Goal: Information Seeking & Learning: Check status

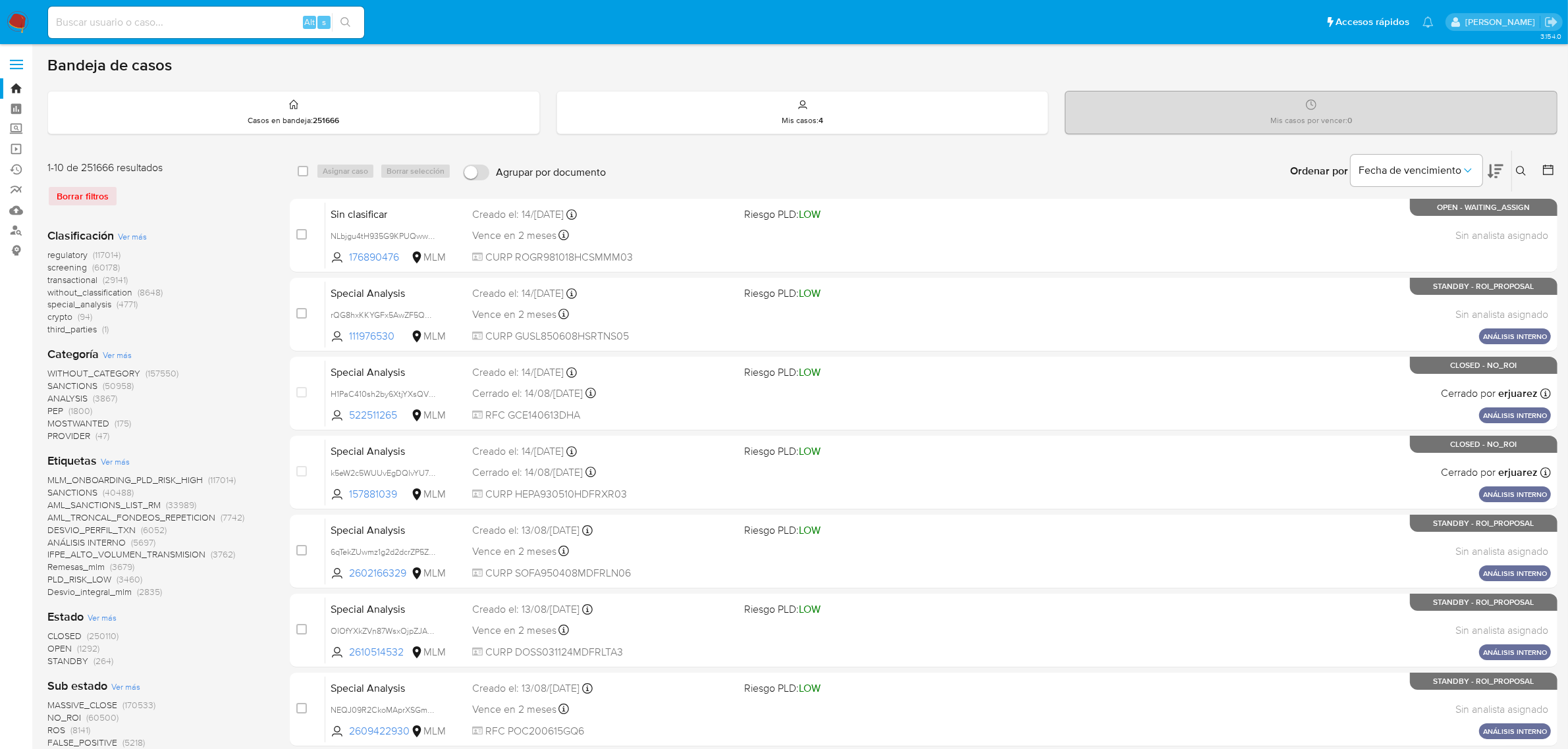
click at [169, 25] on input at bounding box center [206, 22] width 316 height 17
paste input "pjKoKrYYVcQWNYPRBKJcoXfi"
type input "pjKoKrYYVcQWNYPRBKJcoXfi"
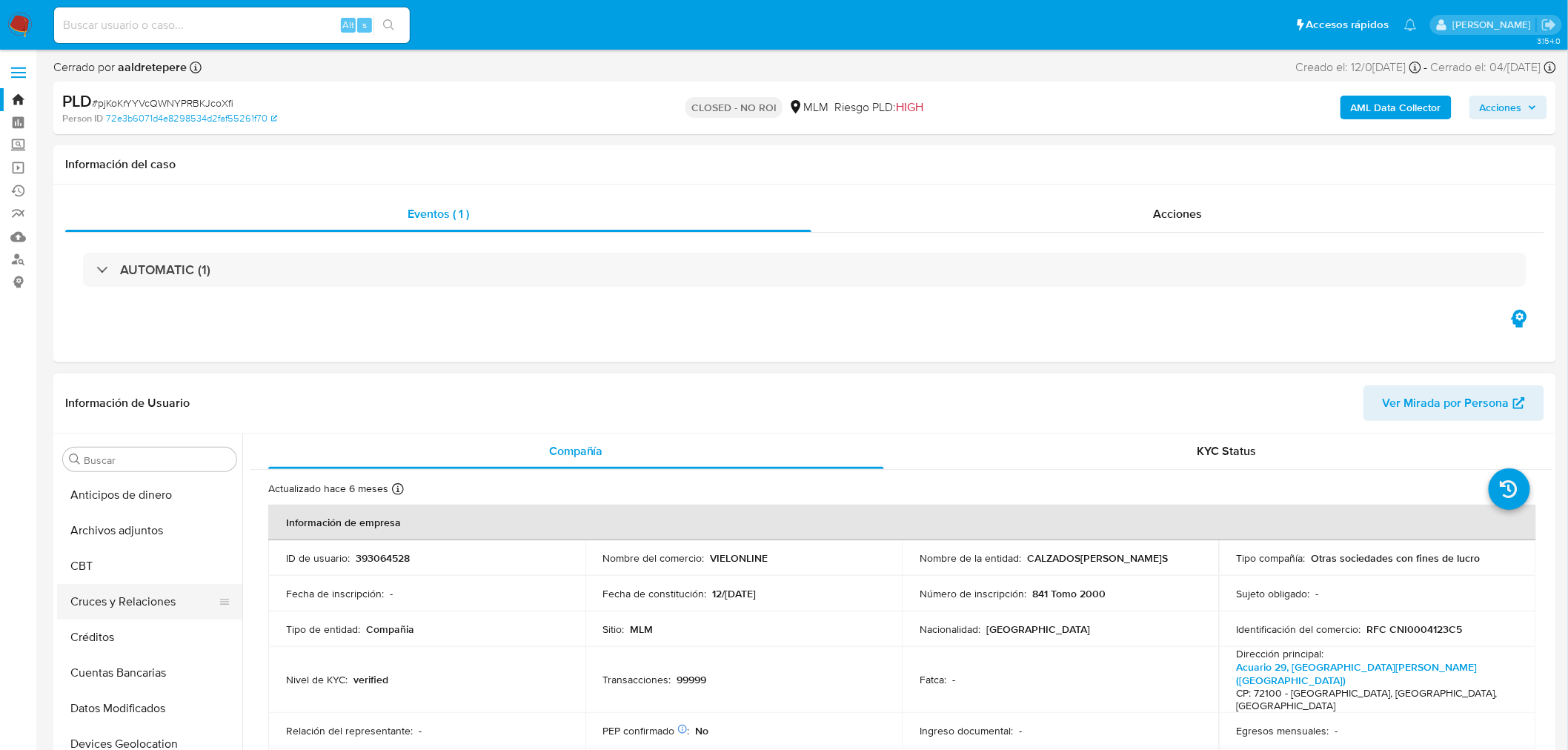
select select "10"
click at [135, 533] on button "Archivos adjuntos" at bounding box center [143, 530] width 173 height 35
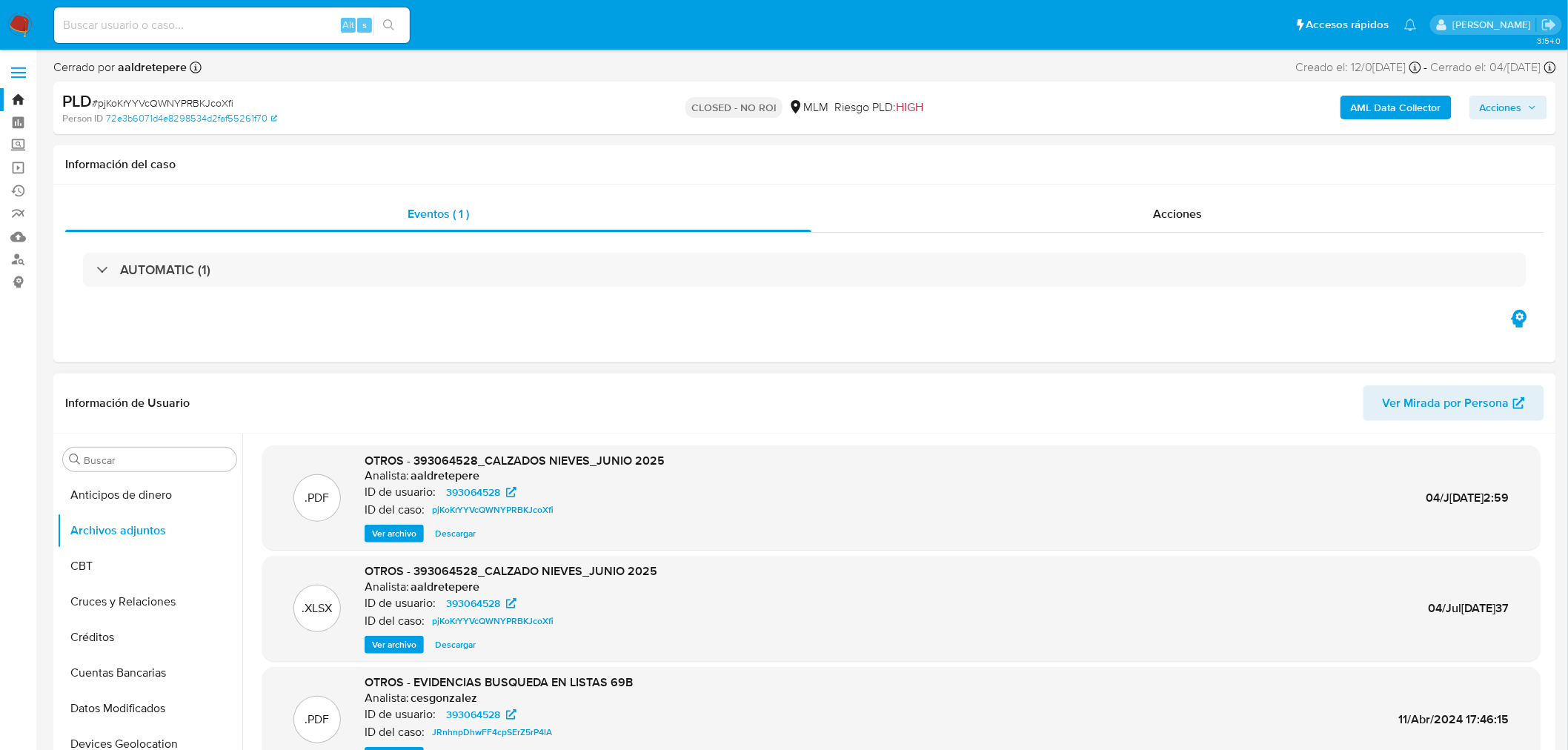
drag, startPoint x: 369, startPoint y: 537, endPoint x: 378, endPoint y: 538, distance: 9.1
click at [369, 537] on button "Ver archivo" at bounding box center [394, 533] width 59 height 18
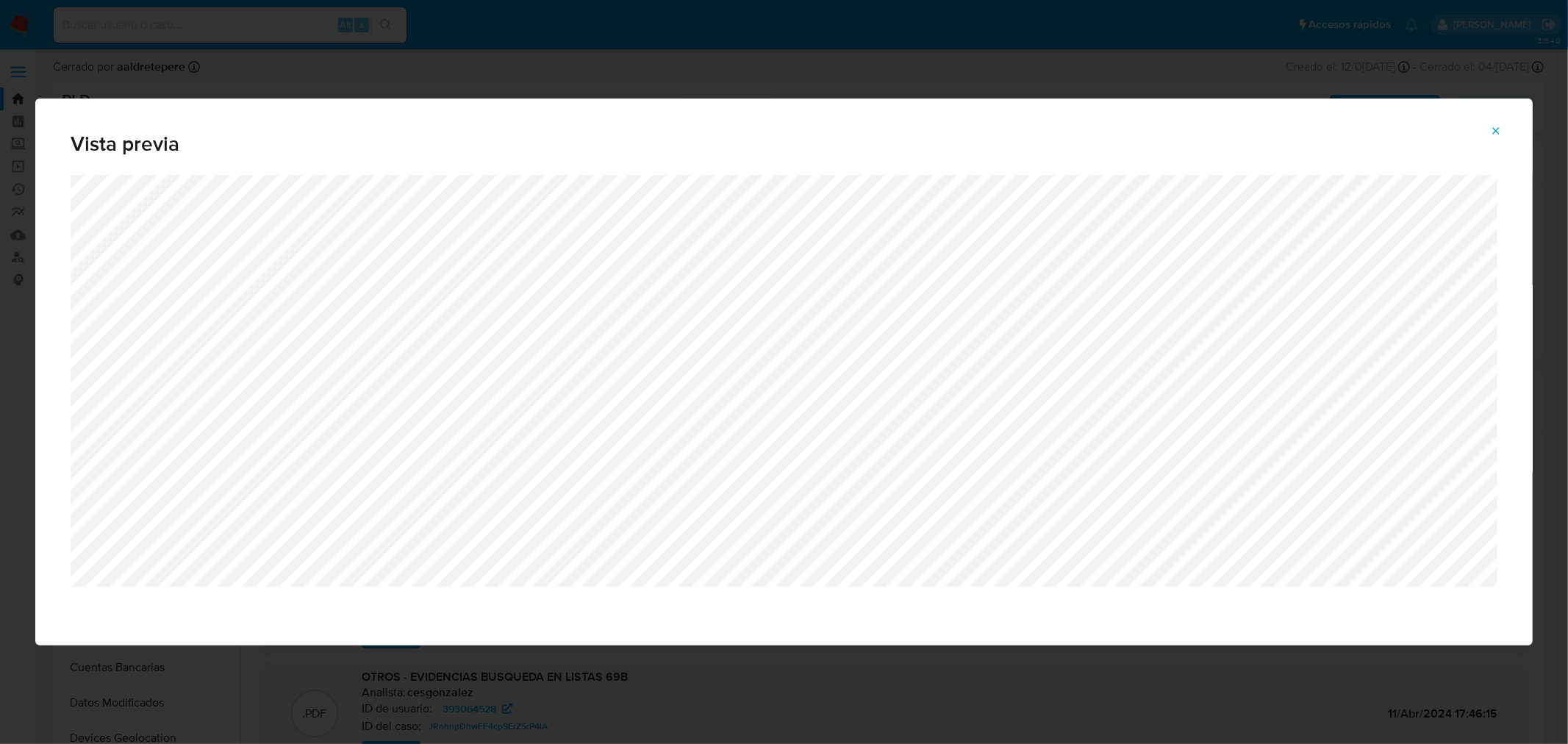
drag, startPoint x: 1504, startPoint y: 131, endPoint x: 1472, endPoint y: 137, distance: 32.6
click at [1504, 131] on button "Attachment preview" at bounding box center [1496, 130] width 33 height 24
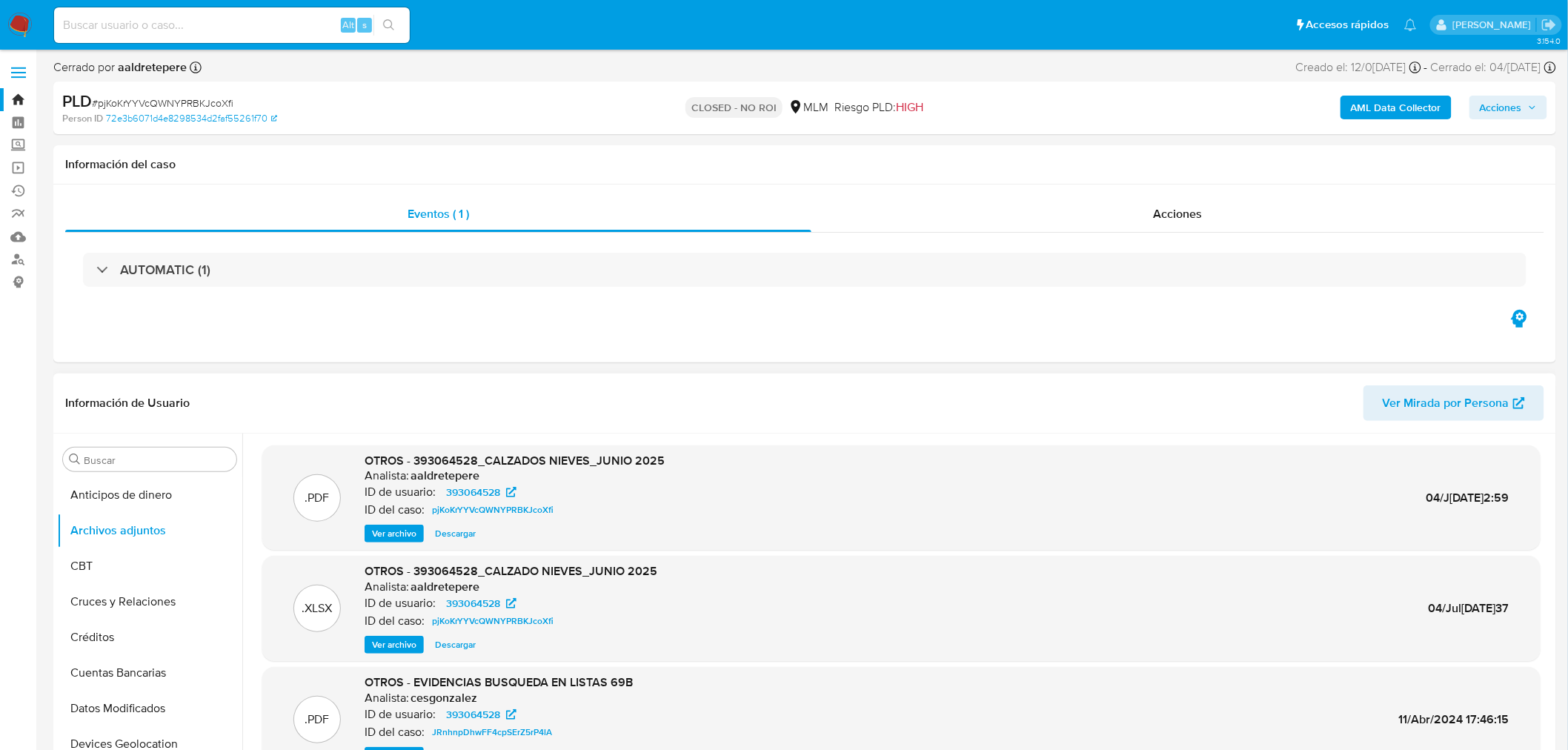
click at [185, 31] on input at bounding box center [232, 25] width 356 height 19
paste input "HIz7fKHoetrSb79haWZprkct"
type input "HIz7fKHoetrSb79haWZprkct"
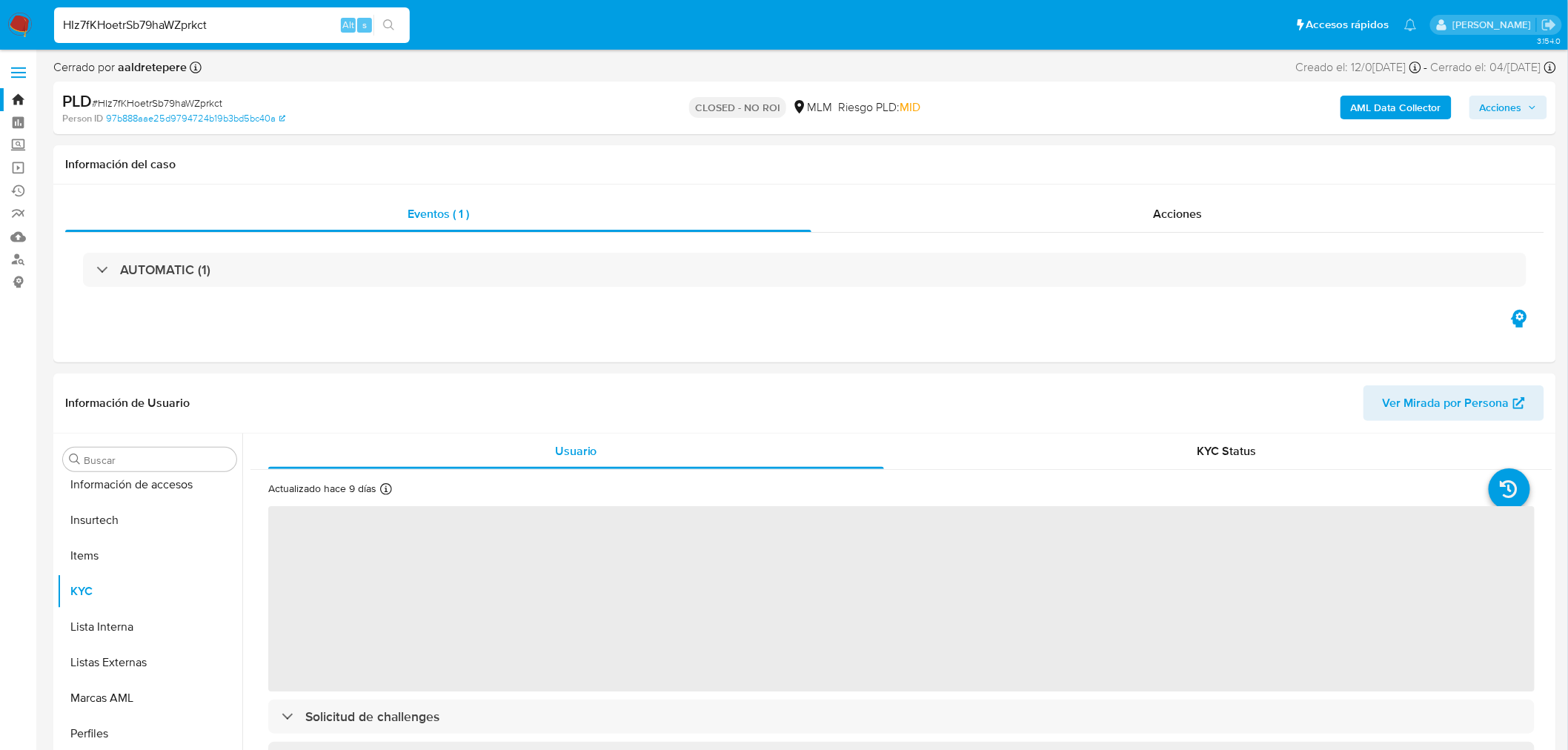
scroll to position [625, 0]
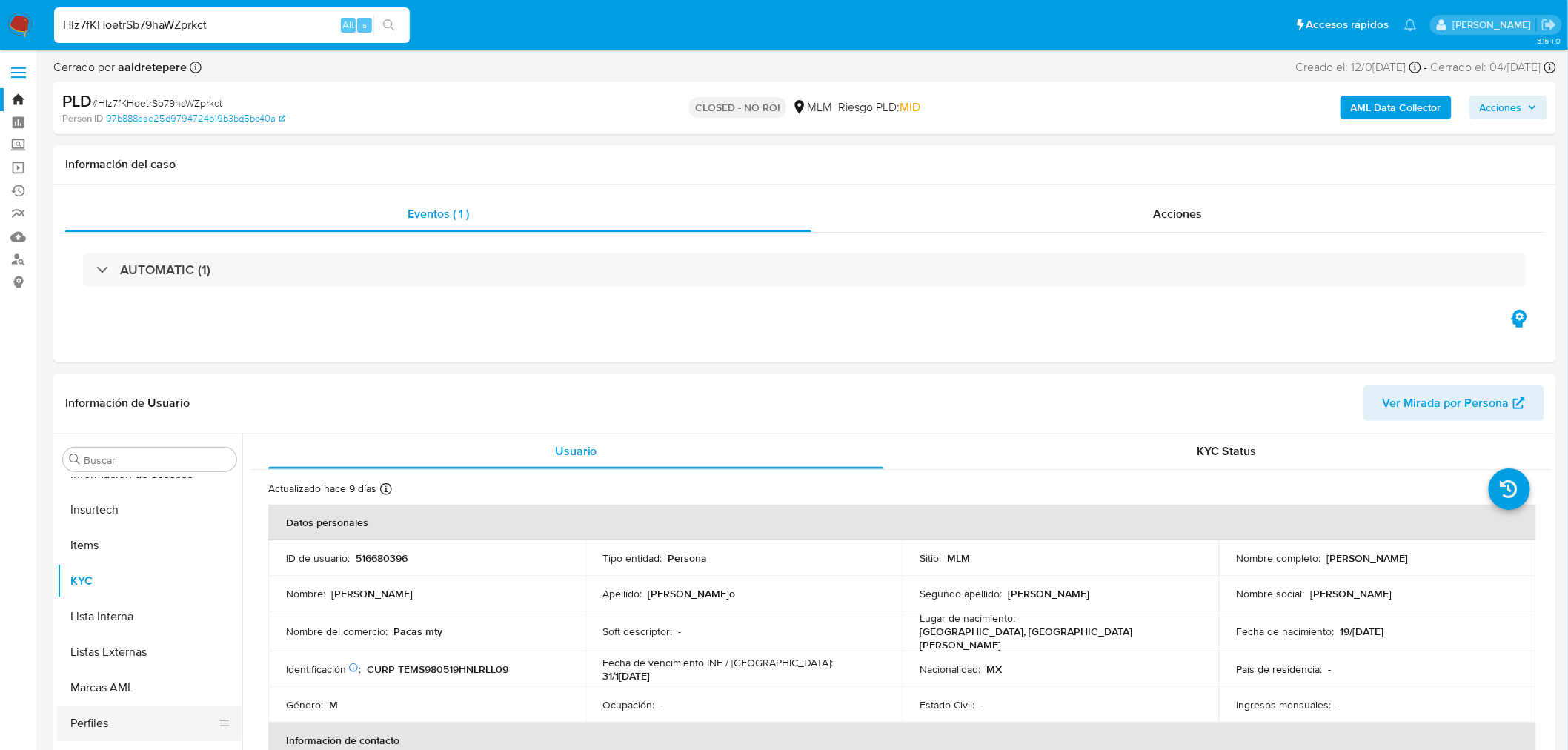
select select "10"
click at [137, 26] on input "HIz7fKHoetrSb79haWZprkct" at bounding box center [232, 25] width 356 height 19
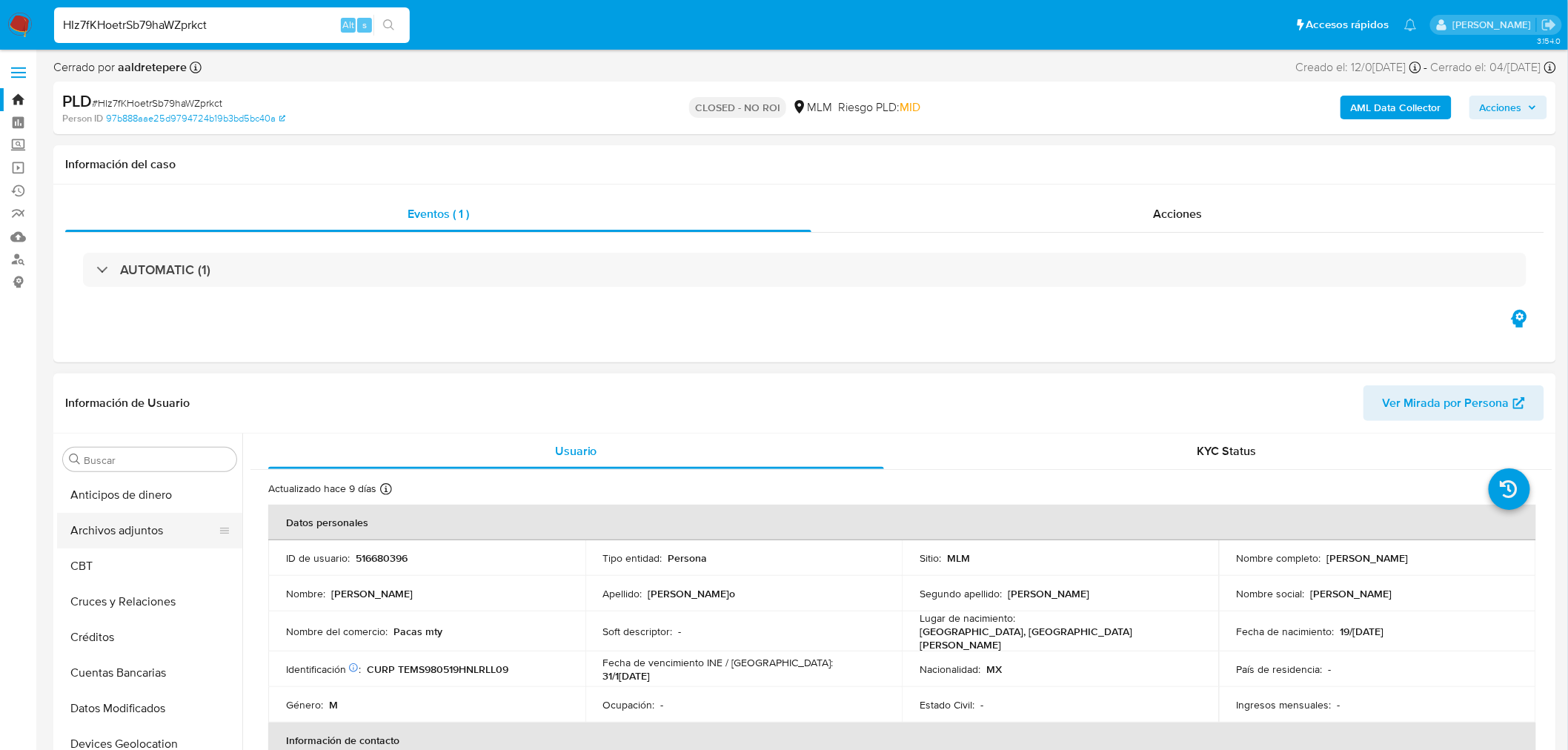
click at [128, 541] on button "Archivos adjuntos" at bounding box center [143, 530] width 173 height 35
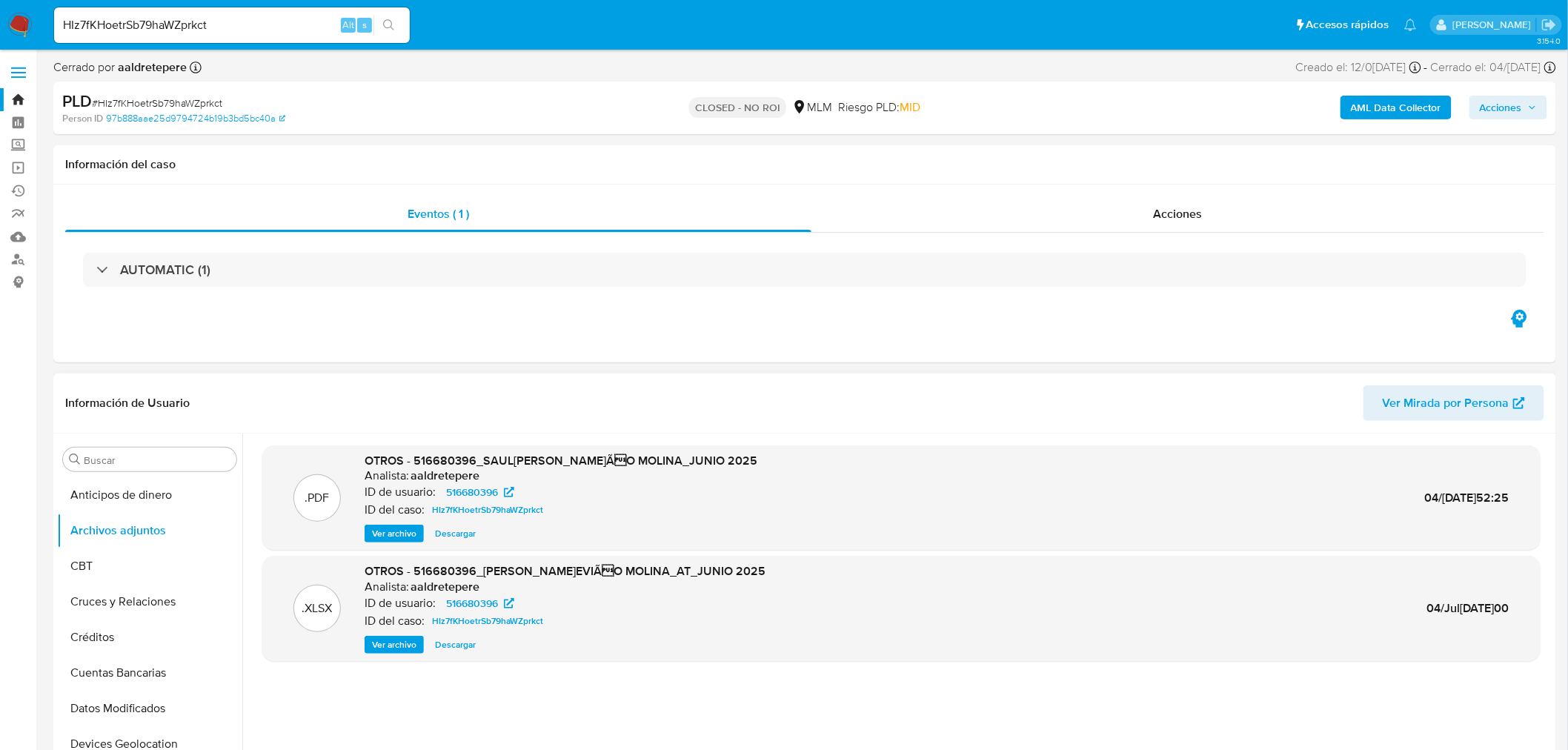
click at [406, 535] on span "Ver archivo" at bounding box center [394, 533] width 44 height 15
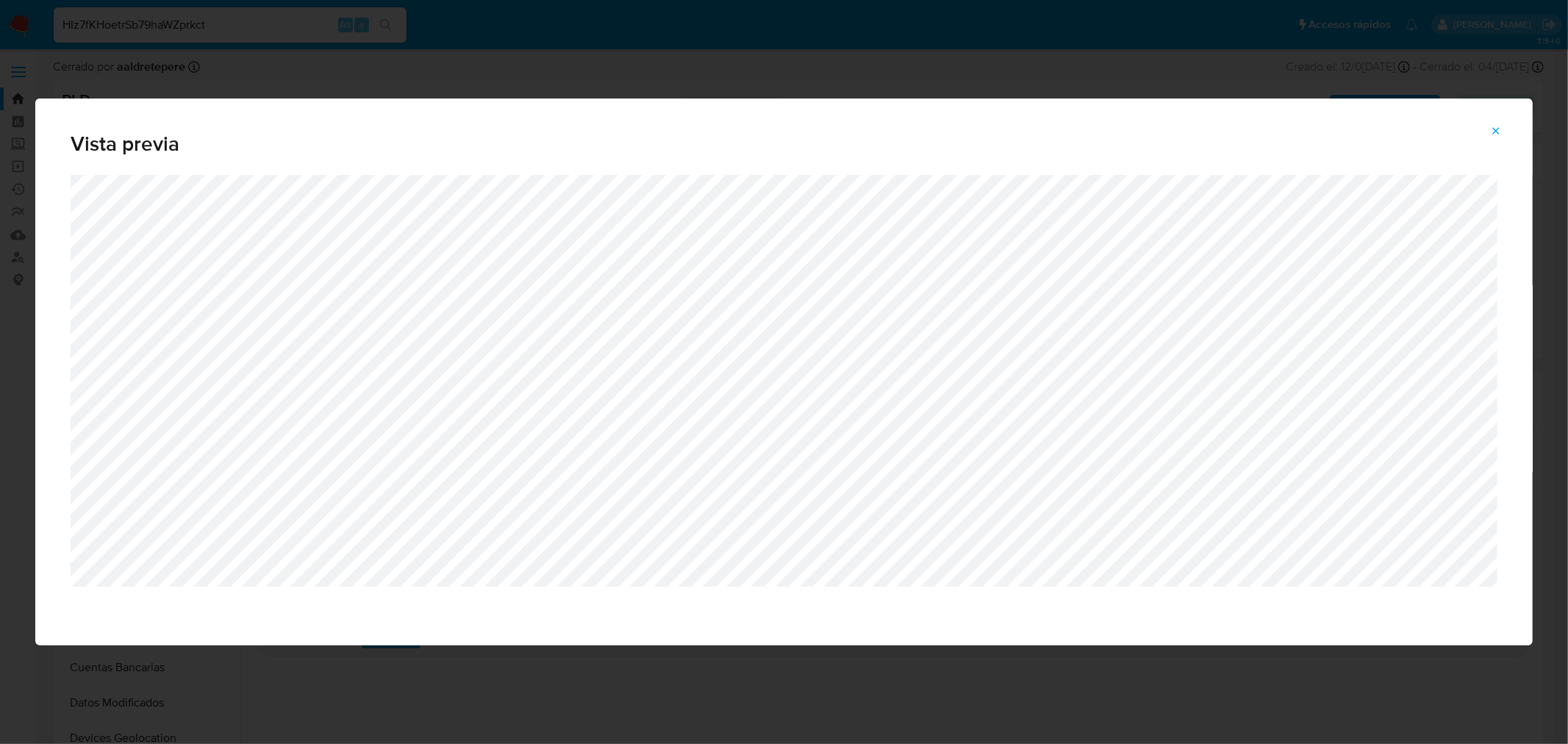
drag, startPoint x: 1501, startPoint y: 130, endPoint x: 1493, endPoint y: 135, distance: 9.4
click at [1501, 130] on icon "Attachment preview" at bounding box center [1496, 130] width 11 height 11
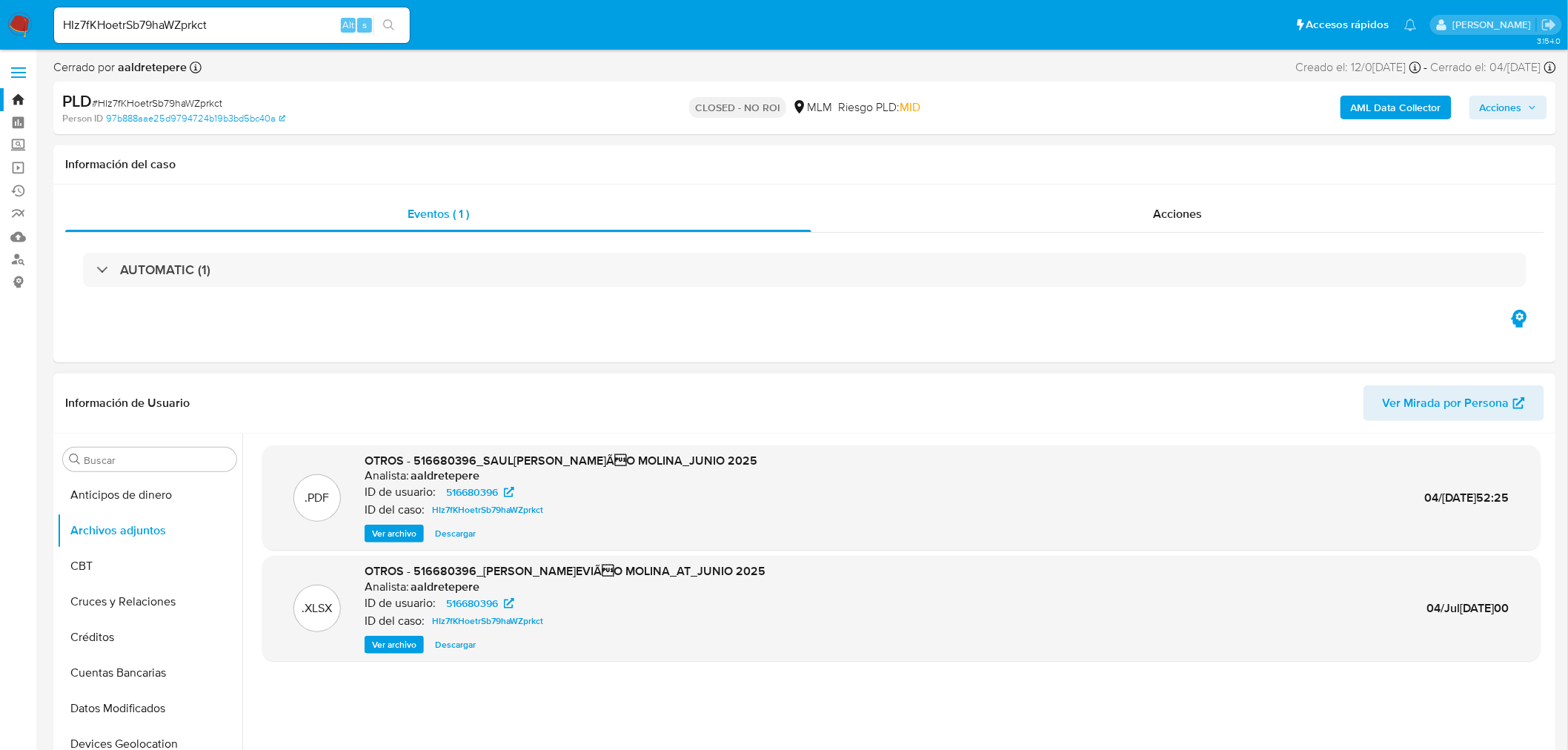
click at [161, 25] on input "HIz7fKHoetrSb79haWZprkct" at bounding box center [232, 25] width 356 height 19
paste input "o7LlOAYilOrcEpIN2nbE7rWh"
type input "o7LlOAYilOrcEpIN2nbE7rWh"
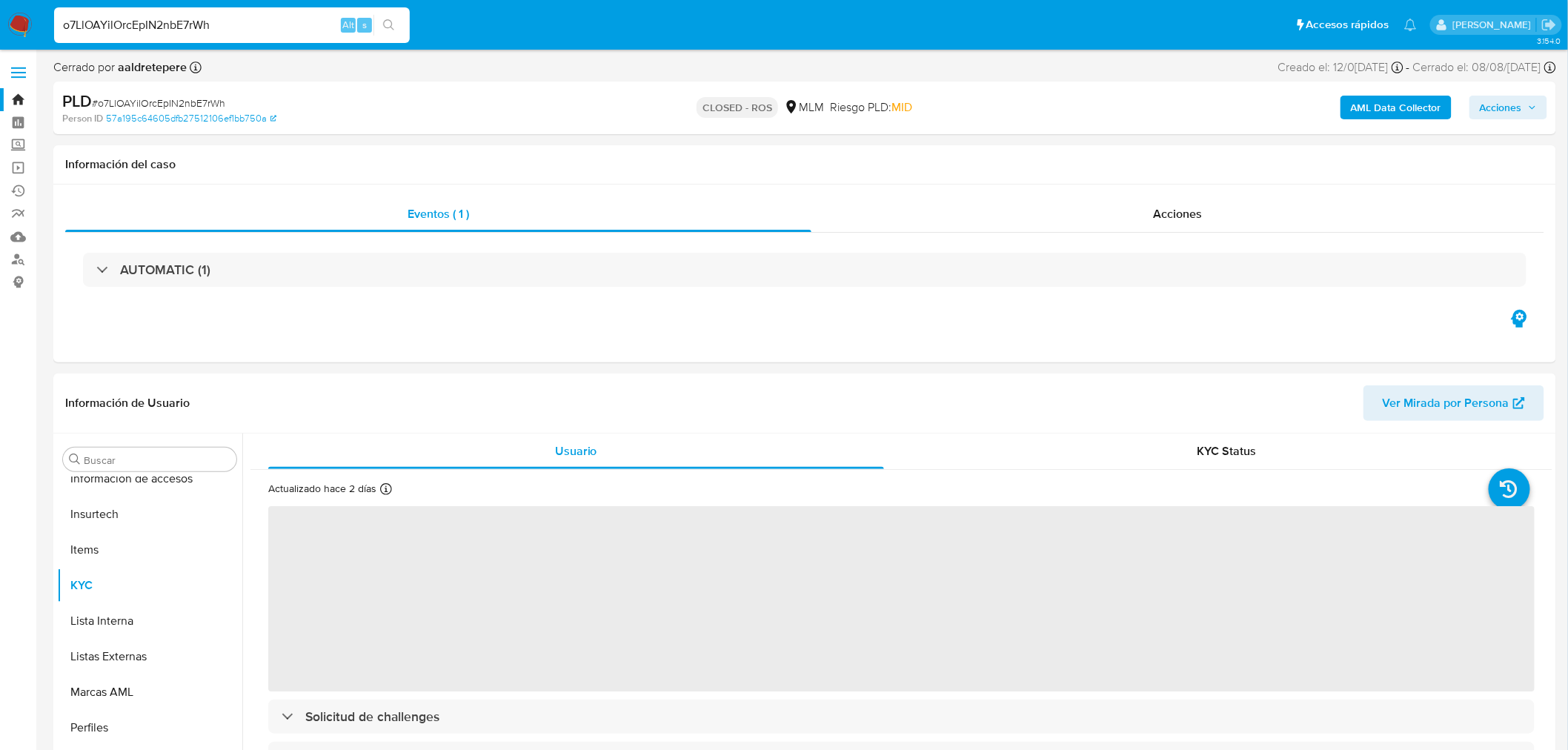
scroll to position [625, 0]
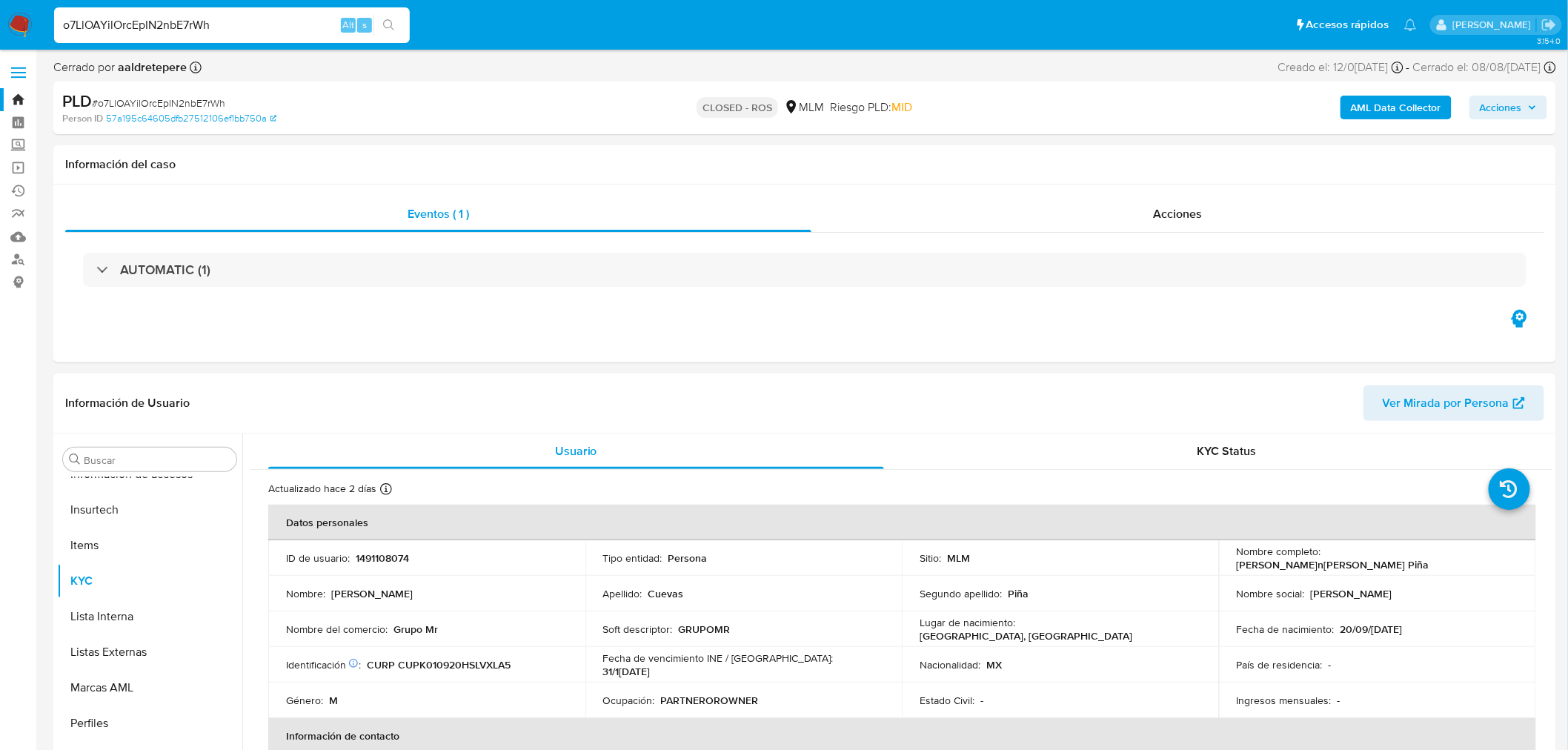
select select "10"
click at [135, 534] on button "Archivos adjuntos" at bounding box center [143, 530] width 173 height 35
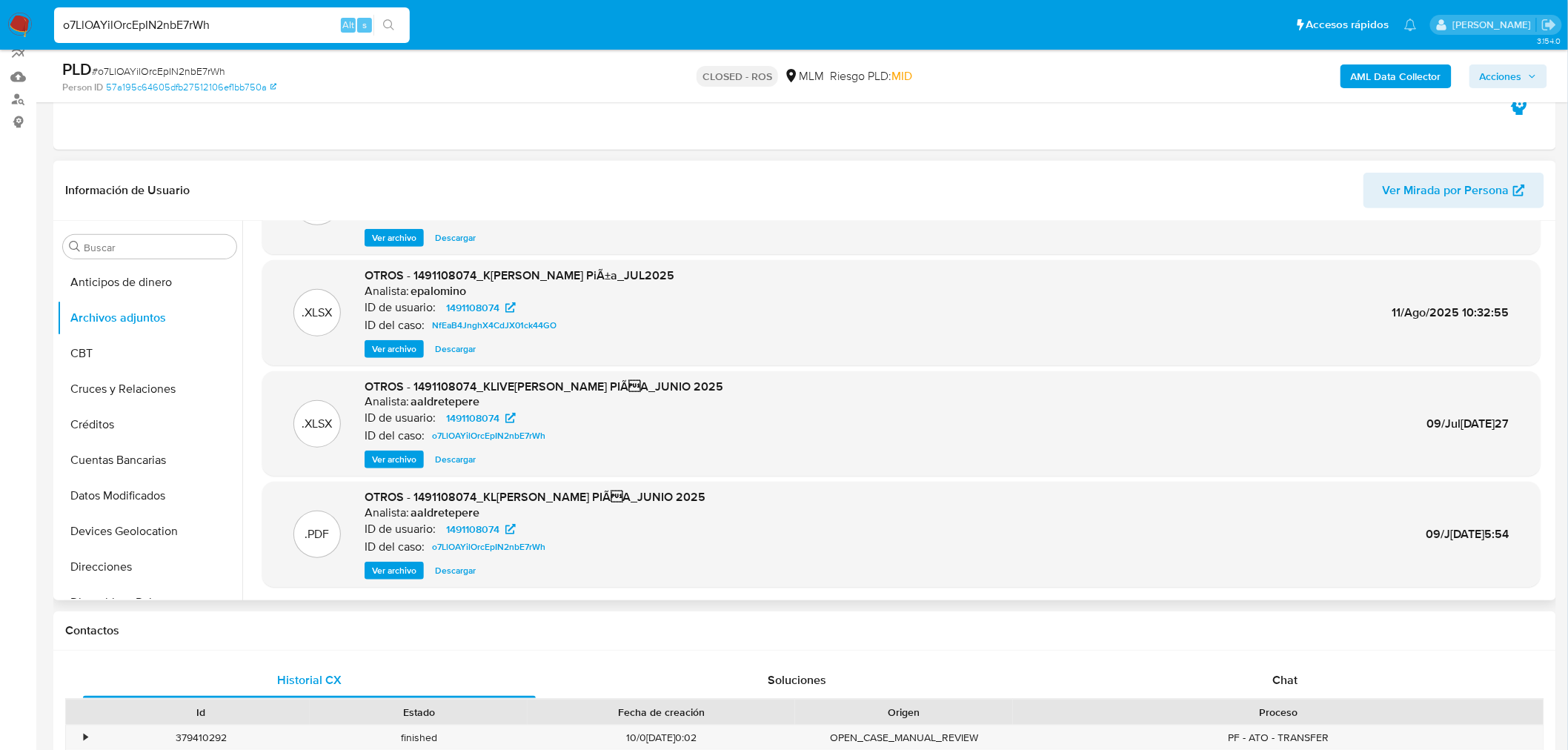
scroll to position [164, 0]
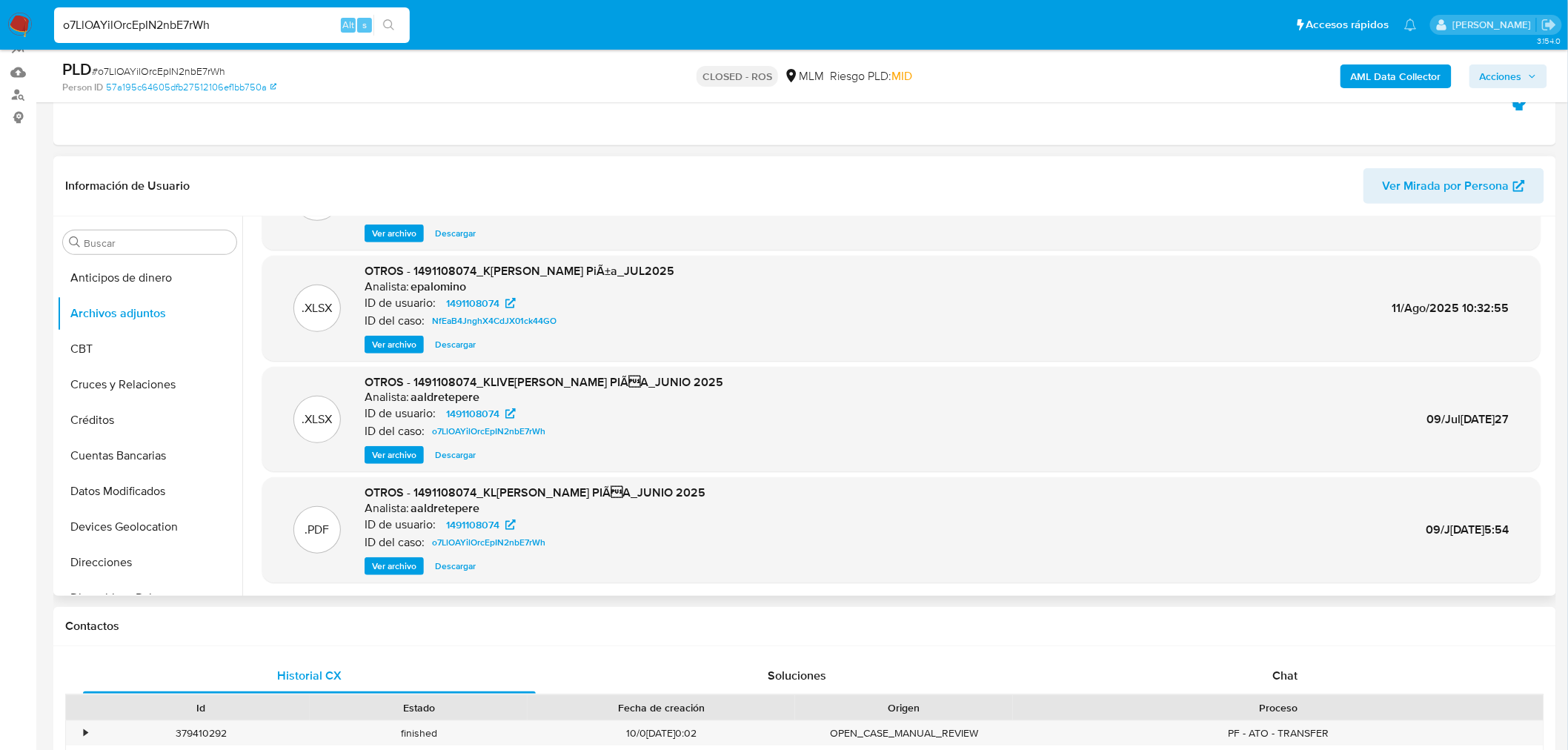
click at [408, 572] on span "Ver archivo" at bounding box center [394, 566] width 44 height 15
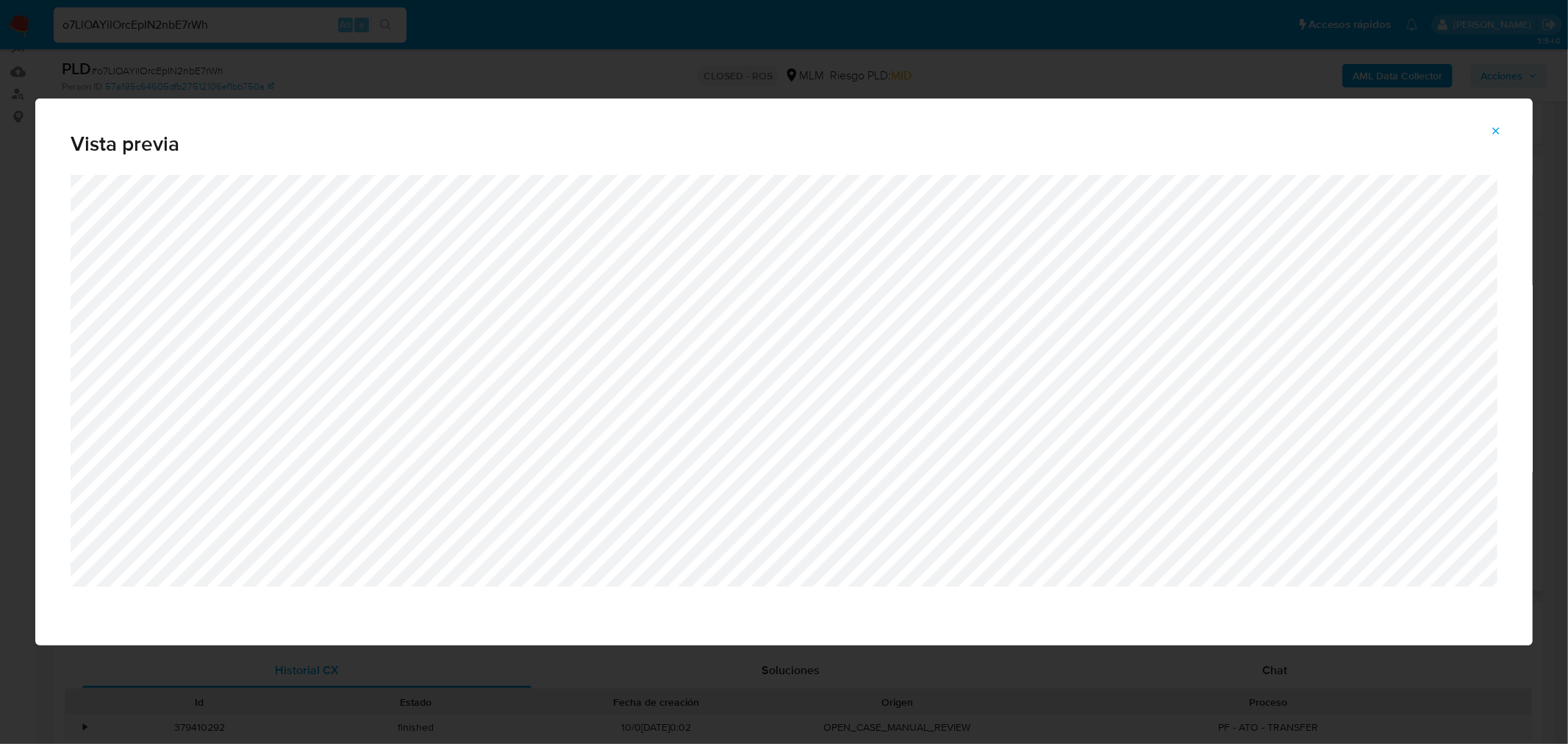
click at [1495, 125] on icon "Attachment preview" at bounding box center [1496, 130] width 11 height 11
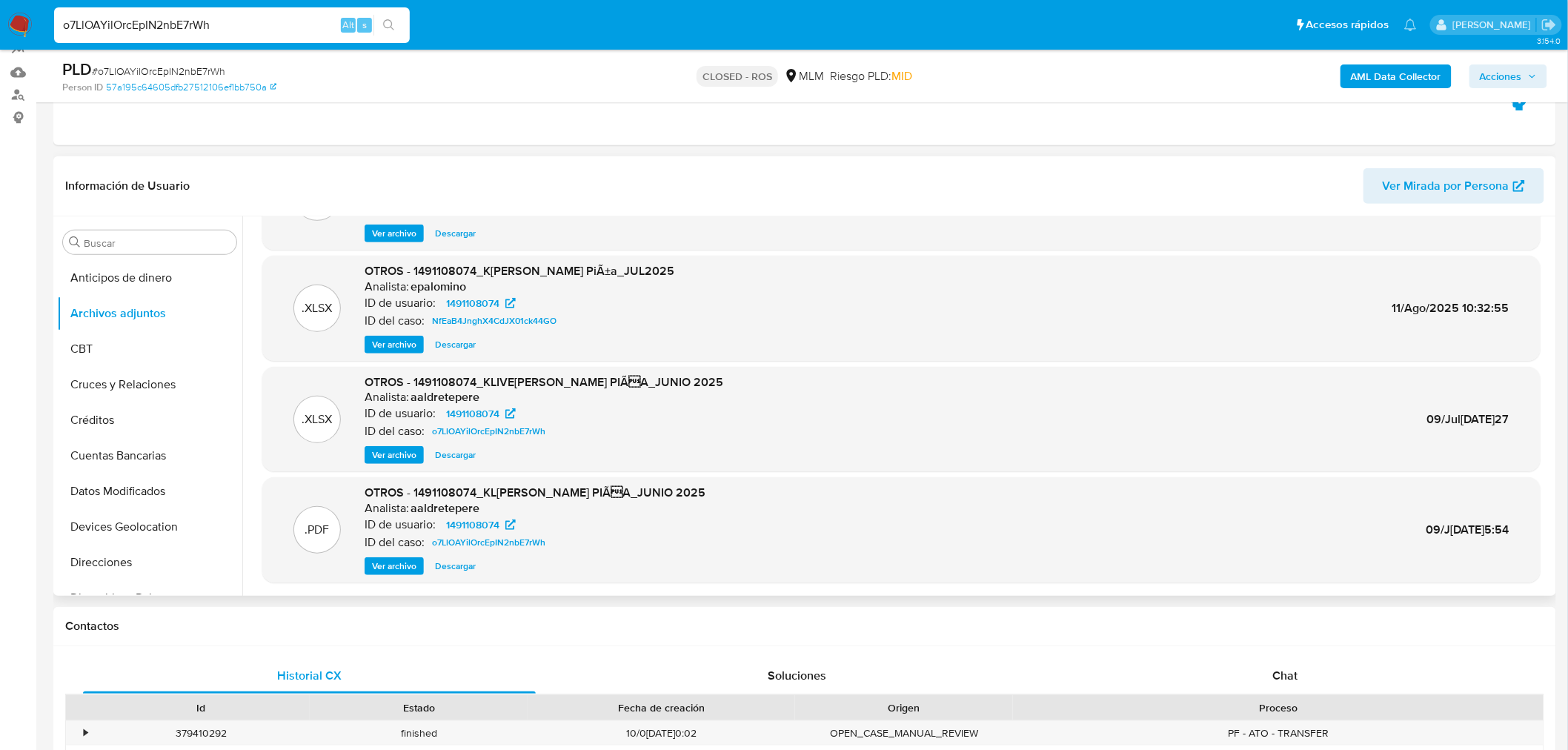
click at [152, 24] on input "o7LlOAYilOrcEpIN2nbE7rWh" at bounding box center [232, 25] width 356 height 19
paste input "8oE6vZj5hwFsgkgxL7wMdatN"
type input "8oE6vZj5hwFsgkgxL7wMdatN"
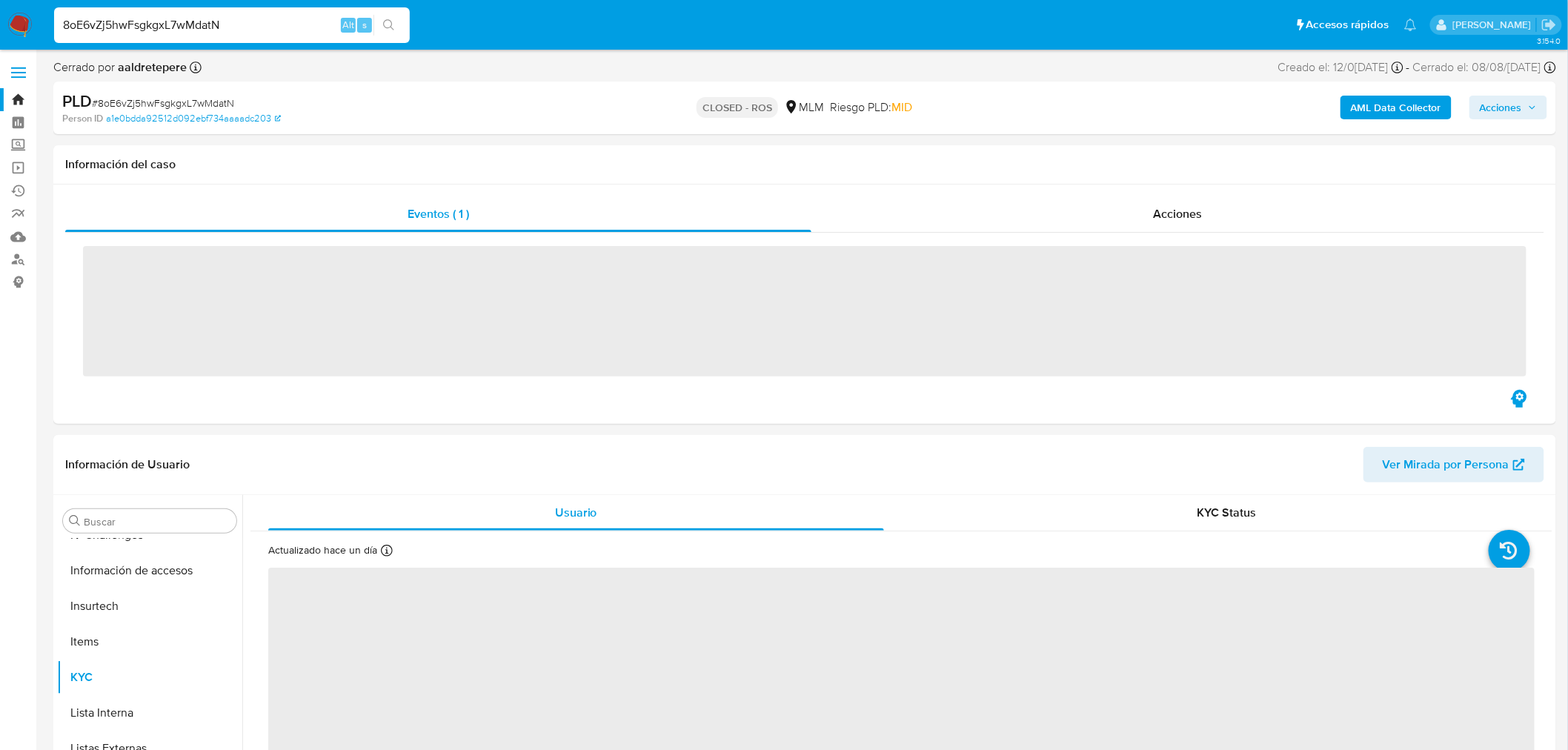
scroll to position [625, 0]
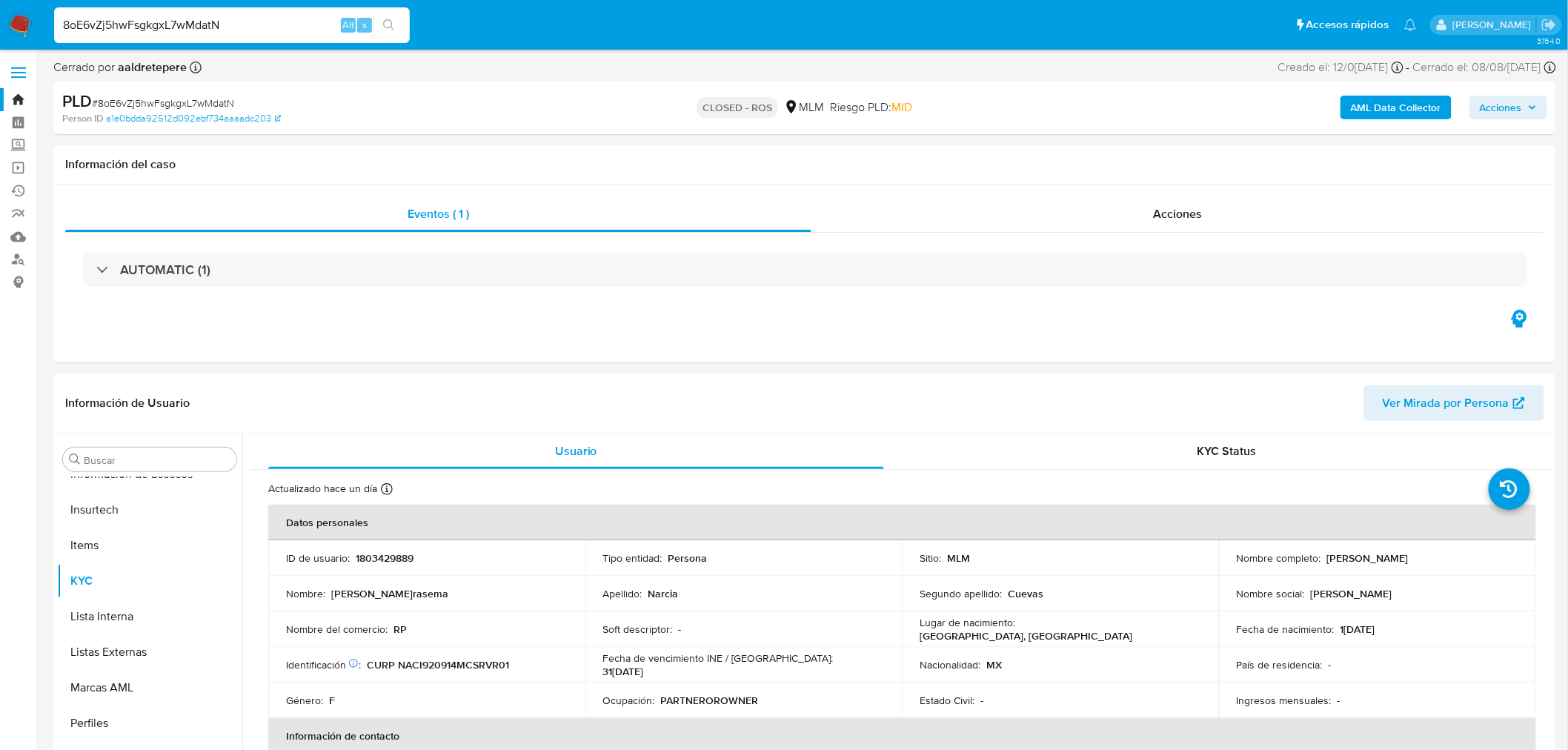
select select "10"
click at [130, 537] on button "Archivos adjuntos" at bounding box center [143, 530] width 173 height 35
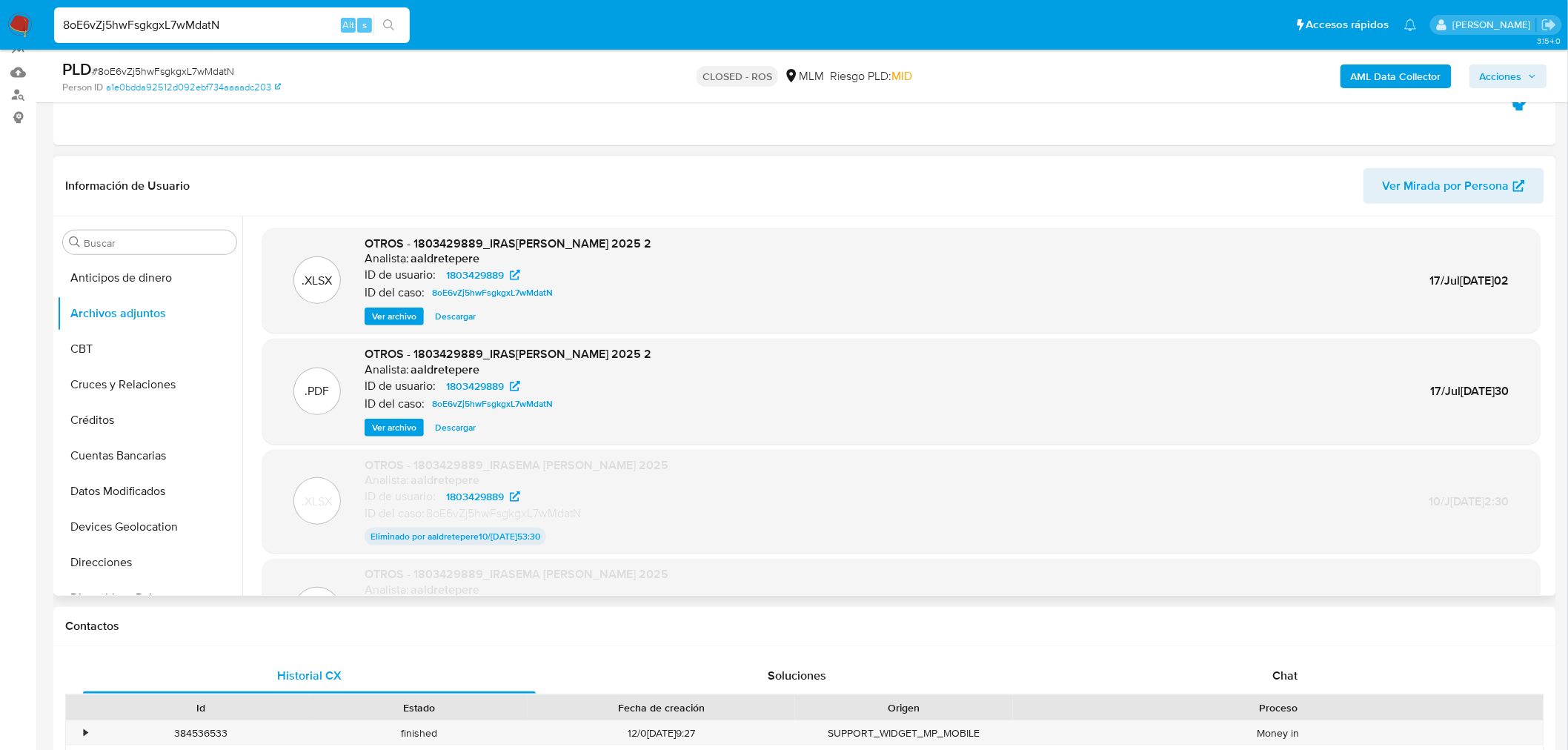
click at [376, 423] on span "Ver archivo" at bounding box center [394, 427] width 44 height 15
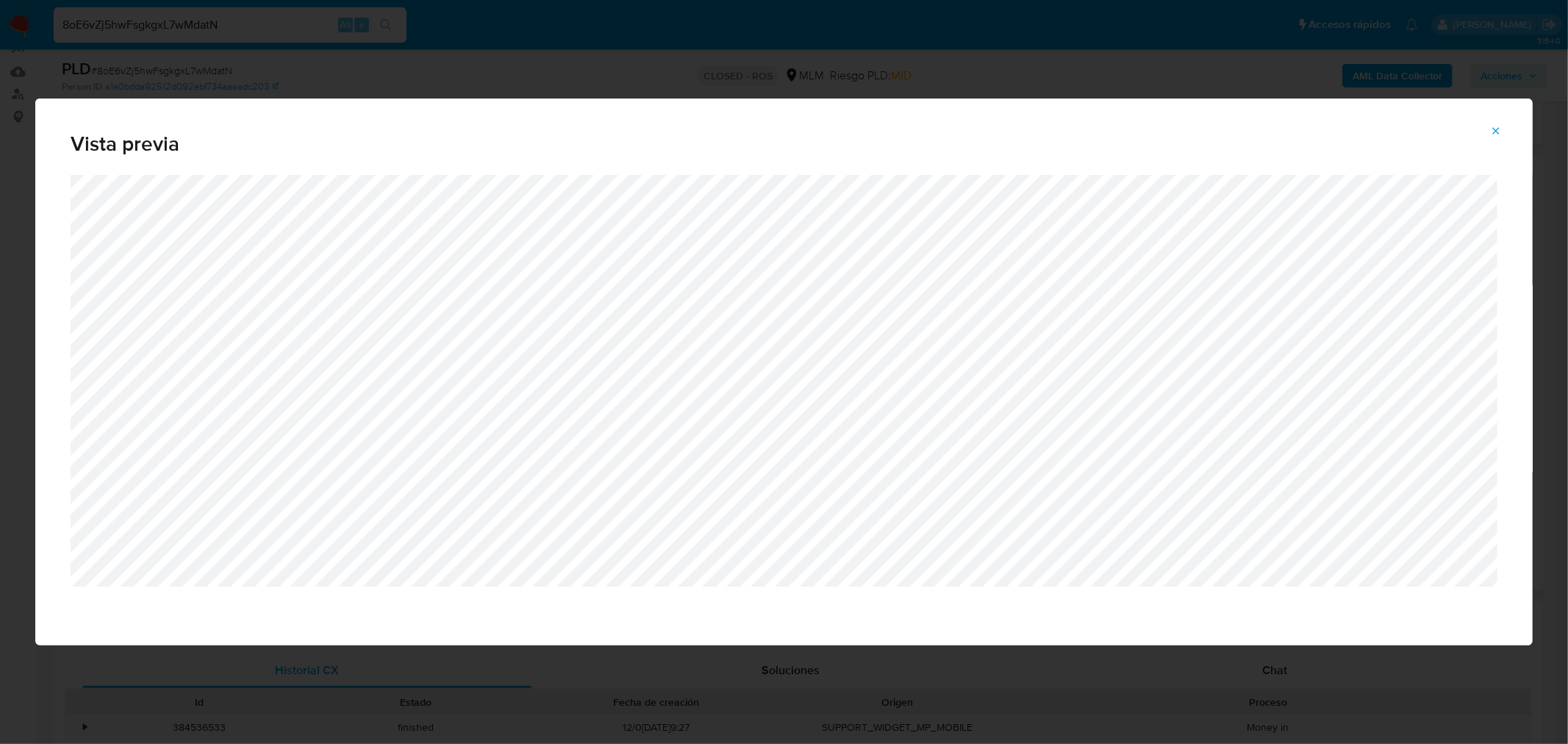
click at [1494, 130] on icon "Attachment preview" at bounding box center [1496, 130] width 11 height 11
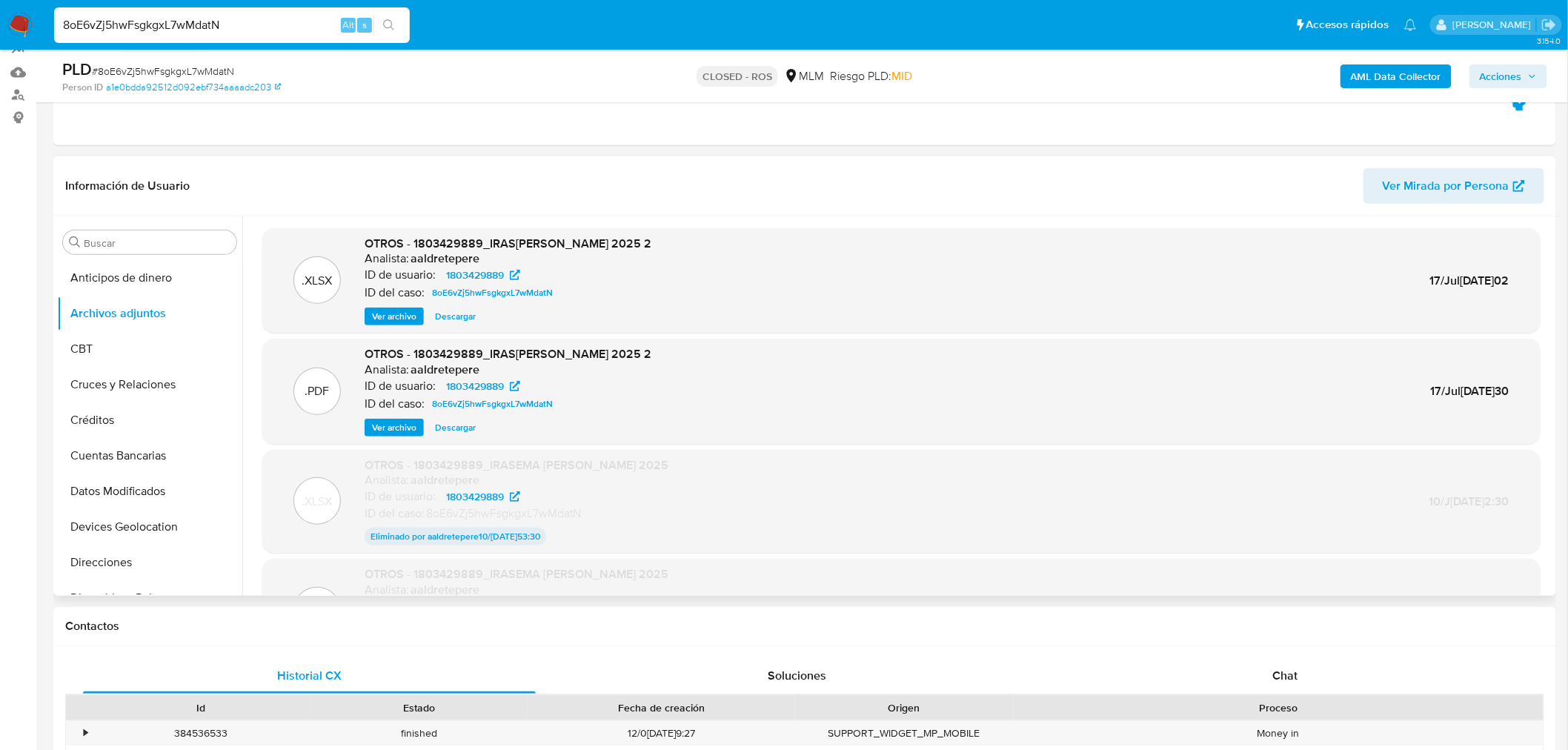
click at [167, 27] on input "8oE6vZj5hwFsgkgxL7wMdatN" at bounding box center [232, 25] width 356 height 19
click at [167, 28] on input "8oE6vZj5hwFsgkgxL7wMdatN" at bounding box center [232, 25] width 356 height 19
paste input "rGnzBOSOH9Qqe3DFZjBHa4jb"
type input "rGnzBOSOH9Qqe3DFZjBHa4jb"
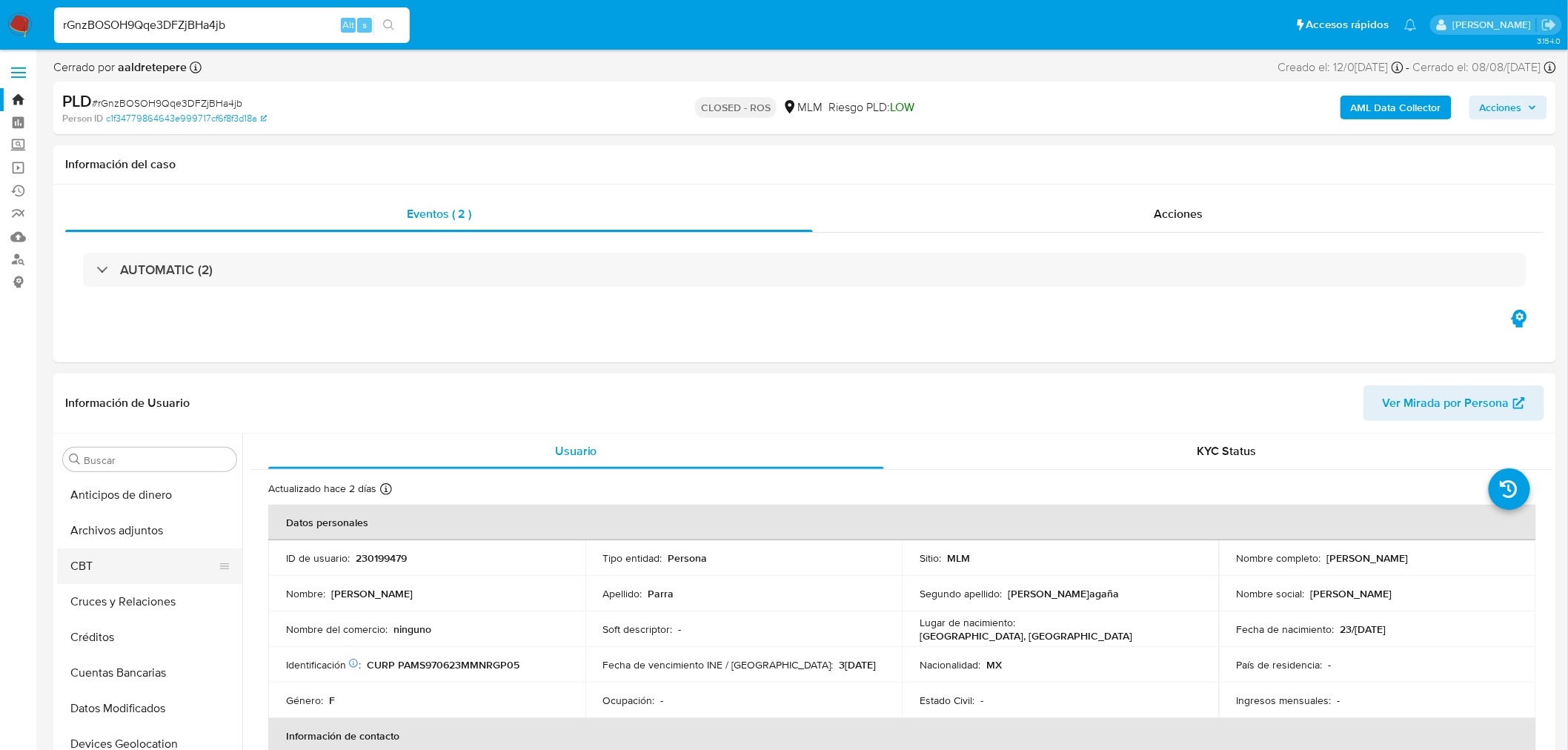
select select "10"
drag, startPoint x: 159, startPoint y: 535, endPoint x: 167, endPoint y: 537, distance: 8.2
click at [155, 531] on button "Archivos adjuntos" at bounding box center [143, 530] width 173 height 35
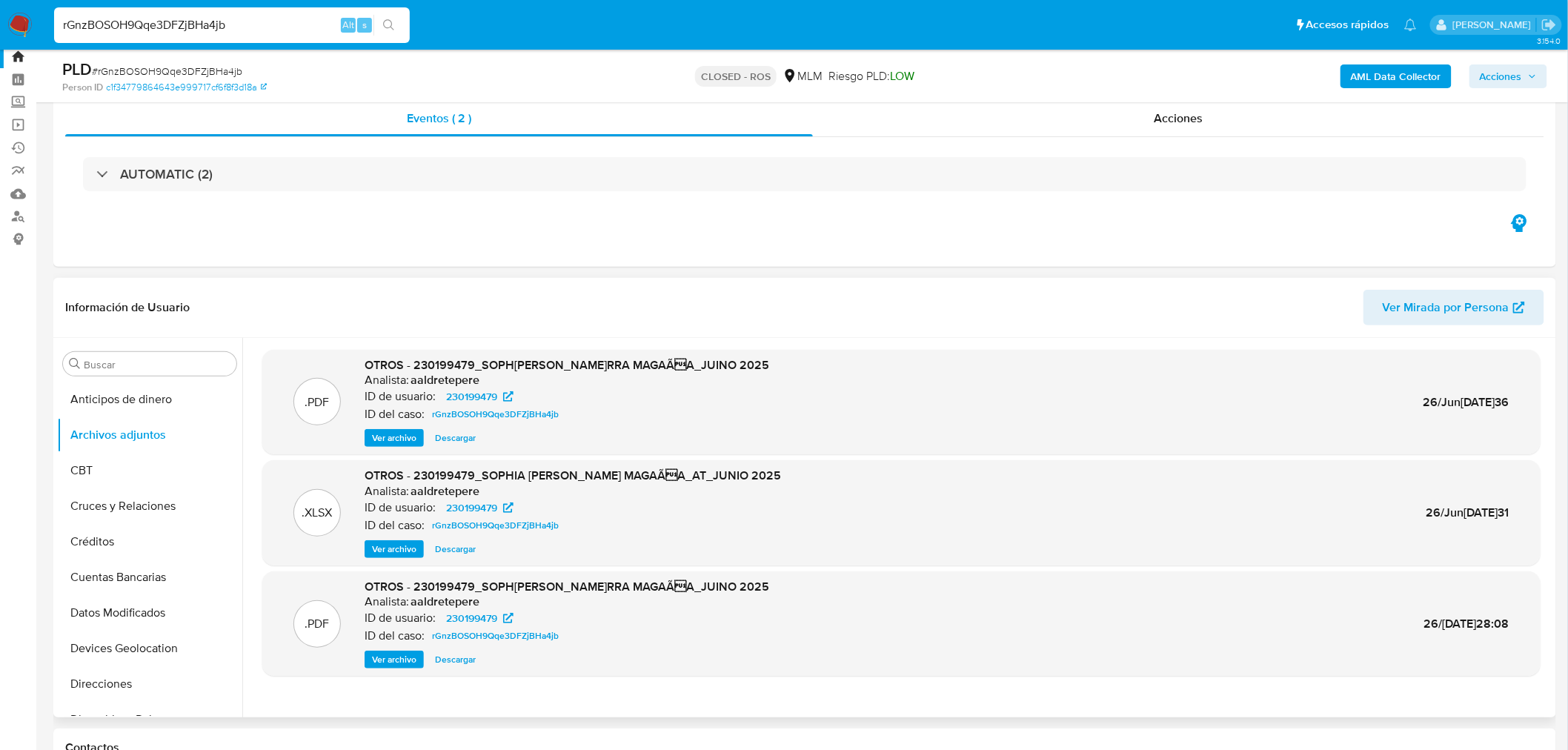
scroll to position [82, 0]
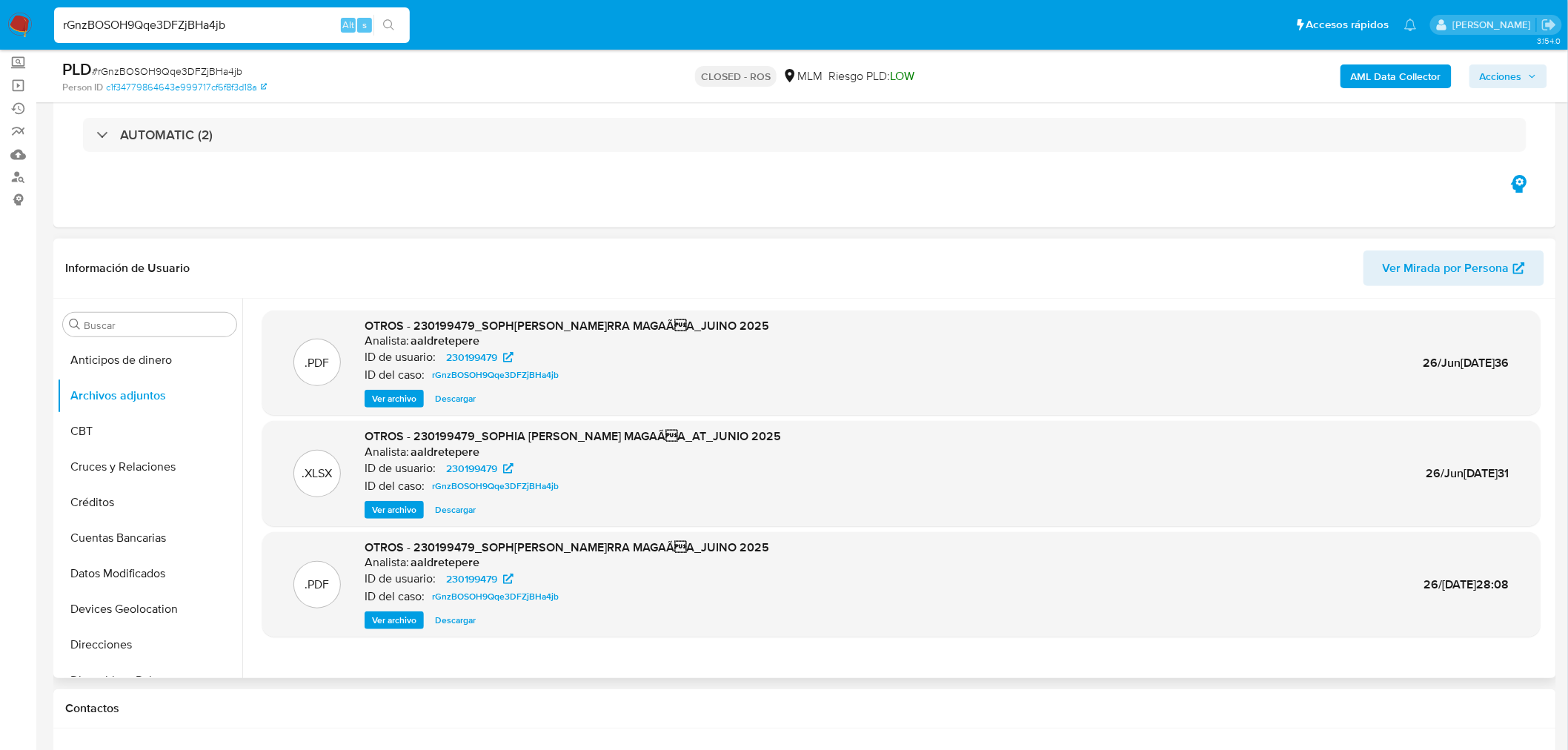
click at [372, 395] on span "Ver archivo" at bounding box center [394, 398] width 44 height 15
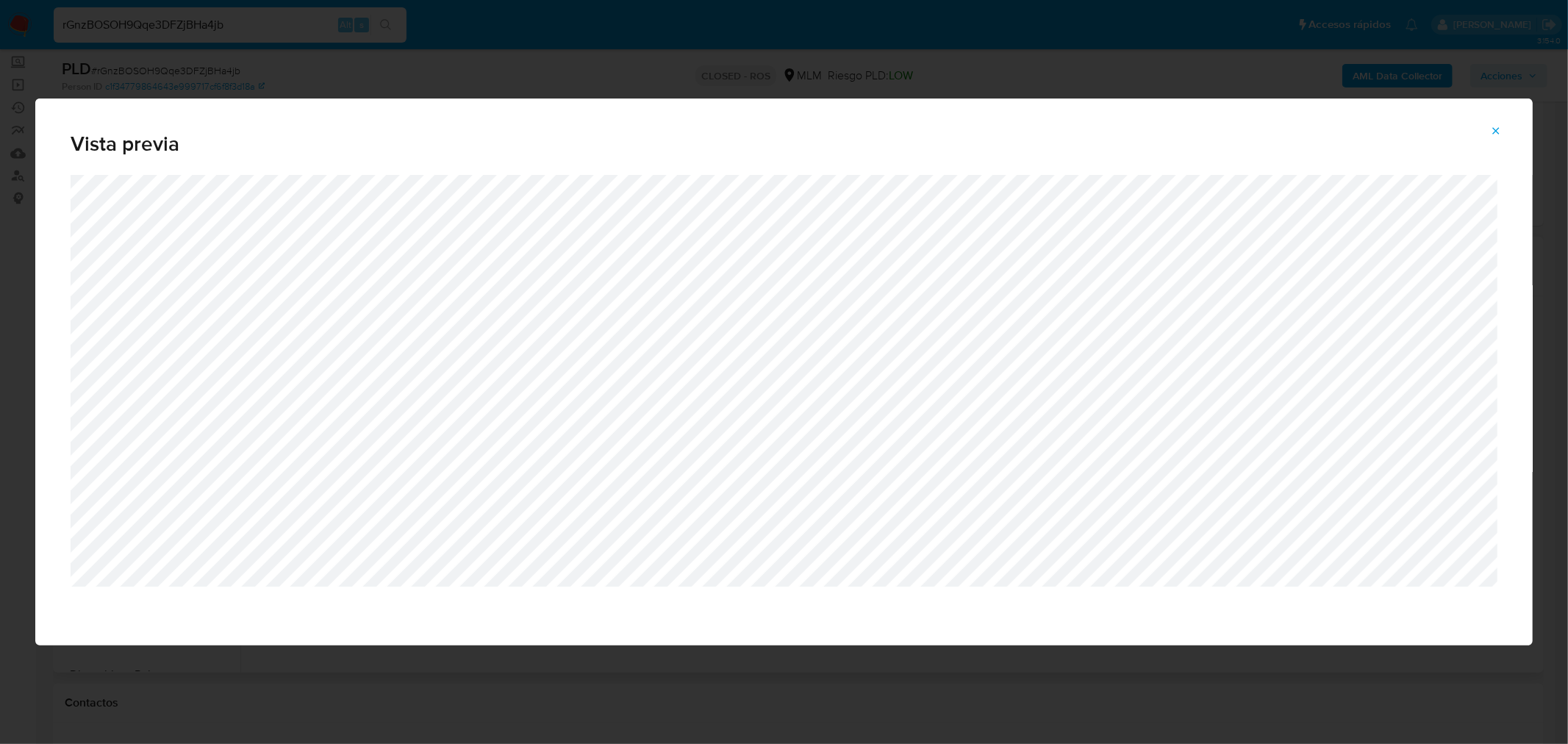
drag, startPoint x: 1503, startPoint y: 128, endPoint x: 1474, endPoint y: 136, distance: 30.1
click at [1503, 128] on button "Attachment preview" at bounding box center [1496, 130] width 33 height 24
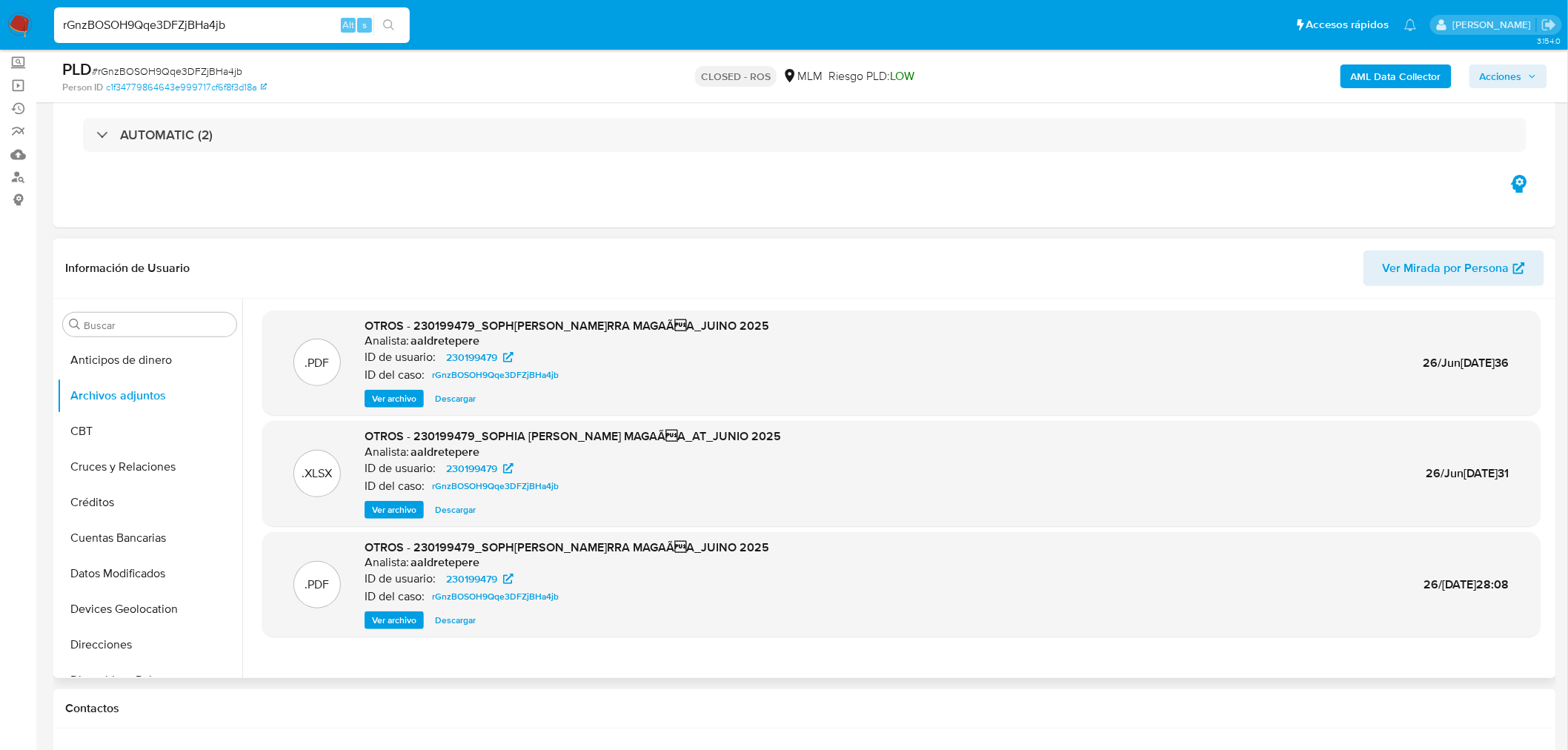
click at [153, 21] on input "rGnzBOSOH9Qqe3DFZjBHa4jb" at bounding box center [232, 25] width 356 height 19
paste input "gWTPNNQQEMOB9BempmL8LJ5a"
type input "gWTPNNQQEMOB9BempmL8LJ5a"
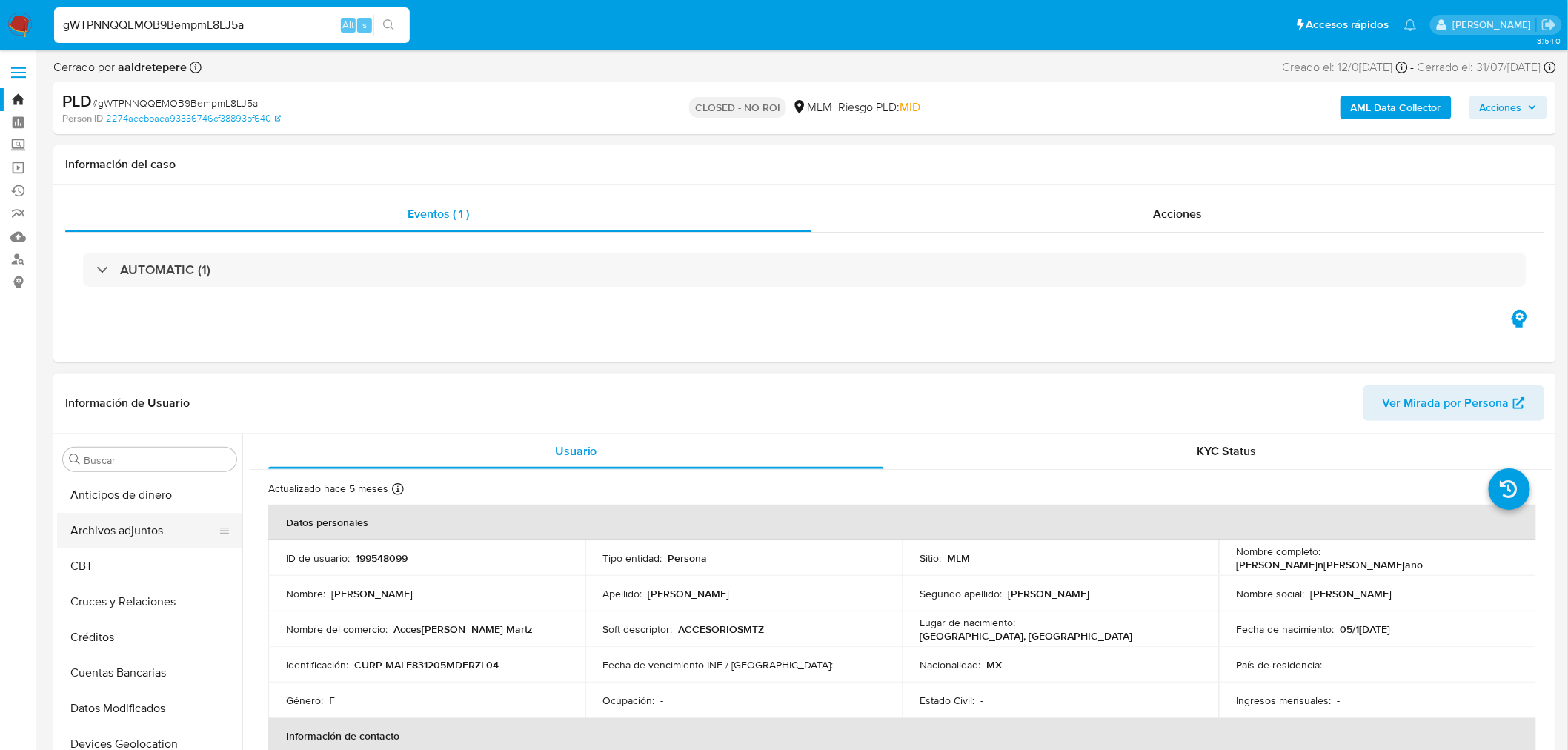
click at [127, 536] on button "Archivos adjuntos" at bounding box center [143, 530] width 173 height 35
select select "10"
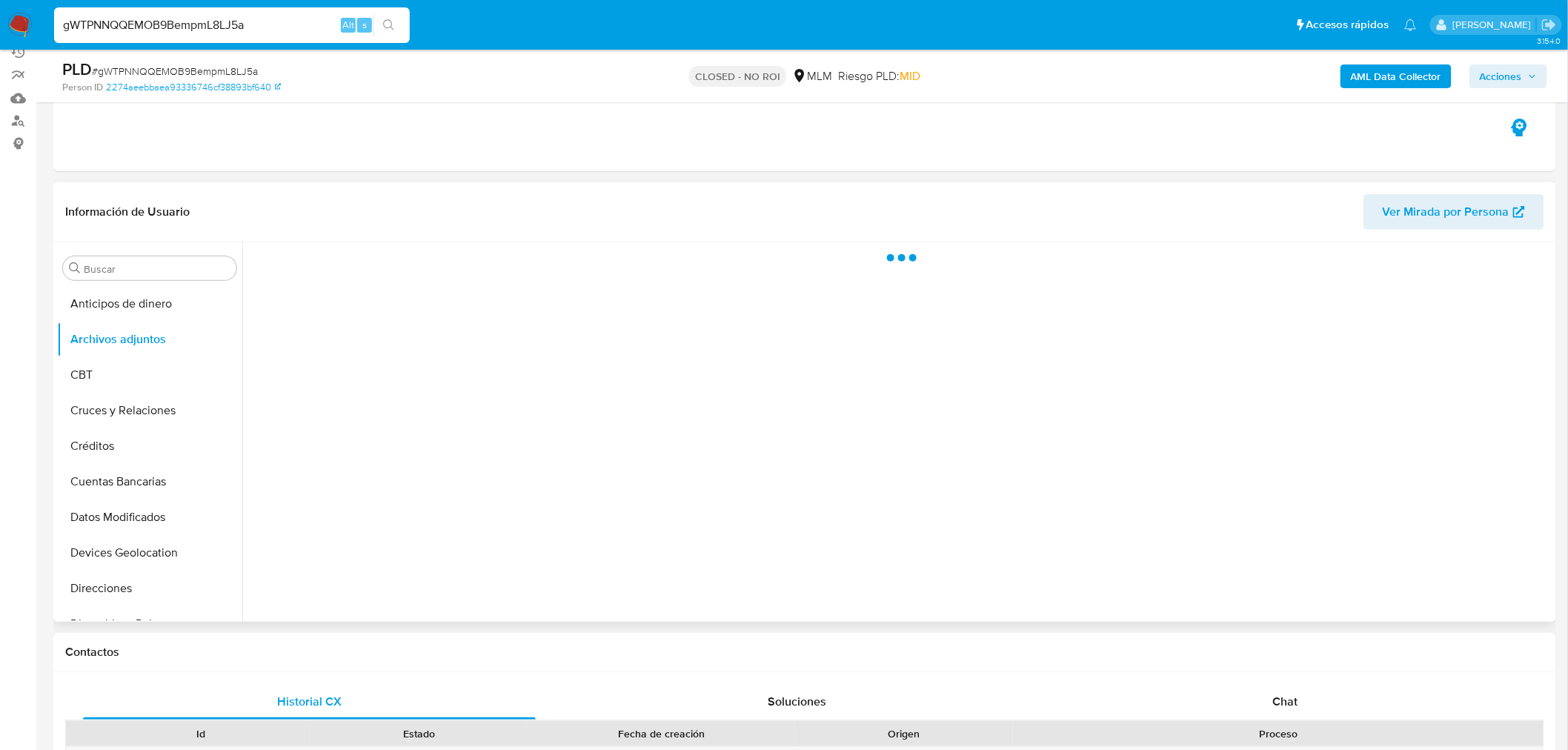
scroll to position [246, 0]
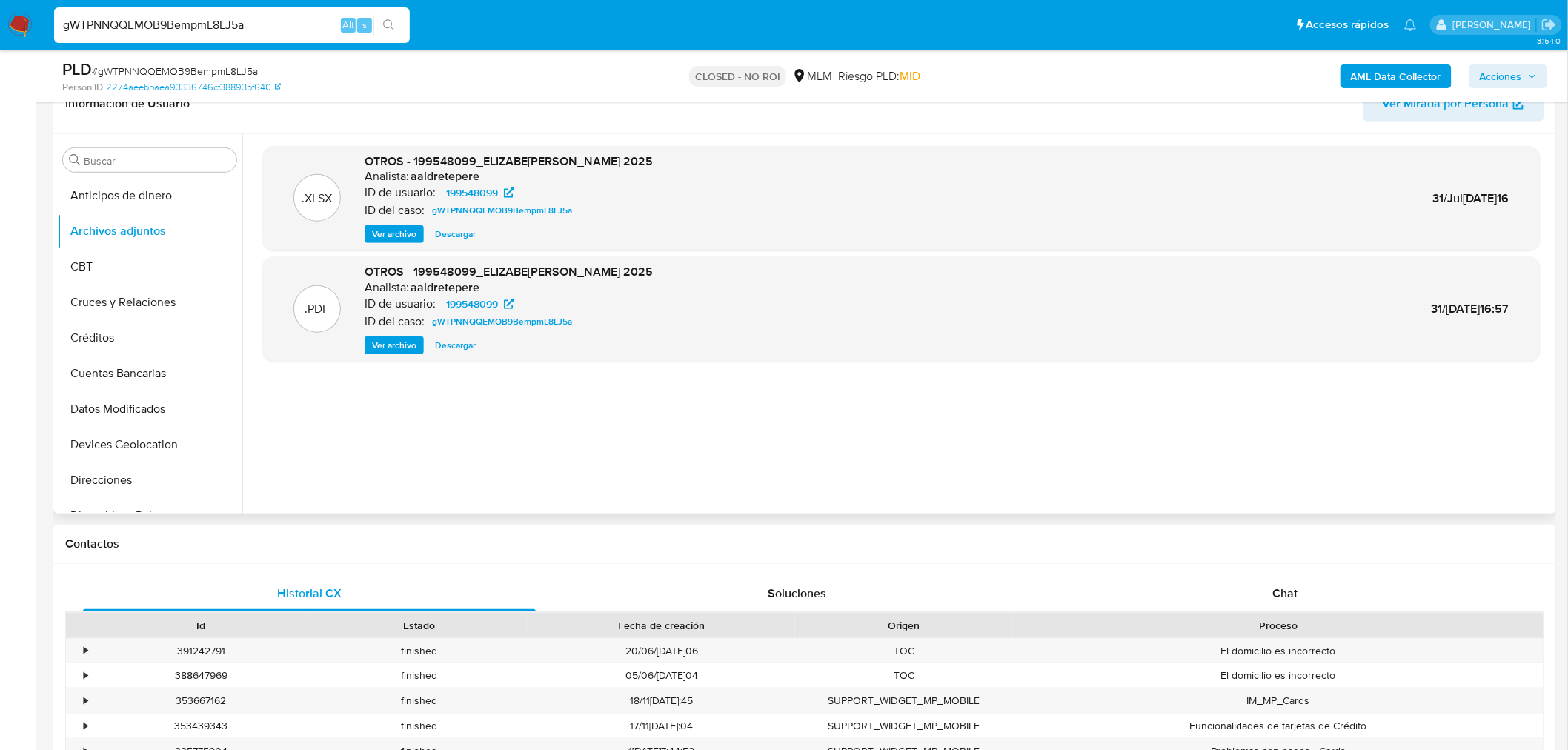
click at [445, 335] on div "OTROS - 199548099_ELIZABETH MARTINEZ LOZANO_JUNIO 2025 Analista: aaldretepere I…" at bounding box center [509, 309] width 288 height 90
click at [381, 342] on span "Ver archivo" at bounding box center [394, 345] width 44 height 15
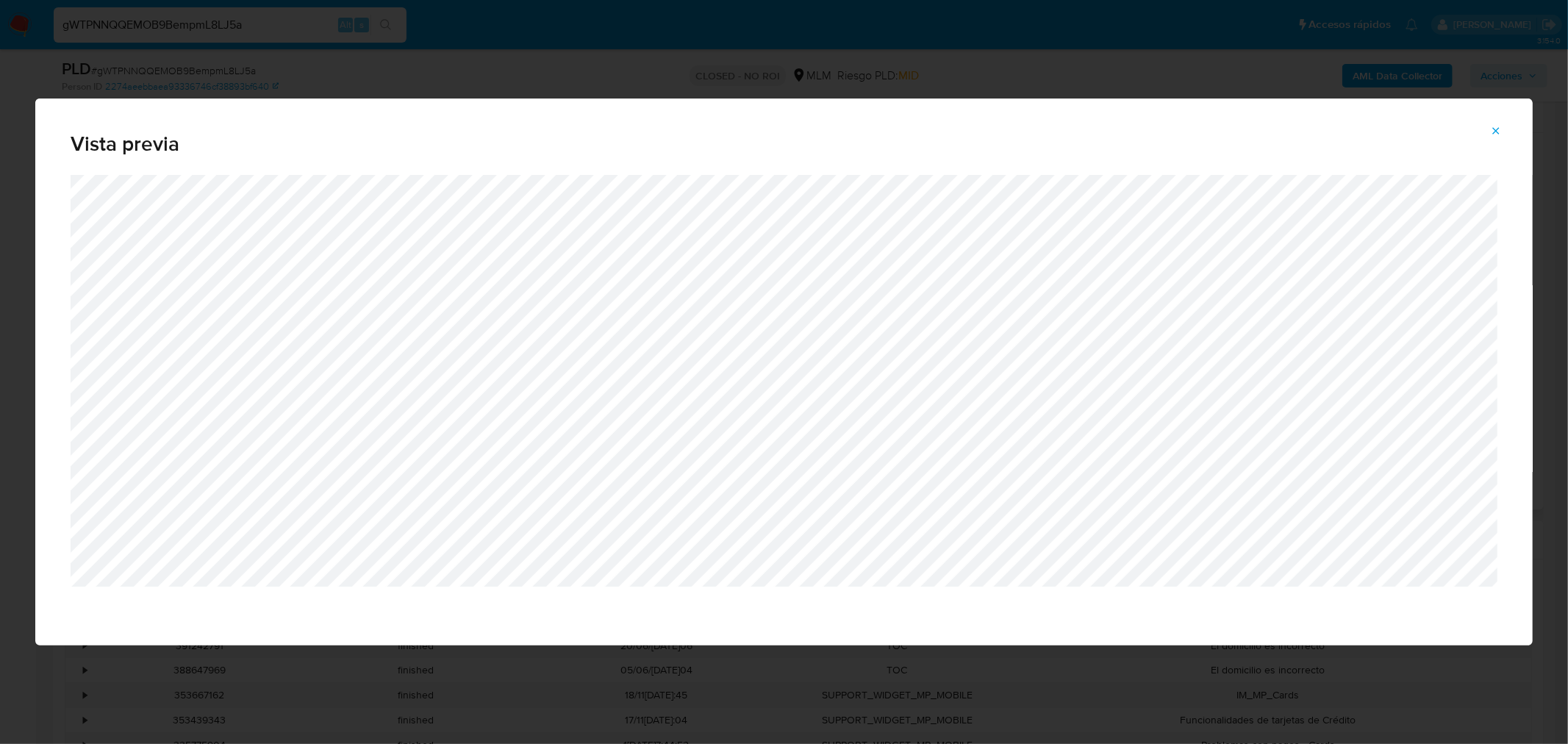
click at [1494, 132] on icon "Attachment preview" at bounding box center [1496, 130] width 11 height 11
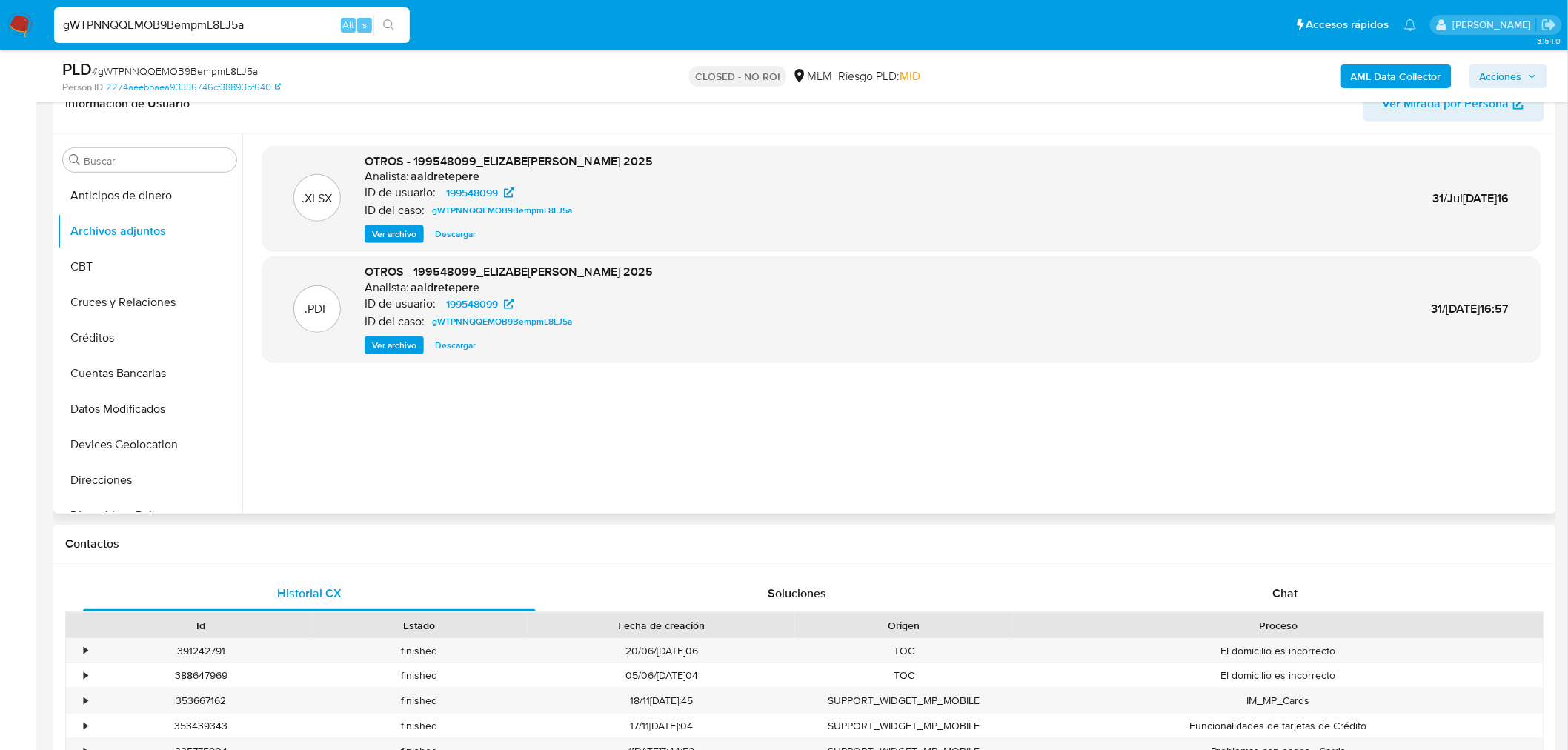
click at [199, 26] on input "gWTPNNQQEMOB9BempmL8LJ5a" at bounding box center [232, 25] width 356 height 19
paste input "5xhbfSaVovRKM4viq5w3nvJM"
type input "5xhbfSaVovRKM4viq5w3nvJM"
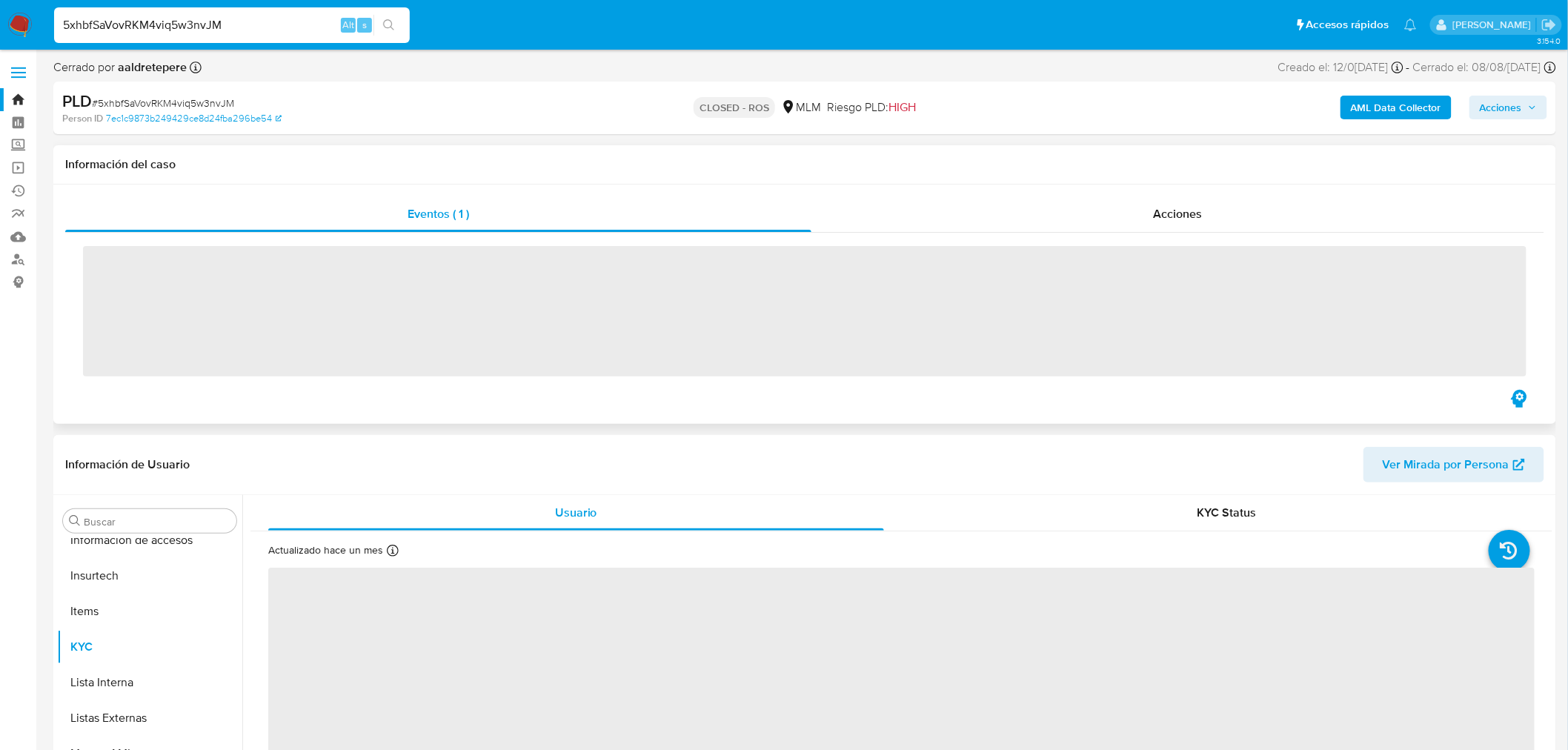
scroll to position [625, 0]
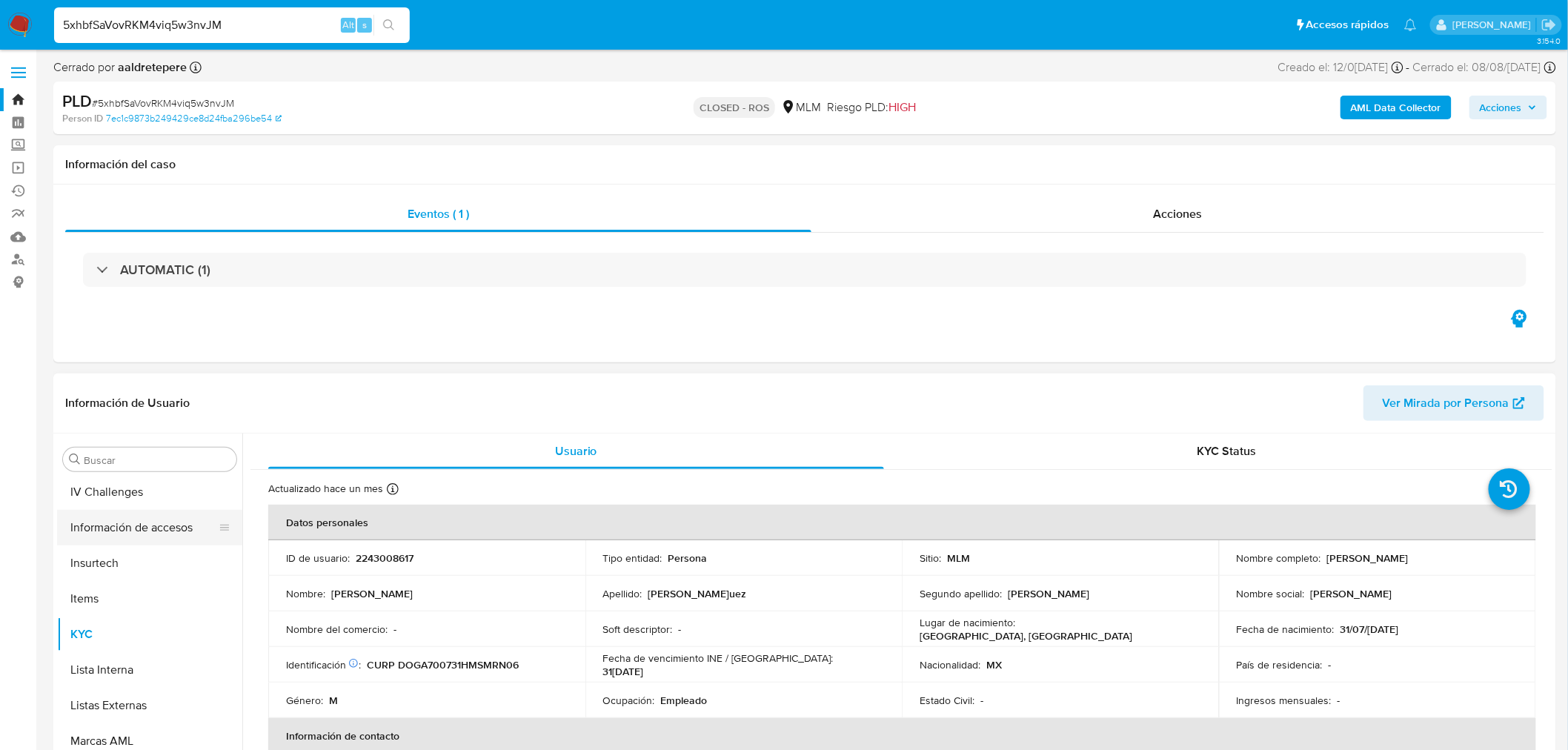
select select "10"
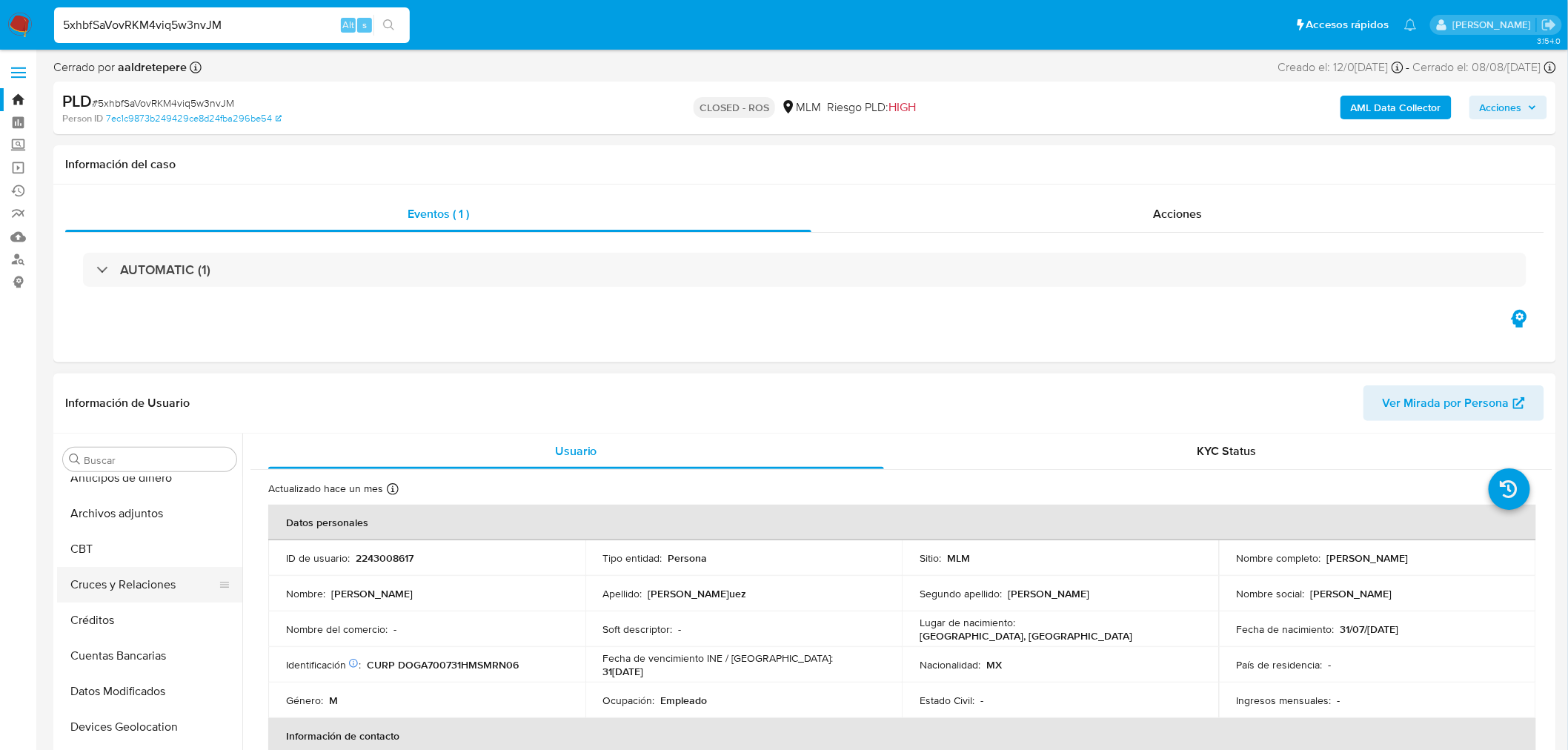
scroll to position [0, 0]
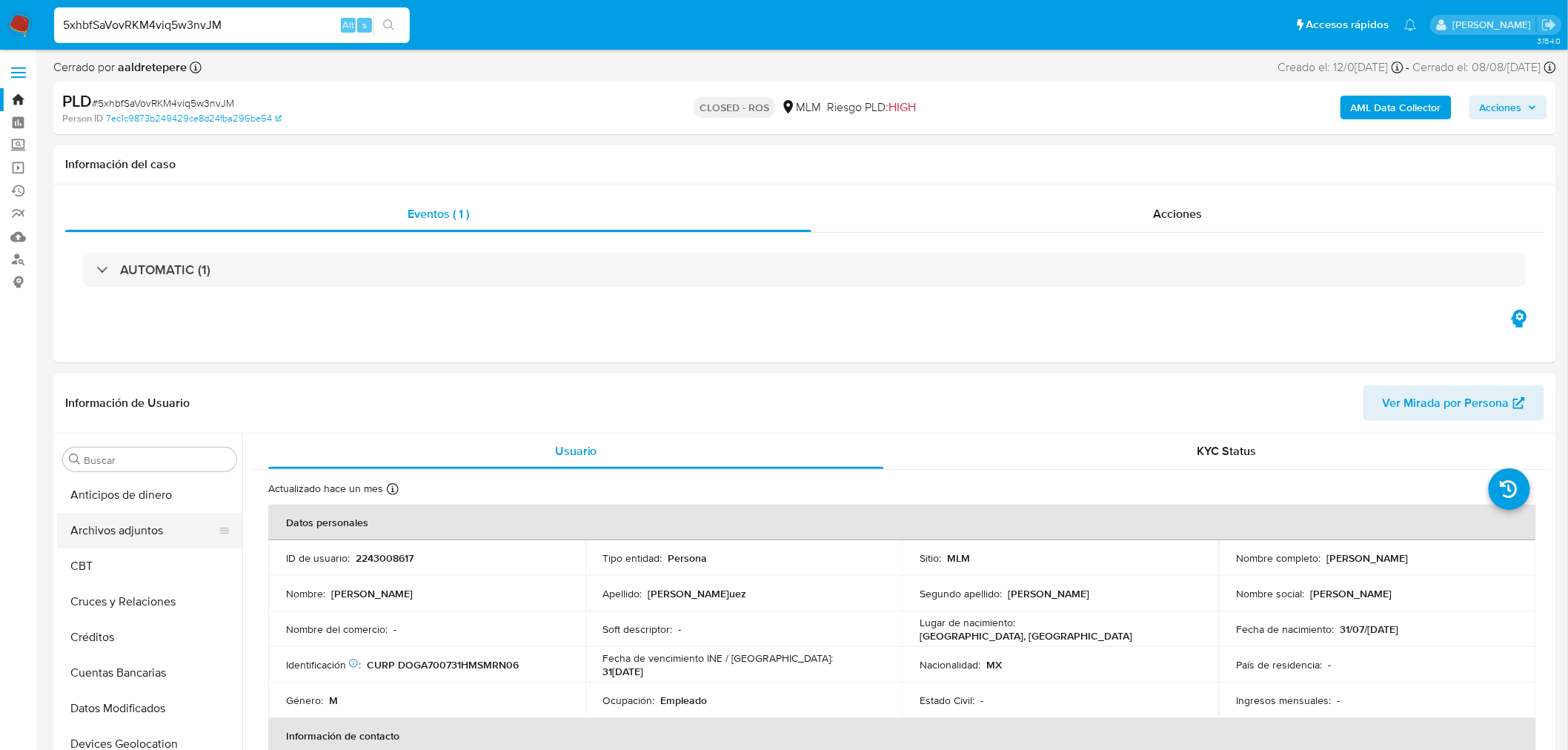
click at [150, 536] on button "Archivos adjuntos" at bounding box center [143, 530] width 173 height 35
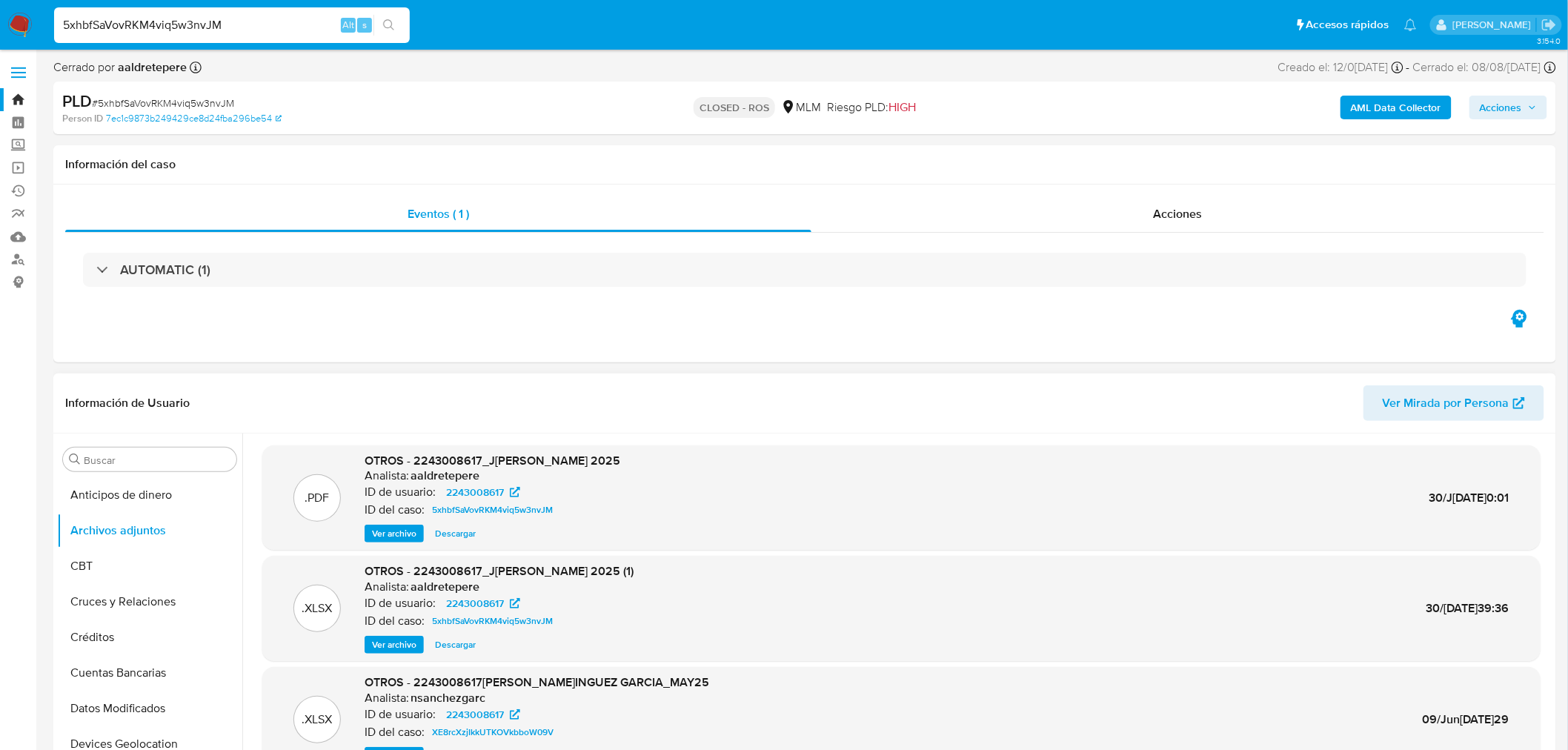
click at [398, 536] on span "Ver archivo" at bounding box center [394, 533] width 44 height 15
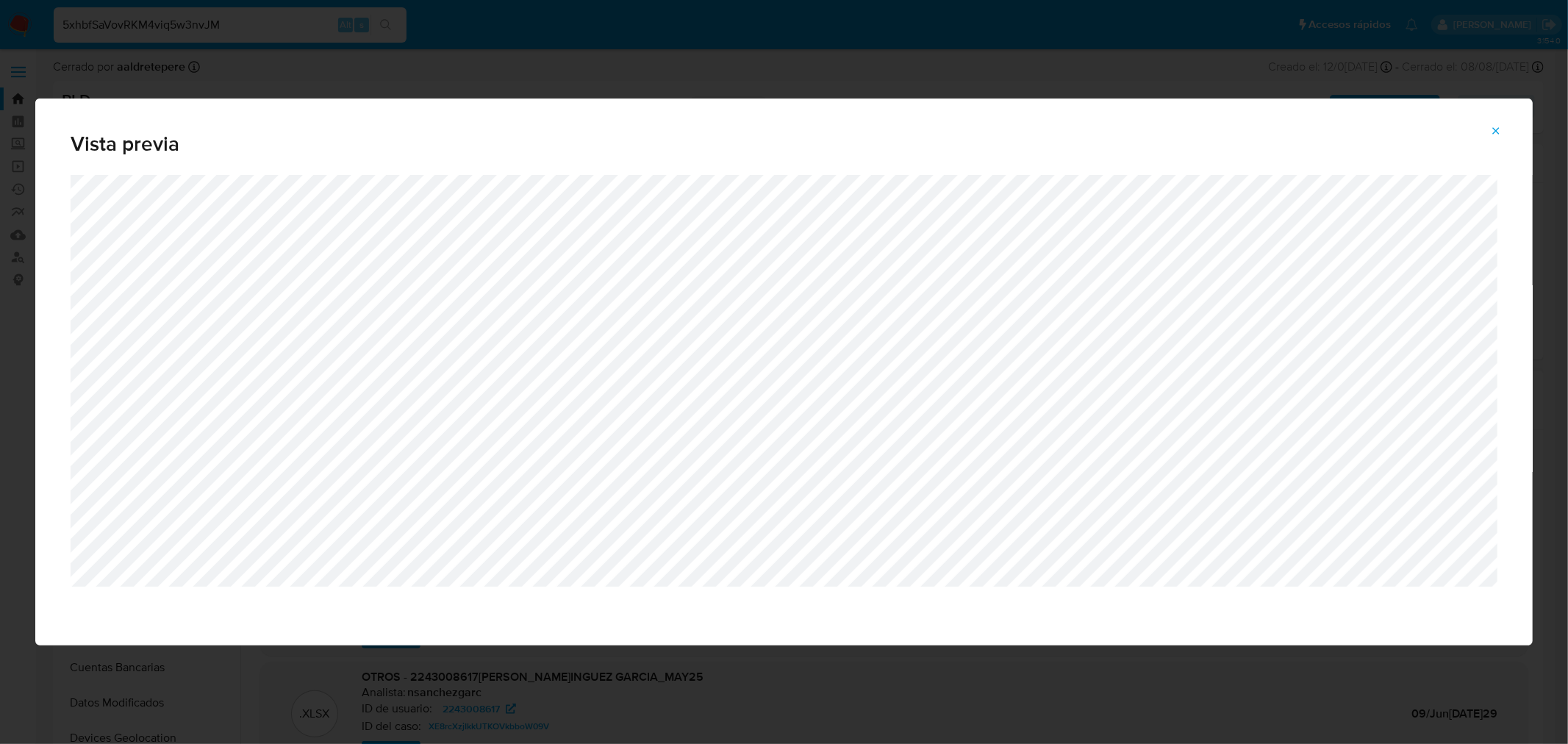
drag, startPoint x: 1502, startPoint y: 125, endPoint x: 1464, endPoint y: 122, distance: 38.1
click at [1501, 125] on icon "Attachment preview" at bounding box center [1496, 130] width 11 height 11
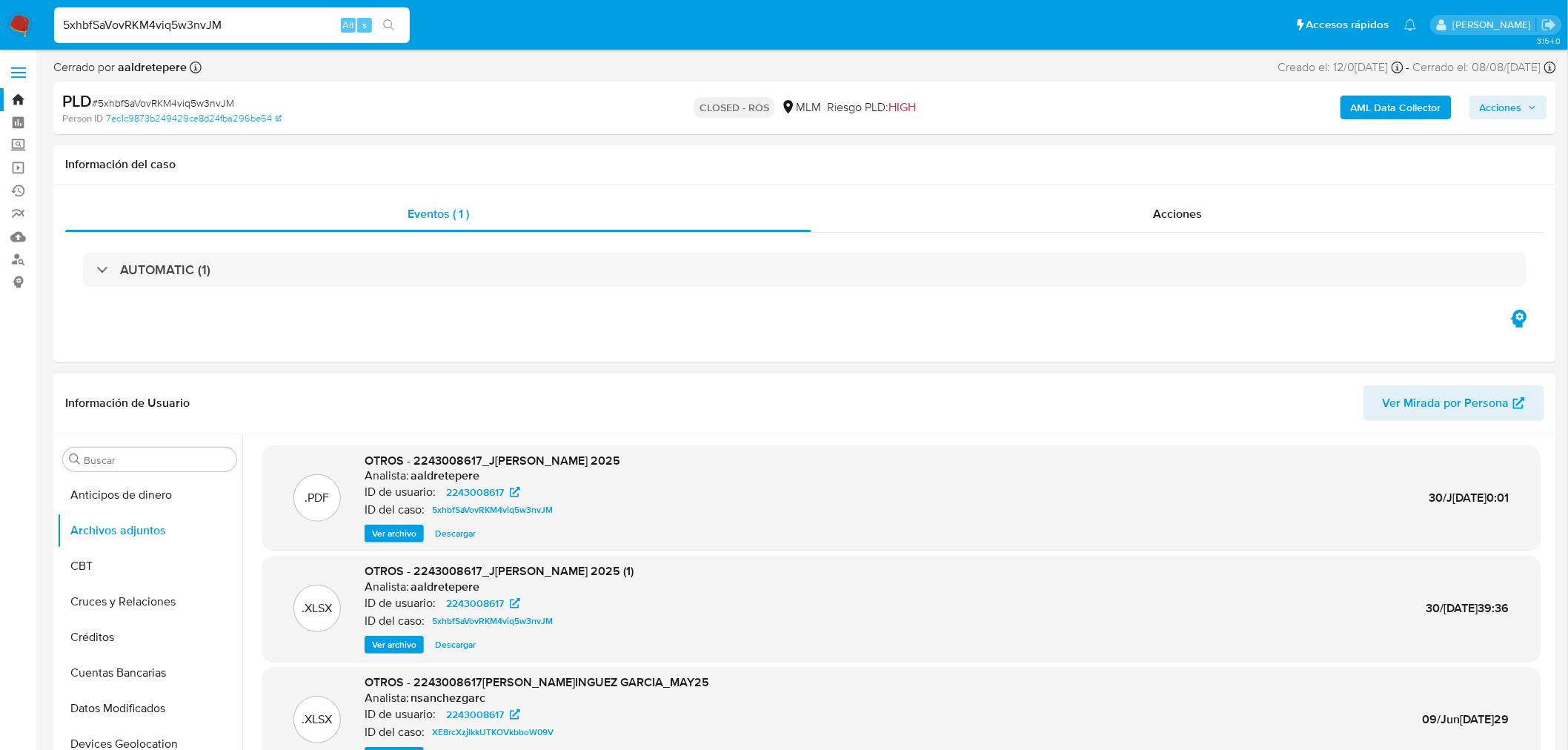
click at [105, 40] on div "5xhbfSaVovRKM4viq5w3nvJM Alt s" at bounding box center [232, 25] width 356 height 35
click at [186, 30] on input "5xhbfSaVovRKM4viq5w3nvJM" at bounding box center [232, 25] width 356 height 19
paste input "2h2OuLOkZLvUGywl9hfhwh04"
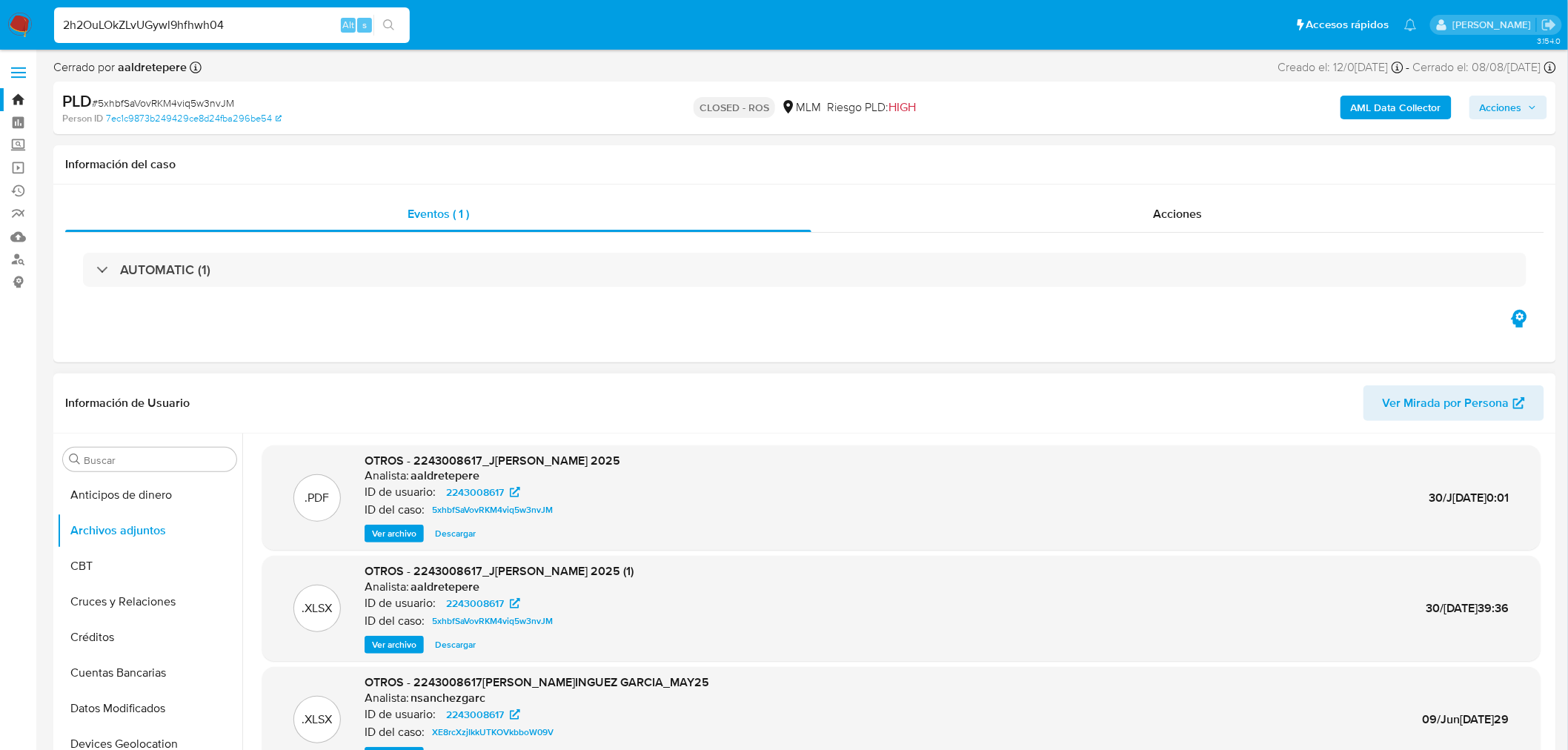
type input "2h2OuLOkZLvUGywl9hfhwh04"
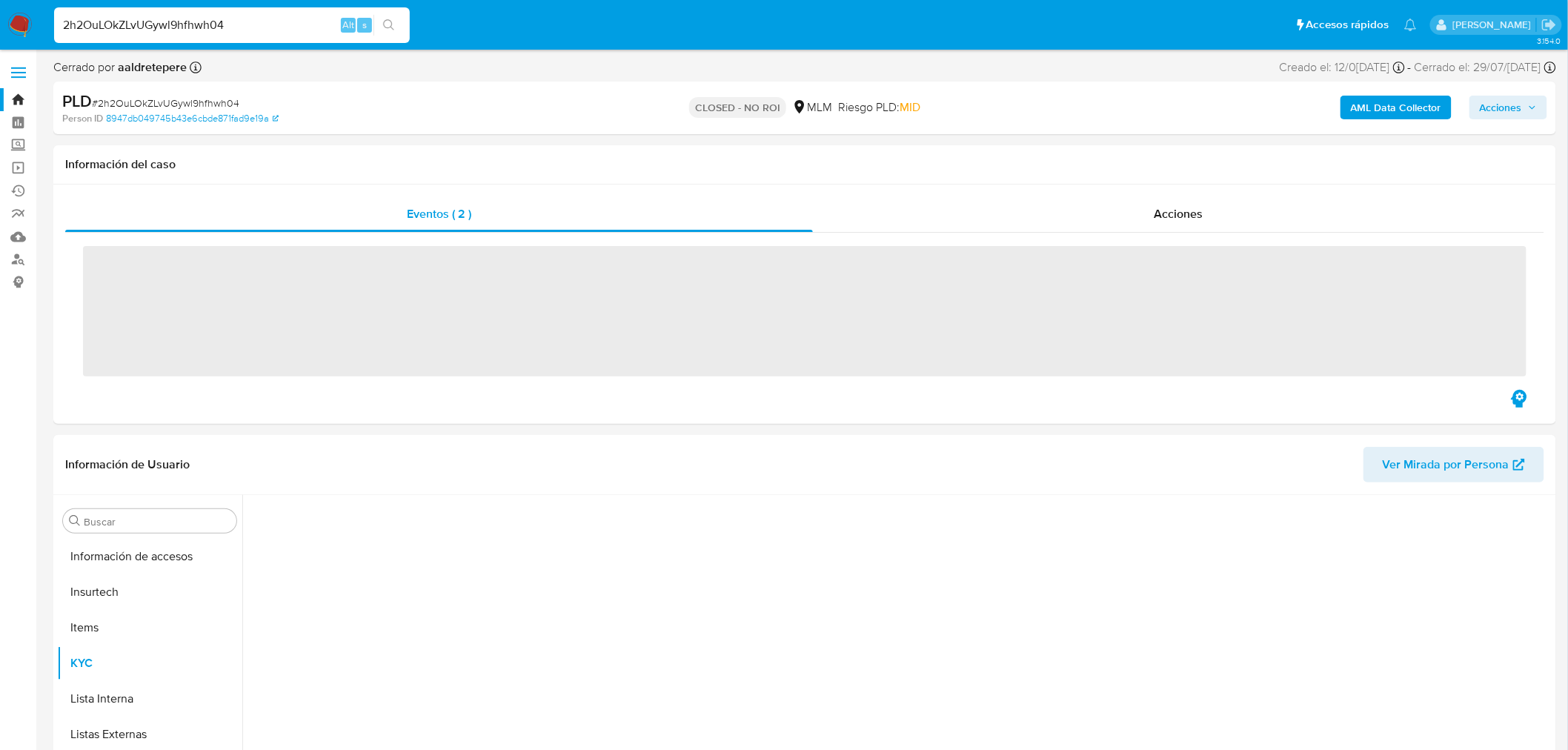
scroll to position [625, 0]
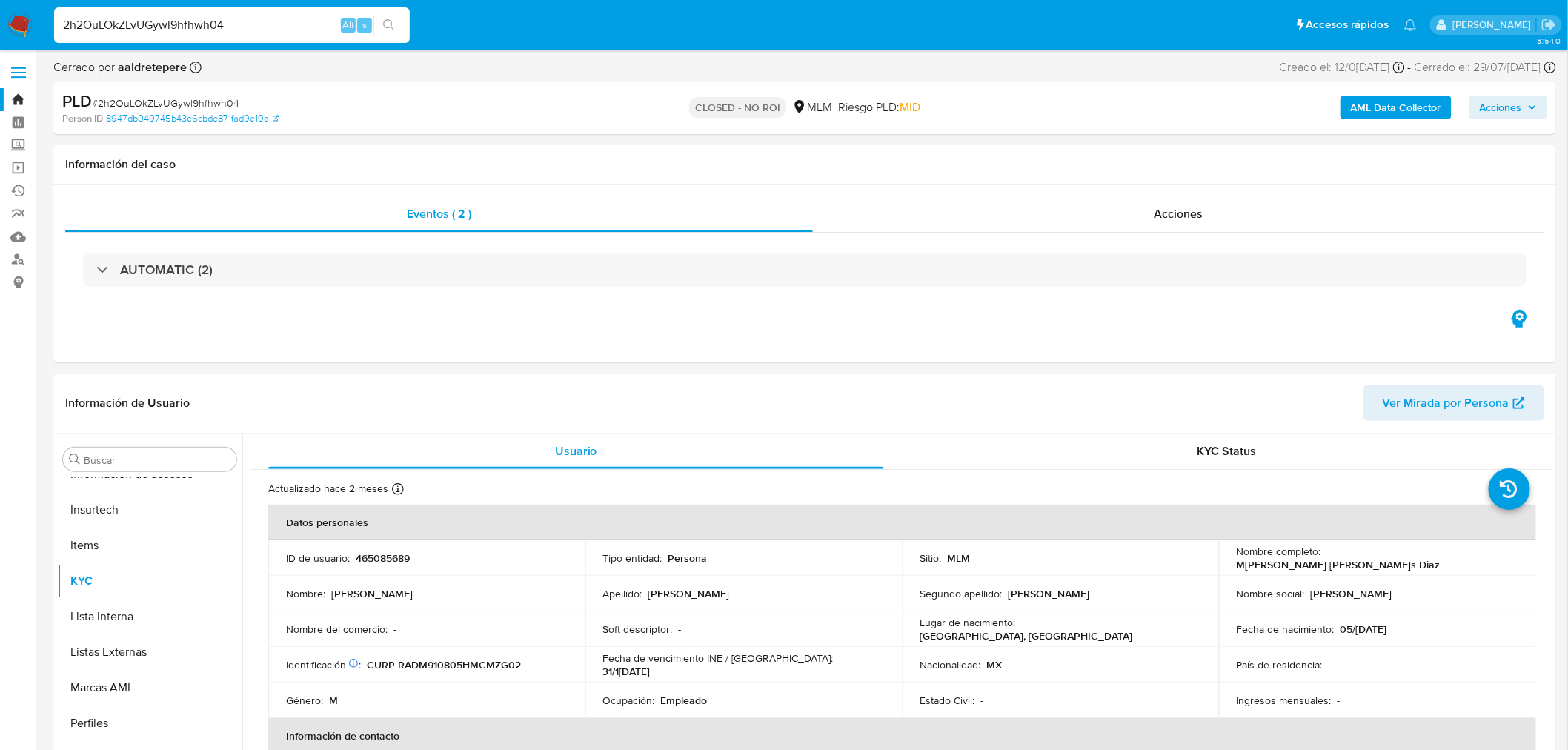
select select "10"
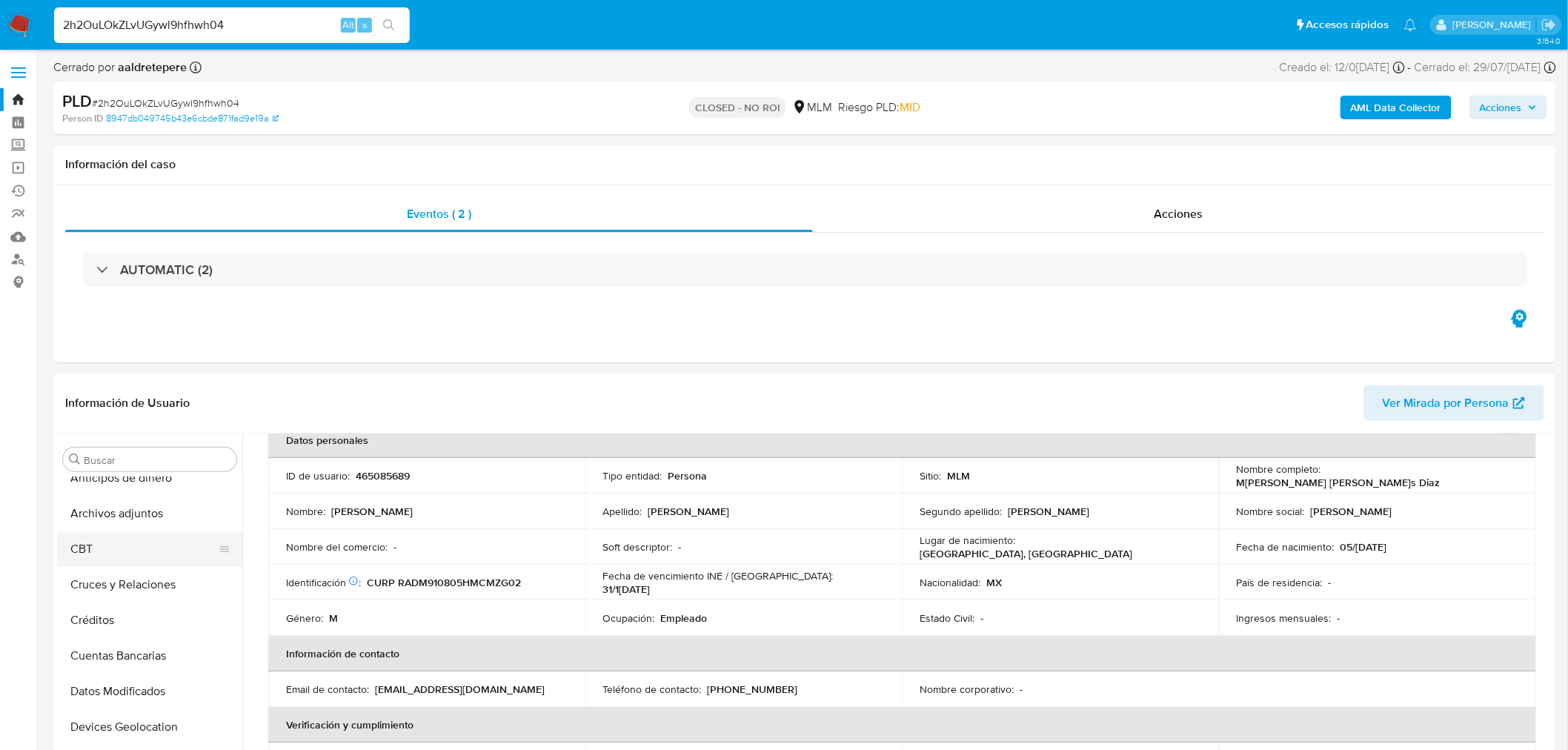
scroll to position [0, 0]
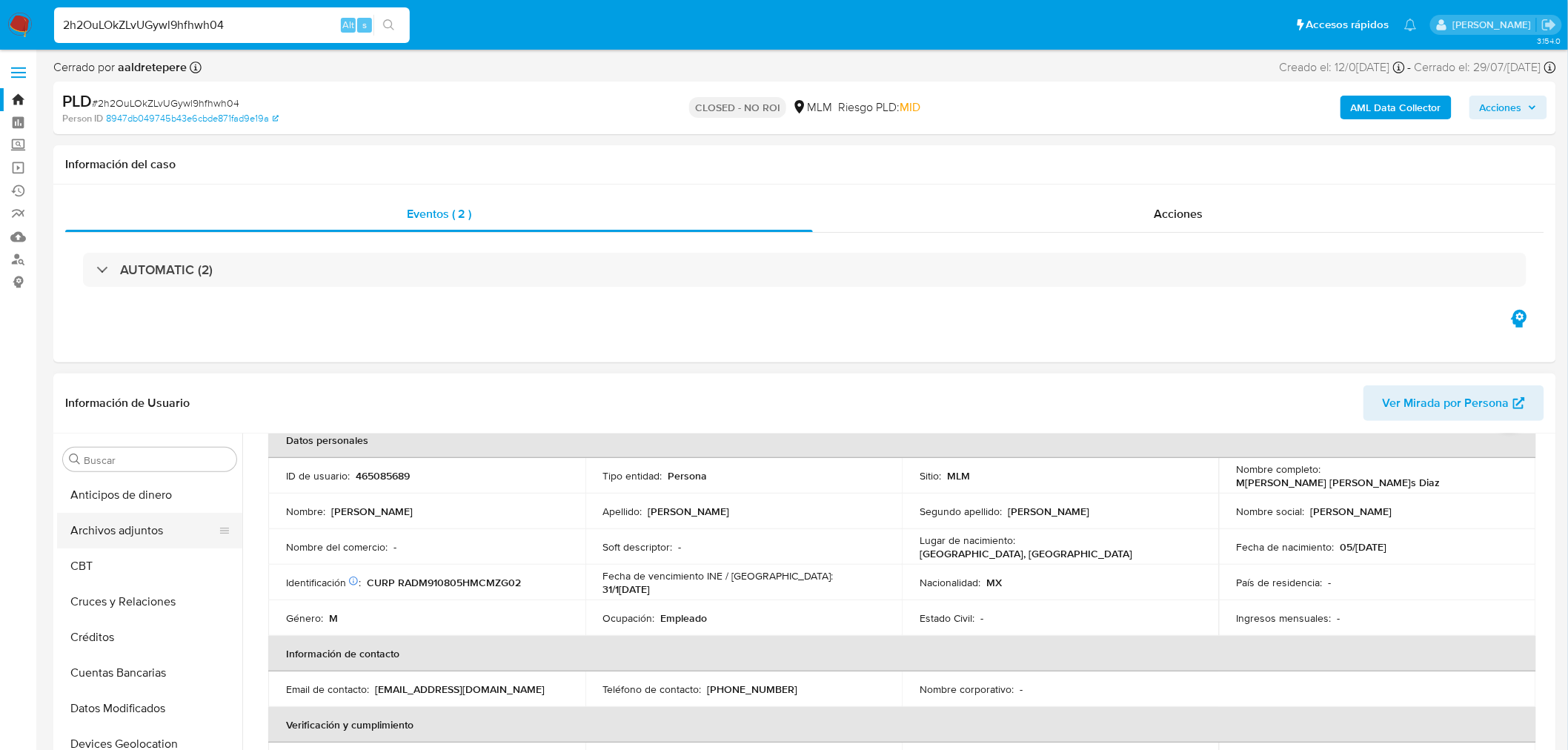
click at [153, 533] on button "Archivos adjuntos" at bounding box center [143, 530] width 173 height 35
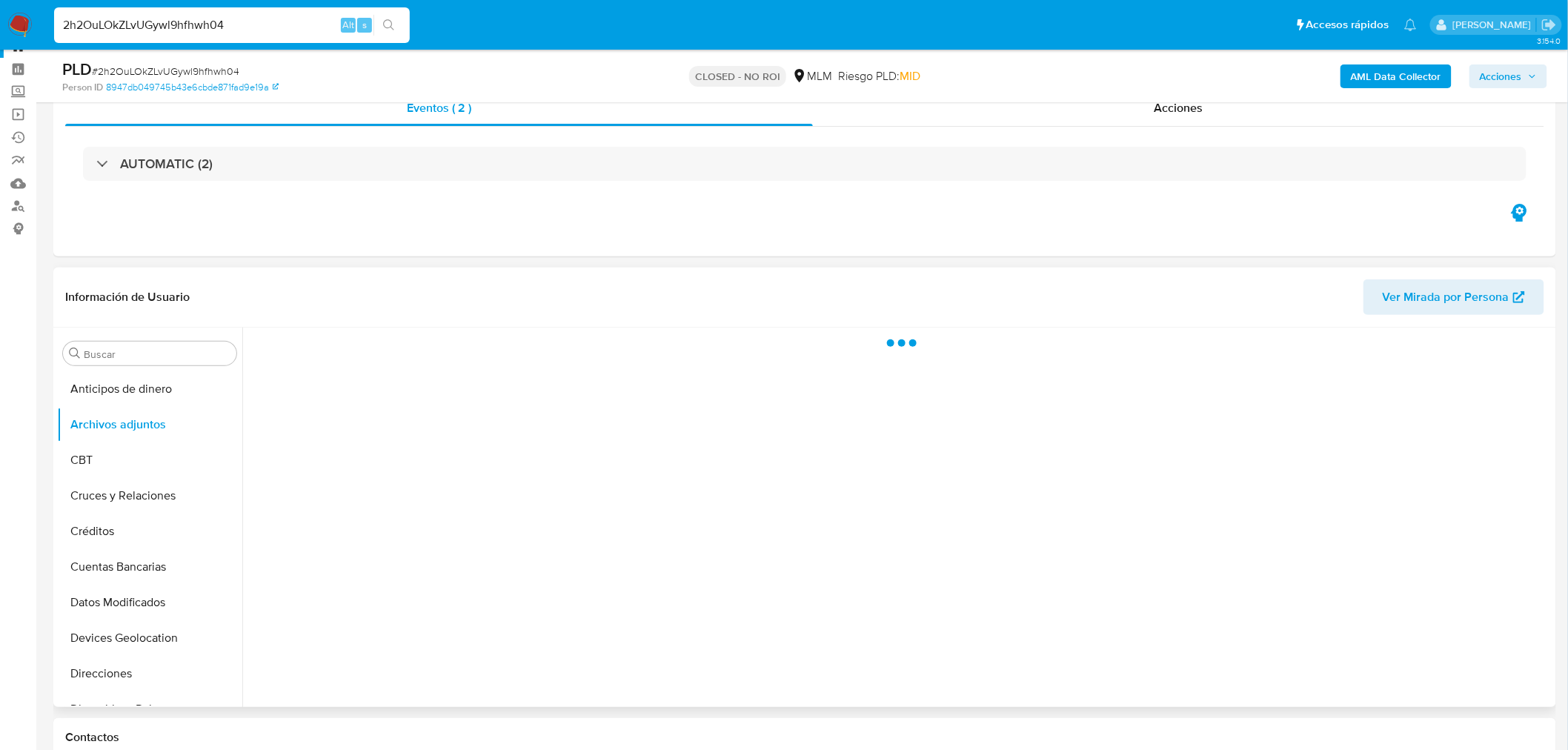
scroll to position [82, 0]
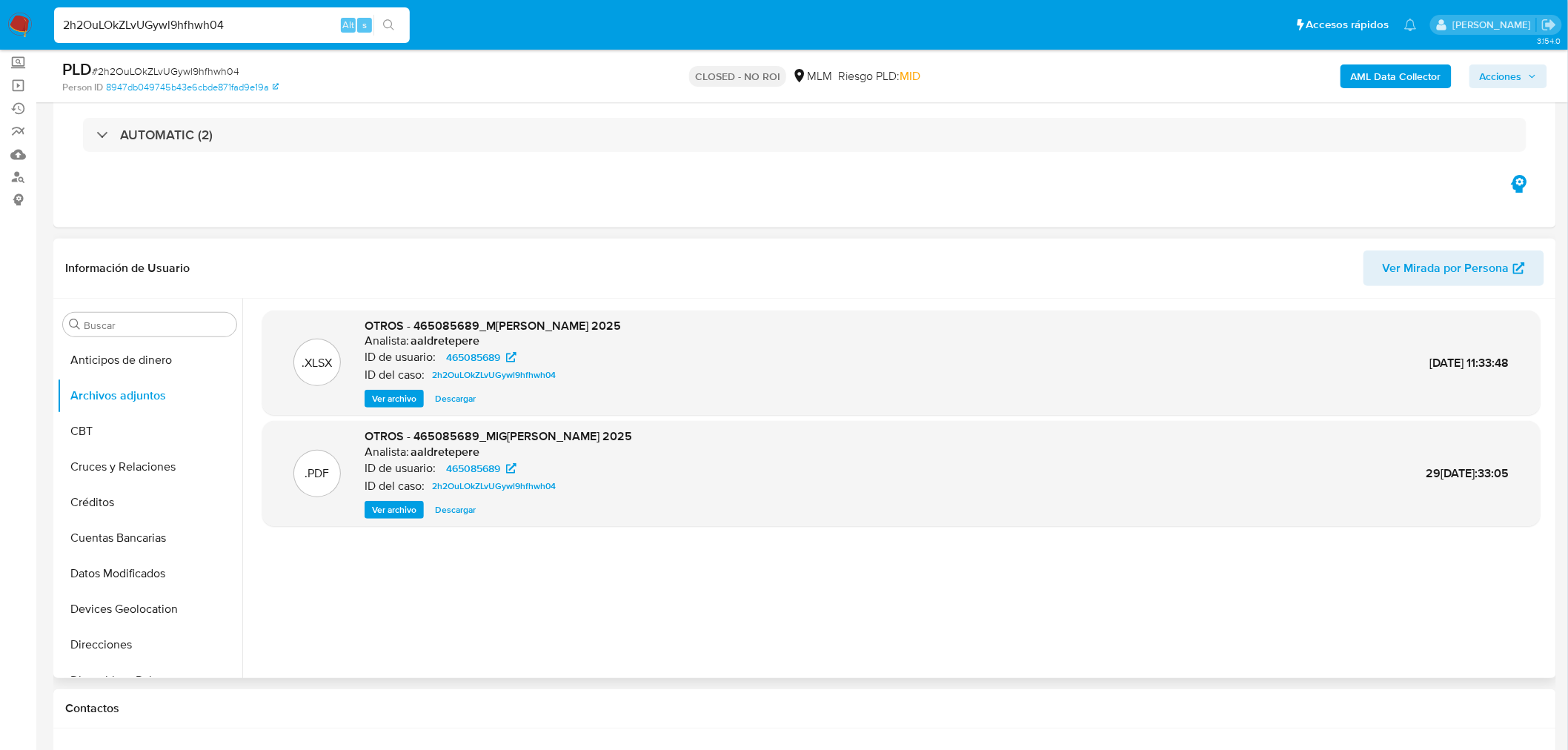
drag, startPoint x: 380, startPoint y: 509, endPoint x: 388, endPoint y: 512, distance: 8.5
click at [380, 509] on span "Ver archivo" at bounding box center [394, 509] width 44 height 15
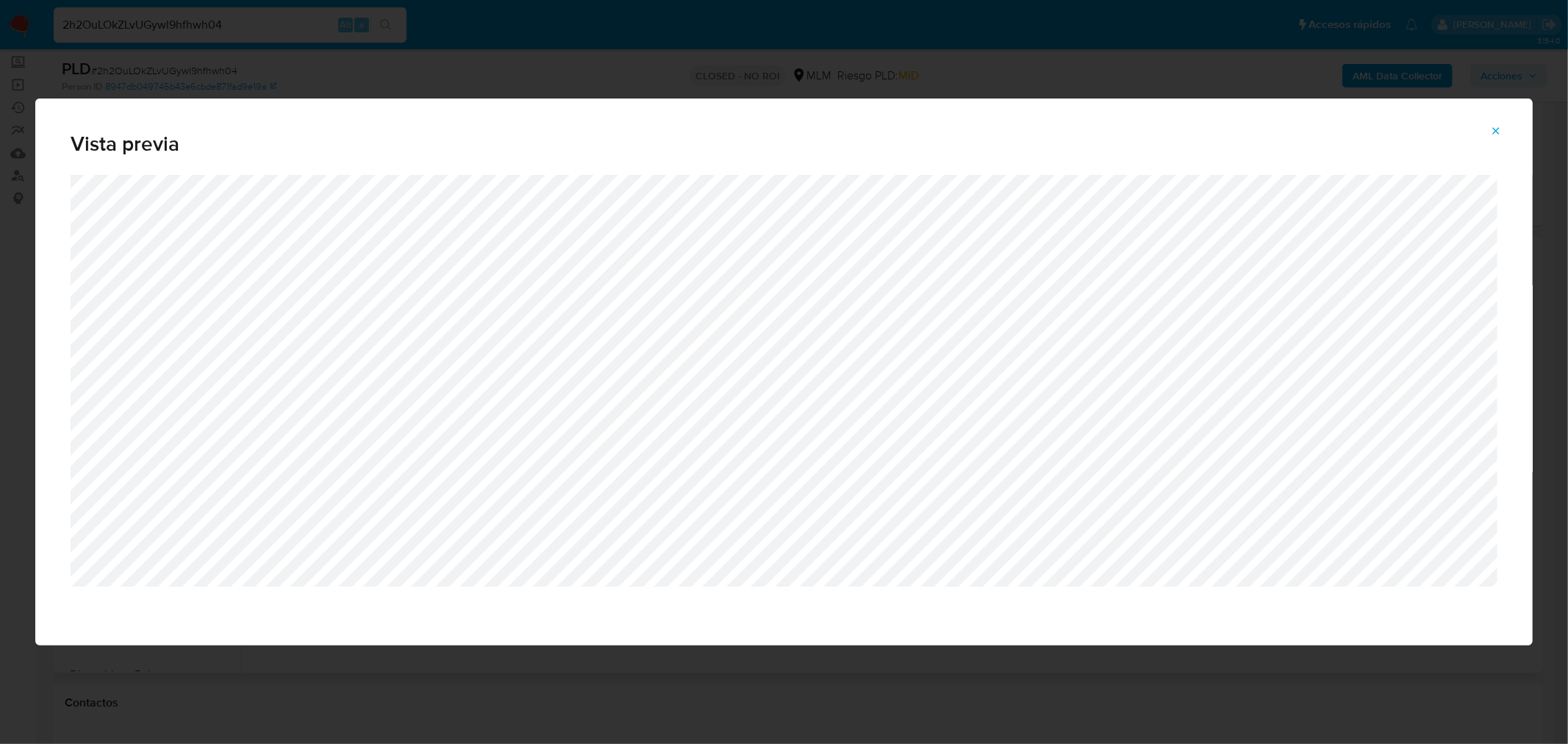
drag, startPoint x: 1499, startPoint y: 131, endPoint x: 1480, endPoint y: 133, distance: 19.1
click at [1499, 131] on icon "Attachment preview" at bounding box center [1496, 130] width 11 height 11
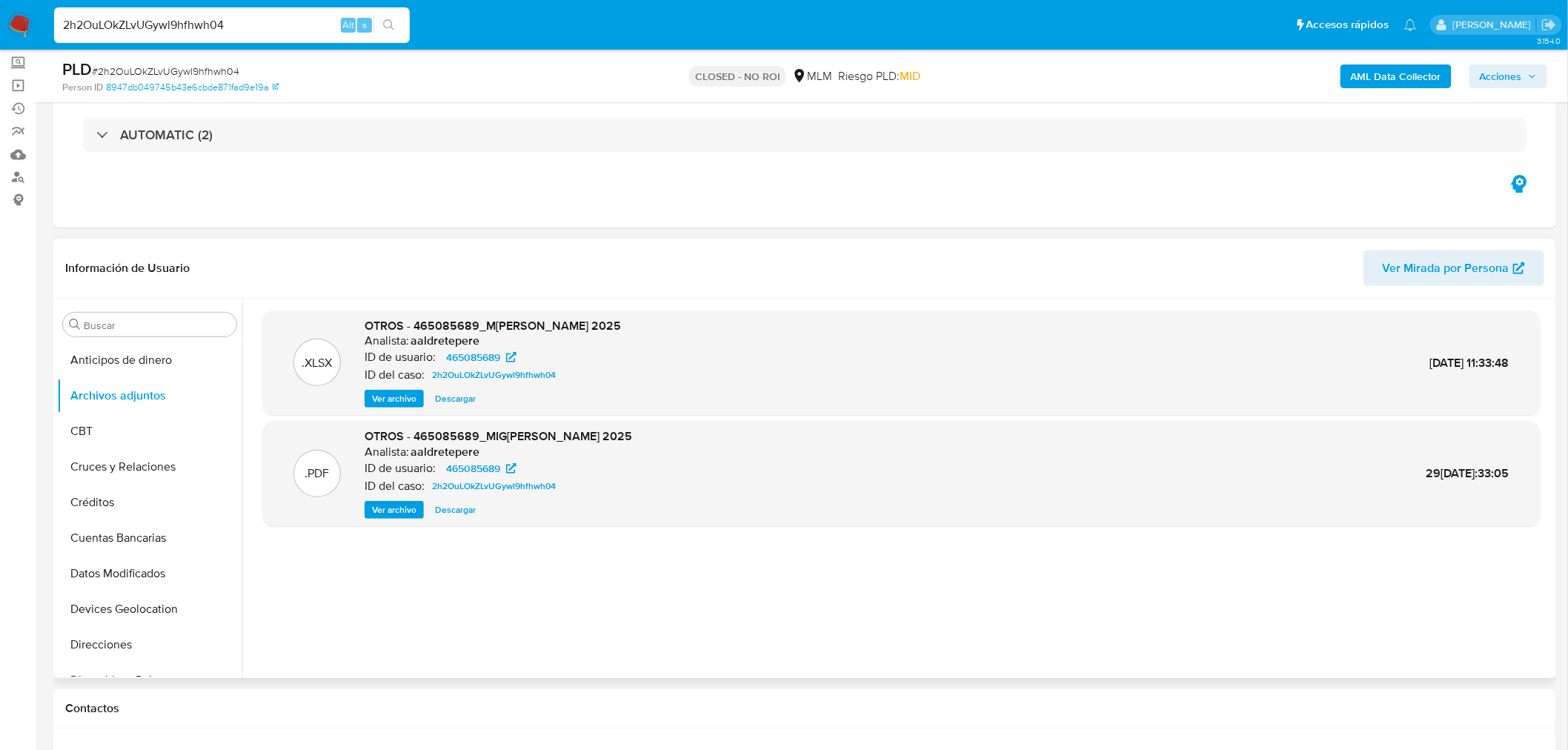
click at [172, 17] on input "2h2OuLOkZLvUGywl9hfhwh04" at bounding box center [232, 25] width 356 height 19
paste input "qvdNtIqX522WD7GxzTIMqYoF"
type input "qvdNtIqX522WD7GxzTIMqYoF"
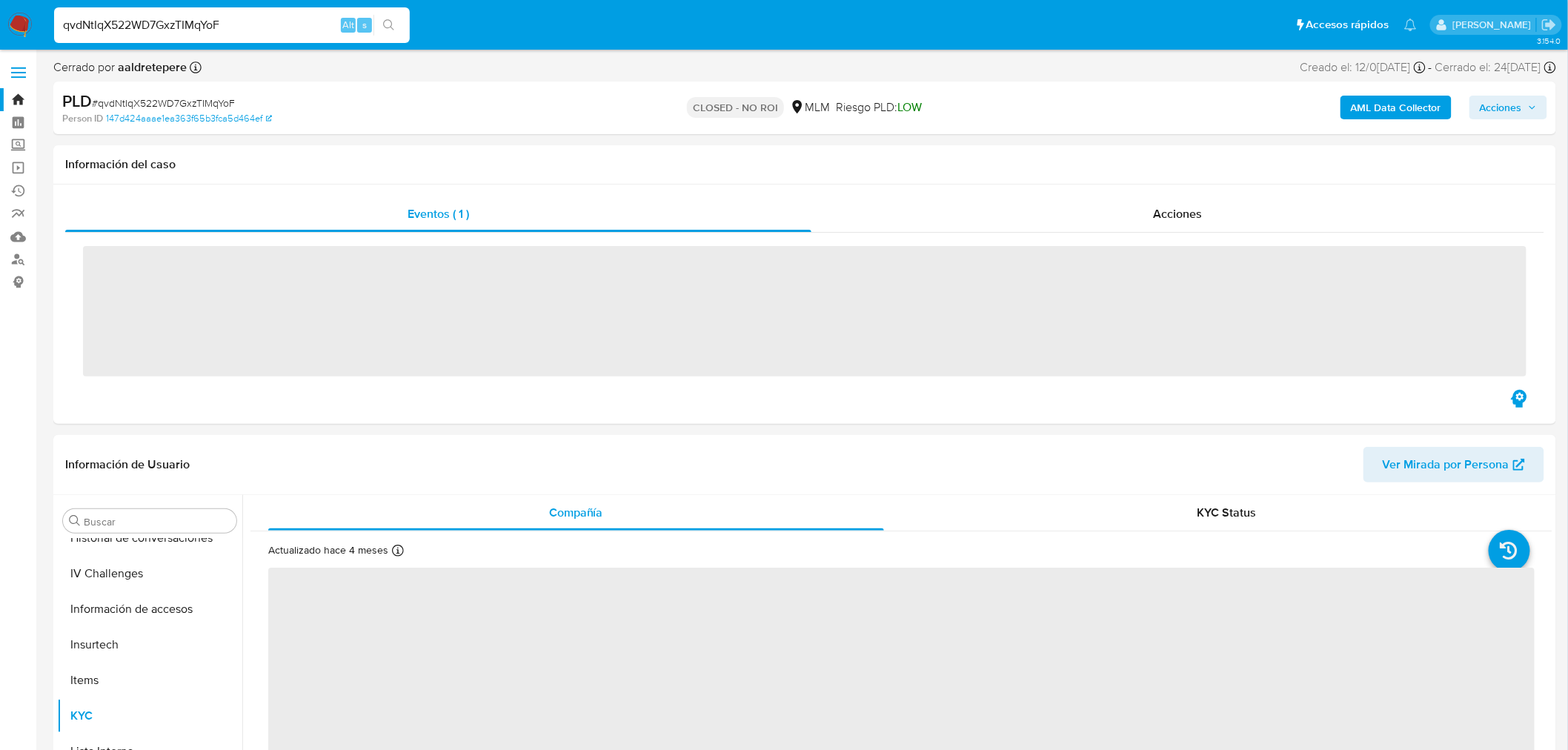
scroll to position [625, 0]
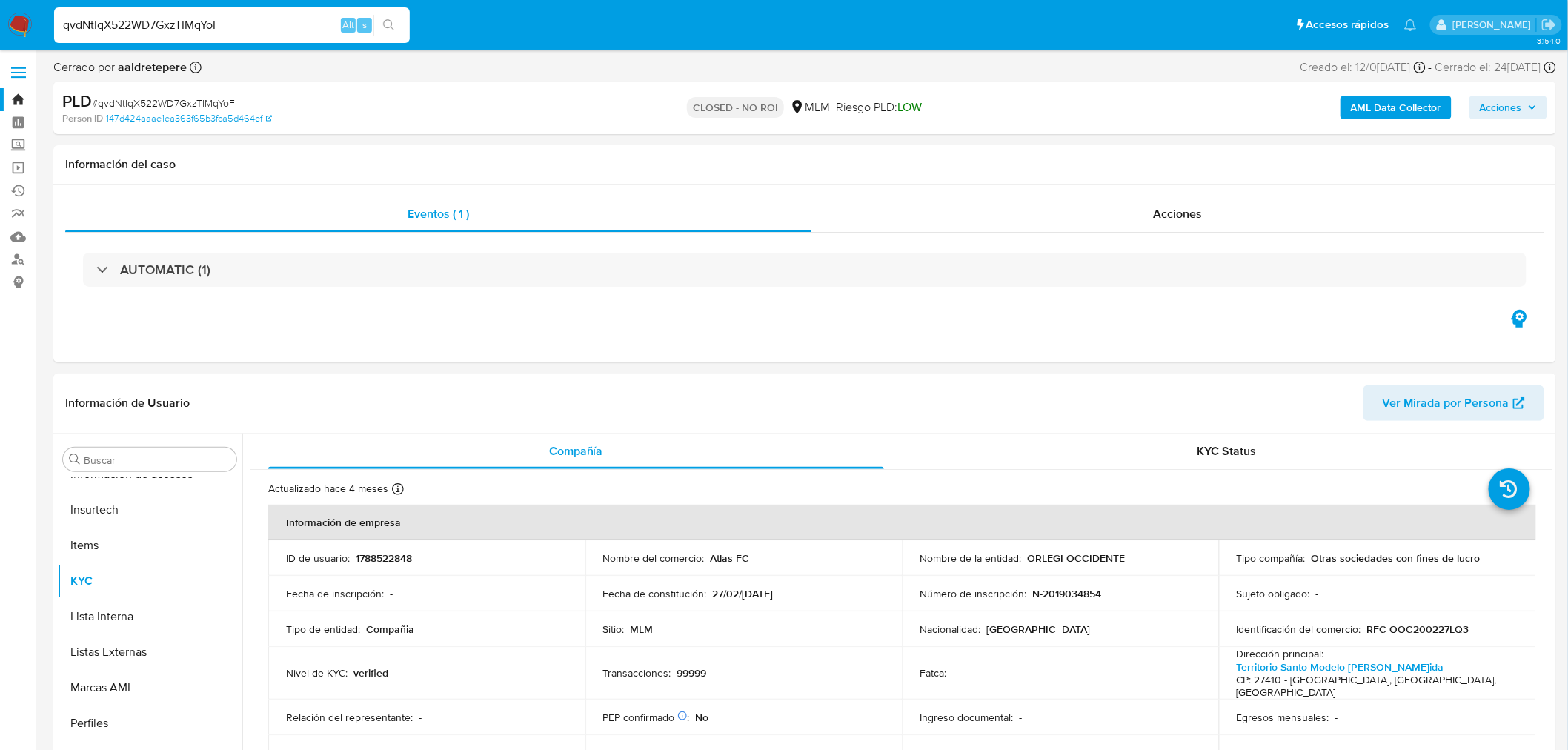
select select "10"
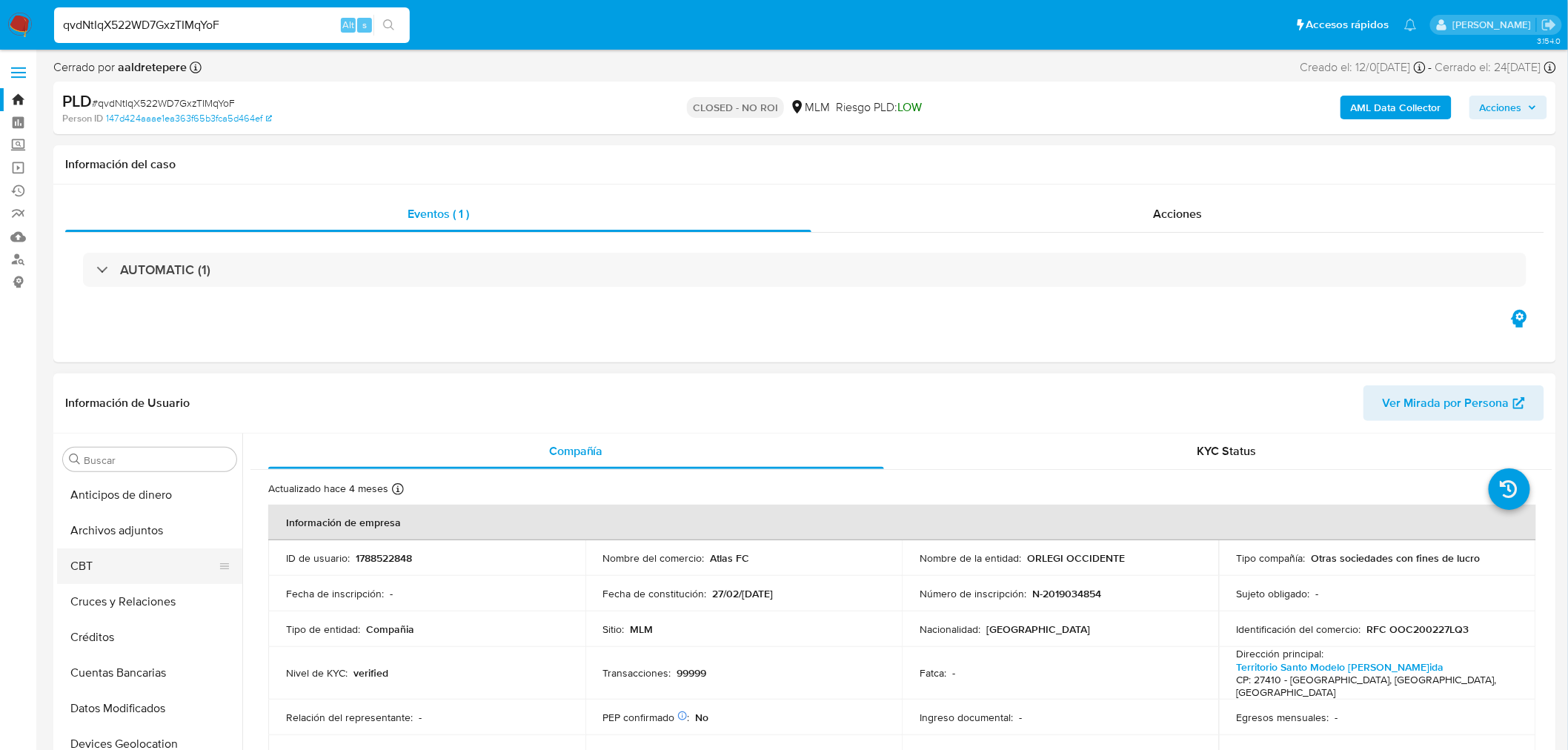
drag, startPoint x: 134, startPoint y: 536, endPoint x: 188, endPoint y: 552, distance: 56.3
click at [134, 536] on button "Archivos adjuntos" at bounding box center [149, 530] width 185 height 35
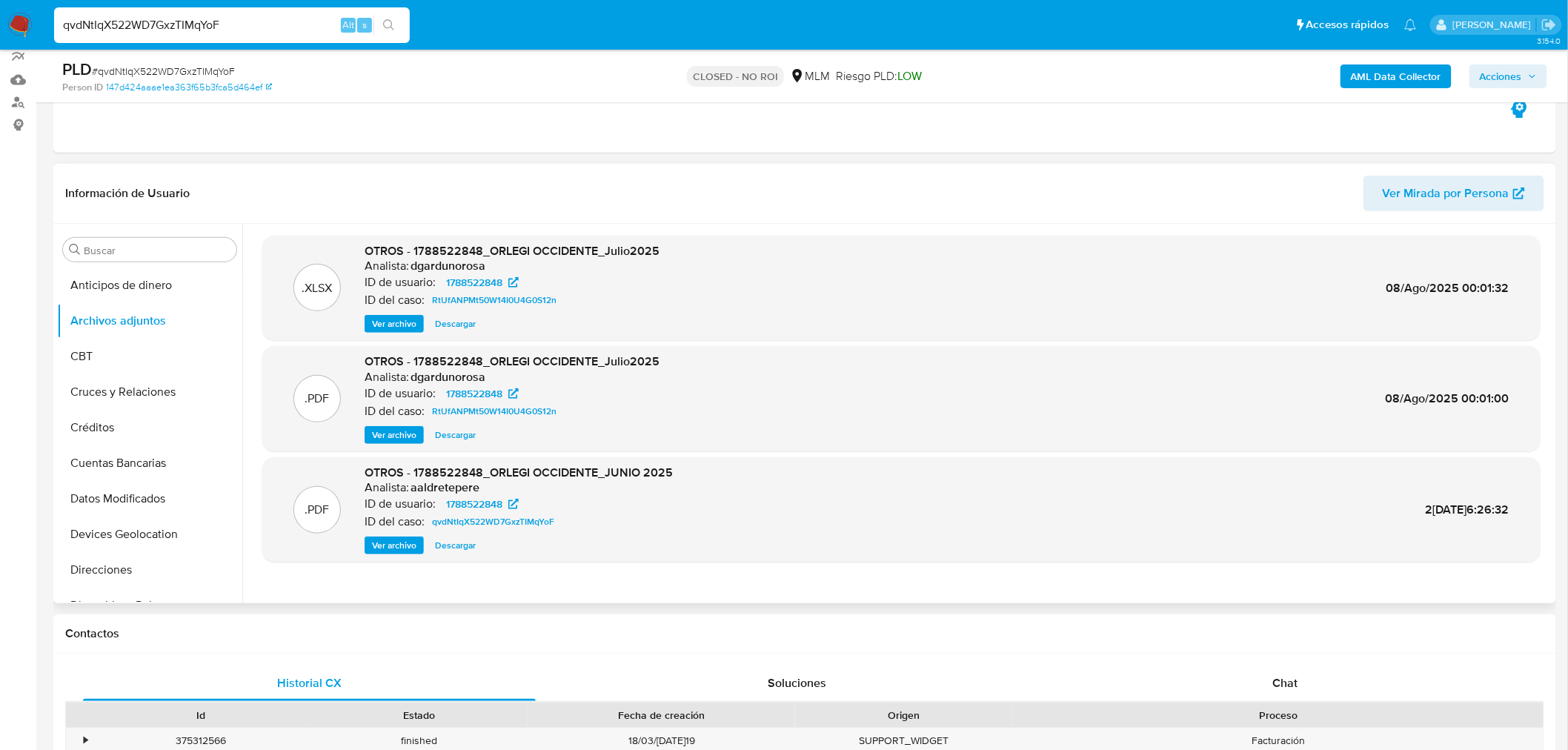
scroll to position [164, 0]
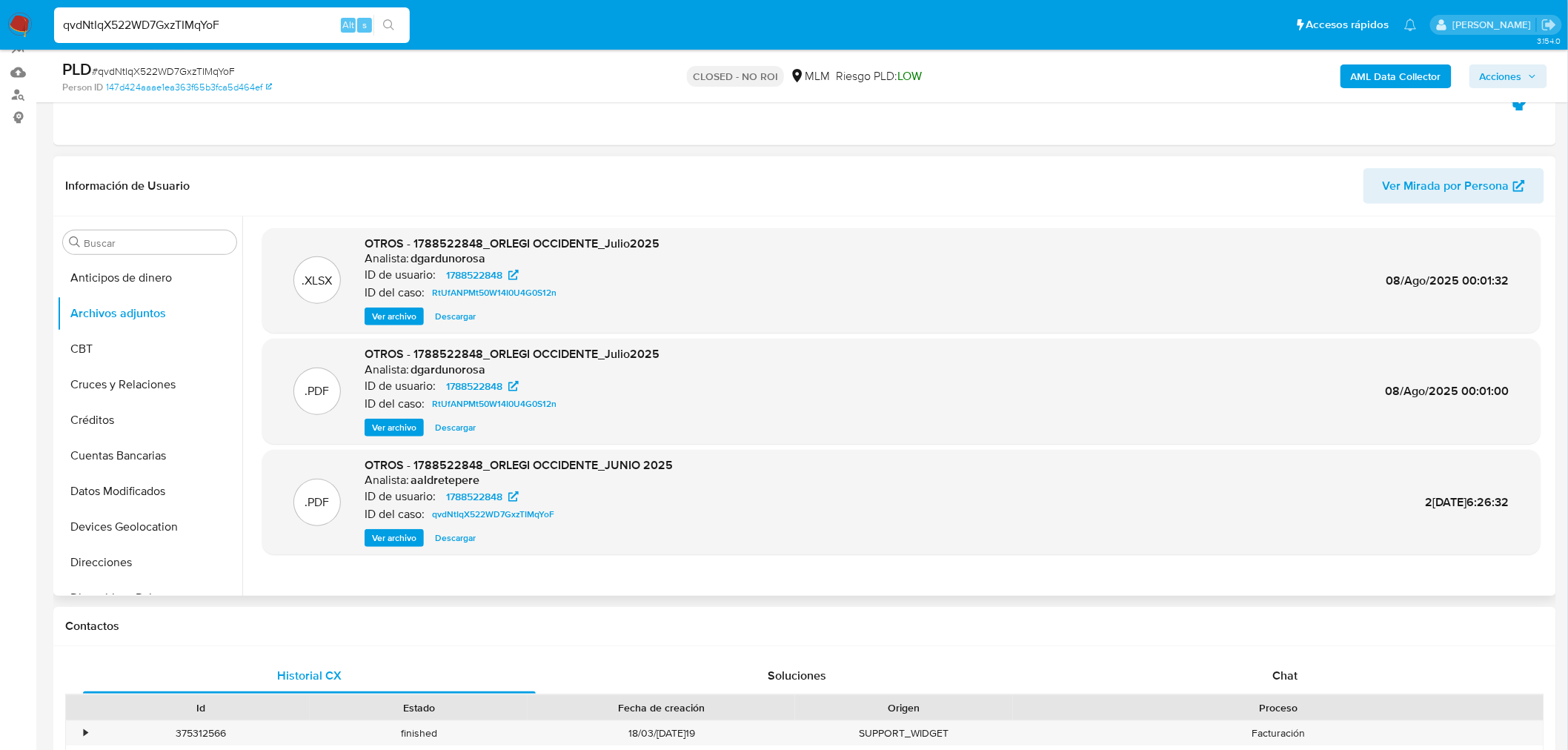
click at [410, 539] on span "Ver archivo" at bounding box center [394, 538] width 44 height 15
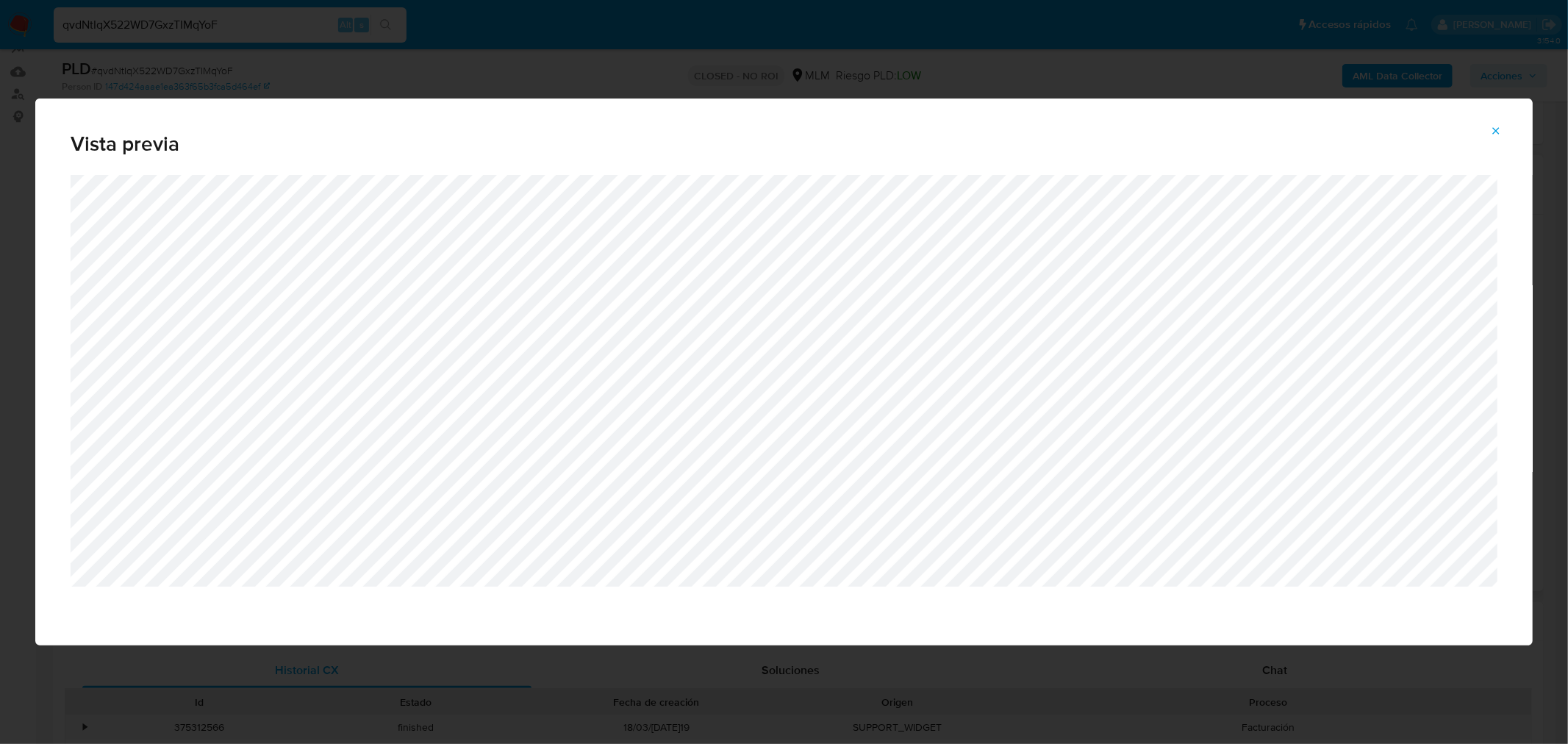
click at [1495, 133] on icon "Attachment preview" at bounding box center [1497, 130] width 7 height 7
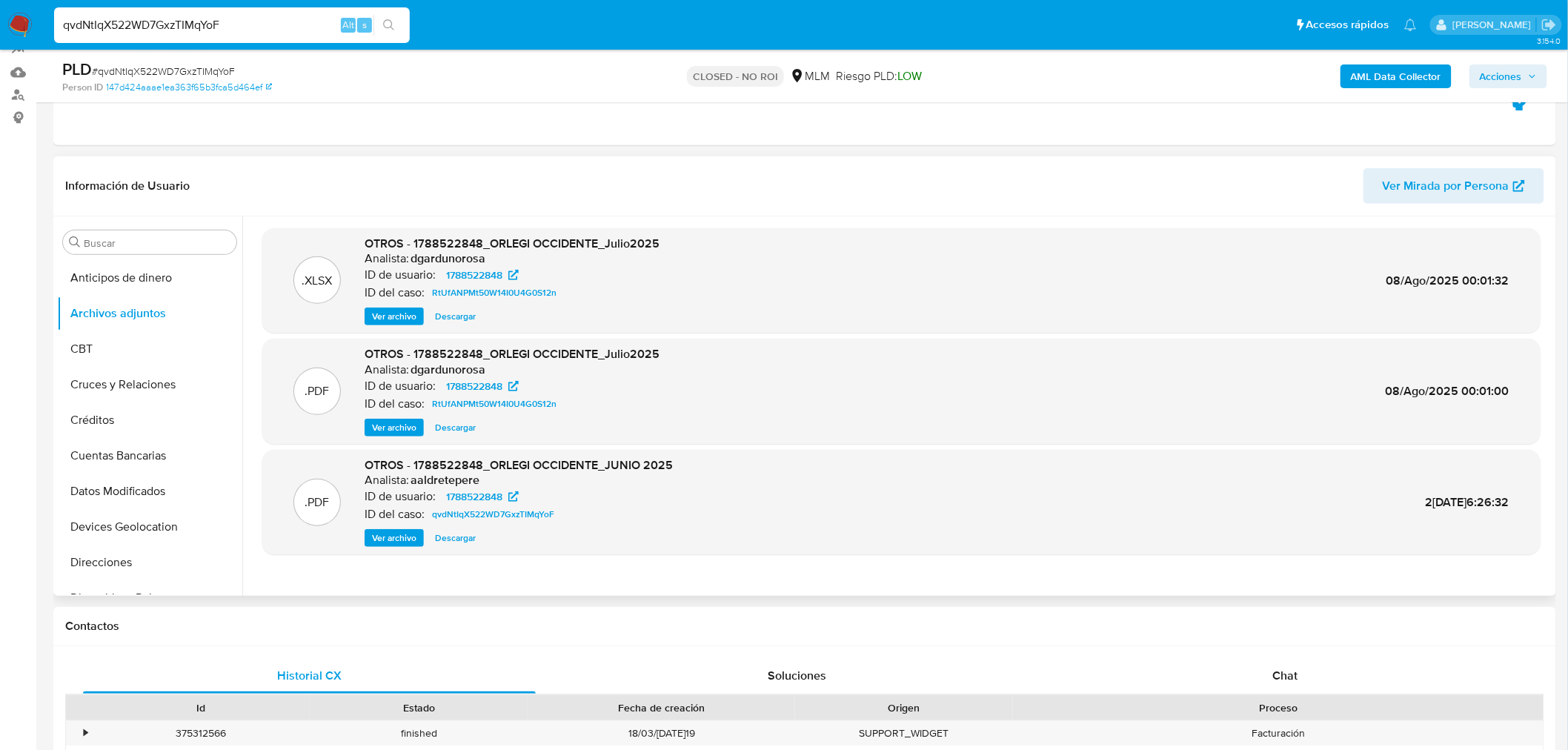
click at [165, 25] on input "qvdNtIqX522WD7GxzTIMqYoF" at bounding box center [232, 25] width 356 height 19
paste input "EW3JBnVkP6t9ON3yck80ZrBM"
type input "EW3JBnVkP6t9ON3yck80ZrBM"
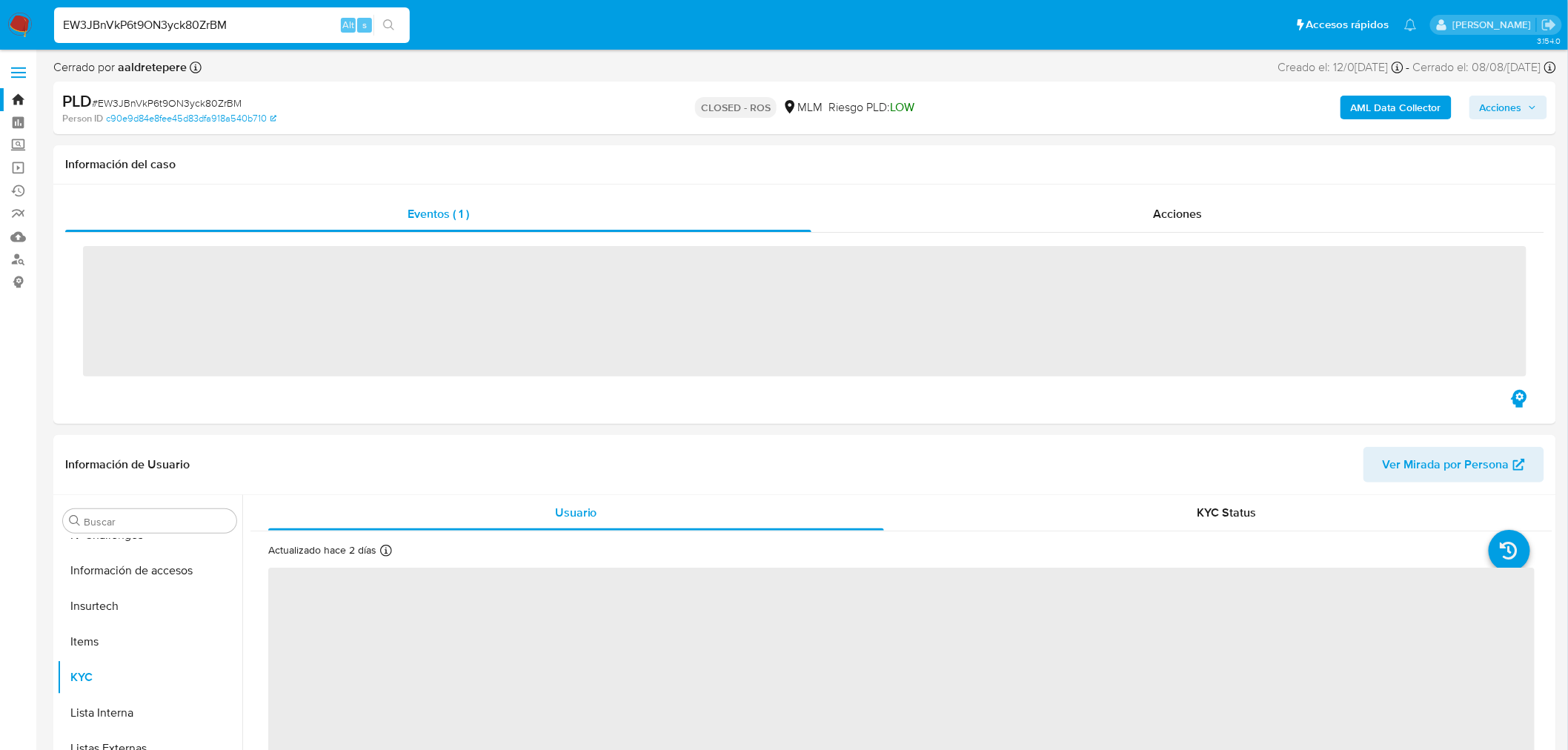
scroll to position [625, 0]
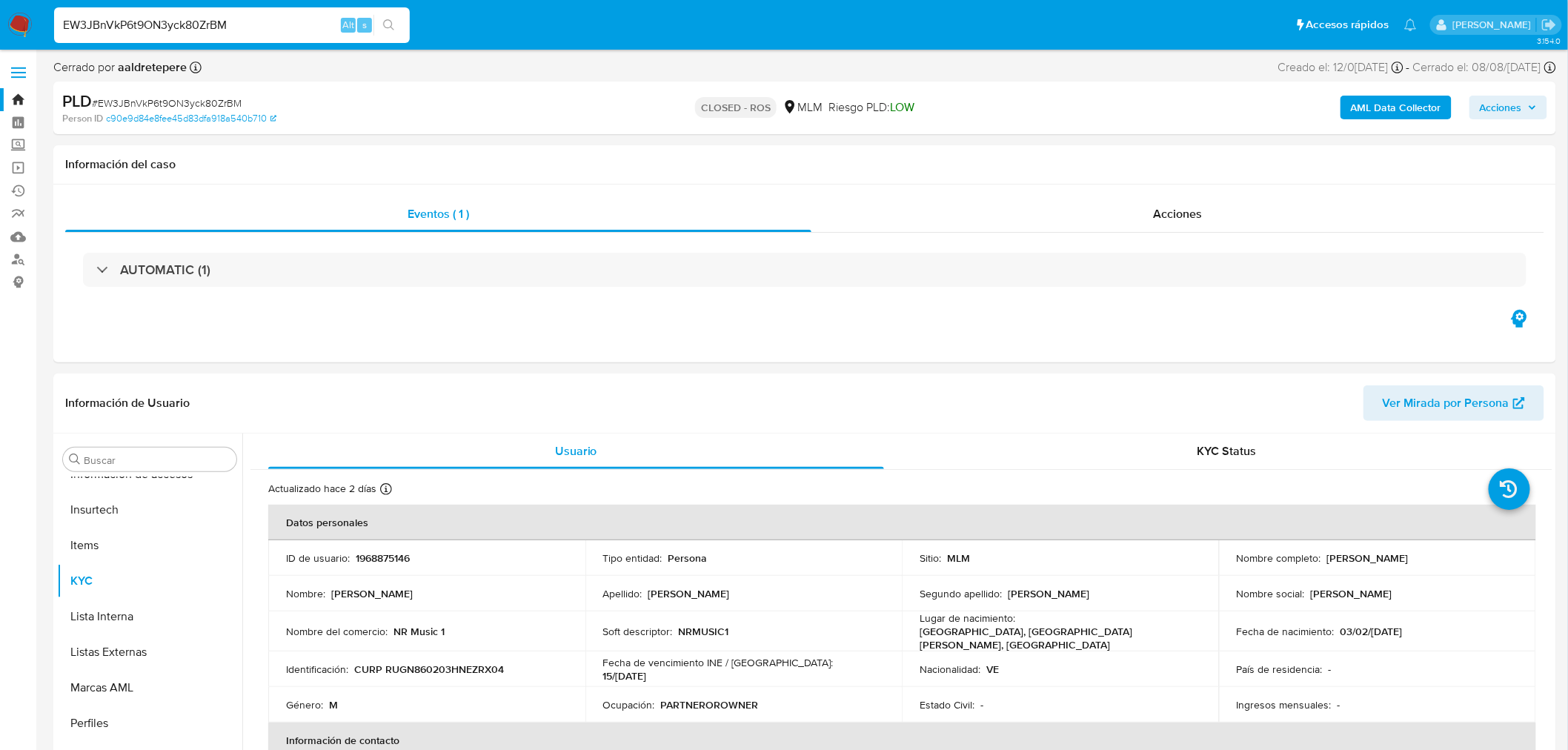
select select "10"
drag, startPoint x: 131, startPoint y: 536, endPoint x: 154, endPoint y: 546, distance: 25.1
click at [131, 535] on button "Archivos adjuntos" at bounding box center [143, 530] width 173 height 35
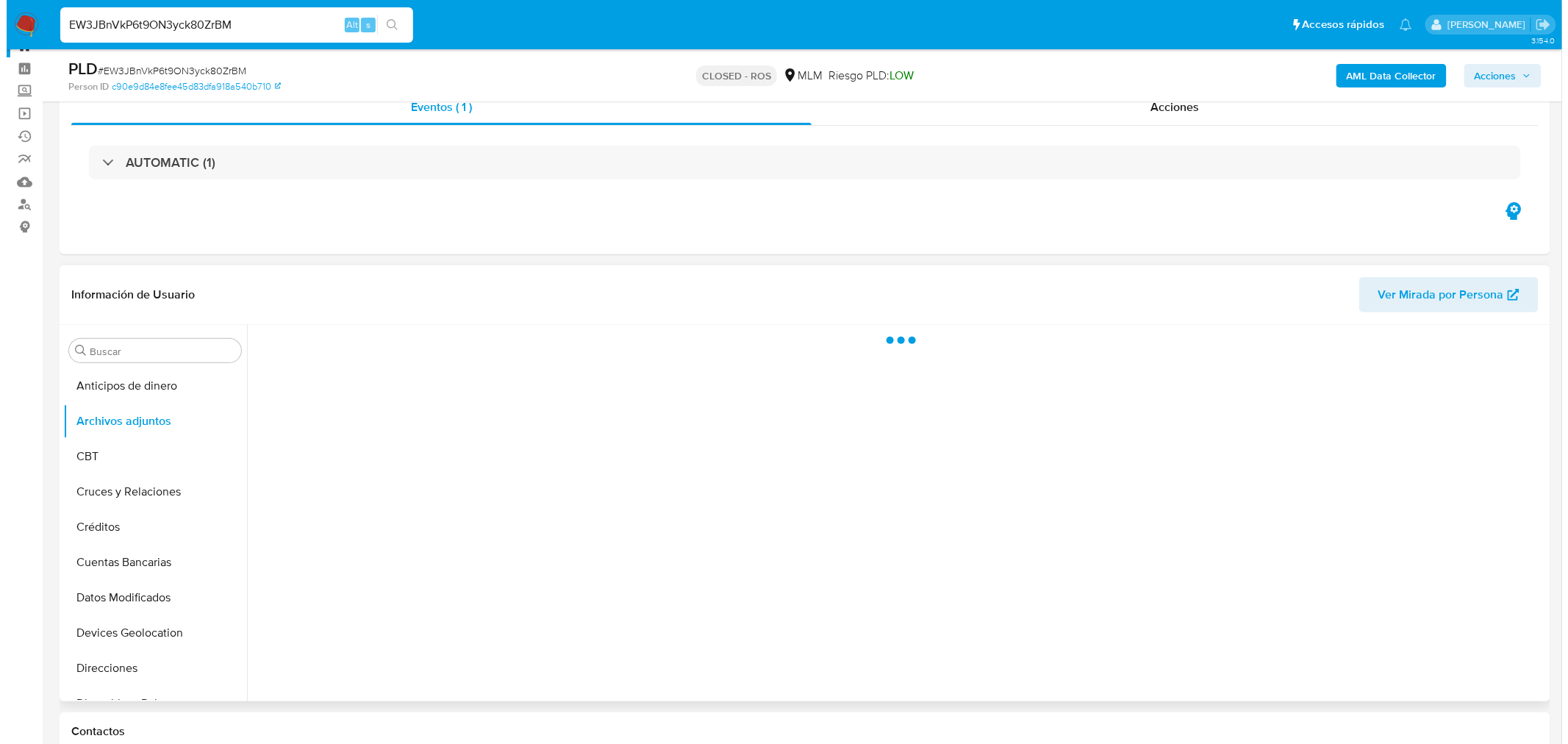
scroll to position [81, 0]
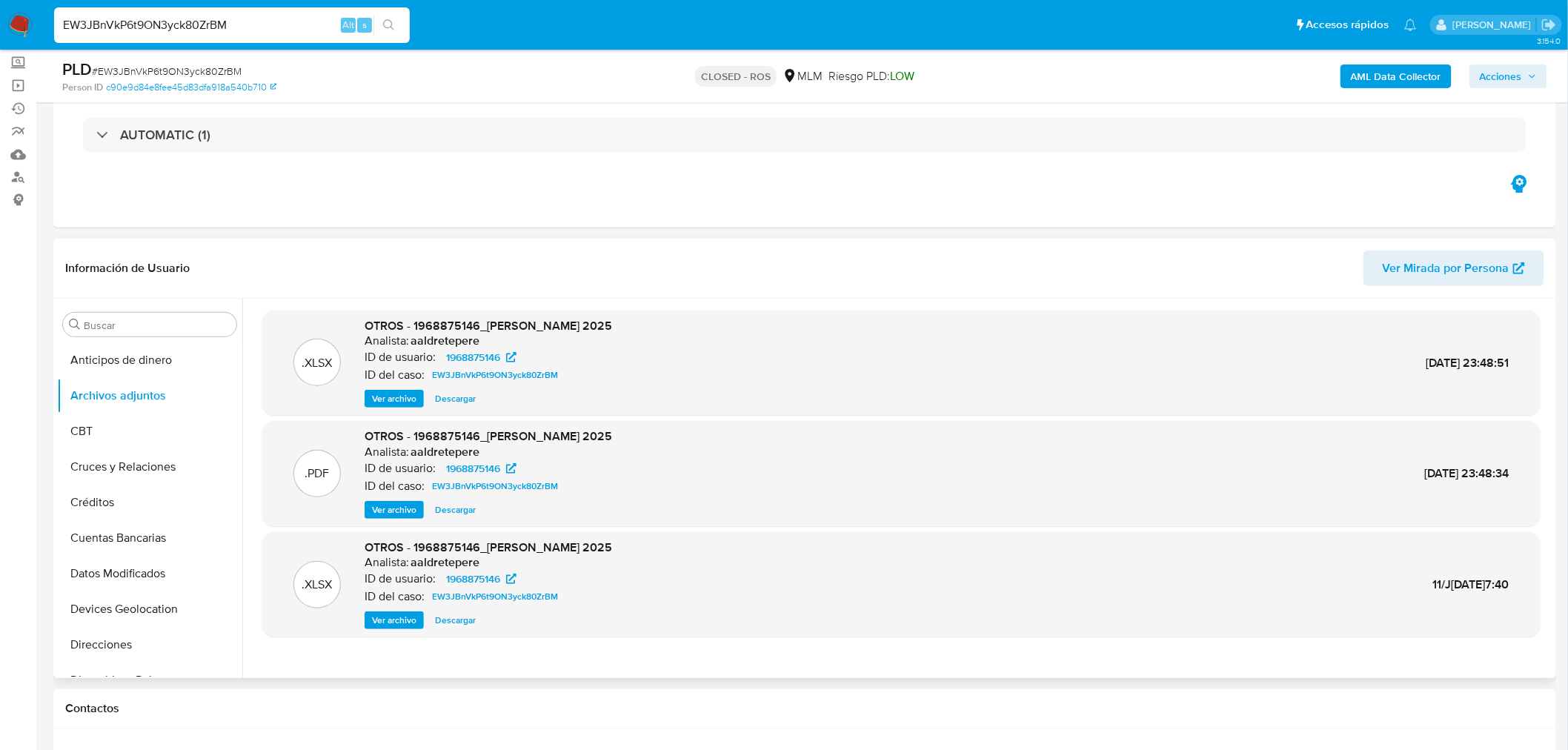
click at [418, 512] on button "Ver archivo" at bounding box center [394, 510] width 59 height 18
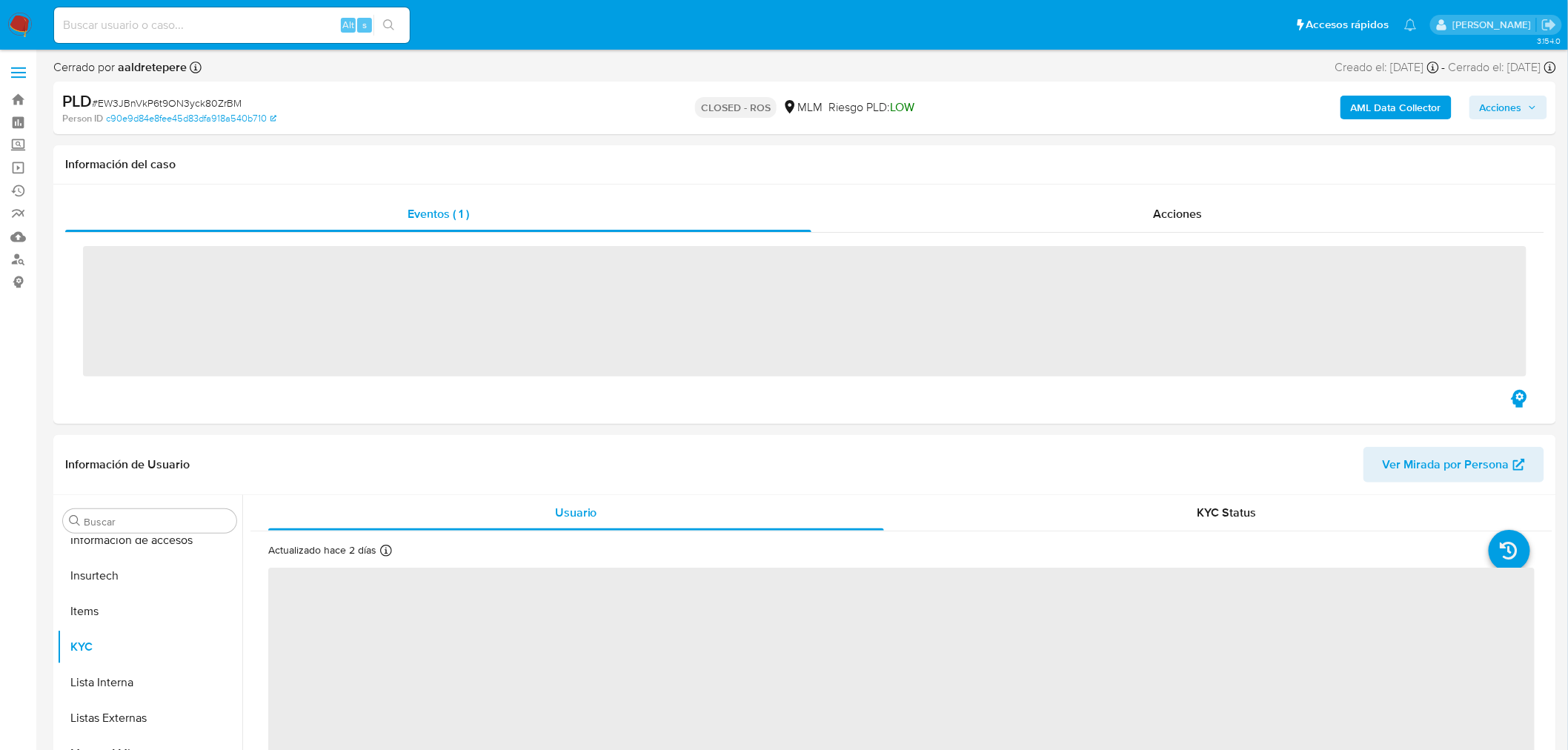
scroll to position [625, 0]
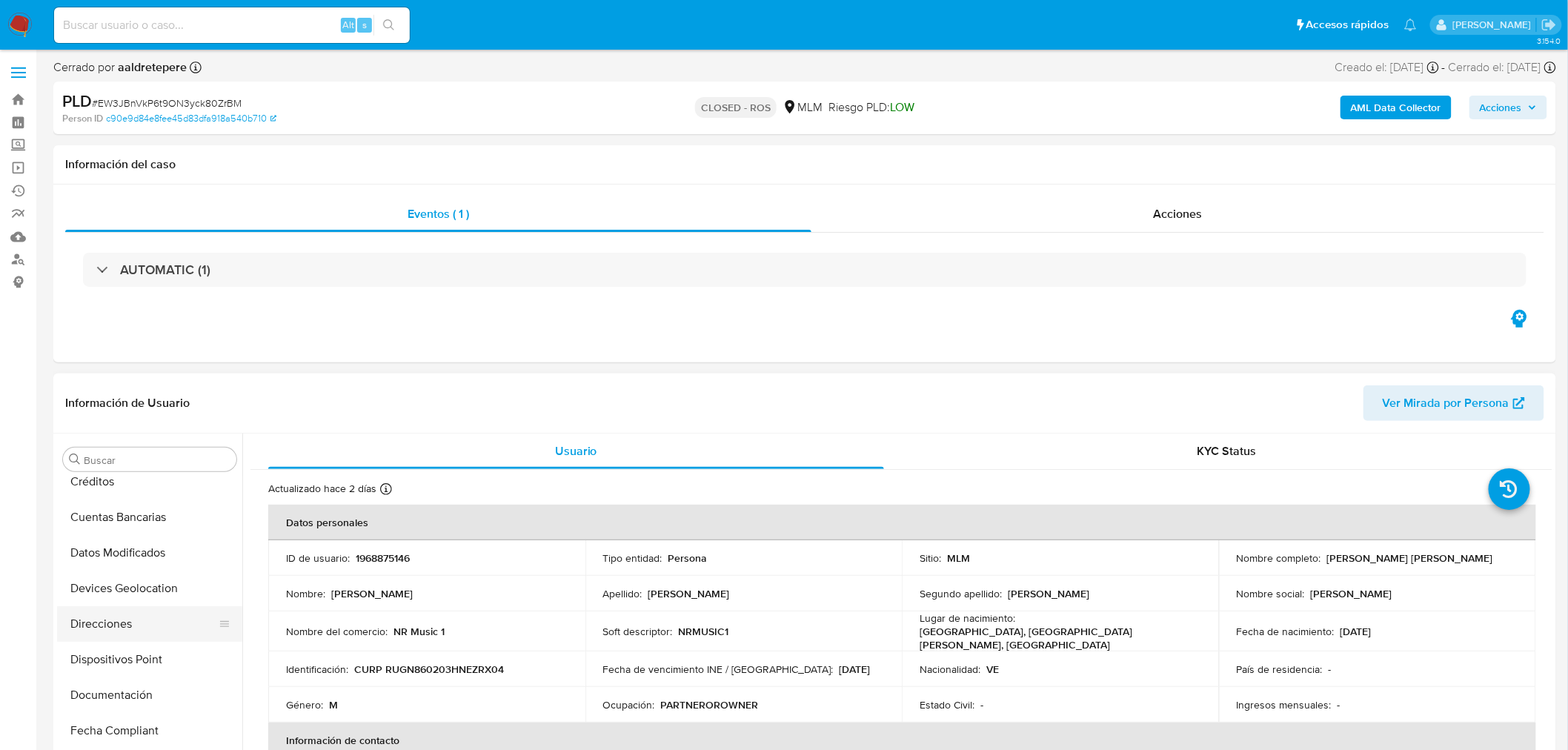
select select "10"
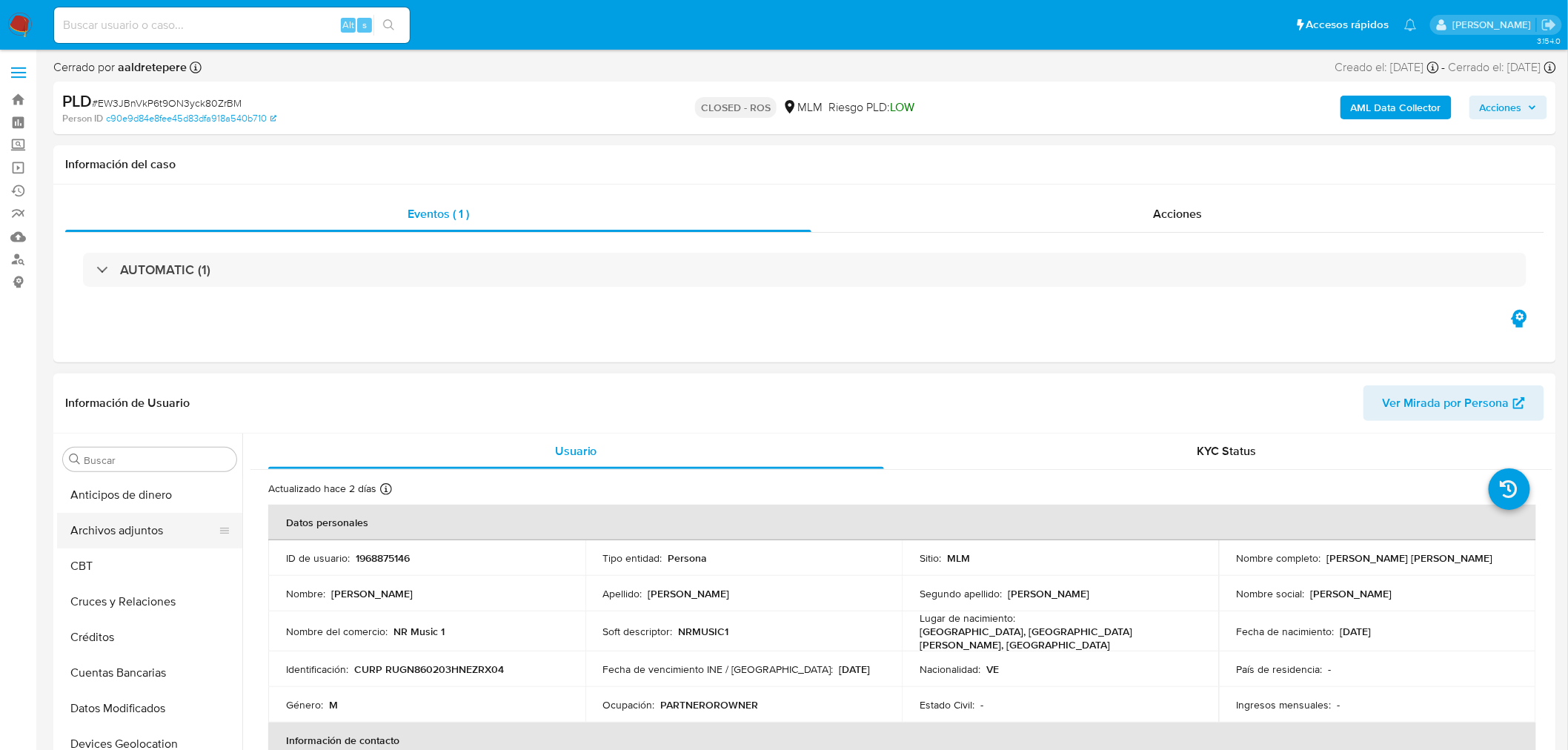
drag, startPoint x: 151, startPoint y: 531, endPoint x: 175, endPoint y: 544, distance: 27.3
click at [154, 531] on button "Archivos adjuntos" at bounding box center [143, 530] width 173 height 35
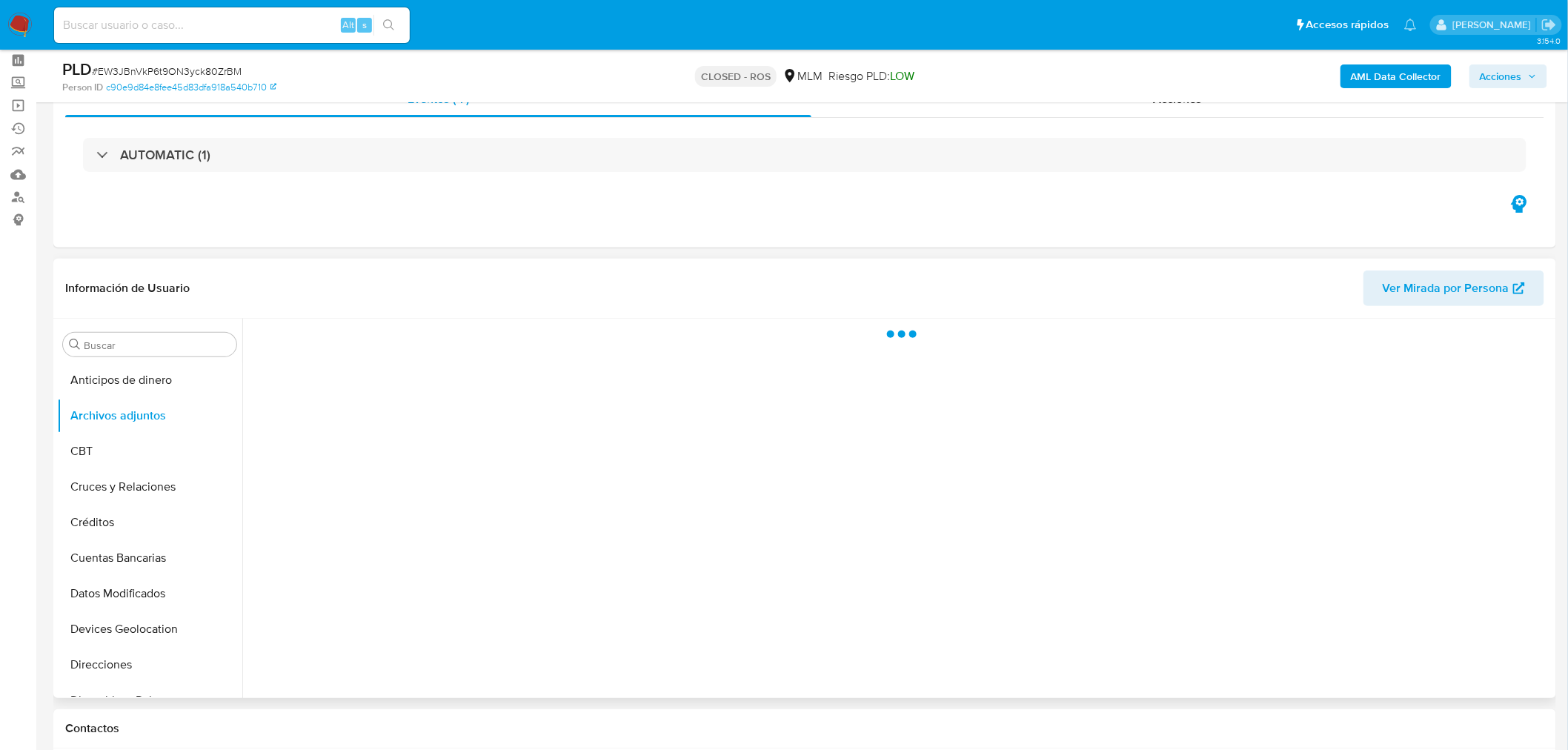
scroll to position [164, 0]
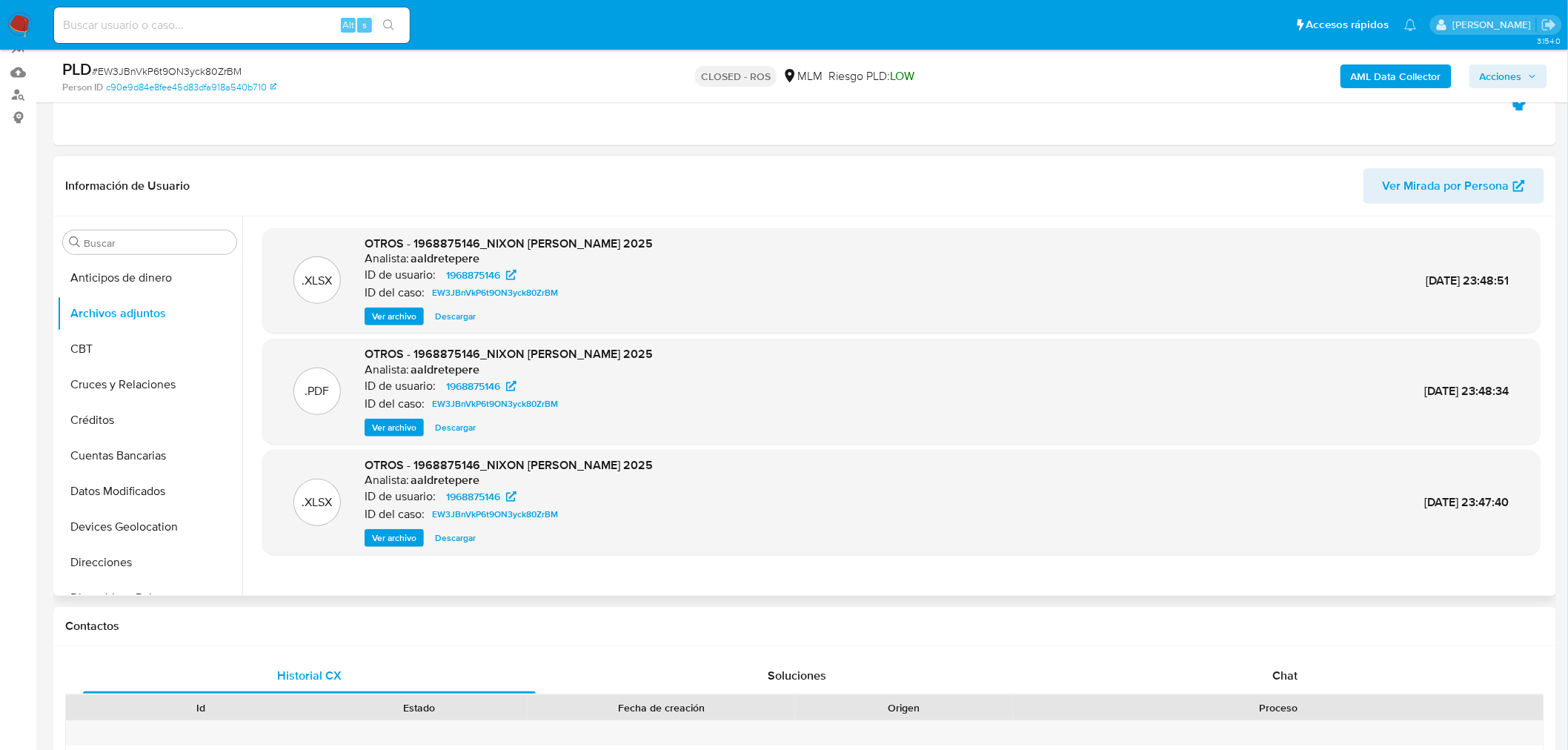
drag, startPoint x: 412, startPoint y: 426, endPoint x: 528, endPoint y: 528, distance: 154.5
click at [411, 425] on span "Ver archivo" at bounding box center [394, 427] width 44 height 15
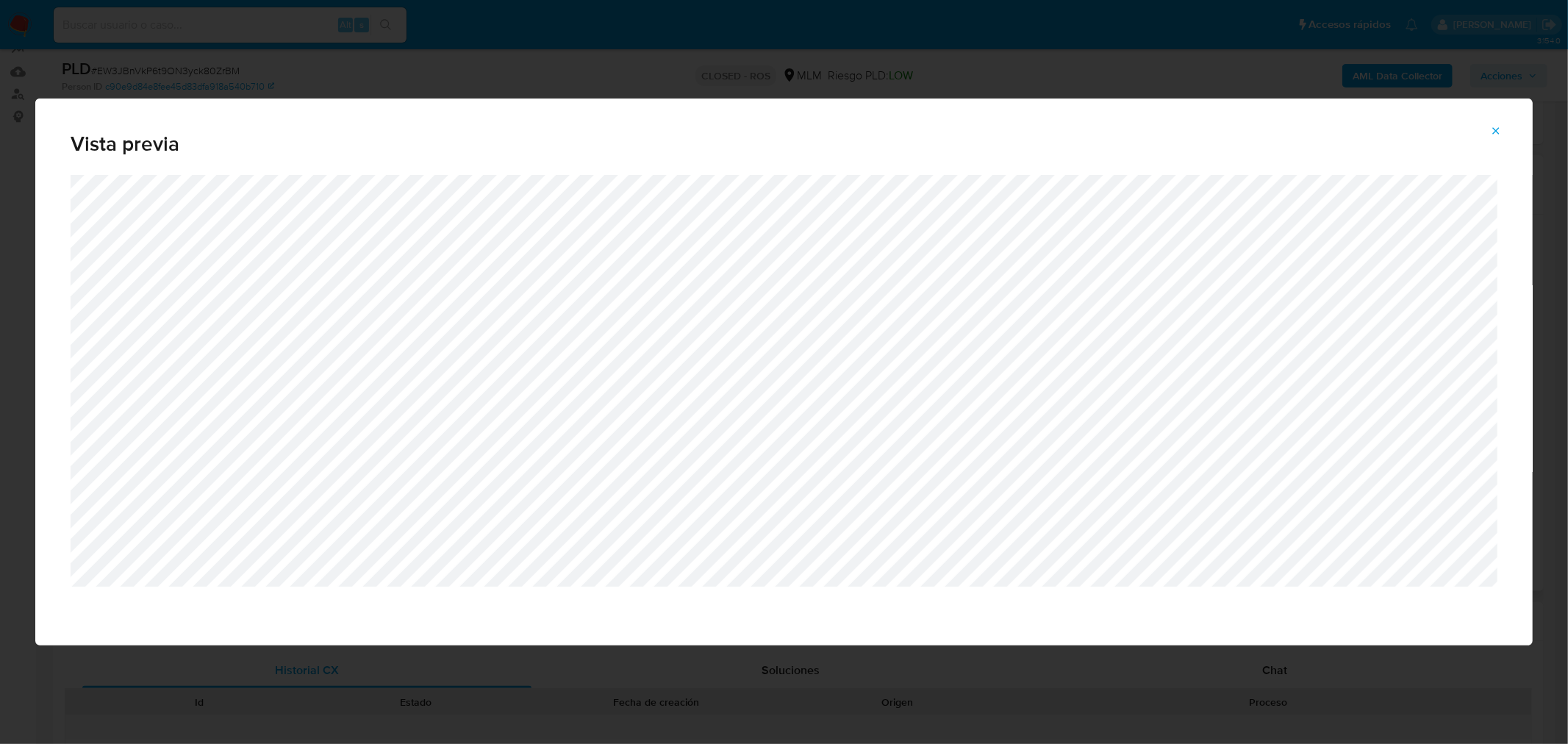
click at [1497, 132] on icon "Attachment preview" at bounding box center [1496, 130] width 11 height 11
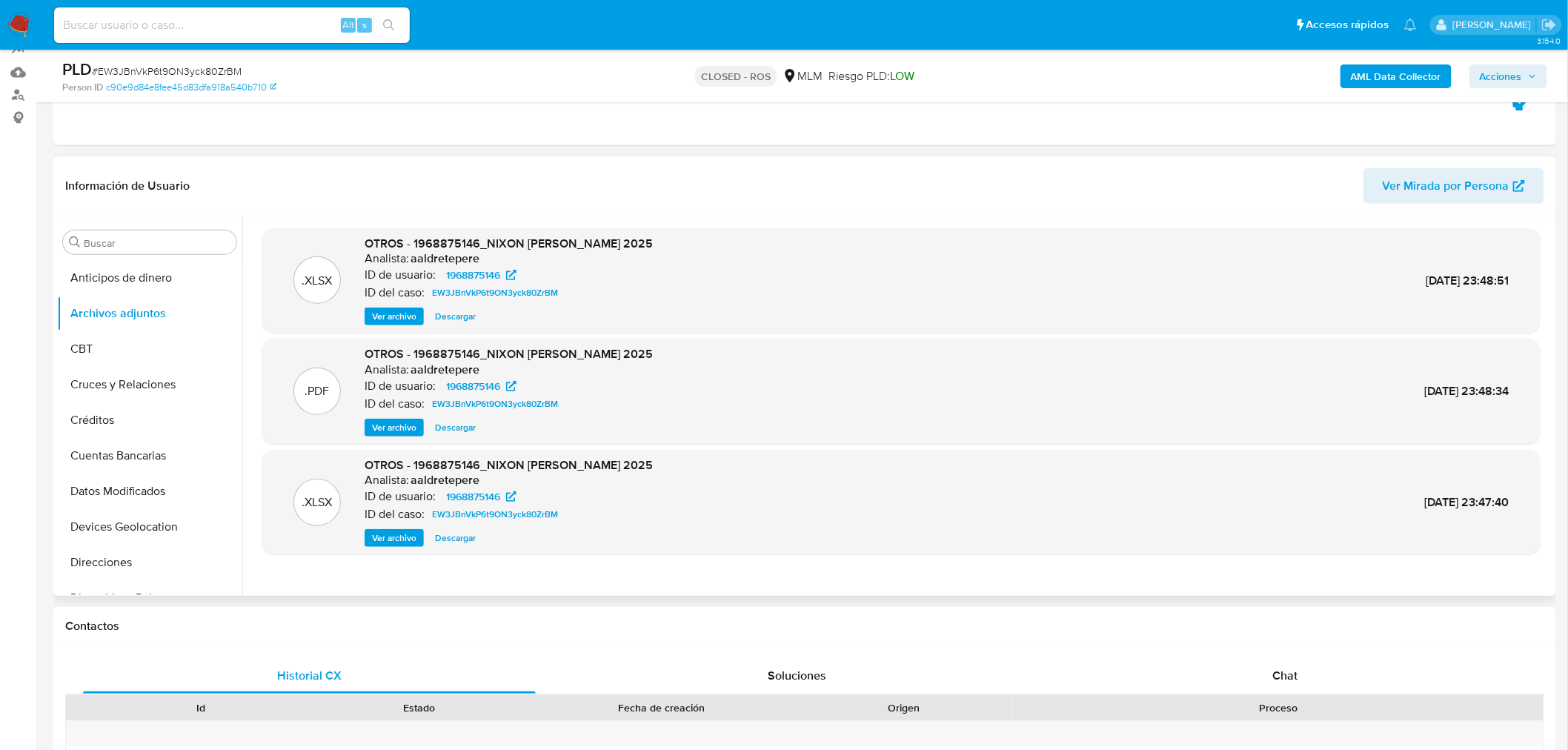
scroll to position [0, 0]
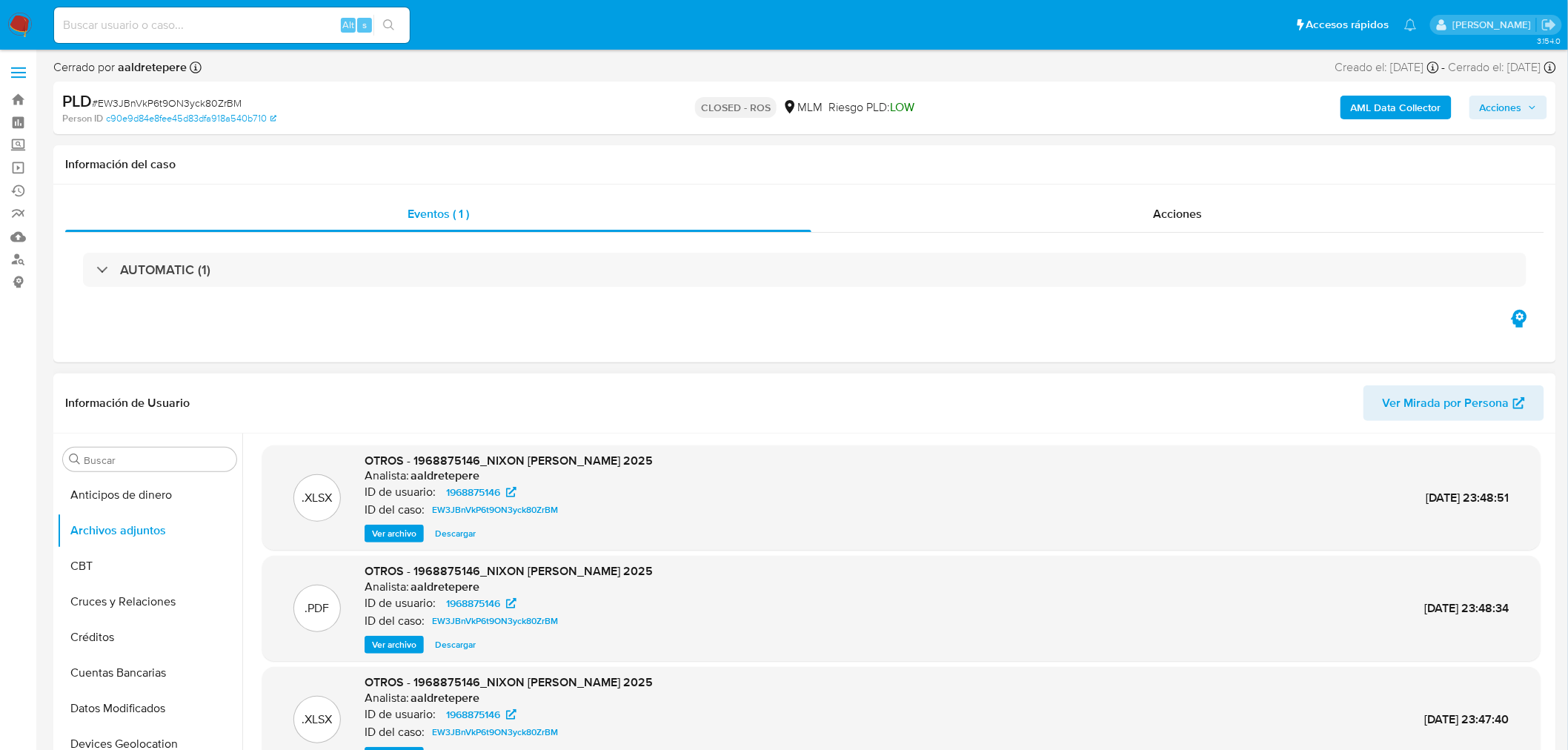
click at [284, 25] on input at bounding box center [232, 25] width 356 height 19
paste input "jguQmWyVxV8OCPa6Jklu2779"
type input "jguQmWyVxV8OCPa6Jklu2779"
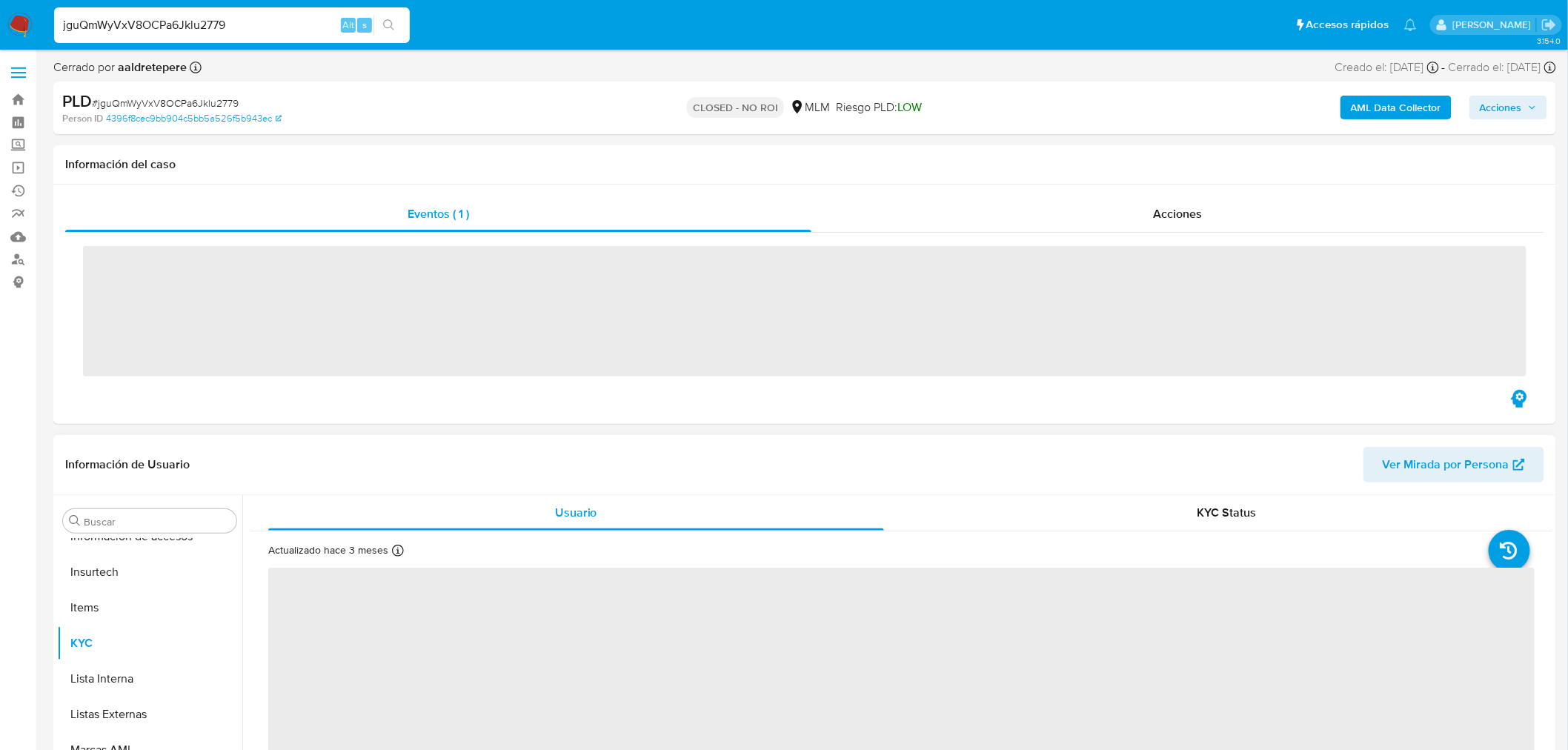
scroll to position [625, 0]
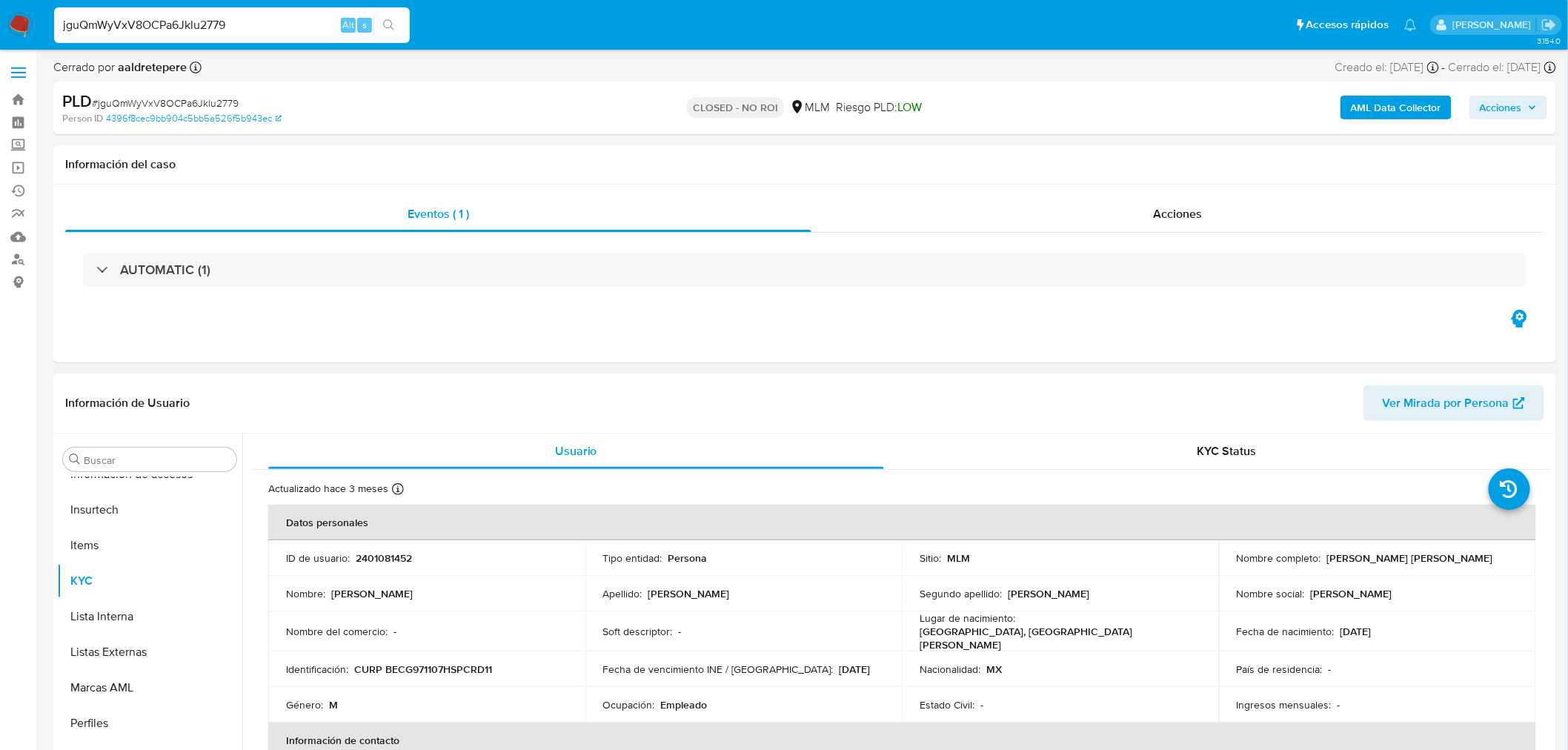
select select "10"
click at [154, 541] on button "Archivos adjuntos" at bounding box center [143, 530] width 173 height 35
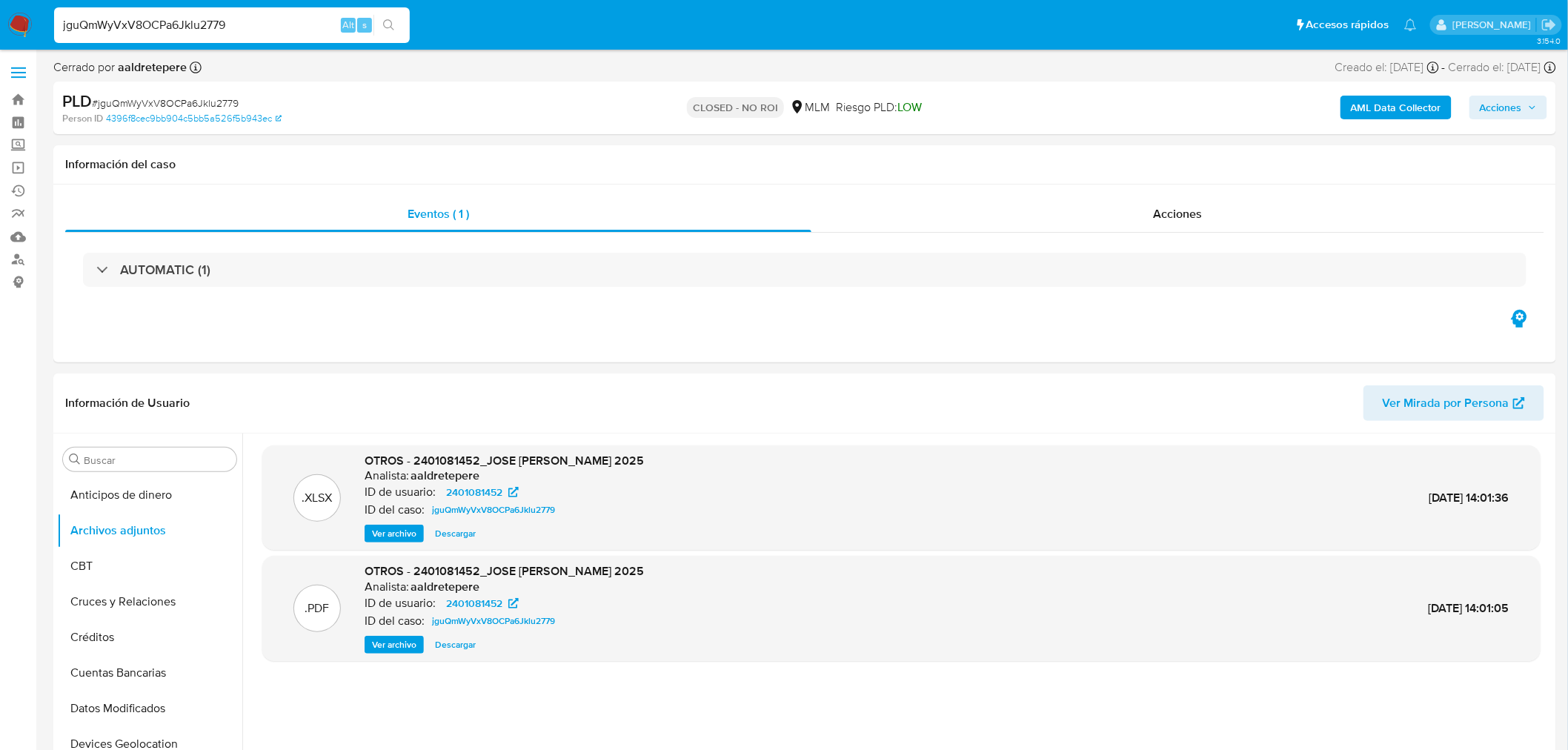
click at [382, 642] on span "Ver archivo" at bounding box center [394, 645] width 44 height 15
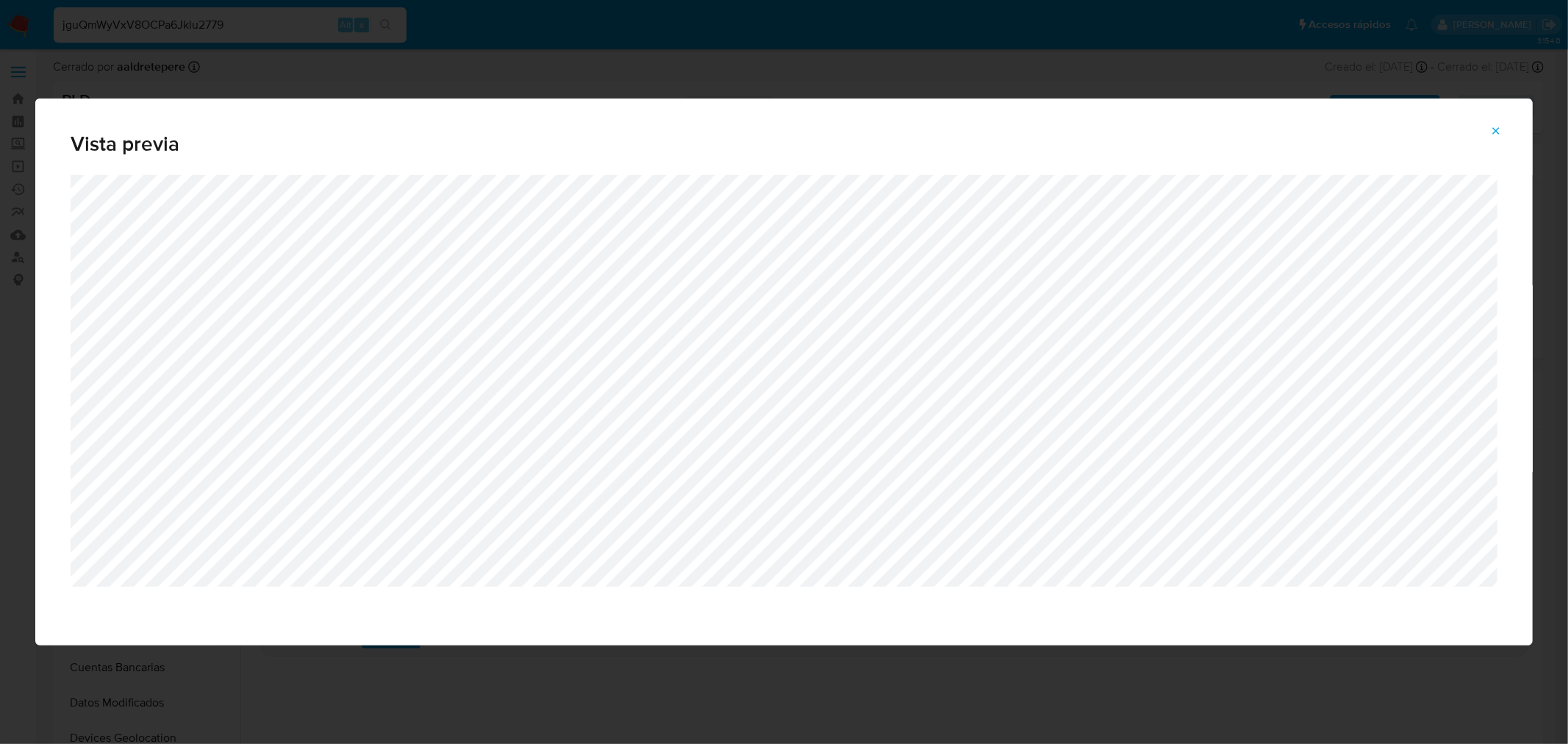
click at [1496, 135] on icon "Attachment preview" at bounding box center [1496, 130] width 11 height 11
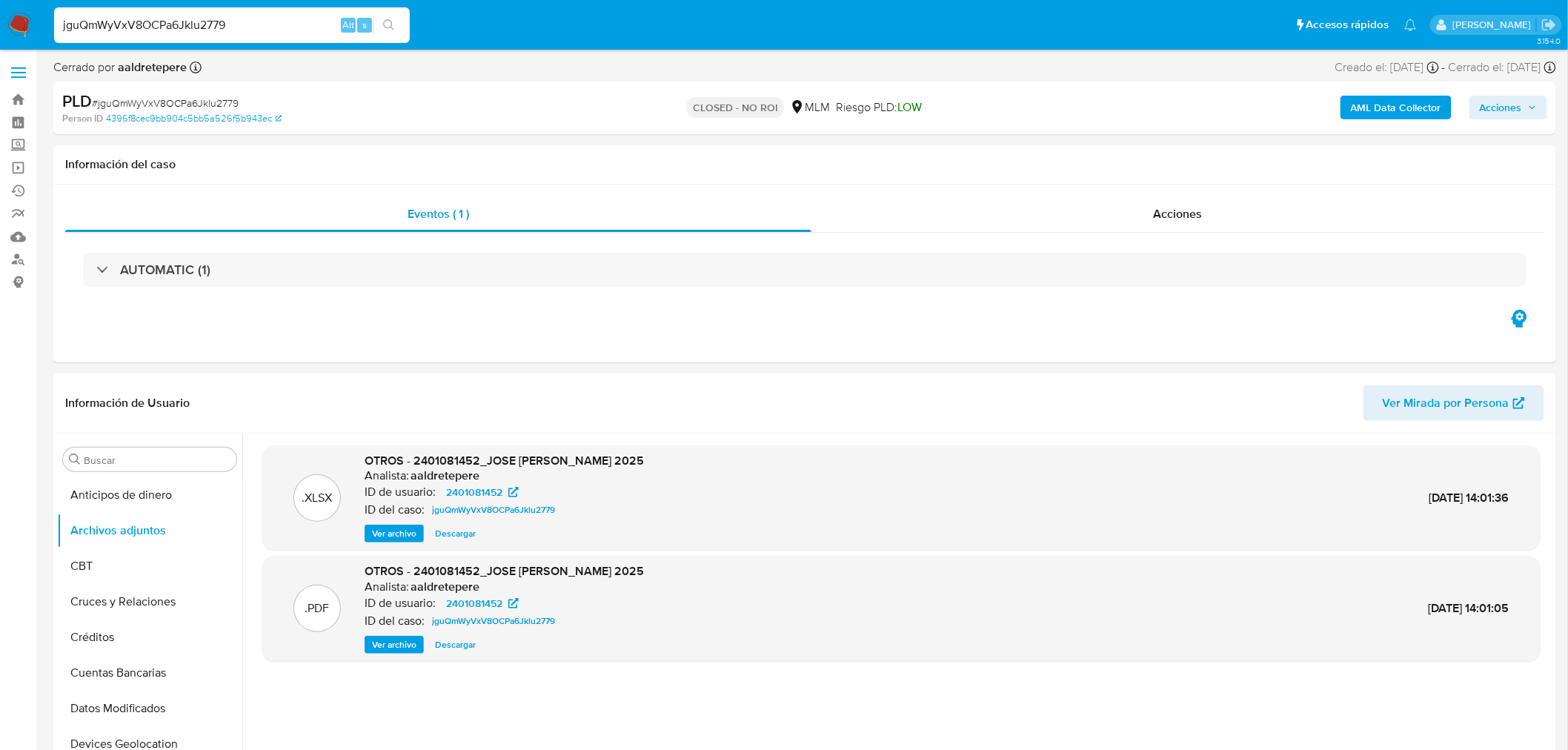
click at [208, 33] on input "jguQmWyVxV8OCPa6Jklu2779" at bounding box center [232, 25] width 356 height 19
paste input "roHU3rSn6oDF0u6o5YaGZnn7"
type input "roHU3rSn6oDF0u6o5YaGZnn7"
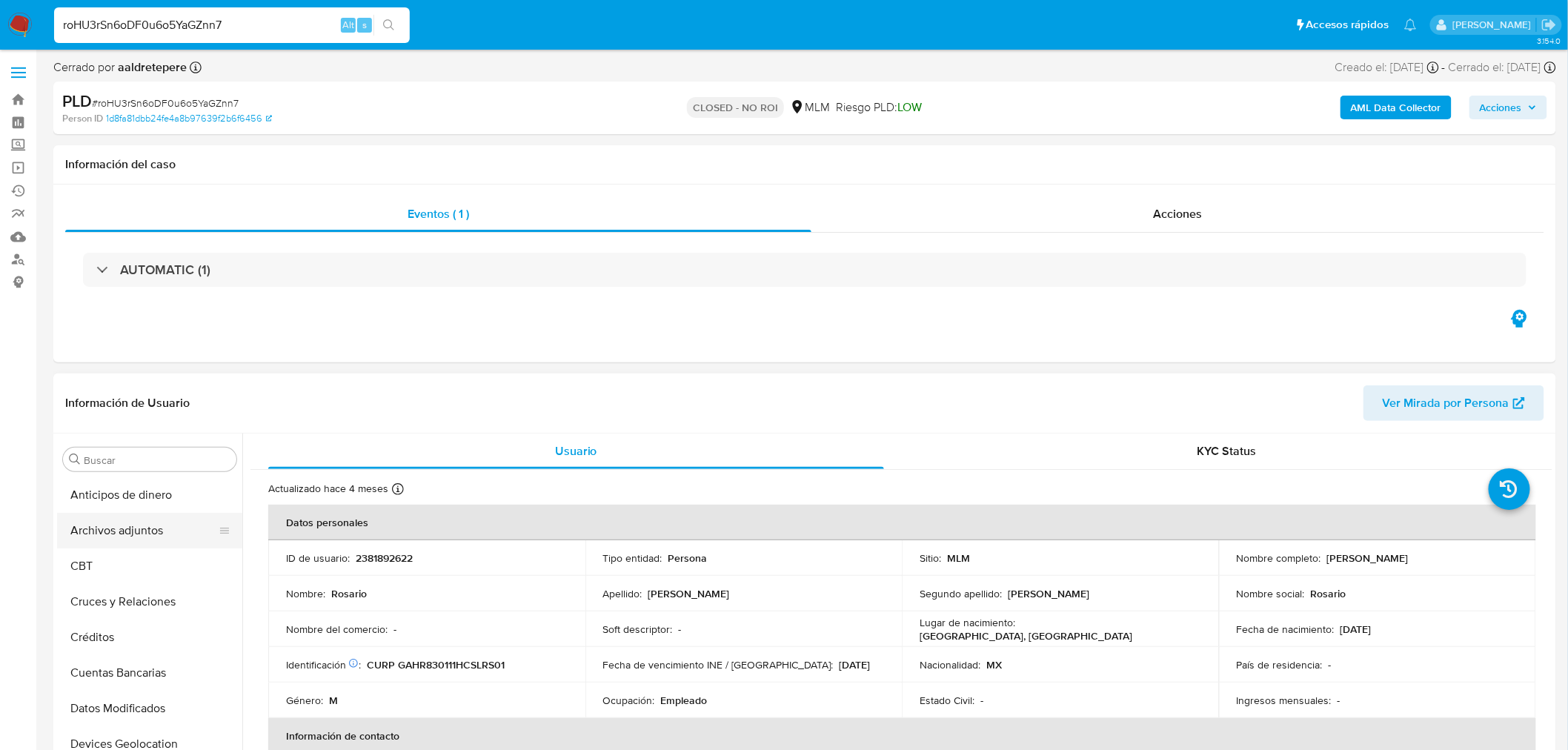
drag, startPoint x: 127, startPoint y: 536, endPoint x: 167, endPoint y: 536, distance: 40.0
click at [127, 535] on button "Archivos adjuntos" at bounding box center [143, 530] width 173 height 35
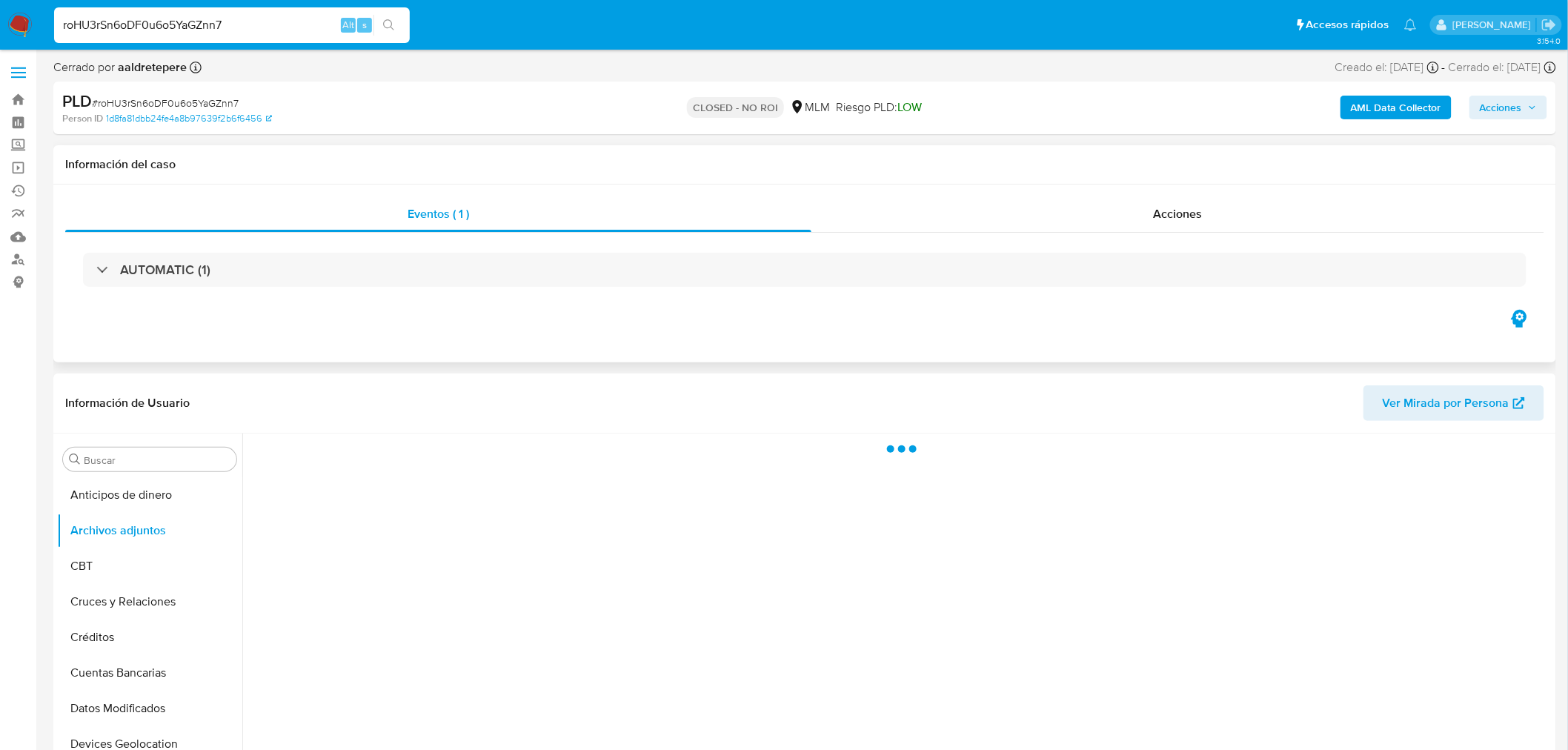
select select "10"
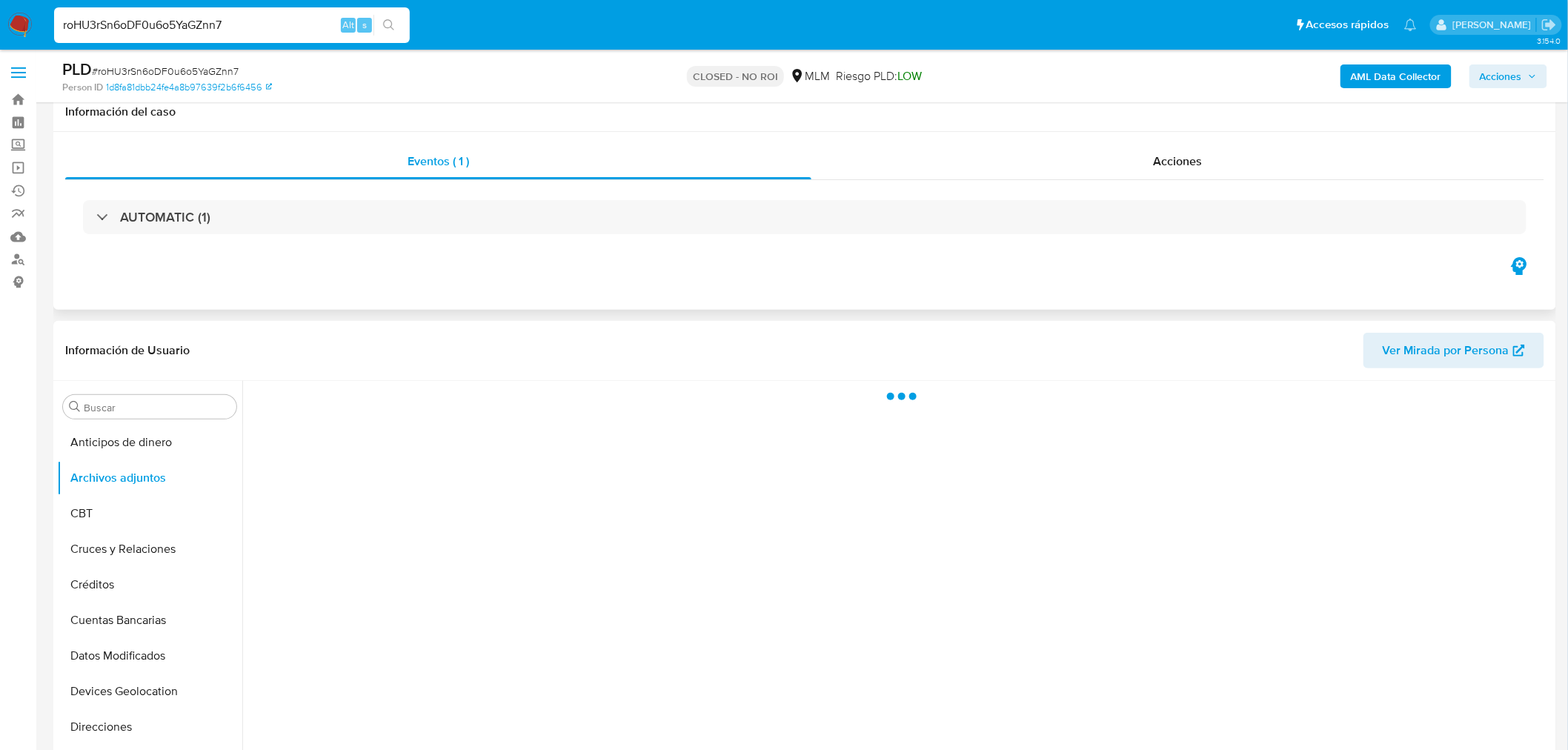
scroll to position [82, 0]
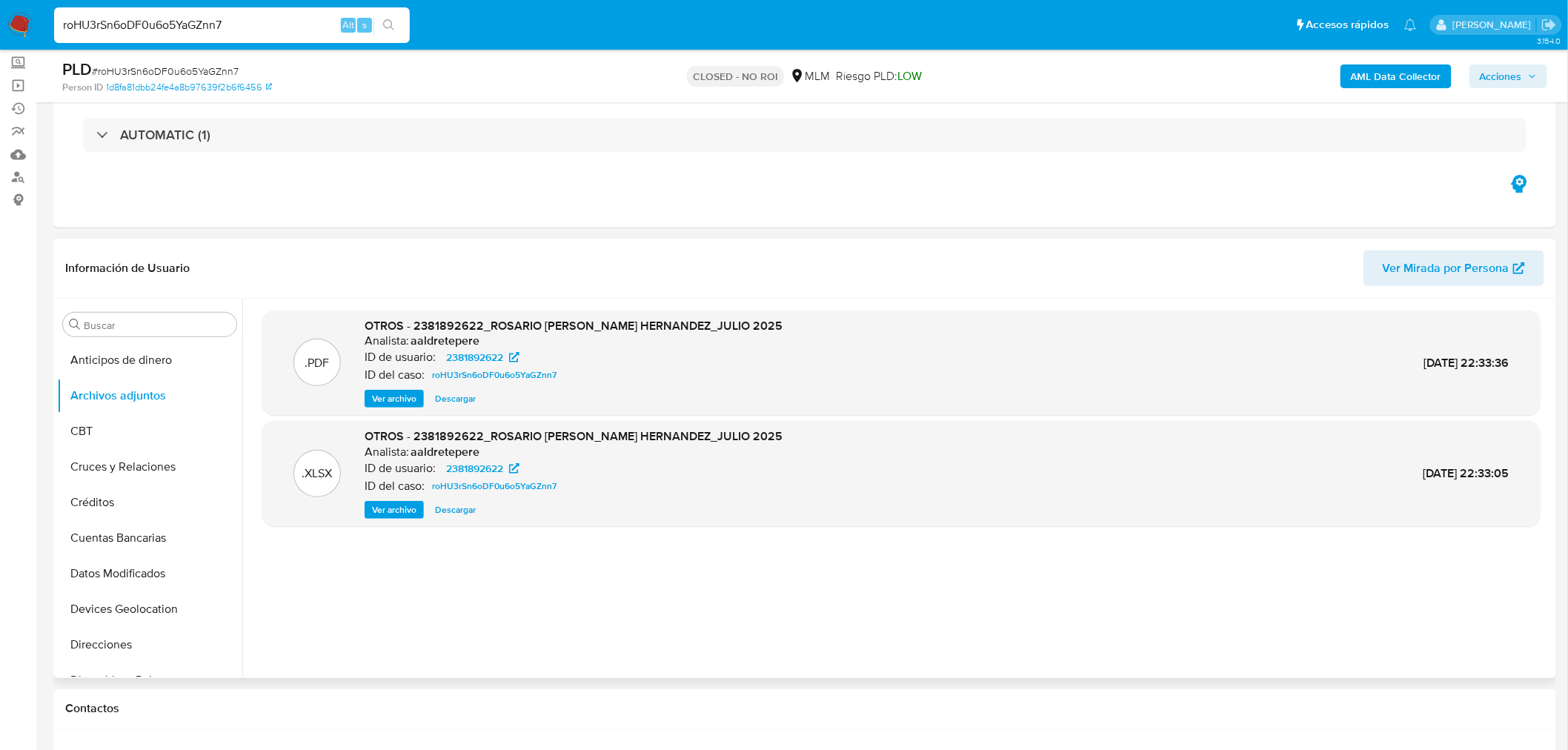
click at [387, 401] on span "Ver archivo" at bounding box center [394, 398] width 44 height 15
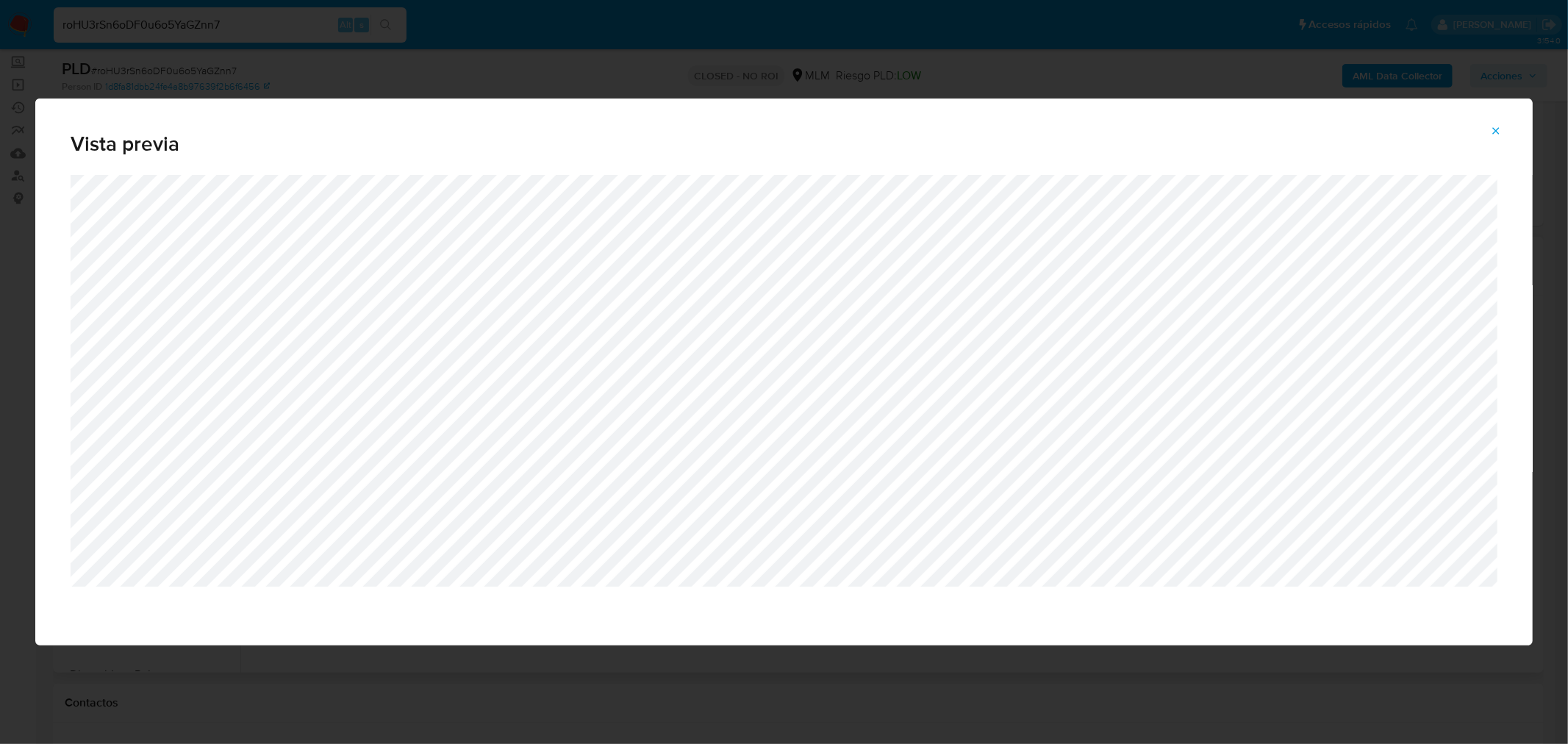
click at [1501, 134] on button "Attachment preview" at bounding box center [1496, 130] width 33 height 24
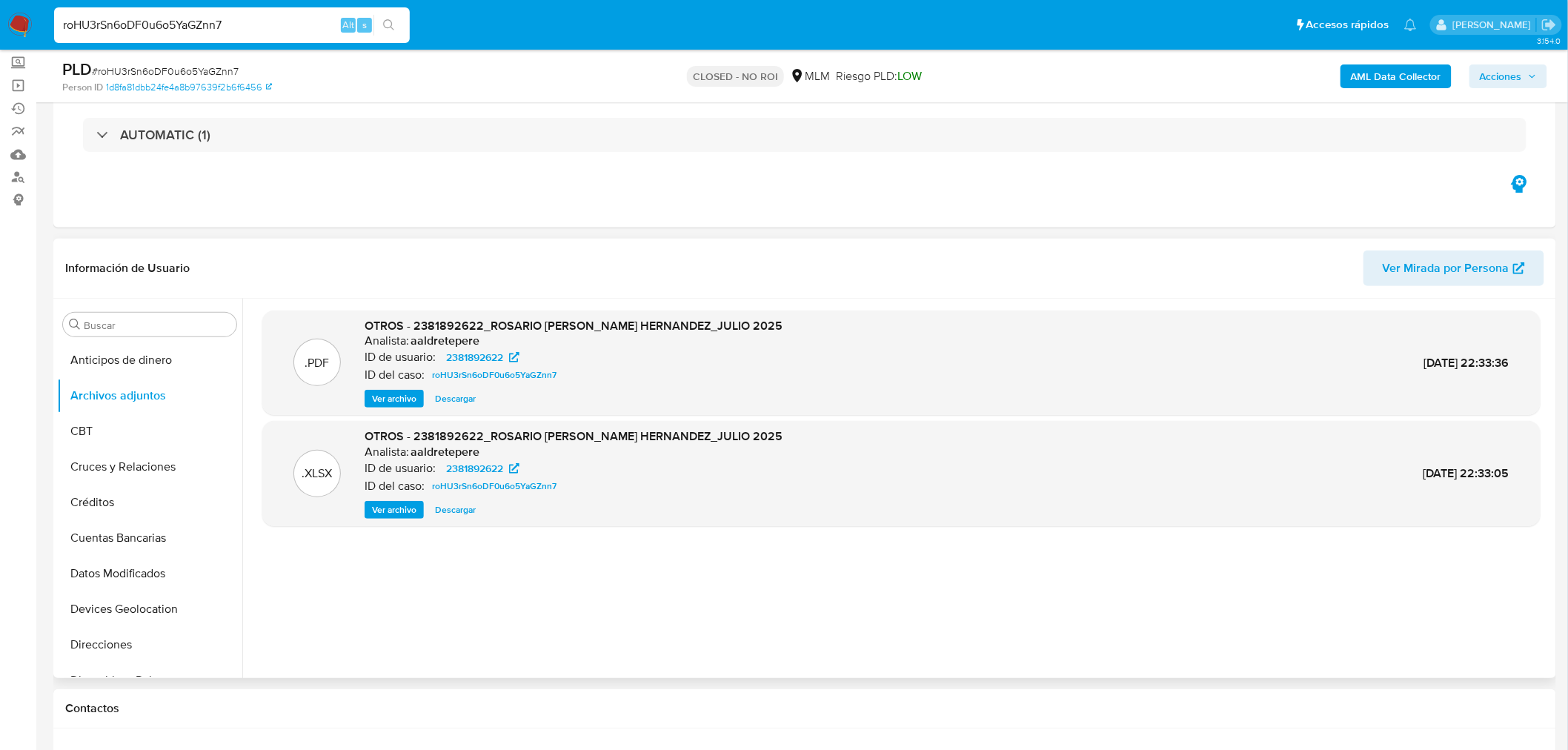
click at [175, 19] on input "roHU3rSn6oDF0u6o5YaGZnn7" at bounding box center [232, 25] width 356 height 19
drag, startPoint x: 175, startPoint y: 19, endPoint x: 193, endPoint y: 35, distance: 24.1
click at [174, 19] on input "roHU3rSn6oDF0u6o5YaGZnn7" at bounding box center [232, 25] width 356 height 19
paste input "pZmUodviwIq7ODsopYeZrjMP"
type input "pZmUodviwIq7ODsopYeZrjMP"
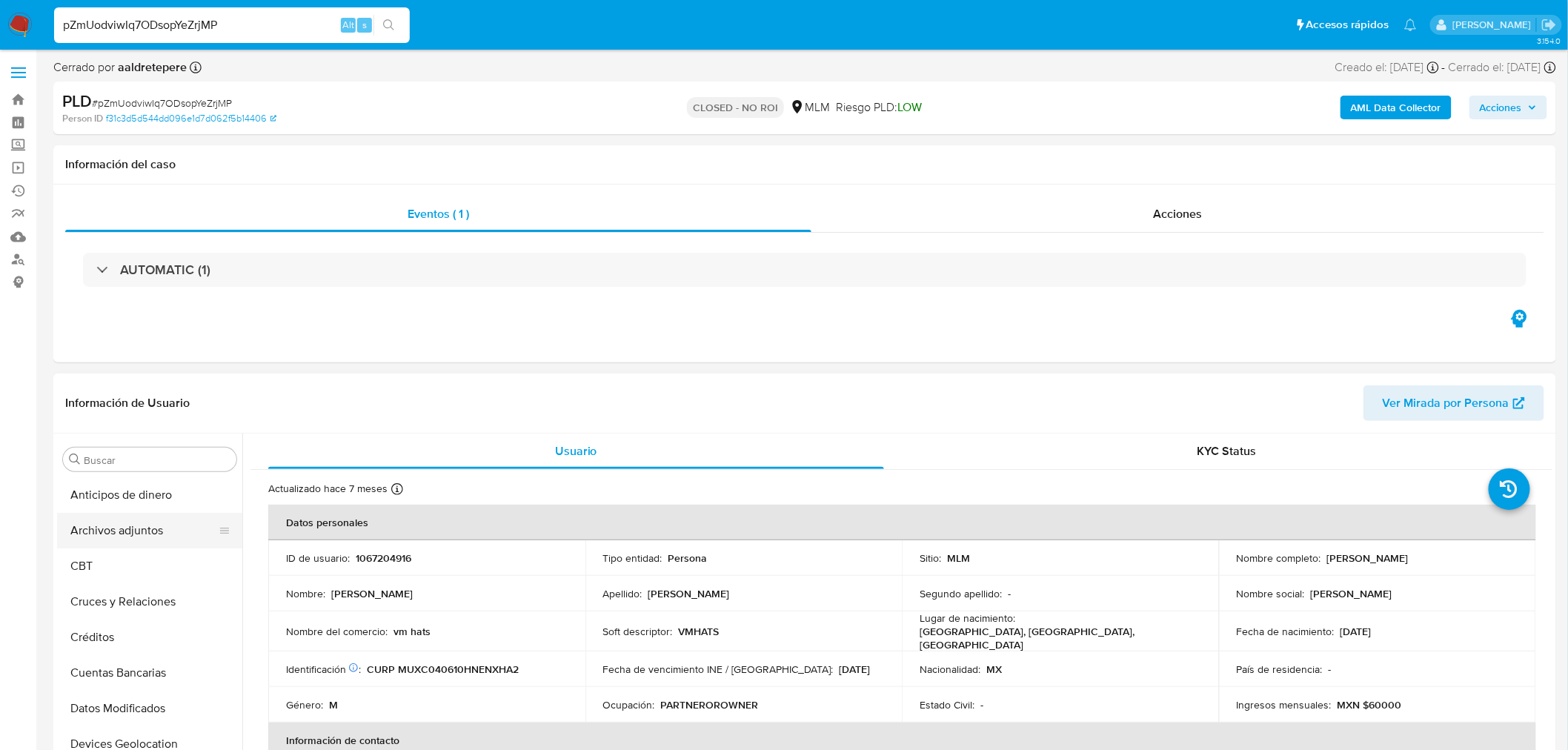
drag, startPoint x: 128, startPoint y: 526, endPoint x: 148, endPoint y: 530, distance: 20.4
click at [128, 524] on button "Archivos adjuntos" at bounding box center [143, 530] width 173 height 35
select select "10"
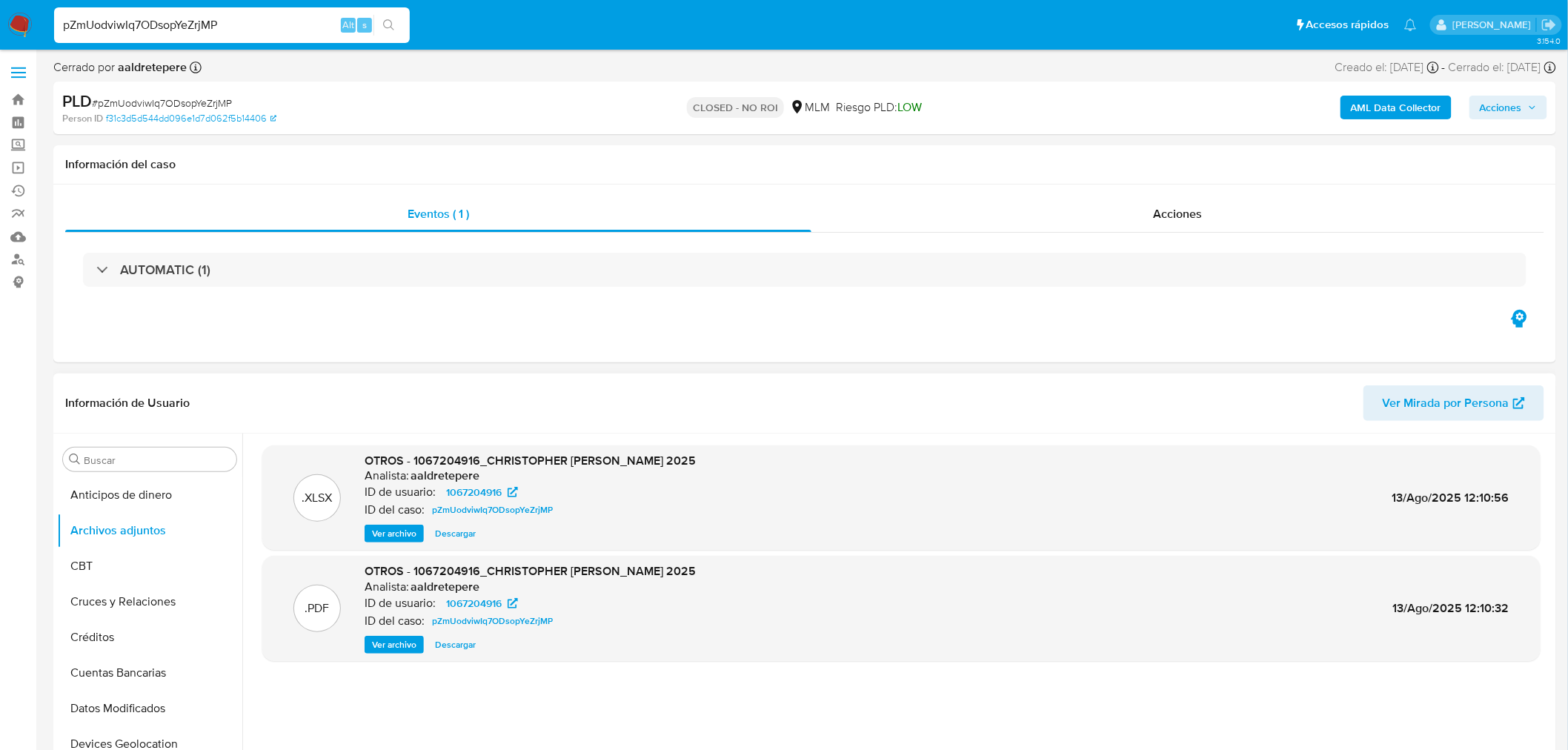
drag, startPoint x: 399, startPoint y: 645, endPoint x: 436, endPoint y: 649, distance: 37.2
click at [398, 643] on span "Ver archivo" at bounding box center [394, 645] width 44 height 15
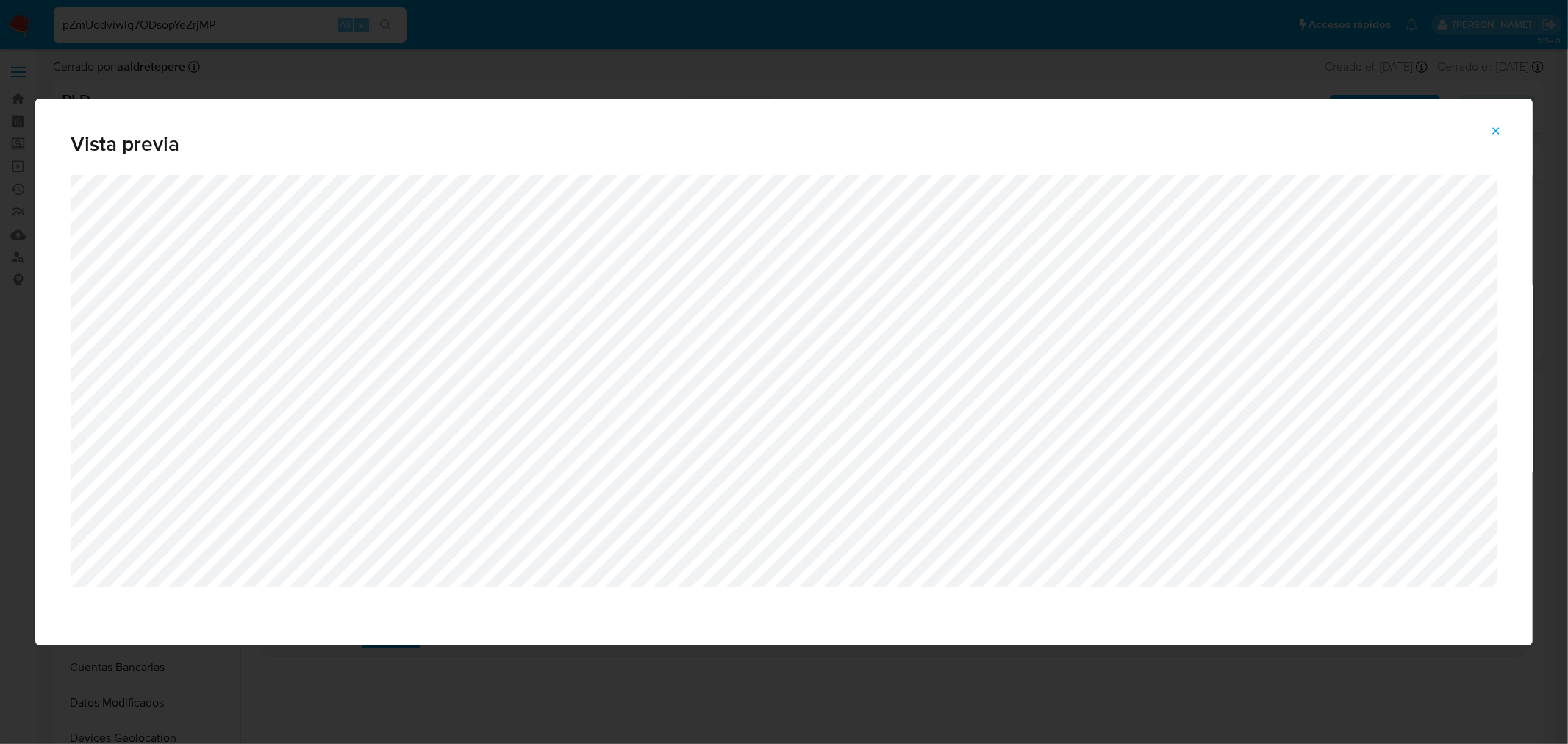
click at [1488, 130] on button "Attachment preview" at bounding box center [1496, 130] width 33 height 24
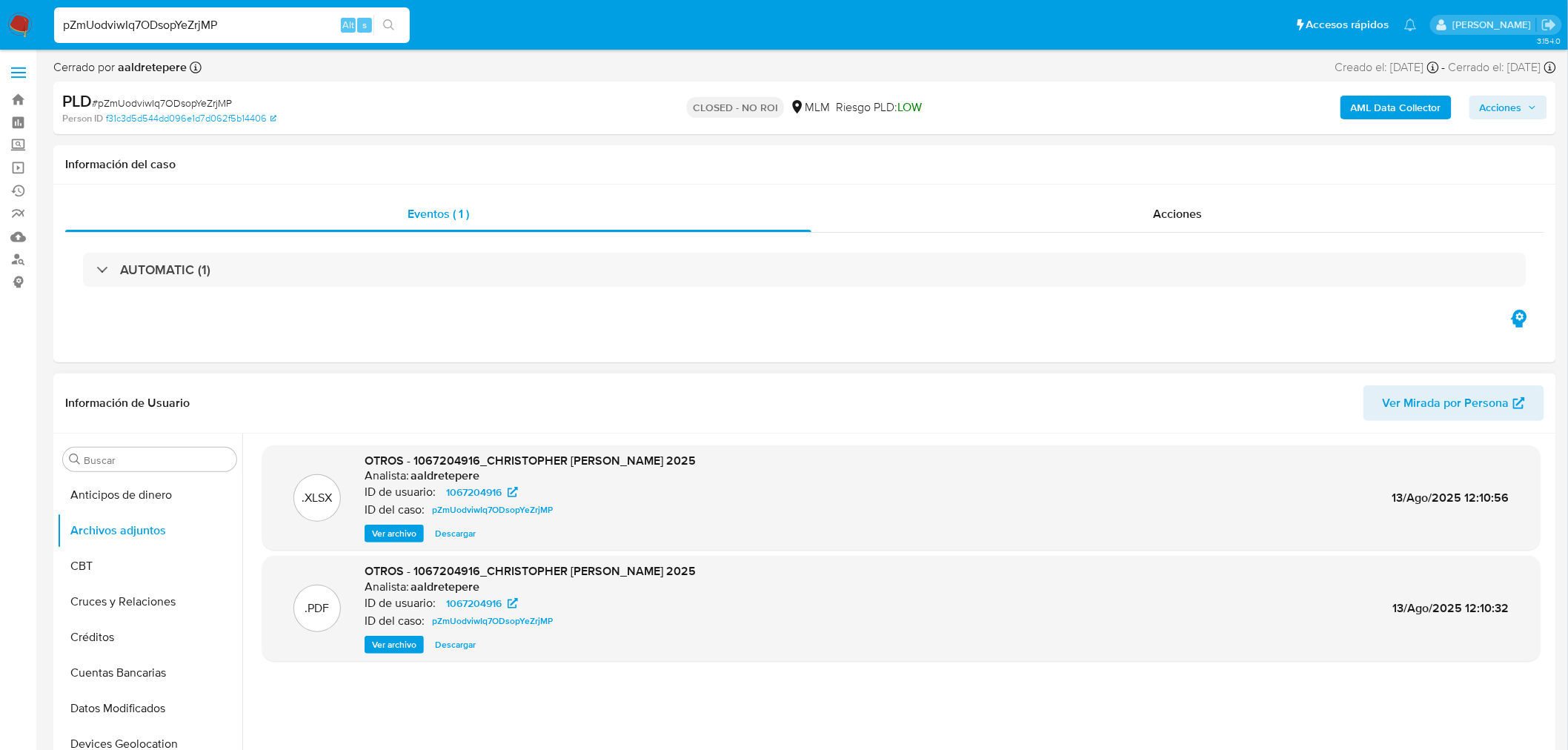
click at [180, 24] on input "pZmUodviwIq7ODsopYeZrjMP" at bounding box center [232, 25] width 356 height 19
click at [180, 25] on input "pZmUodviwIq7ODsopYeZrjMP" at bounding box center [232, 25] width 356 height 19
paste input "VLTbiHvfaZswlU1029kyBvQH"
type input "VLTbiHvfaZswlU1029kyBvQH"
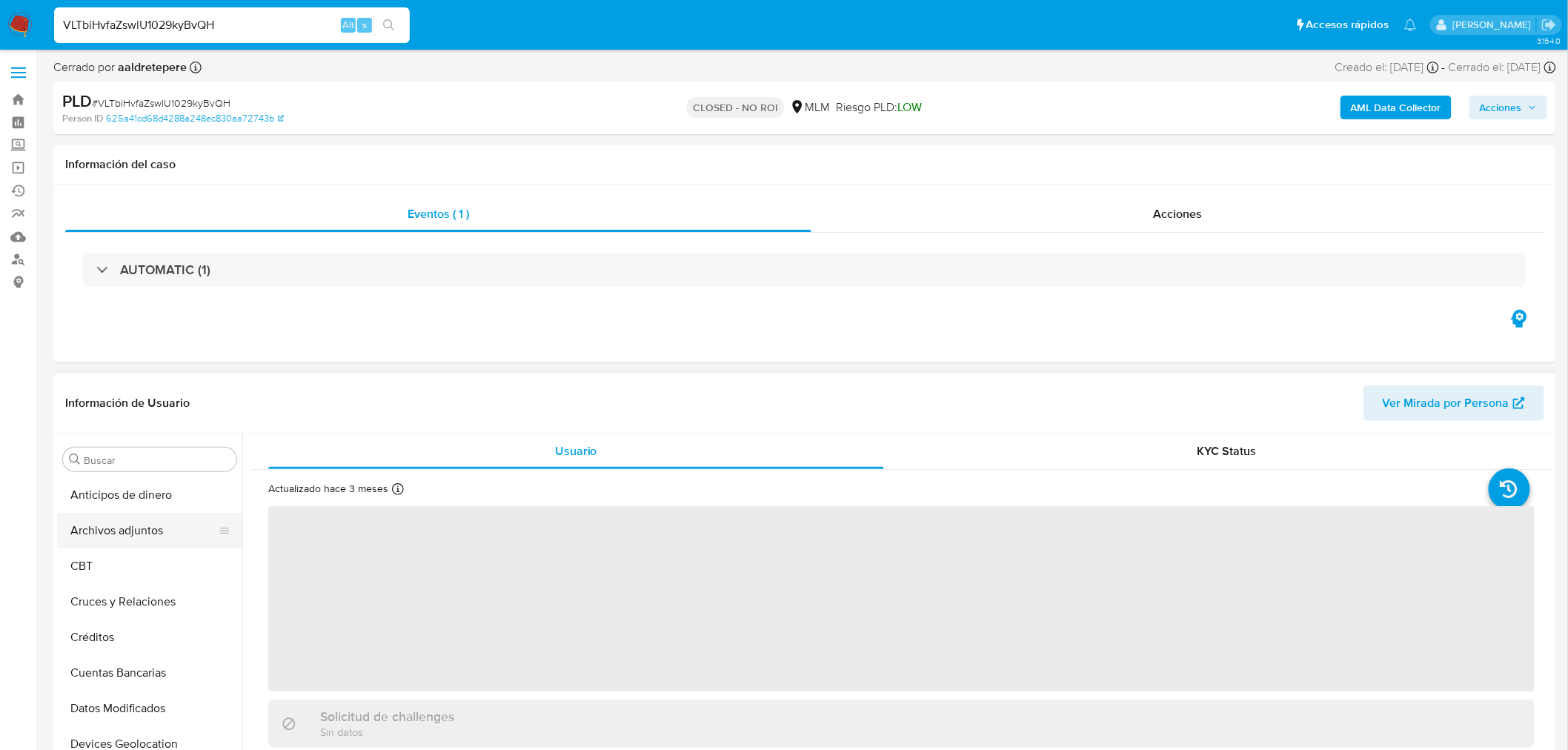
click at [181, 538] on button "Archivos adjuntos" at bounding box center [143, 530] width 173 height 35
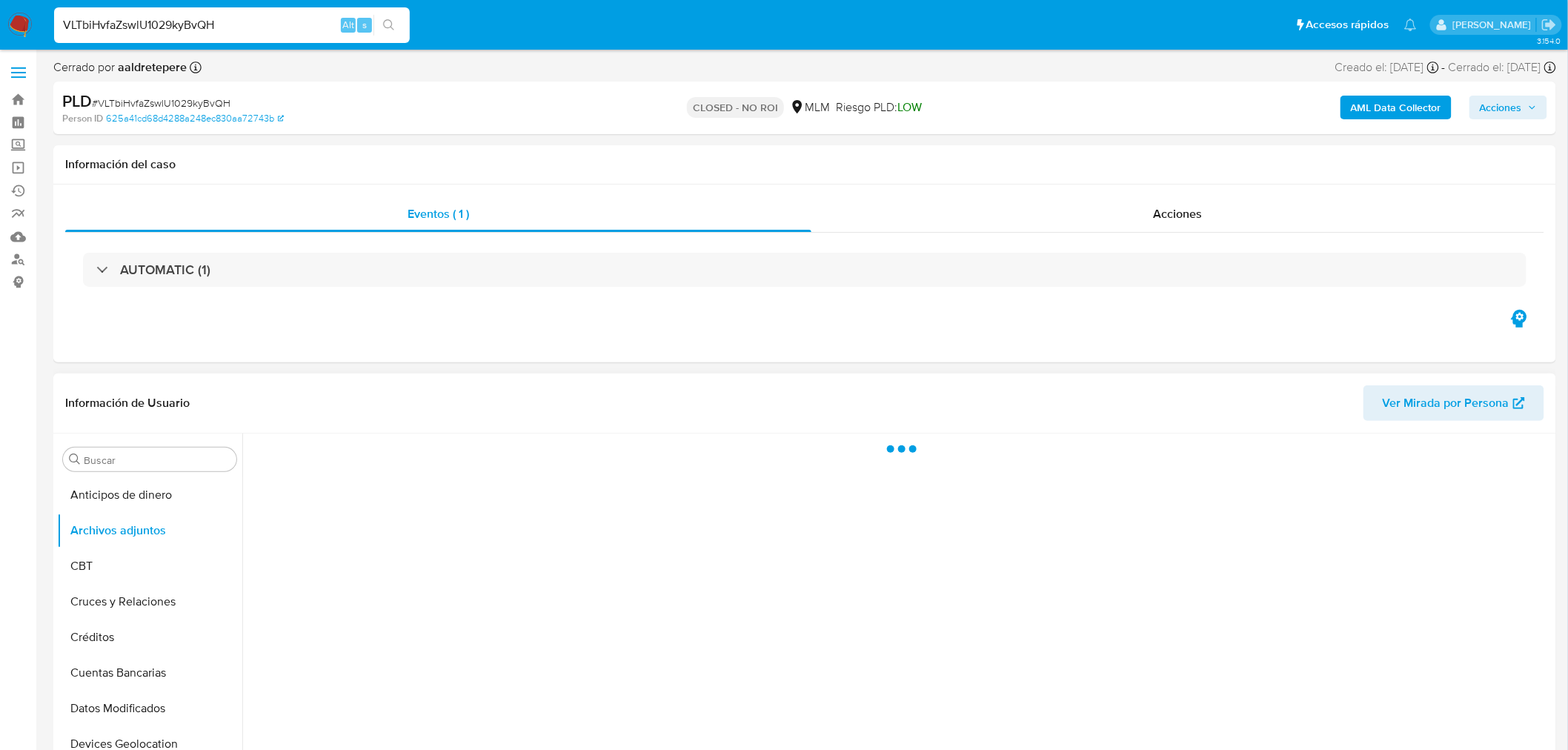
select select "10"
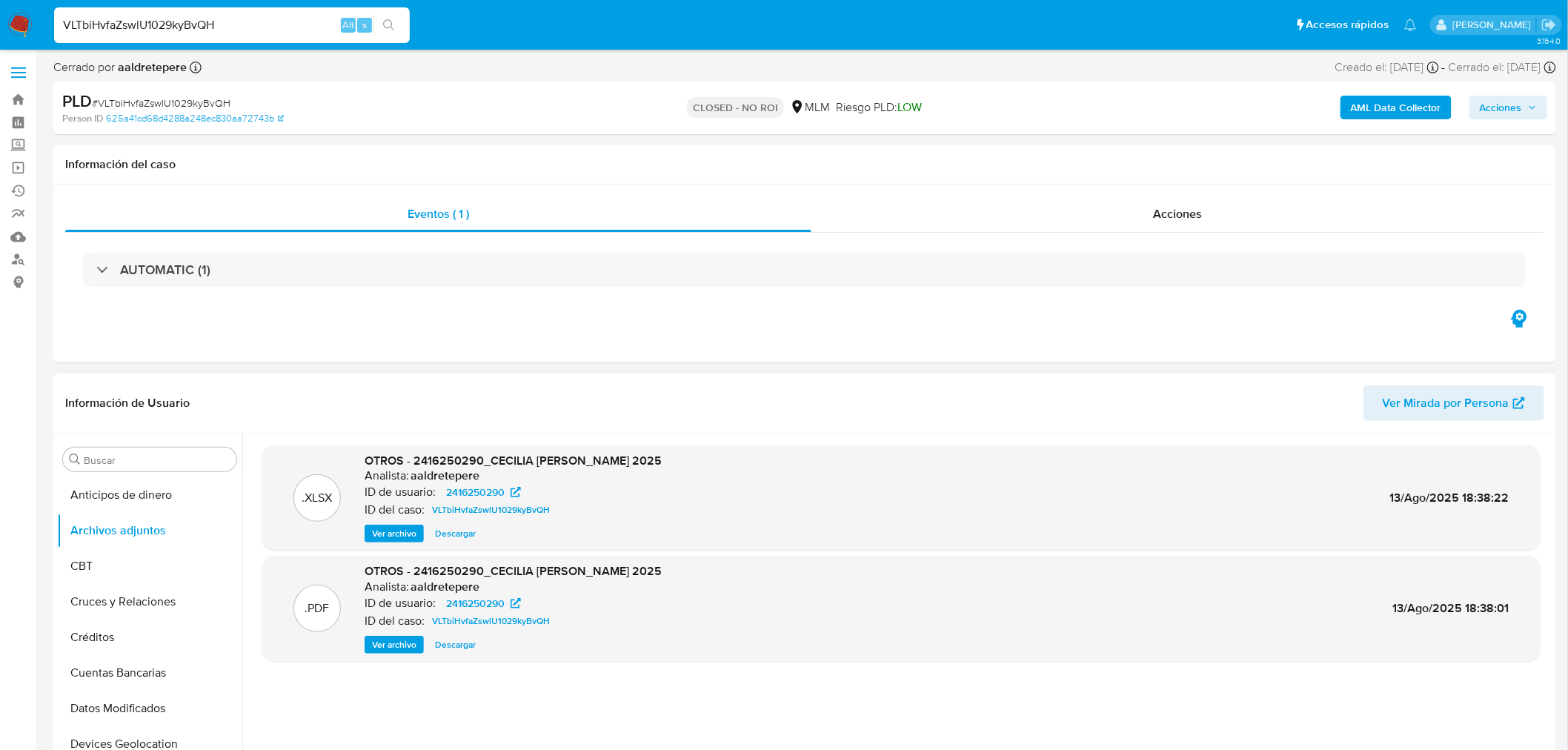
click at [395, 645] on span "Ver archivo" at bounding box center [394, 645] width 44 height 15
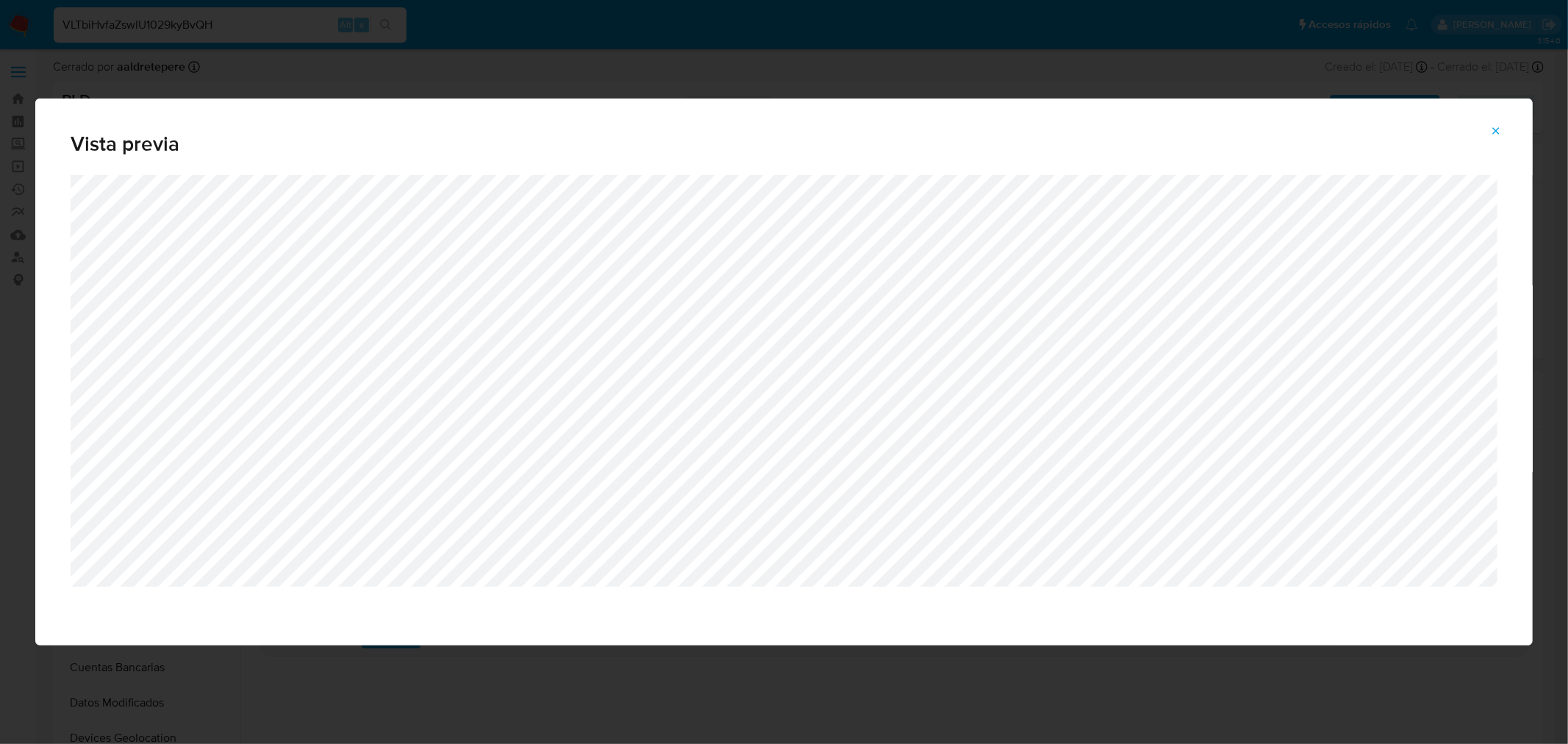
click at [1505, 134] on button "Attachment preview" at bounding box center [1496, 130] width 33 height 24
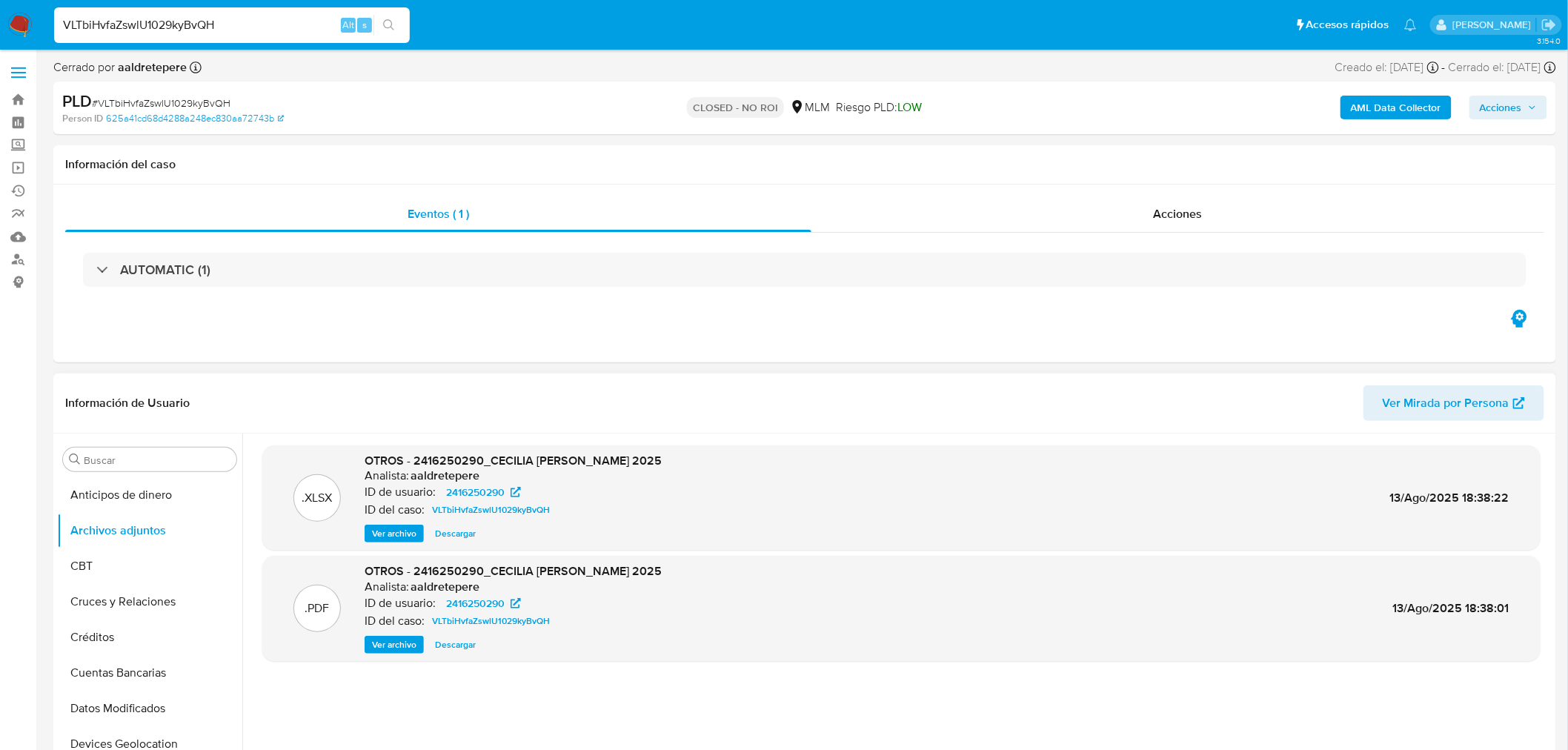
click at [171, 34] on input "VLTbiHvfaZswlU1029kyBvQH" at bounding box center [232, 25] width 356 height 19
paste input "R10HeHlV3NqEAHvoKyqhFCD9"
type input "R10HeHlV3NqEAHvoKyqhFCD9"
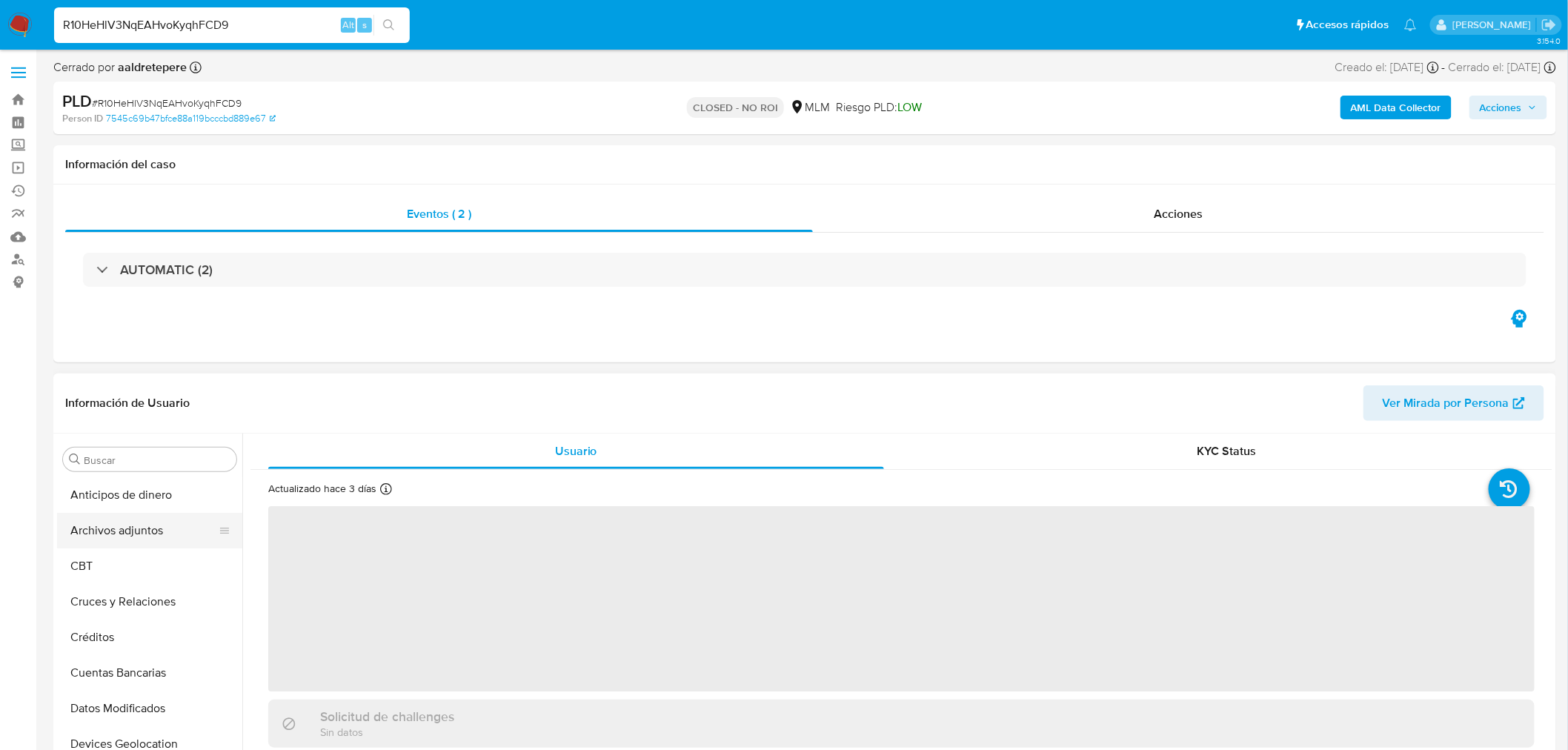
click at [140, 524] on button "Archivos adjuntos" at bounding box center [143, 530] width 173 height 35
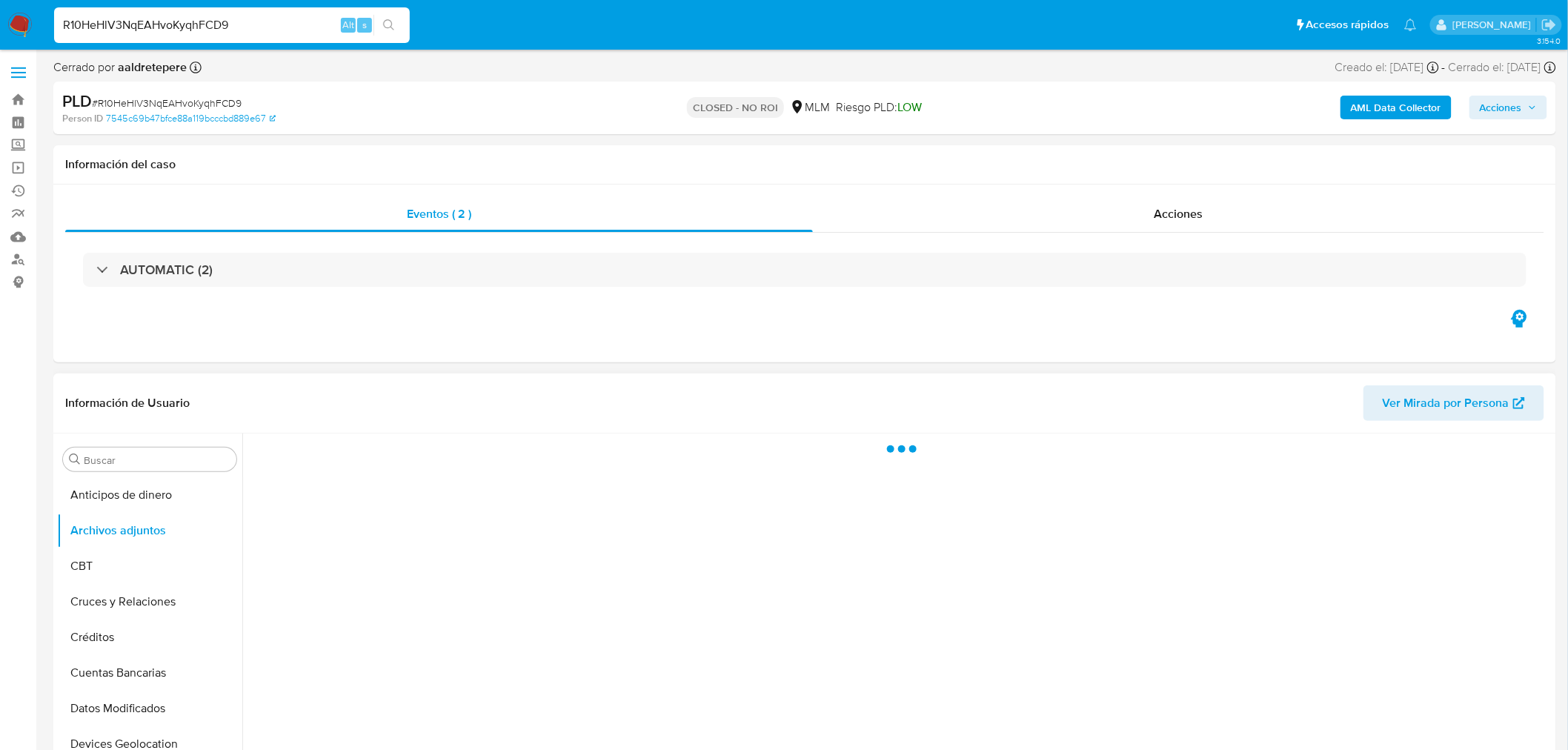
select select "10"
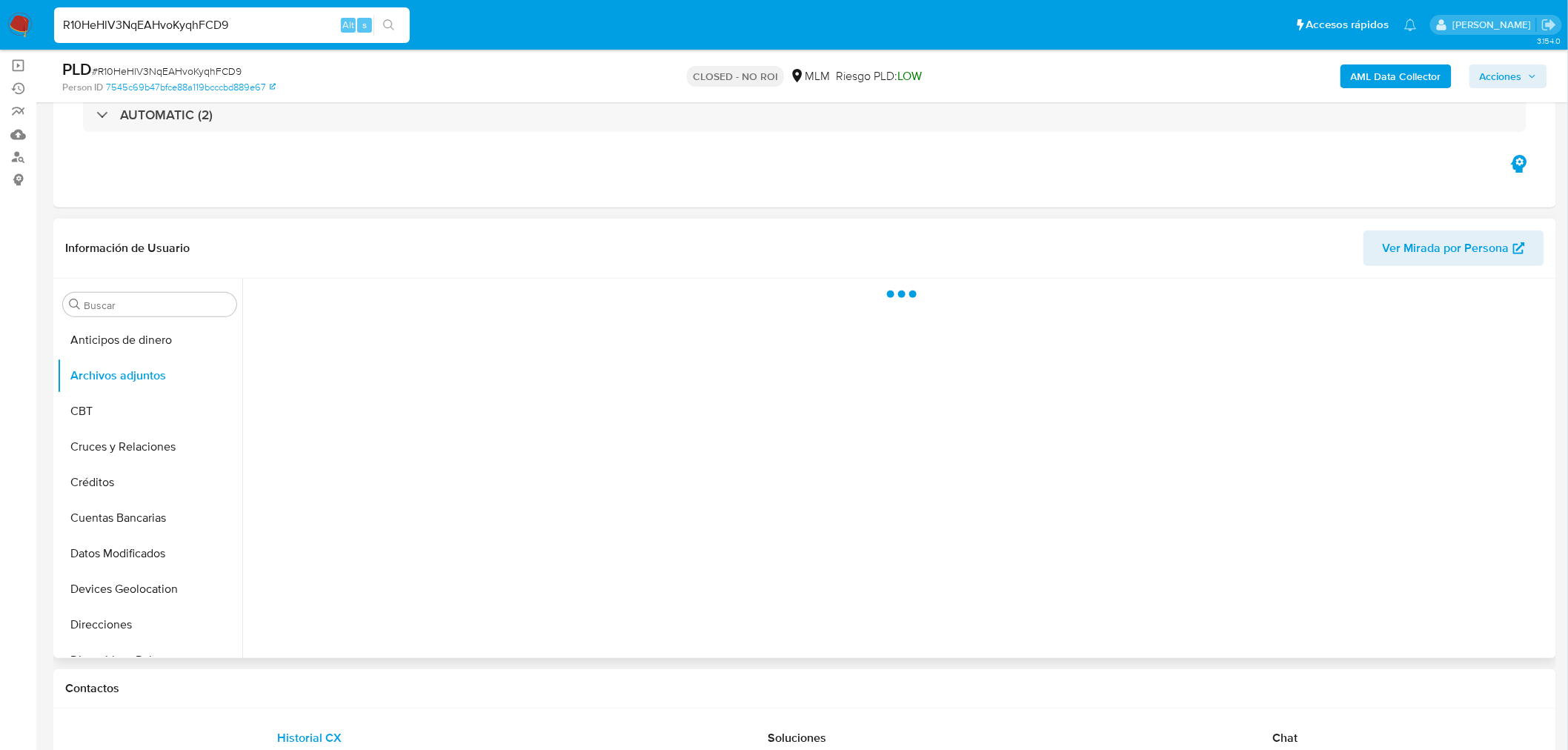
scroll to position [246, 0]
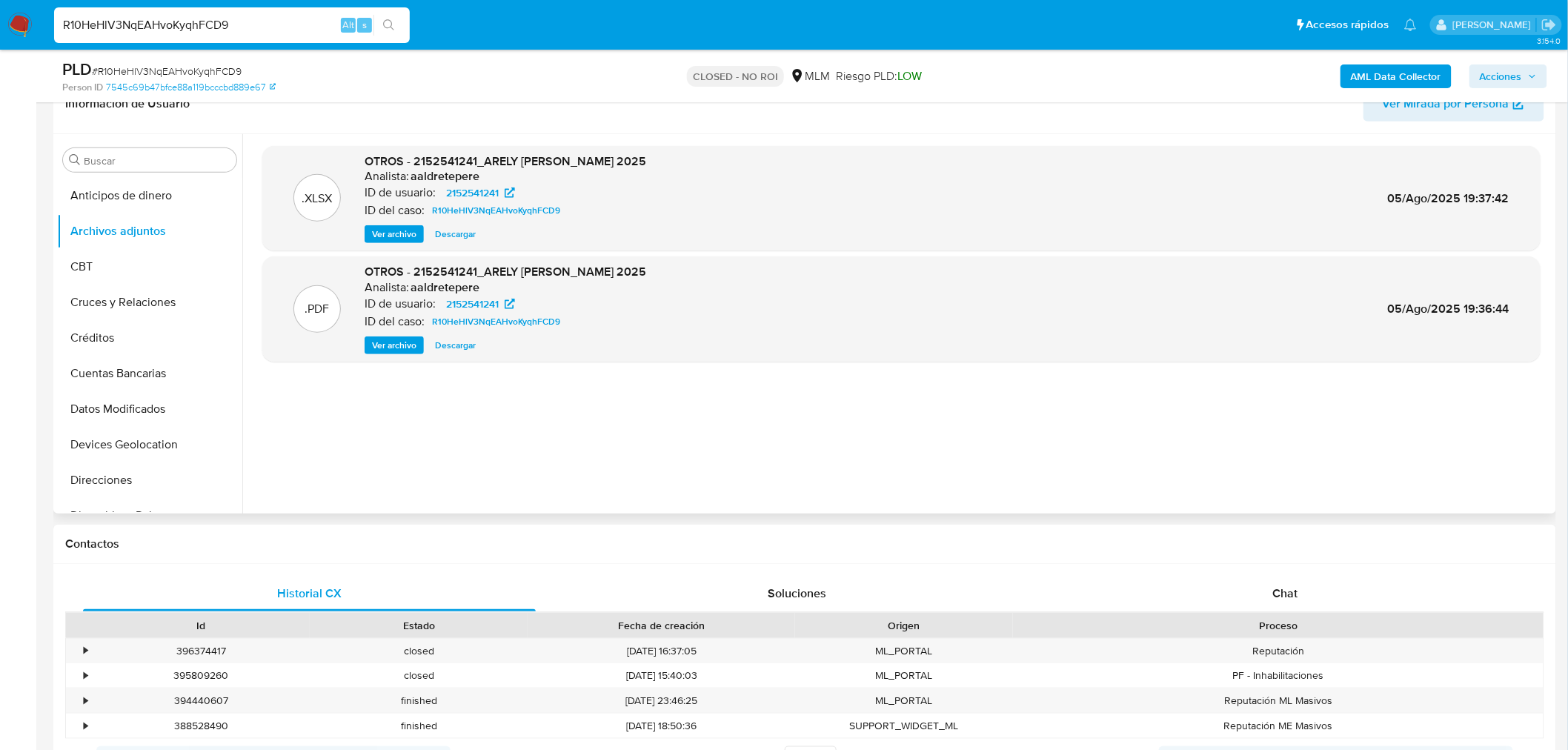
click at [408, 347] on span "Ver archivo" at bounding box center [394, 345] width 44 height 15
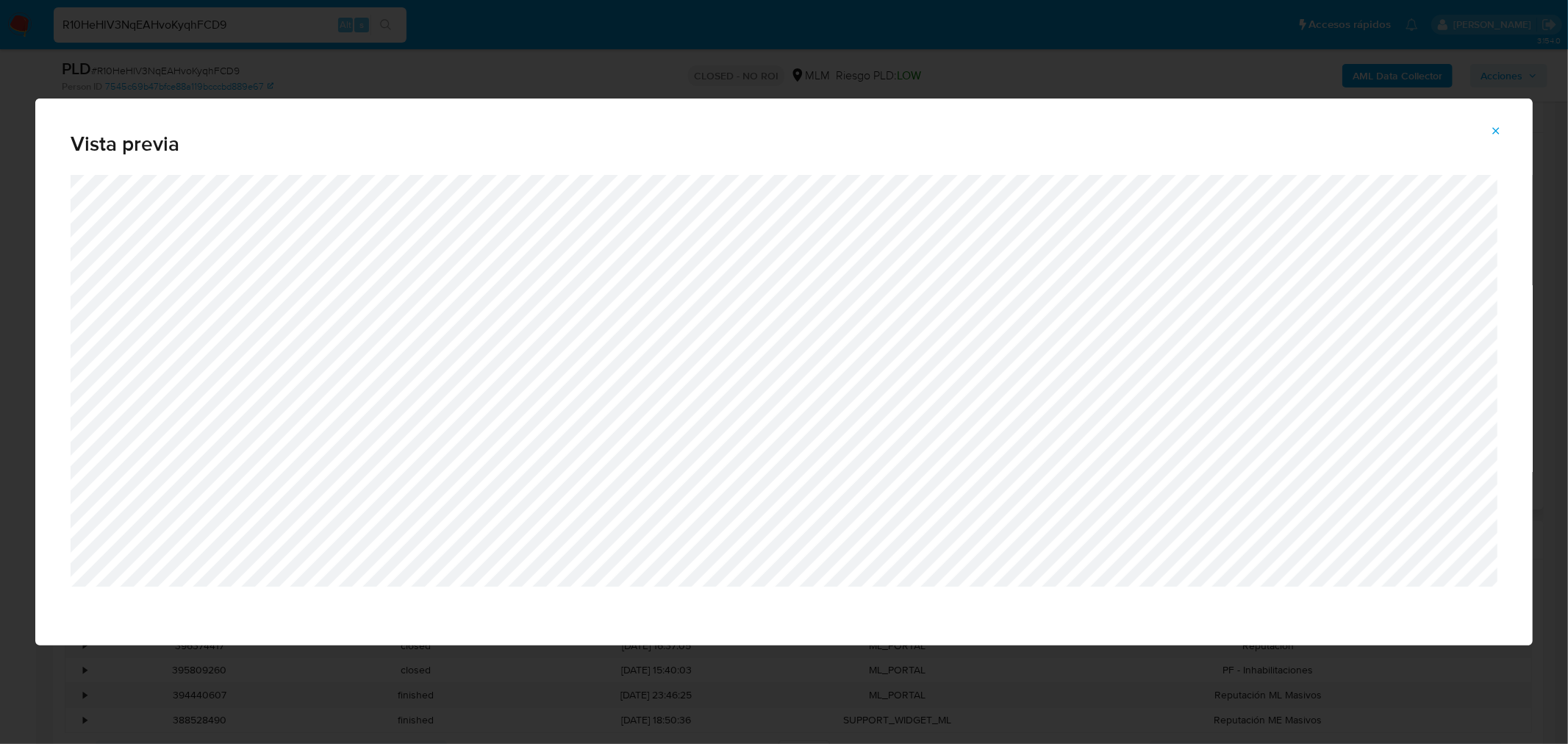
drag, startPoint x: 1474, startPoint y: 126, endPoint x: 1417, endPoint y: 134, distance: 57.6
click at [1475, 126] on div "Vista previa" at bounding box center [784, 137] width 1498 height 77
click at [1501, 136] on icon "Attachment preview" at bounding box center [1496, 130] width 11 height 11
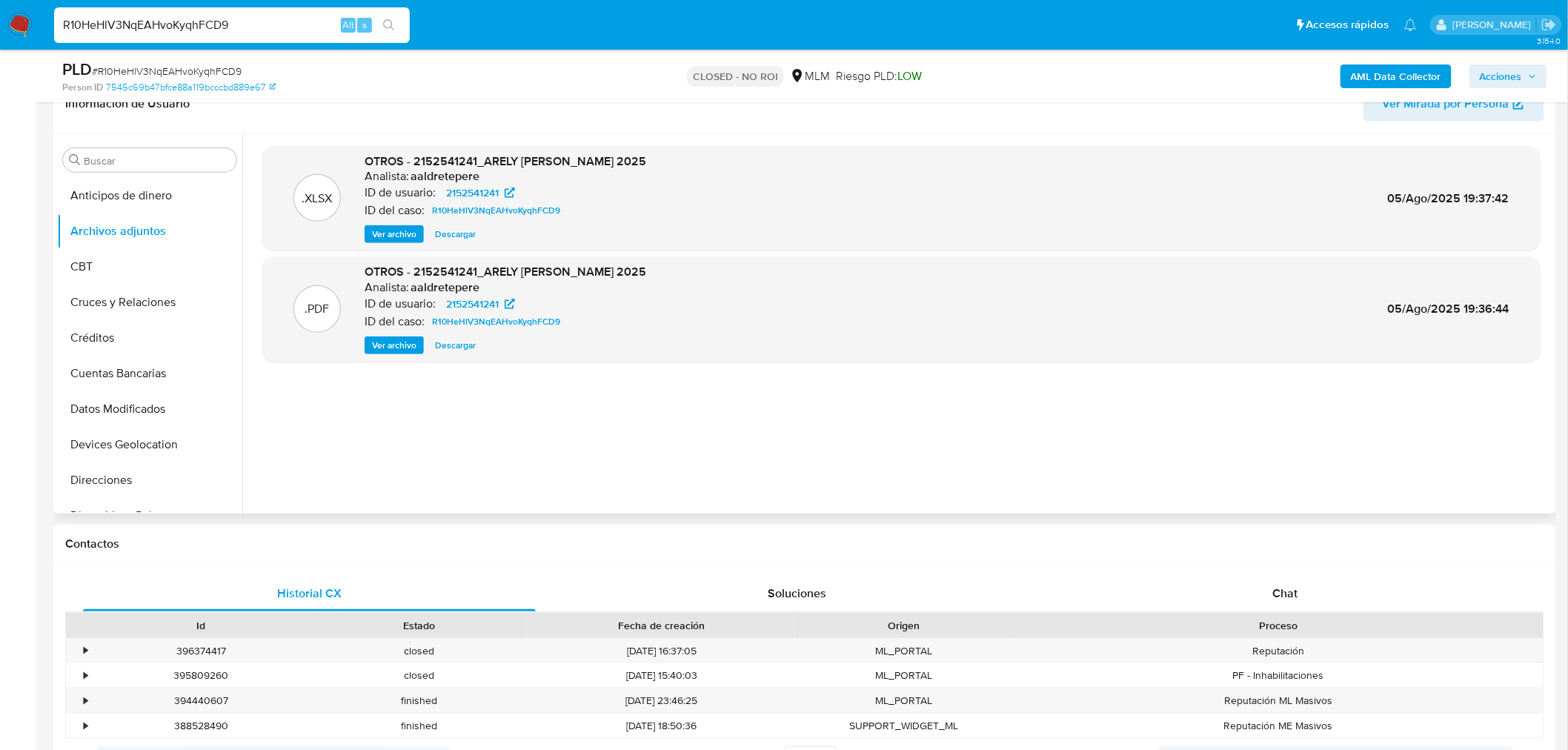
click at [200, 26] on input "R10HeHlV3NqEAHvoKyqhFCD9" at bounding box center [232, 25] width 356 height 19
click at [201, 26] on input "R10HeHlV3NqEAHvoKyqhFCD9" at bounding box center [232, 25] width 356 height 19
paste input "kKdjmZ7qIknsX0V8DPMJ4wm8"
type input "kKdjmZ7qIknsX0V8DPMJ4wm8"
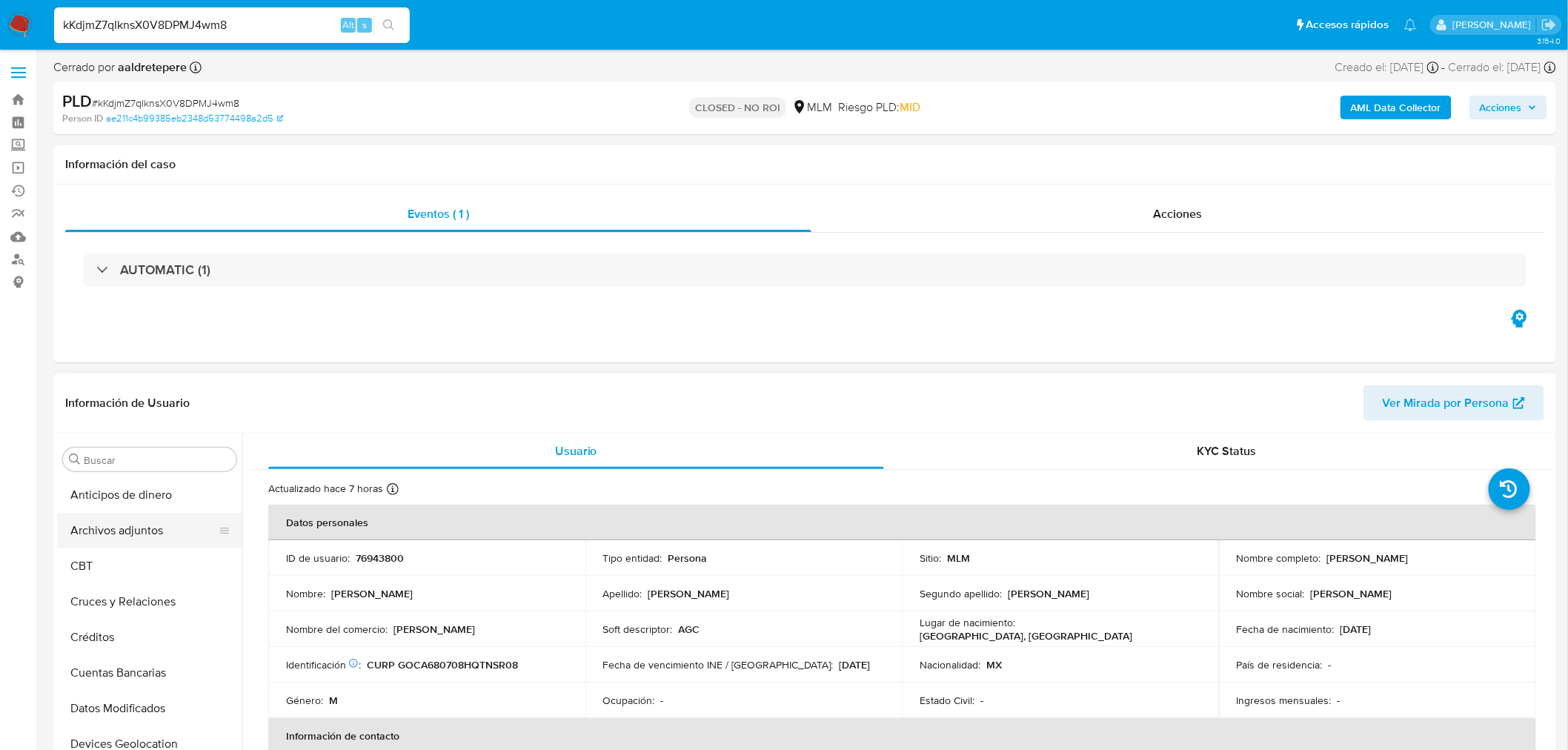
drag, startPoint x: 162, startPoint y: 527, endPoint x: 255, endPoint y: 536, distance: 93.4
click at [163, 528] on button "Archivos adjuntos" at bounding box center [149, 530] width 185 height 35
select select "10"
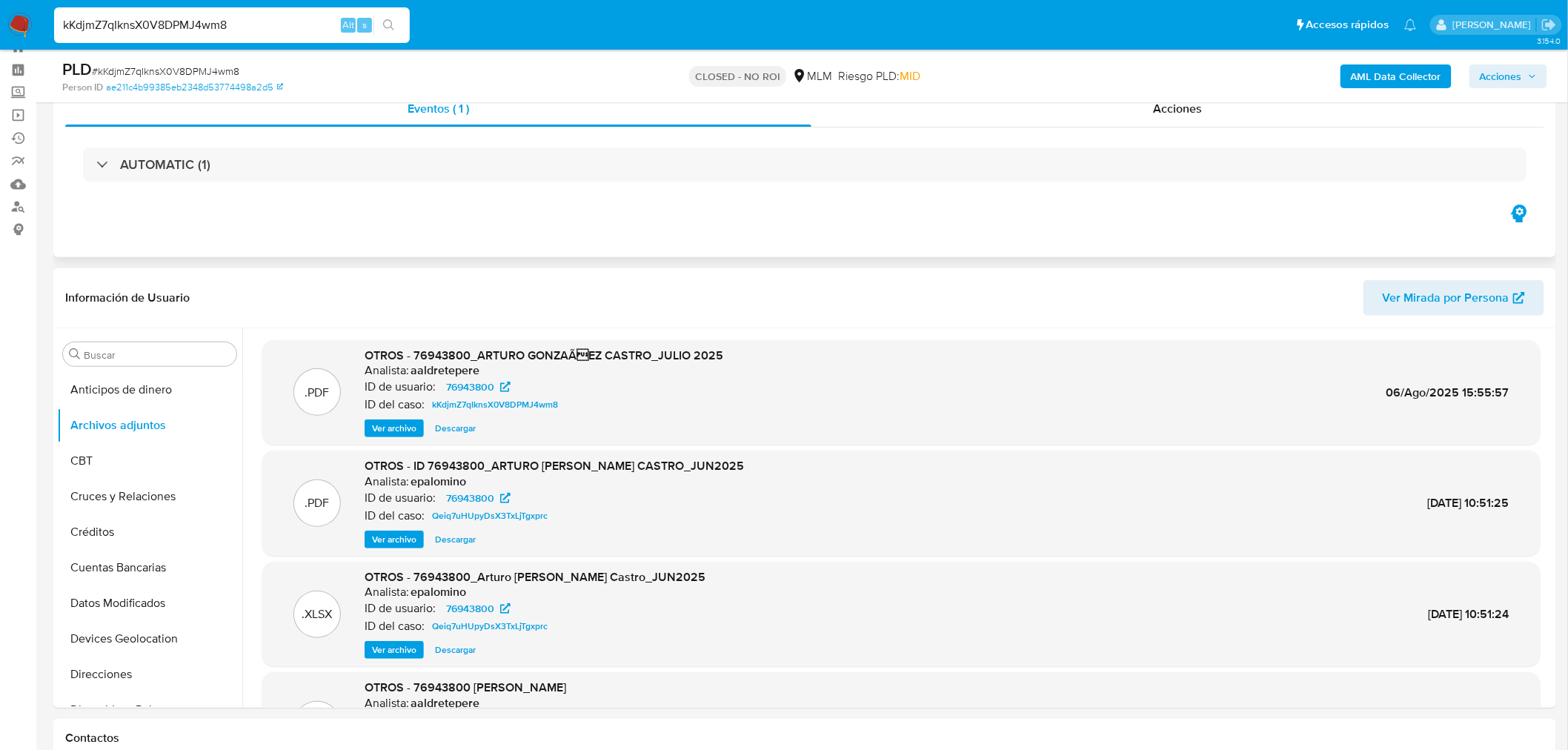
scroll to position [82, 0]
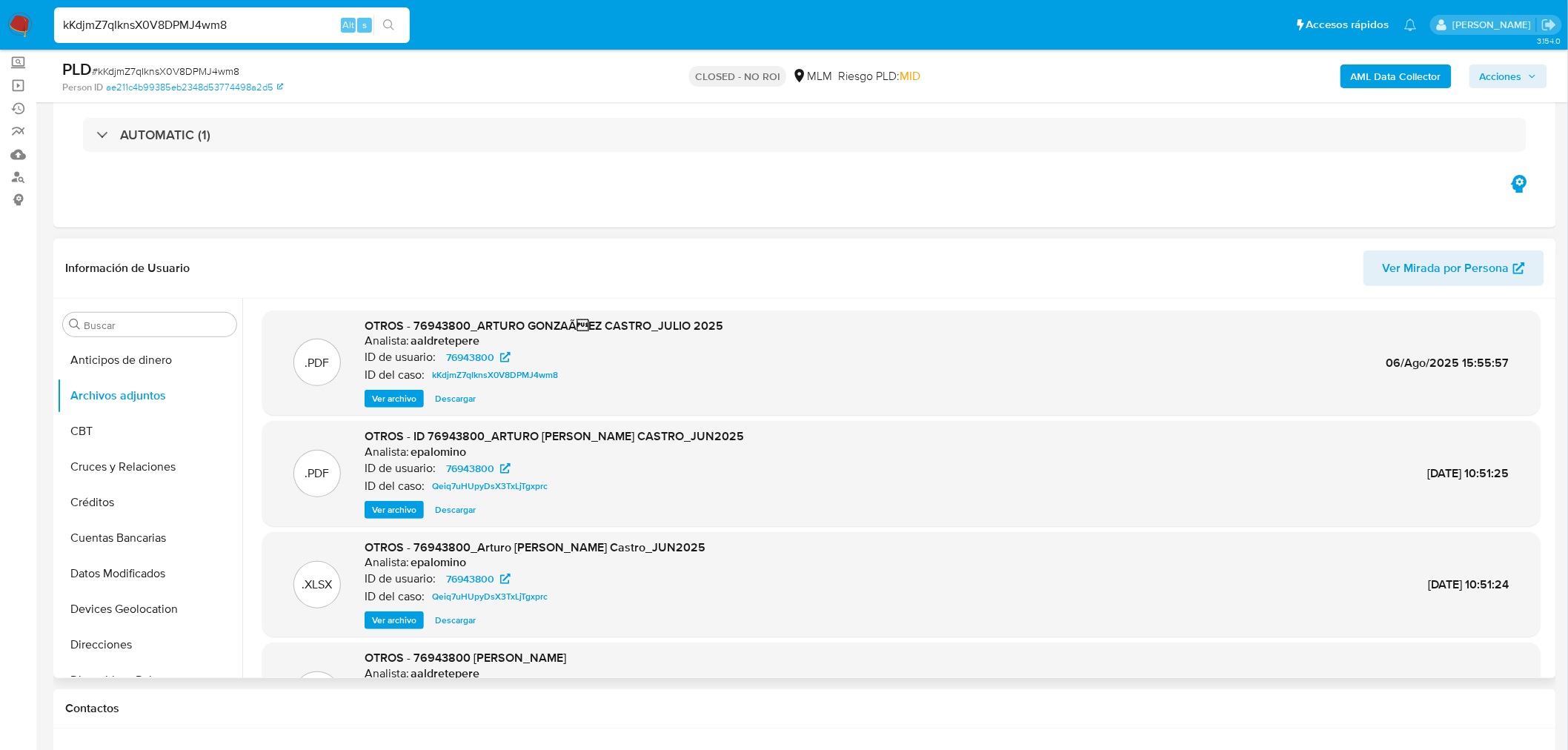
click at [380, 403] on span "Ver archivo" at bounding box center [394, 398] width 44 height 15
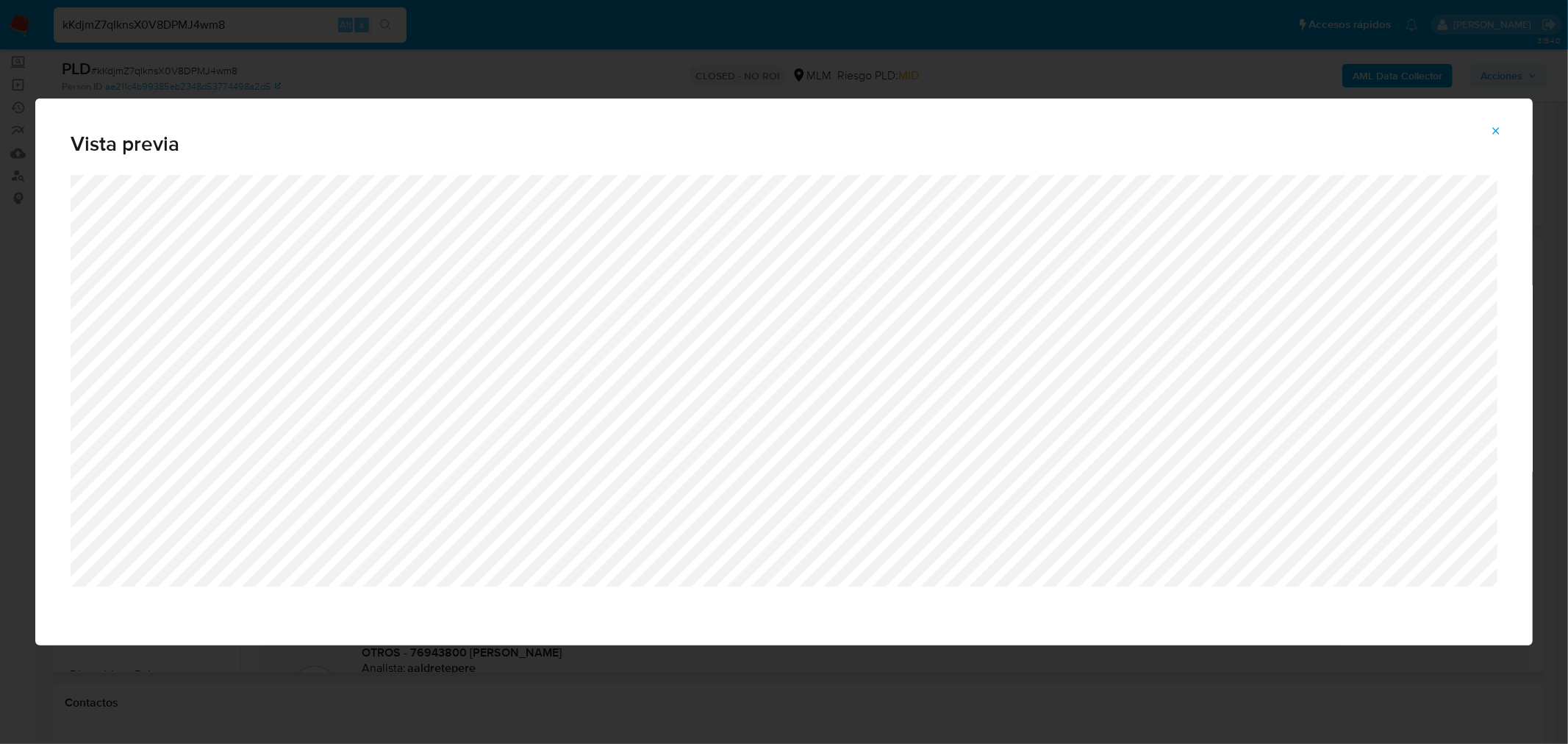
click at [1508, 121] on button "Attachment preview" at bounding box center [1496, 130] width 33 height 24
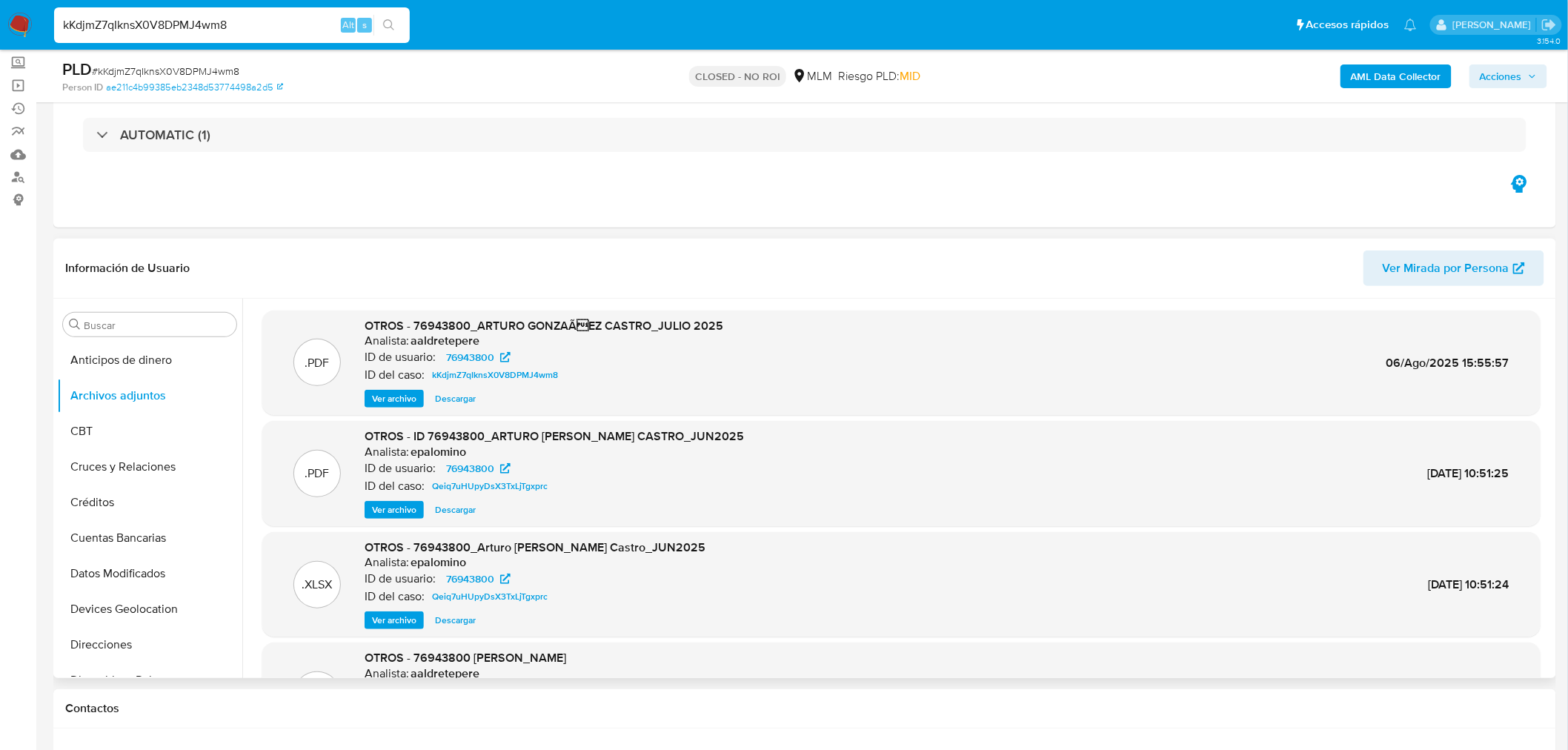
click at [219, 27] on input "kKdjmZ7qIknsX0V8DPMJ4wm8" at bounding box center [232, 25] width 356 height 19
paste input "9rRlGe7NuFiEE9AT6mlx2MPv"
type input "9rRlGe7NuFiEE9AT6mlx2MPv"
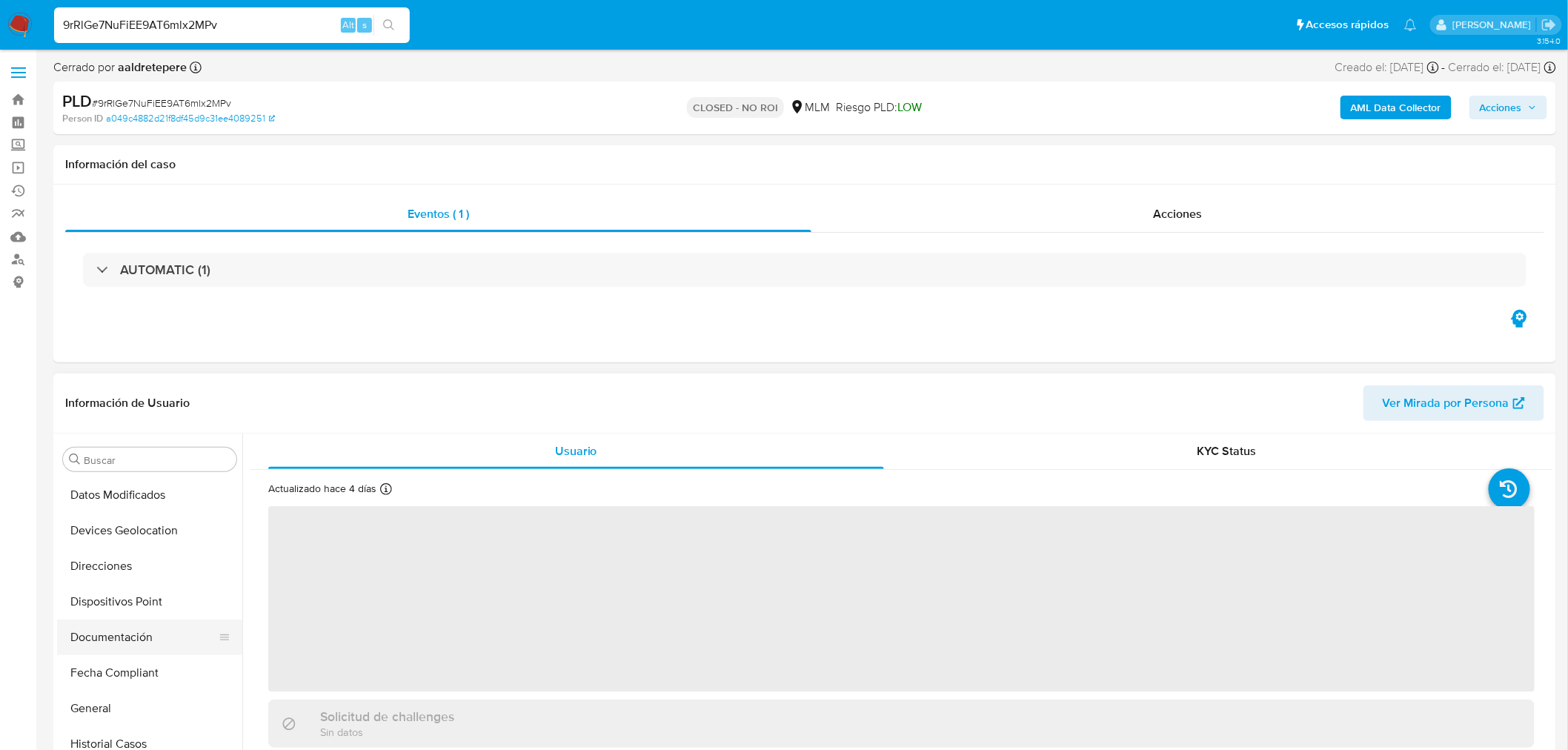
scroll to position [131, 0]
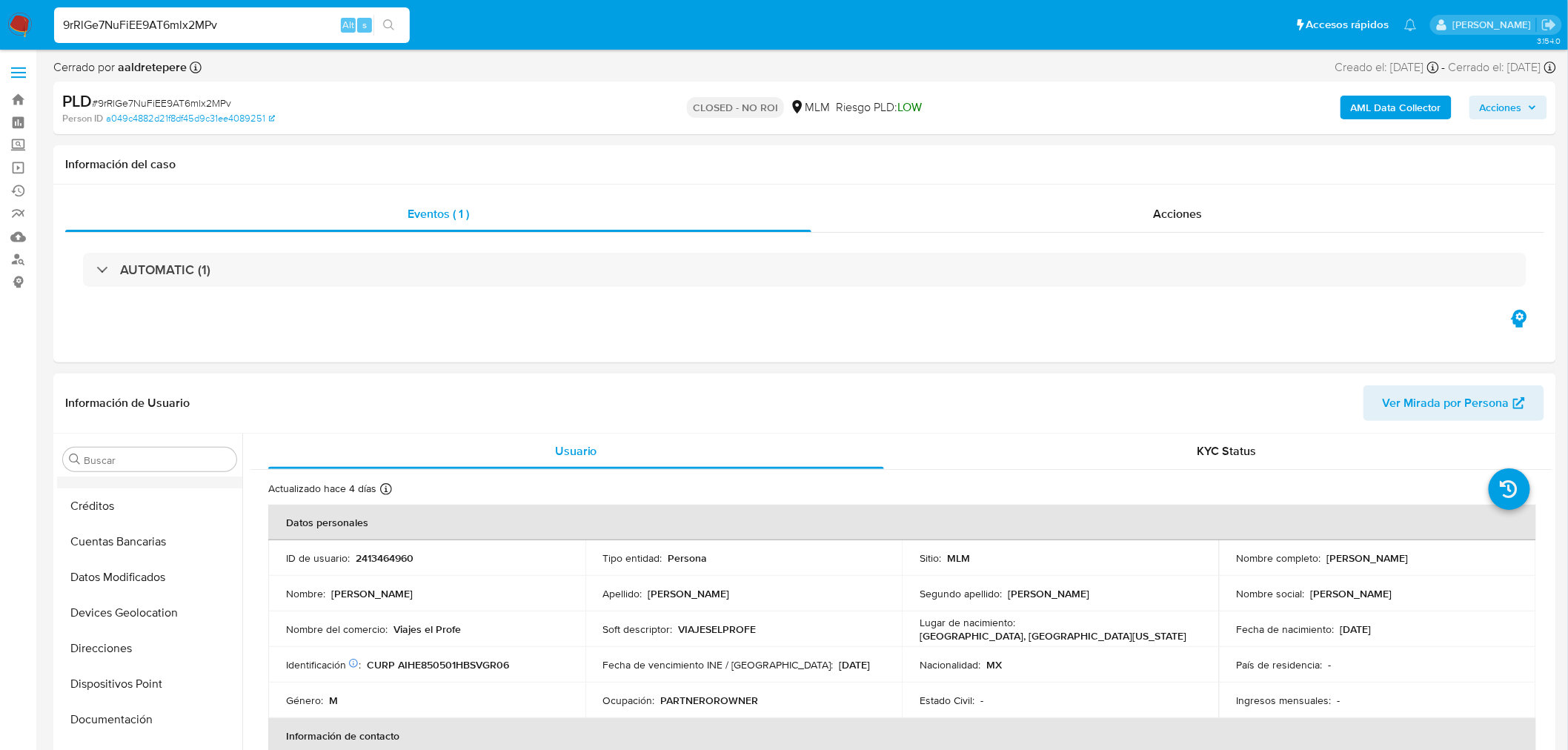
select select "10"
click at [99, 533] on button "Archivos adjuntos" at bounding box center [143, 530] width 173 height 35
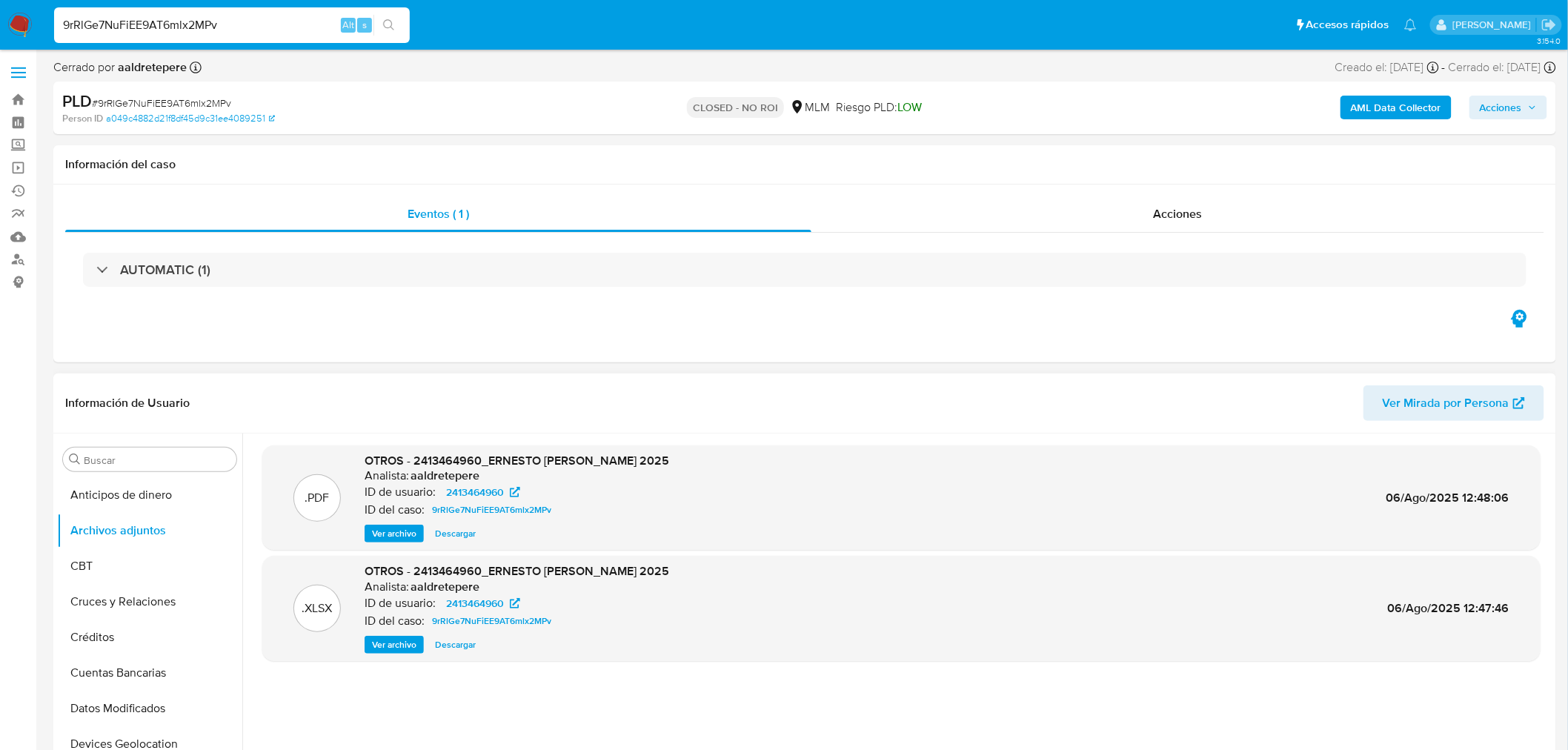
click at [401, 534] on span "Ver archivo" at bounding box center [394, 533] width 44 height 15
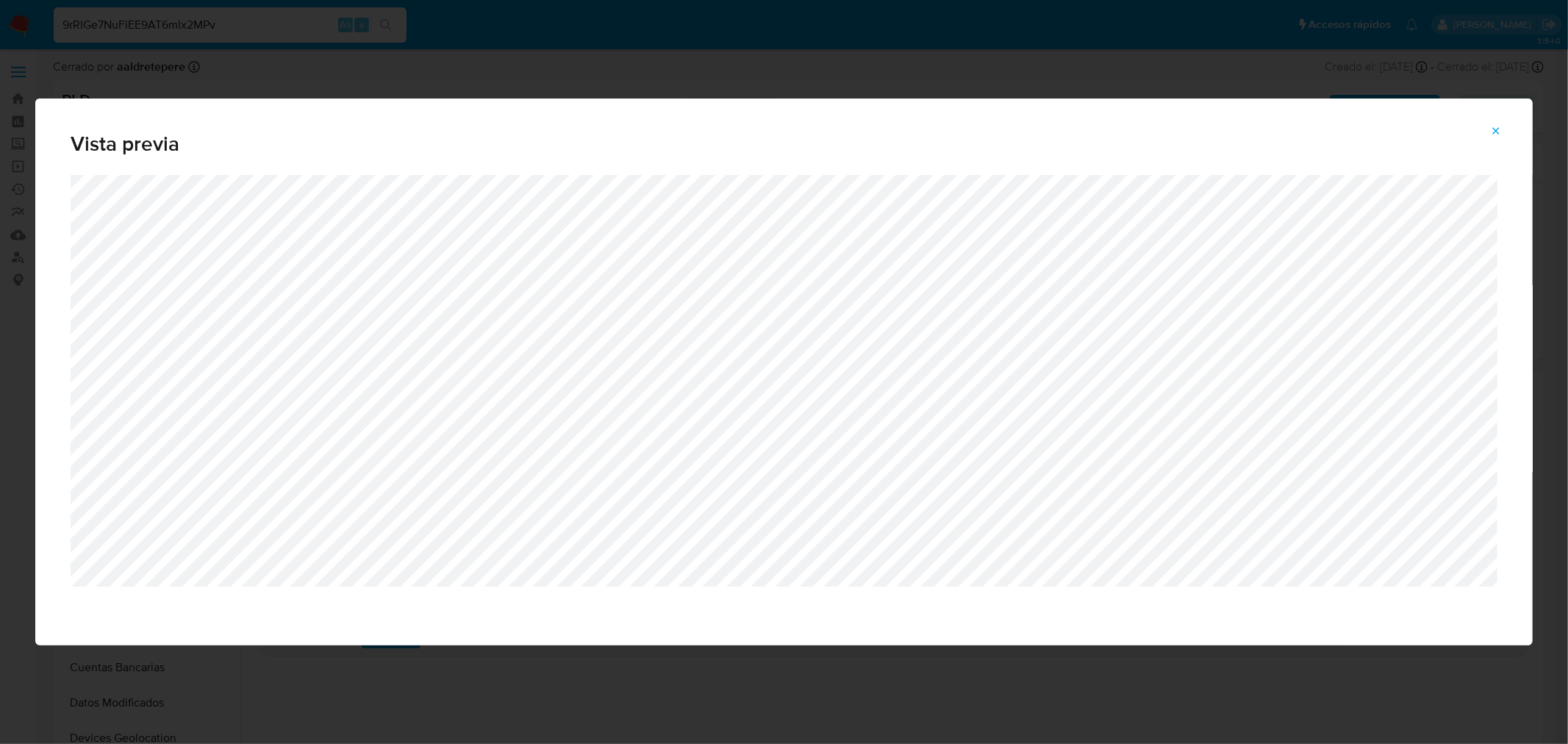
drag, startPoint x: 1494, startPoint y: 132, endPoint x: 1451, endPoint y: 135, distance: 43.1
click at [1493, 132] on icon "Attachment preview" at bounding box center [1496, 130] width 11 height 11
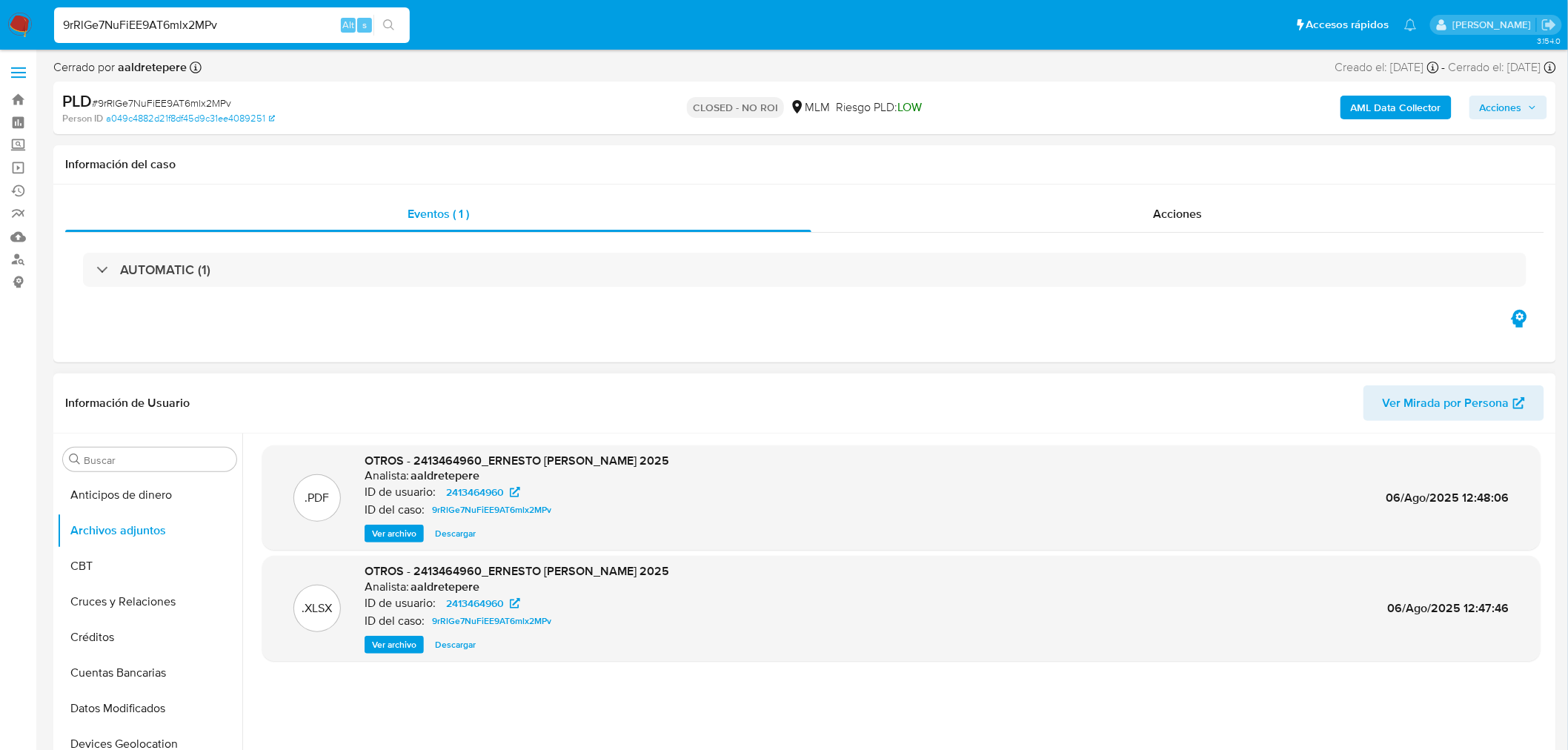
click at [148, 30] on input "9rRlGe7NuFiEE9AT6mlx2MPv" at bounding box center [232, 25] width 356 height 19
click at [150, 30] on input "9rRlGe7NuFiEE9AT6mlx2MPv" at bounding box center [232, 25] width 356 height 19
paste input "aynsBfZOUGz3auLsSzJ3ScQw"
type input "aynsBfZOUGz3auLsSzJ3ScQw"
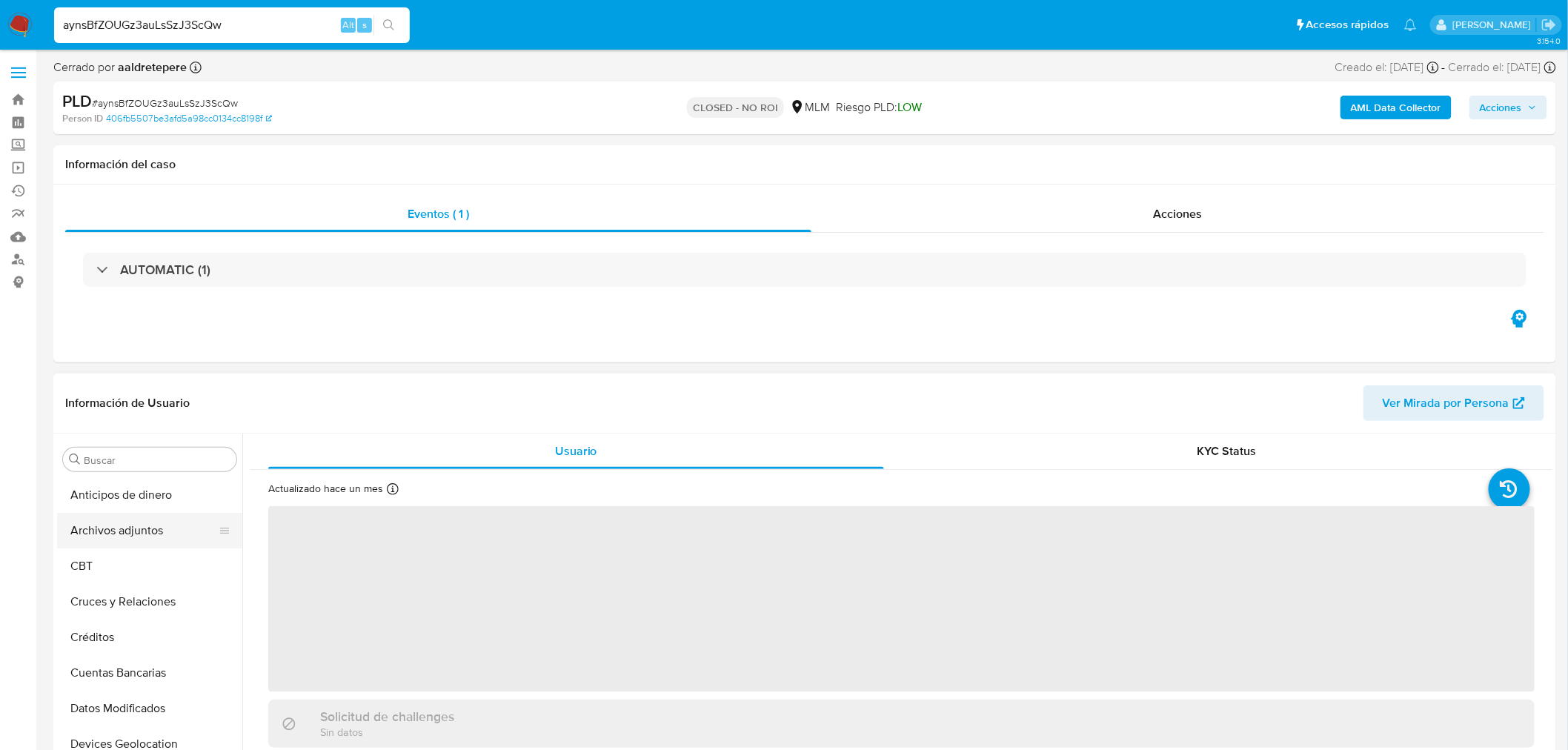
click at [151, 536] on button "Archivos adjuntos" at bounding box center [143, 530] width 173 height 35
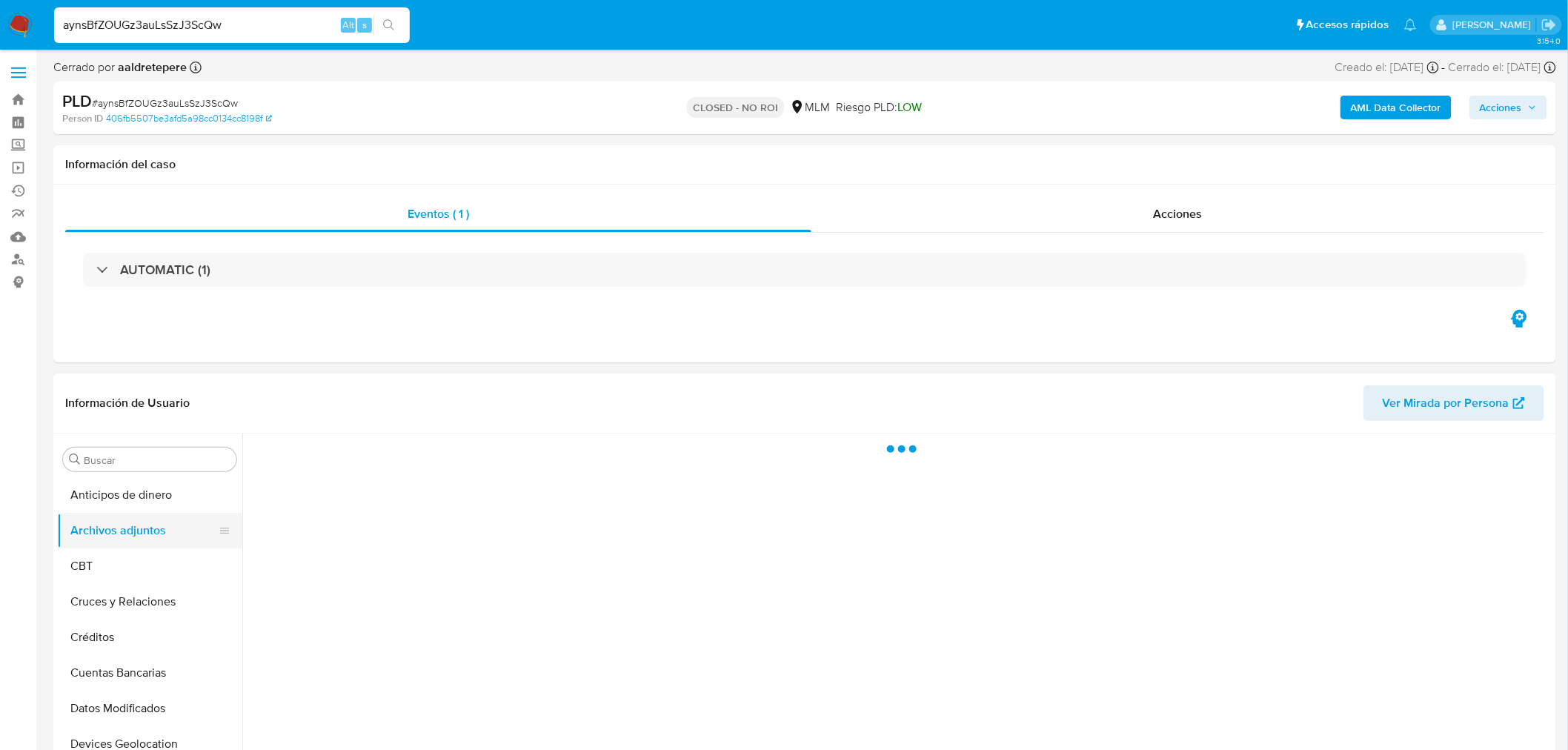
select select "10"
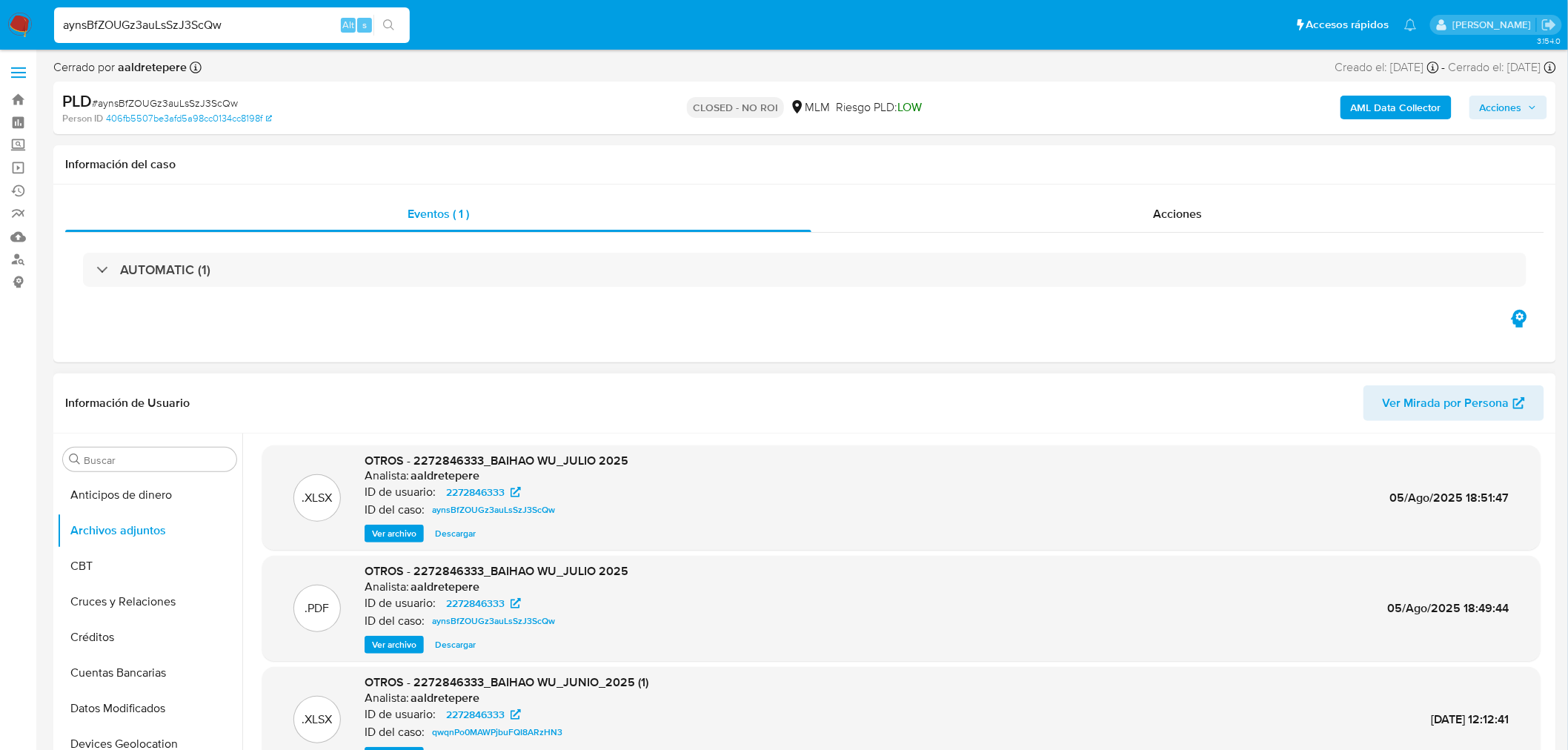
drag, startPoint x: 410, startPoint y: 649, endPoint x: 417, endPoint y: 651, distance: 7.3
click at [410, 649] on span "Ver archivo" at bounding box center [394, 645] width 44 height 15
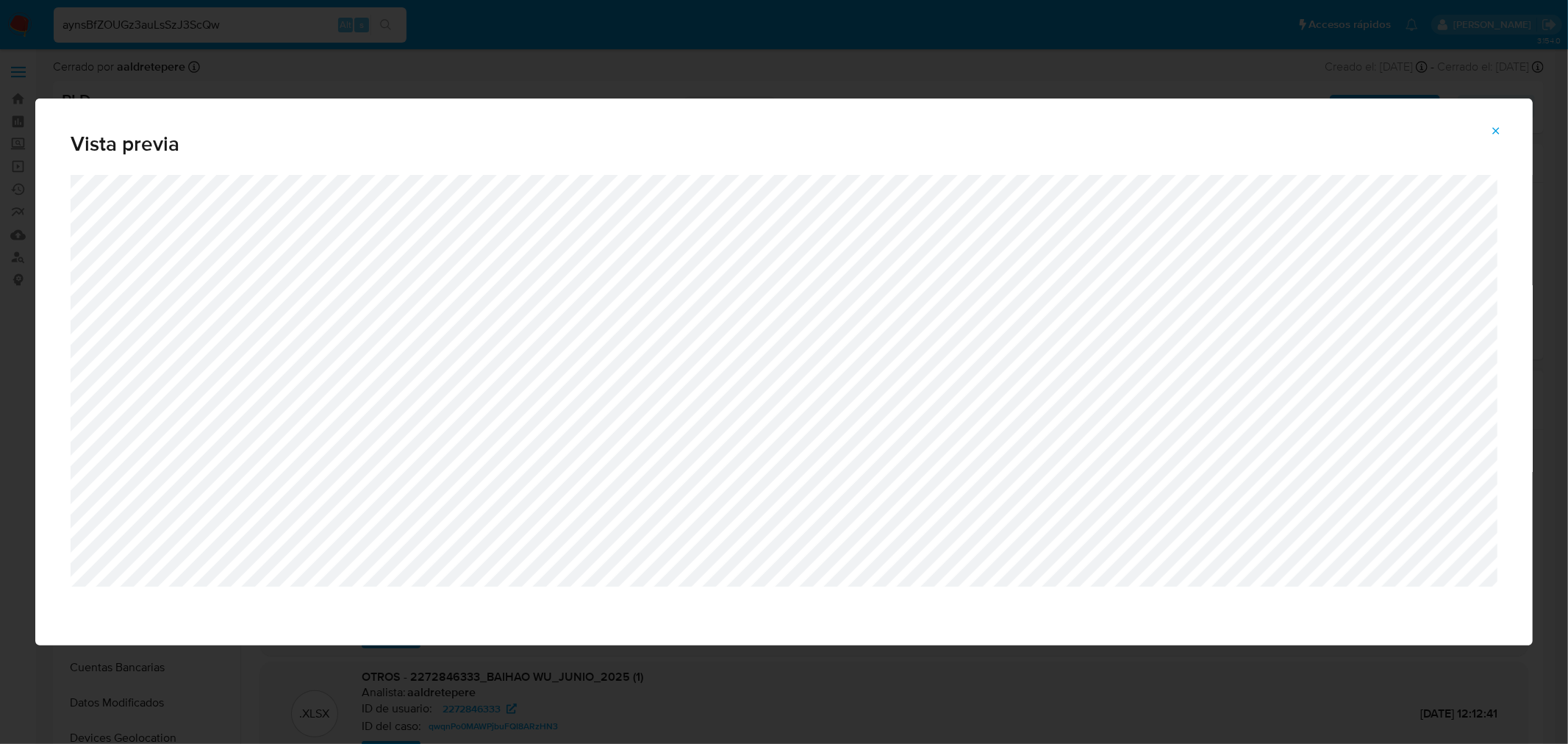
click at [1499, 136] on icon "Attachment preview" at bounding box center [1496, 130] width 11 height 11
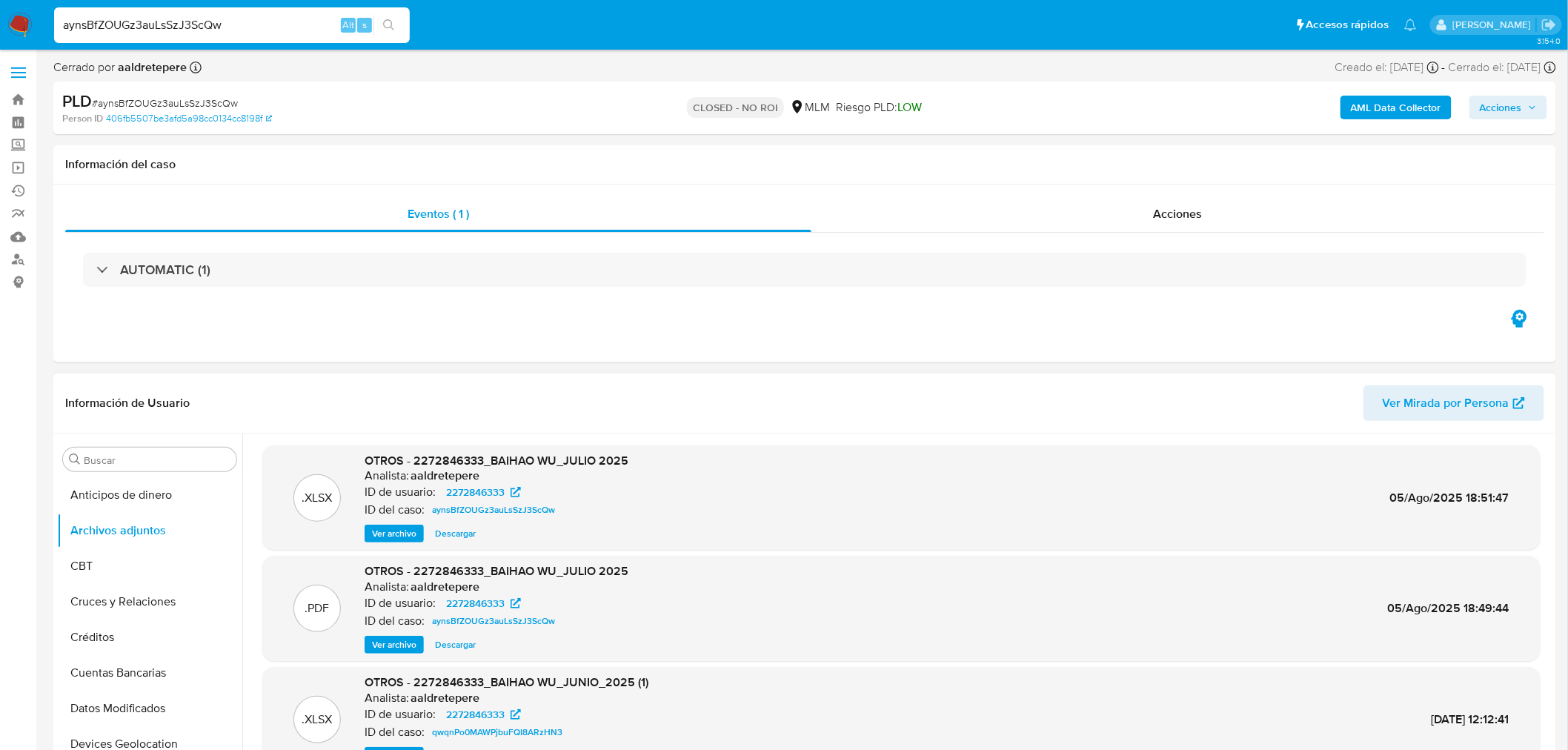
click at [179, 35] on div "aynsBfZOUGz3auLsSzJ3ScQw Alt s" at bounding box center [232, 25] width 356 height 35
click at [181, 30] on input "aynsBfZOUGz3auLsSzJ3ScQw" at bounding box center [232, 25] width 356 height 19
paste input "2Pnfm1G1YE3L8OxBm2IWUHva"
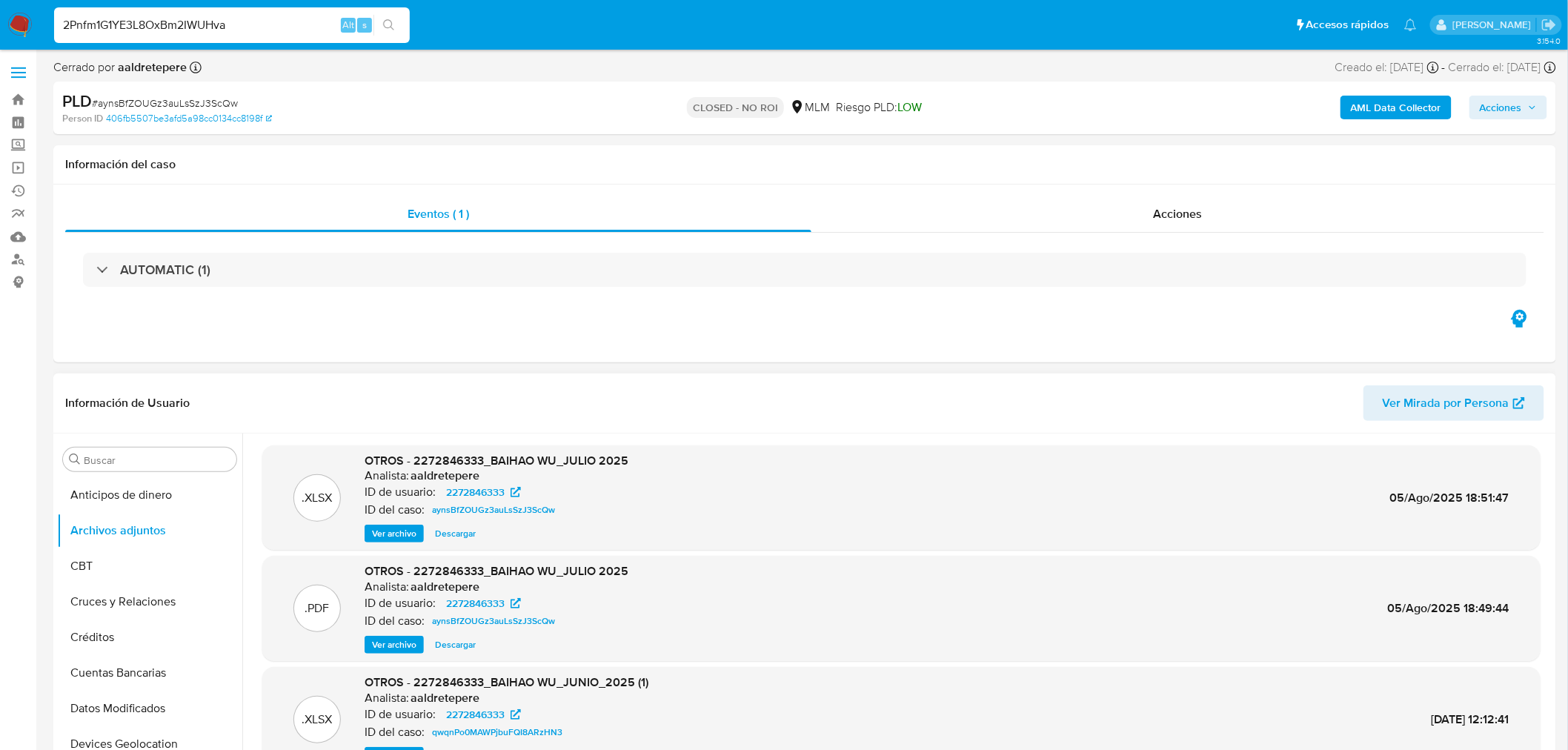
type input "2Pnfm1G1YE3L8OxBm2IWUHva"
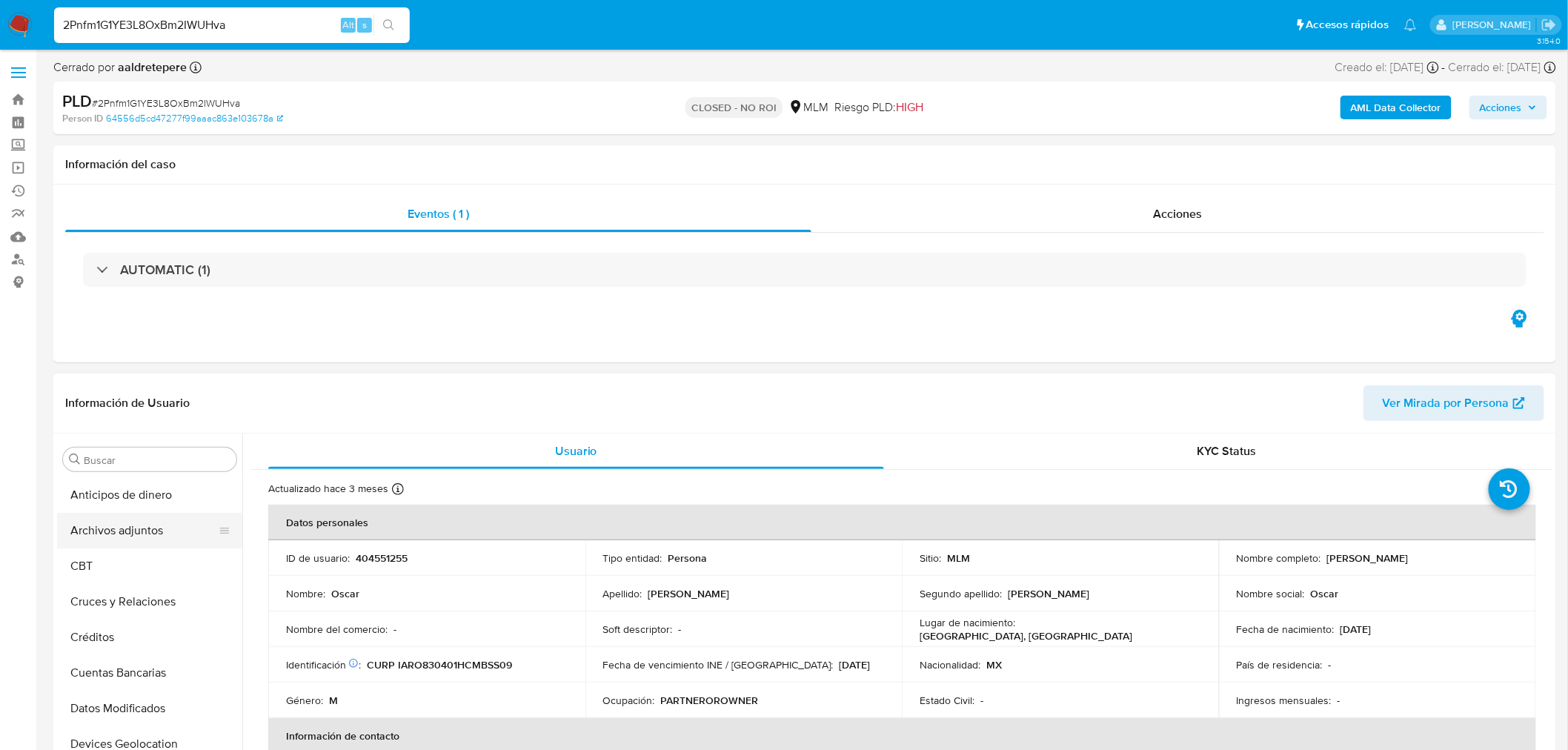
click at [95, 544] on button "Archivos adjuntos" at bounding box center [143, 530] width 173 height 35
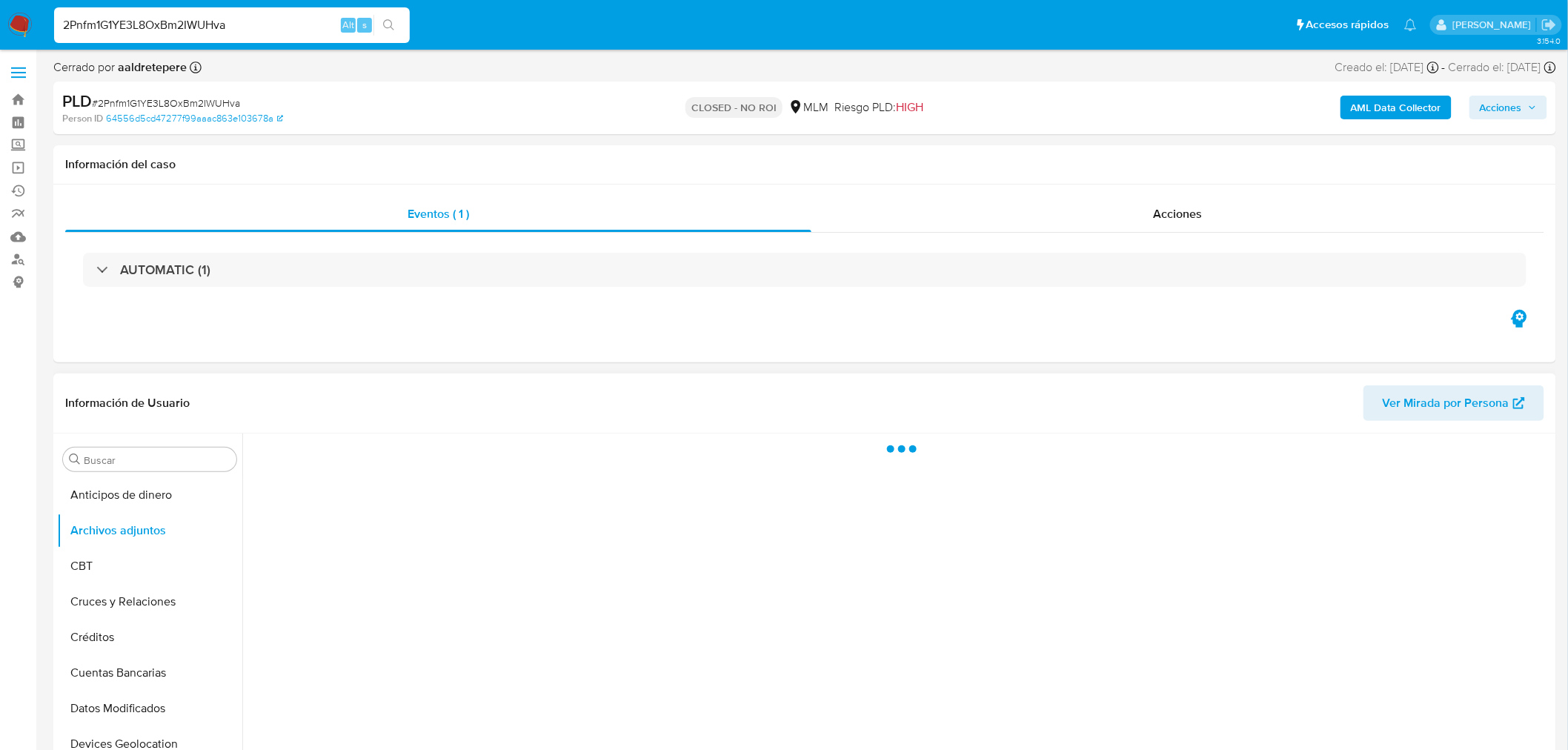
select select "10"
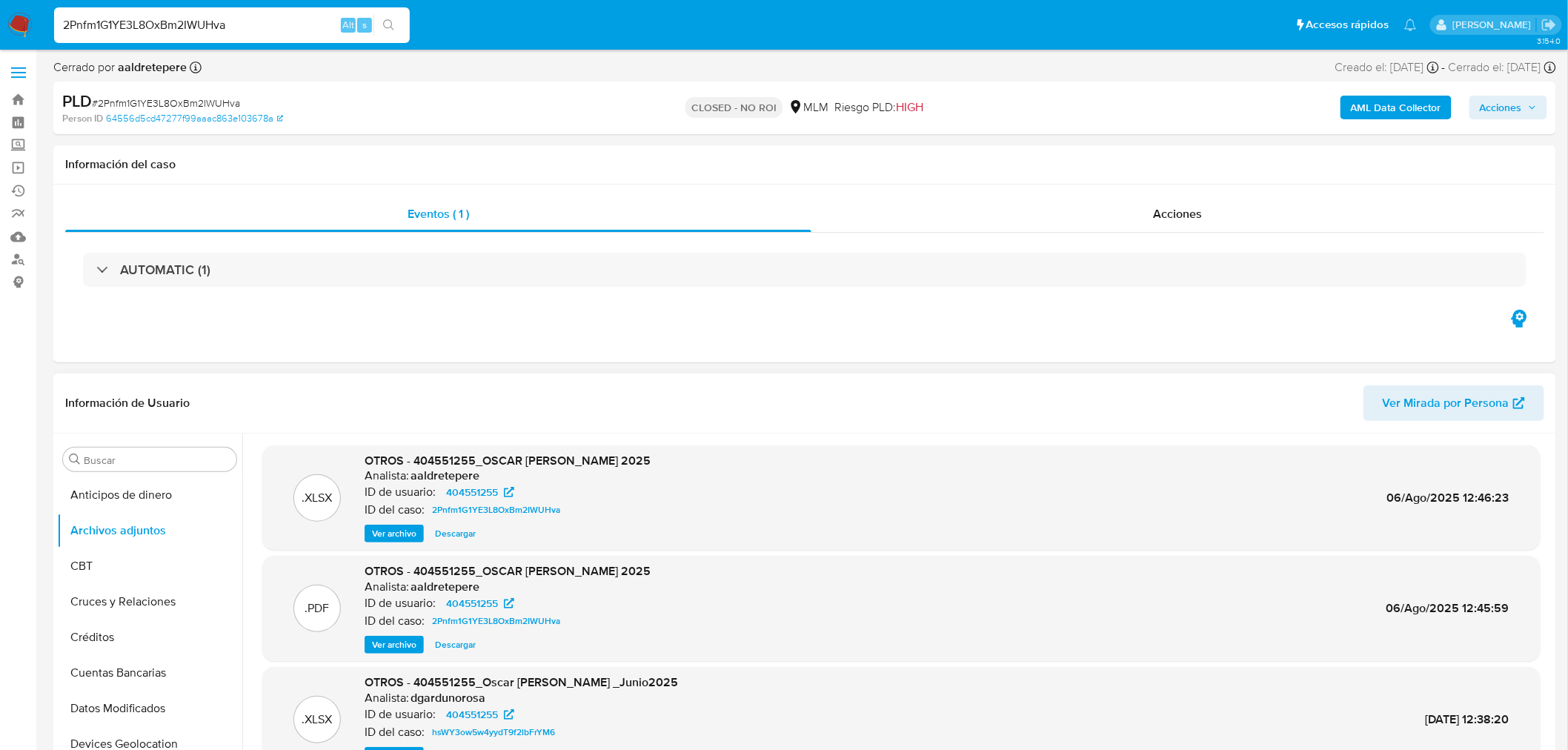
click at [399, 647] on span "Ver archivo" at bounding box center [394, 645] width 44 height 15
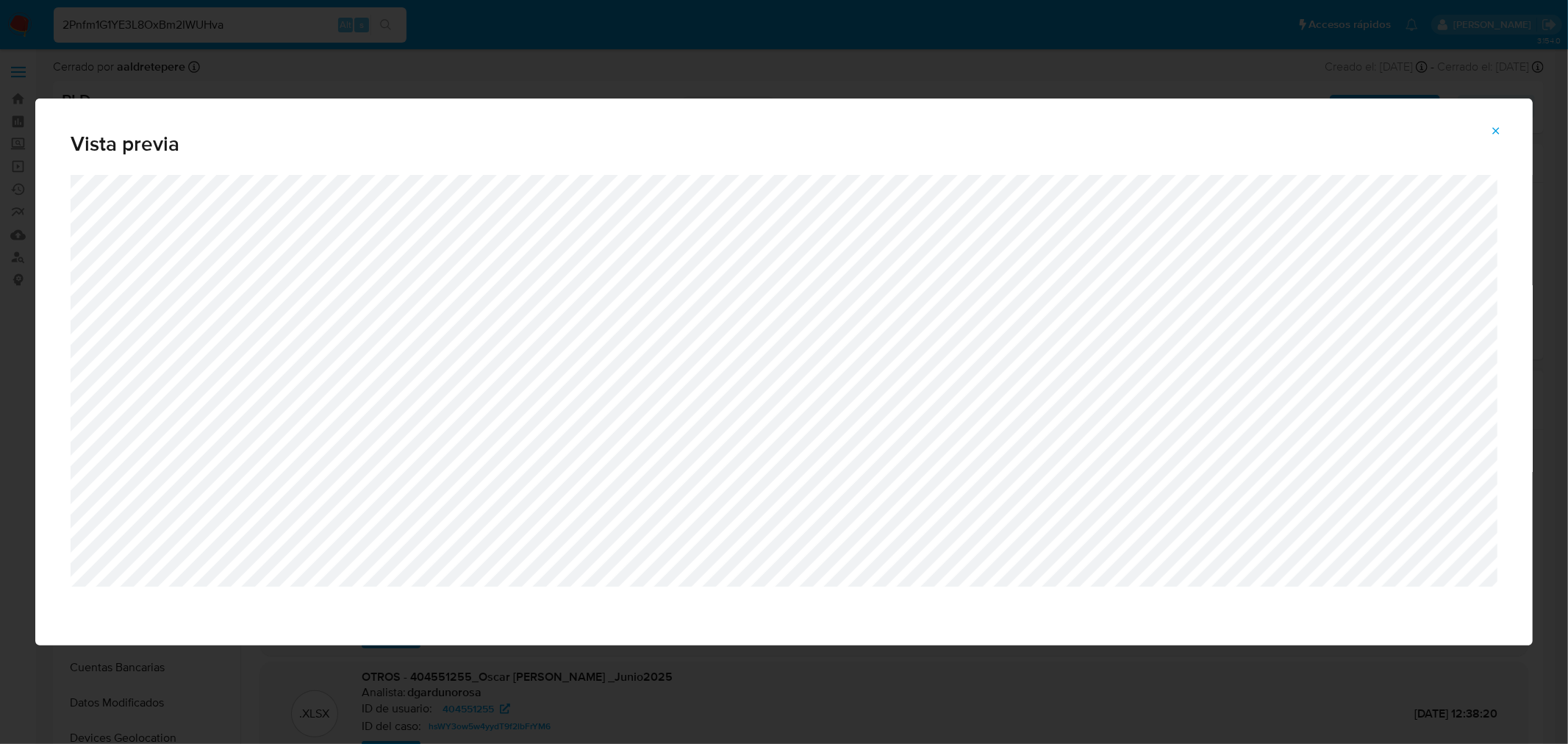
click at [1491, 130] on icon "Attachment preview" at bounding box center [1496, 130] width 11 height 11
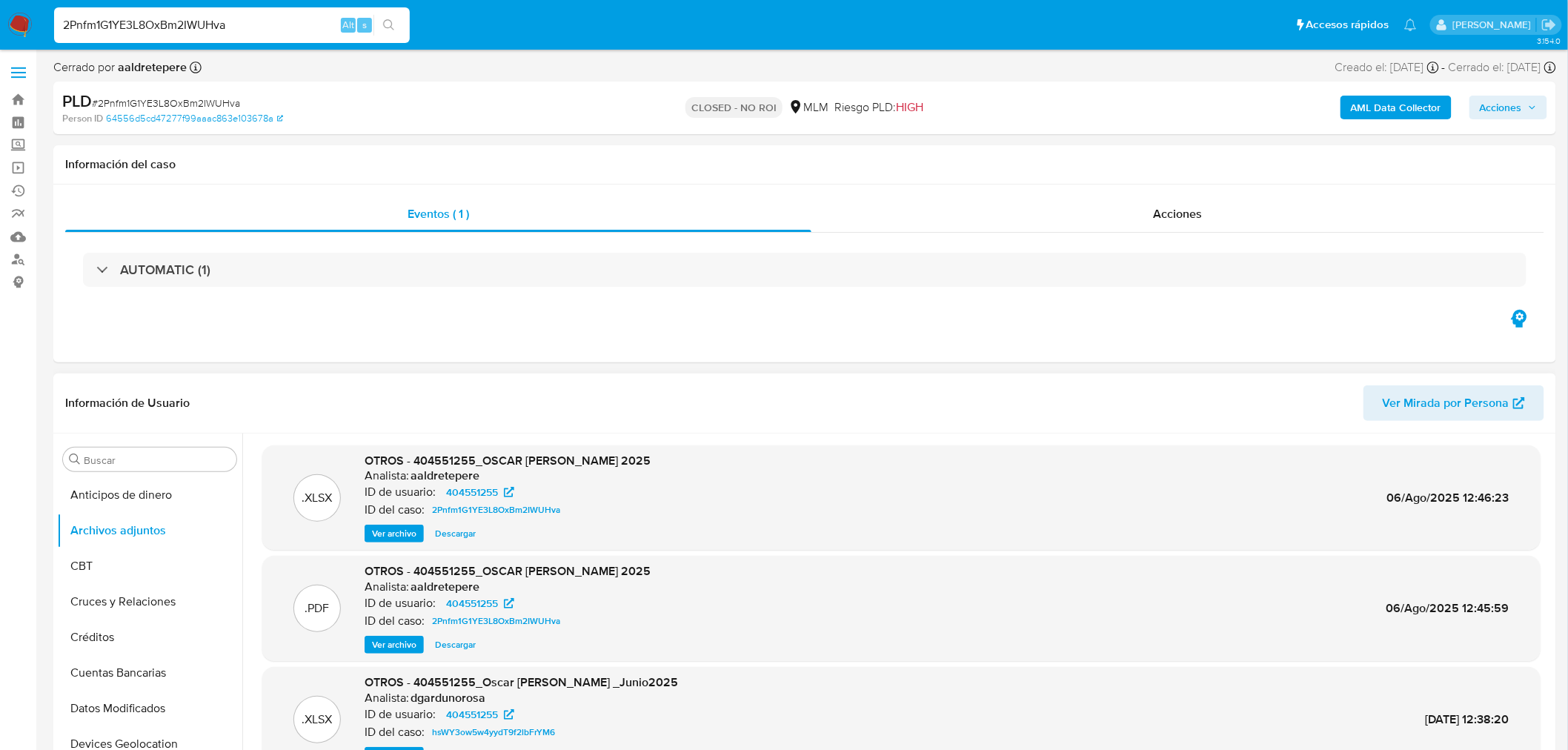
click at [94, 26] on input "2Pnfm1G1YE3L8OxBm2IWUHva" at bounding box center [232, 25] width 356 height 19
paste input "hHxhftsUXXmIqROuHoQF1DUm"
type input "hHxhftsUXXmIqROuHoQF1DUm"
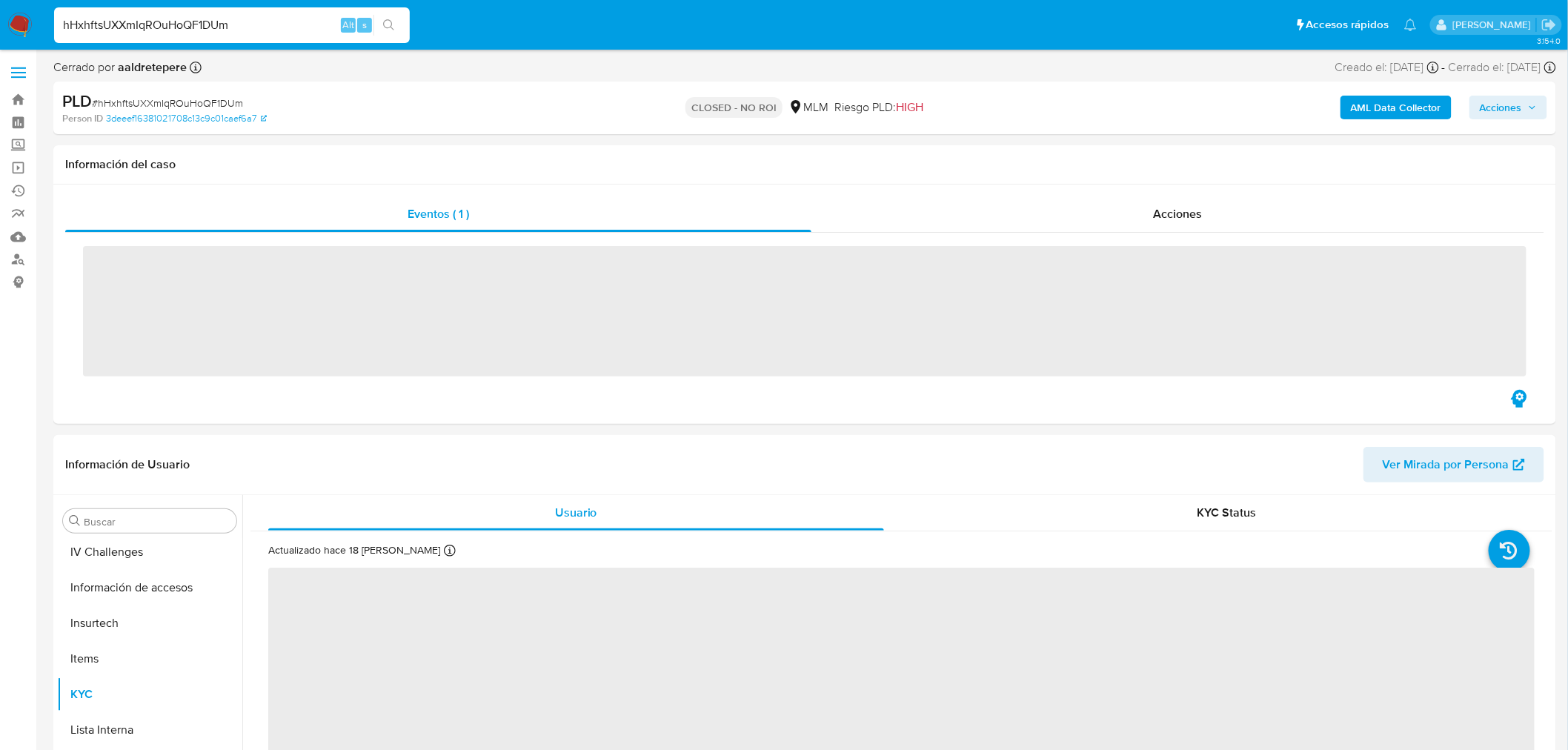
scroll to position [625, 0]
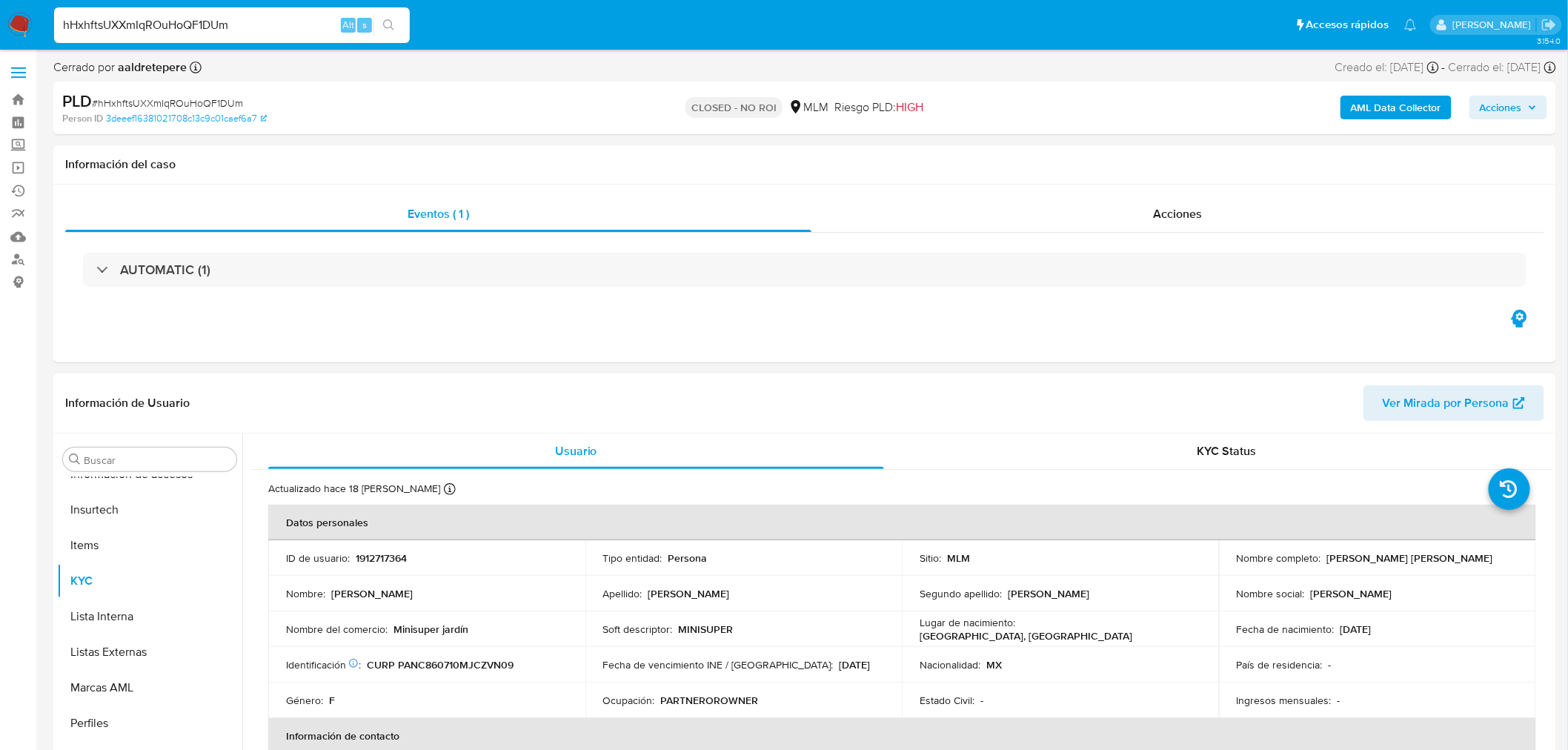
select select "10"
click at [143, 536] on button "Archivos adjuntos" at bounding box center [143, 530] width 173 height 35
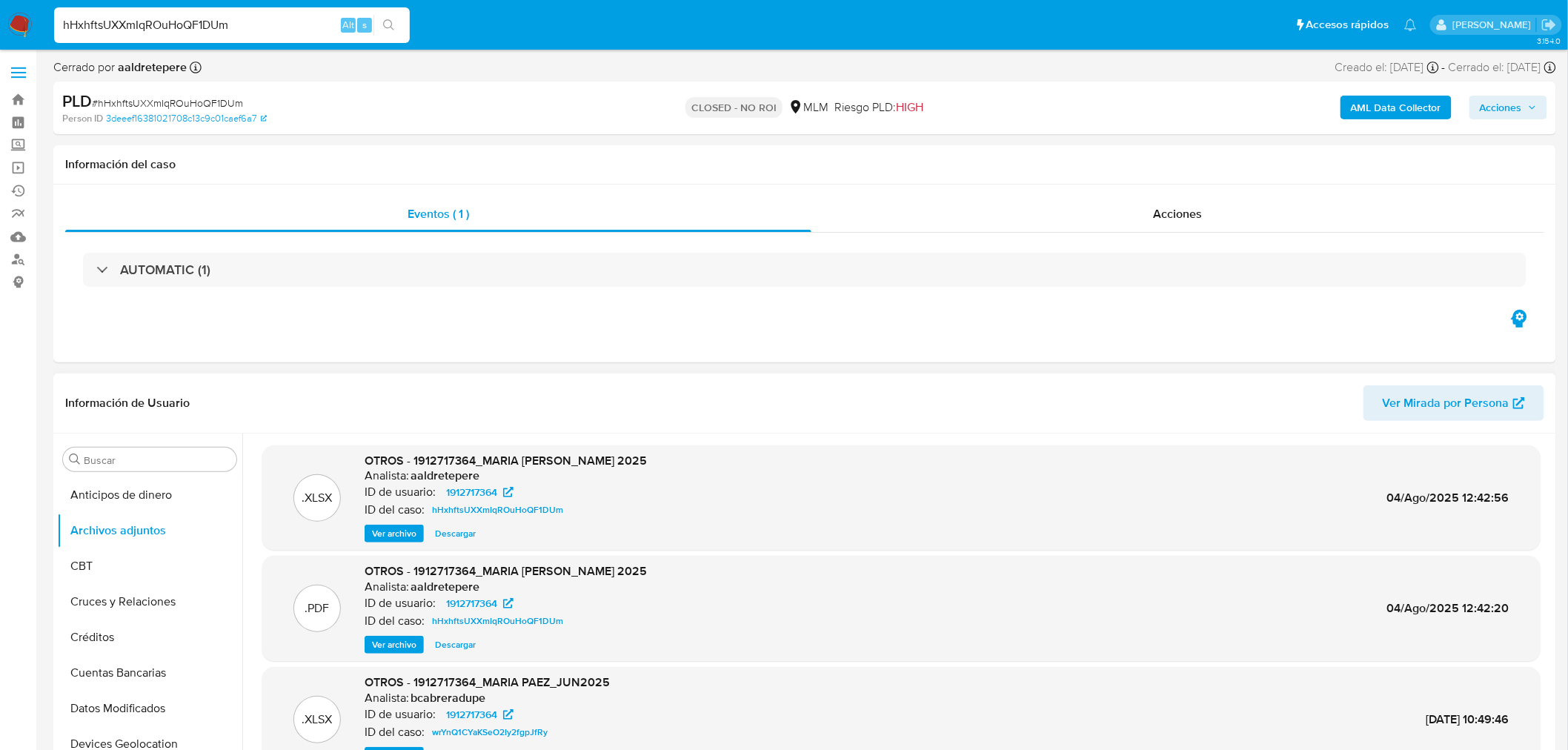
click at [419, 649] on button "Ver archivo" at bounding box center [394, 645] width 59 height 18
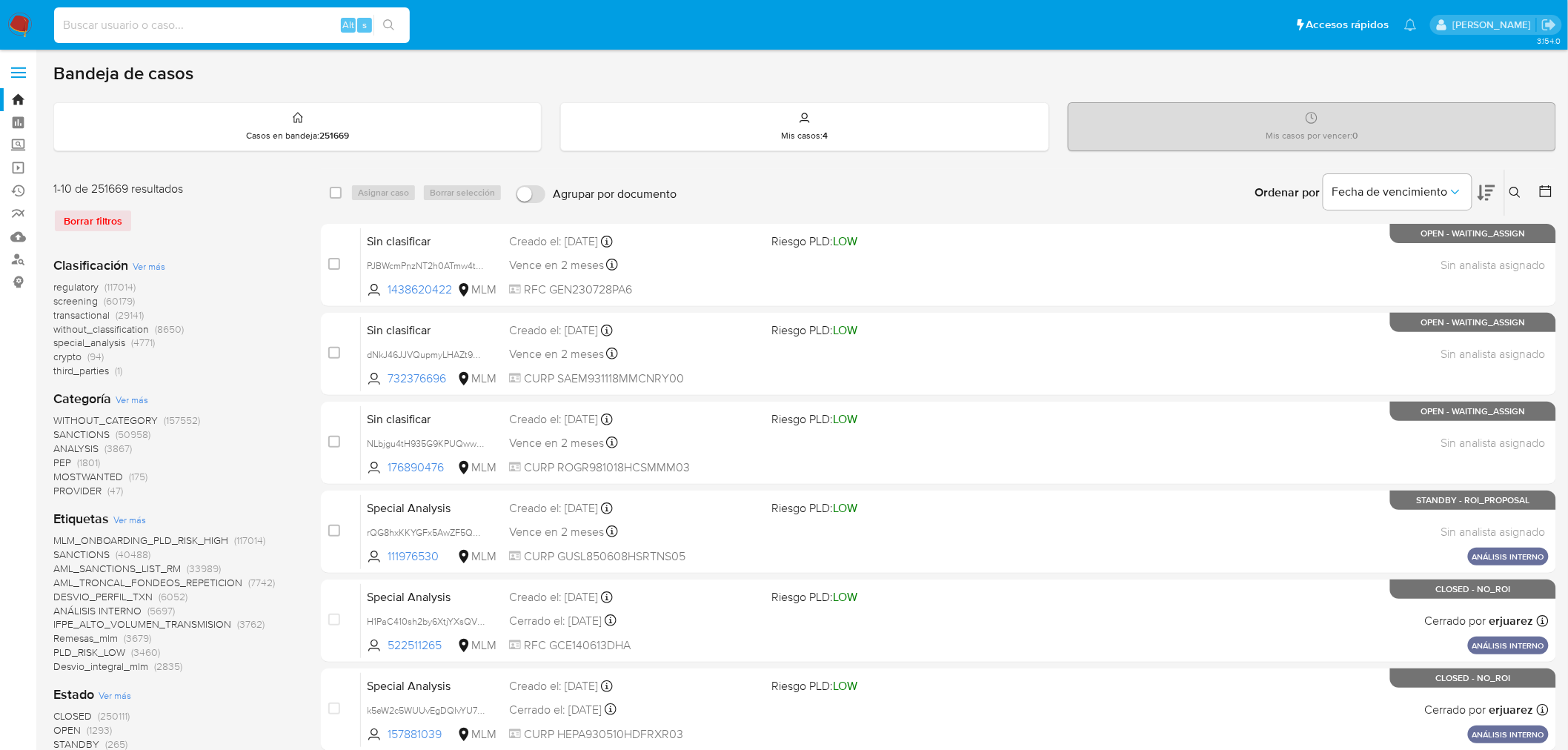
click at [188, 31] on input at bounding box center [232, 25] width 356 height 19
paste input "tD1zajtS7jRDaQ6OgmiUVB8x"
type input "tD1zajtS7jRDaQ6OgmiUVB8x"
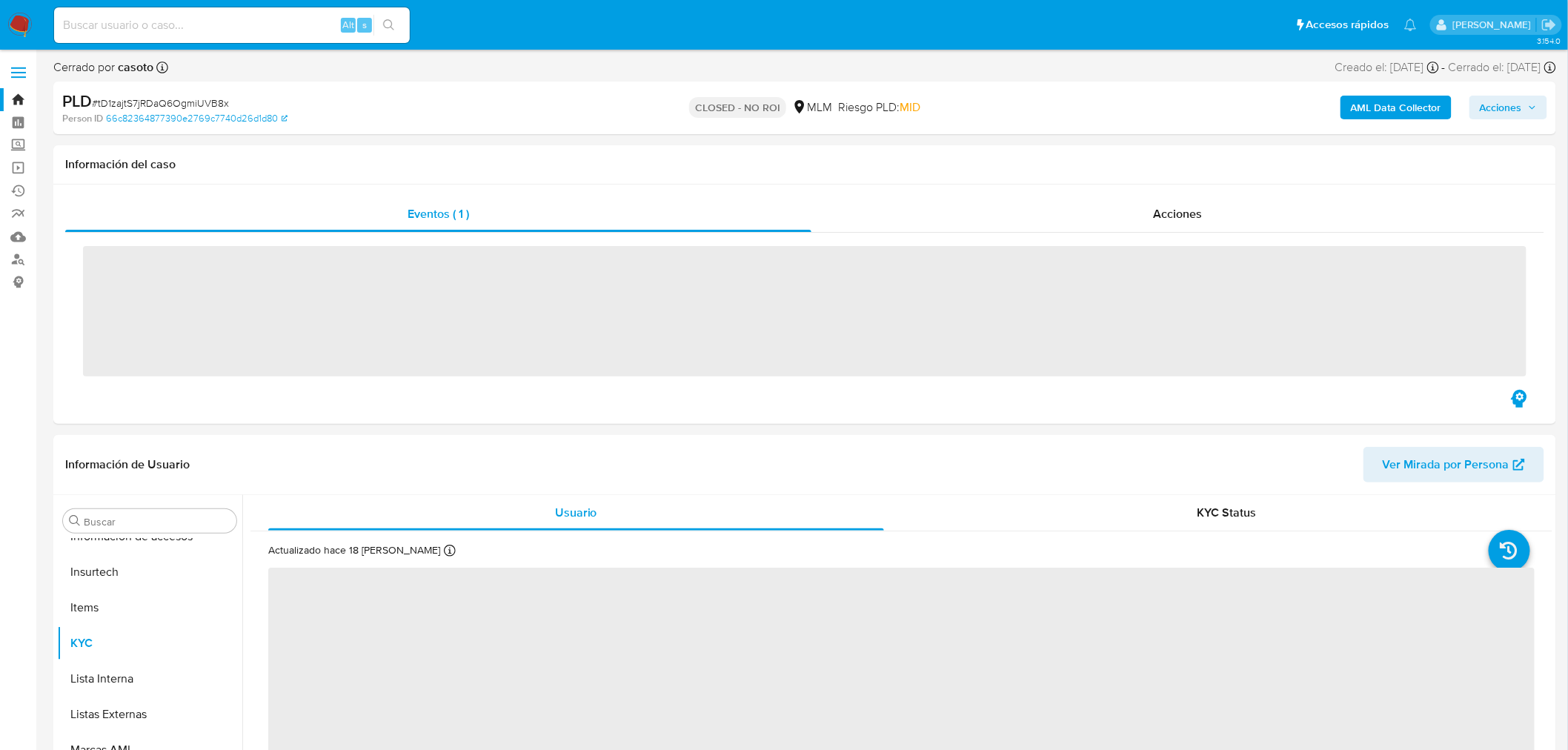
scroll to position [625, 0]
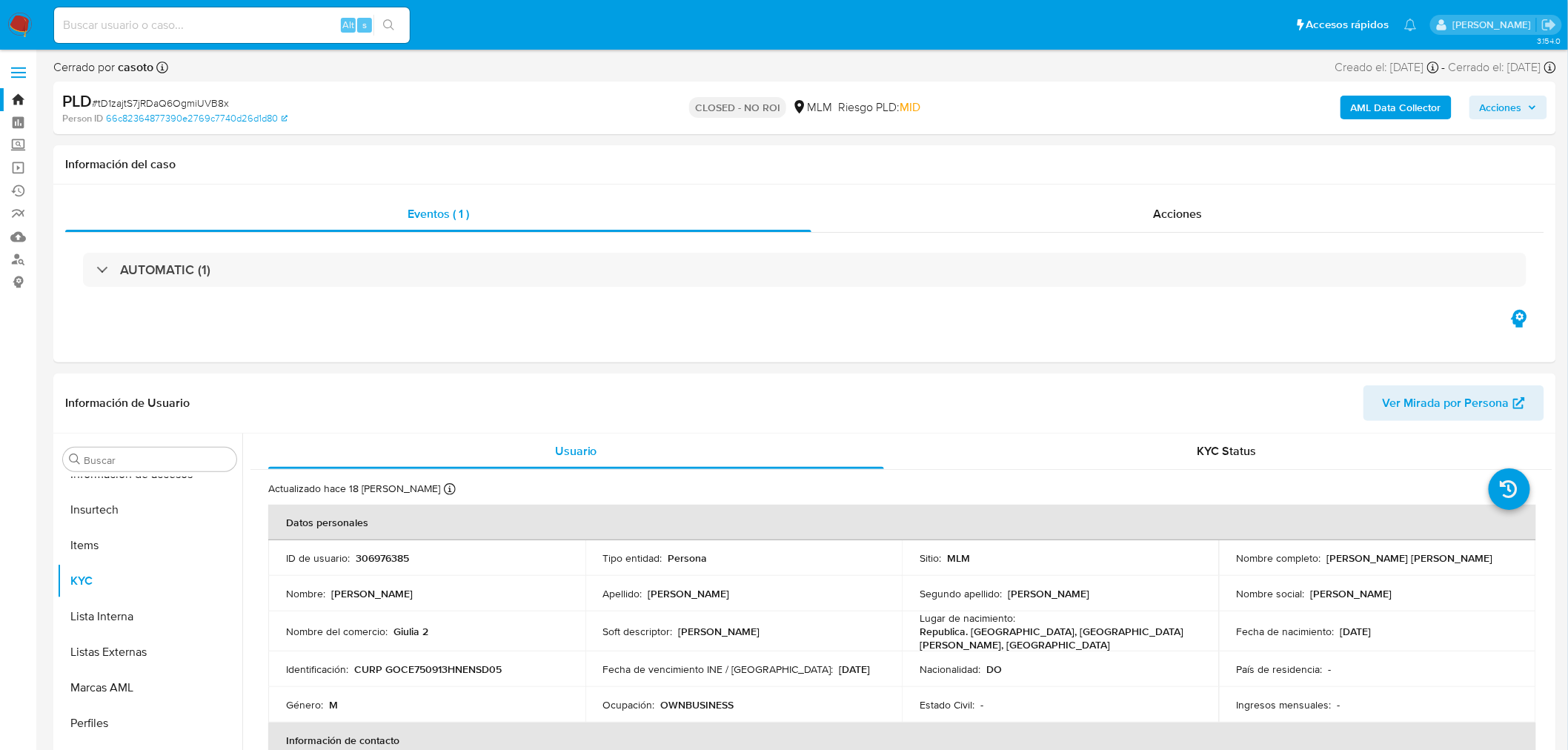
select select "10"
click at [131, 536] on button "Archivos adjuntos" at bounding box center [143, 530] width 173 height 35
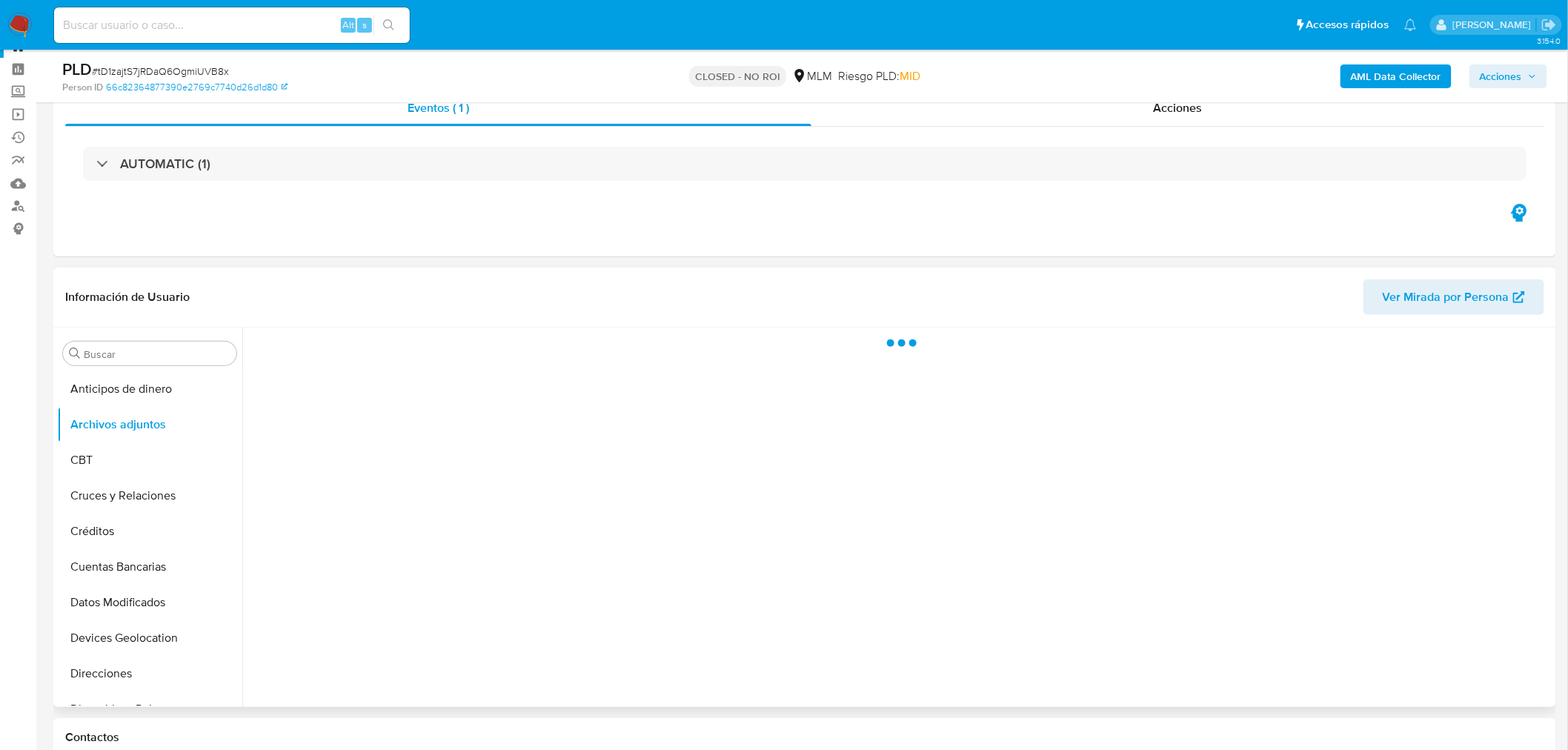
scroll to position [82, 0]
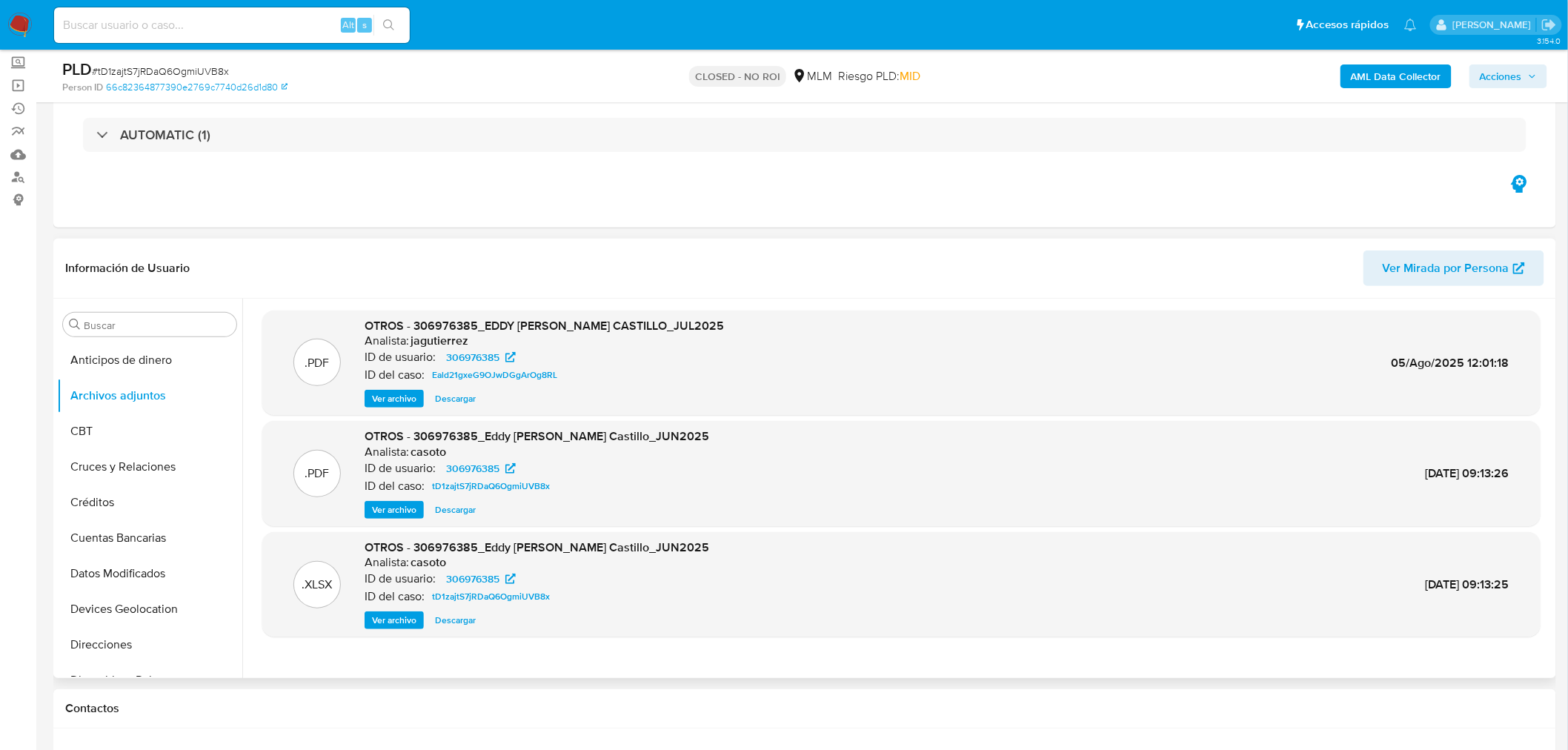
click at [404, 508] on span "Ver archivo" at bounding box center [394, 509] width 44 height 15
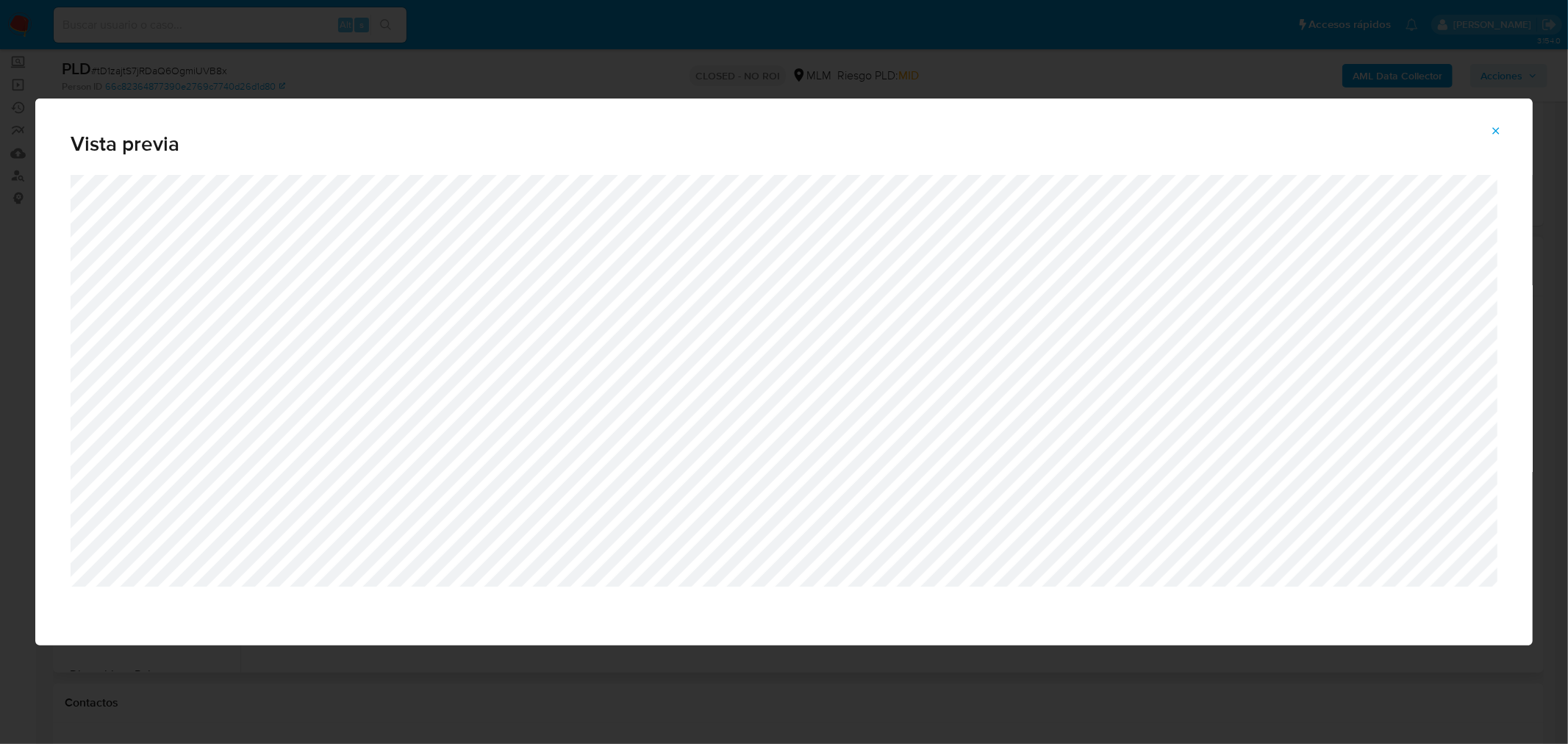
click at [1490, 130] on button "Attachment preview" at bounding box center [1496, 130] width 33 height 24
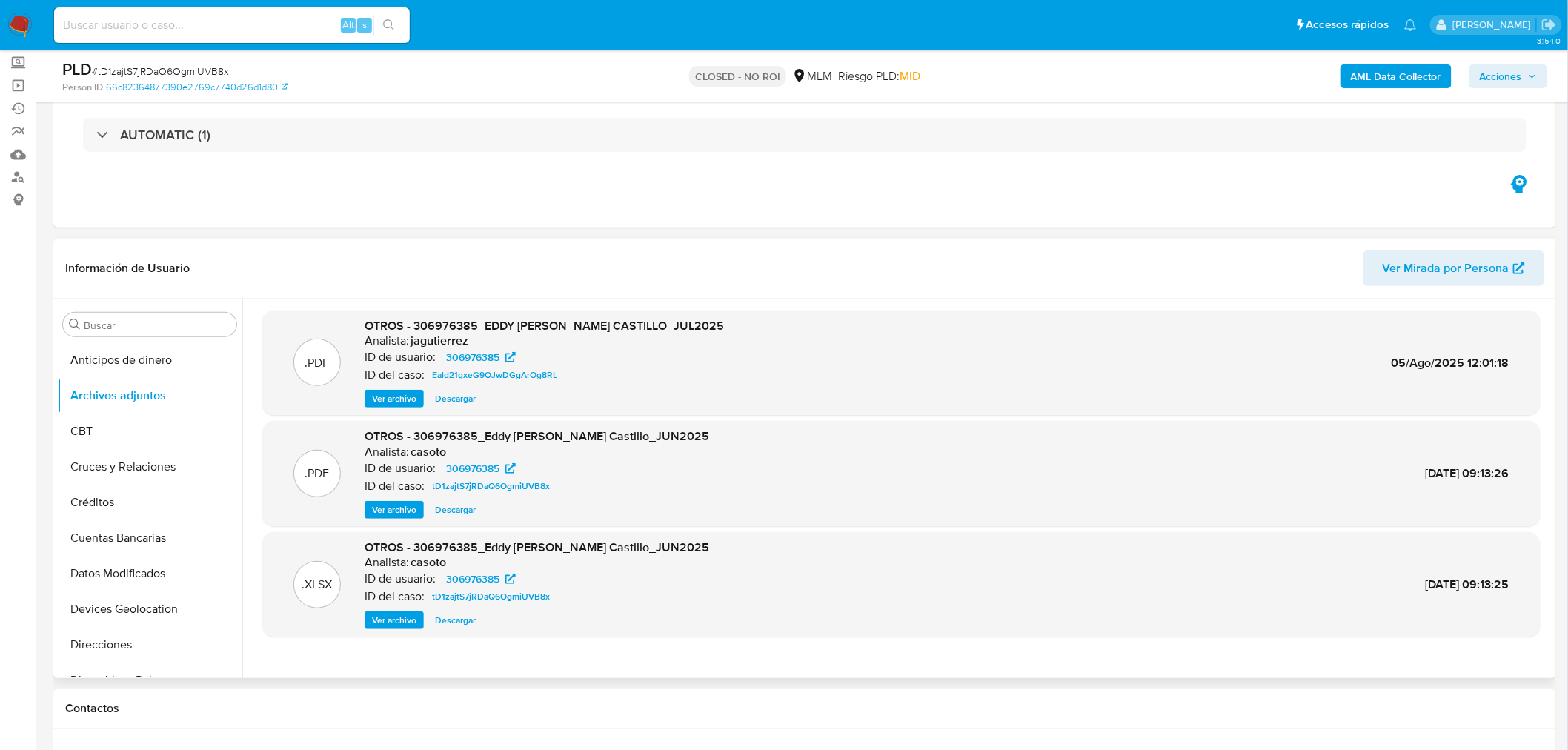
click at [219, 25] on input at bounding box center [232, 25] width 356 height 19
paste input "AHOmVVubxJhYUjkrtCe0L50C"
type input "AHOmVVubxJhYUjkrtCe0L50C"
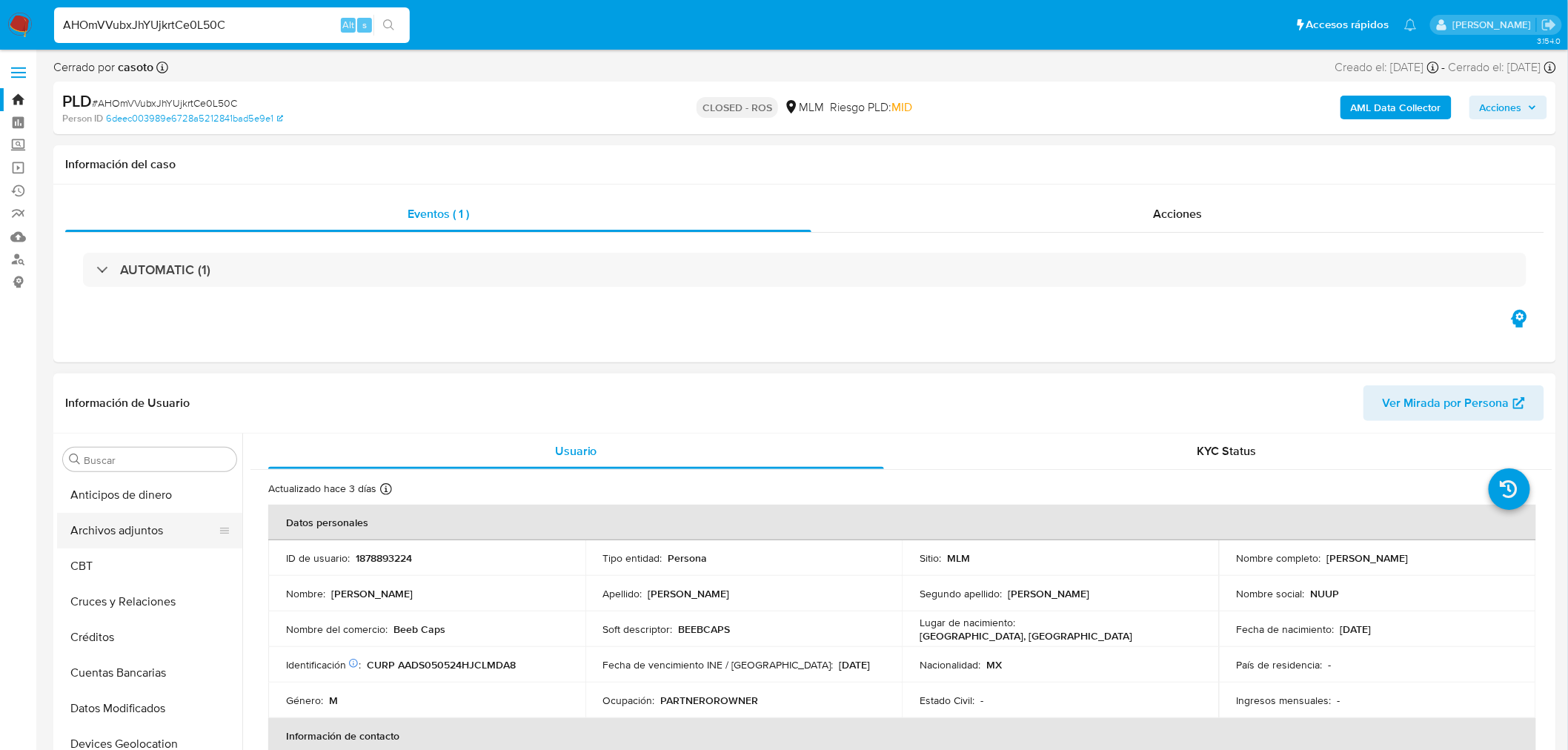
click at [191, 514] on button "Archivos adjuntos" at bounding box center [143, 530] width 173 height 35
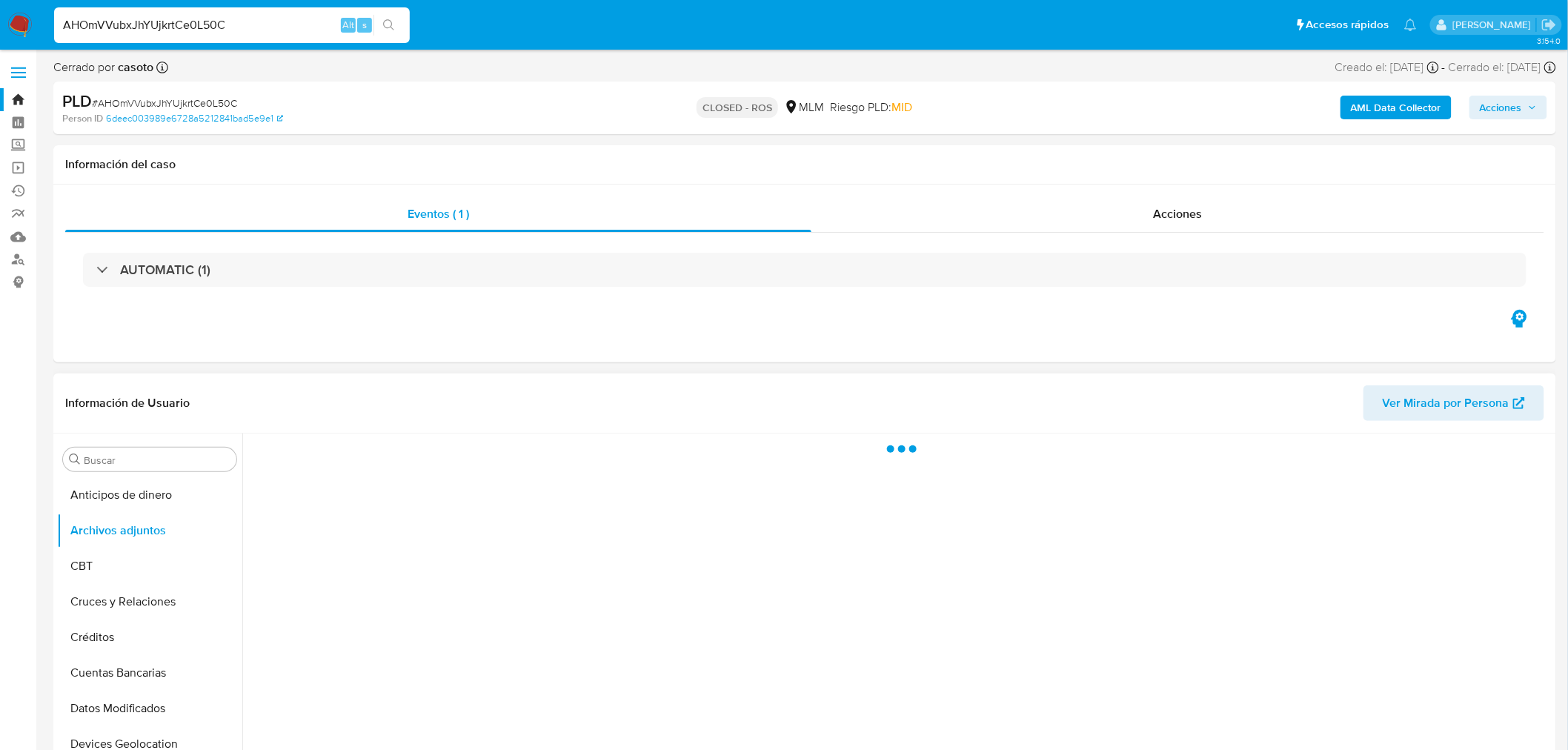
select select "10"
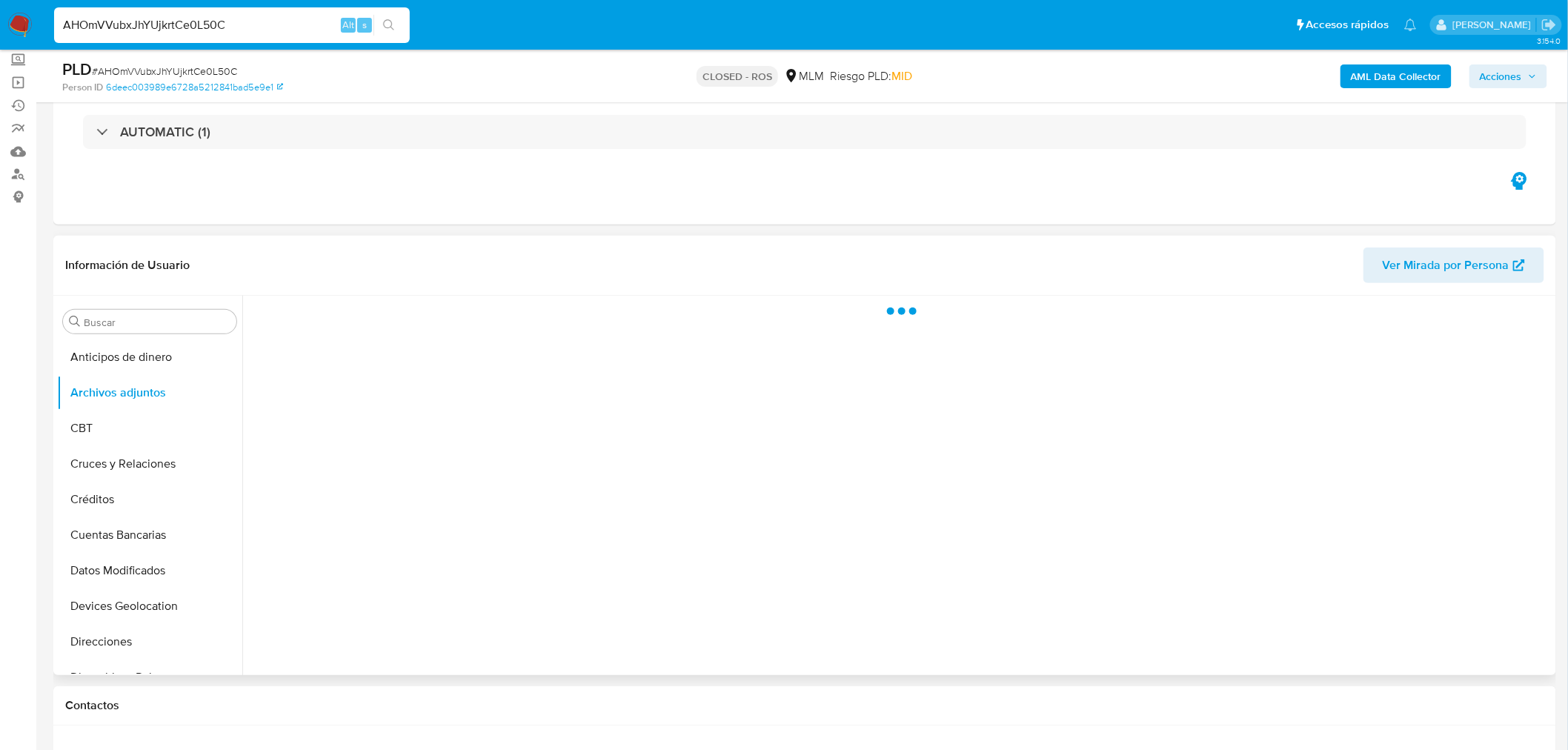
scroll to position [164, 0]
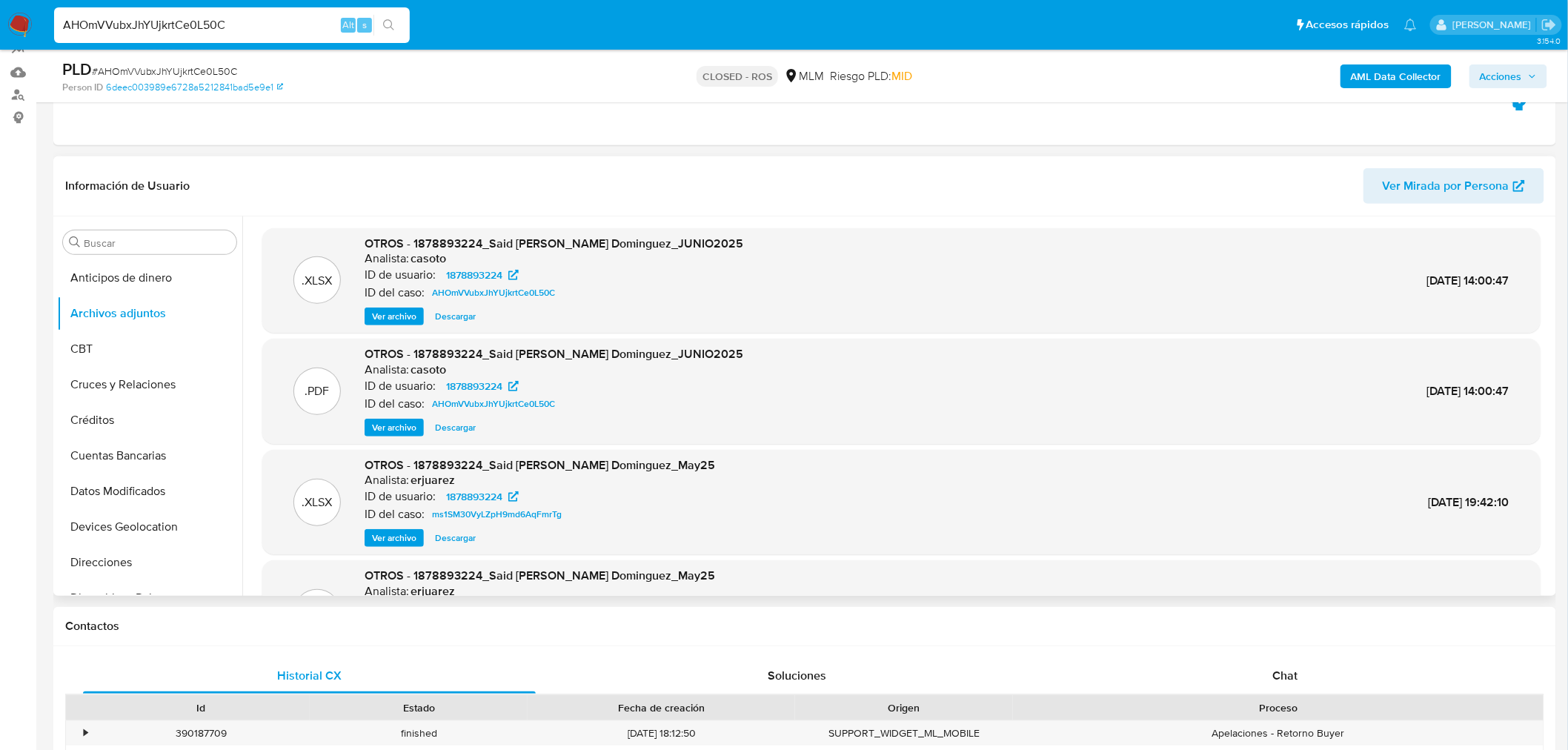
click at [410, 426] on span "Ver archivo" at bounding box center [394, 427] width 44 height 15
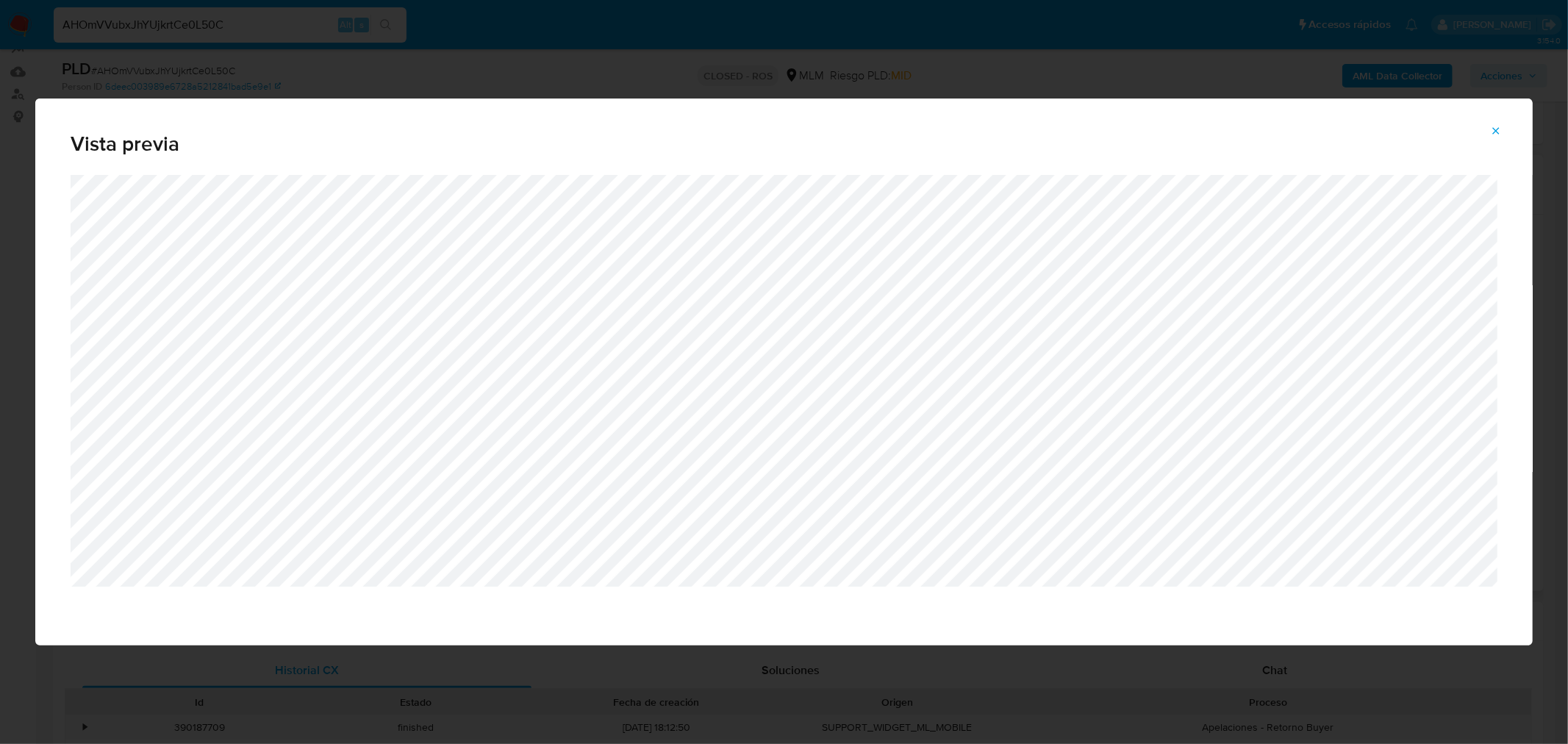
drag, startPoint x: 1488, startPoint y: 127, endPoint x: 1476, endPoint y: 129, distance: 12.2
click at [1486, 127] on button "Attachment preview" at bounding box center [1496, 130] width 33 height 24
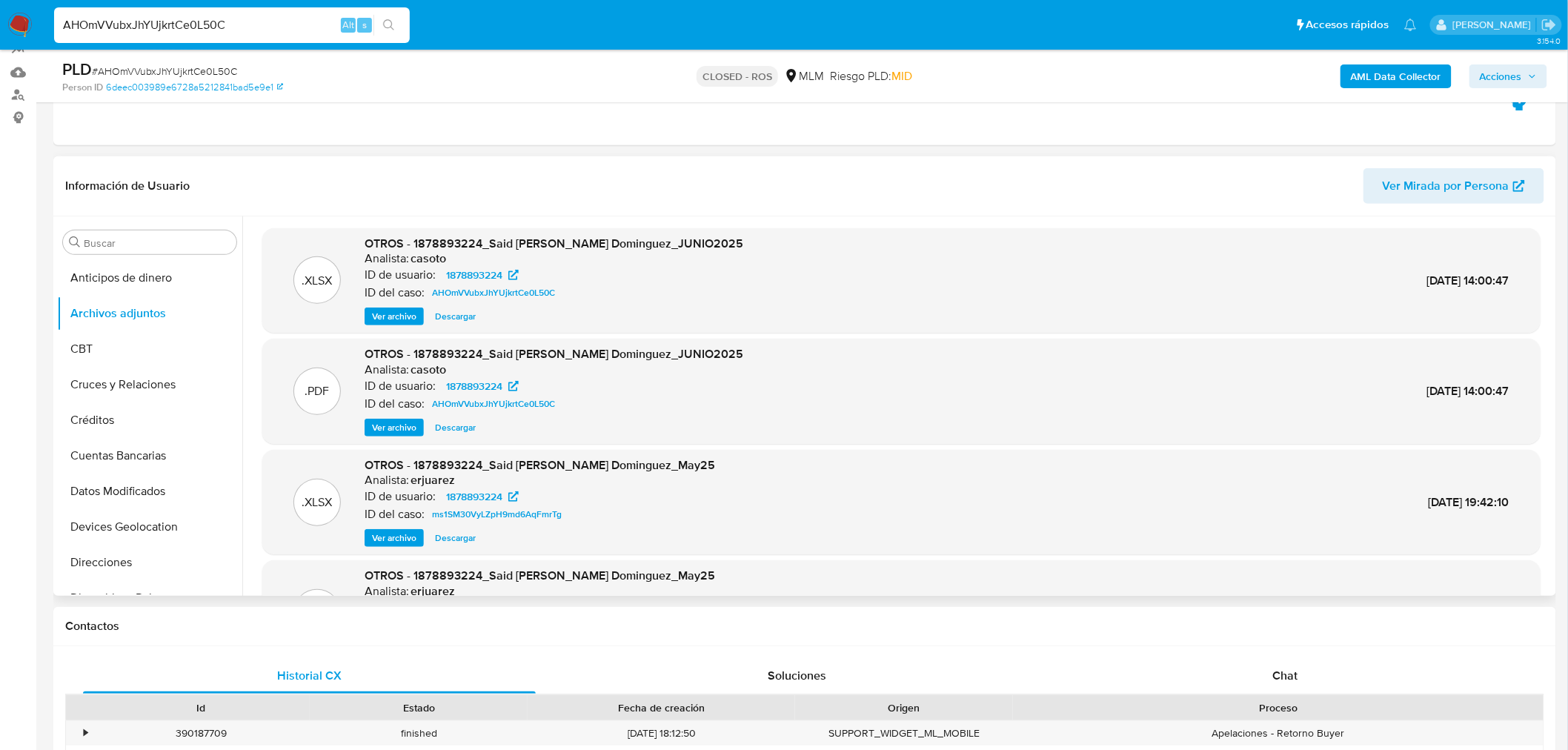
click at [176, 26] on input "AHOmVVubxJhYUjkrtCe0L50C" at bounding box center [232, 25] width 356 height 19
click at [176, 27] on input "AHOmVVubxJhYUjkrtCe0L50C" at bounding box center [232, 25] width 356 height 19
click at [176, 28] on input "AHOmVVubxJhYUjkrtCe0L50C" at bounding box center [232, 25] width 356 height 19
paste input "4FjMfiCDwyunSevdM32EVGdG"
type input "4FjMfiCDwyunSevdM32EVGdG"
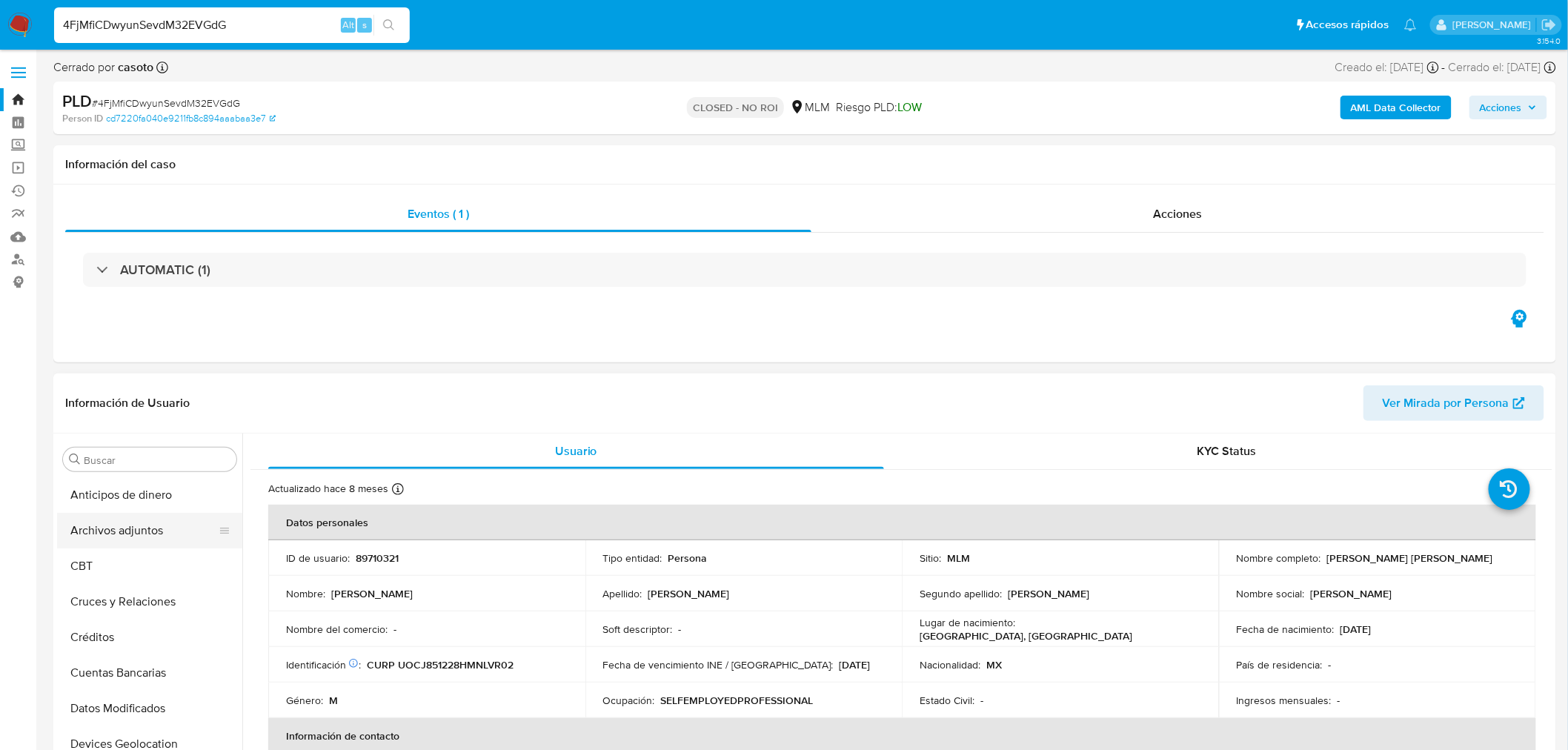
click at [154, 519] on button "Archivos adjuntos" at bounding box center [143, 530] width 173 height 35
select select "10"
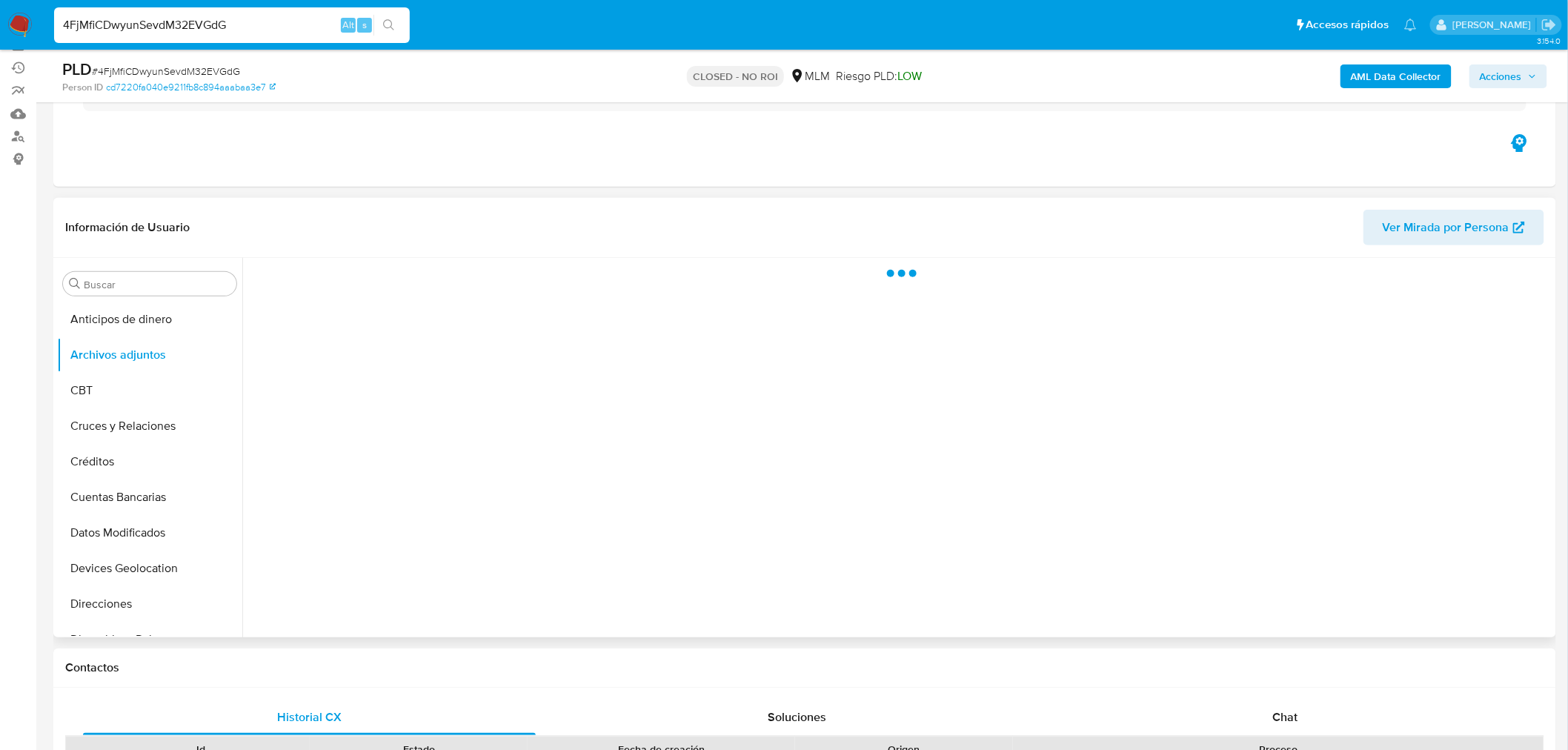
scroll to position [246, 0]
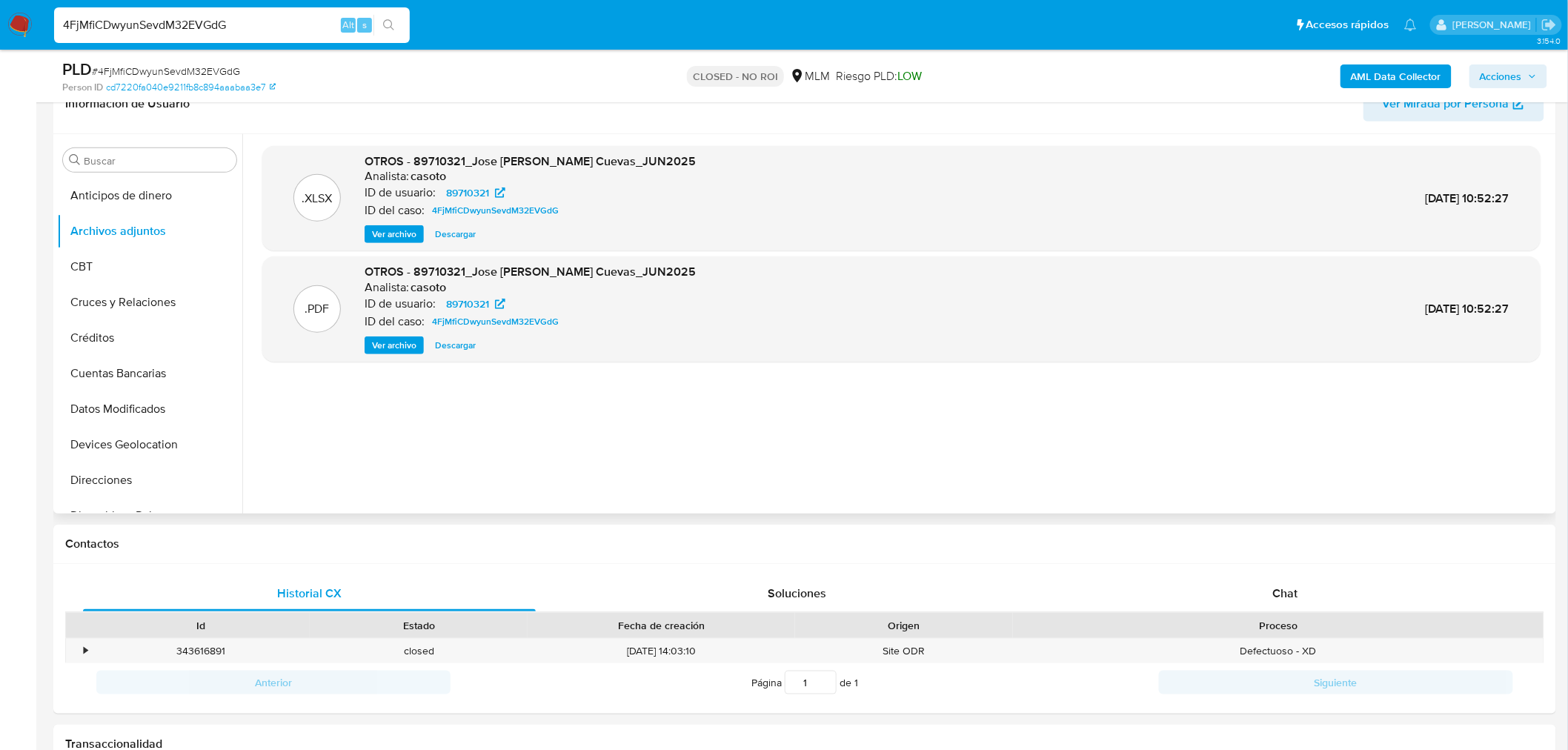
click at [413, 343] on span "Ver archivo" at bounding box center [394, 345] width 44 height 15
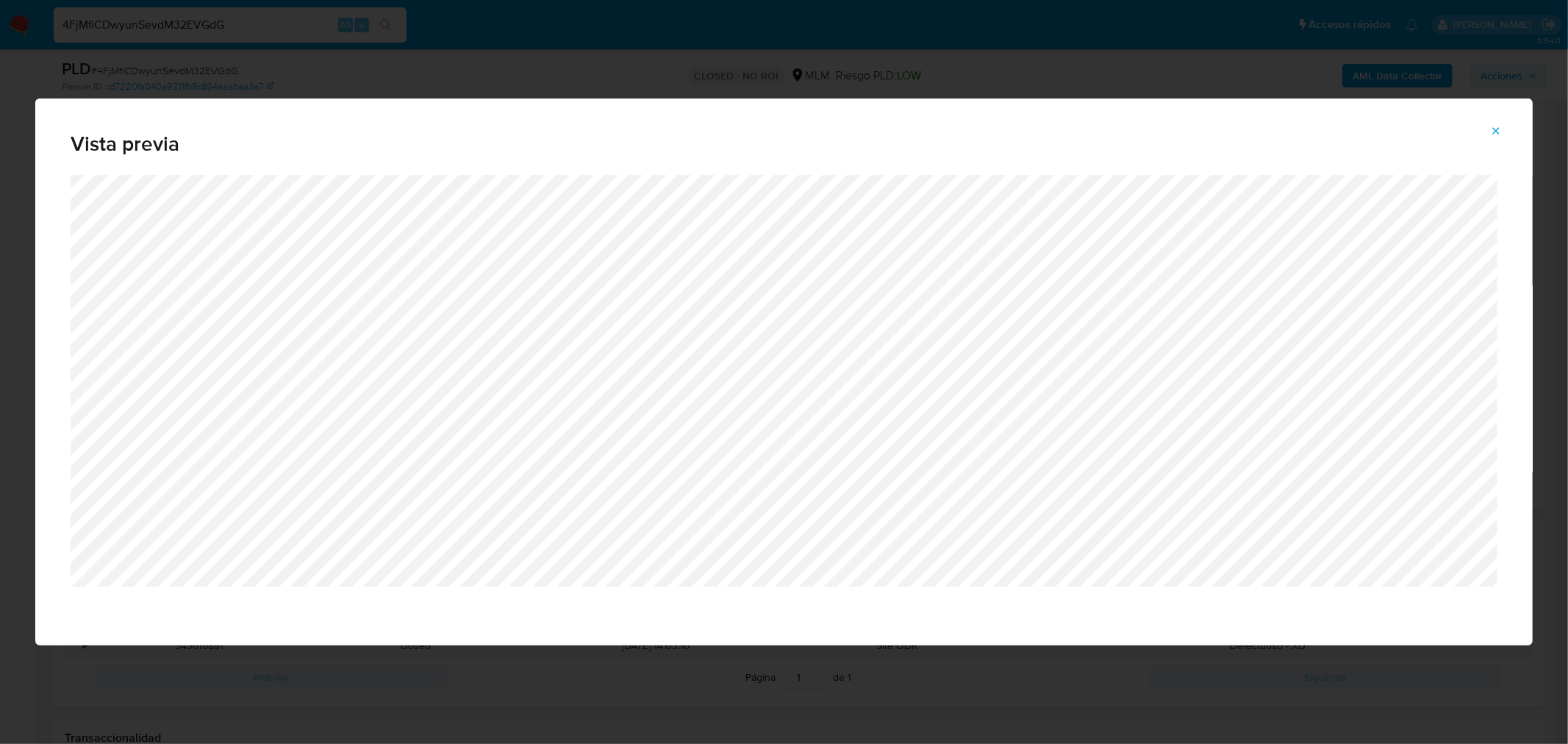
click at [1487, 136] on button "Attachment preview" at bounding box center [1496, 130] width 33 height 24
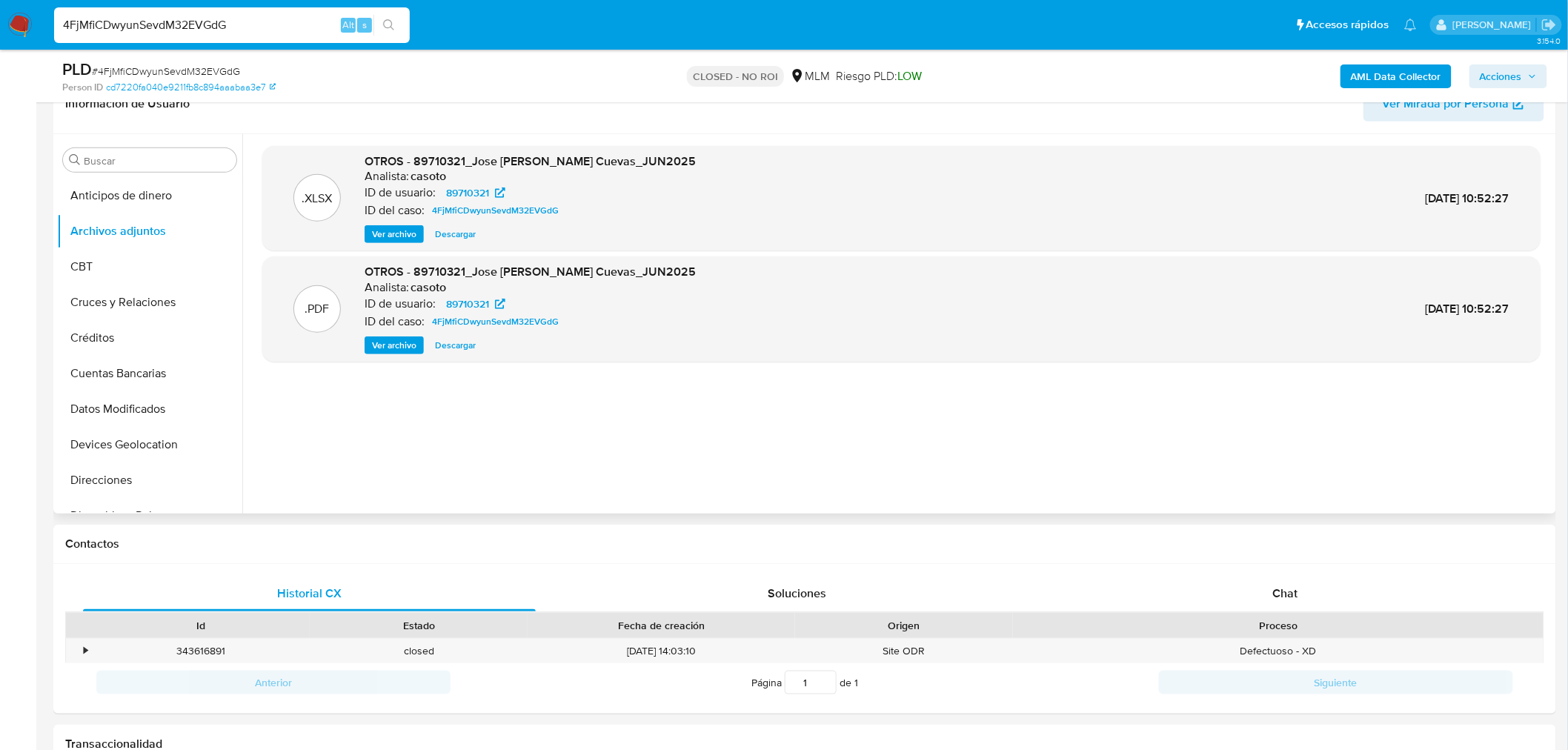
click at [213, 26] on input "4FjMfiCDwyunSevdM32EVGdG" at bounding box center [232, 25] width 356 height 19
click at [213, 25] on input "4FjMfiCDwyunSevdM32EVGdG" at bounding box center [232, 25] width 356 height 19
click at [228, 26] on input "4FjMfiCDwyunSevdM32EVGdG" at bounding box center [232, 25] width 356 height 19
paste input "NquaJ0lU3DUgKfDW9dOufbyB"
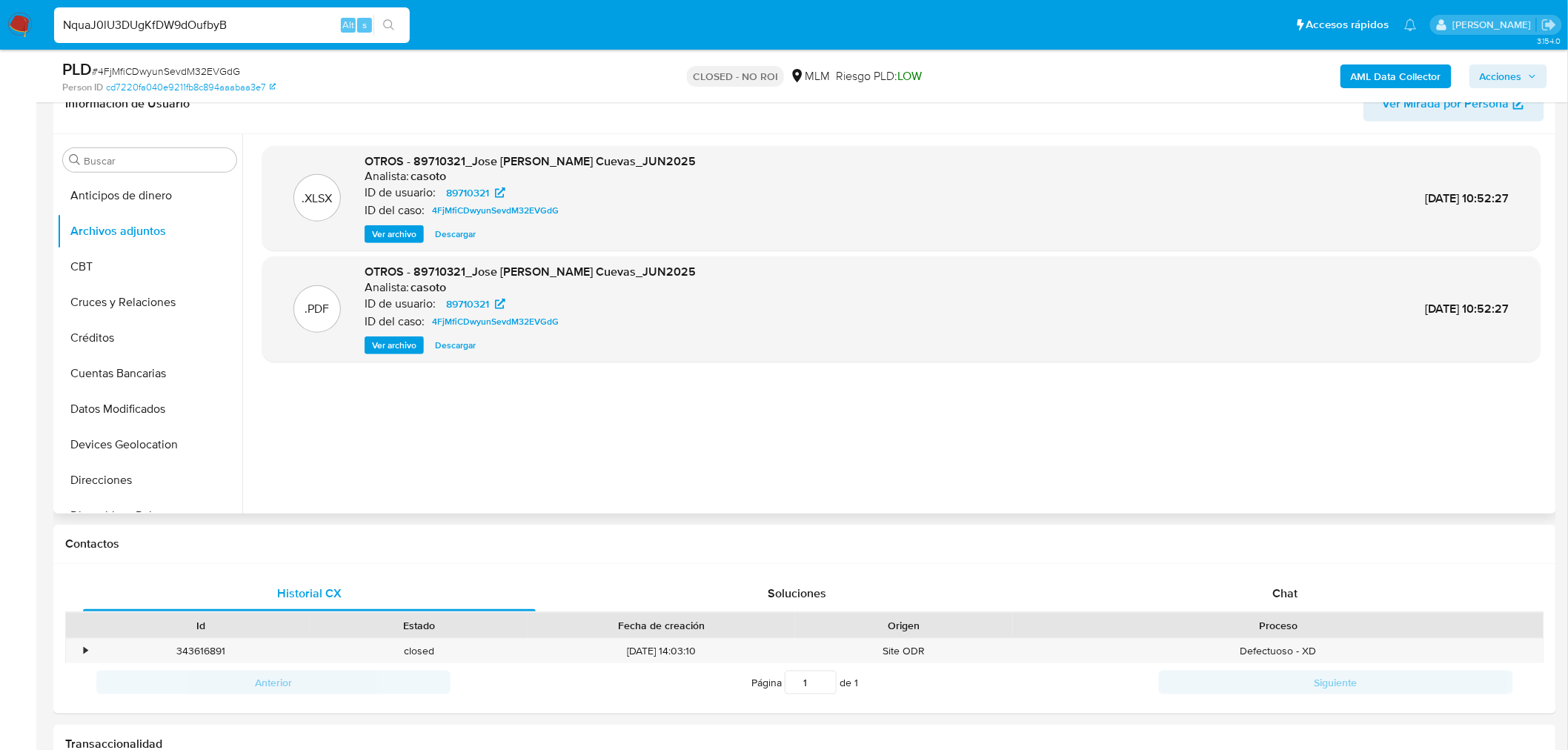
type input "NquaJ0lU3DUgKfDW9dOufbyB"
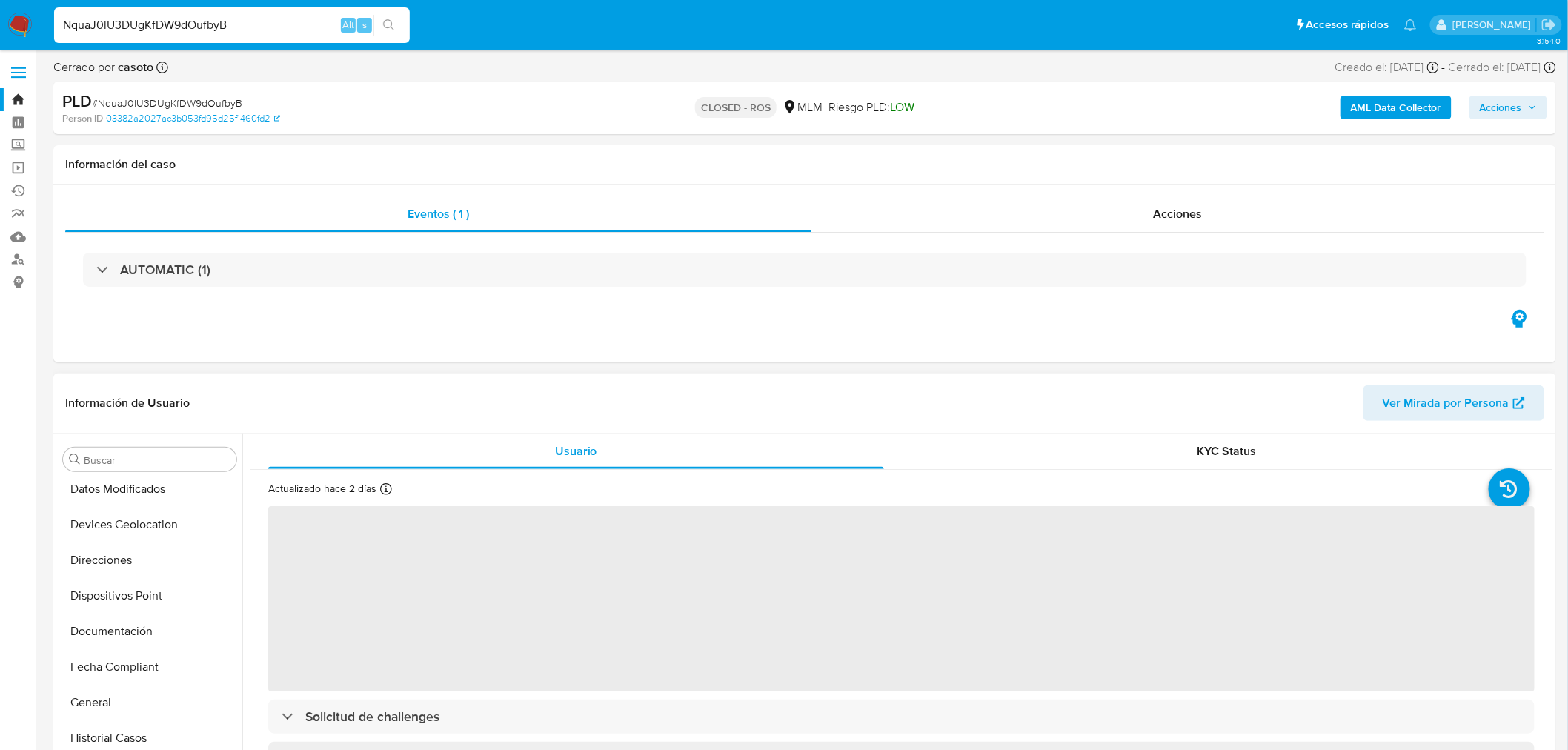
scroll to position [49, 0]
select select "10"
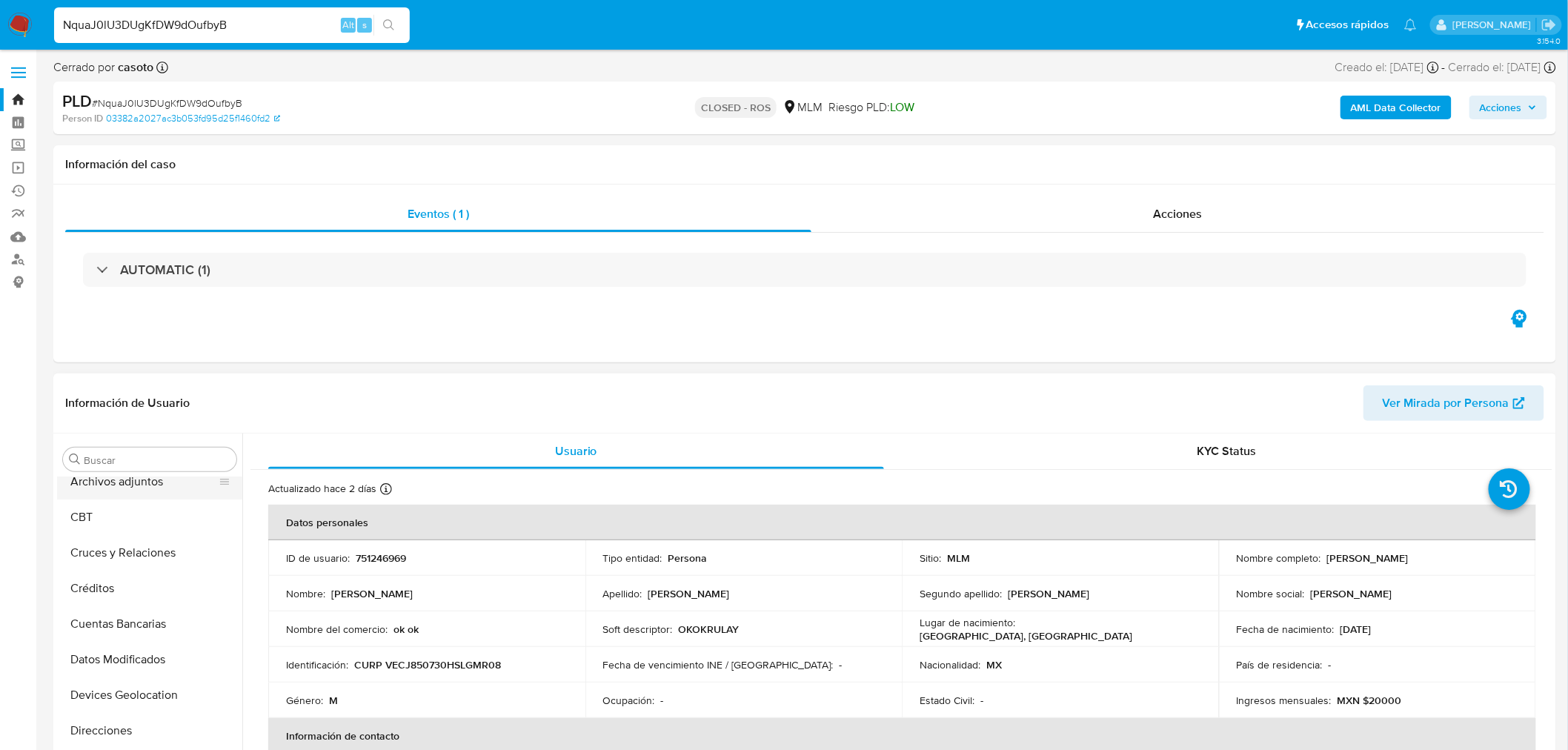
scroll to position [0, 0]
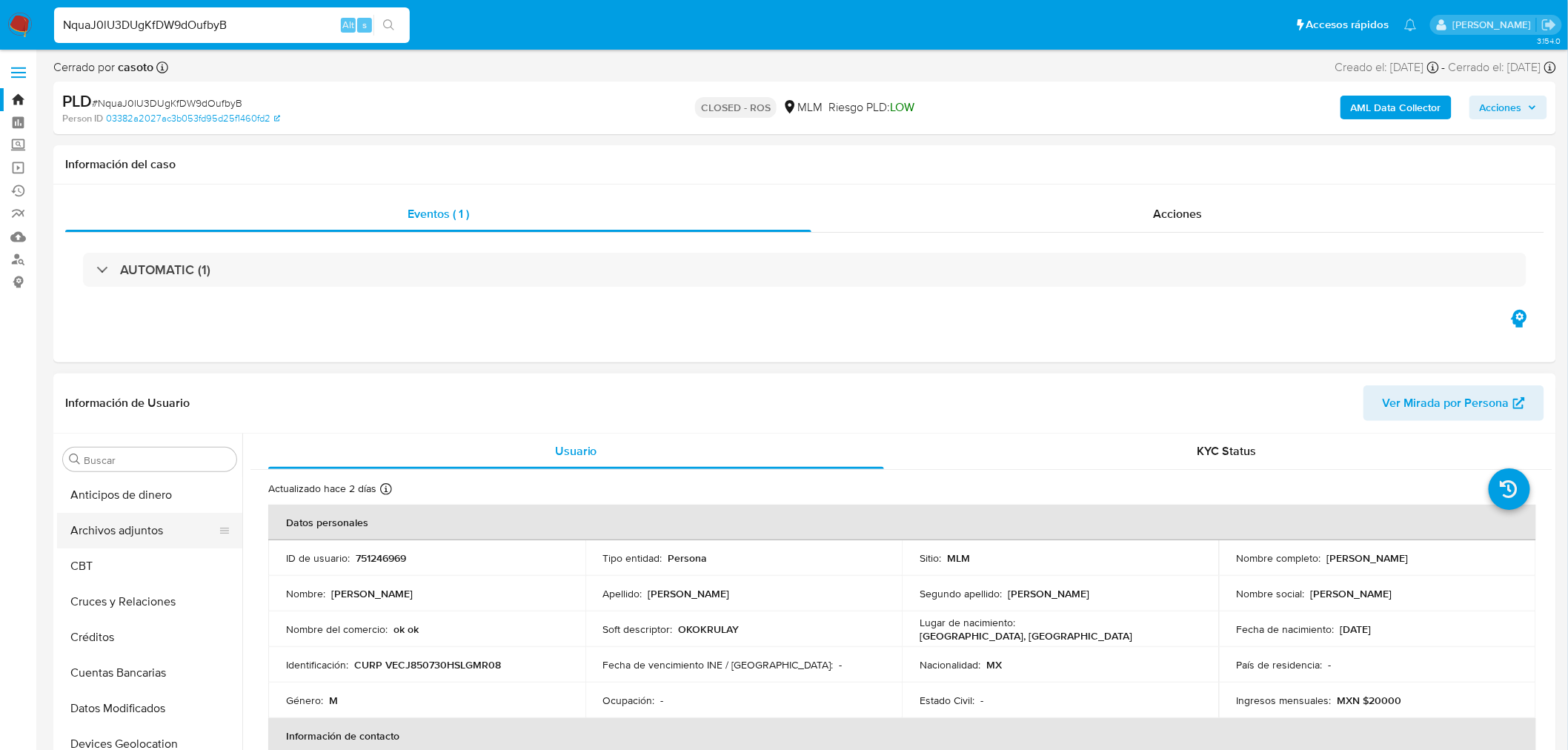
click at [122, 541] on button "Archivos adjuntos" at bounding box center [143, 530] width 173 height 35
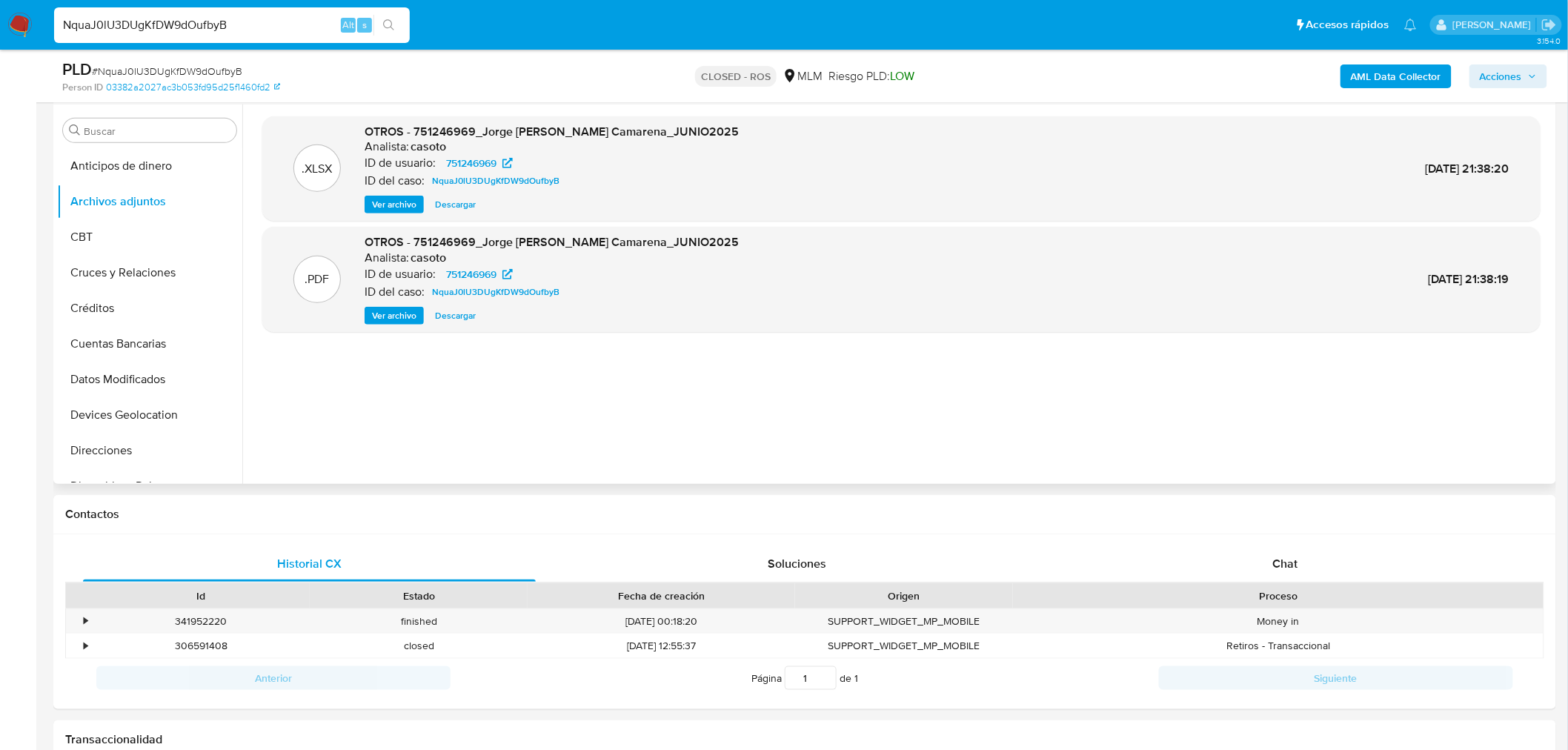
scroll to position [246, 0]
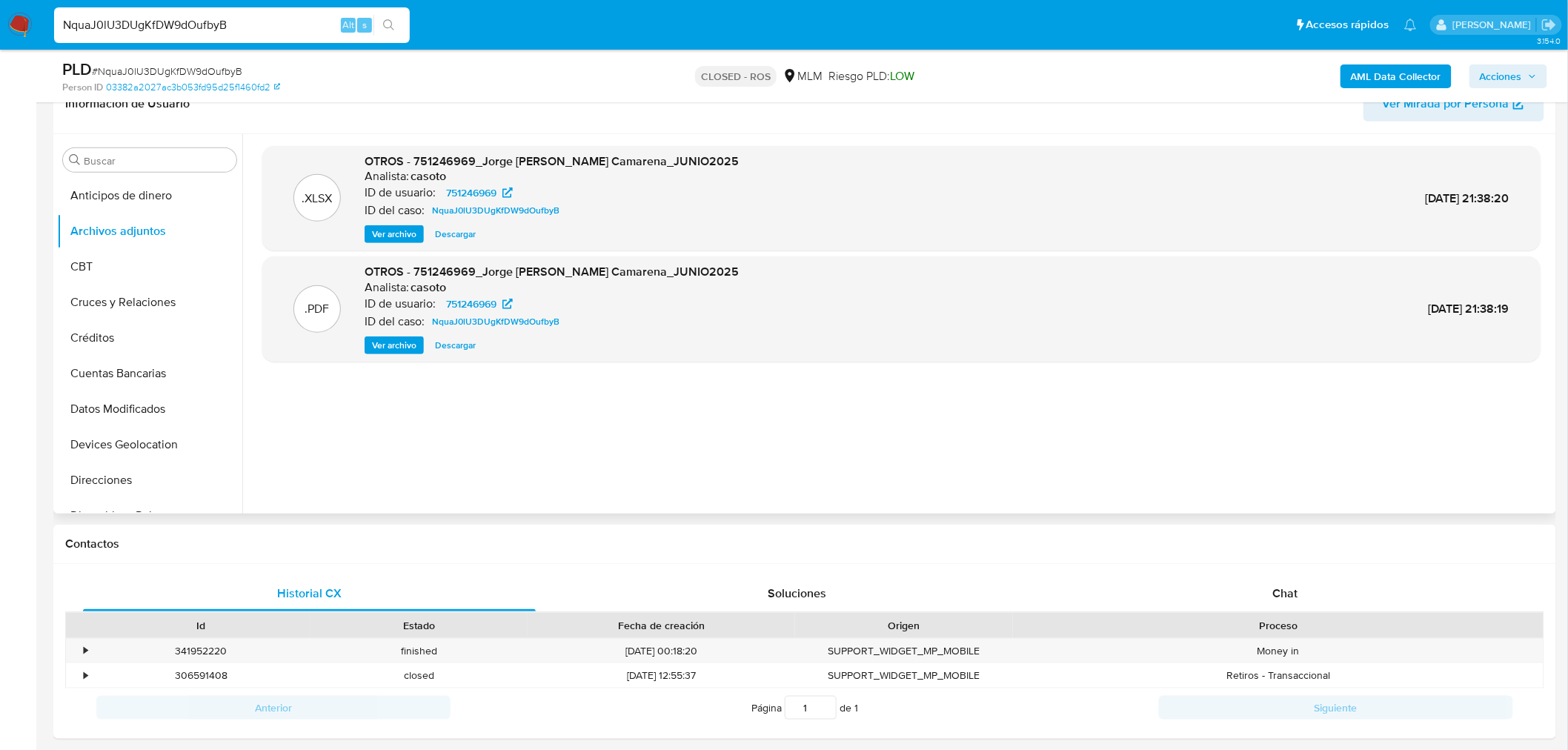
click at [422, 338] on button "Ver archivo" at bounding box center [394, 345] width 59 height 18
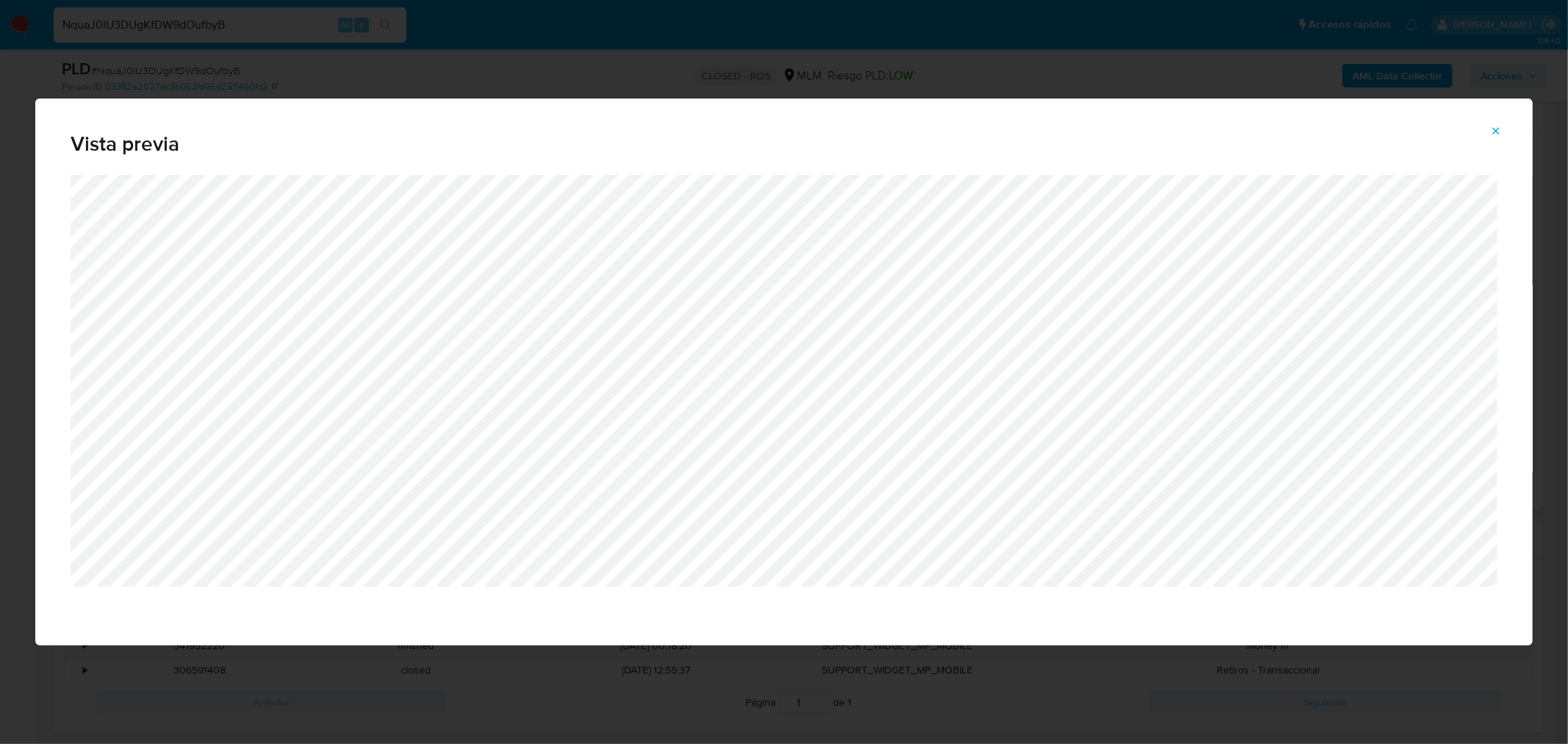
click at [1513, 130] on div "Vista previa" at bounding box center [784, 137] width 1498 height 77
click at [1501, 136] on icon "Attachment preview" at bounding box center [1496, 130] width 11 height 11
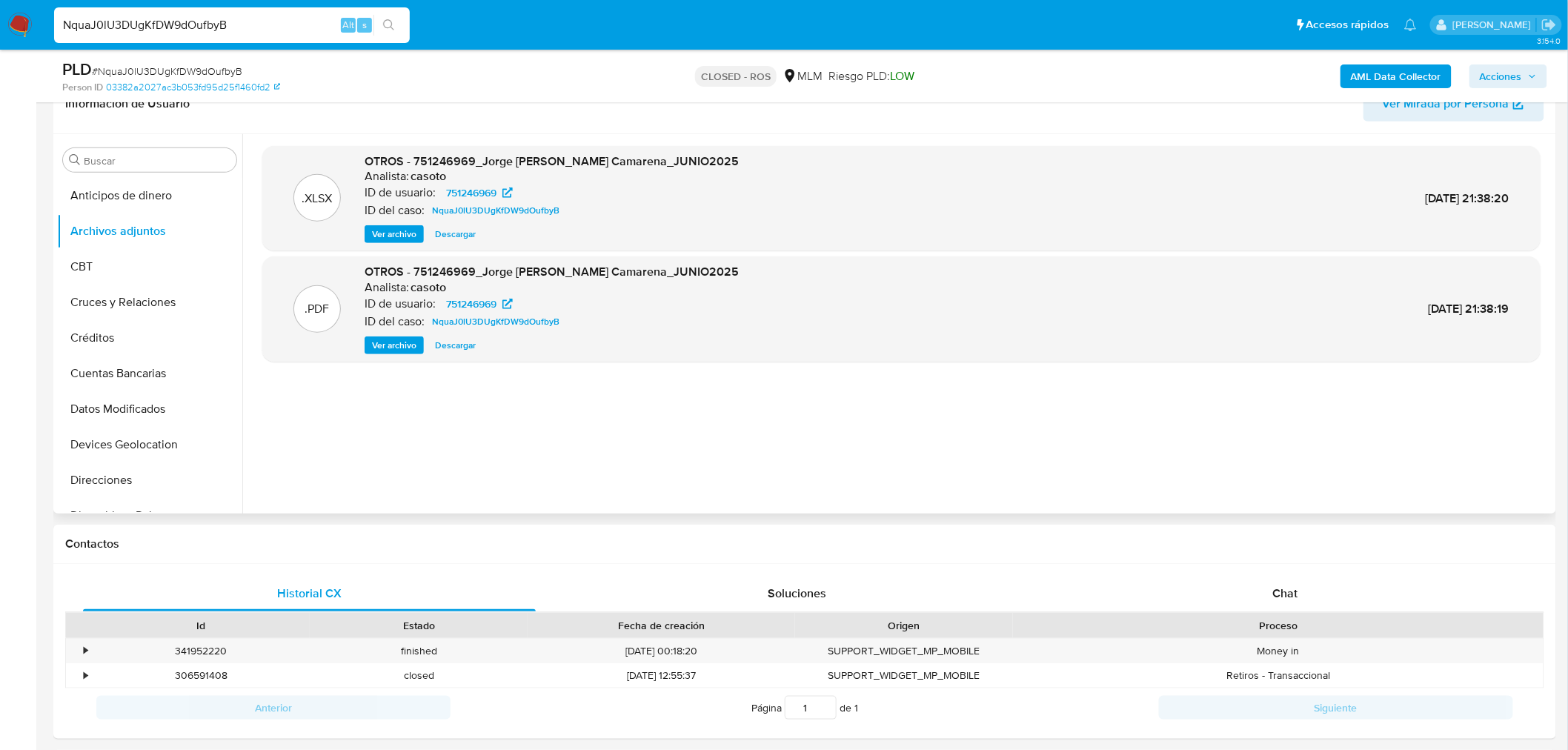
click at [183, 34] on div "NquaJ0lU3DUgKfDW9dOufbyB Alt s" at bounding box center [232, 25] width 356 height 35
click at [183, 34] on input "NquaJ0lU3DUgKfDW9dOufbyB" at bounding box center [232, 25] width 356 height 19
click at [185, 30] on input "NquaJ0lU3DUgKfDW9dOufbyB" at bounding box center [232, 25] width 356 height 19
click at [191, 31] on input "NquaJ0lU3DUgKfDW9dOufbyB" at bounding box center [232, 25] width 356 height 19
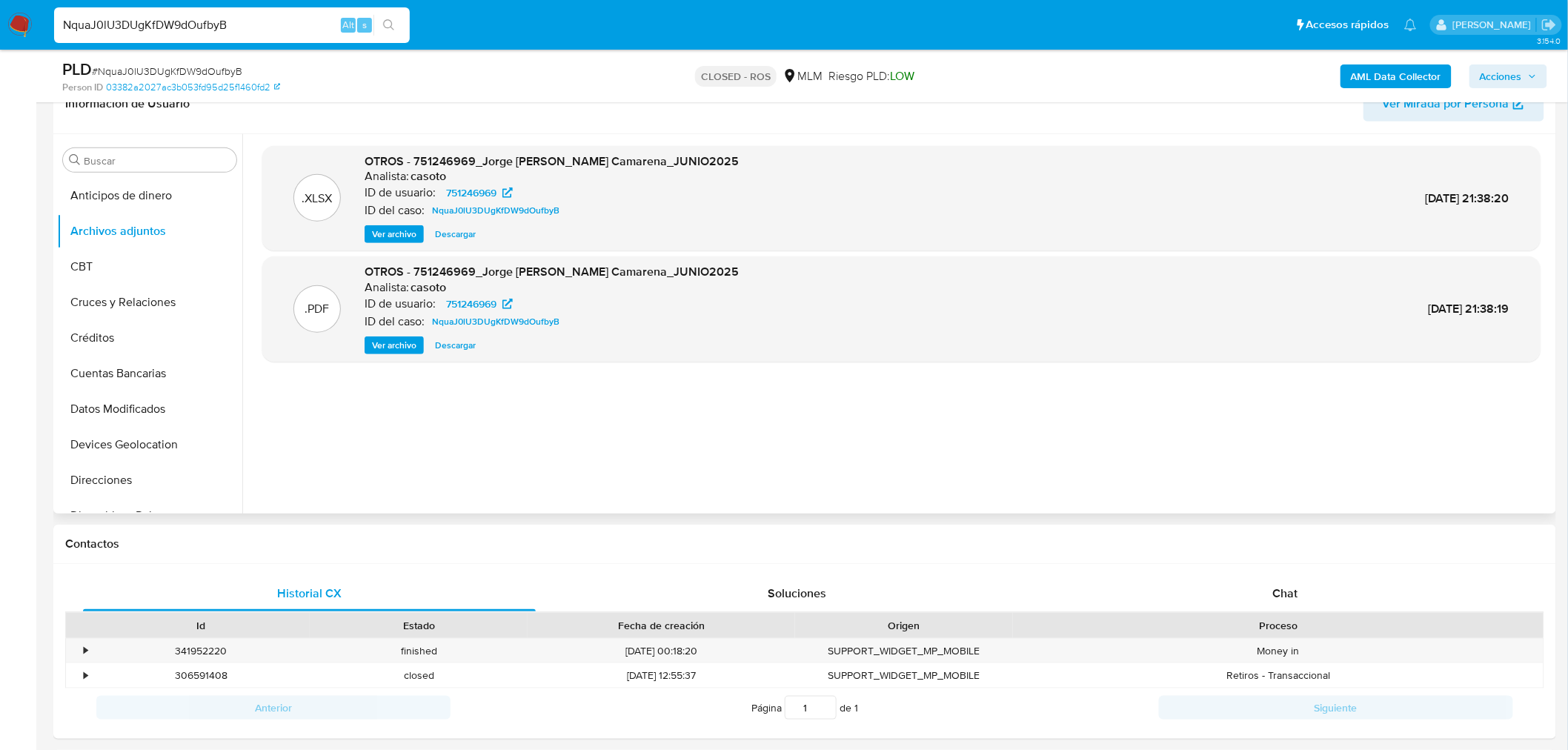
paste input "SSW1u2a1MHl5LHE8bp3cmjlX"
type input "SSW1u2a1MHl5LHE8bp3cmjlX"
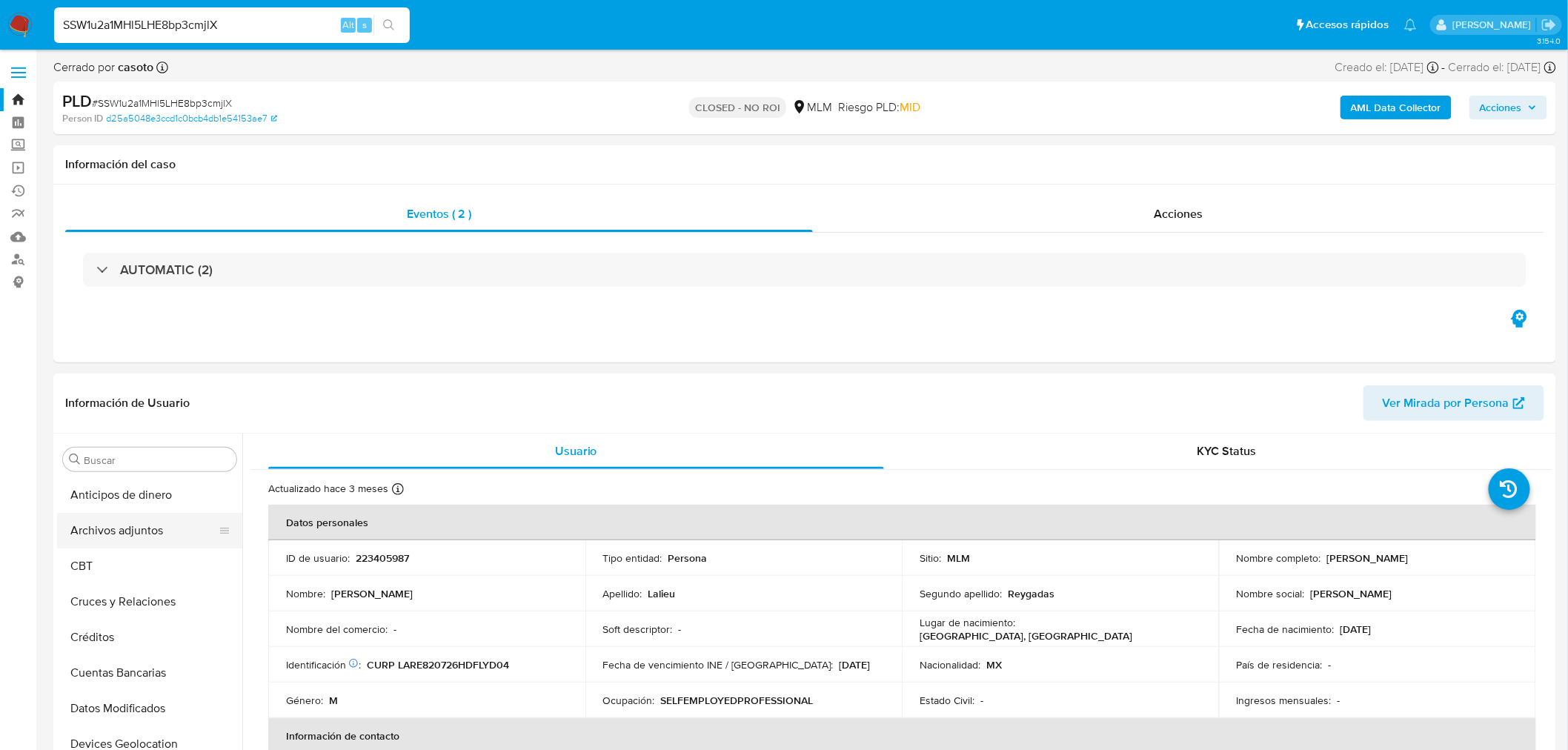
click at [145, 530] on button "Archivos adjuntos" at bounding box center [143, 530] width 173 height 35
select select "10"
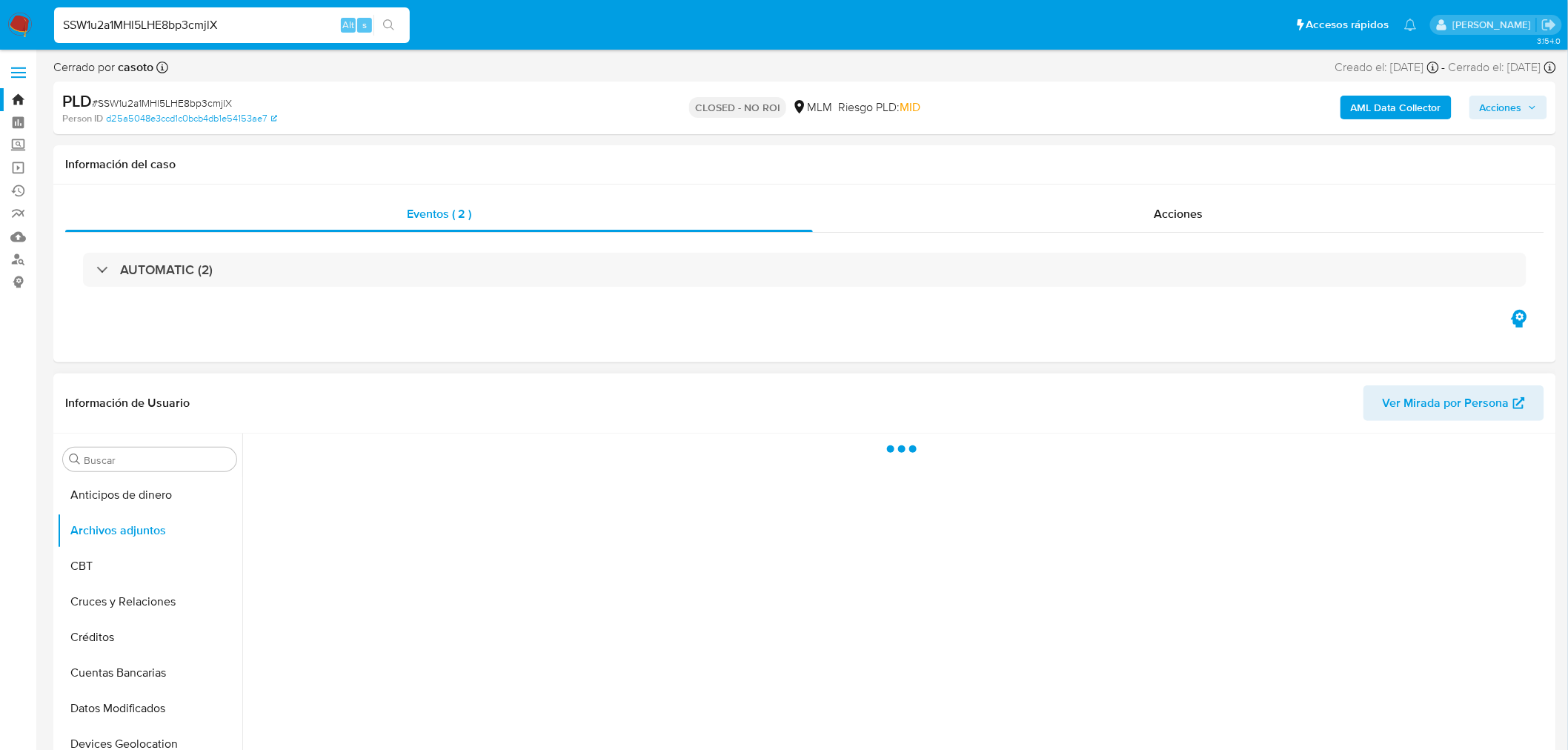
scroll to position [164, 0]
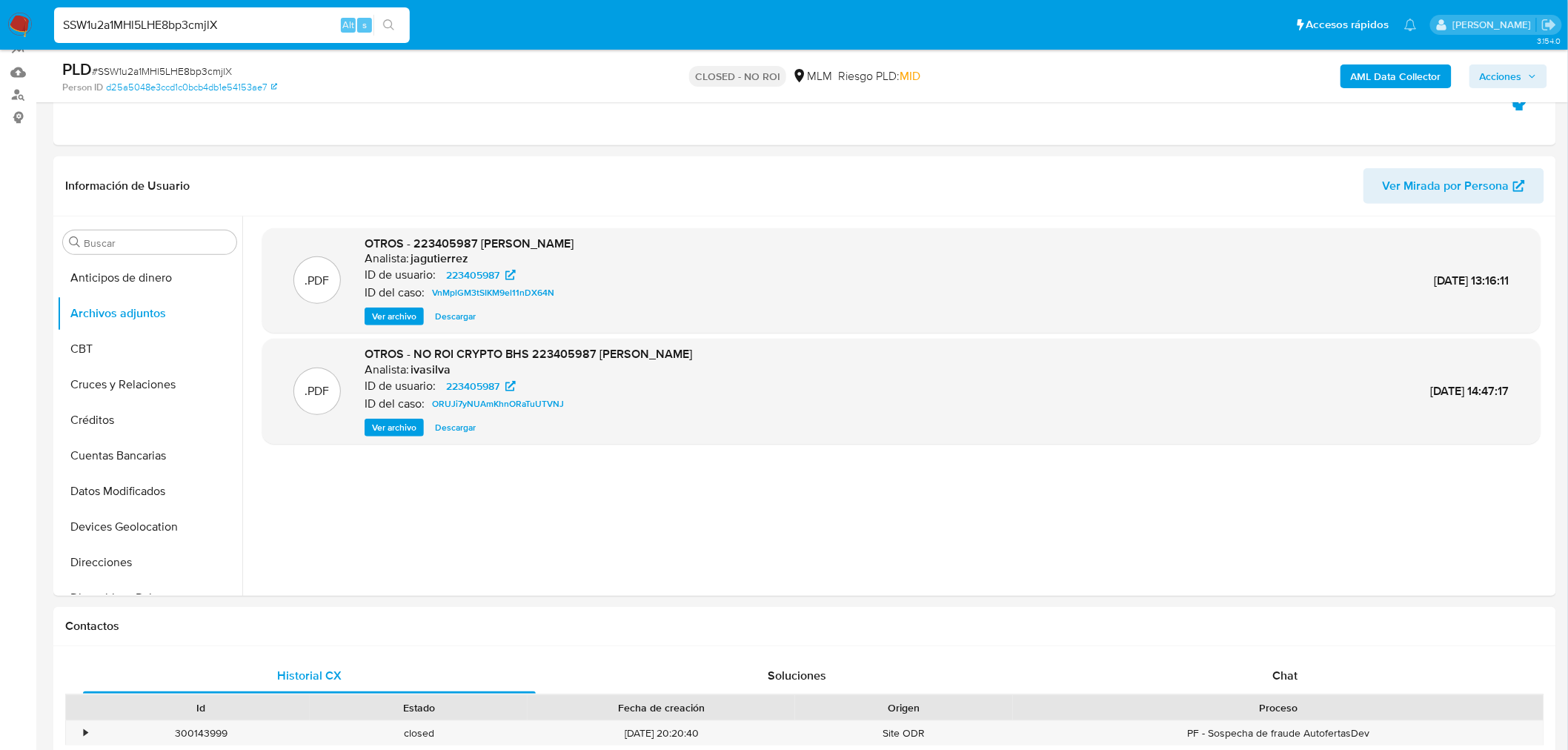
click at [180, 32] on input "SSW1u2a1MHl5LHE8bp3cmjlX" at bounding box center [232, 25] width 356 height 19
paste input "5aEOyTWA0Mnz09Kp94U0E7ya"
type input "5aEOyTWA0Mnz09Kp94U0E7ya"
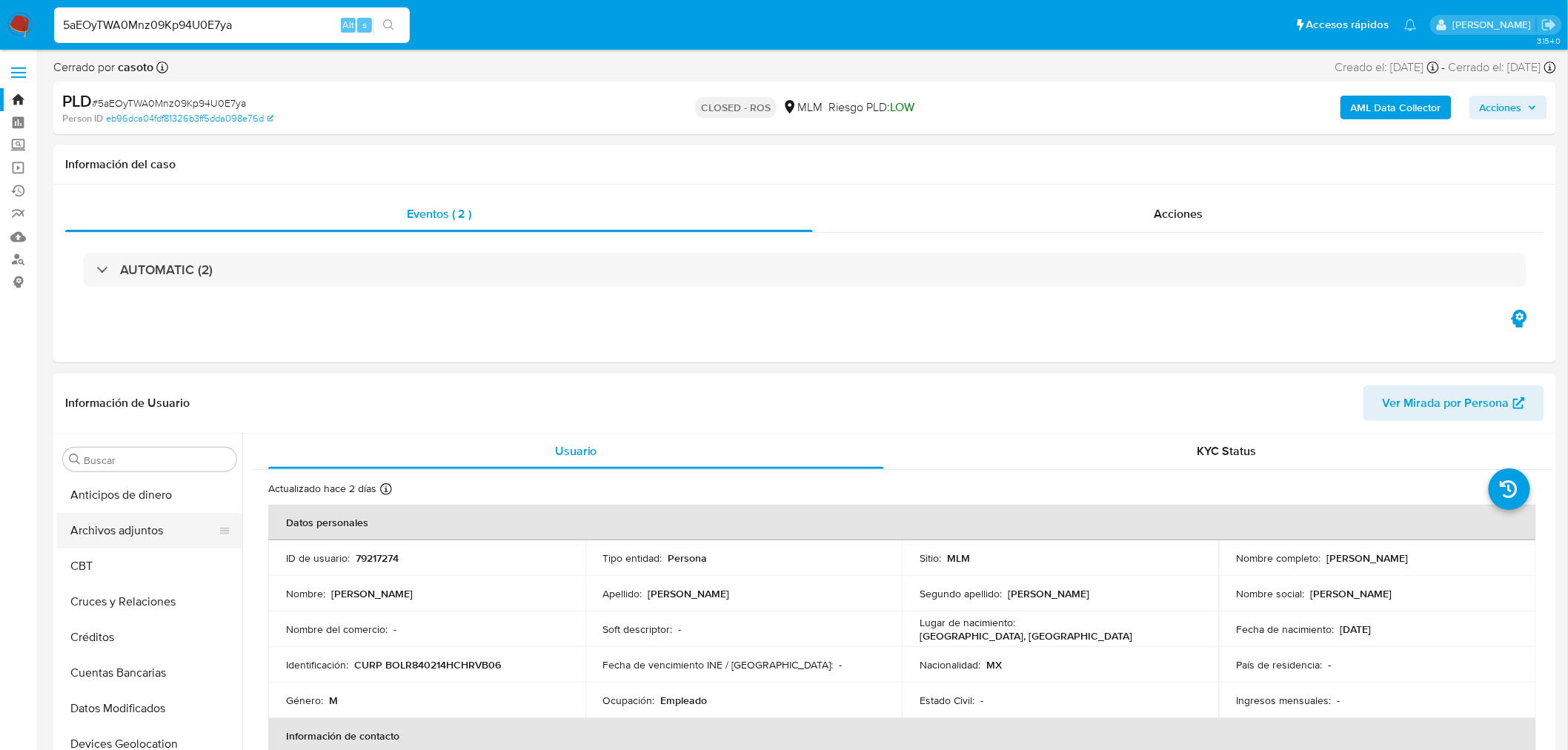
click at [137, 527] on button "Archivos adjuntos" at bounding box center [143, 530] width 173 height 35
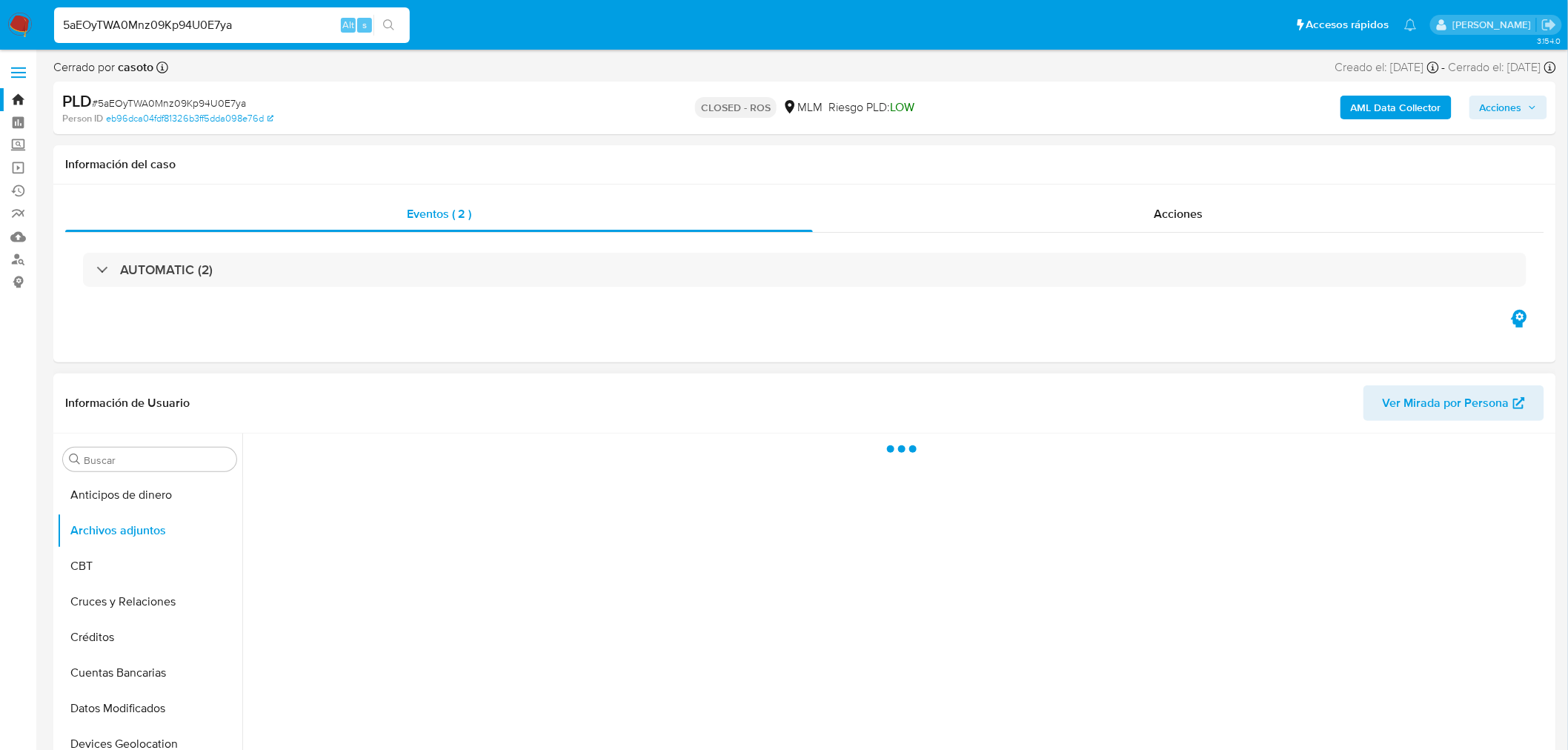
select select "10"
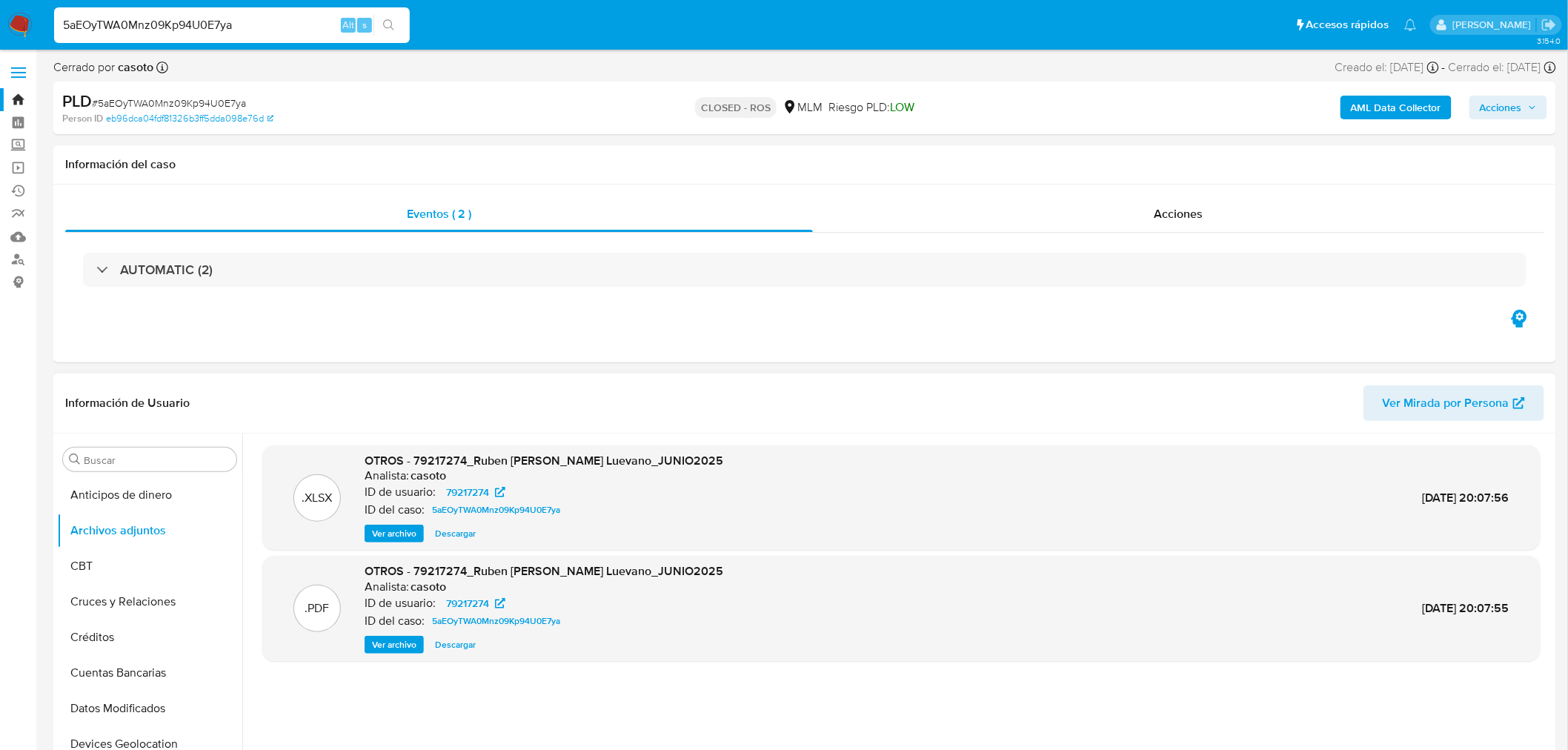
click at [394, 651] on span "Ver archivo" at bounding box center [394, 645] width 44 height 15
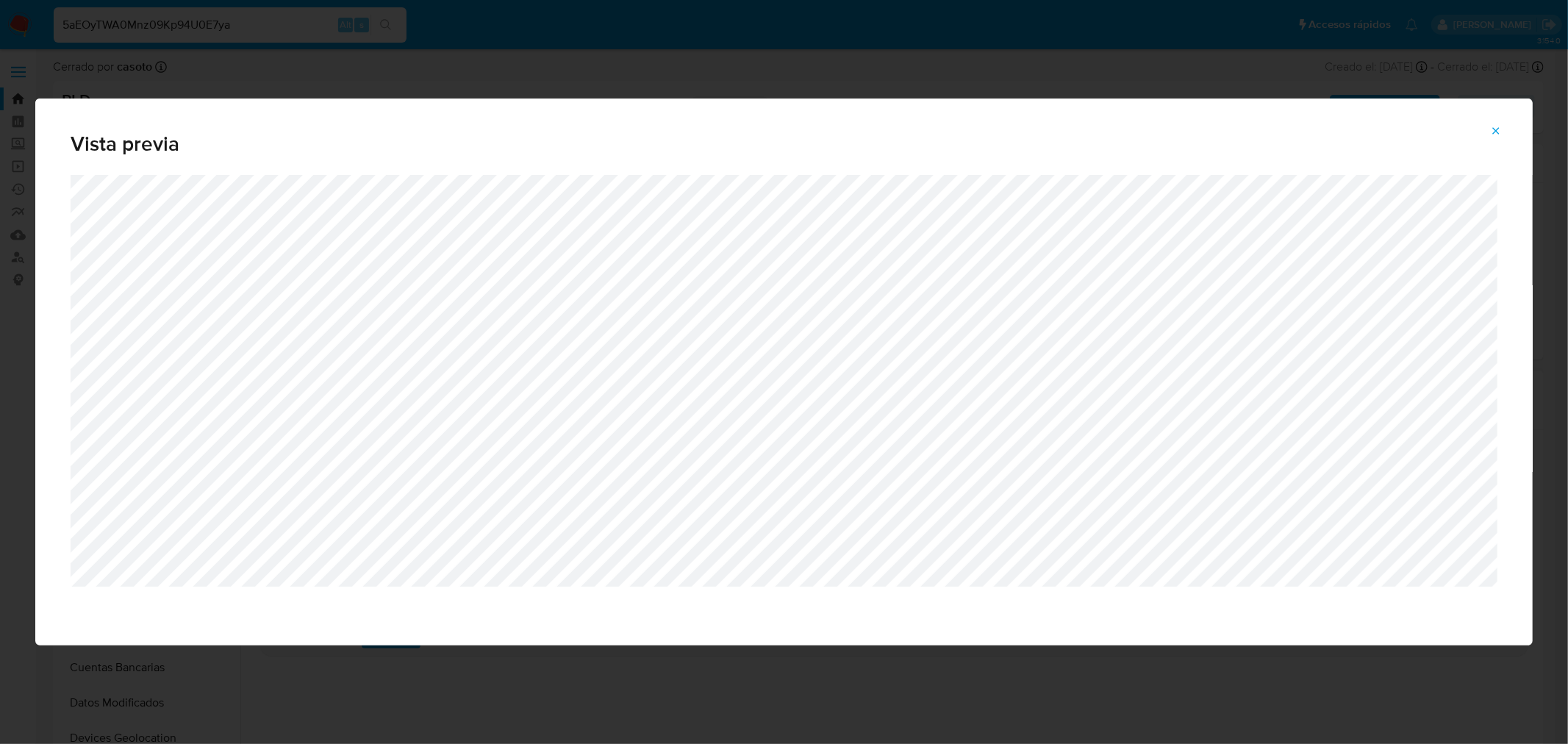
click at [1494, 129] on icon "Attachment preview" at bounding box center [1496, 130] width 11 height 11
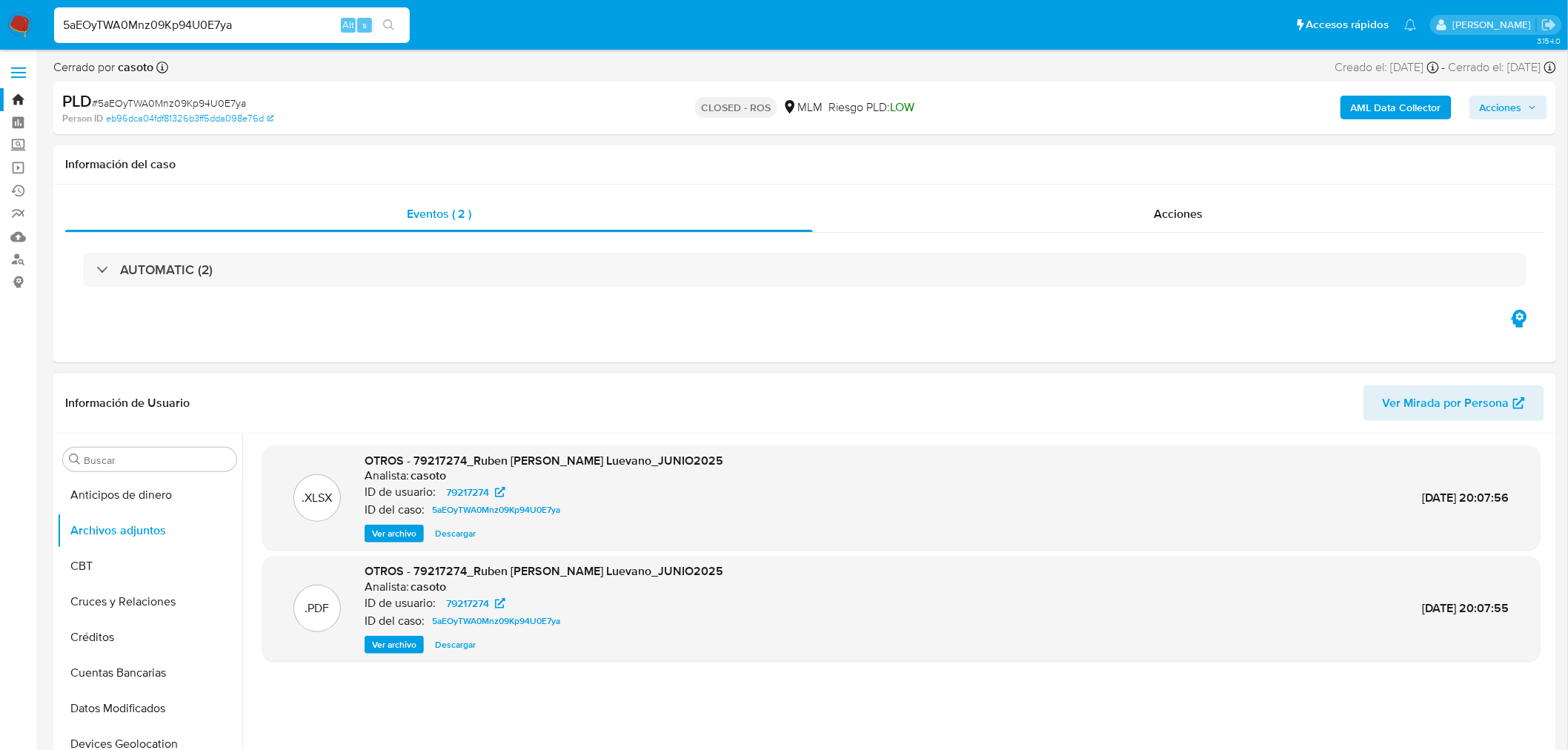
click at [140, 25] on input "5aEOyTWA0Mnz09Kp94U0E7ya" at bounding box center [232, 25] width 356 height 19
paste input "2OkdrqaTLYPyV4NclPy66MpW"
type input "2OkdrqaTLYPyV4NclPy66MpW"
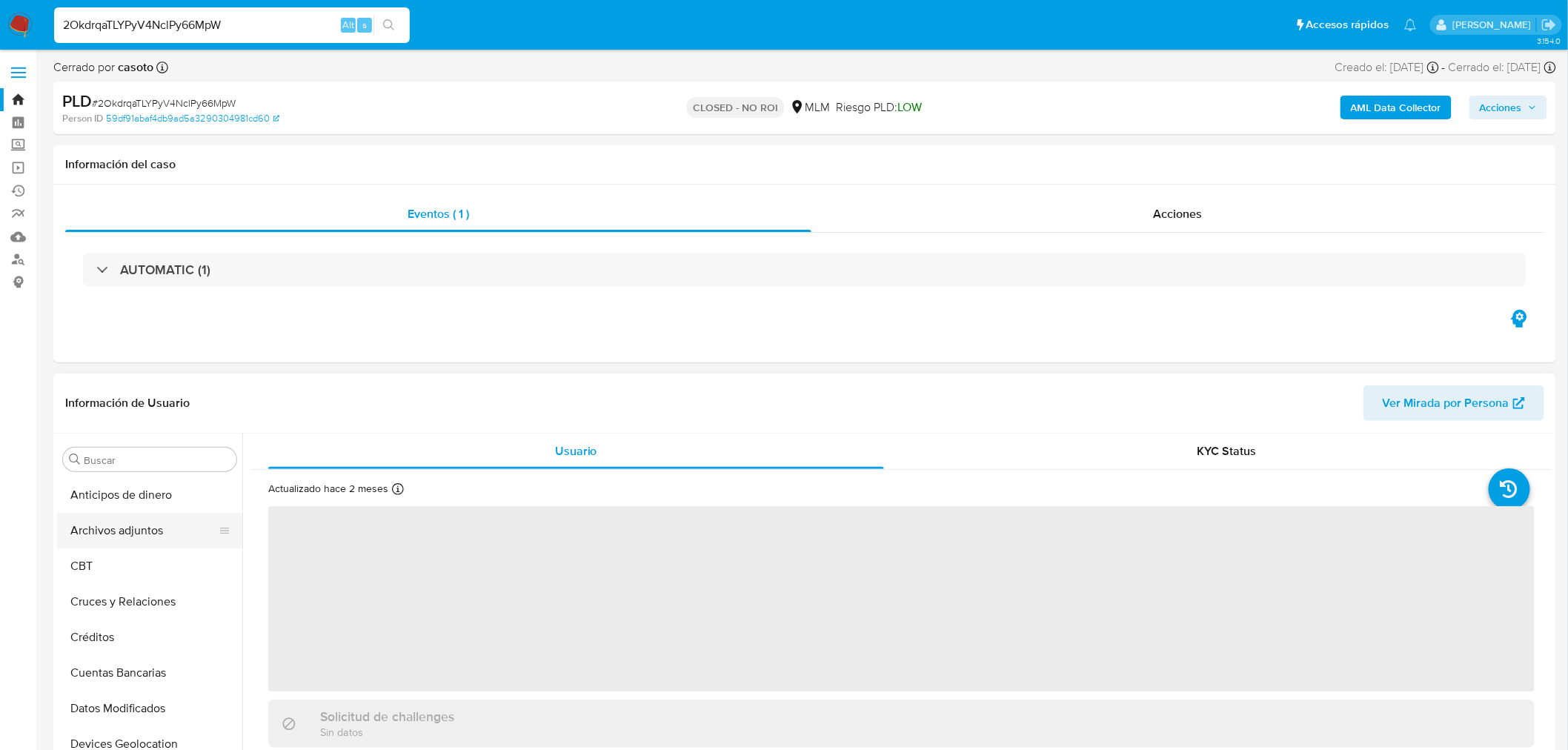
click at [124, 524] on button "Archivos adjuntos" at bounding box center [143, 530] width 173 height 35
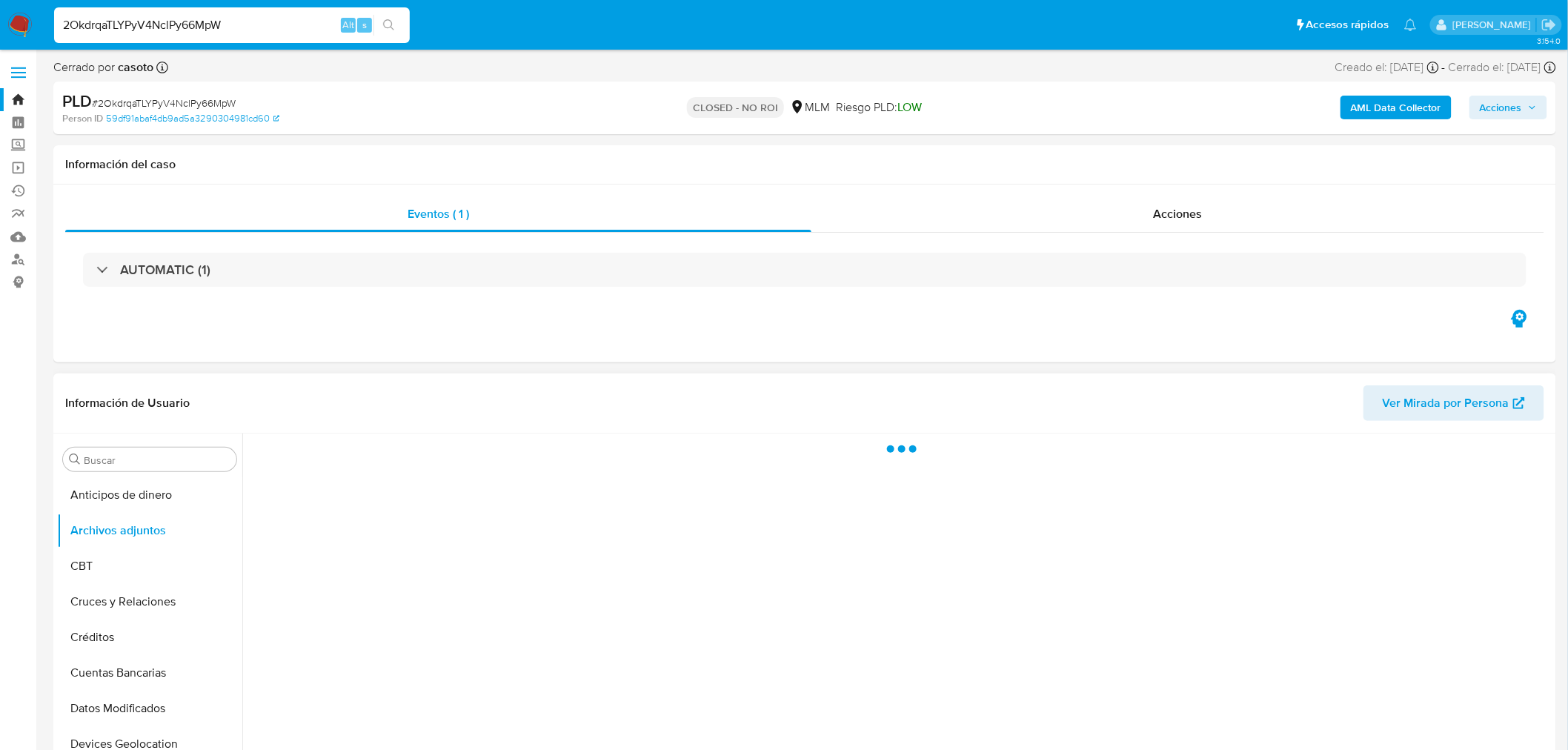
select select "10"
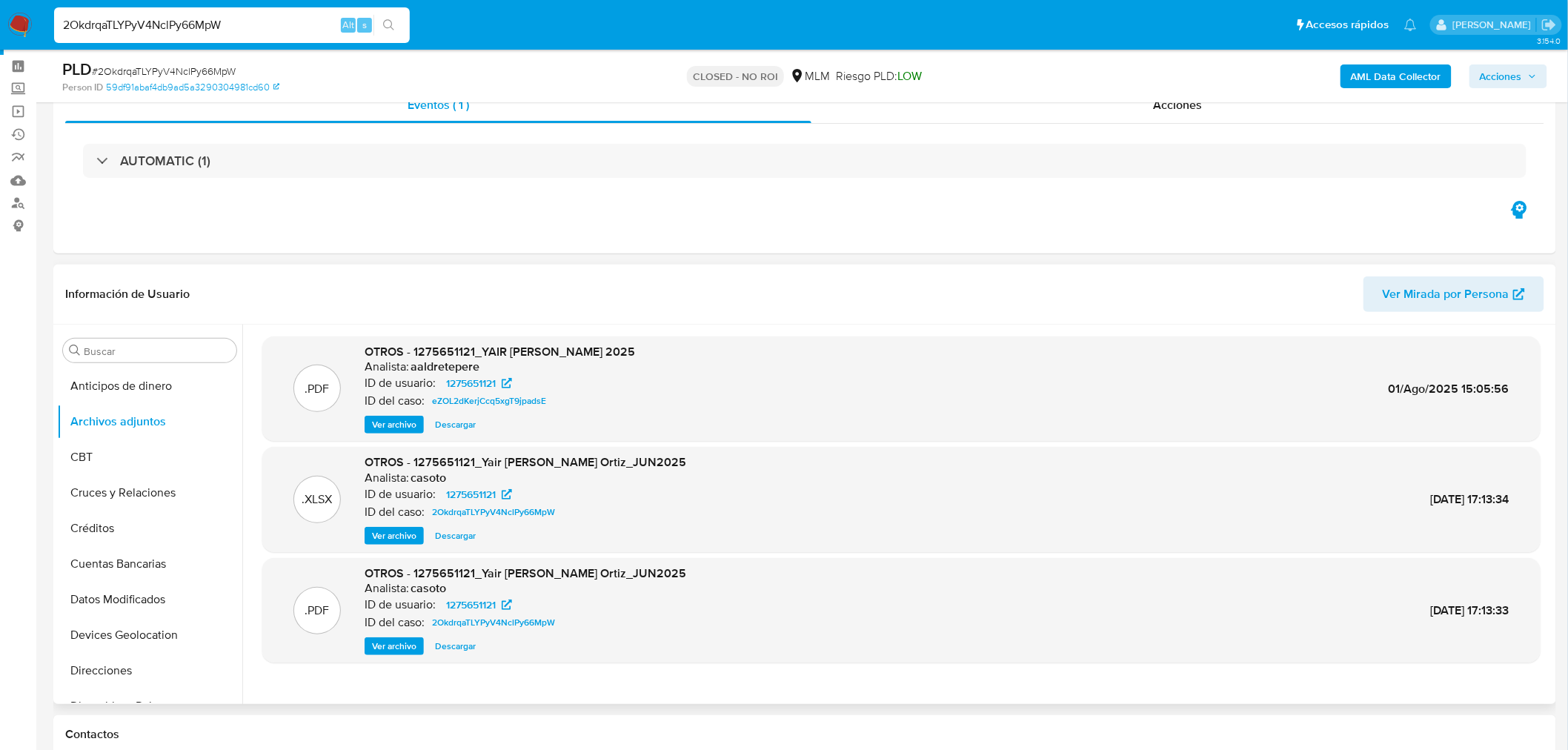
scroll to position [82, 0]
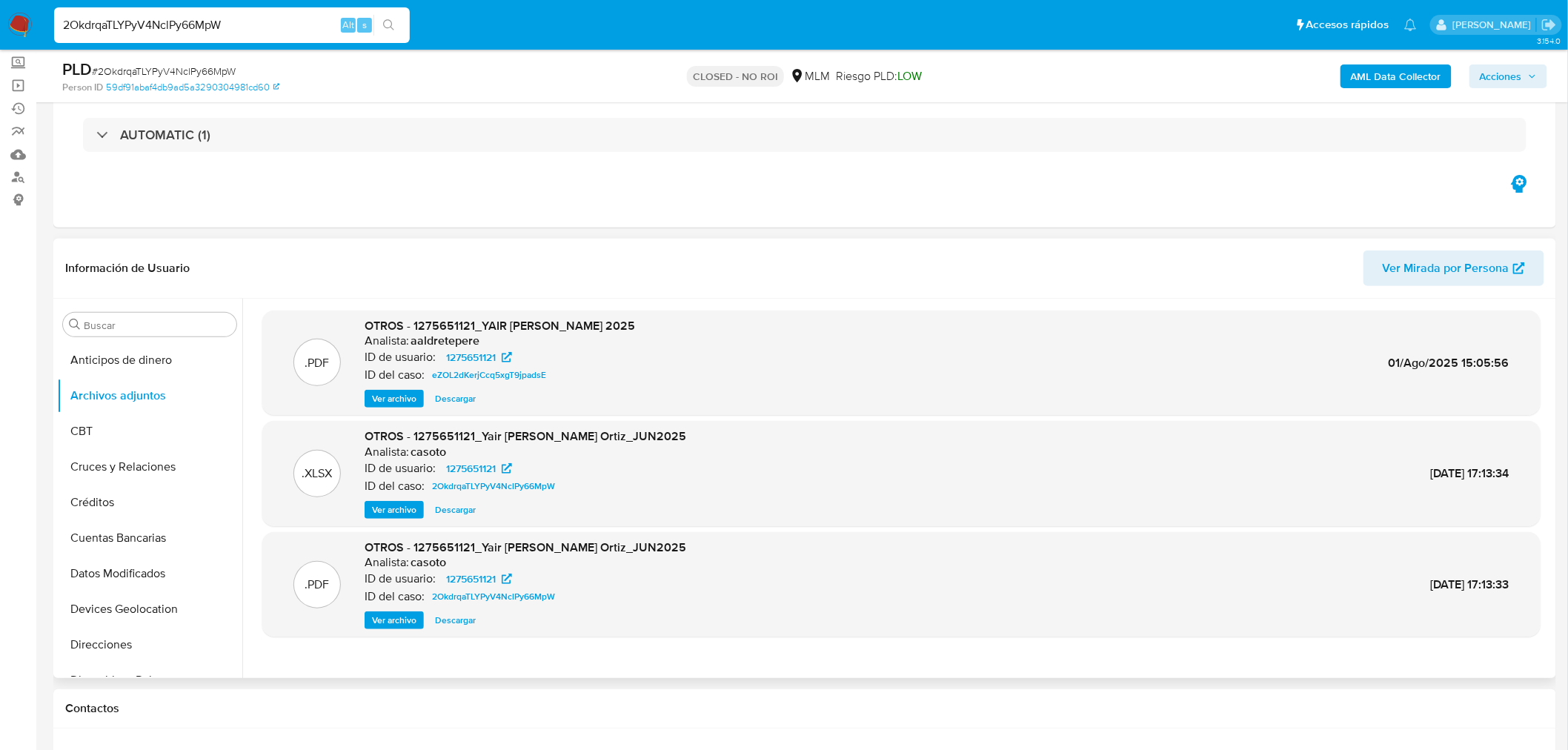
click at [391, 614] on span "Ver archivo" at bounding box center [394, 620] width 44 height 15
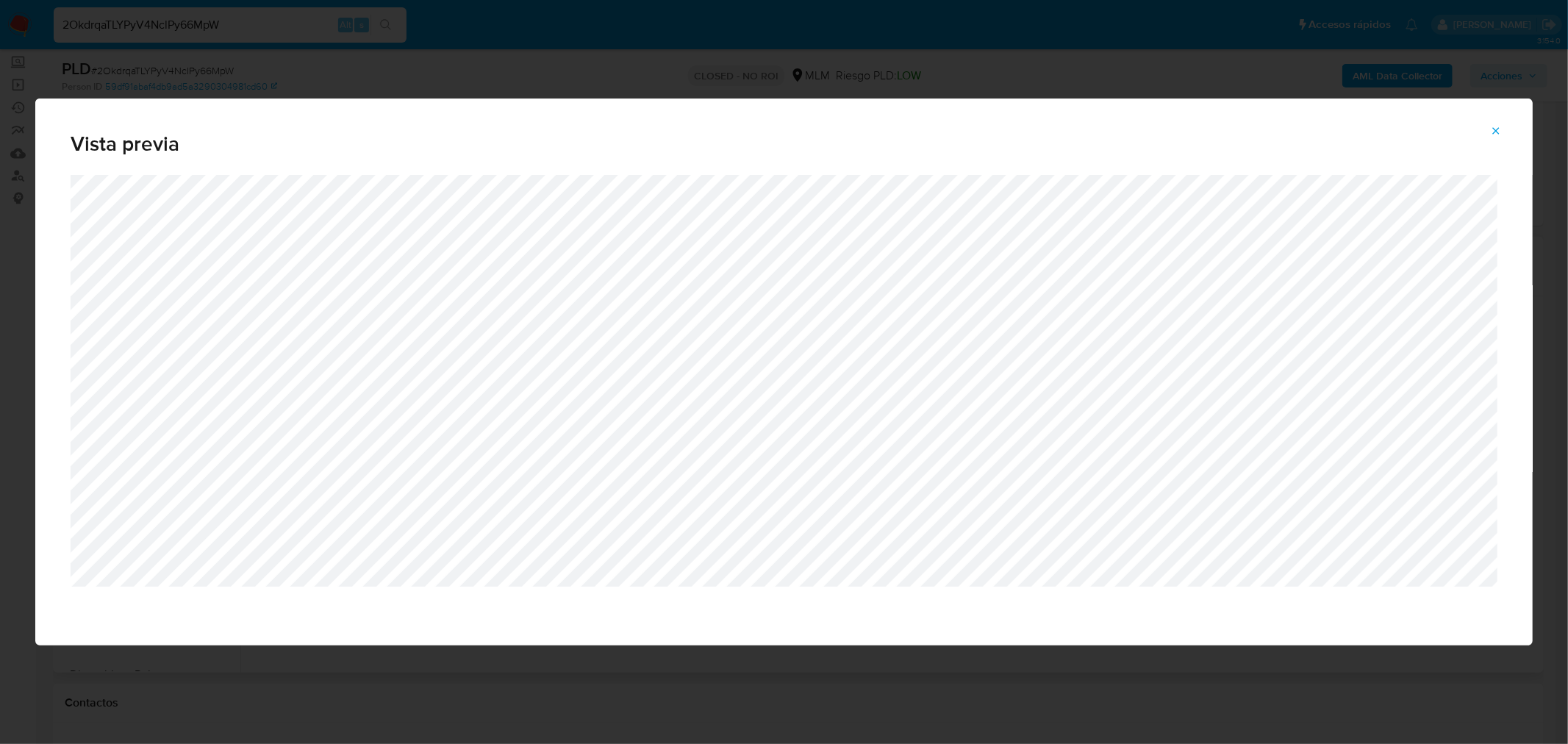
click at [1510, 139] on button "Attachment preview" at bounding box center [1496, 130] width 33 height 24
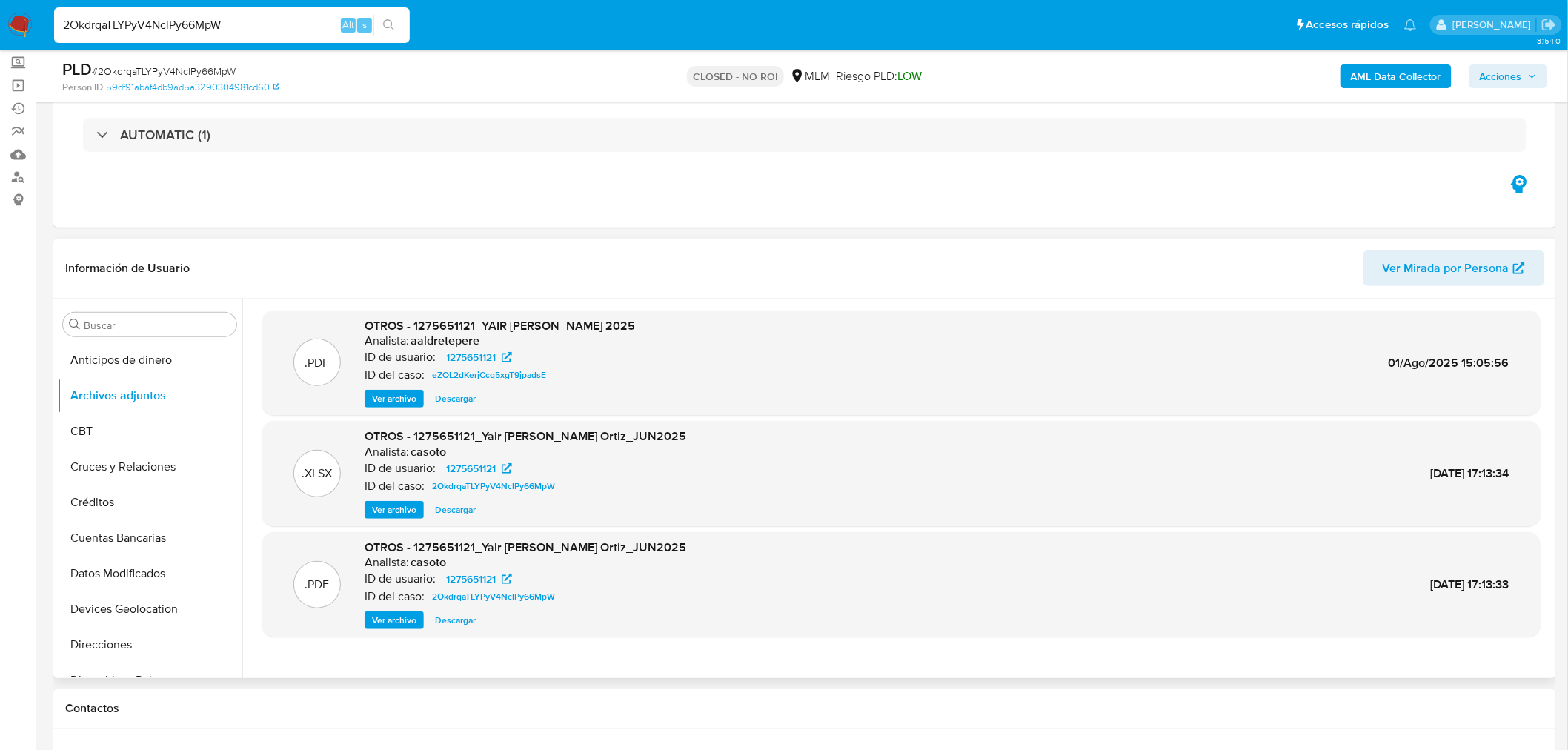
click at [144, 25] on input "2OkdrqaTLYPyV4NclPy66MpW" at bounding box center [232, 25] width 356 height 19
paste input "VnaoIB7Pb8J8t7IEvYhOx1Og"
type input "VnaoIB7Pb8J8t7IEvYhOx1Og"
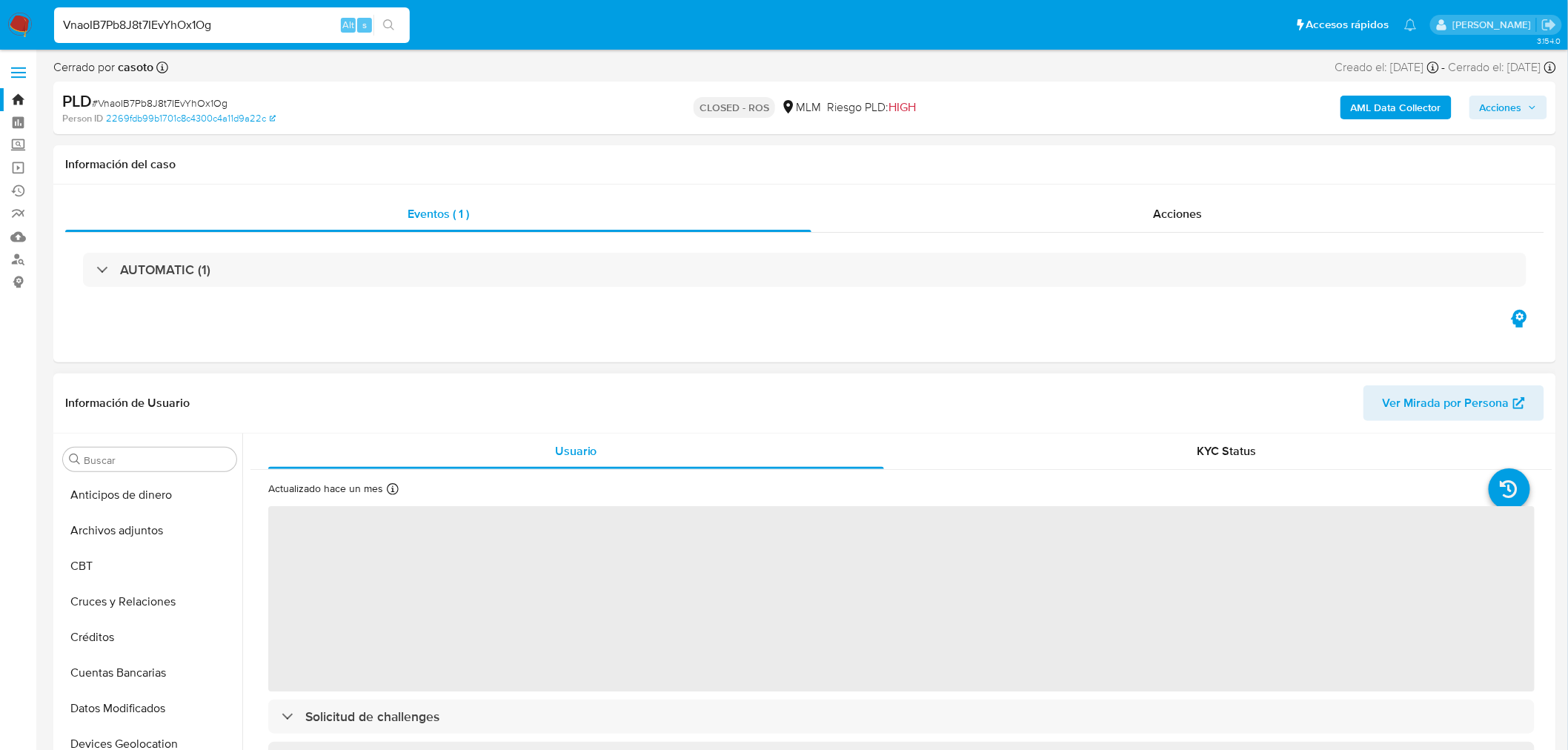
drag, startPoint x: 141, startPoint y: 536, endPoint x: 261, endPoint y: 571, distance: 125.0
click at [141, 536] on button "Archivos adjuntos" at bounding box center [149, 530] width 185 height 35
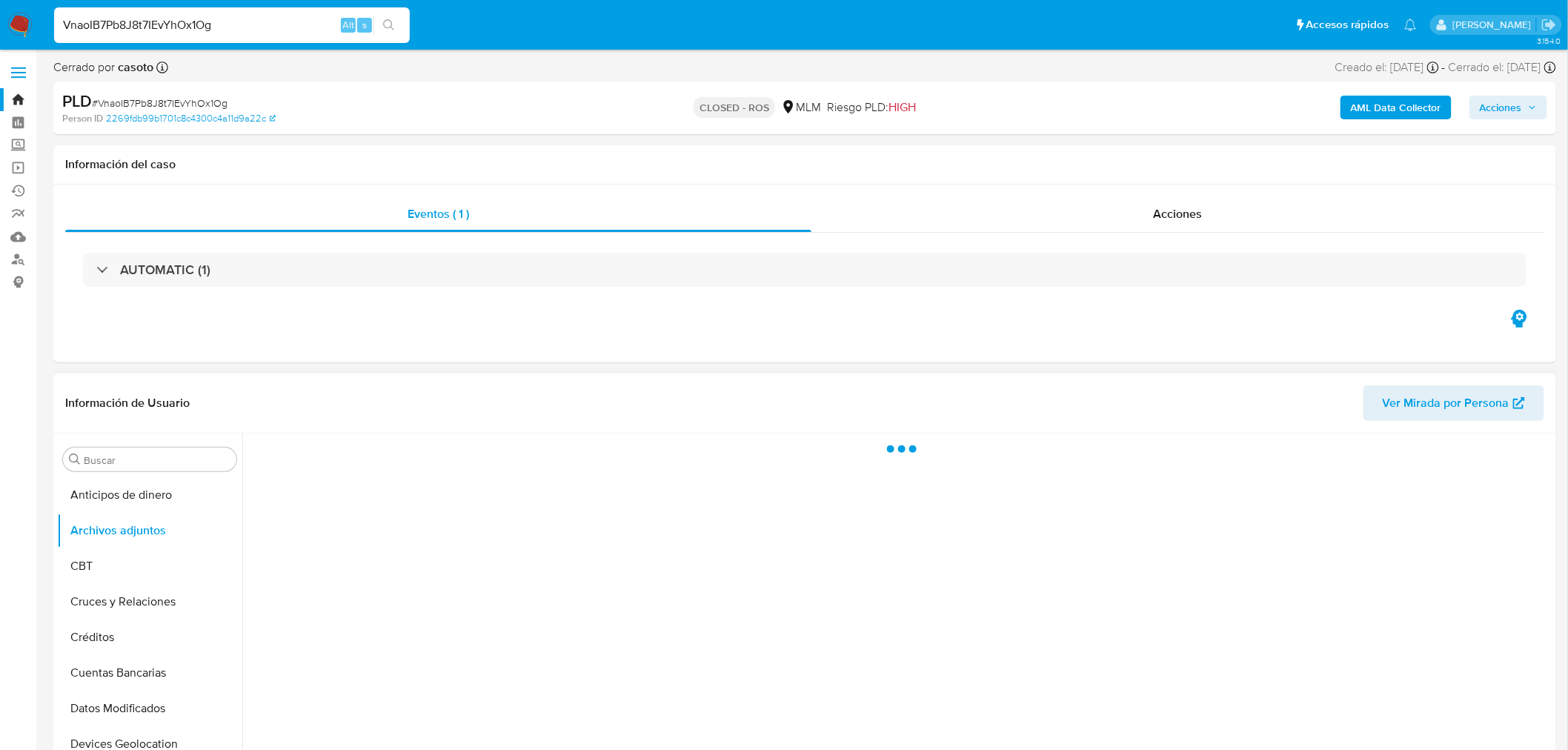
select select "10"
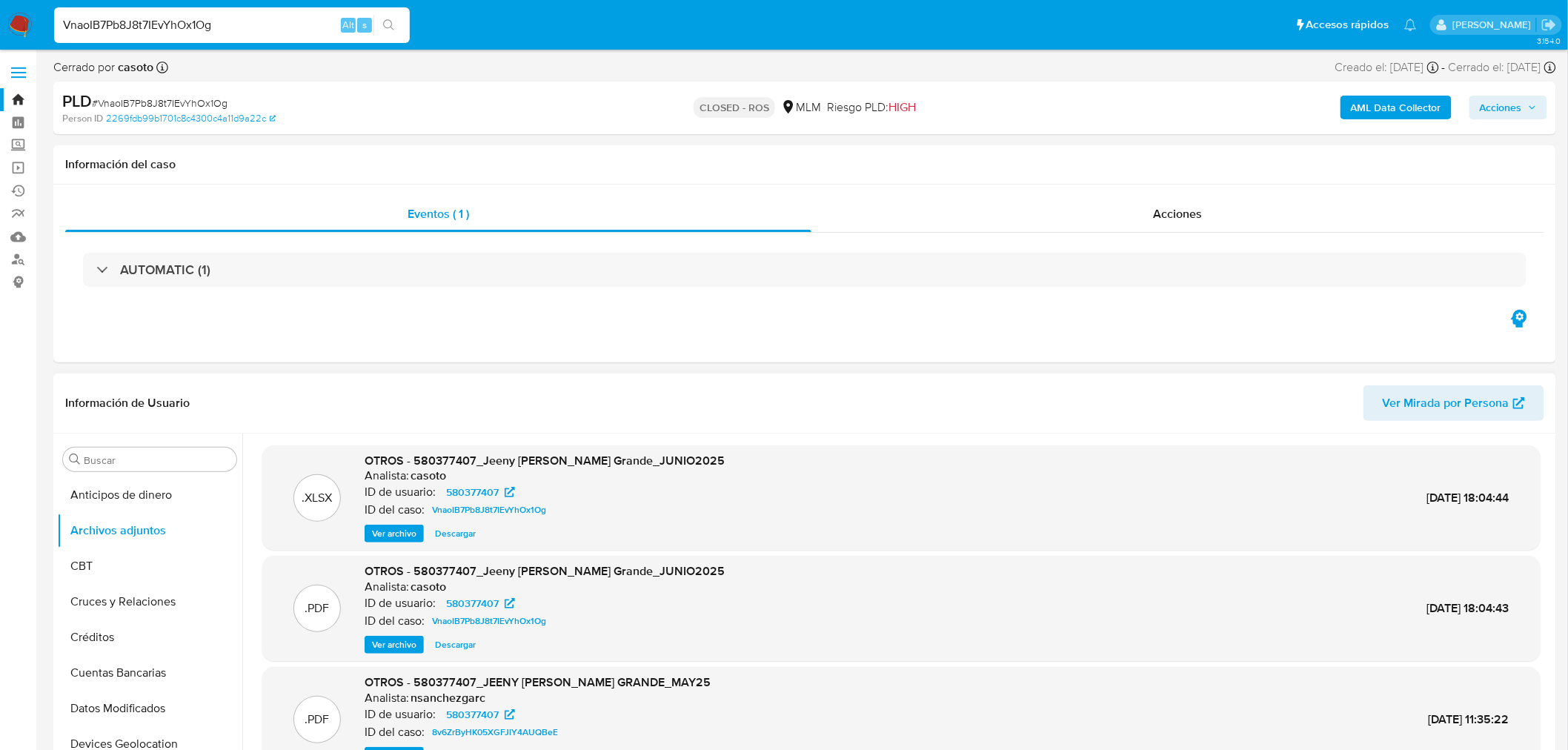
scroll to position [82, 0]
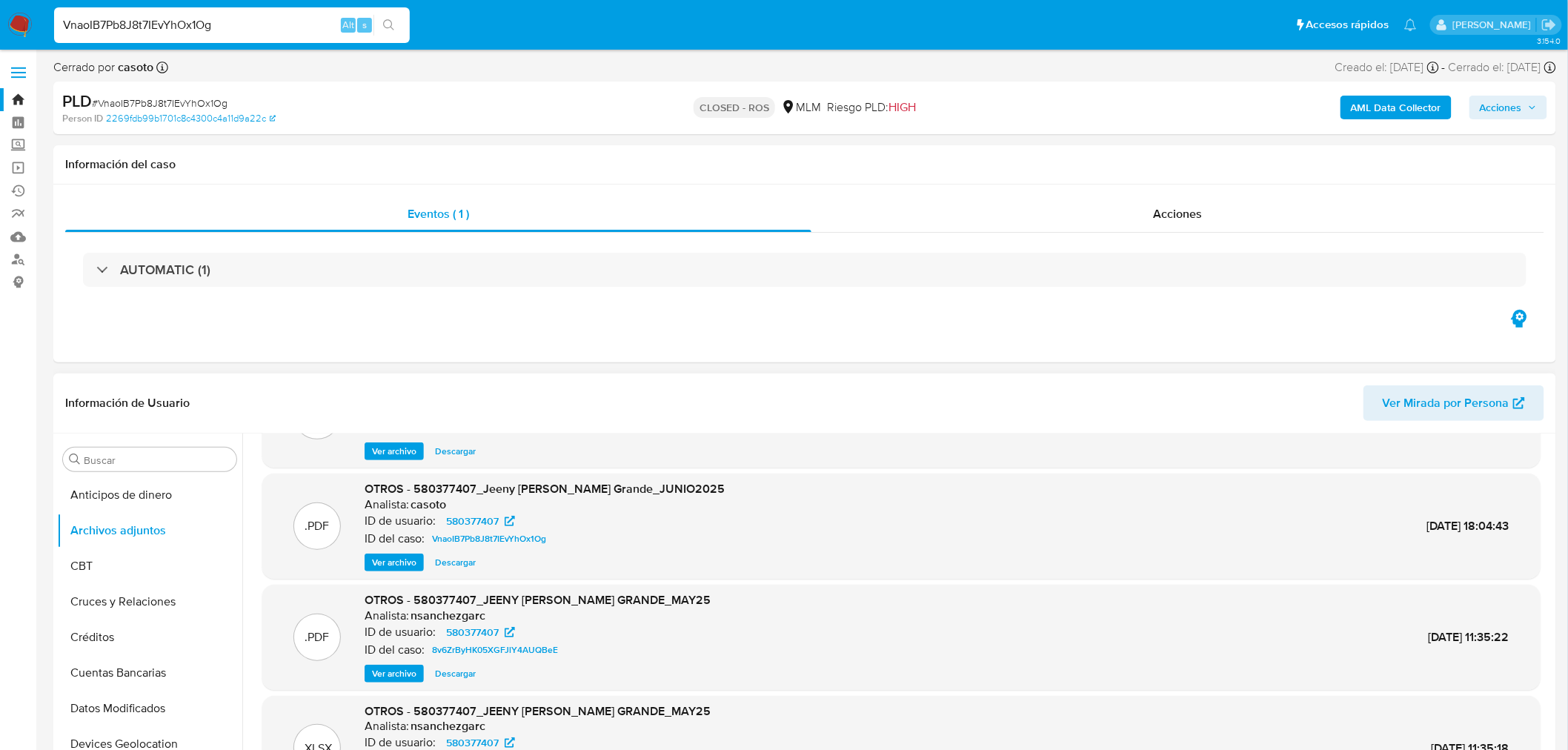
click at [403, 555] on span "Ver archivo" at bounding box center [394, 562] width 44 height 15
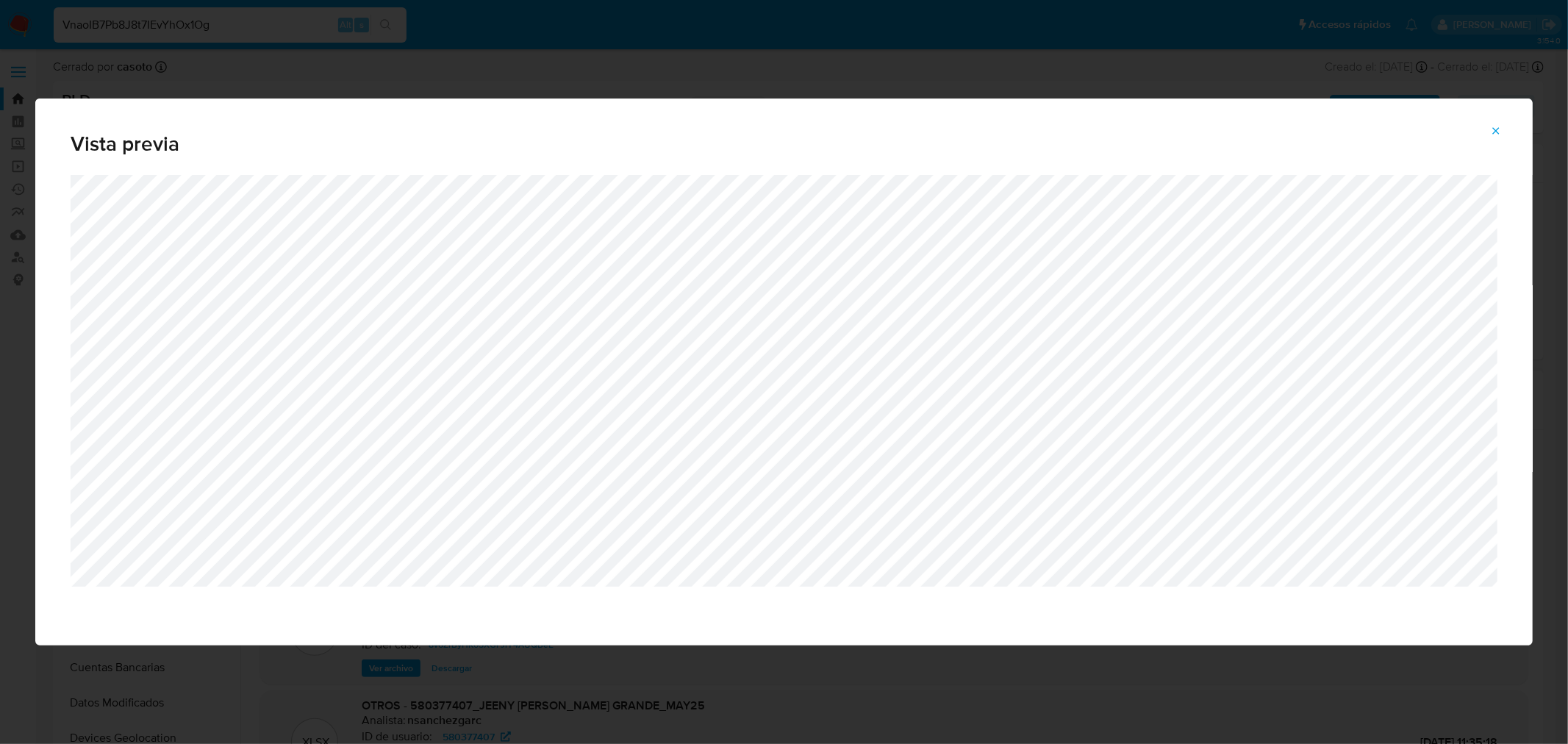
drag, startPoint x: 1501, startPoint y: 132, endPoint x: 1326, endPoint y: 92, distance: 179.5
click at [1501, 132] on icon "Attachment preview" at bounding box center [1496, 130] width 11 height 11
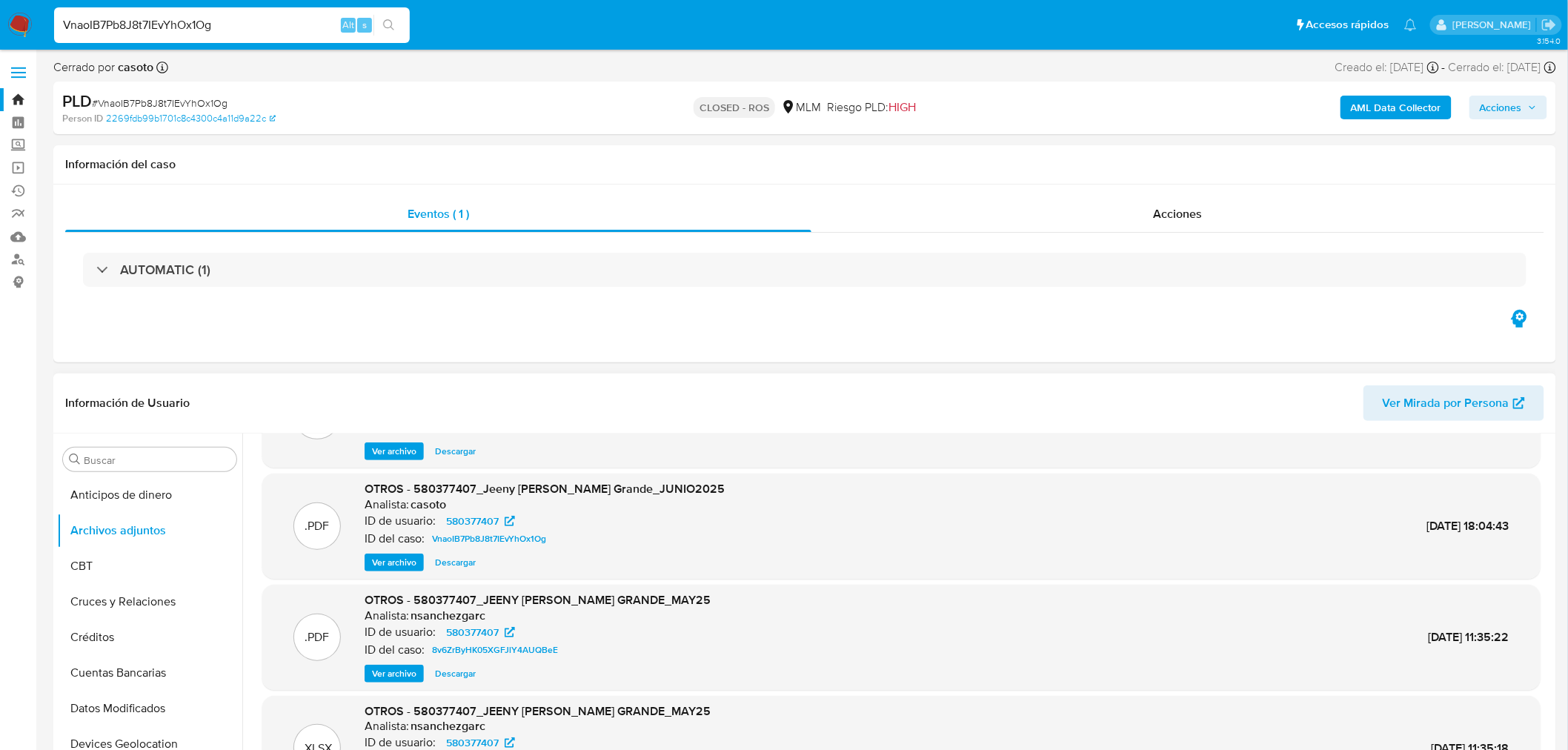
click at [138, 30] on input "VnaoIB7Pb8J8t7IEvYhOx1Og" at bounding box center [232, 25] width 356 height 19
paste input "007k30Q3m8MCp7Wv2GqNanZa"
type input "007k30Q3m8MCp7Wv2GqNanZa"
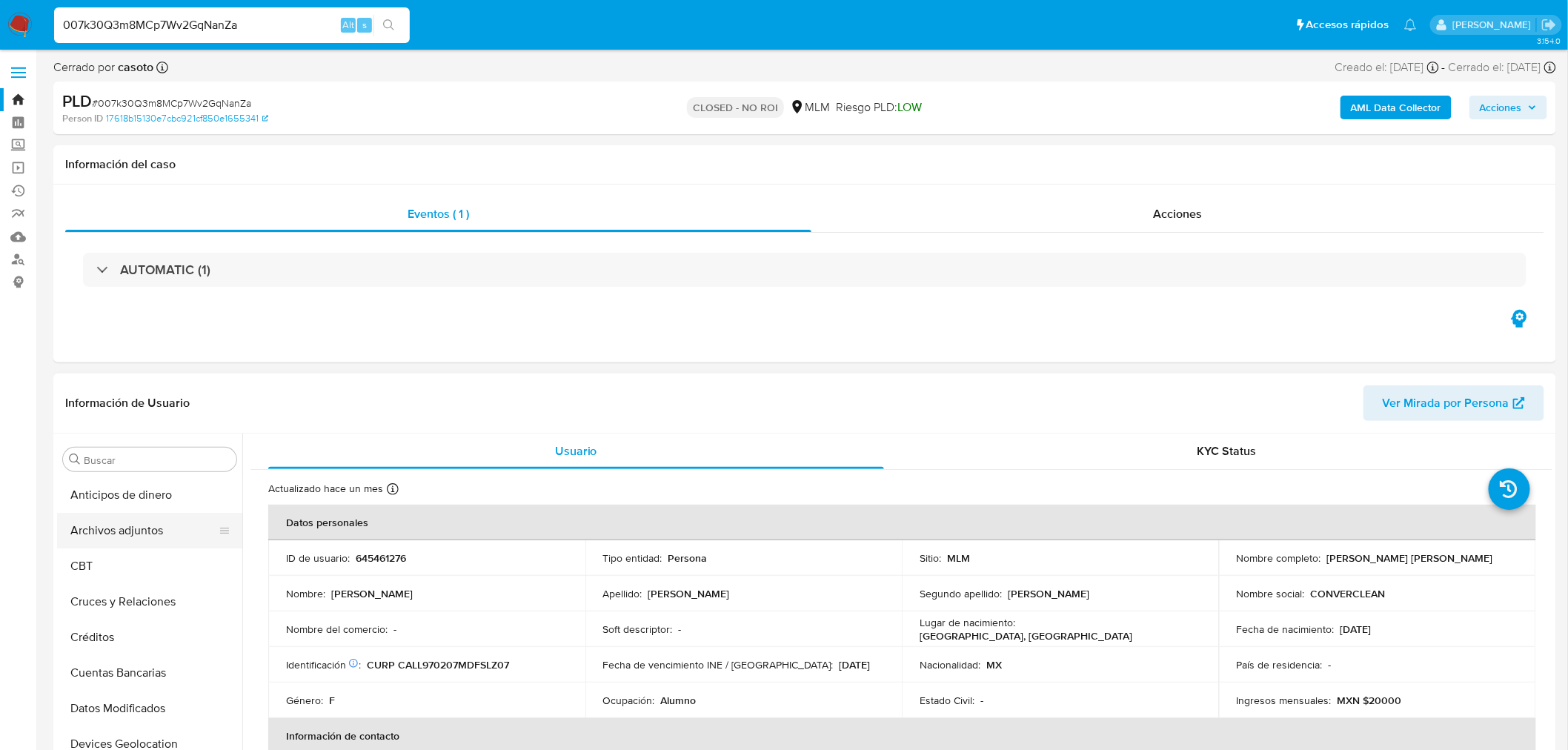
drag, startPoint x: 155, startPoint y: 539, endPoint x: 168, endPoint y: 544, distance: 13.9
click at [154, 537] on button "Archivos adjuntos" at bounding box center [143, 530] width 173 height 35
select select "10"
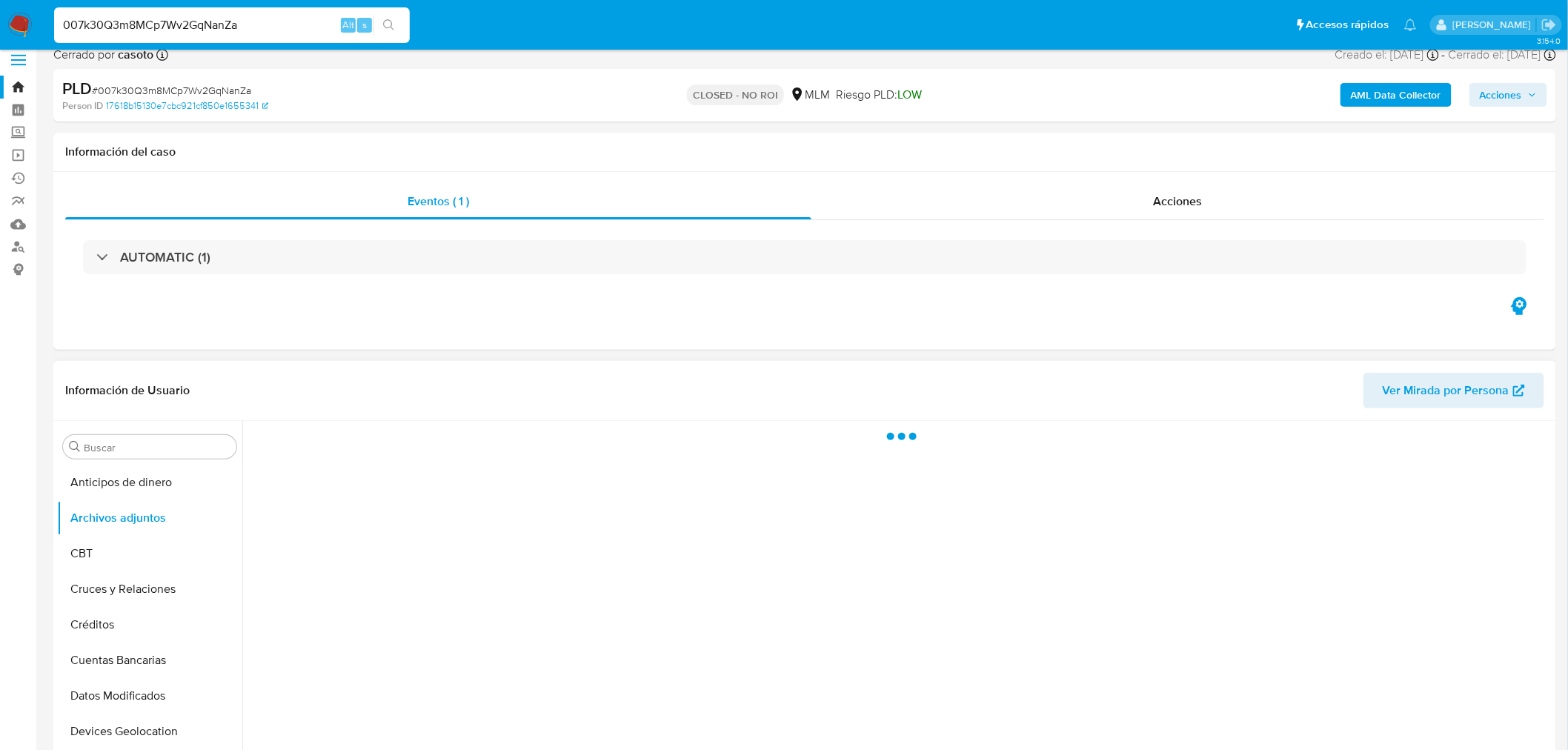
scroll to position [164, 0]
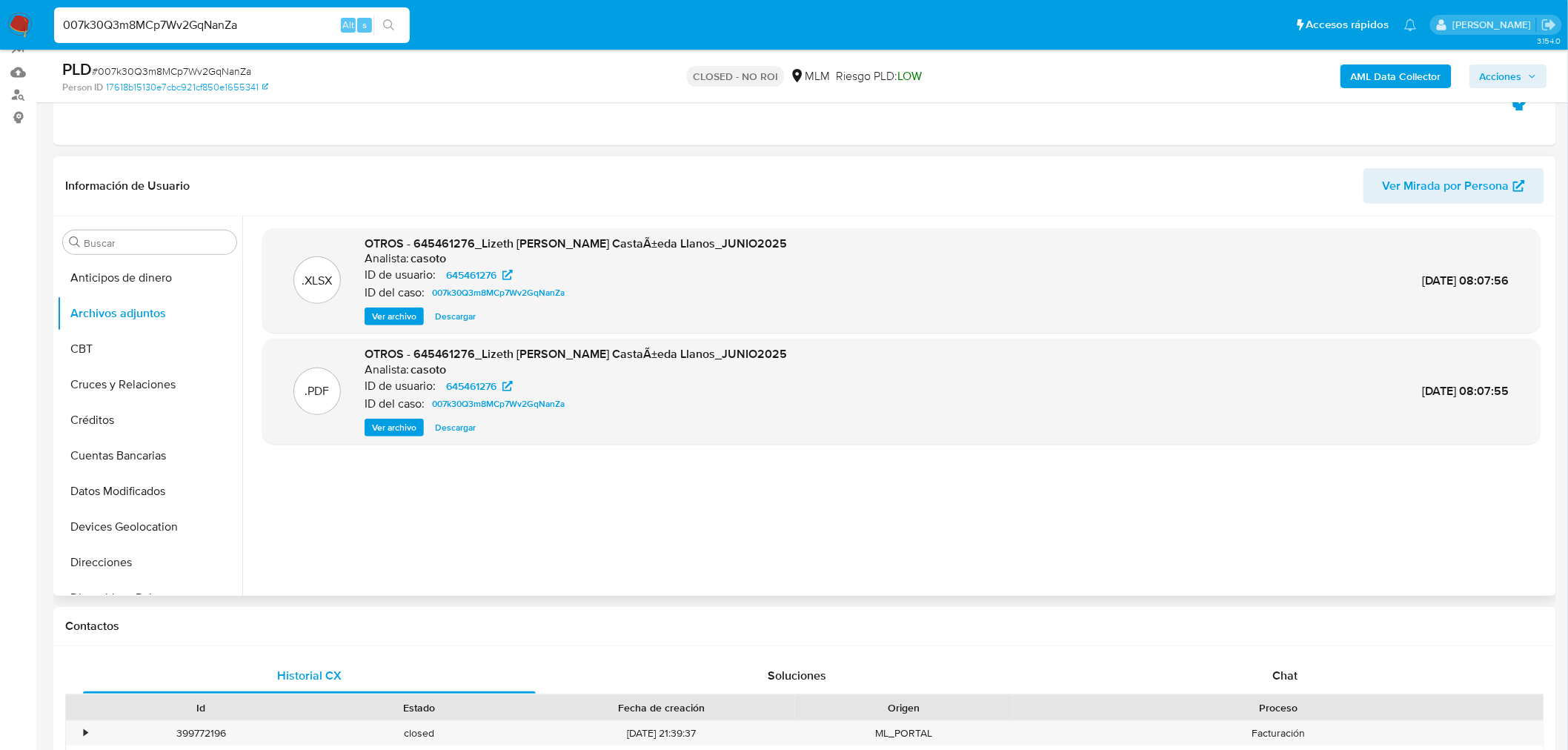
click at [400, 432] on span "Ver archivo" at bounding box center [394, 427] width 44 height 15
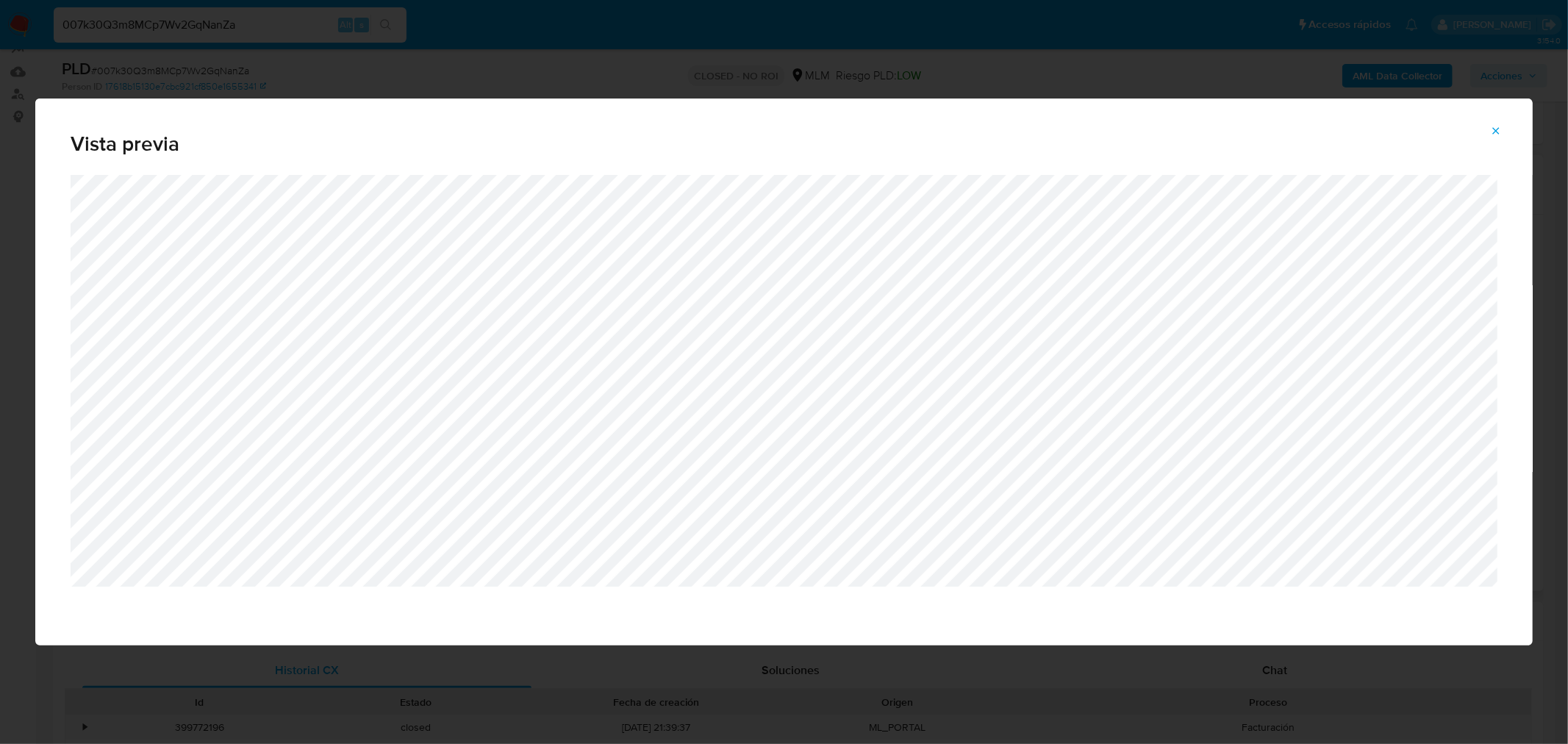
click at [1508, 133] on button "Attachment preview" at bounding box center [1496, 130] width 33 height 24
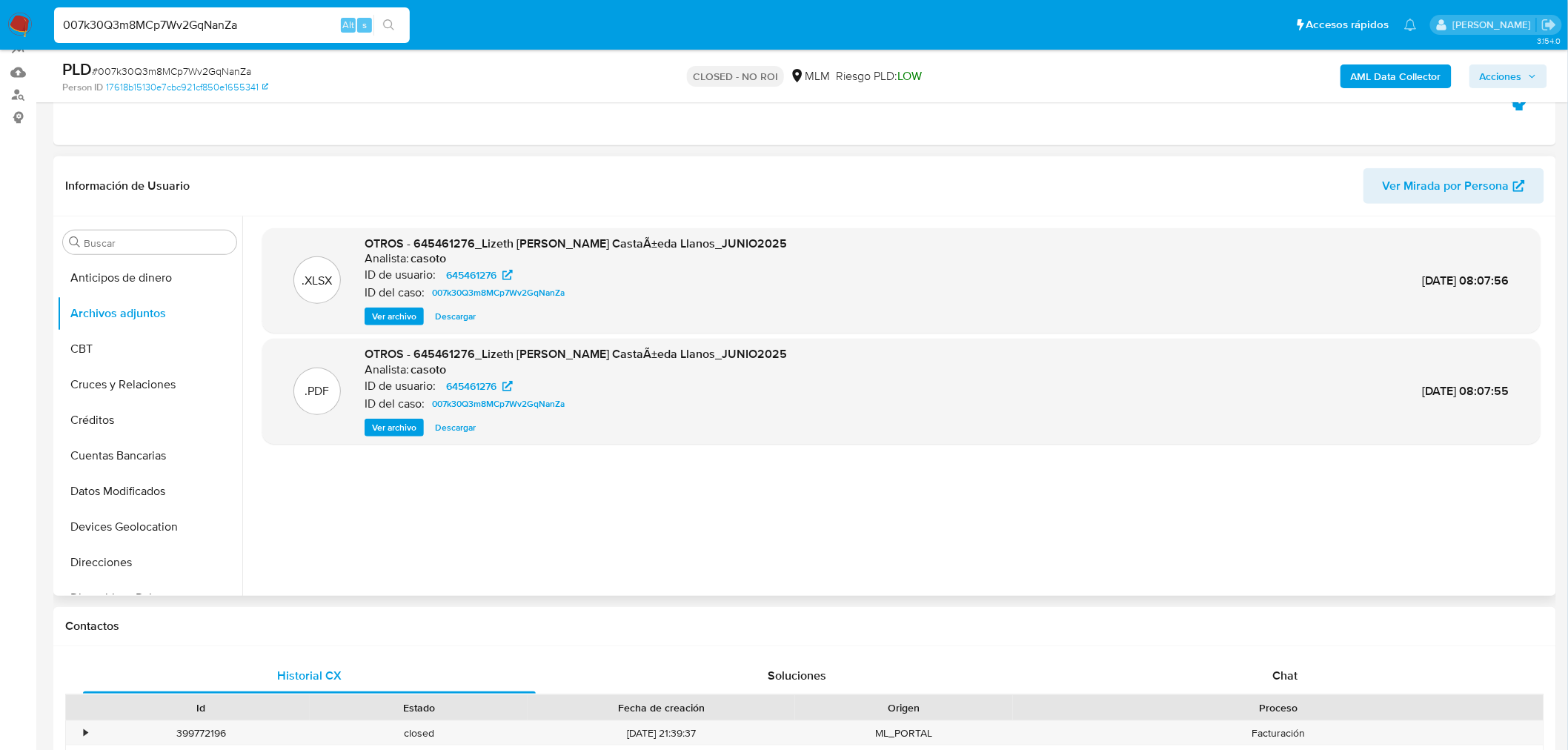
click at [196, 27] on input "007k30Q3m8MCp7Wv2GqNanZa" at bounding box center [232, 25] width 356 height 19
paste input "xQbEhKupVQUNuFwUX5iKlFUc"
type input "xQbEhKupVQUNuFwUX5iKlFUc"
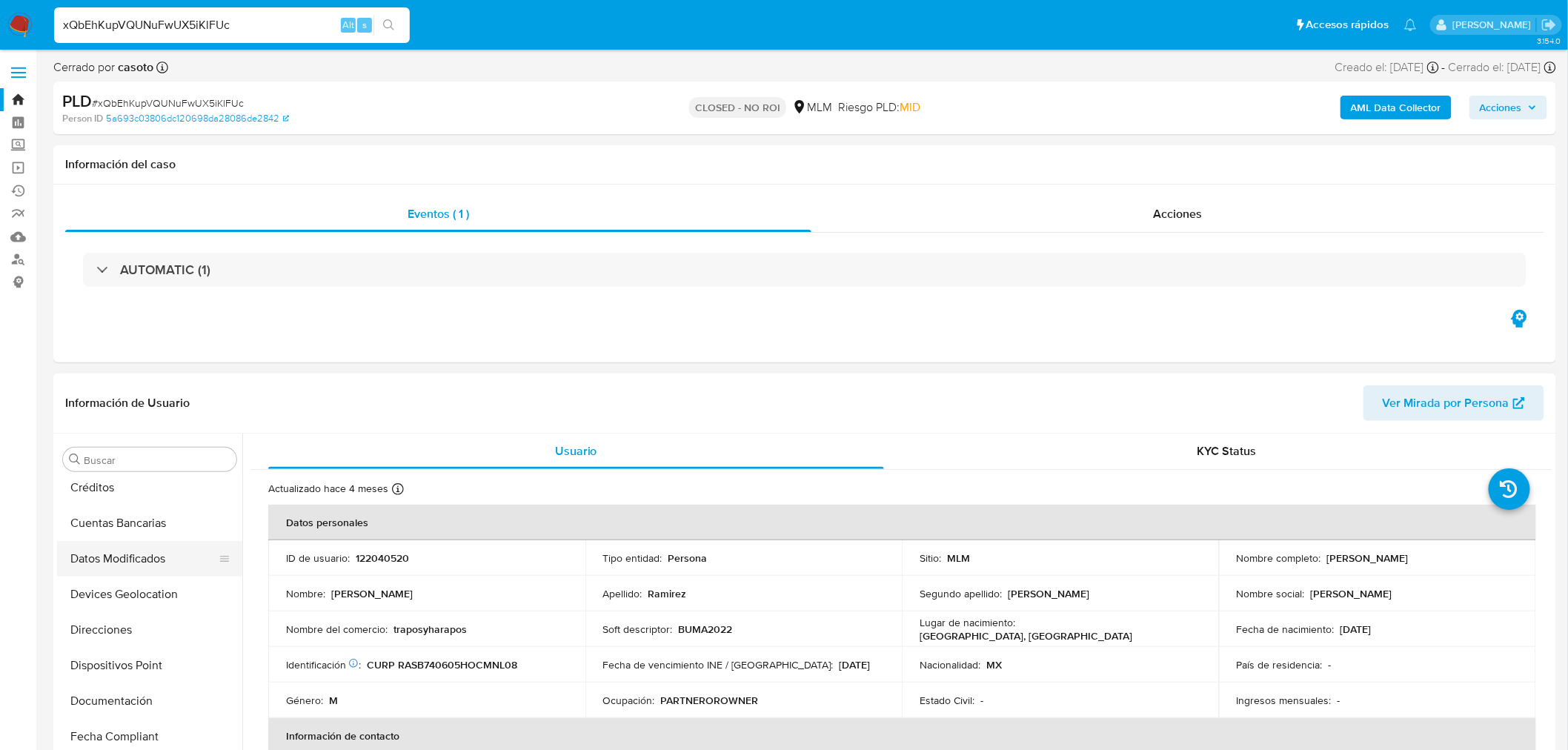
select select "10"
click at [132, 537] on button "Archivos adjuntos" at bounding box center [143, 530] width 173 height 35
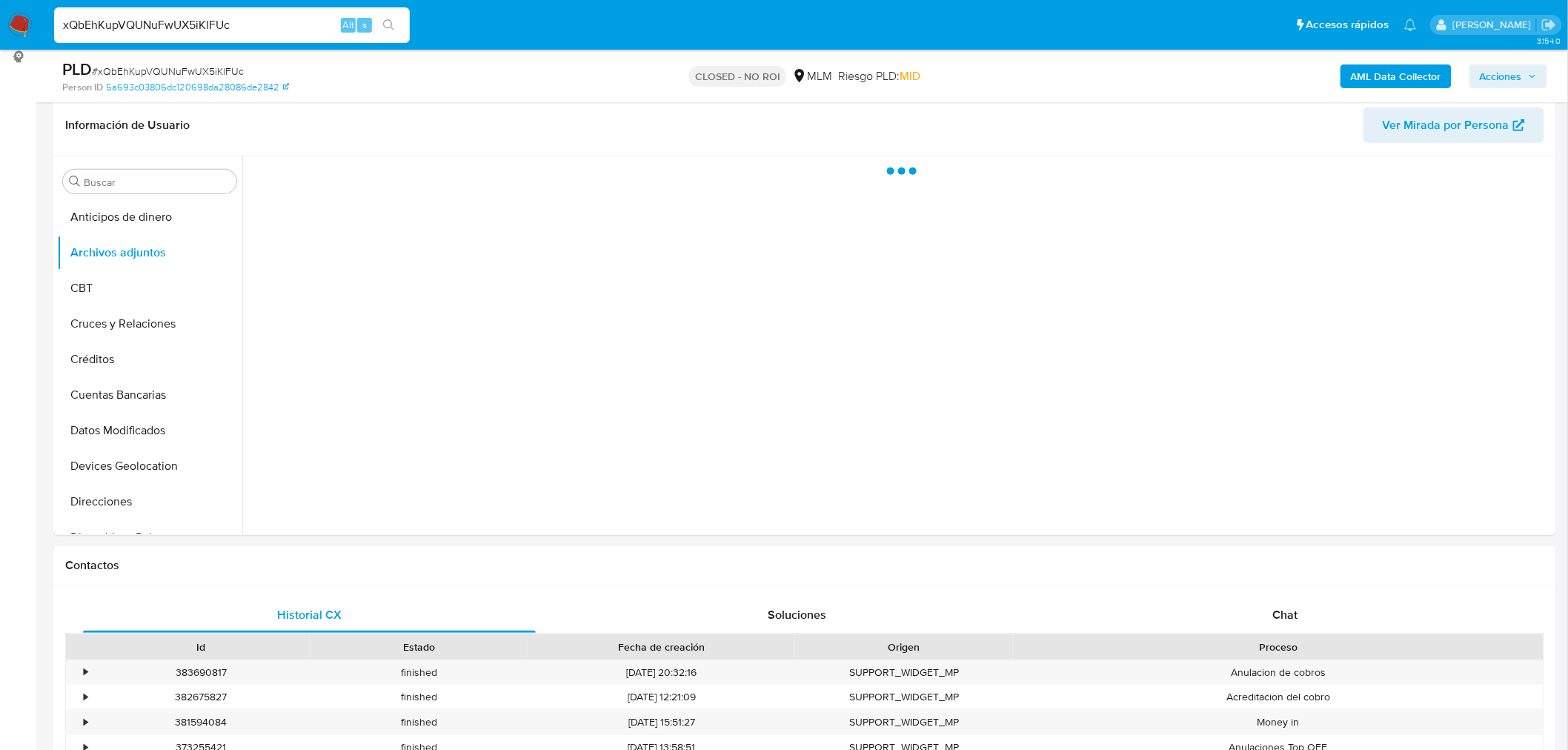
scroll to position [246, 0]
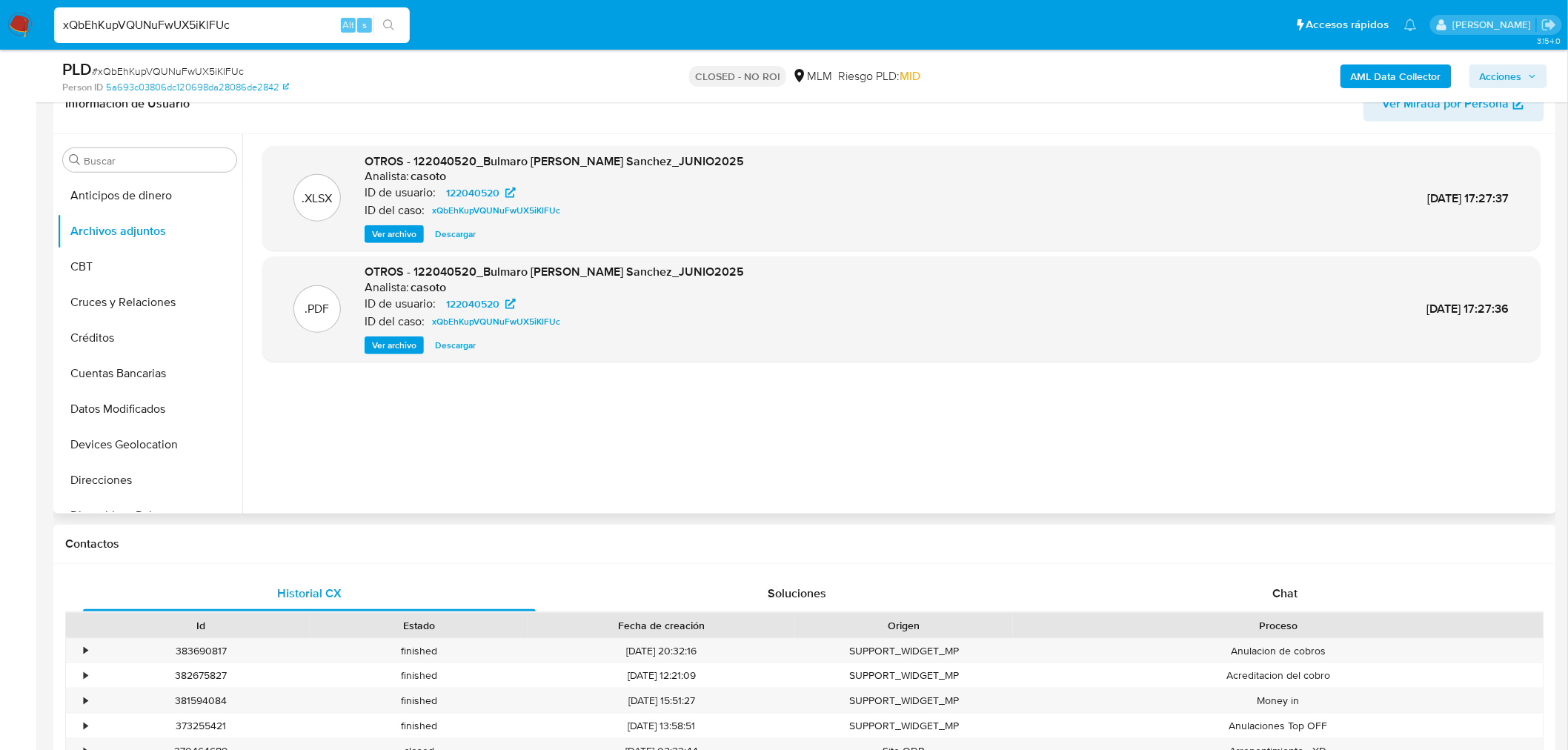
click at [404, 343] on span "Ver archivo" at bounding box center [394, 345] width 44 height 15
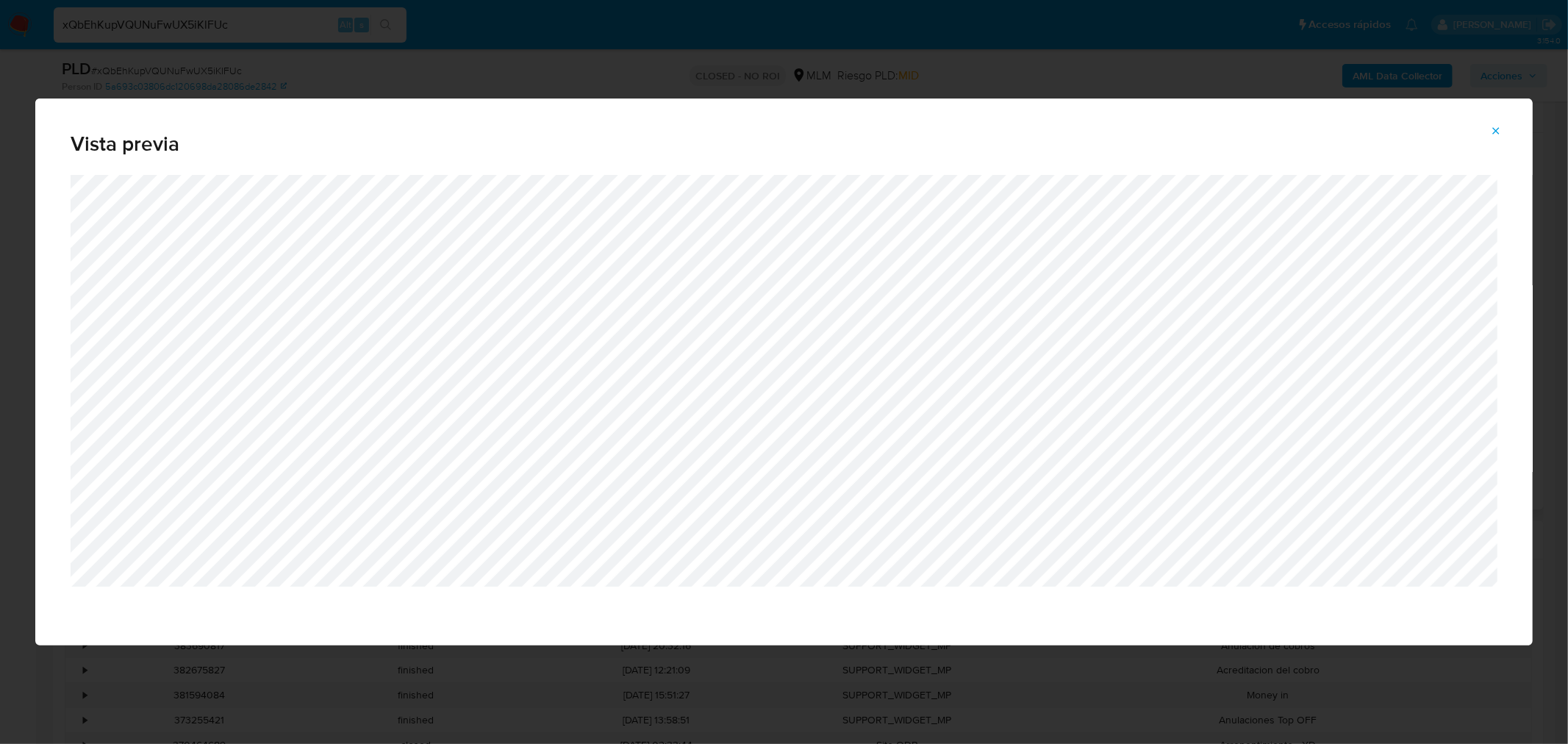
drag, startPoint x: 1489, startPoint y: 137, endPoint x: 1473, endPoint y: 136, distance: 16.0
click at [1489, 136] on button "Attachment preview" at bounding box center [1496, 130] width 33 height 24
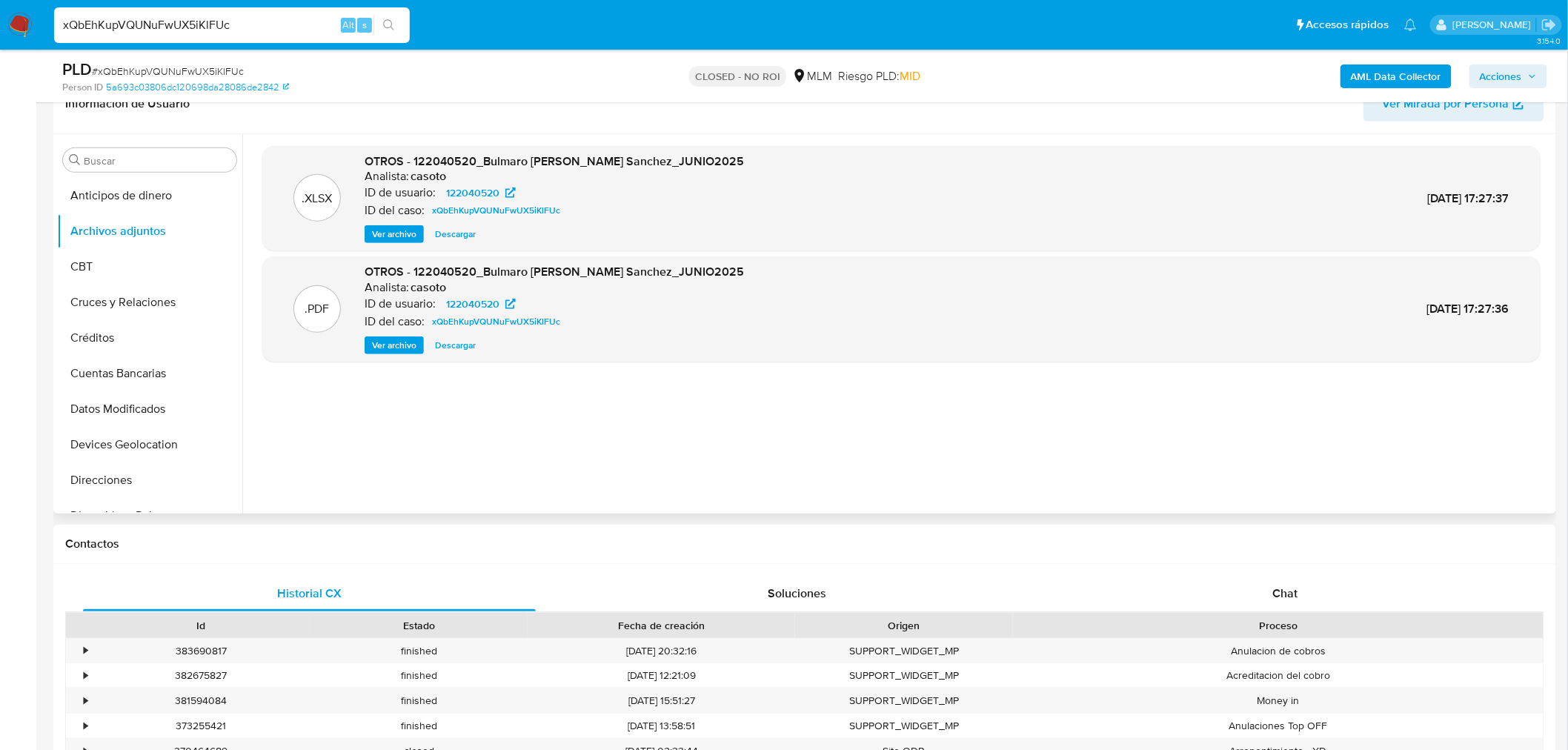
click at [240, 33] on input "xQbEhKupVQUNuFwUX5iKlFUc" at bounding box center [232, 25] width 356 height 19
paste input "yOY9Teye5GdBXhsEzRgtZvT6"
type input "yOY9Teye5GdBXhsEzRgtZvT6"
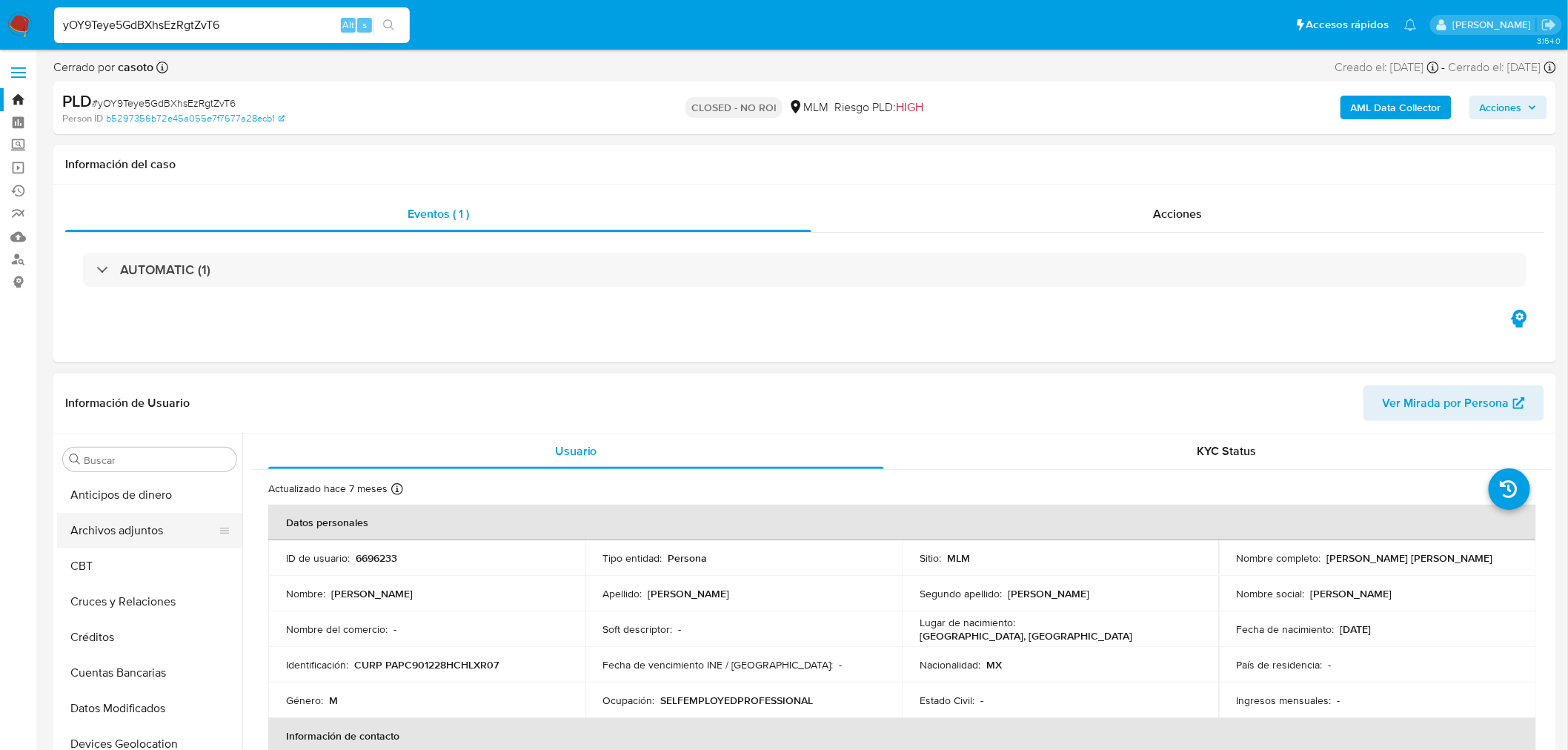
click at [150, 541] on button "Archivos adjuntos" at bounding box center [143, 530] width 173 height 35
select select "10"
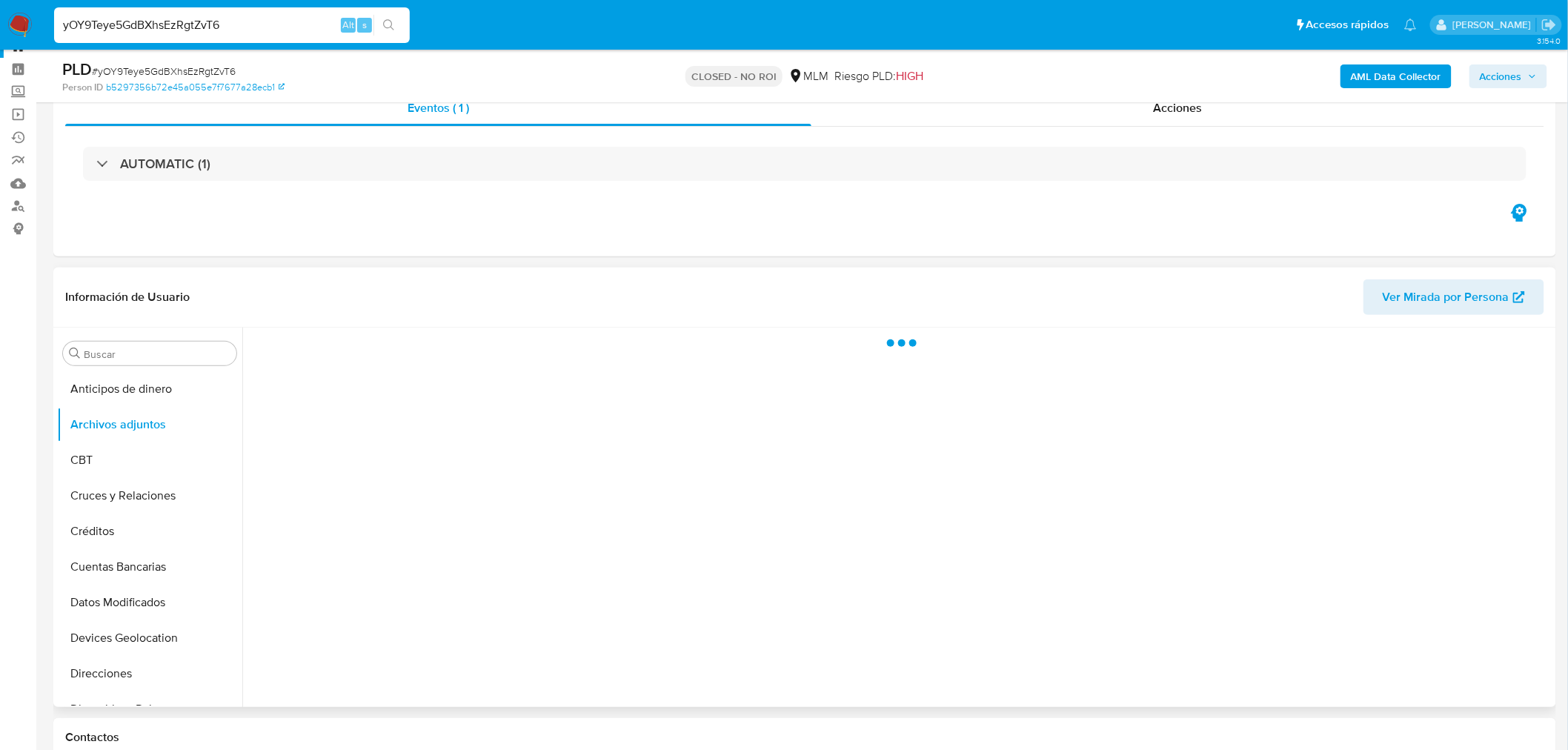
scroll to position [82, 0]
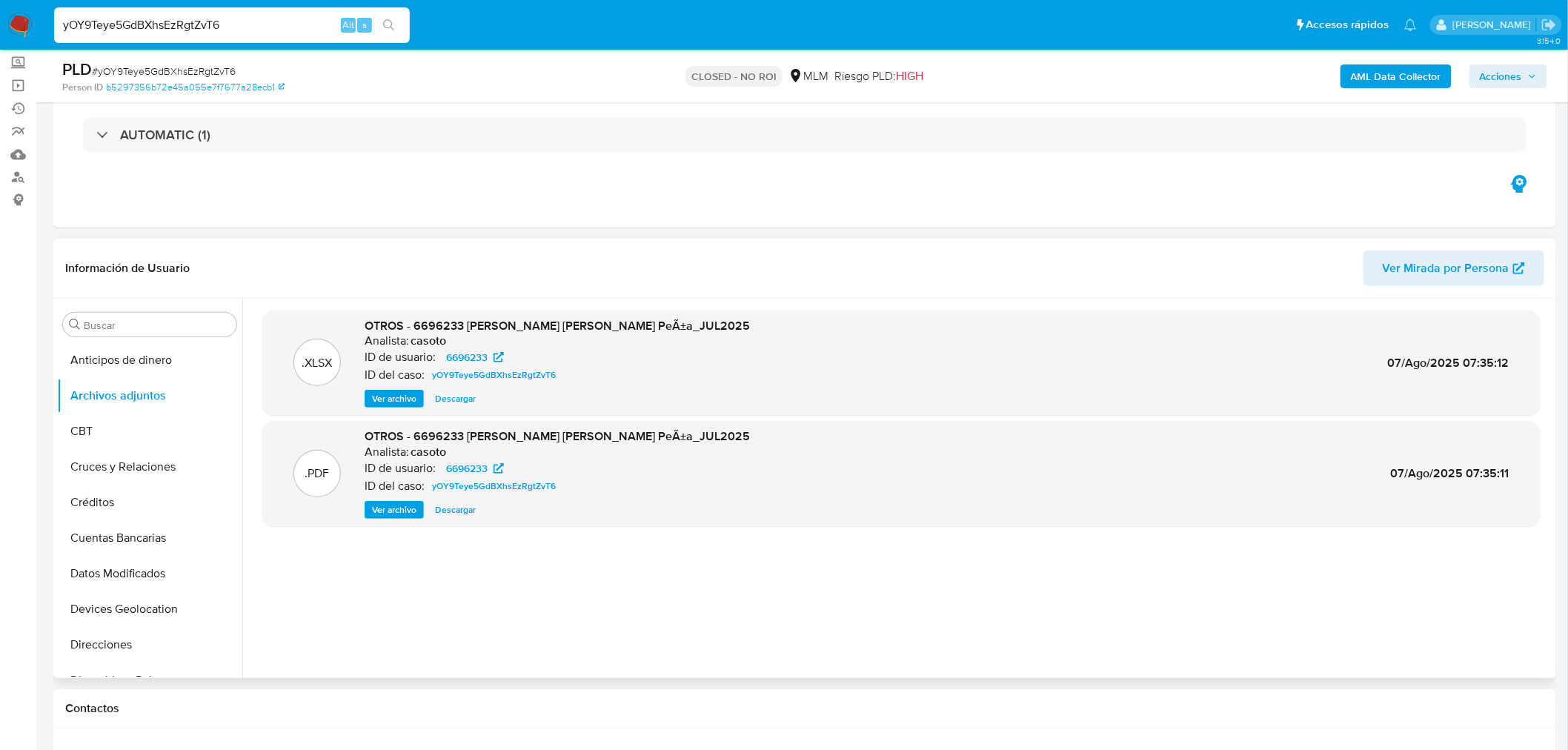
click at [390, 502] on span "Ver archivo" at bounding box center [394, 509] width 44 height 15
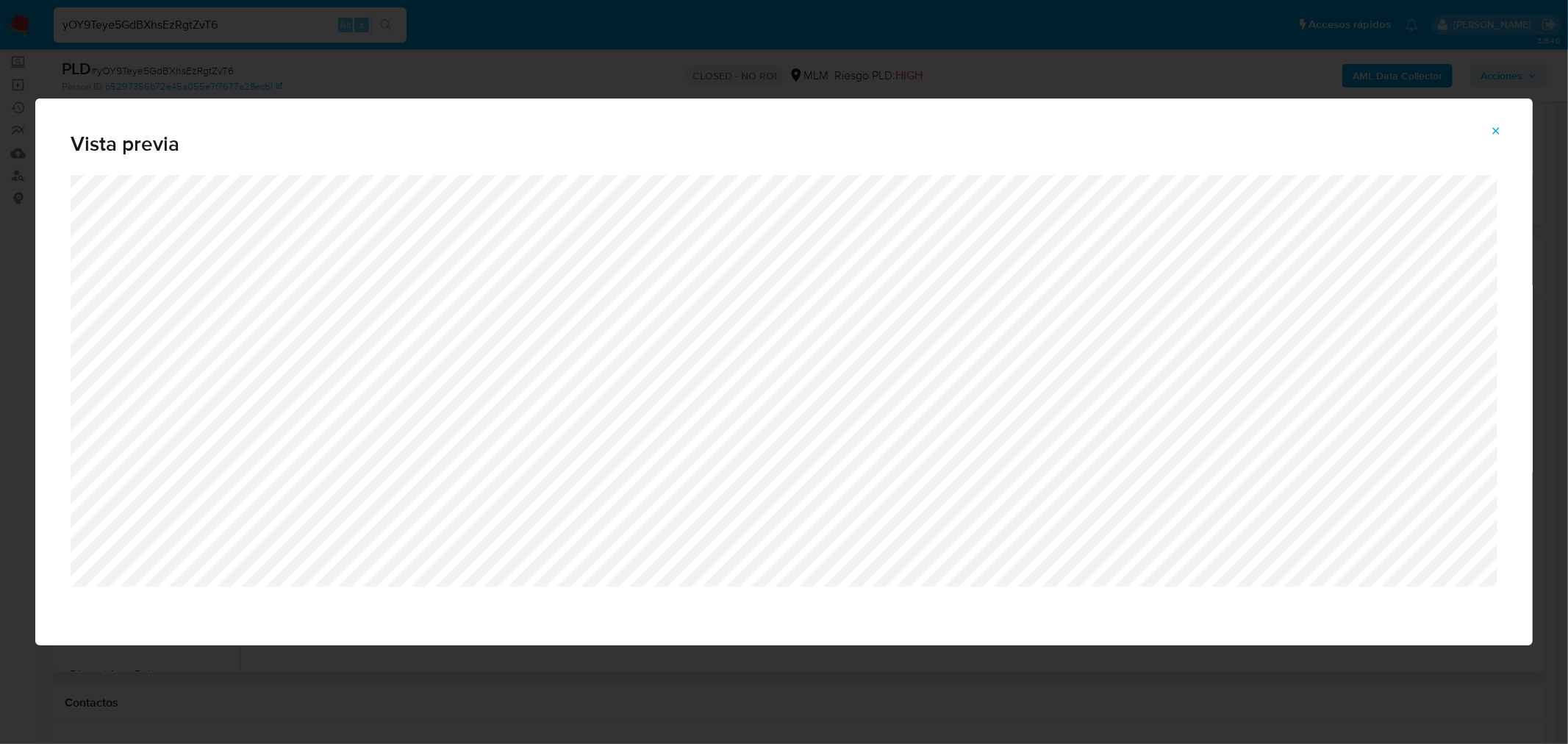
click at [1495, 129] on icon "Attachment preview" at bounding box center [1497, 130] width 7 height 7
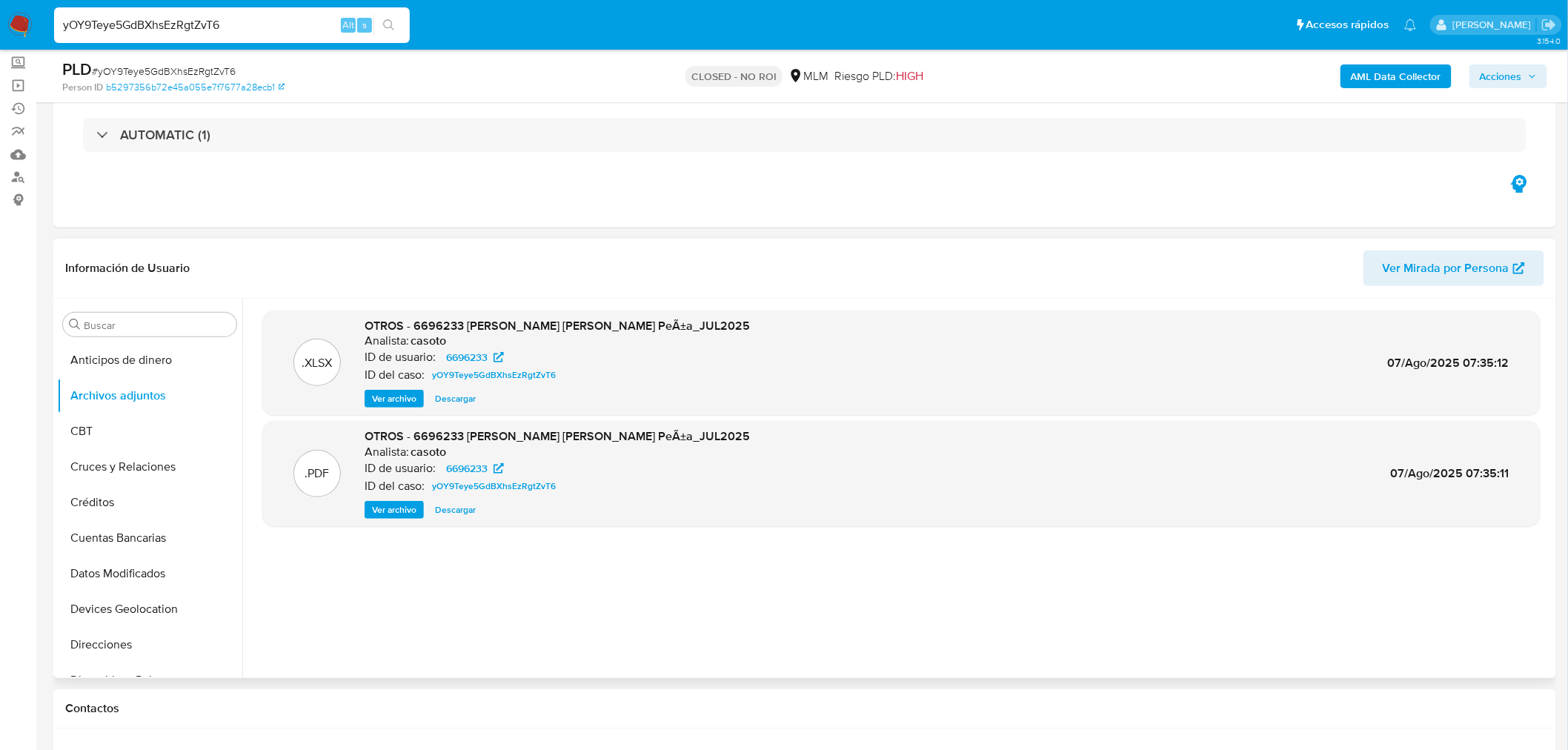
click at [179, 26] on input "yOY9Teye5GdBXhsEzRgtZvT6" at bounding box center [232, 25] width 356 height 19
paste input "M27Kr4jHbyyEH87Aynm4q37c"
type input "M27Kr4jHbyyEH87Aynm4q37c"
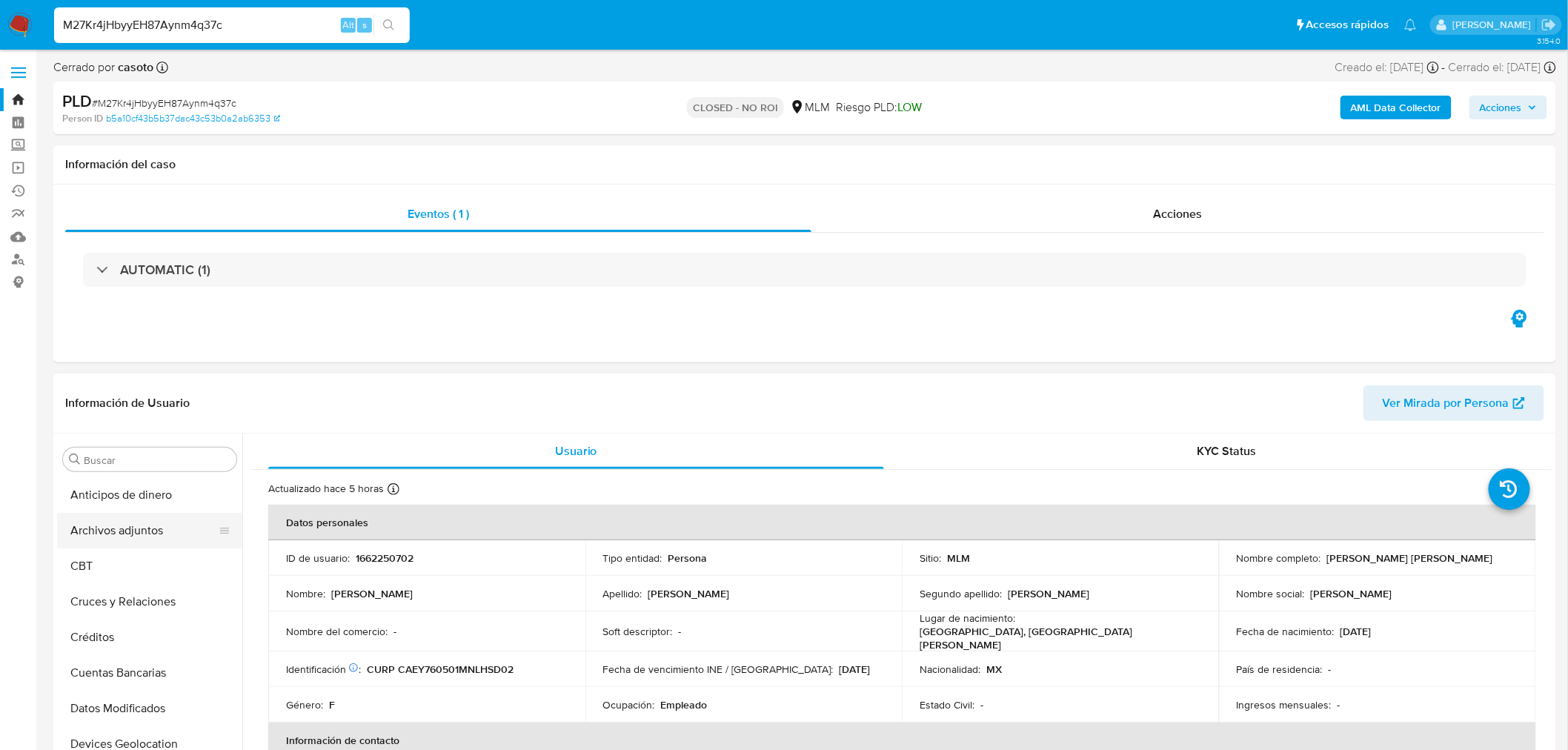
click at [109, 531] on button "Archivos adjuntos" at bounding box center [143, 530] width 173 height 35
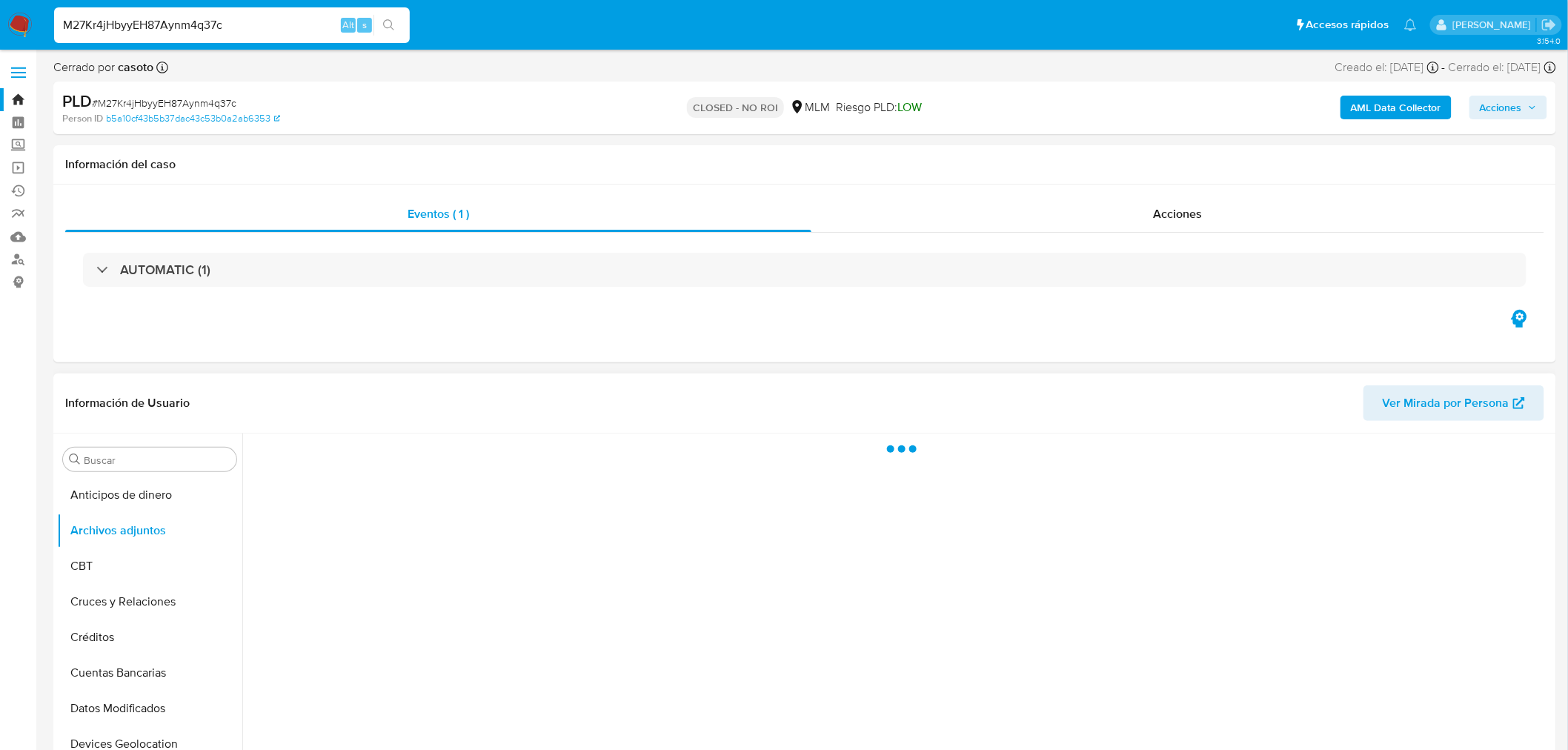
select select "10"
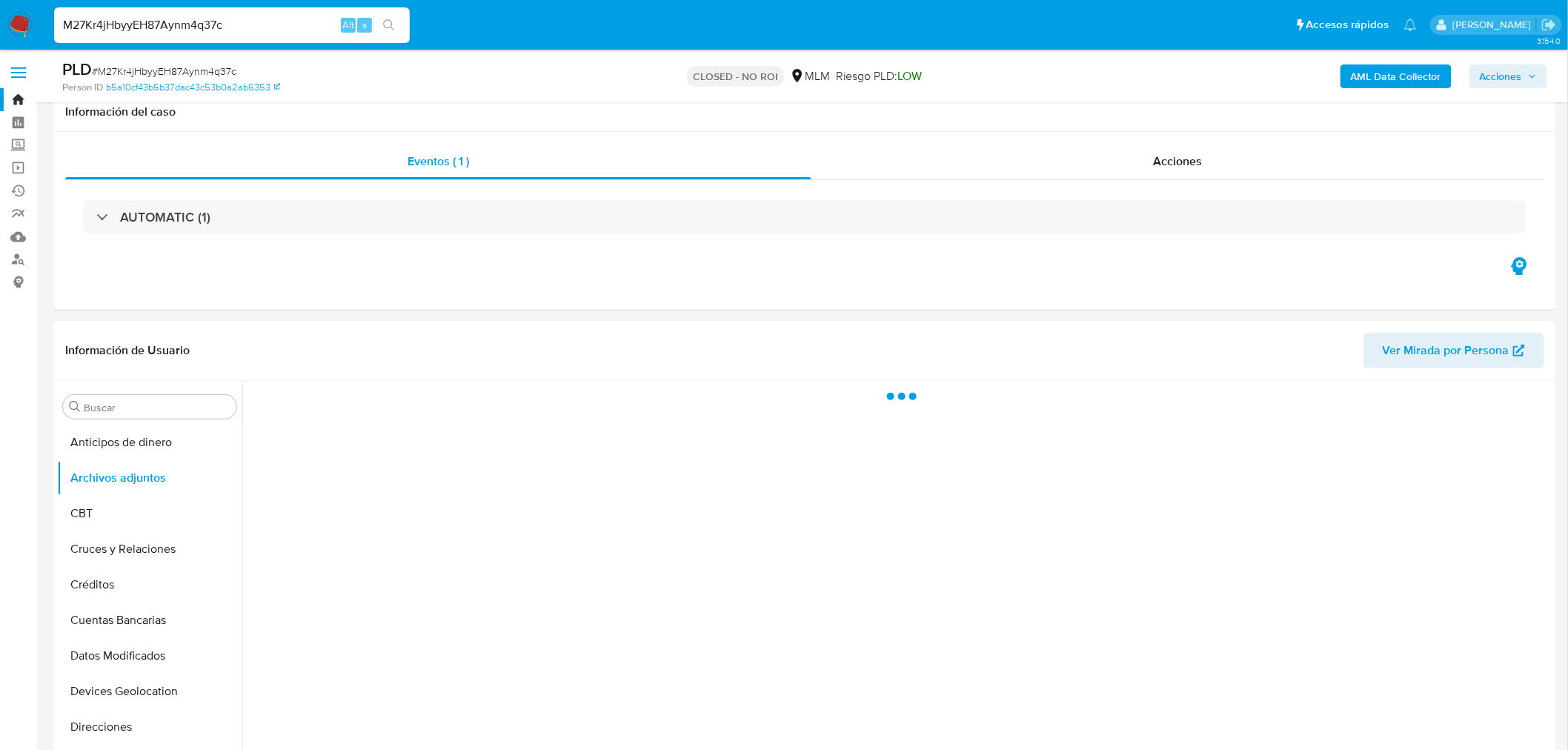
scroll to position [164, 0]
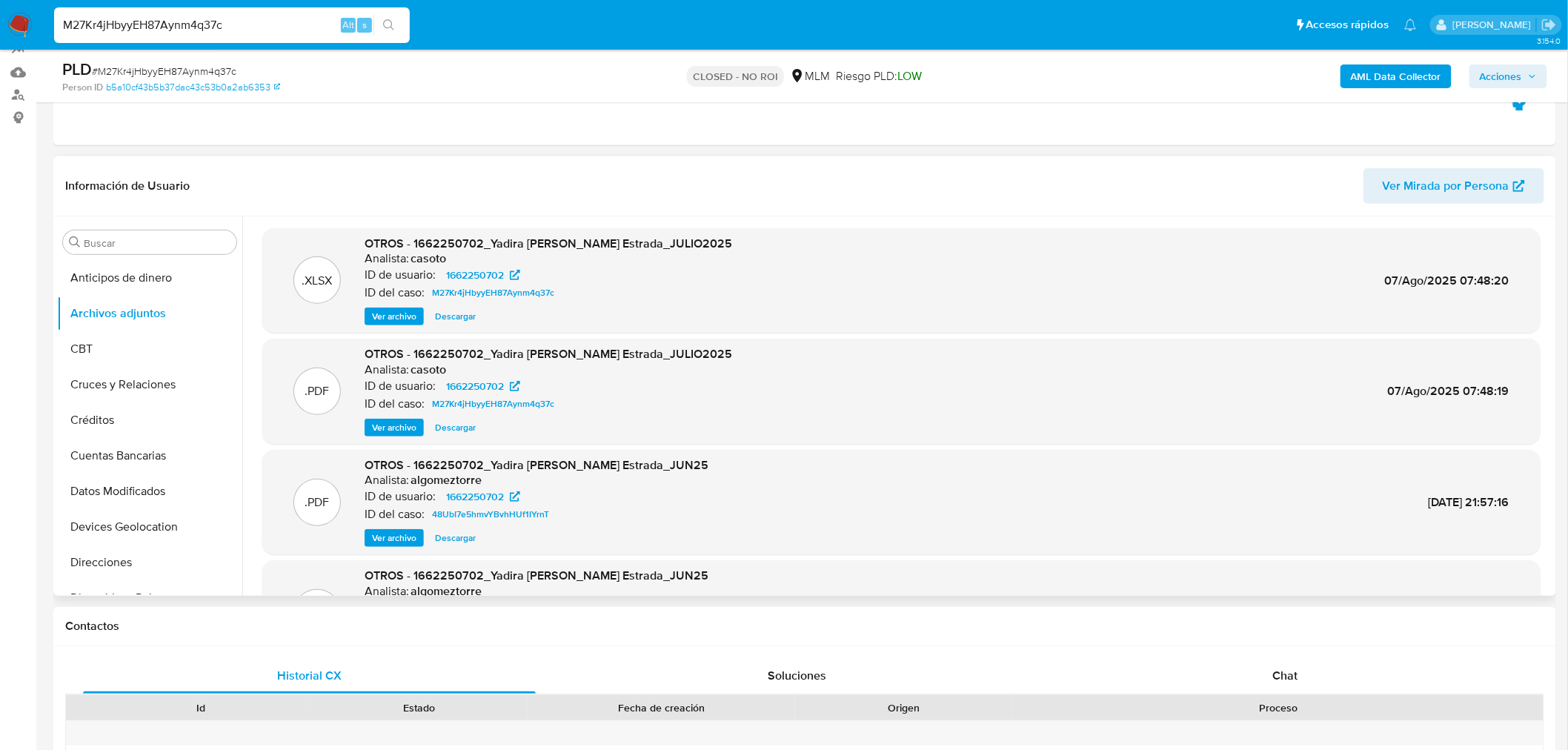
click at [405, 430] on span "Ver archivo" at bounding box center [394, 427] width 44 height 15
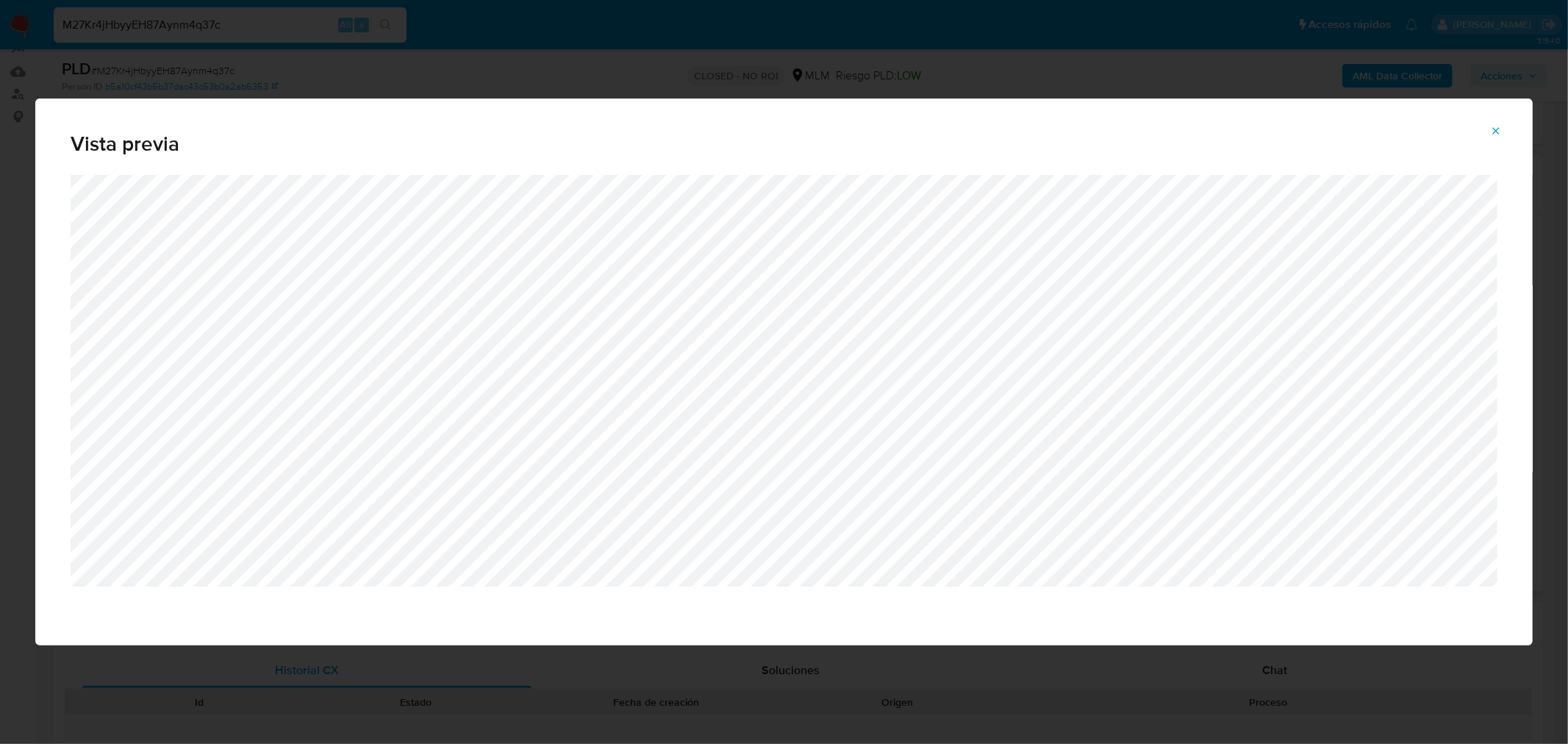
click at [1512, 121] on button "Attachment preview" at bounding box center [1496, 130] width 33 height 24
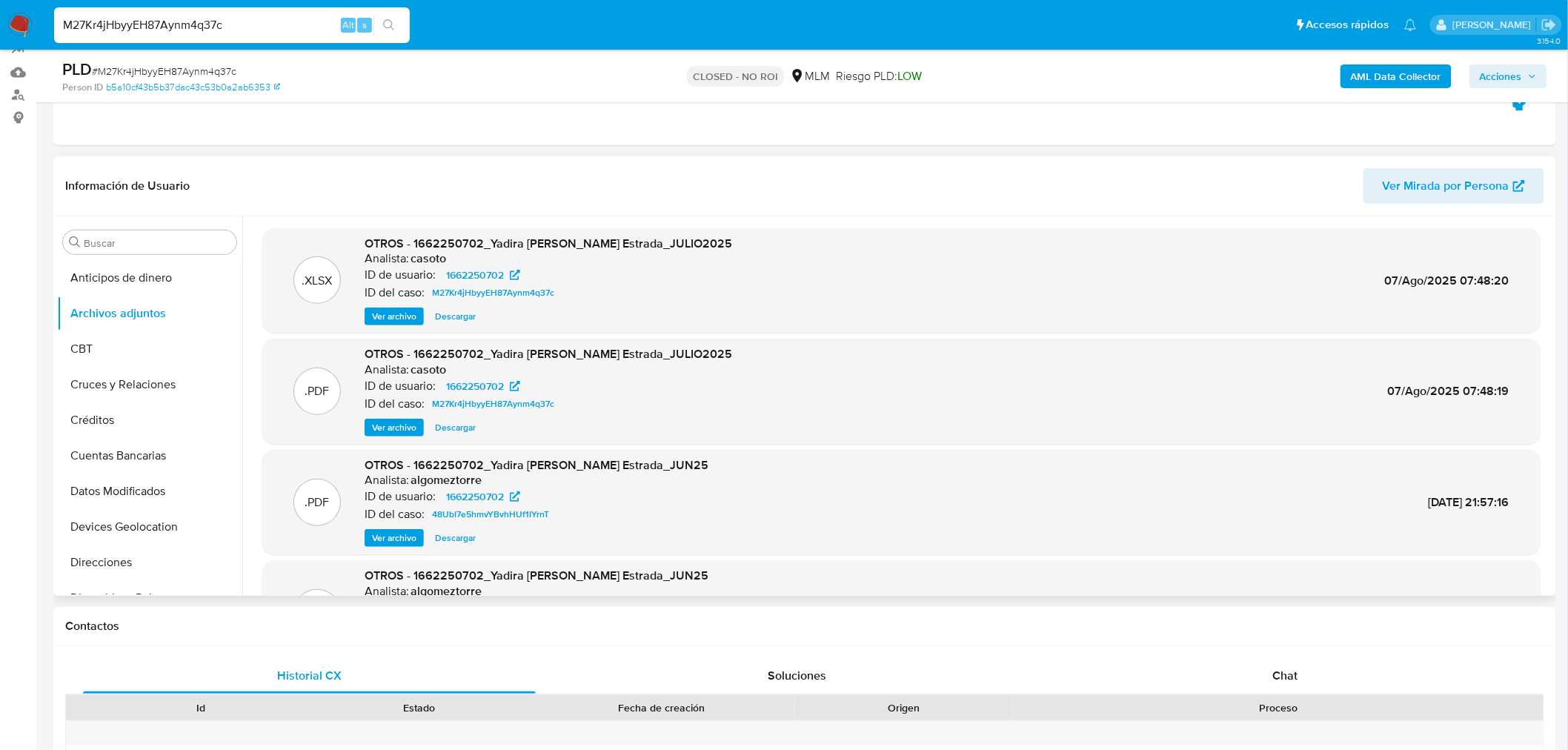
click at [189, 26] on input "M27Kr4jHbyyEH87Aynm4q37c" at bounding box center [232, 25] width 356 height 19
paste input "cv1nkkmARfmfQlp84QlrBH8r"
type input "cv1nkkmARfmfQlp84QlrBH8r"
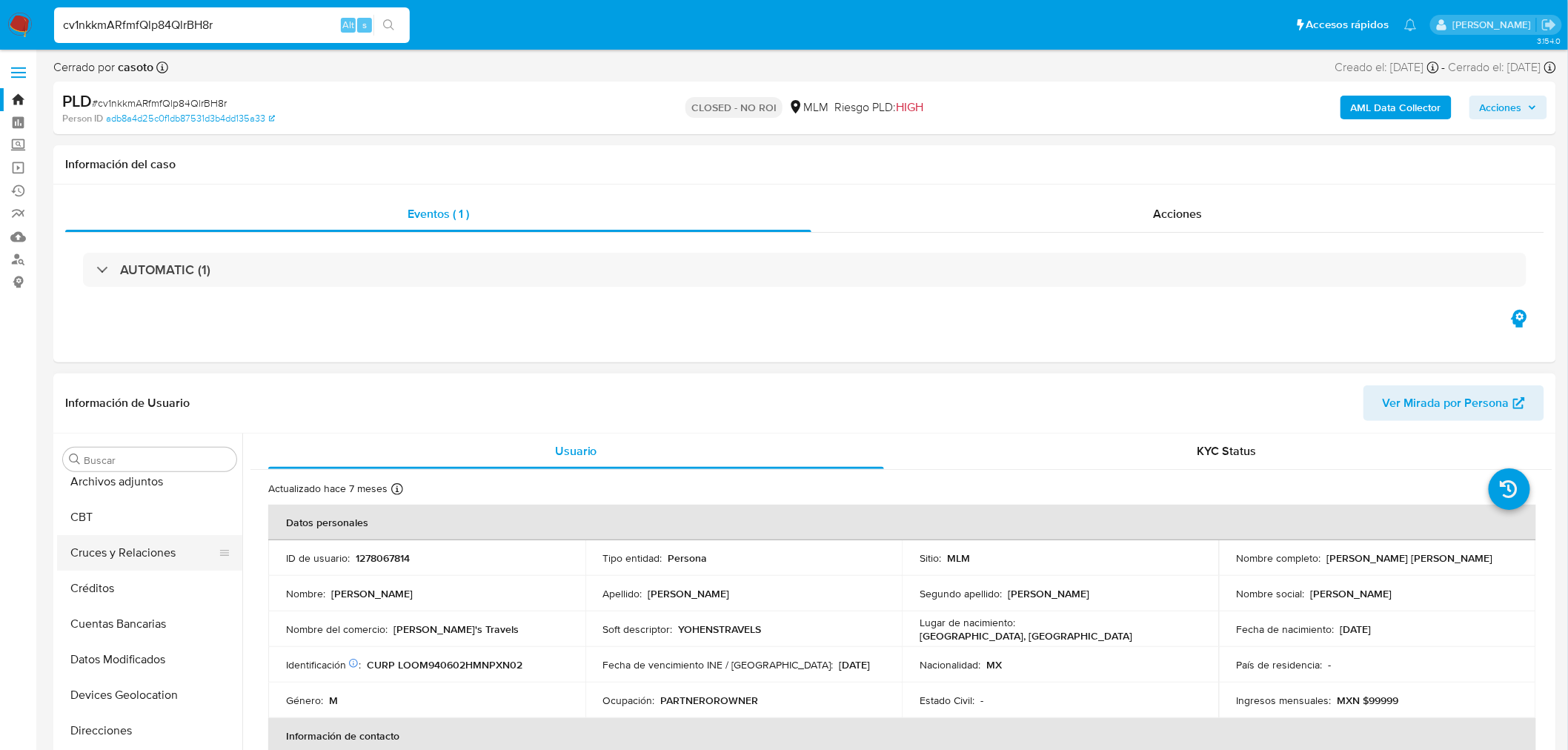
select select "10"
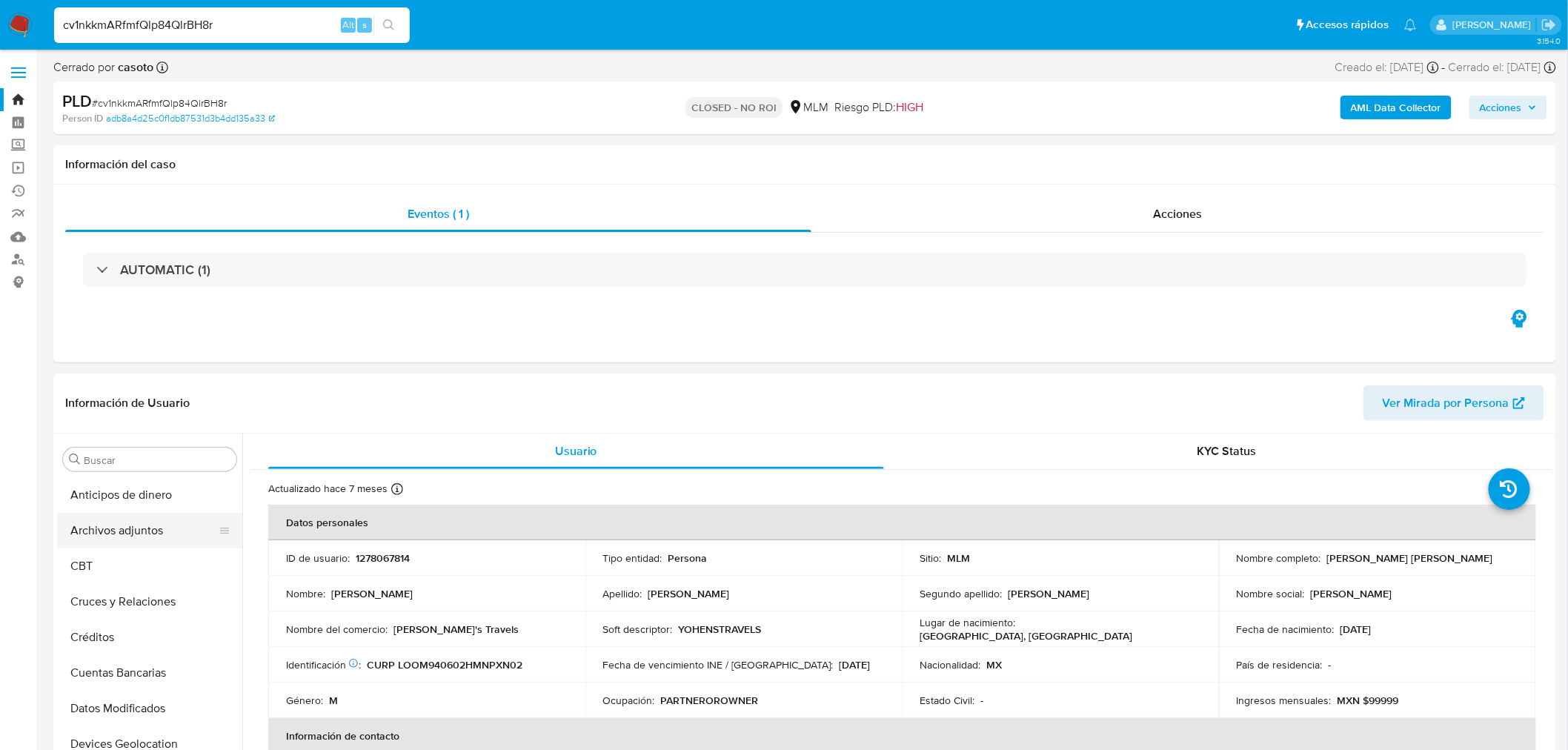
click at [149, 545] on button "Archivos adjuntos" at bounding box center [143, 530] width 173 height 35
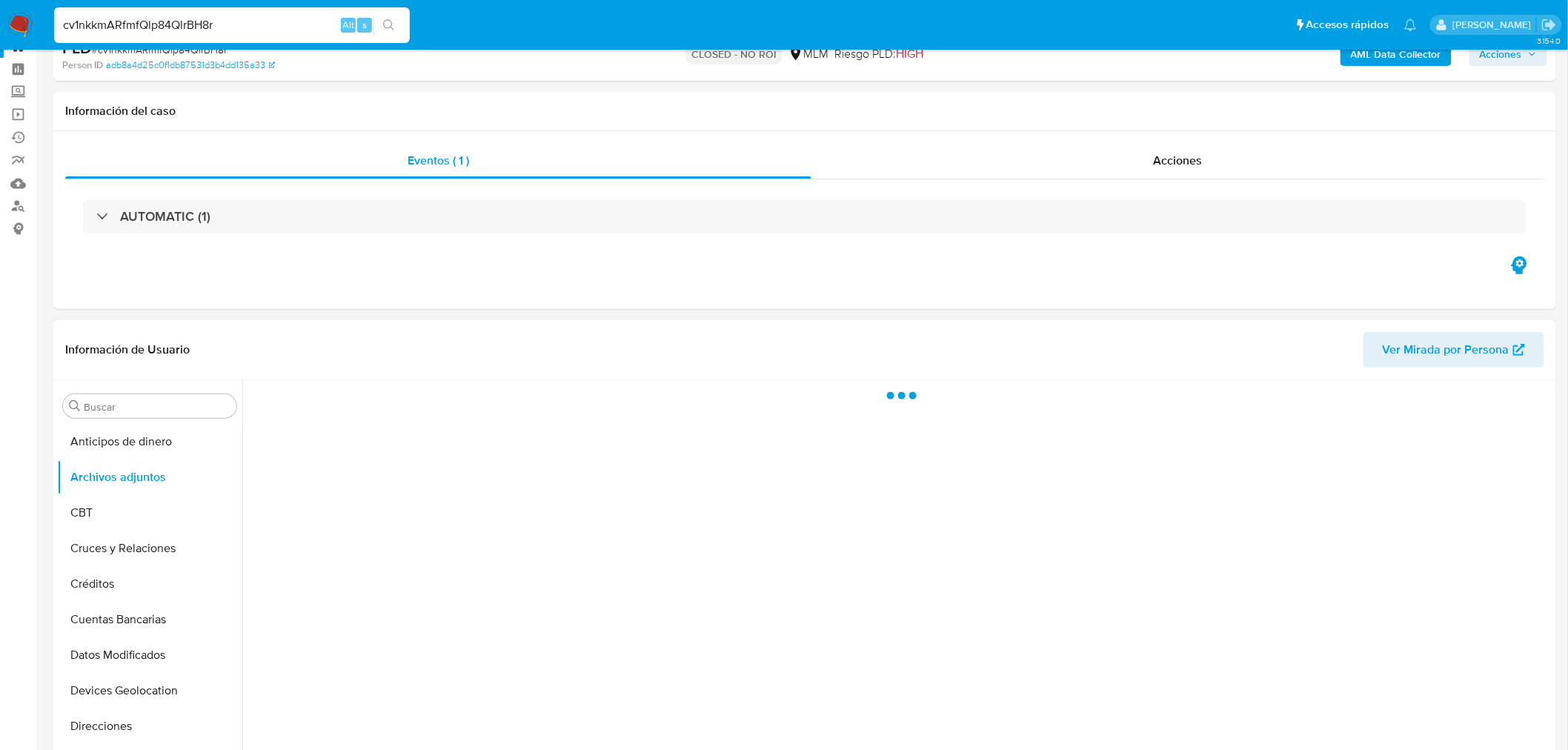
scroll to position [82, 0]
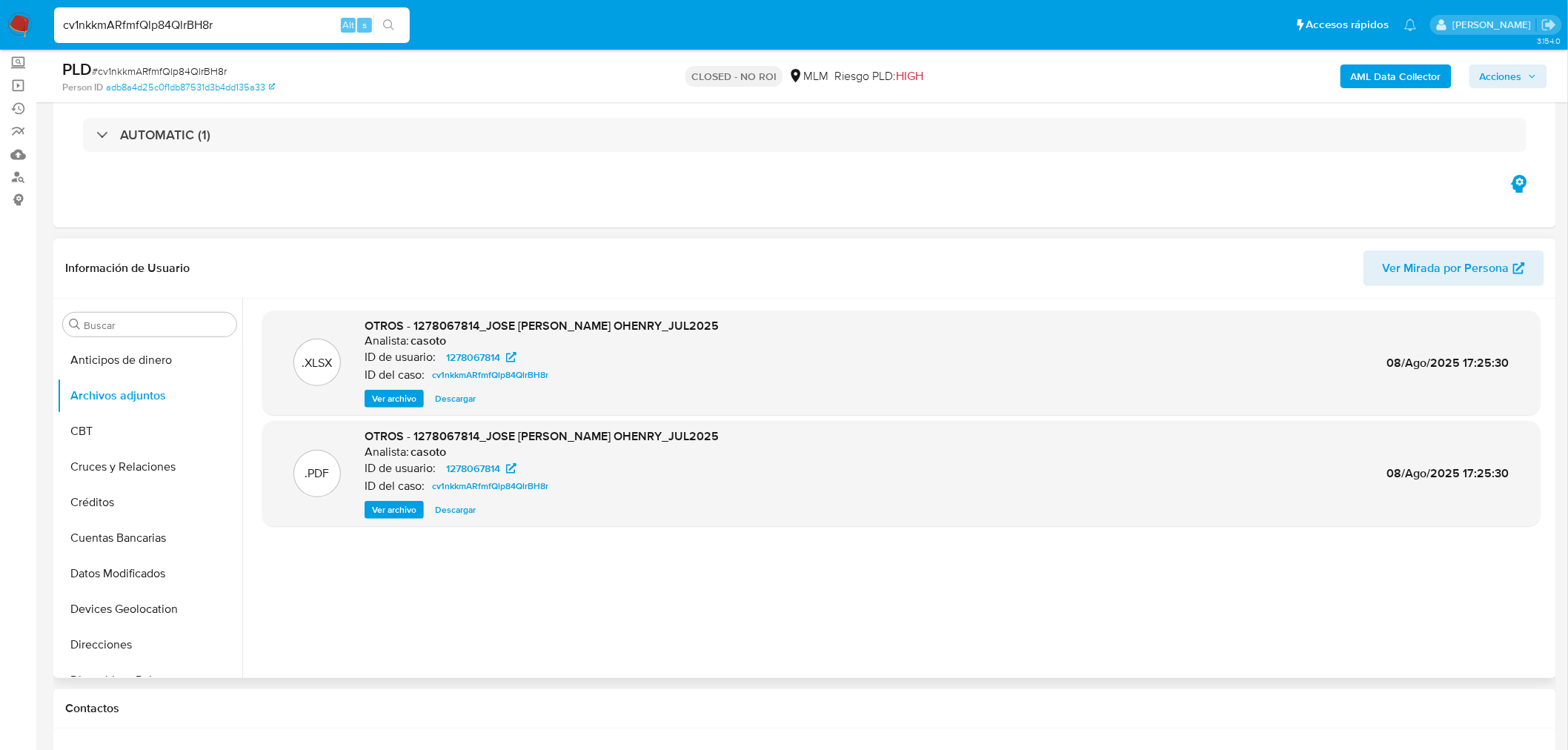
click at [389, 507] on span "Ver archivo" at bounding box center [394, 509] width 44 height 15
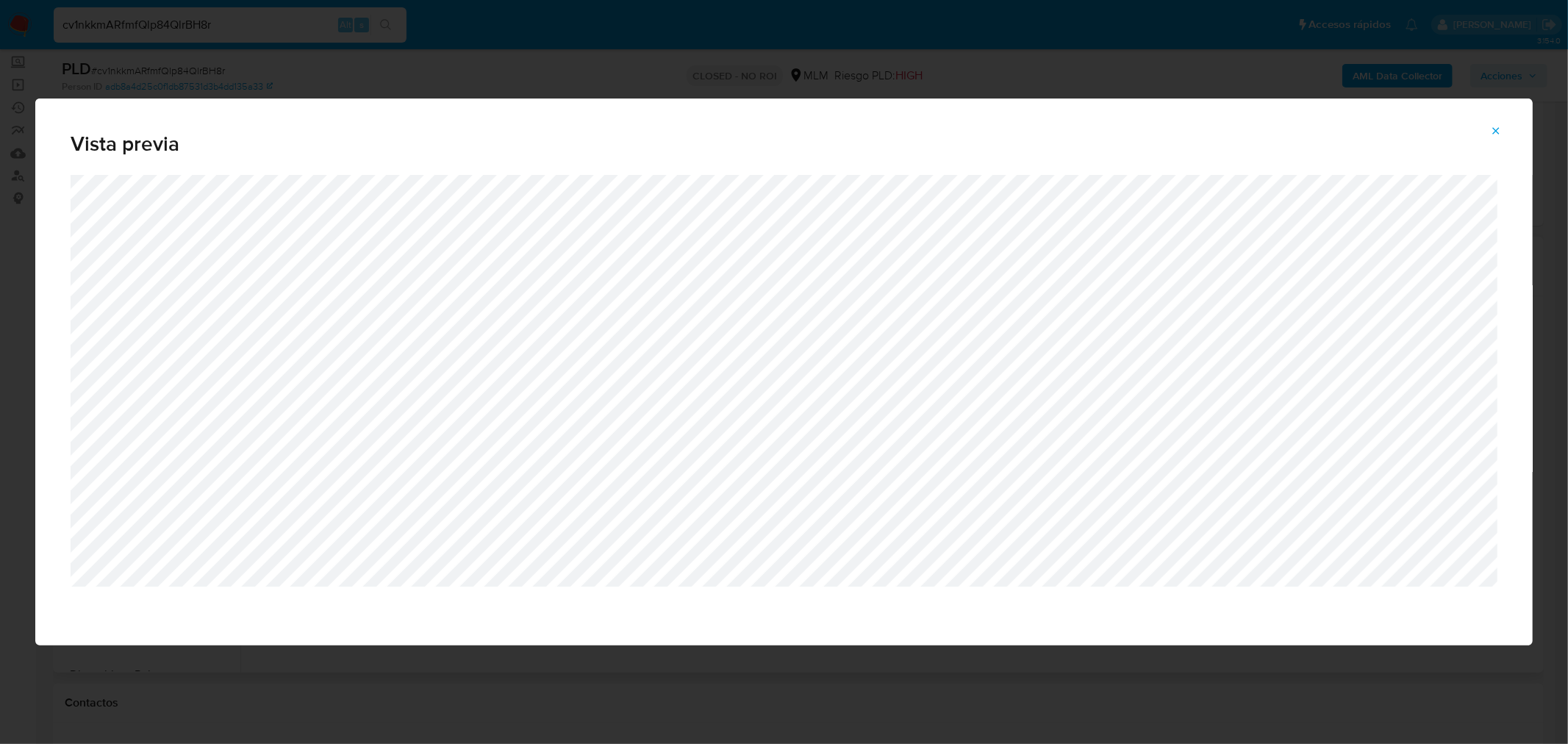
click at [1510, 131] on button "Attachment preview" at bounding box center [1496, 130] width 33 height 24
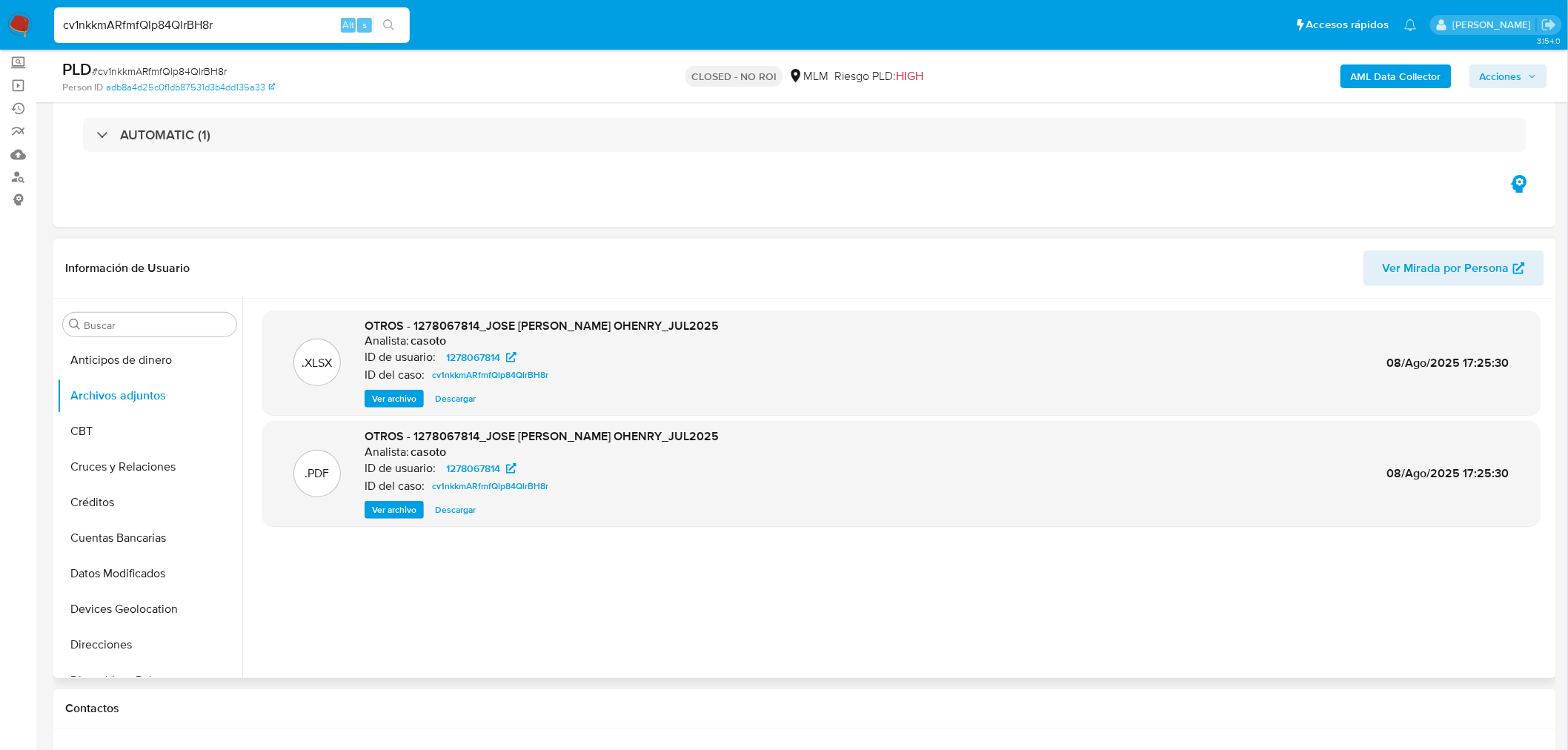
click at [215, 35] on div "cv1nkkmARfmfQlp84QlrBH8r Alt s" at bounding box center [232, 25] width 356 height 35
click at [216, 26] on input "cv1nkkmARfmfQlp84QlrBH8r" at bounding box center [232, 25] width 356 height 19
paste input "glh3qgXEO7dYtKj8bihOAPfE"
type input "glh3qgXEO7dYtKj8bihOAPfE"
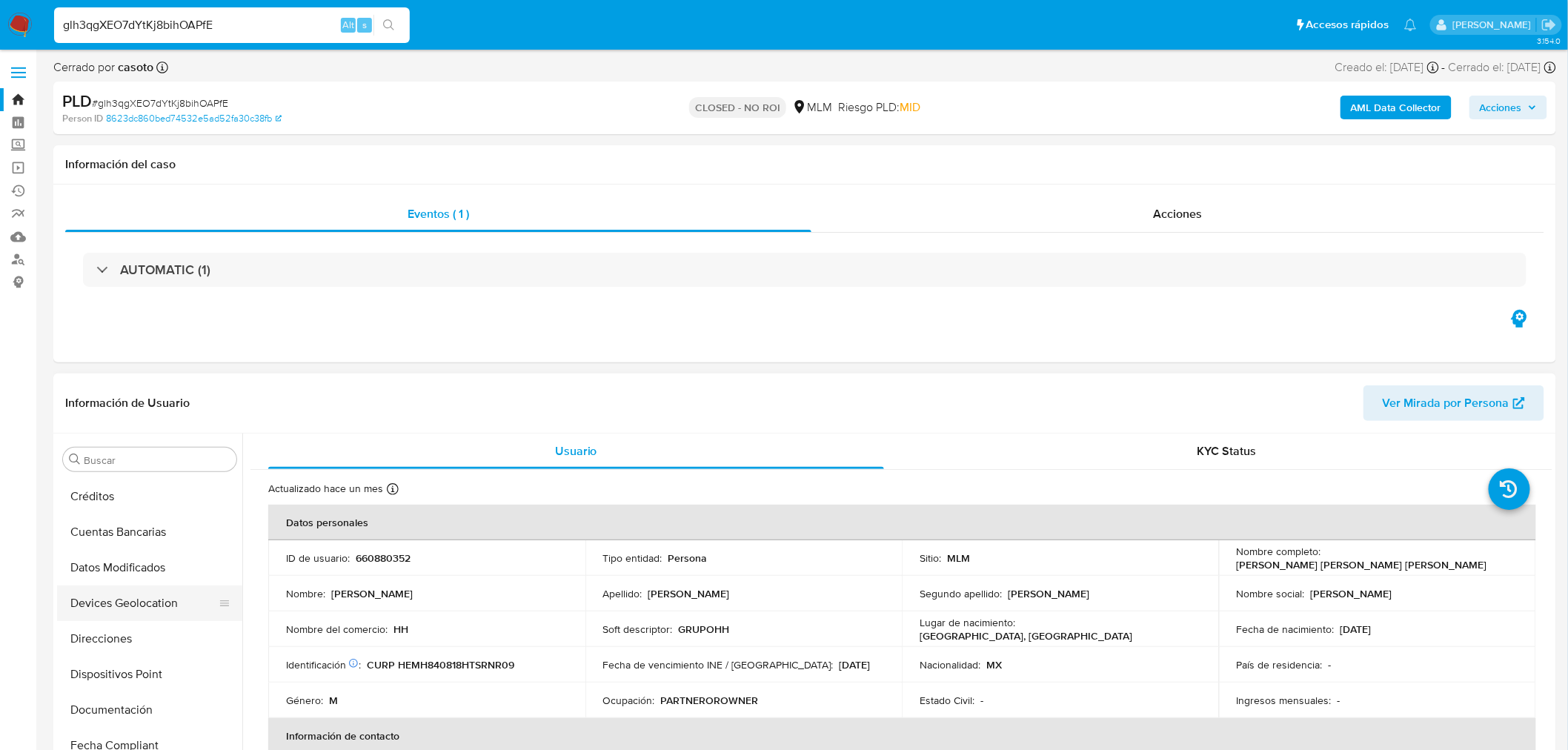
select select "10"
click at [132, 542] on button "Archivos adjuntos" at bounding box center [143, 530] width 173 height 35
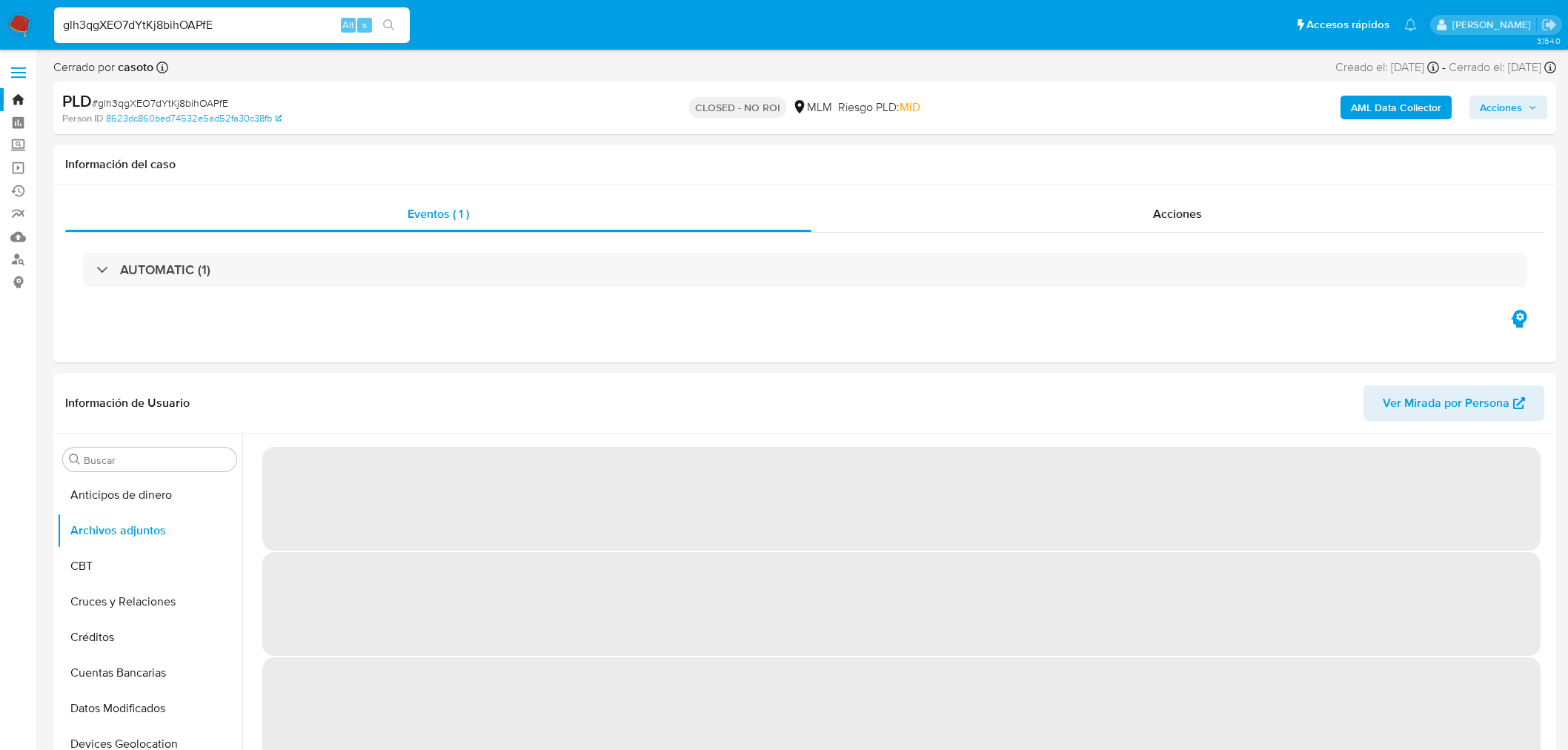
select select "10"
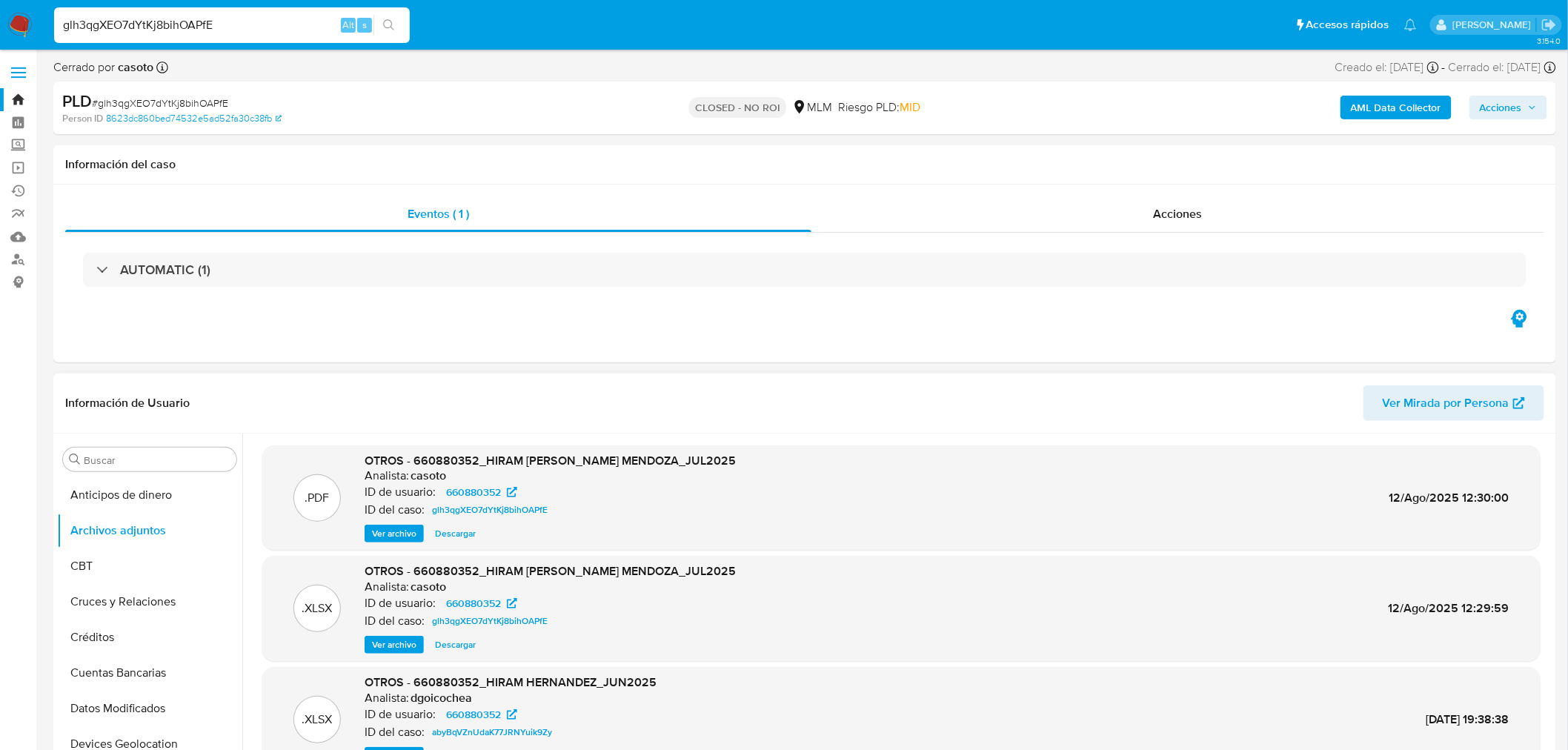
click at [410, 539] on span "Ver archivo" at bounding box center [394, 533] width 44 height 15
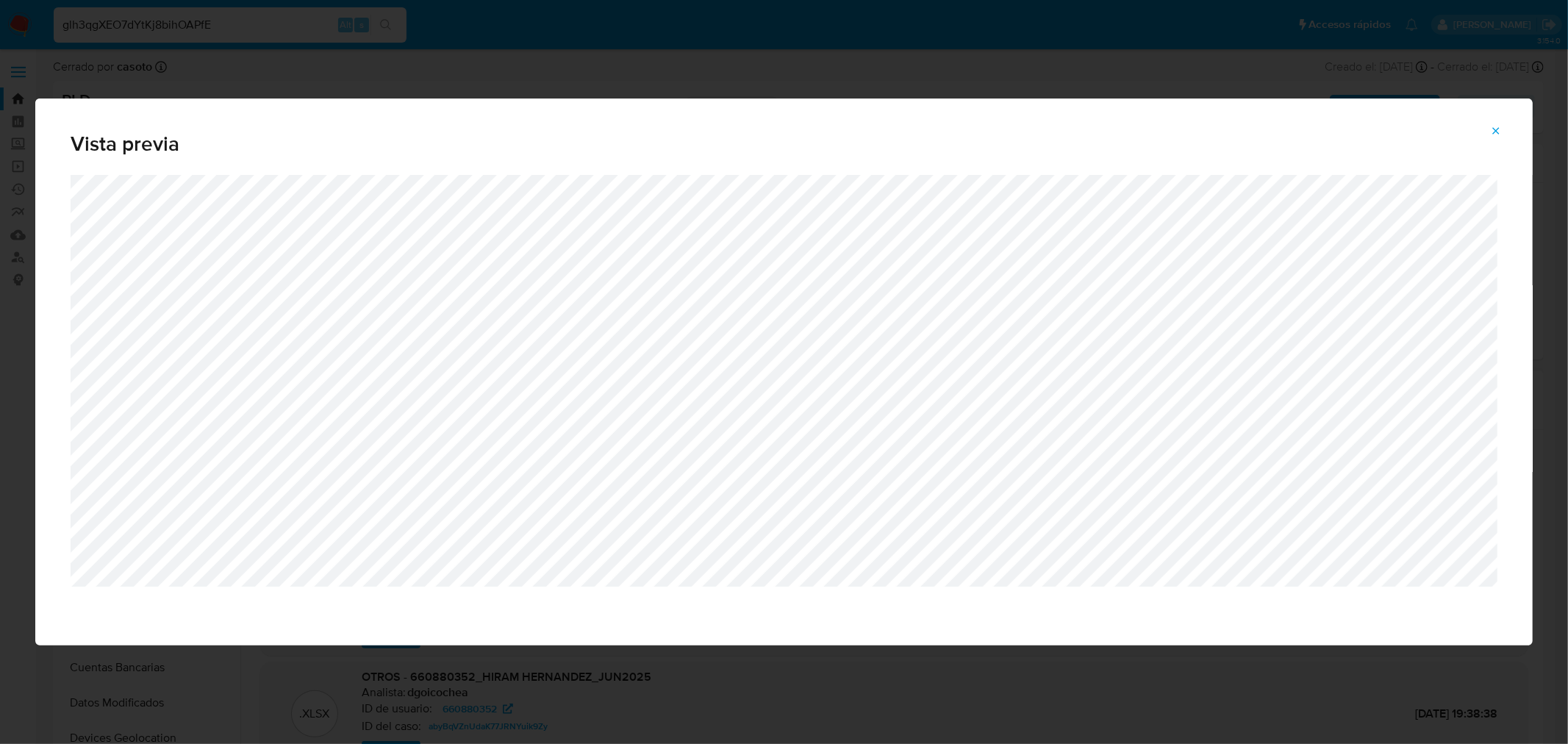
click at [1489, 128] on button "Attachment preview" at bounding box center [1496, 130] width 33 height 24
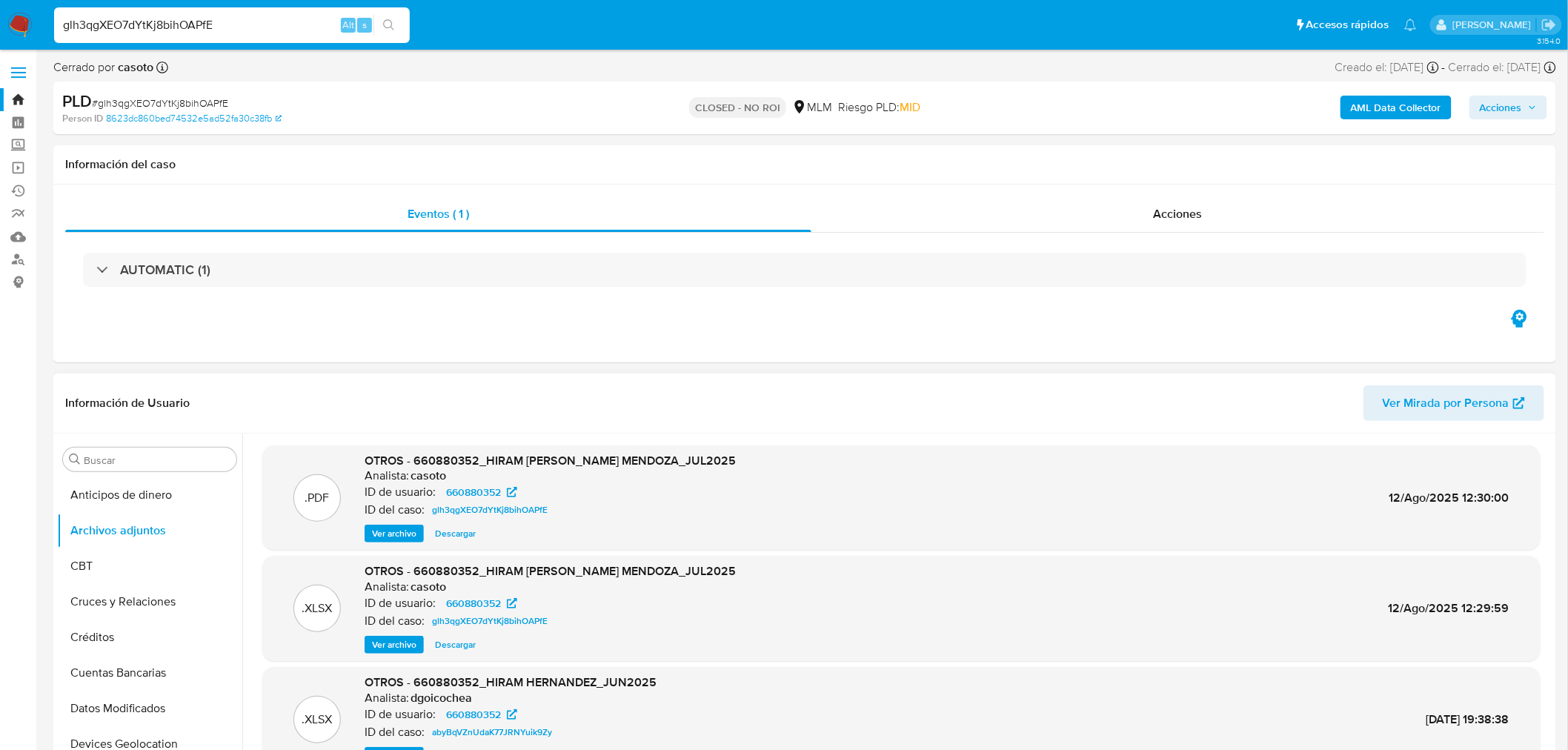
click at [109, 25] on input "glh3qgXEO7dYtKj8bihOAPfE" at bounding box center [232, 25] width 356 height 19
paste input "Yxa4SJoGbNuXUXoZcjHNQfBa"
type input "Yxa4SJoGbNuXUXoZcjHNQfBa"
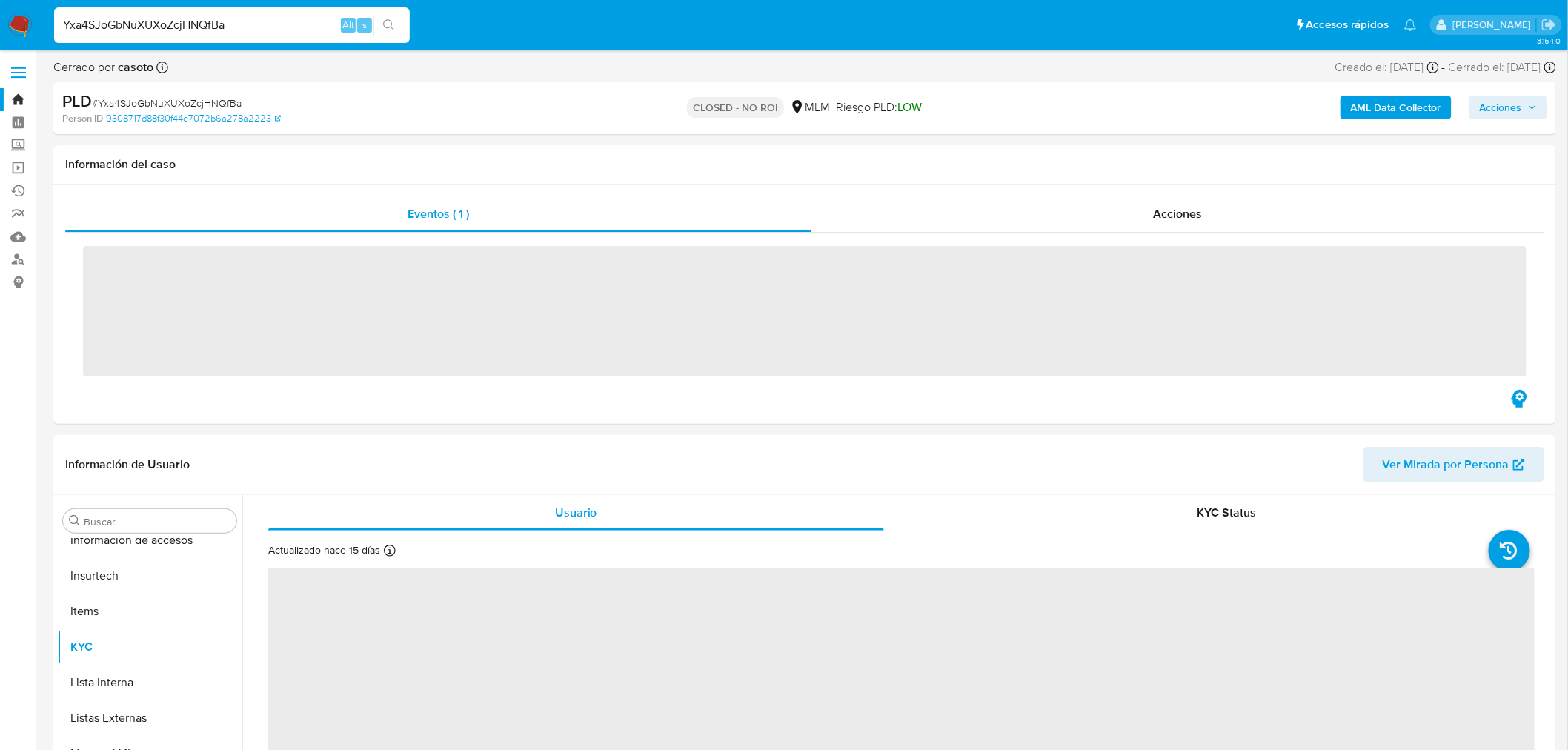
scroll to position [625, 0]
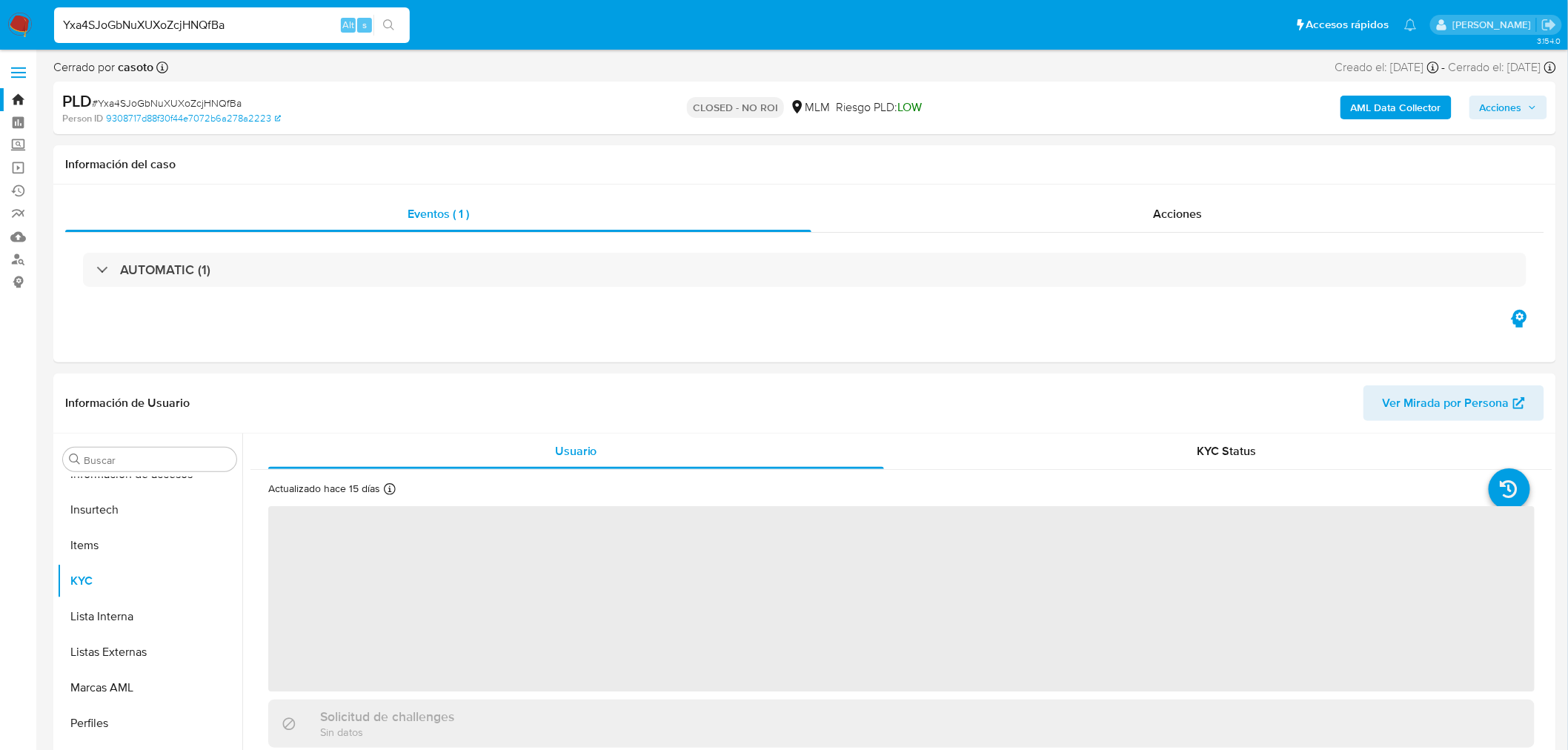
select select "10"
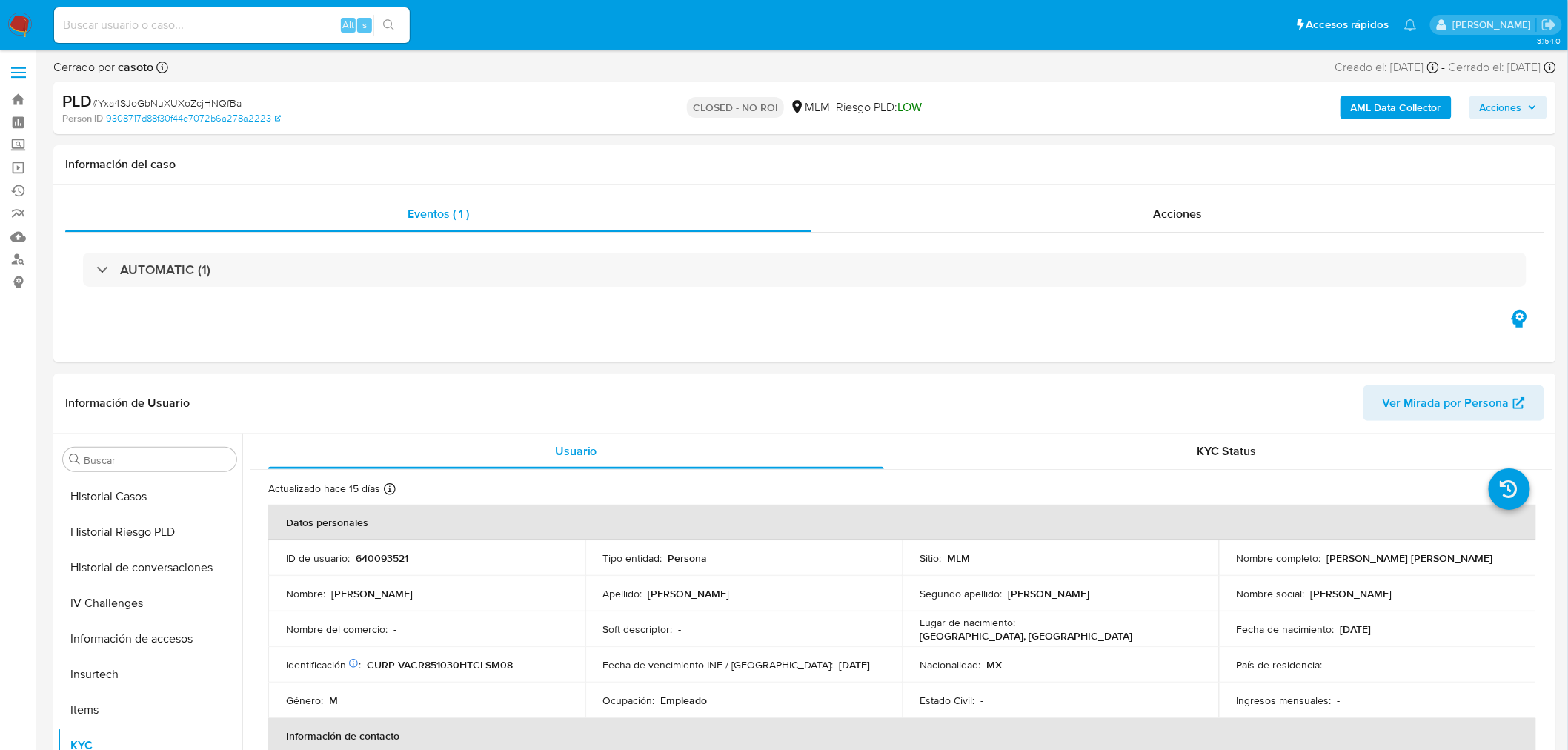
select select "10"
click at [150, 542] on button "Archivos adjuntos" at bounding box center [143, 530] width 173 height 35
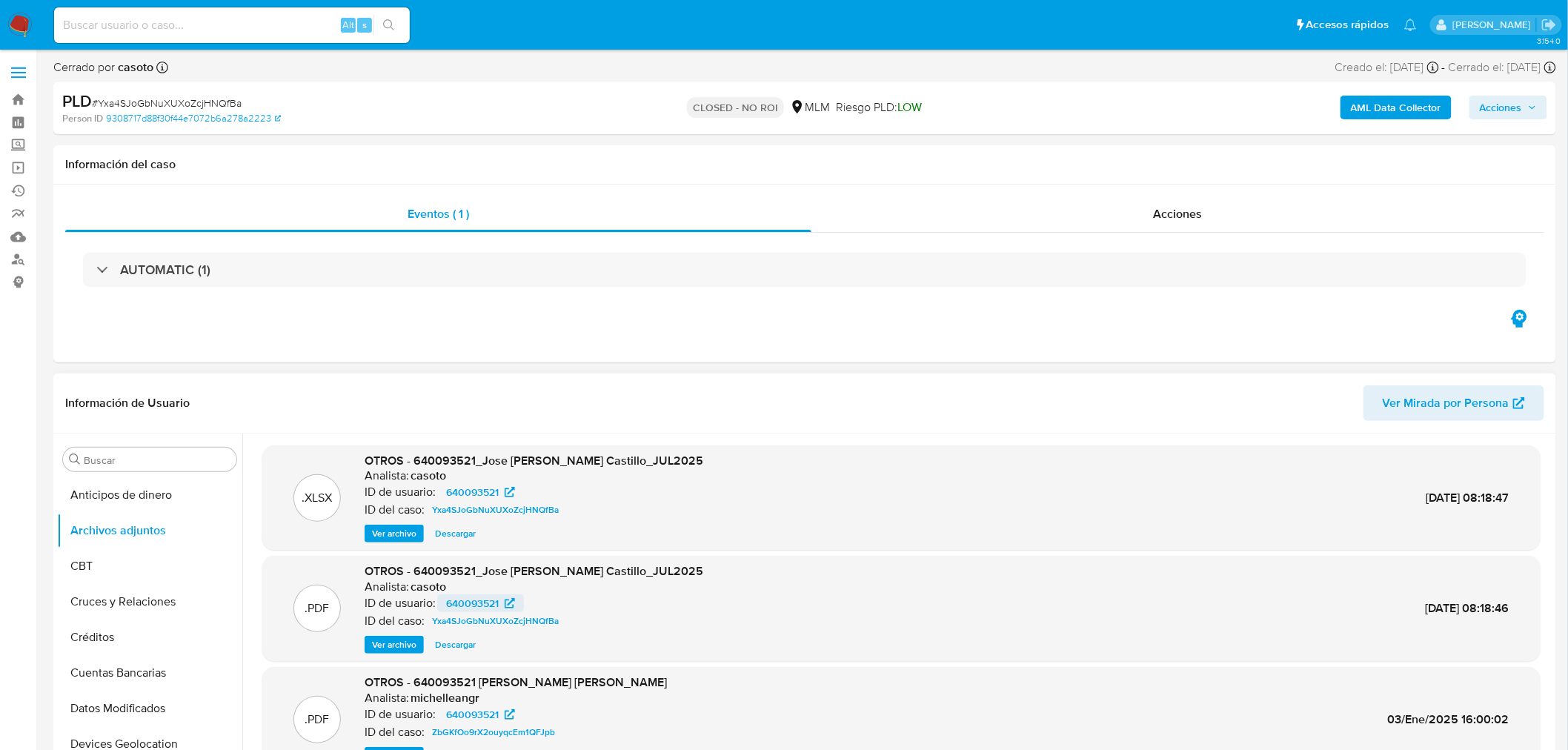
scroll to position [82, 0]
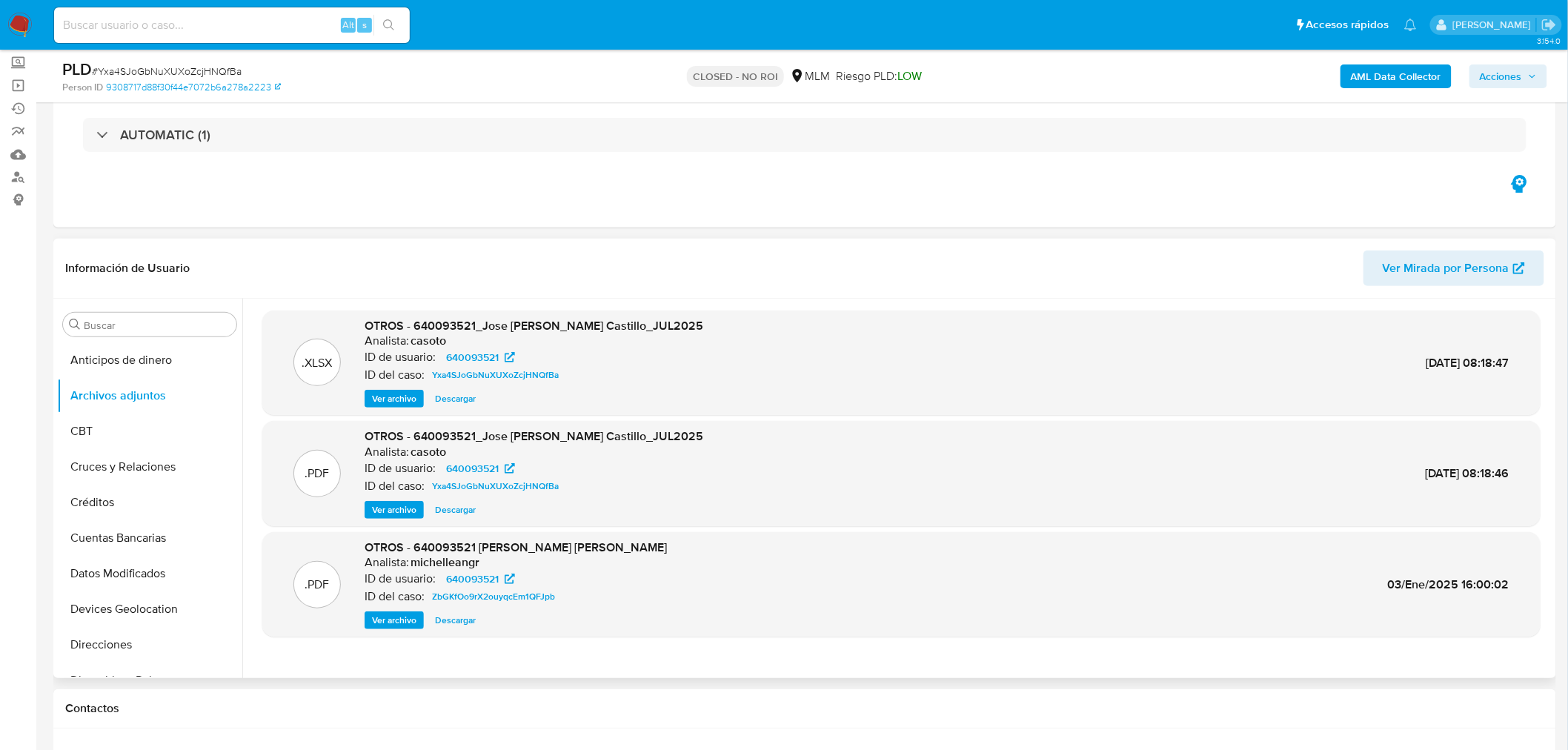
click at [387, 505] on span "Ver archivo" at bounding box center [394, 509] width 44 height 15
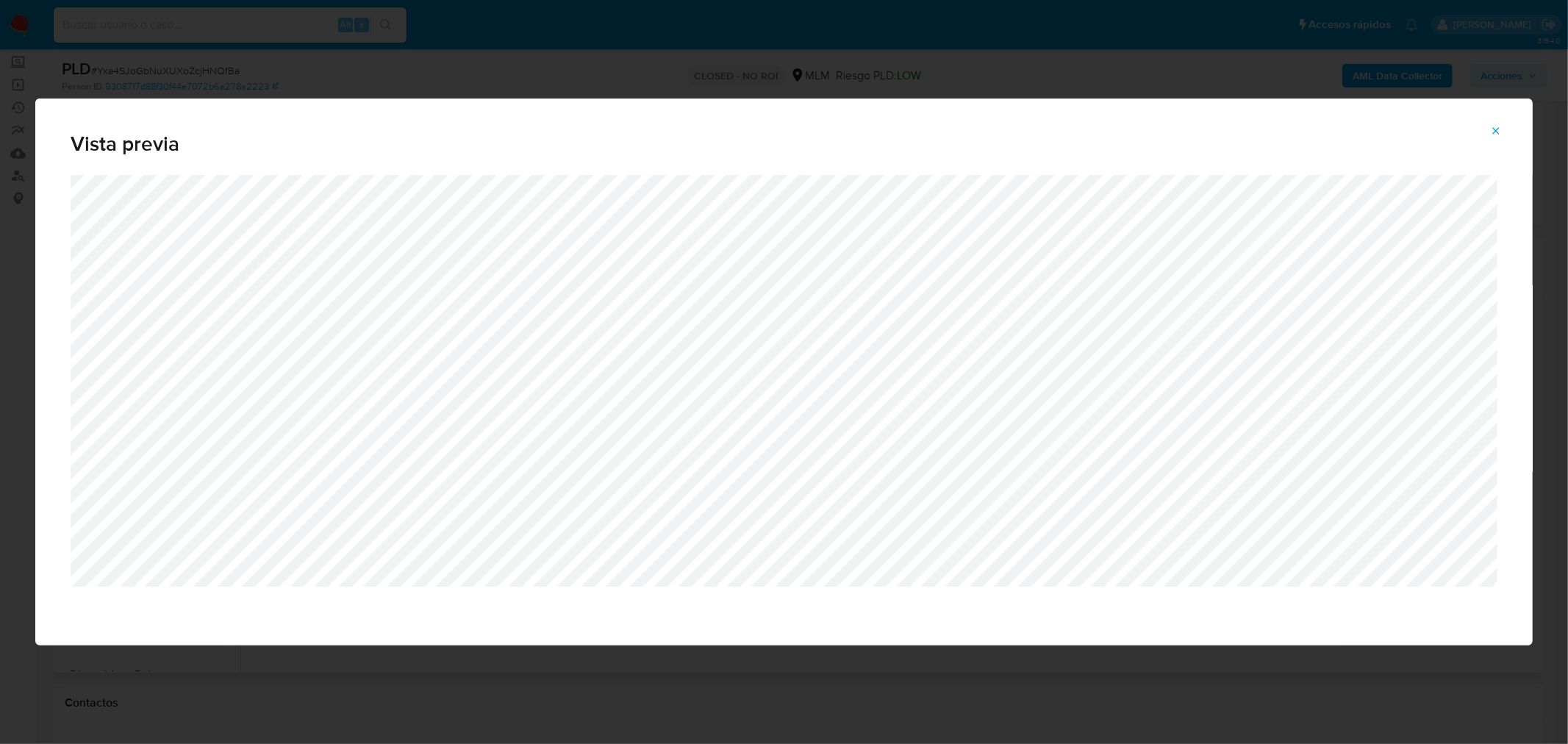
click at [1494, 131] on icon "Attachment preview" at bounding box center [1496, 130] width 11 height 11
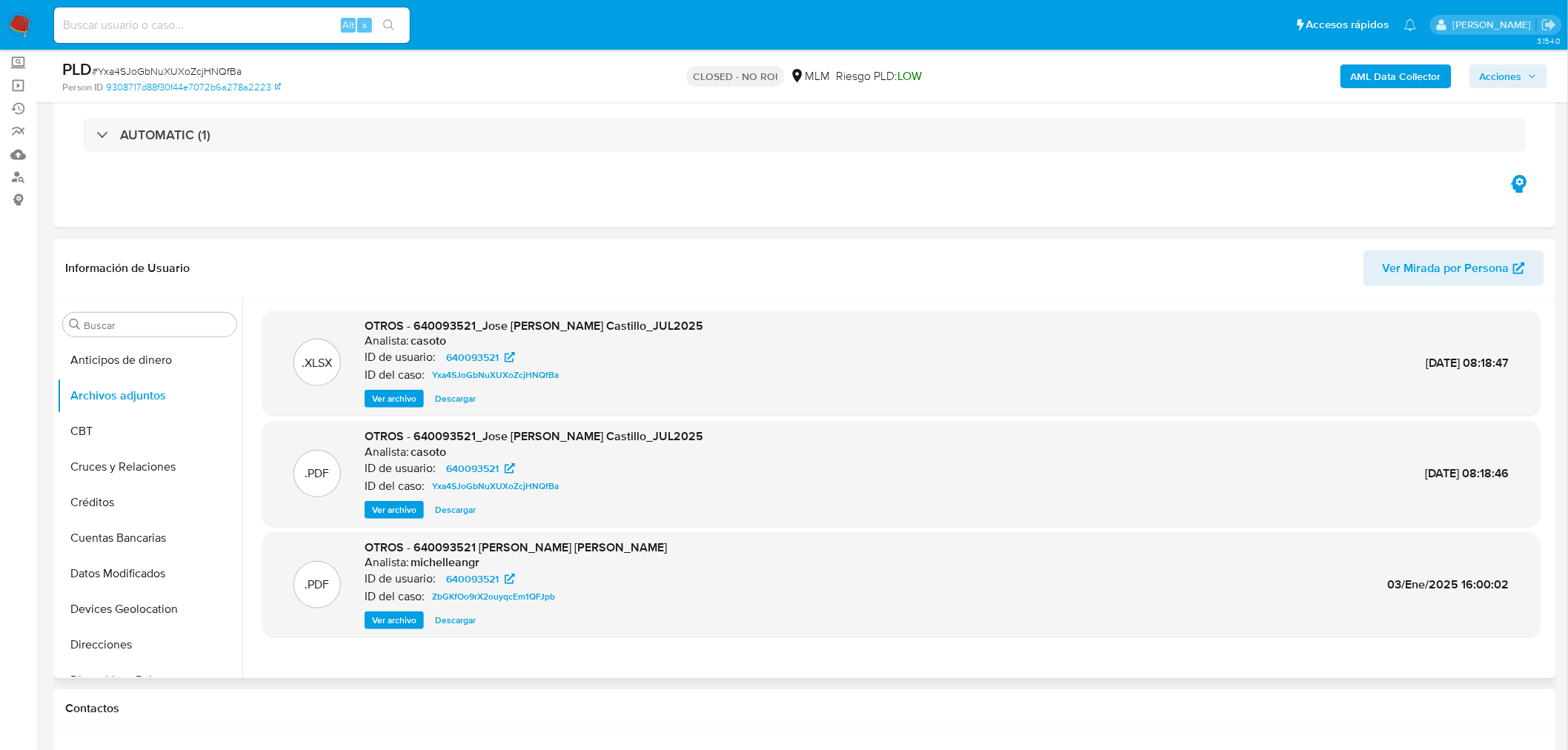
click at [297, 20] on input at bounding box center [232, 25] width 356 height 19
paste input "3CiH4zWSgDGb6D9Il5hH2Gvx"
type input "3CiH4zWSgDGb6D9Il5hH2Gvx"
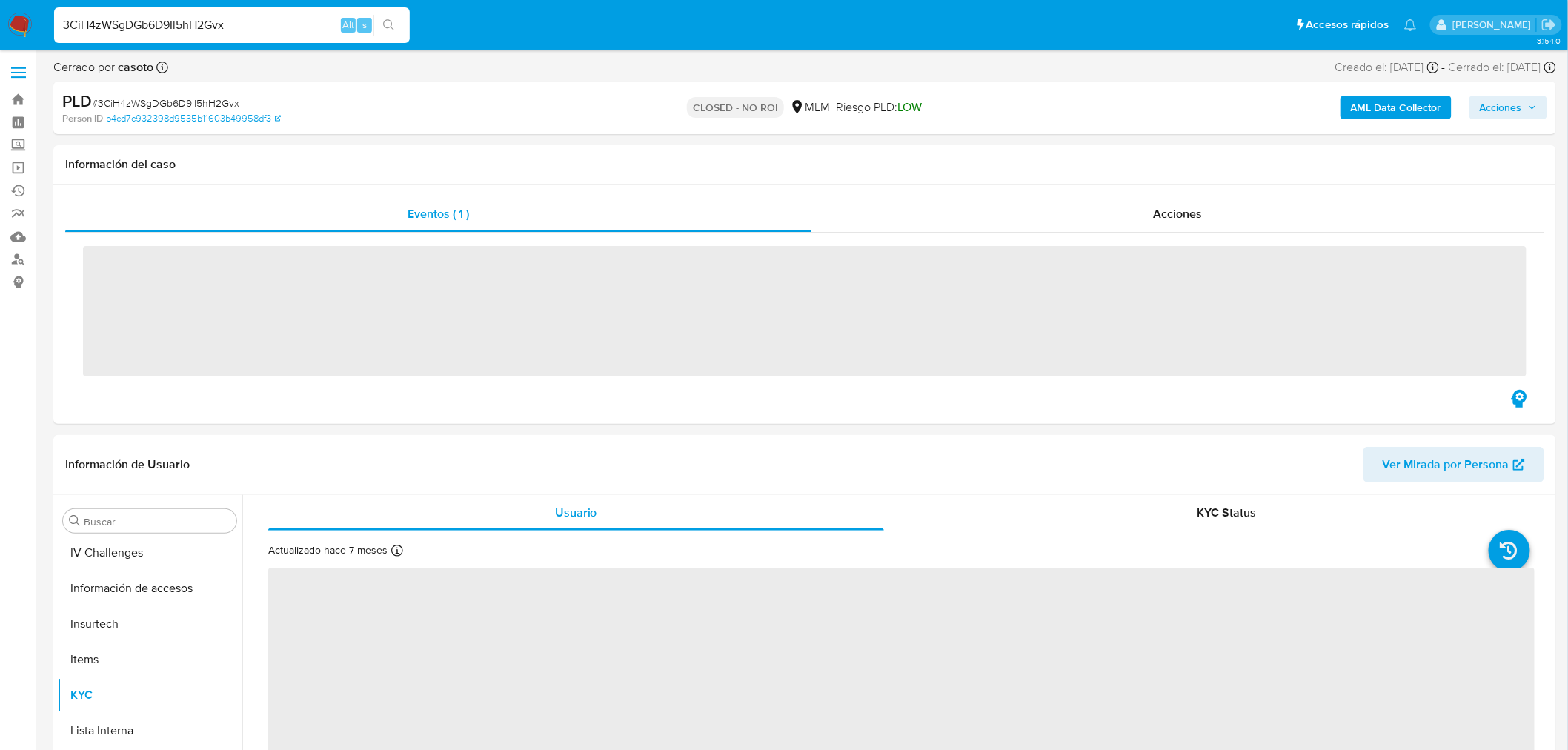
scroll to position [625, 0]
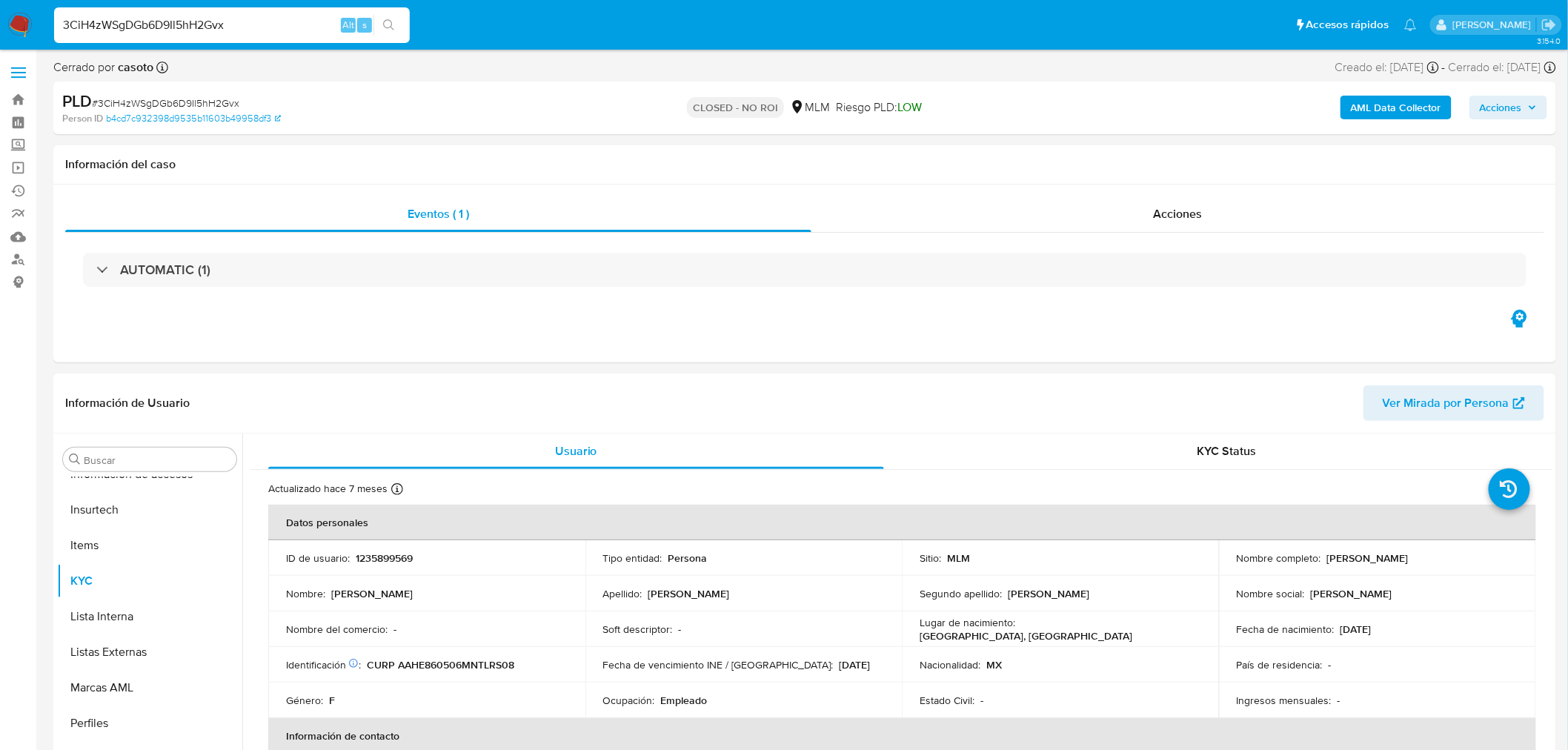
select select "10"
click at [136, 539] on button "Archivos adjuntos" at bounding box center [143, 530] width 173 height 35
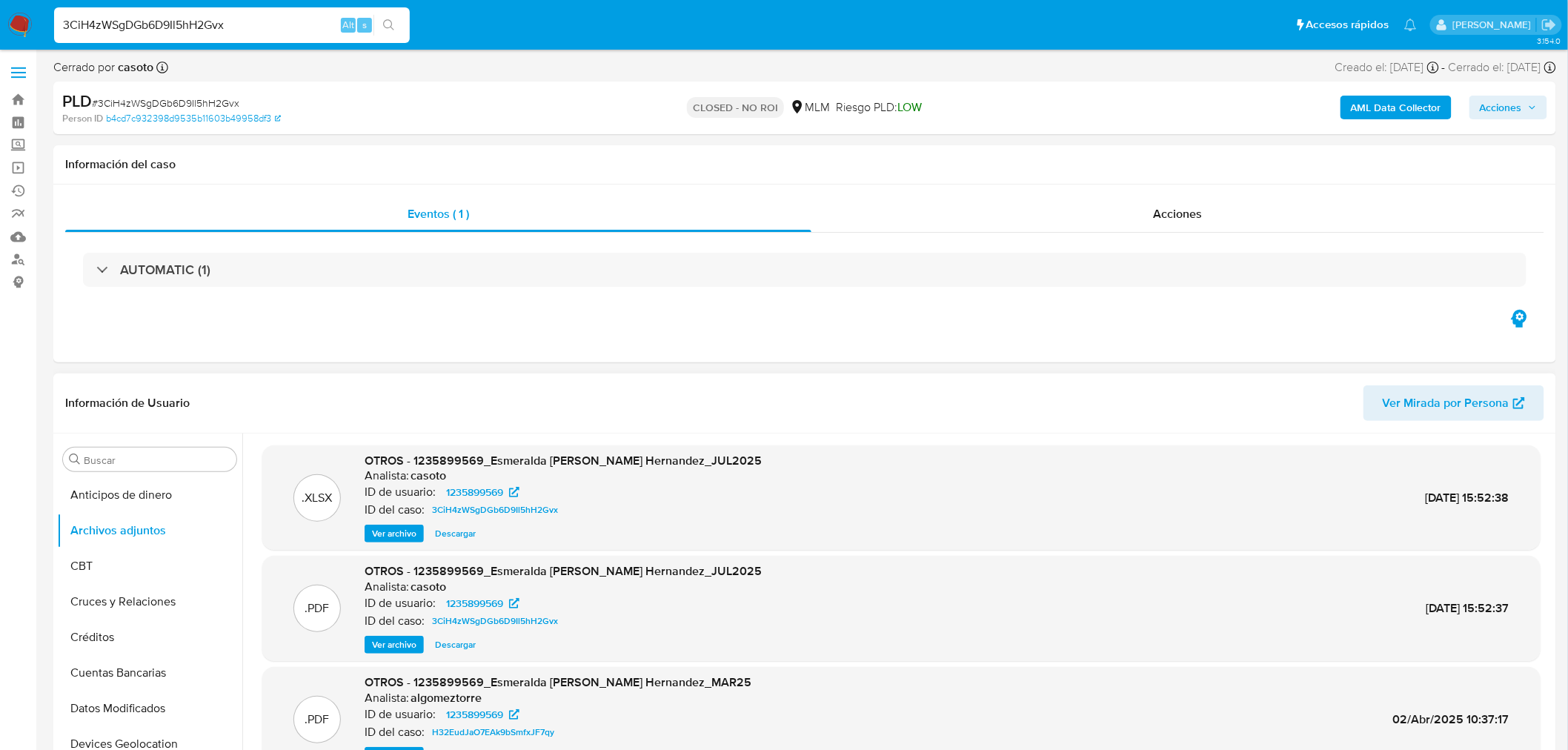
scroll to position [82, 0]
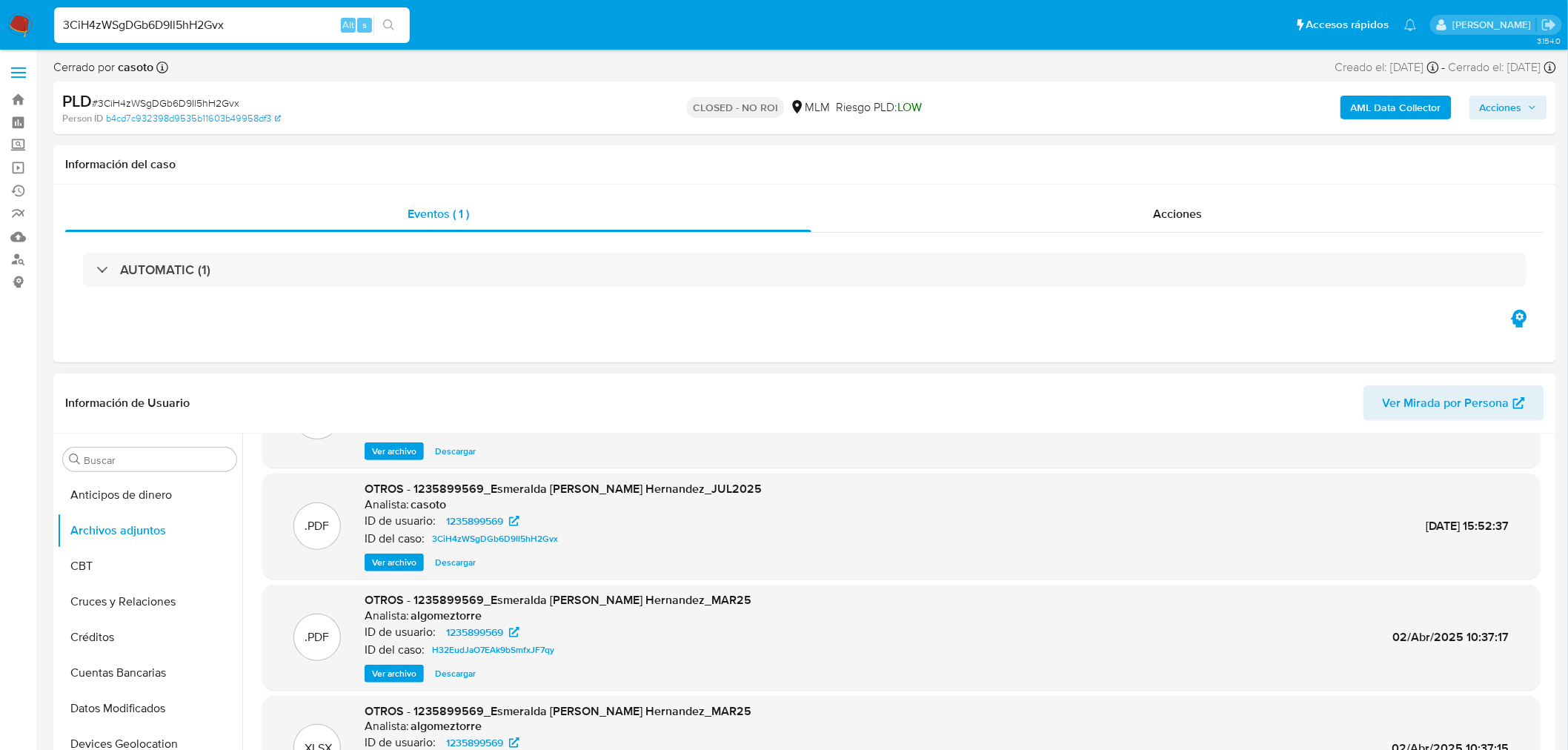
click at [399, 565] on span "Ver archivo" at bounding box center [394, 562] width 44 height 15
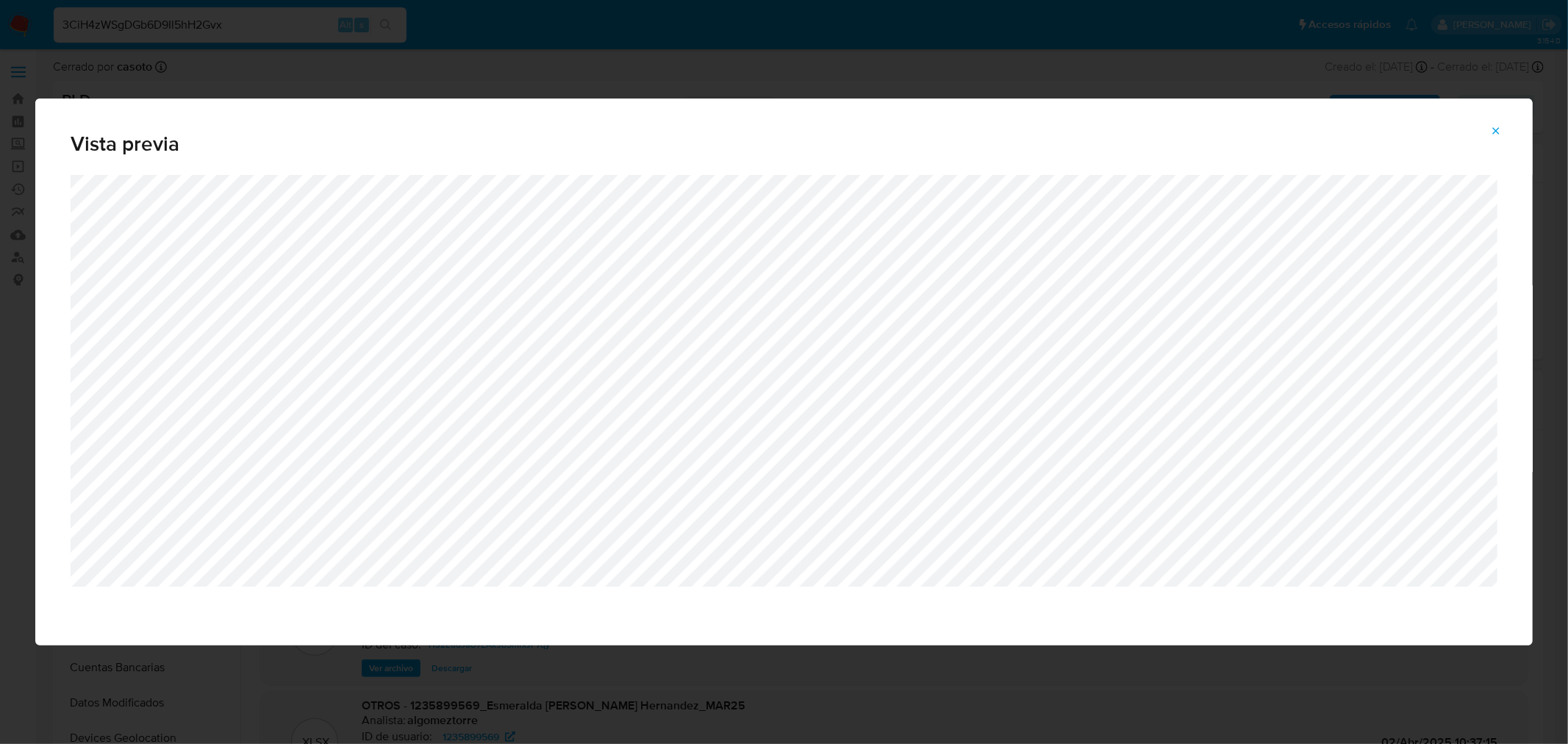
click at [1494, 128] on icon "Attachment preview" at bounding box center [1497, 130] width 7 height 7
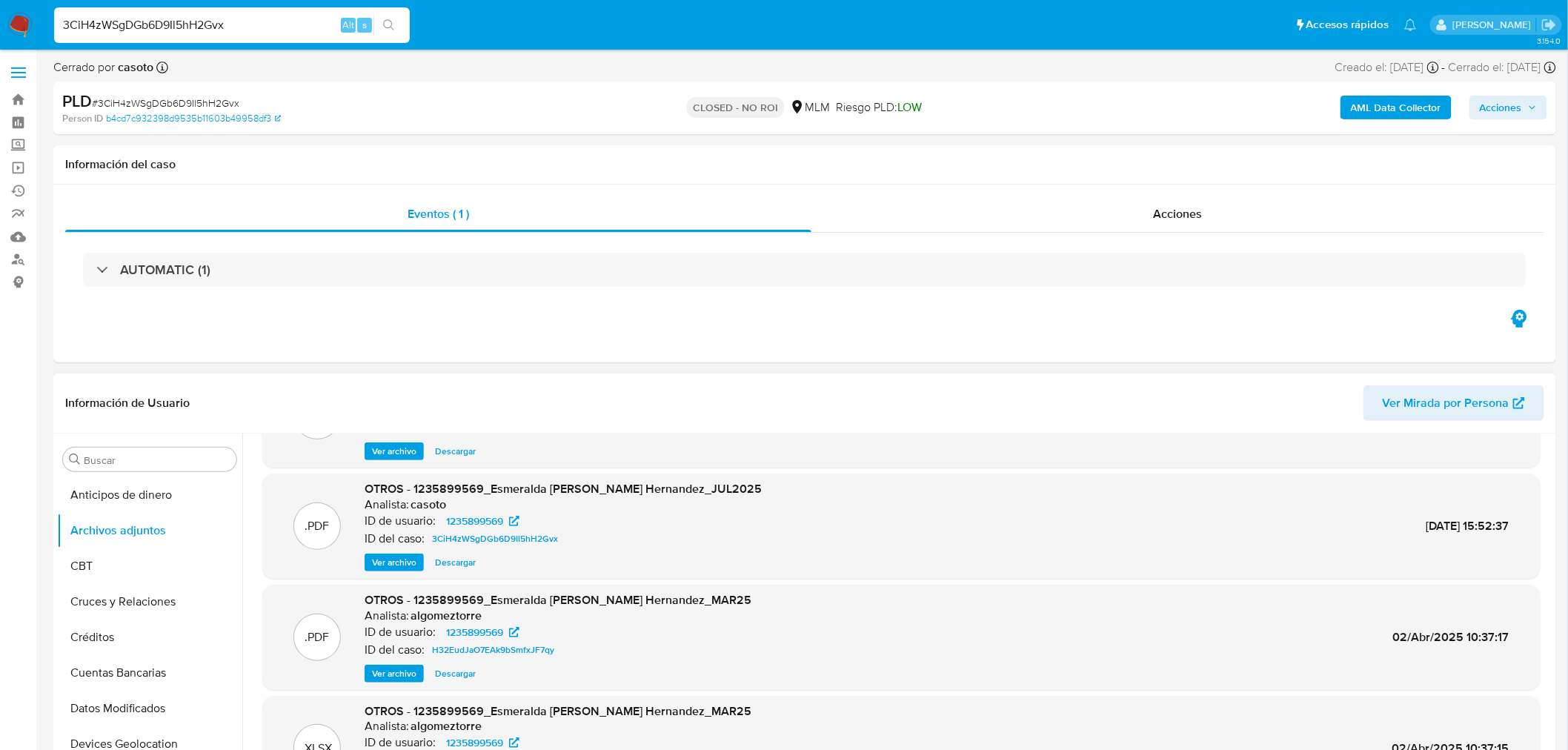
click at [187, 25] on input "3CiH4zWSgDGb6D9Il5hH2Gvx" at bounding box center [232, 25] width 356 height 19
paste input "Te3QKW0NU24dvZp8X1ii6YAP"
type input "Te3QKW0NU24dvZp8X1ii6YAP"
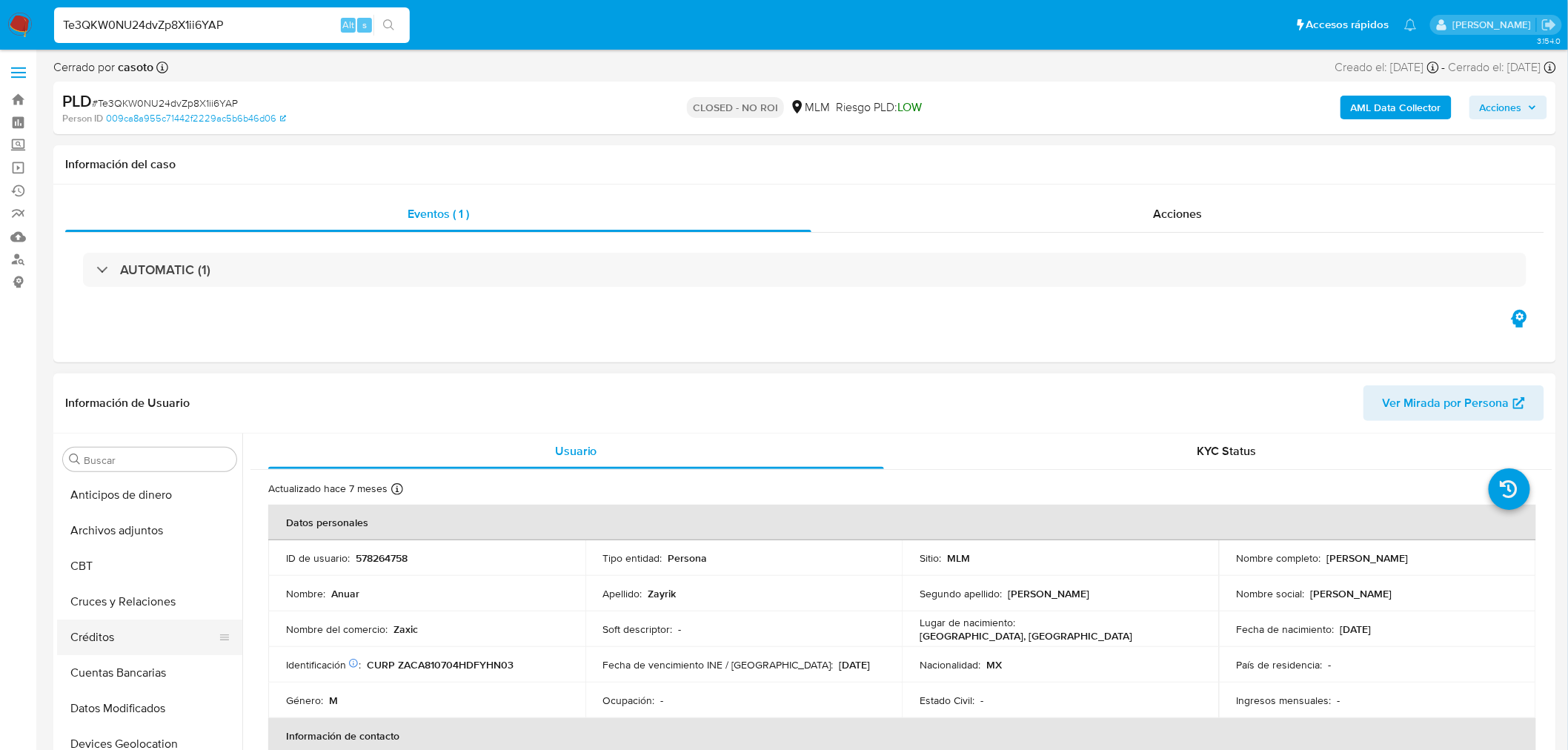
select select "10"
click at [165, 530] on button "Archivos adjuntos" at bounding box center [143, 530] width 173 height 35
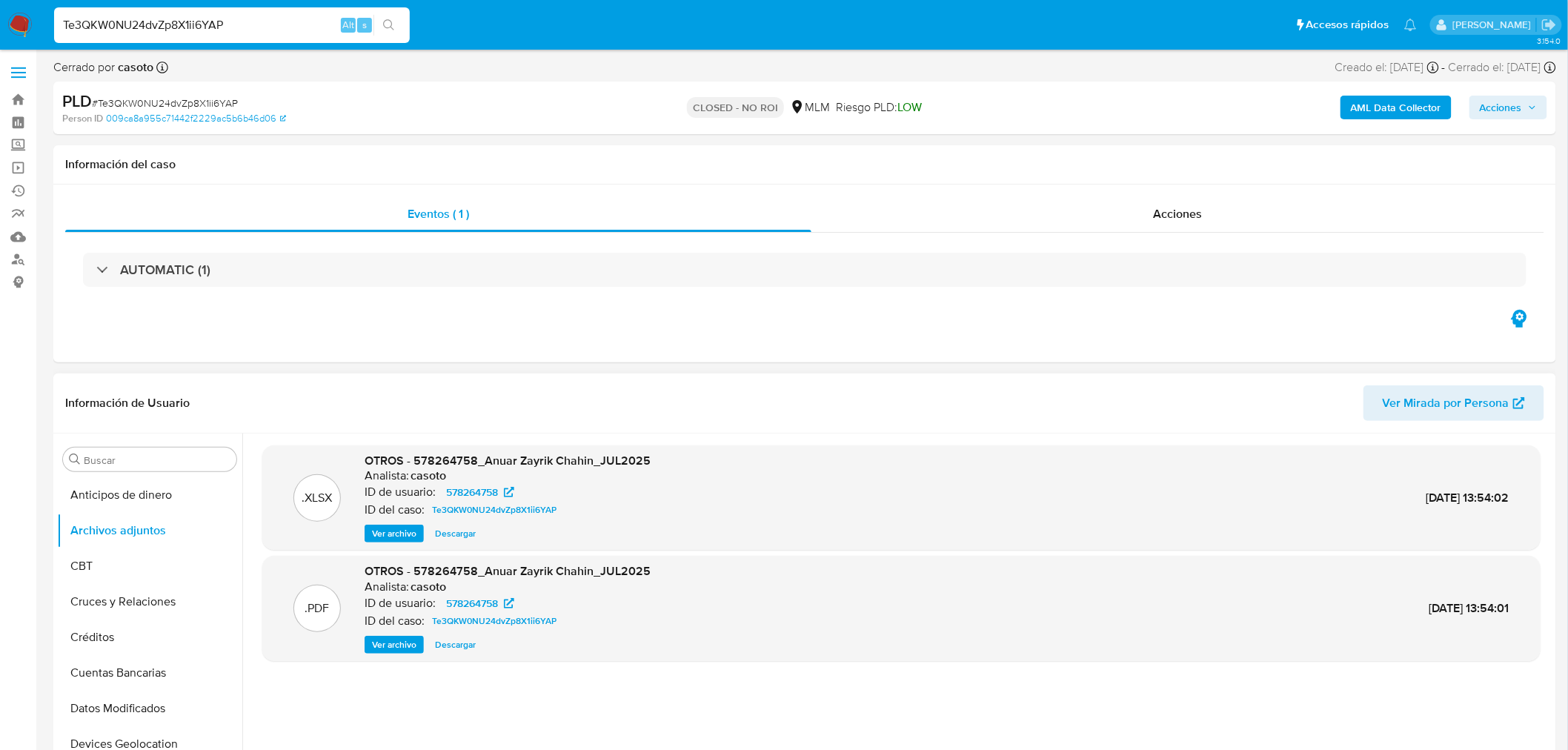
click at [404, 649] on span "Ver archivo" at bounding box center [394, 645] width 44 height 15
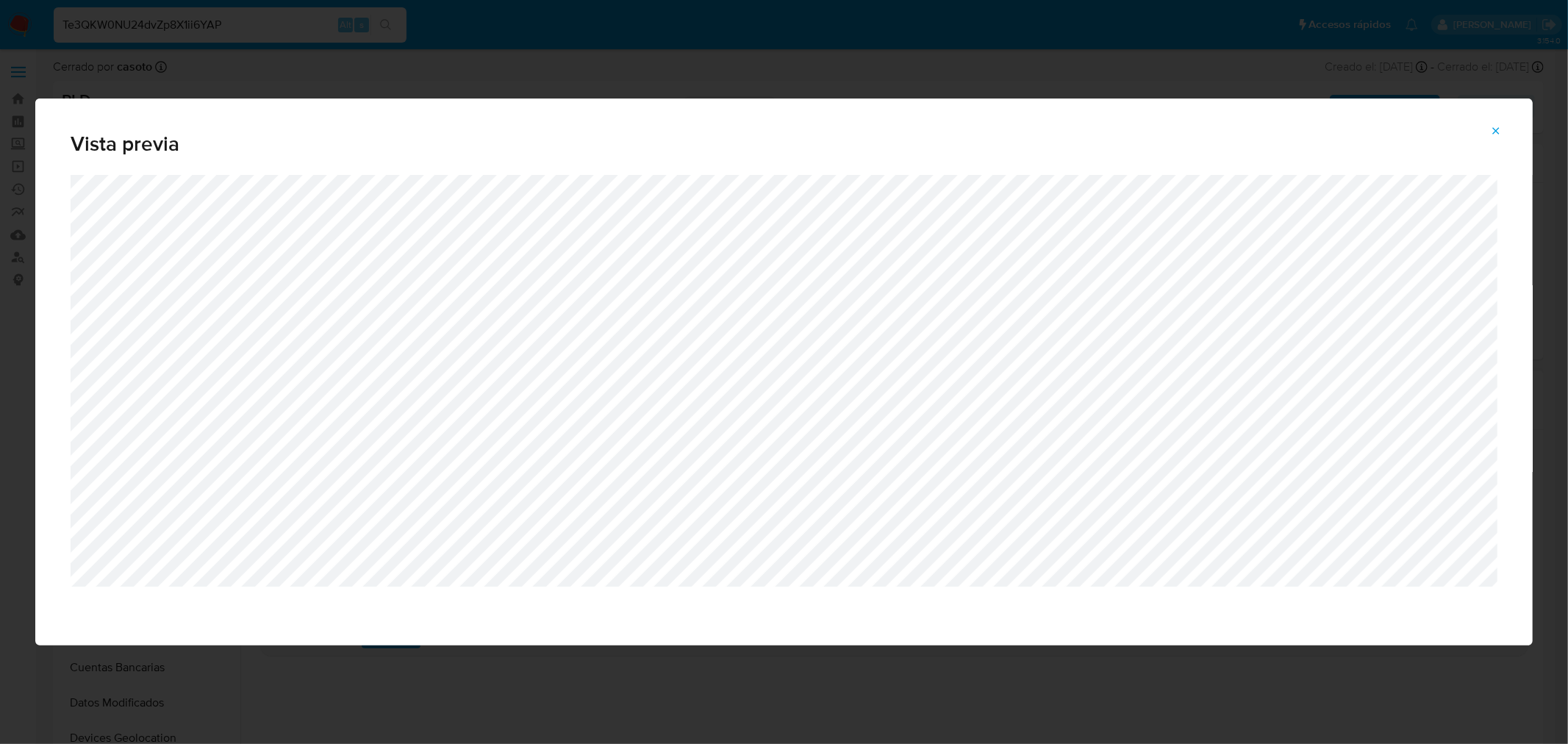
click at [1488, 136] on button "Attachment preview" at bounding box center [1496, 130] width 33 height 24
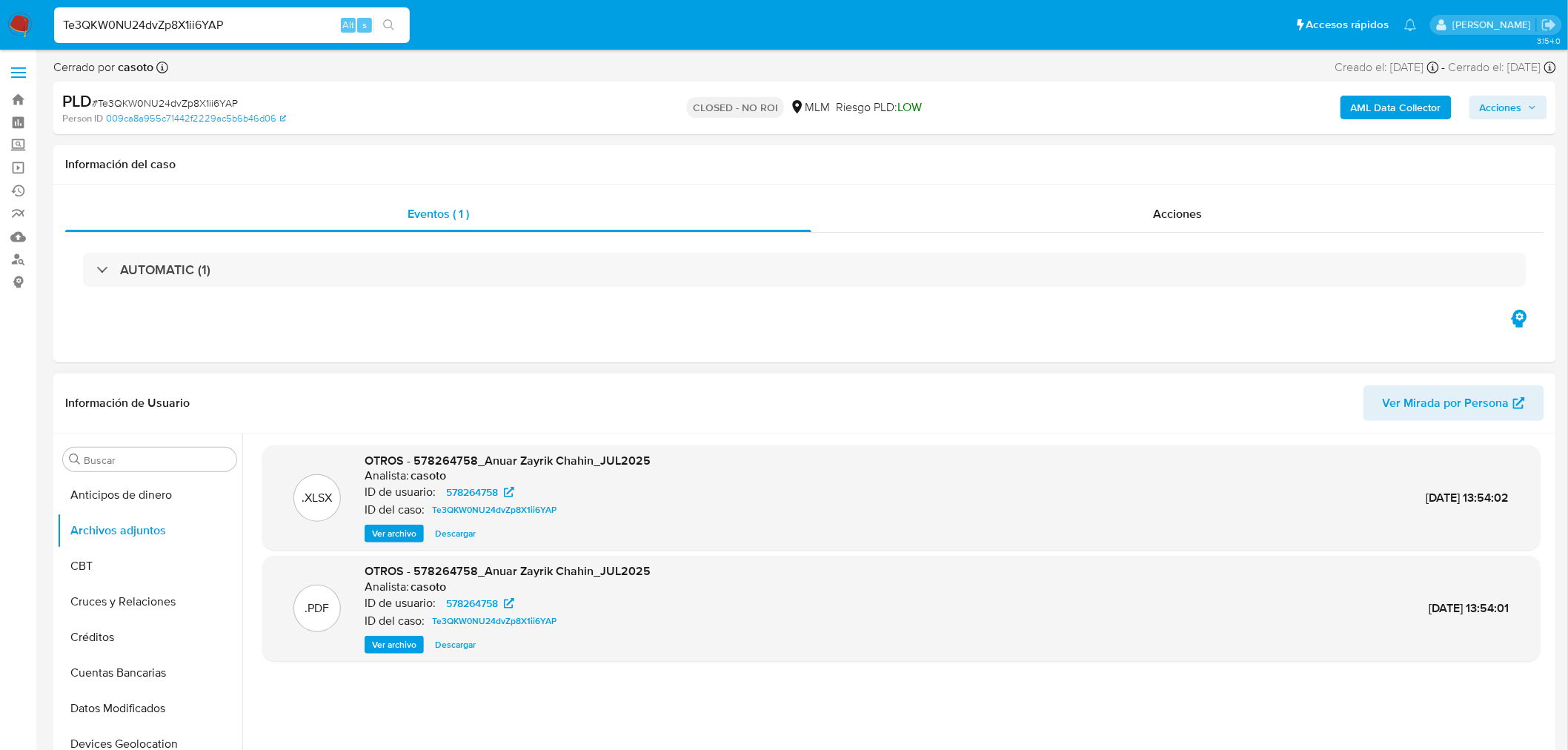
click at [187, 30] on input "Te3QKW0NU24dvZp8X1ii6YAP" at bounding box center [232, 25] width 356 height 19
paste input "A5cmlr24O5X8jkgZHcoDZF9e"
type input "A5cmlr24O5X8jkgZHcoDZF9e"
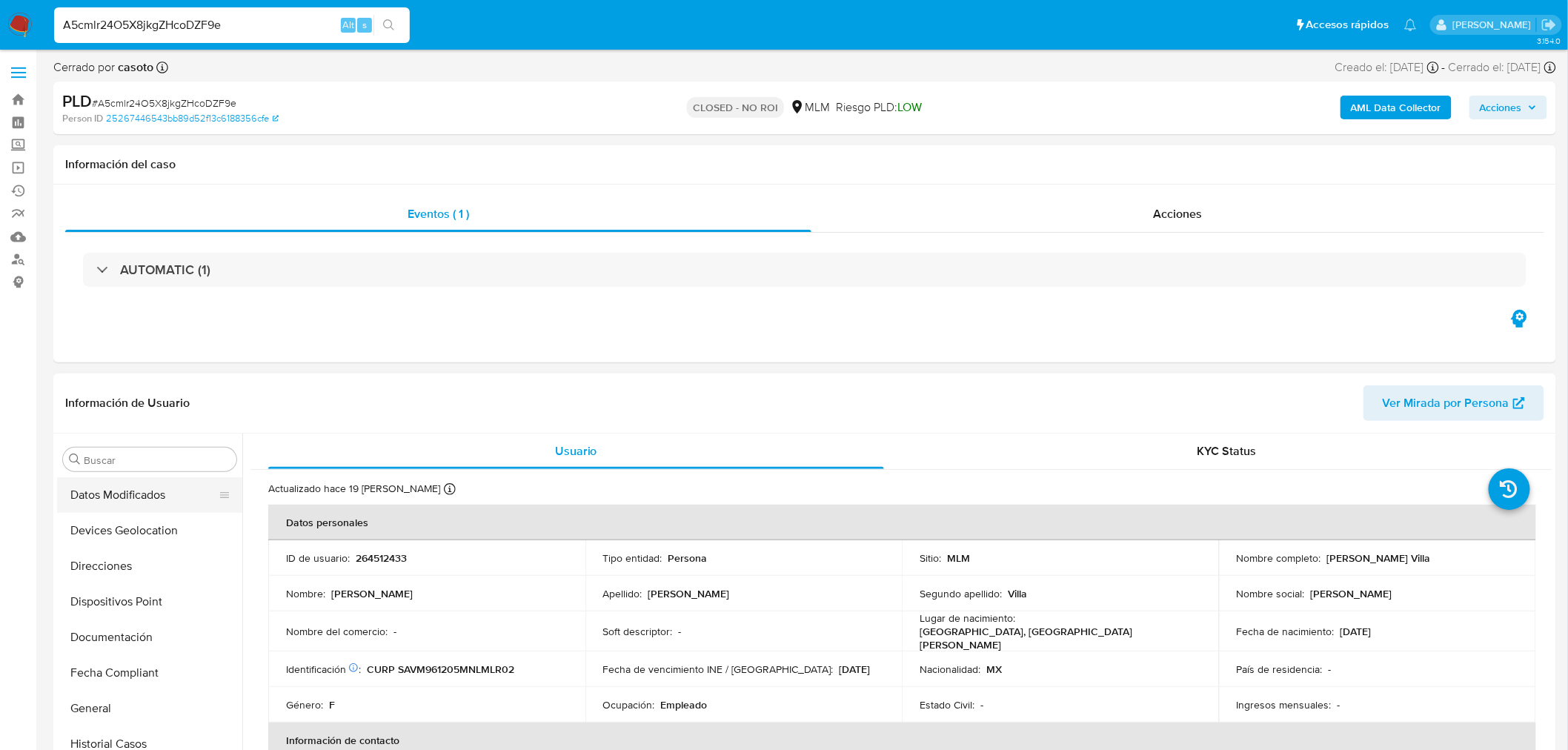
scroll to position [137, 0]
select select "10"
drag, startPoint x: 136, startPoint y: 531, endPoint x: 150, endPoint y: 537, distance: 15.2
click at [141, 534] on button "Archivos adjuntos" at bounding box center [143, 530] width 173 height 35
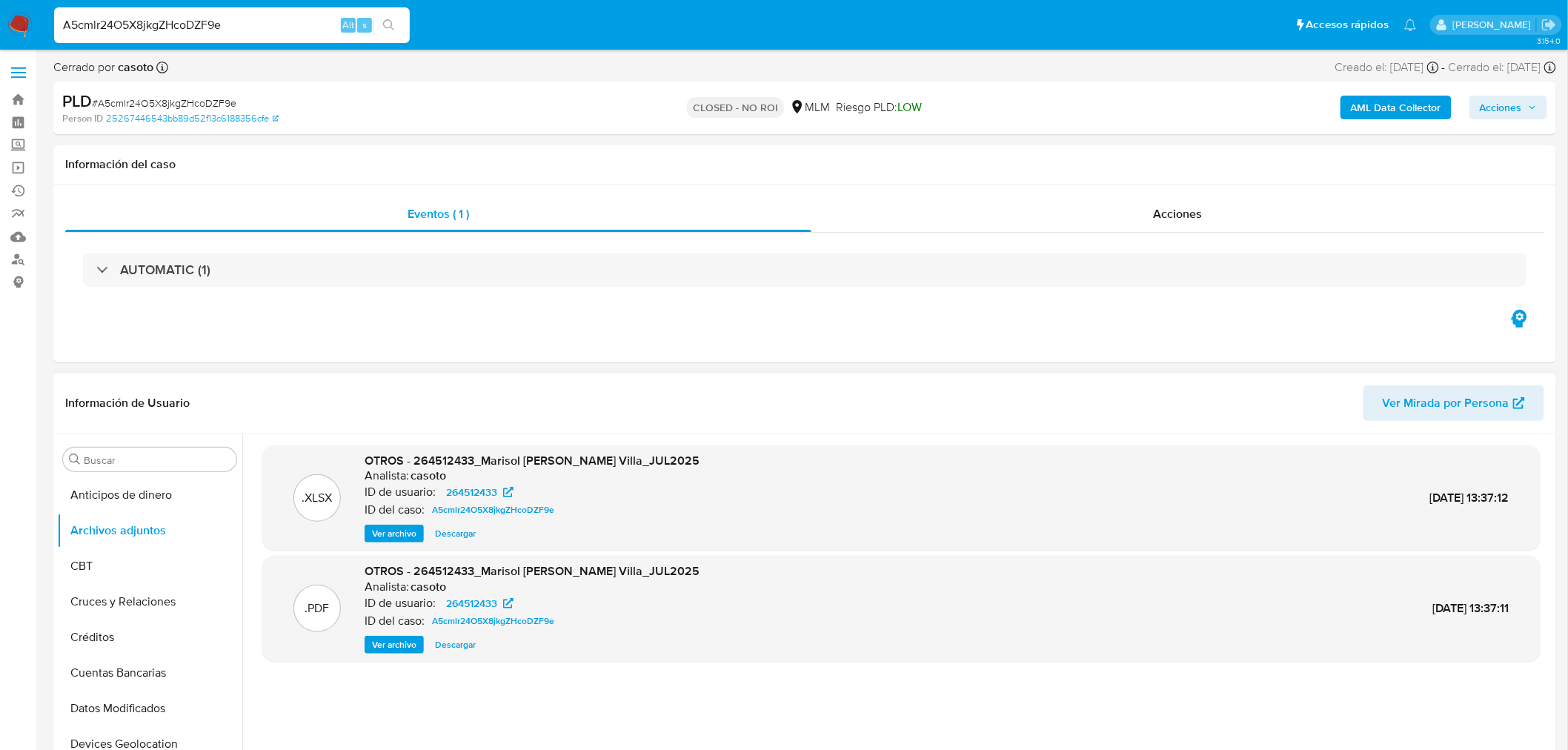
click at [404, 652] on span "Ver archivo" at bounding box center [394, 645] width 44 height 15
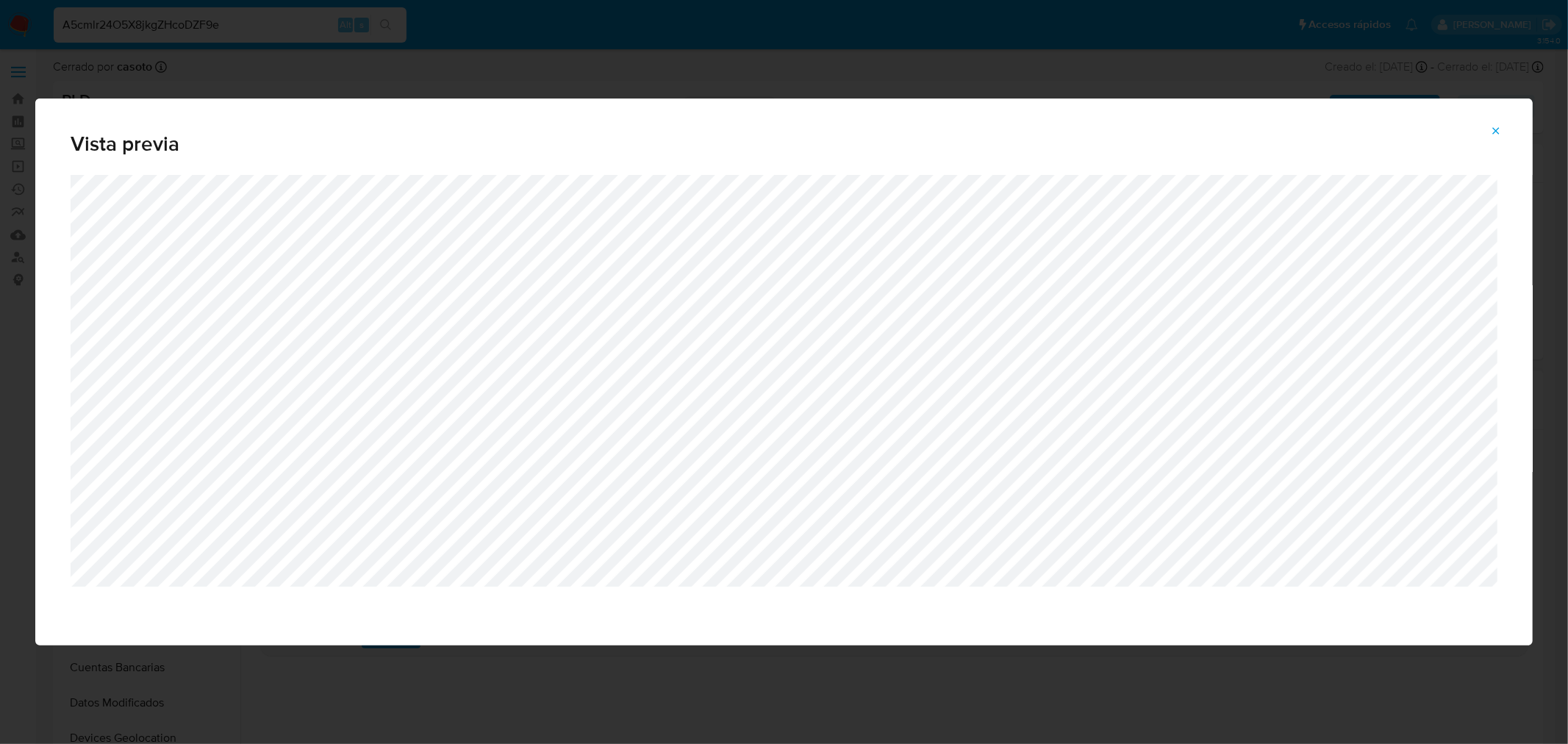
click at [1505, 134] on button "Attachment preview" at bounding box center [1496, 130] width 33 height 24
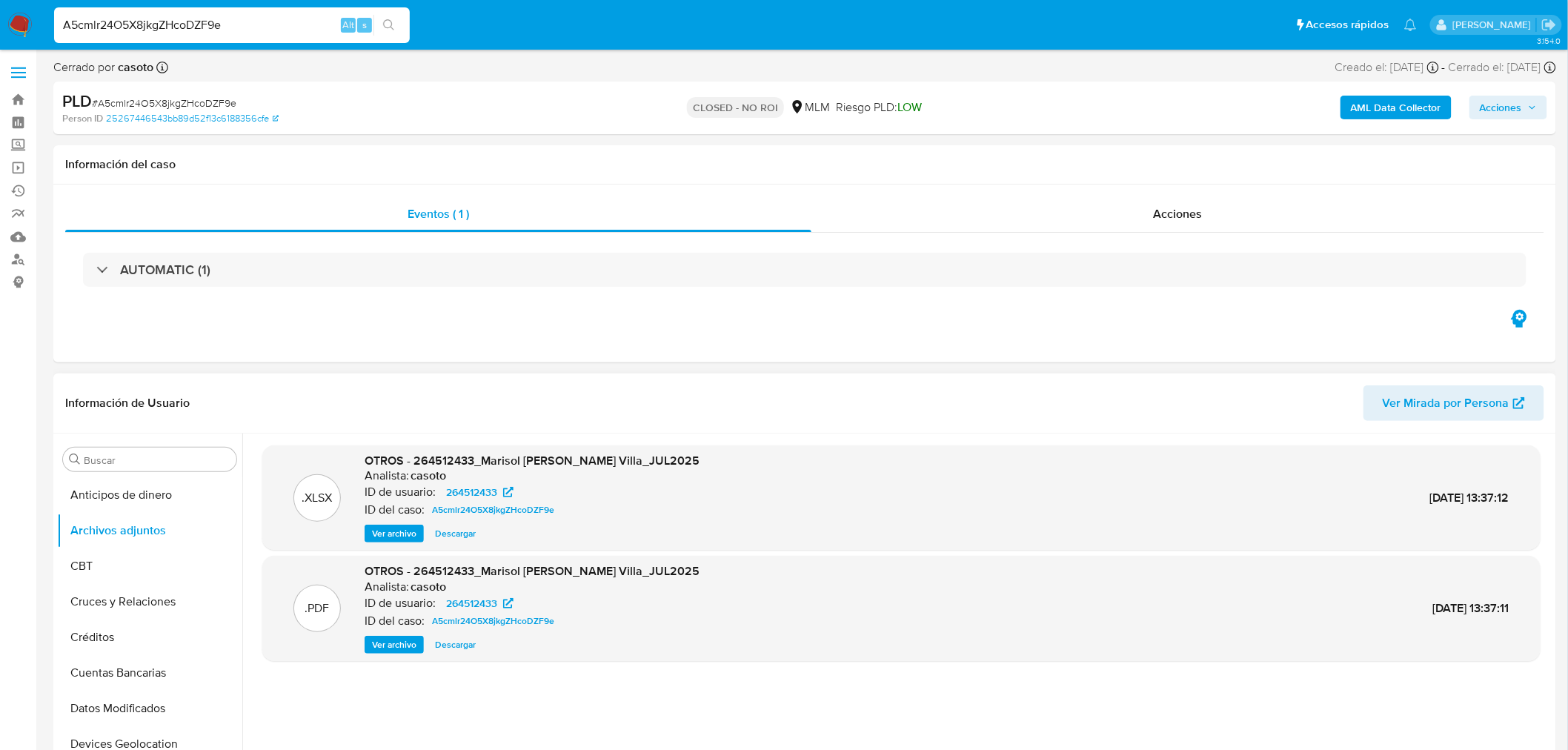
click at [141, 25] on input "A5cmlr24O5X8jkgZHcoDZF9e" at bounding box center [232, 25] width 356 height 19
click at [141, 23] on input "A5cmlr24O5X8jkgZHcoDZF9e" at bounding box center [232, 25] width 356 height 19
paste input "C5XWjZzDcsl6cKMBrAxXOWOc"
type input "C5XWjZzDcsl6cKMBrAxXOWOc"
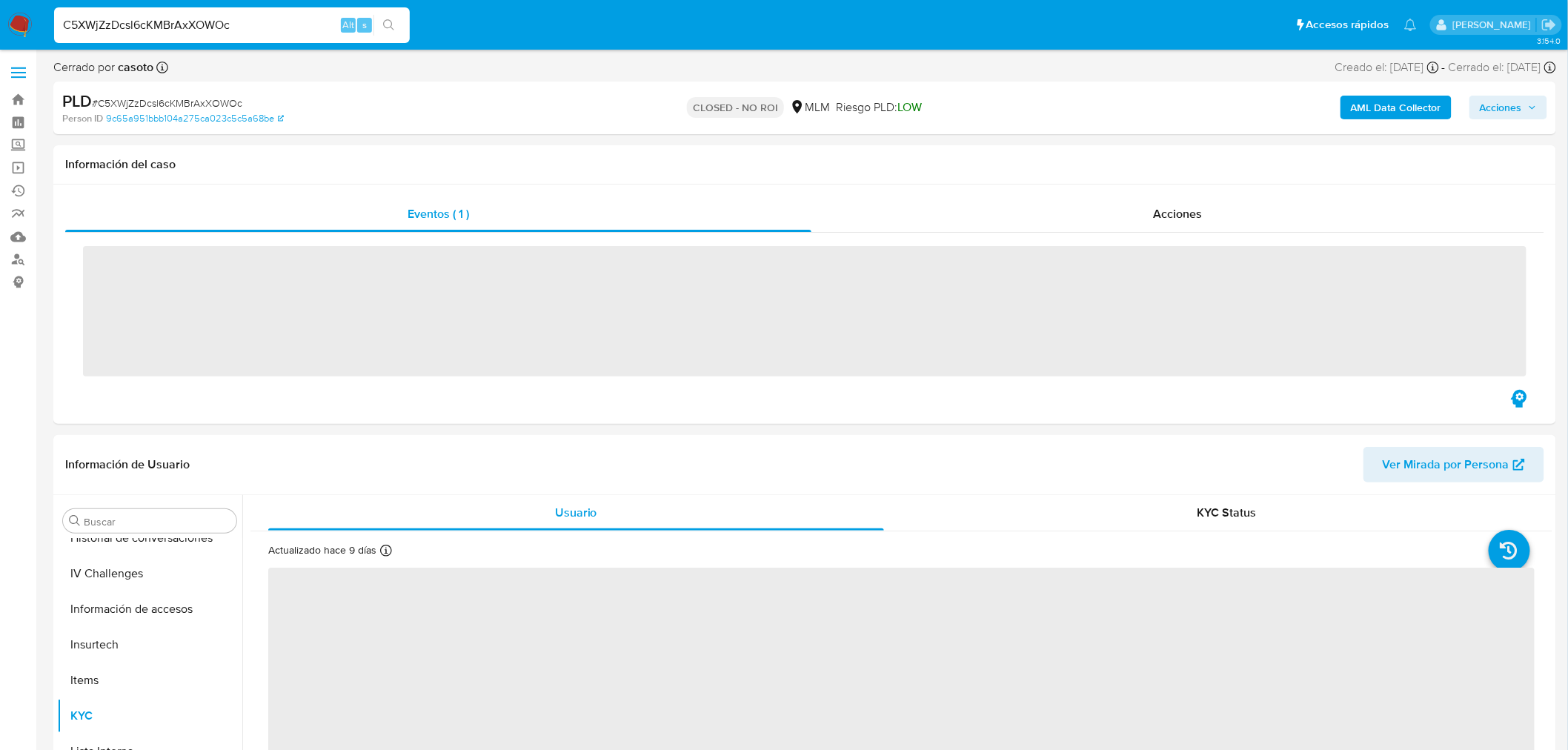
scroll to position [625, 0]
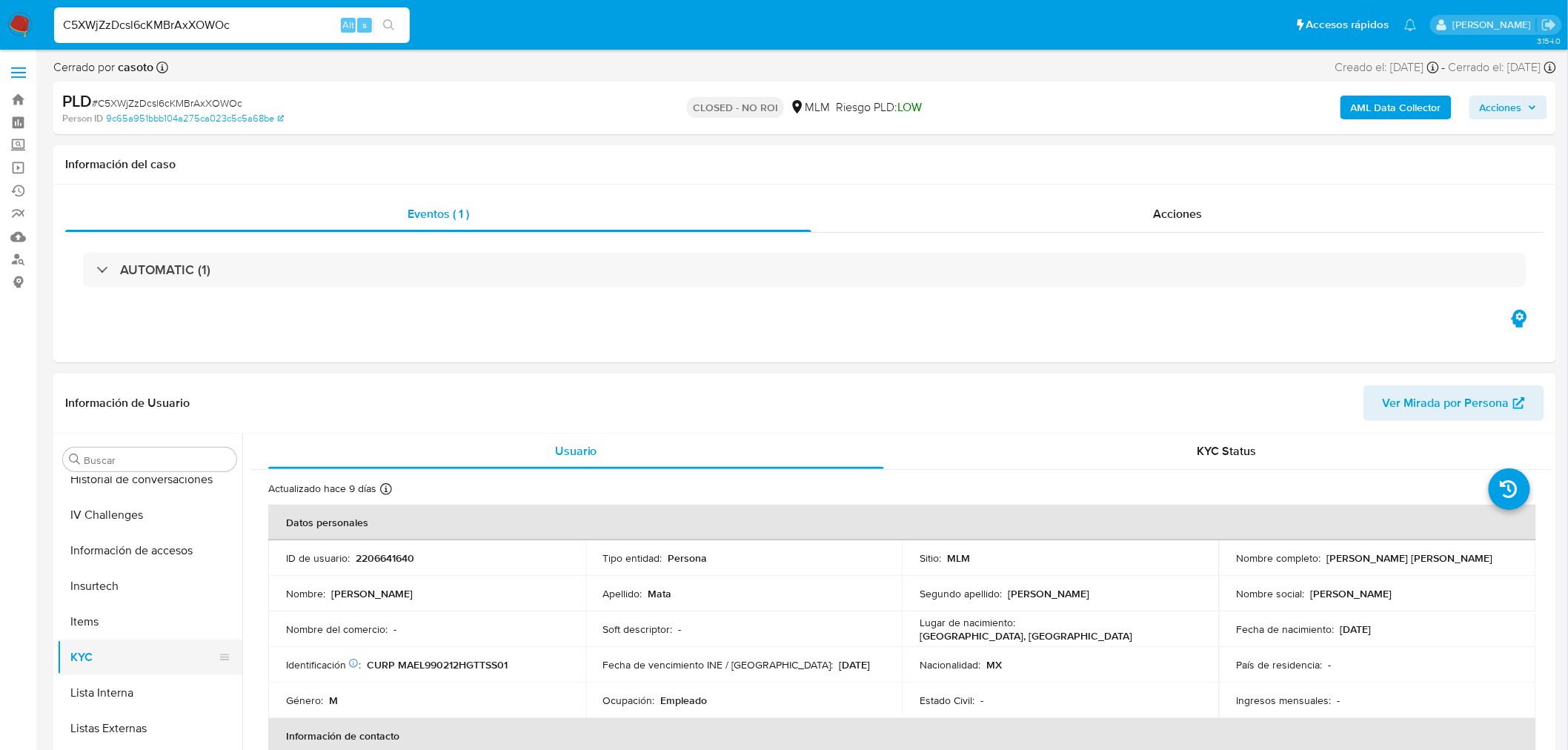
select select "10"
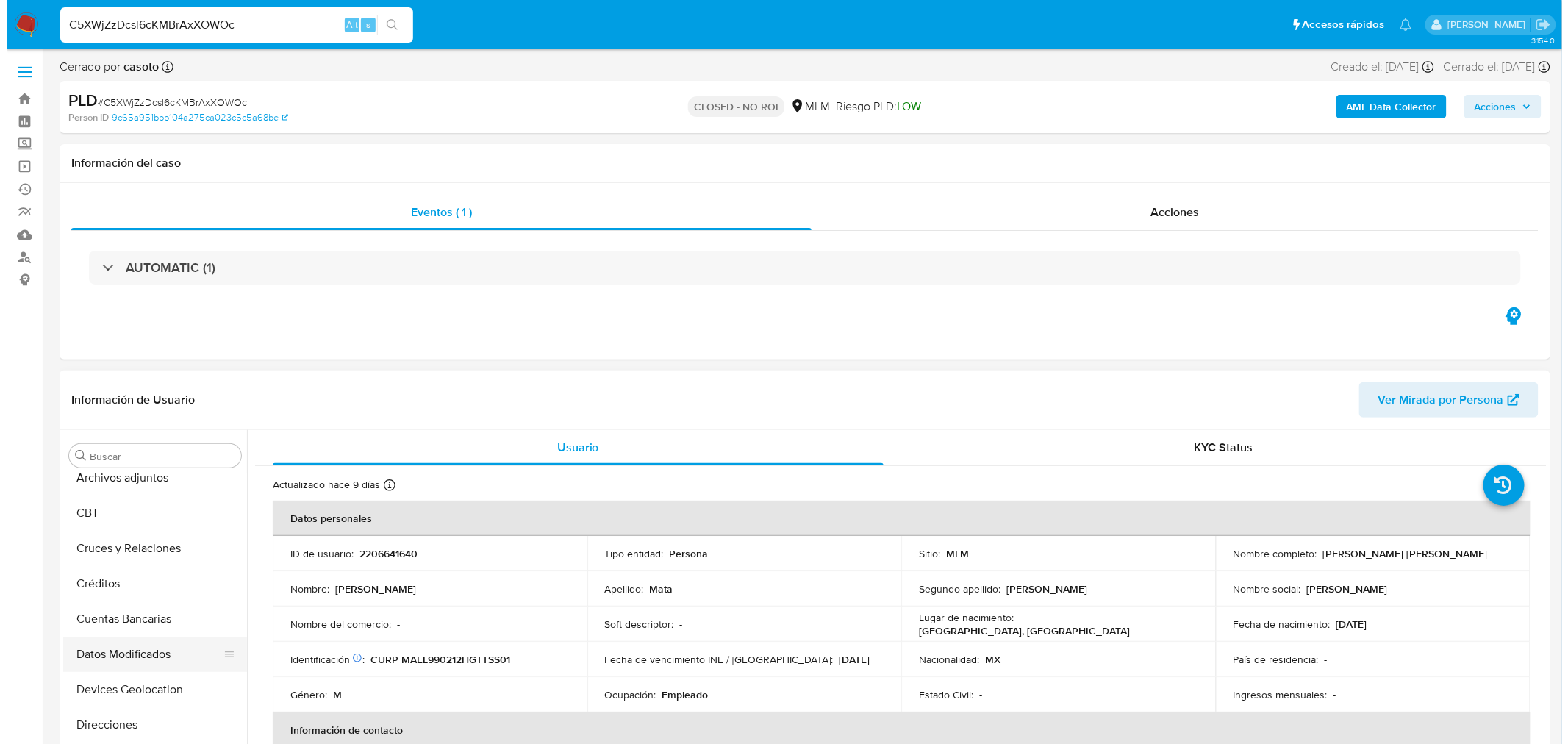
scroll to position [0, 0]
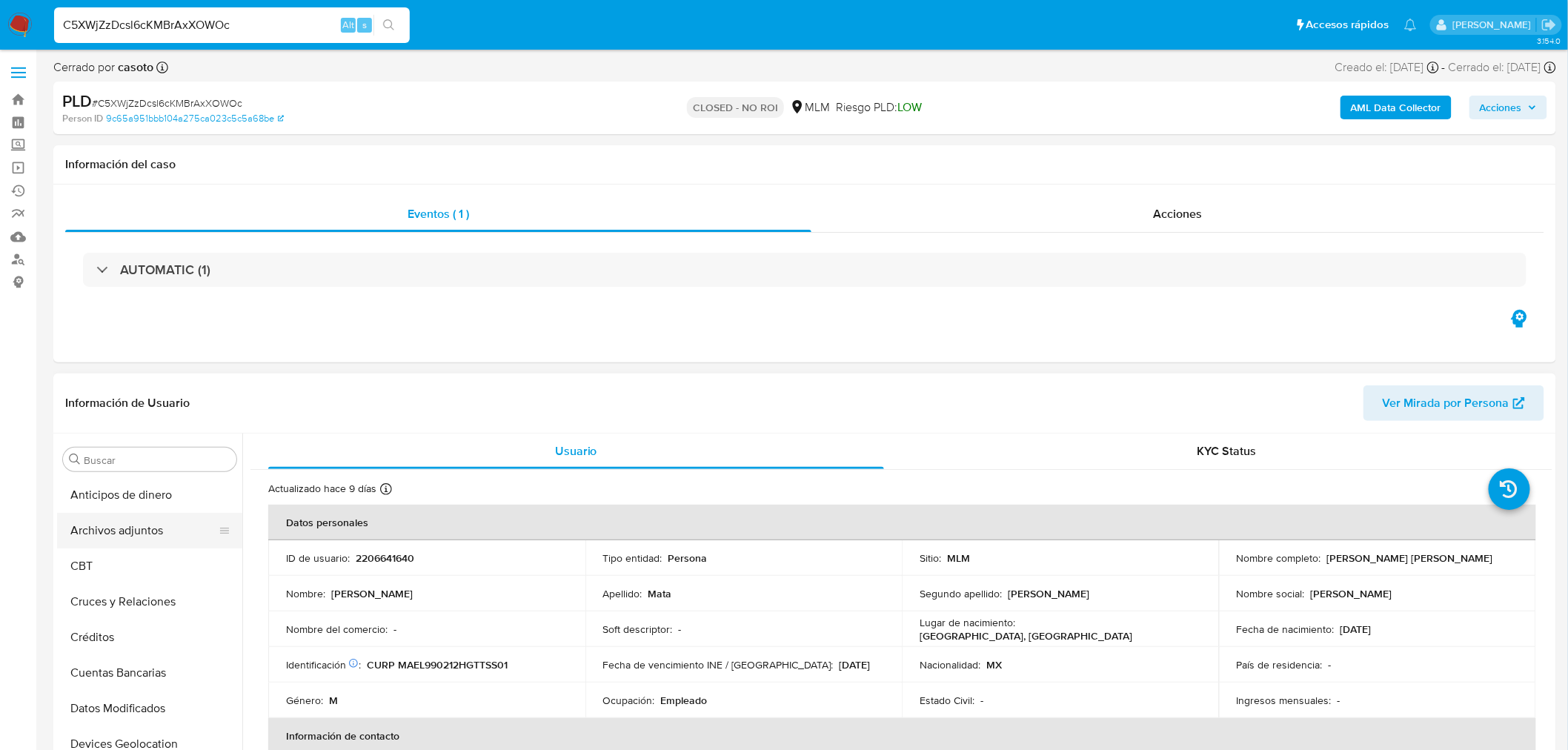
click at [147, 539] on button "Archivos adjuntos" at bounding box center [143, 530] width 173 height 35
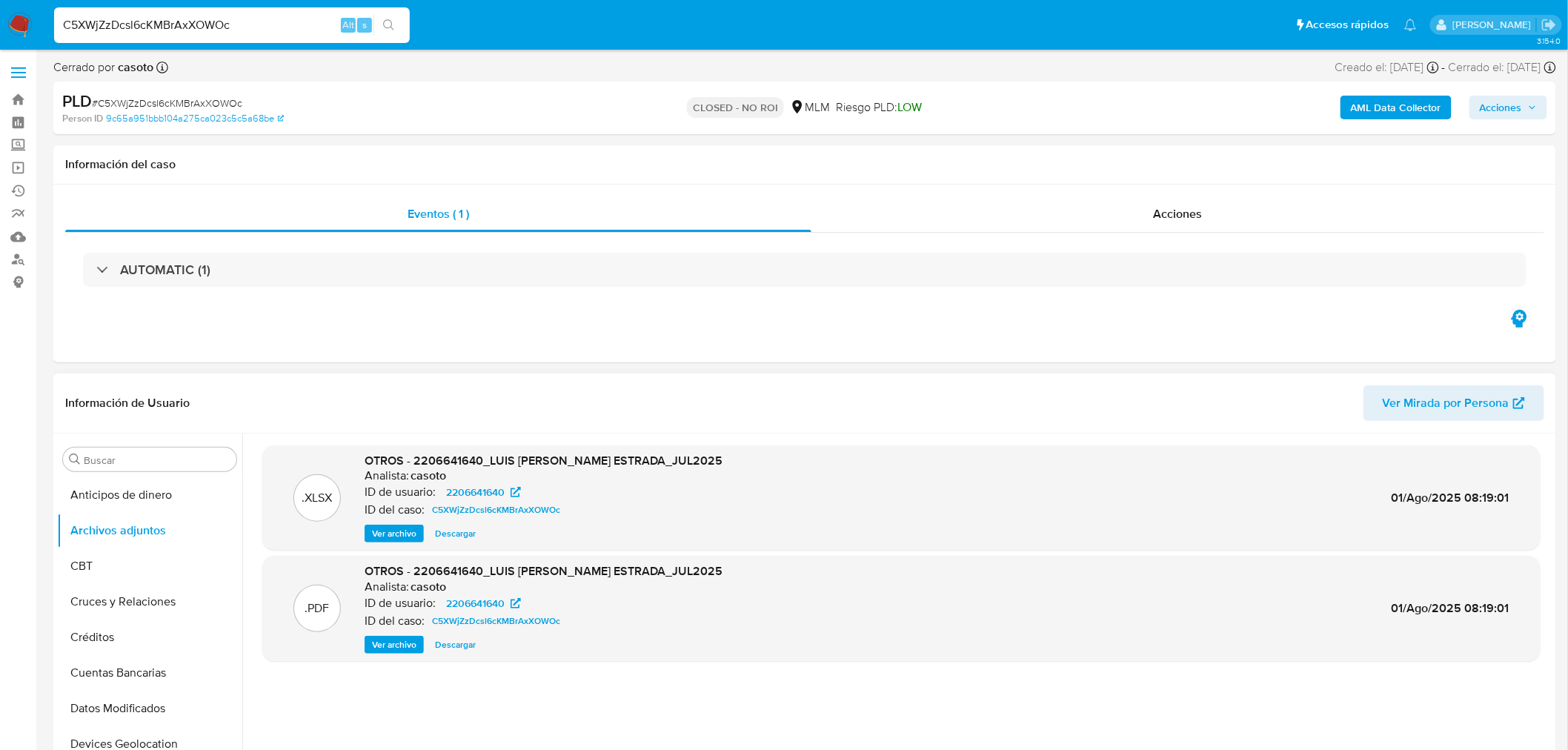
click at [398, 648] on span "Ver archivo" at bounding box center [394, 645] width 44 height 15
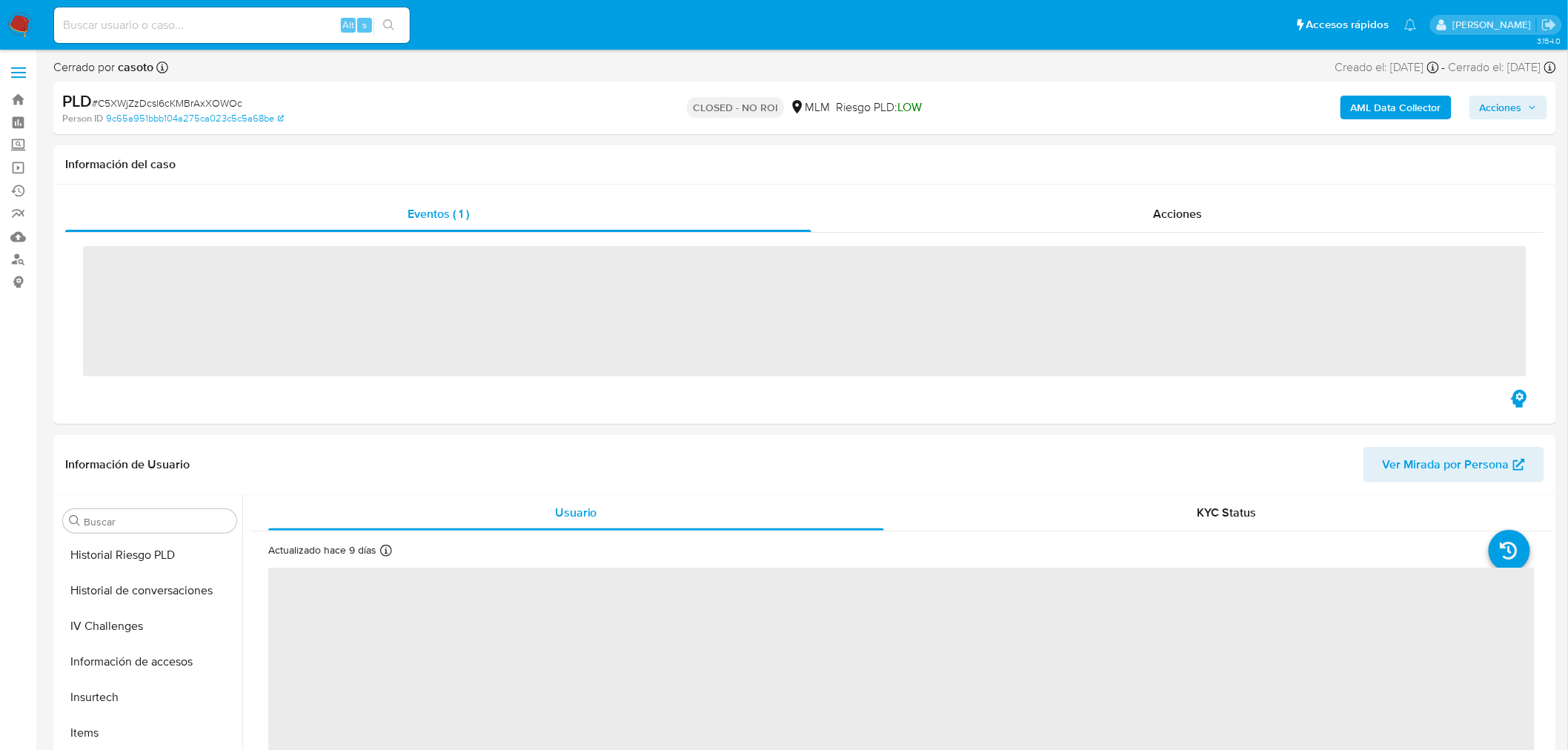
scroll to position [625, 0]
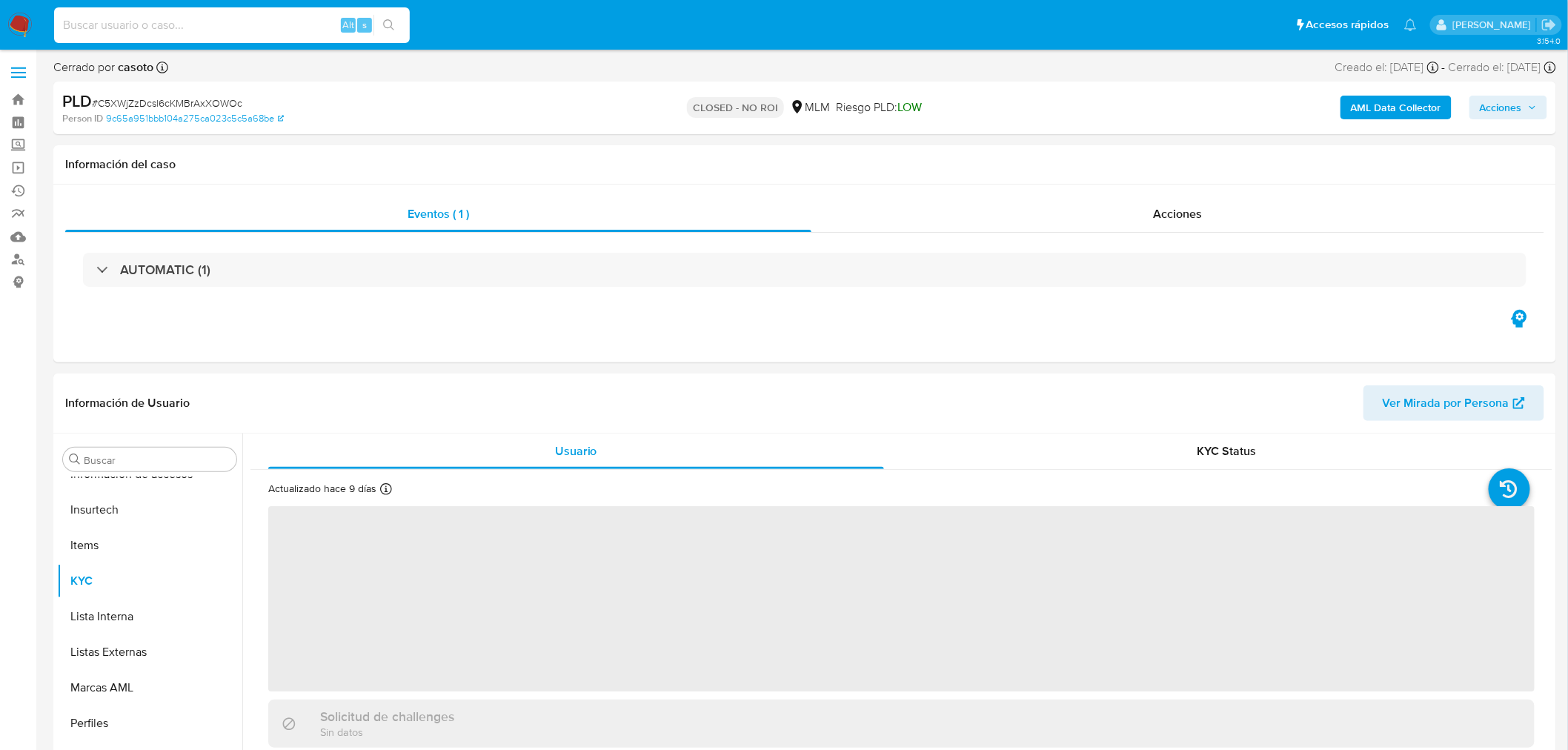
click at [142, 27] on input at bounding box center [232, 25] width 356 height 19
paste input "gYzKmXekTuZtqVRc8vZlzFep"
type input "gYzKmXekTuZtqVRc8vZlzFep"
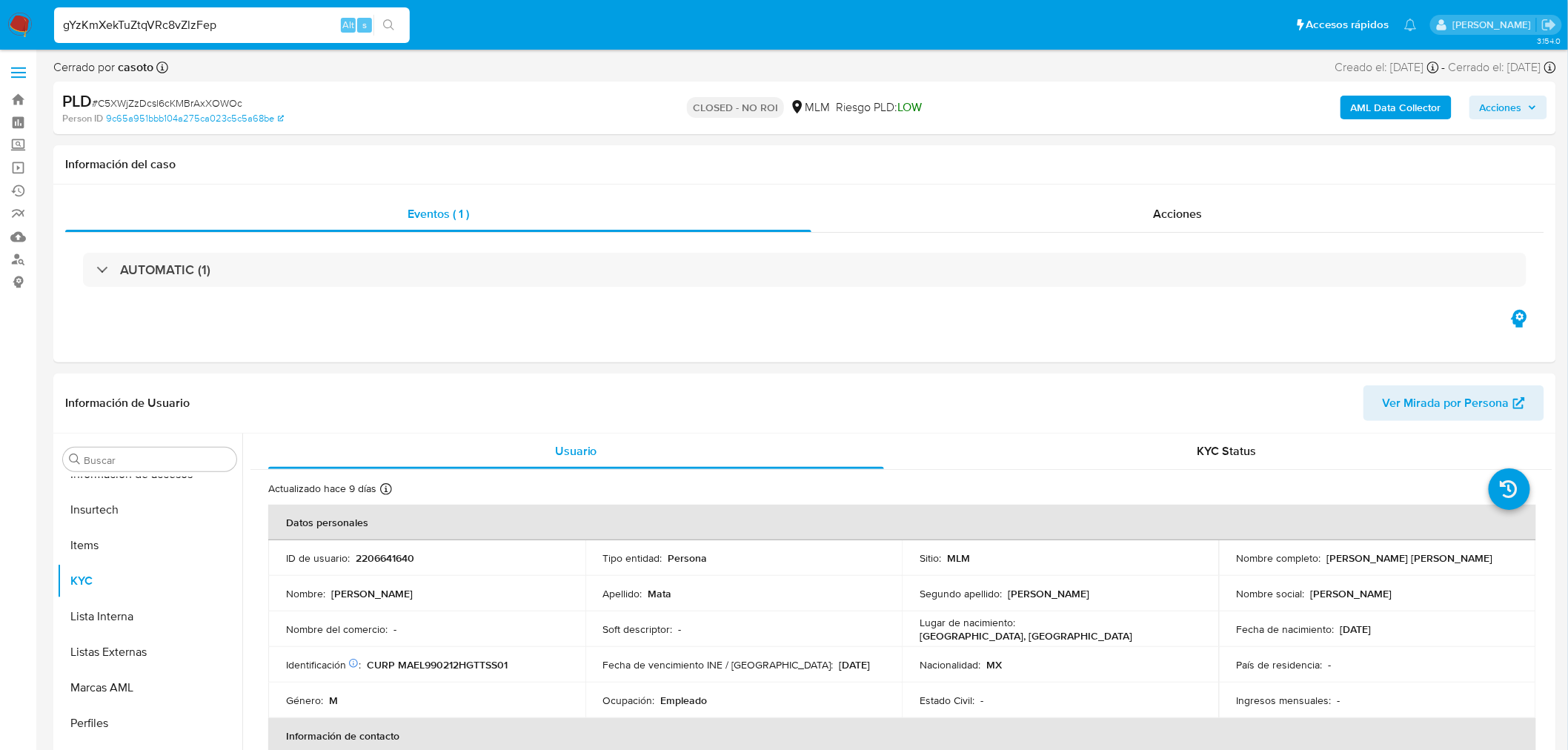
select select "10"
type input "gYzKmXekTuZtqVRc8vZlzFep"
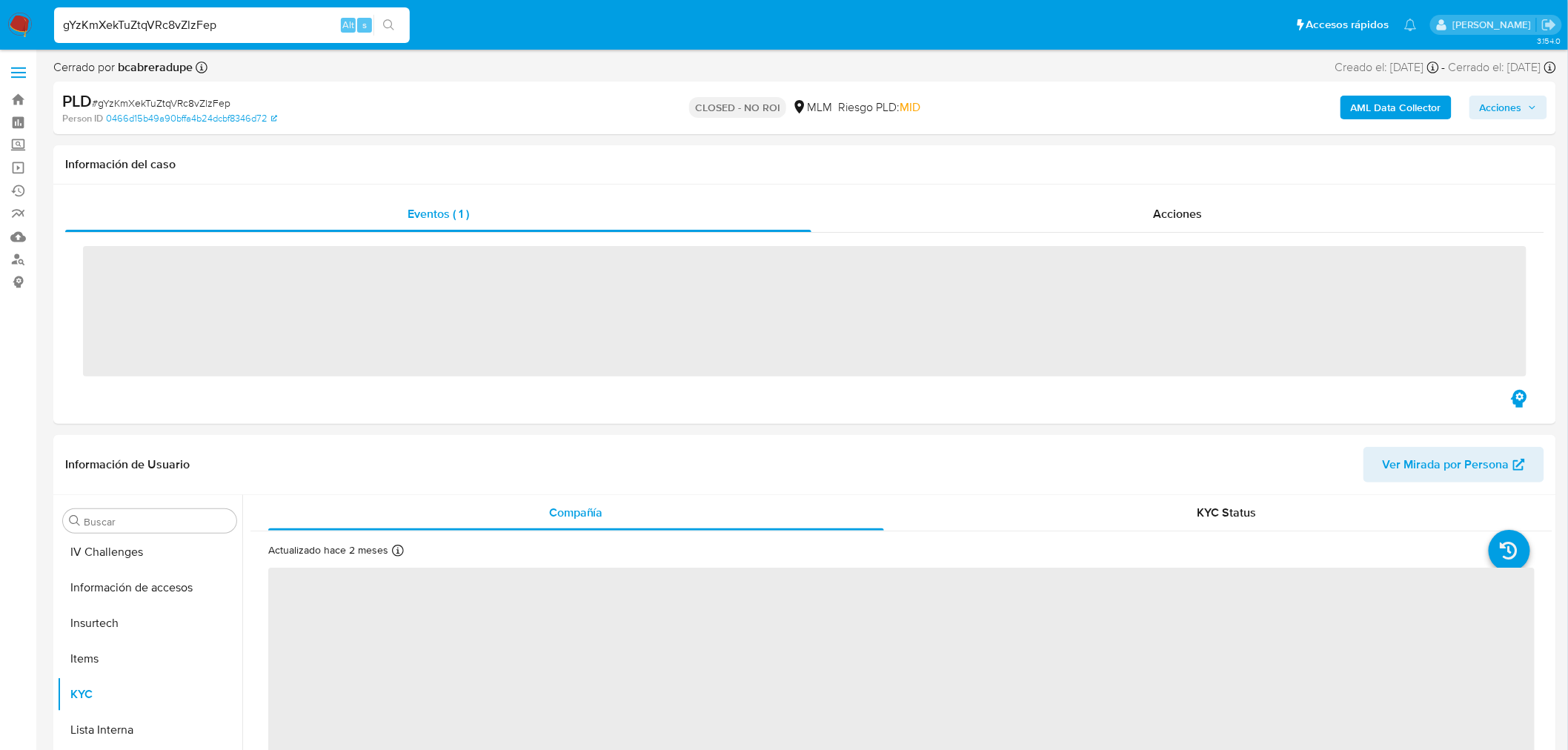
scroll to position [625, 0]
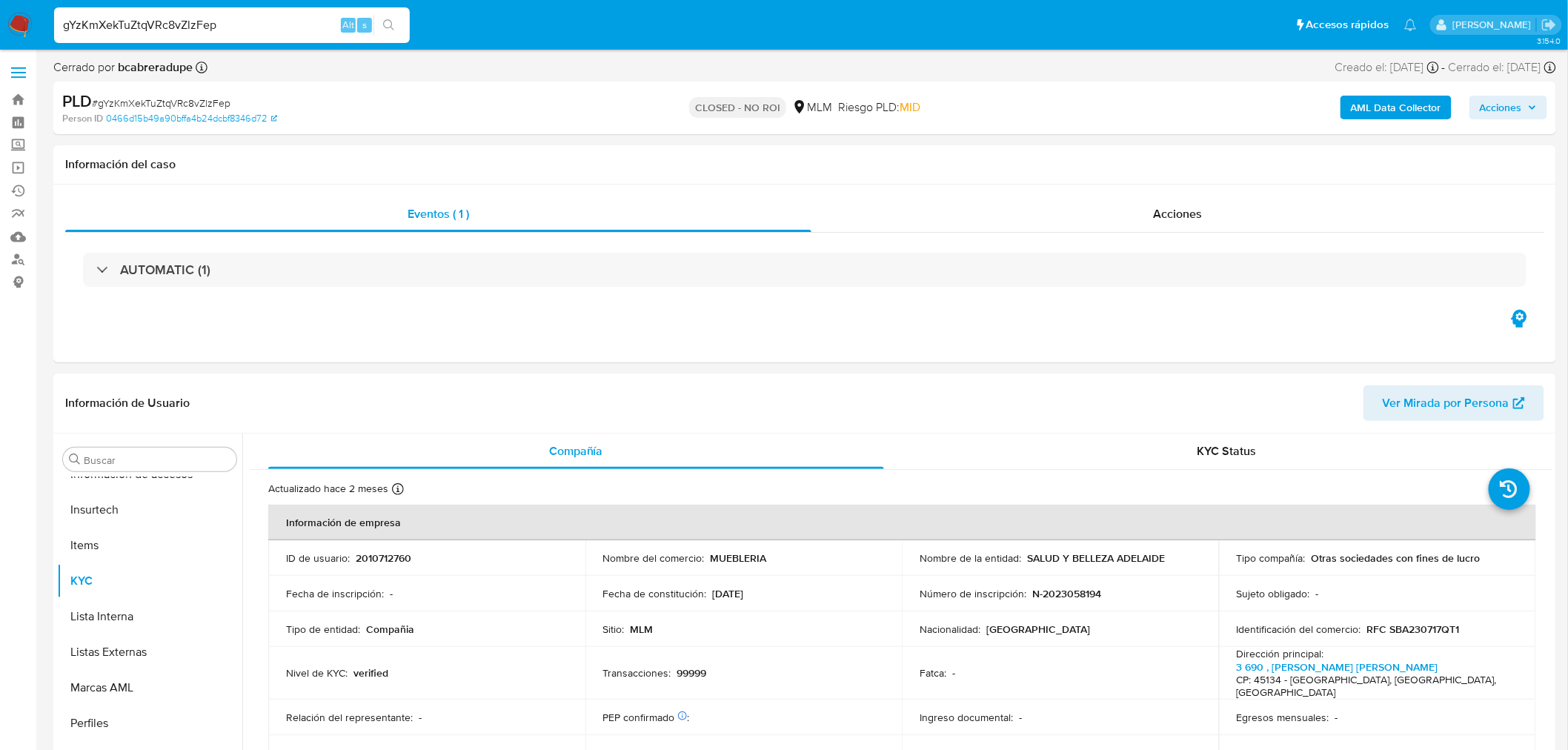
select select "10"
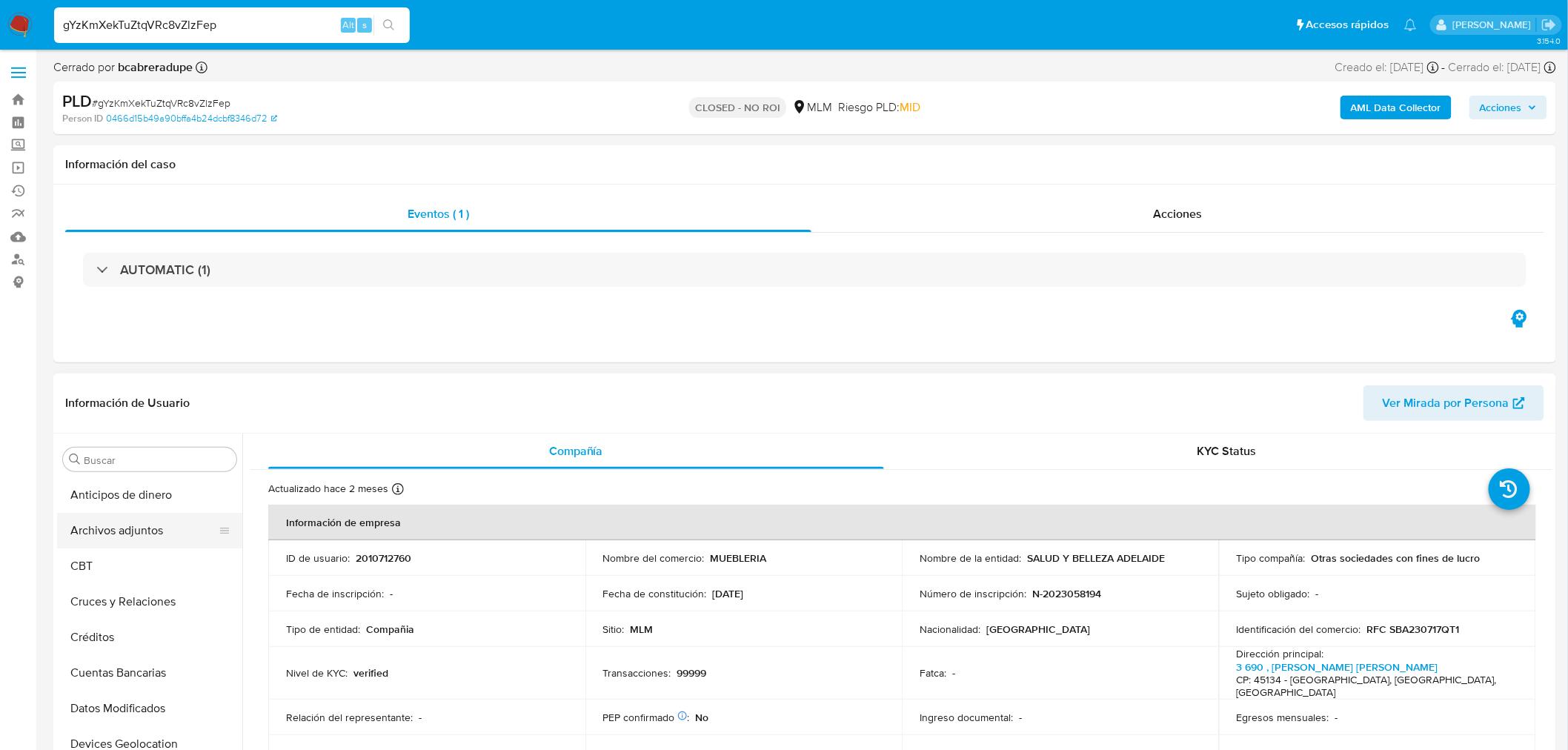
click at [144, 539] on button "Archivos adjuntos" at bounding box center [143, 530] width 173 height 35
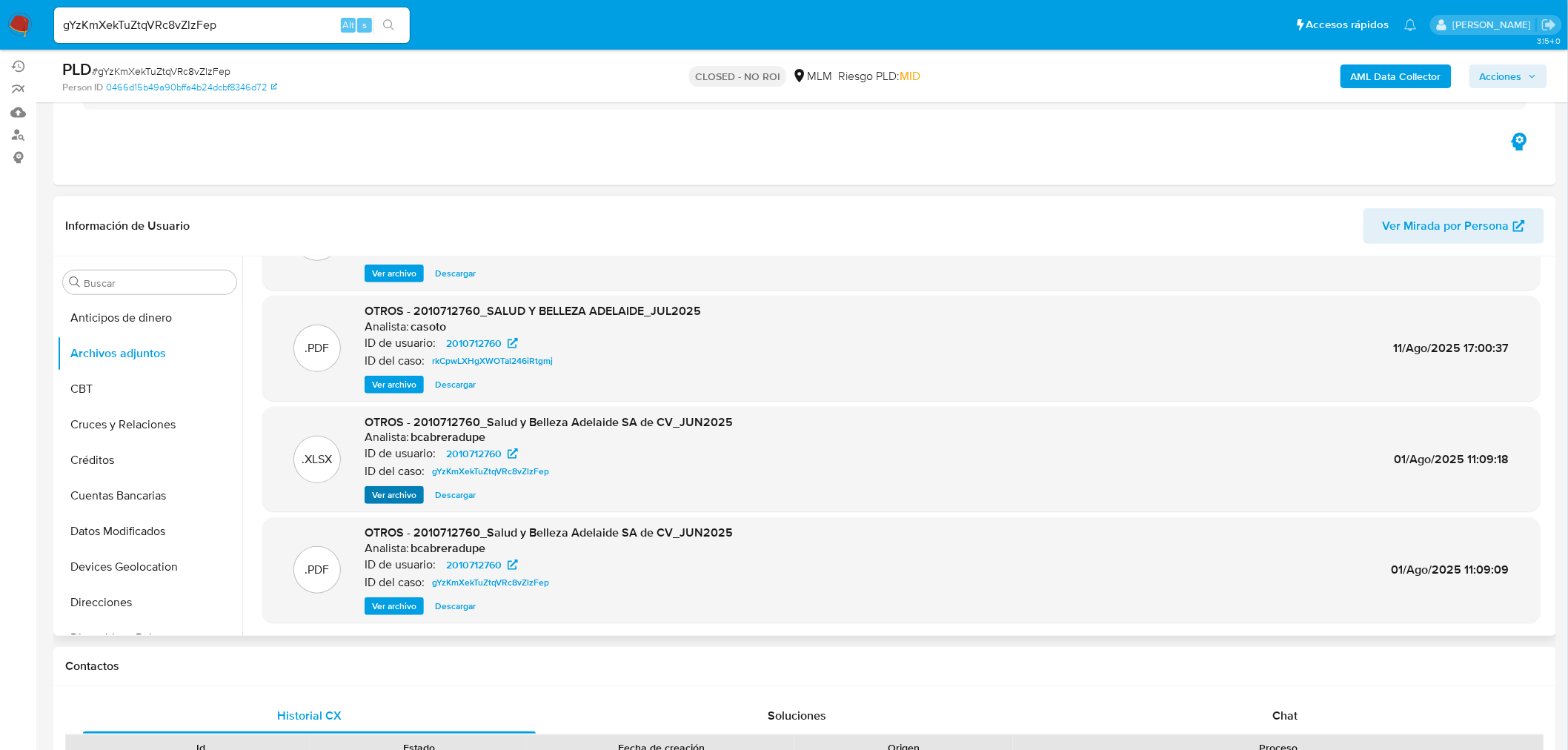
scroll to position [164, 0]
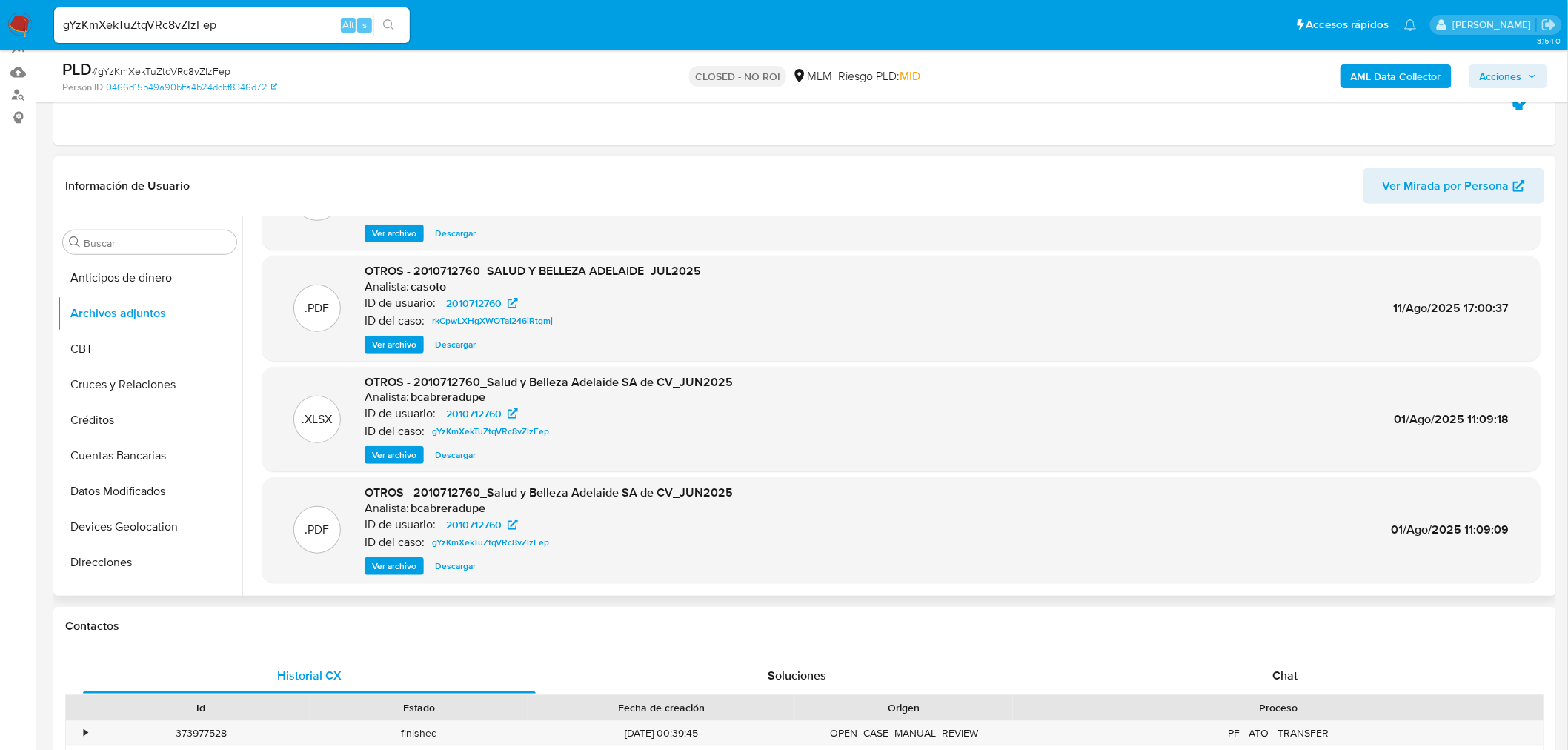
drag, startPoint x: 390, startPoint y: 567, endPoint x: 439, endPoint y: 575, distance: 49.6
click at [390, 567] on span "Ver archivo" at bounding box center [394, 566] width 44 height 15
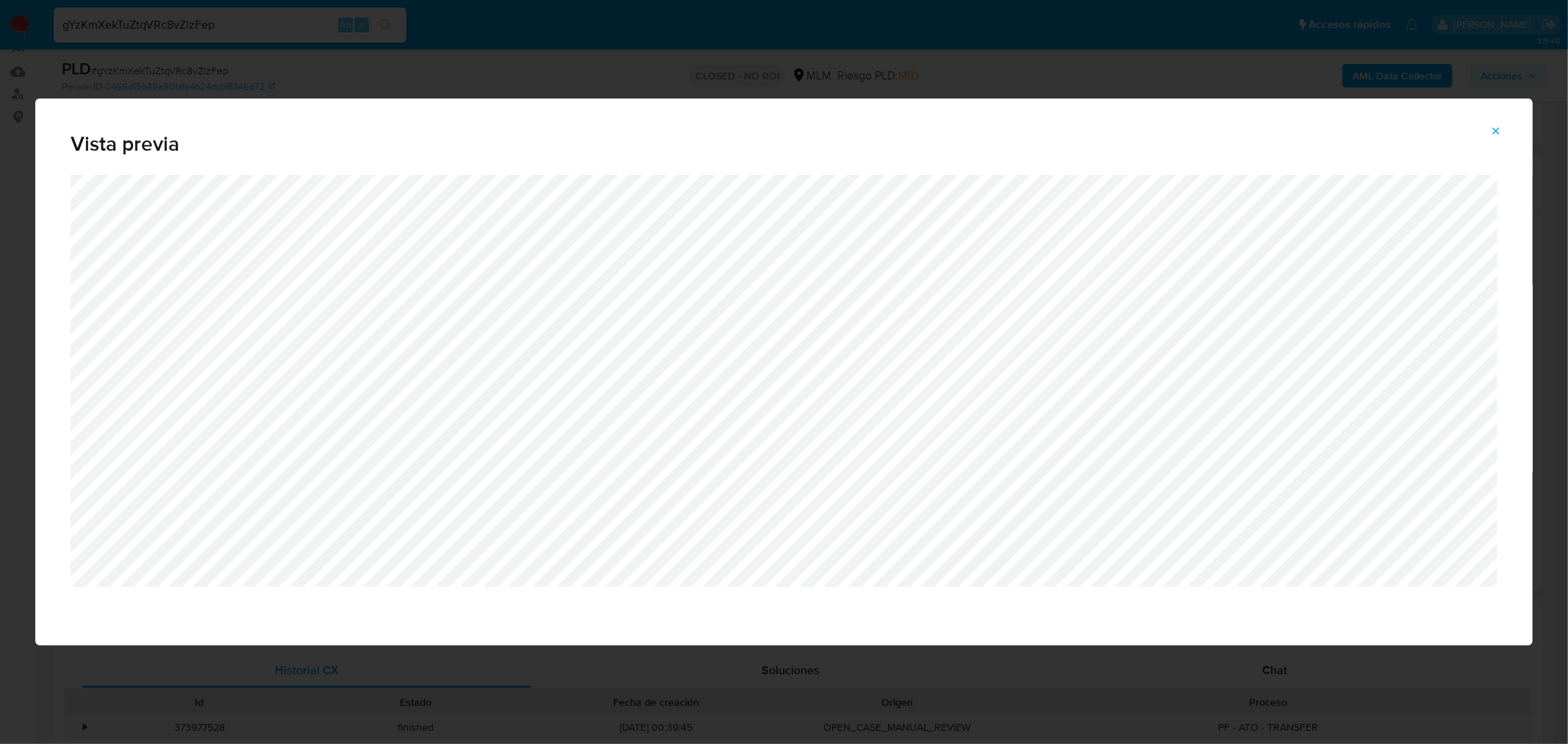
click at [1496, 134] on icon "Attachment preview" at bounding box center [1496, 130] width 11 height 11
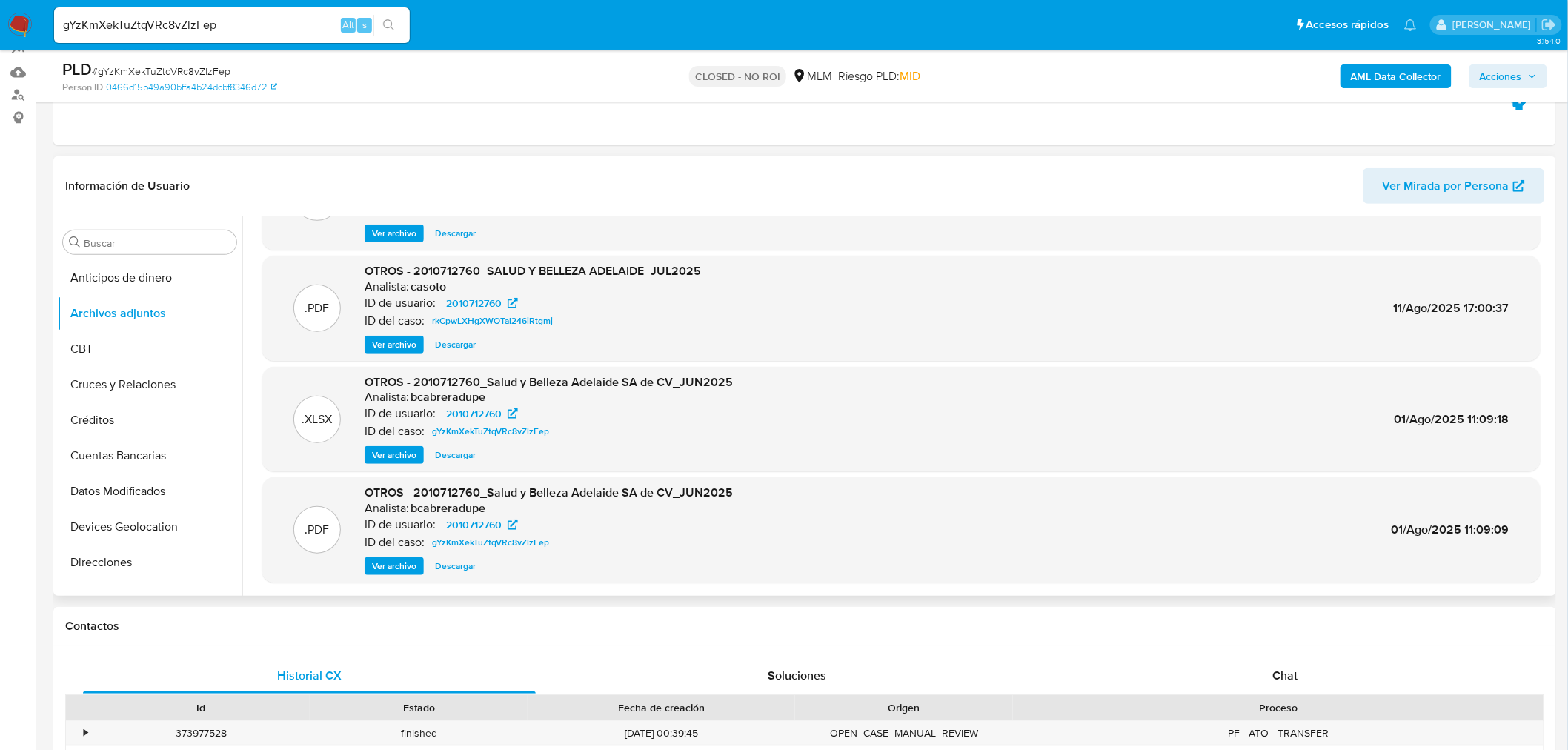
click at [405, 567] on span "Ver archivo" at bounding box center [394, 566] width 44 height 15
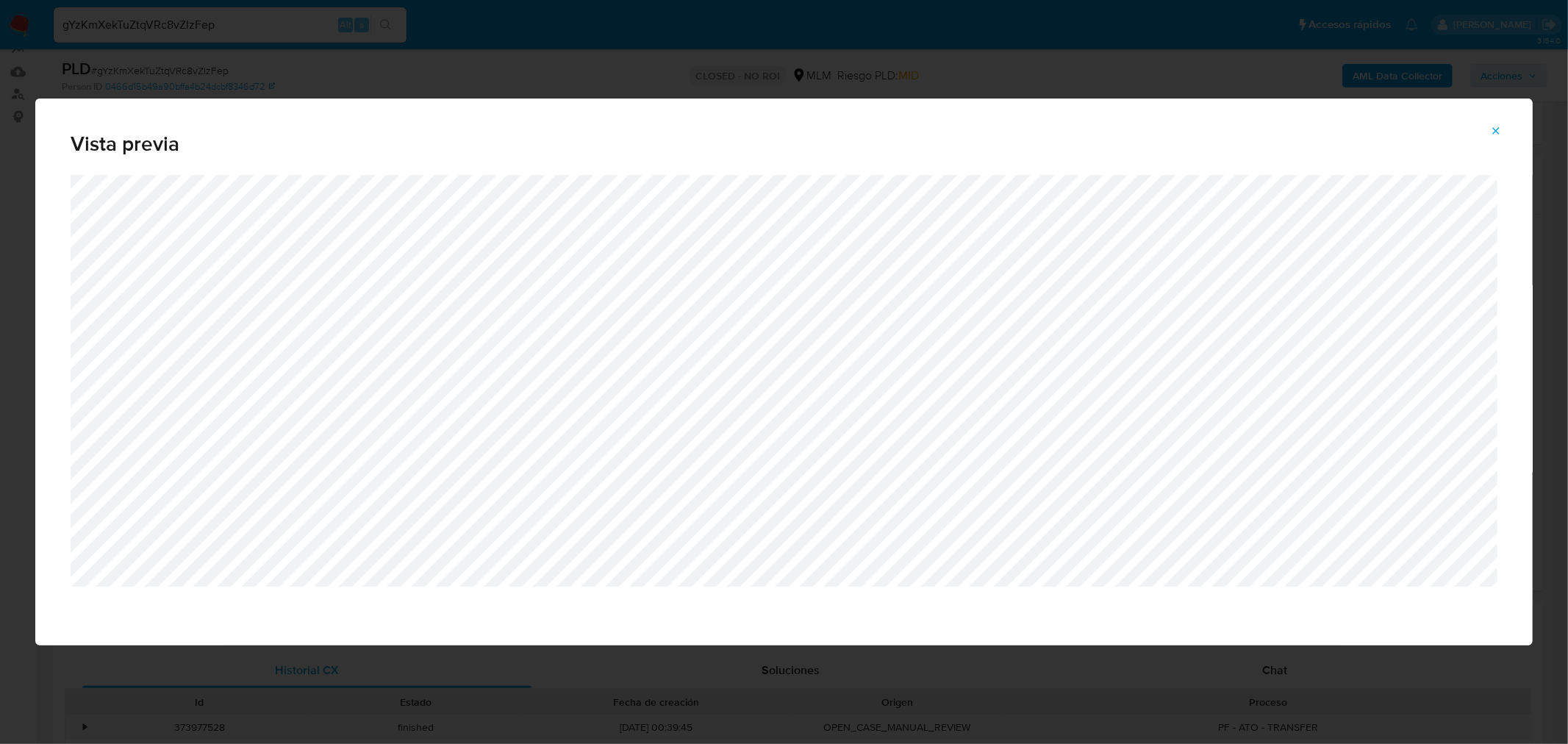
click at [1510, 130] on button "Attachment preview" at bounding box center [1496, 130] width 33 height 24
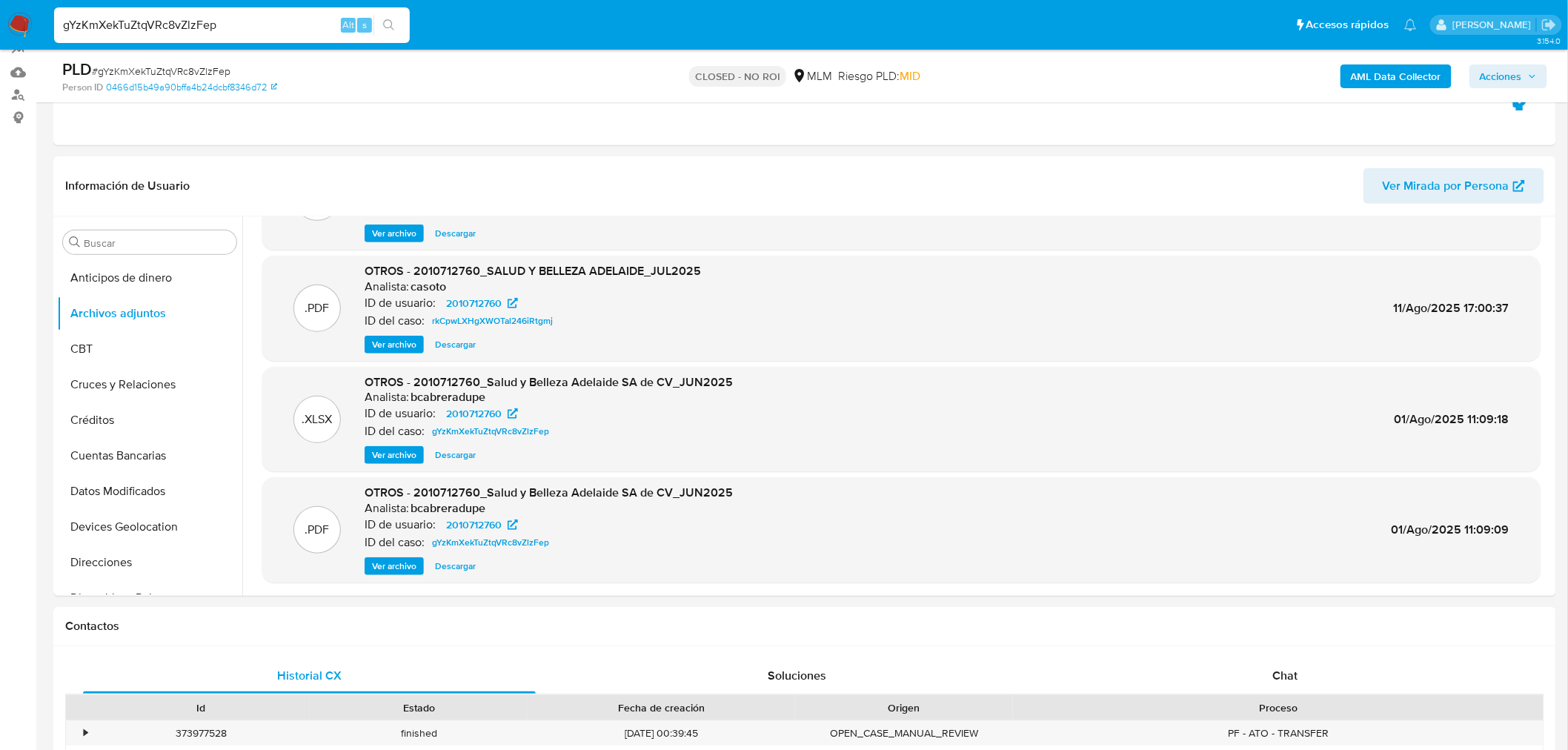
click at [206, 31] on input "gYzKmXekTuZtqVRc8vZlzFep" at bounding box center [232, 25] width 356 height 19
paste input "FZ7PTqtCAdwZWZ8LZ3n2N0jc"
type input "FZ7PTqtCAdwZWZ8LZ3n2N0jc"
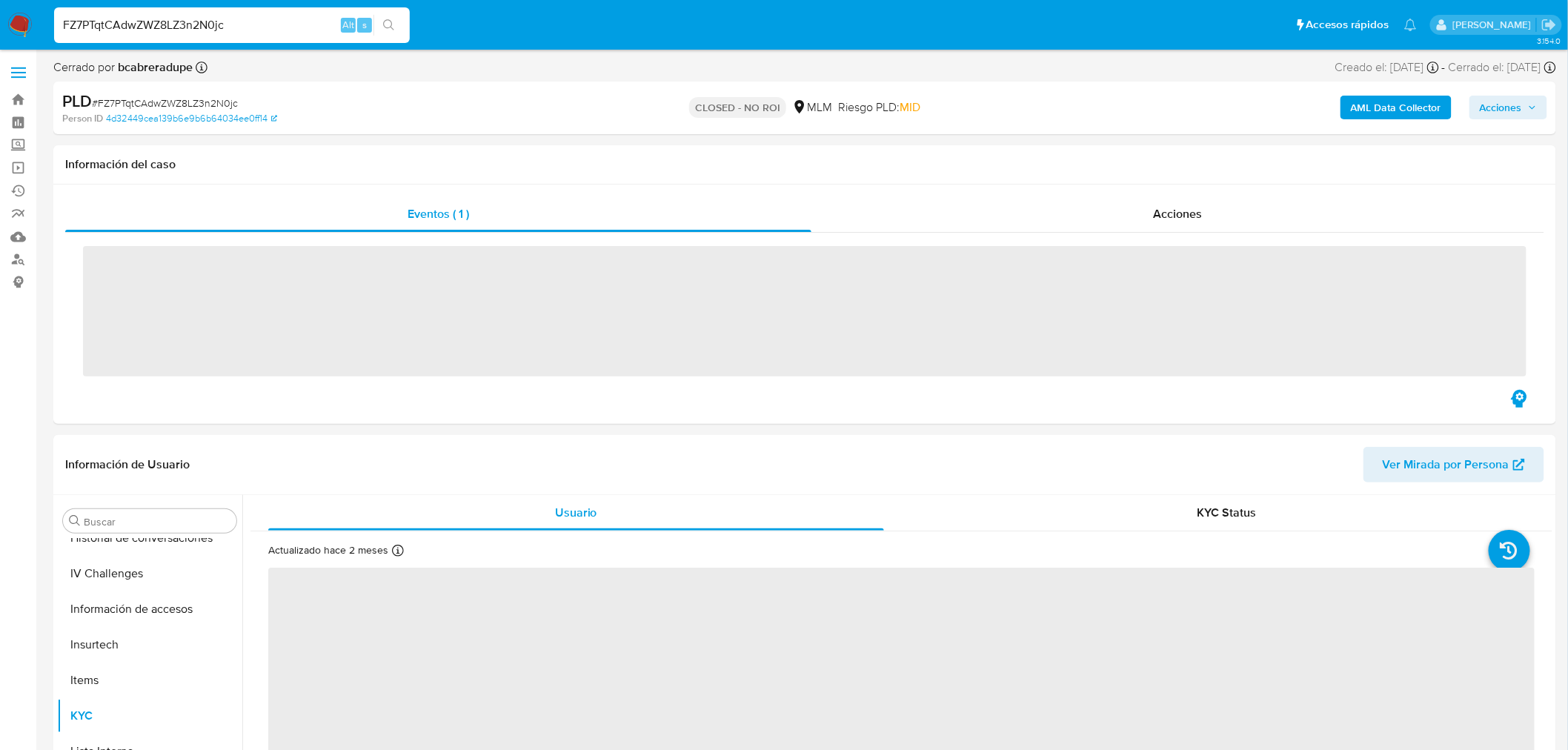
scroll to position [625, 0]
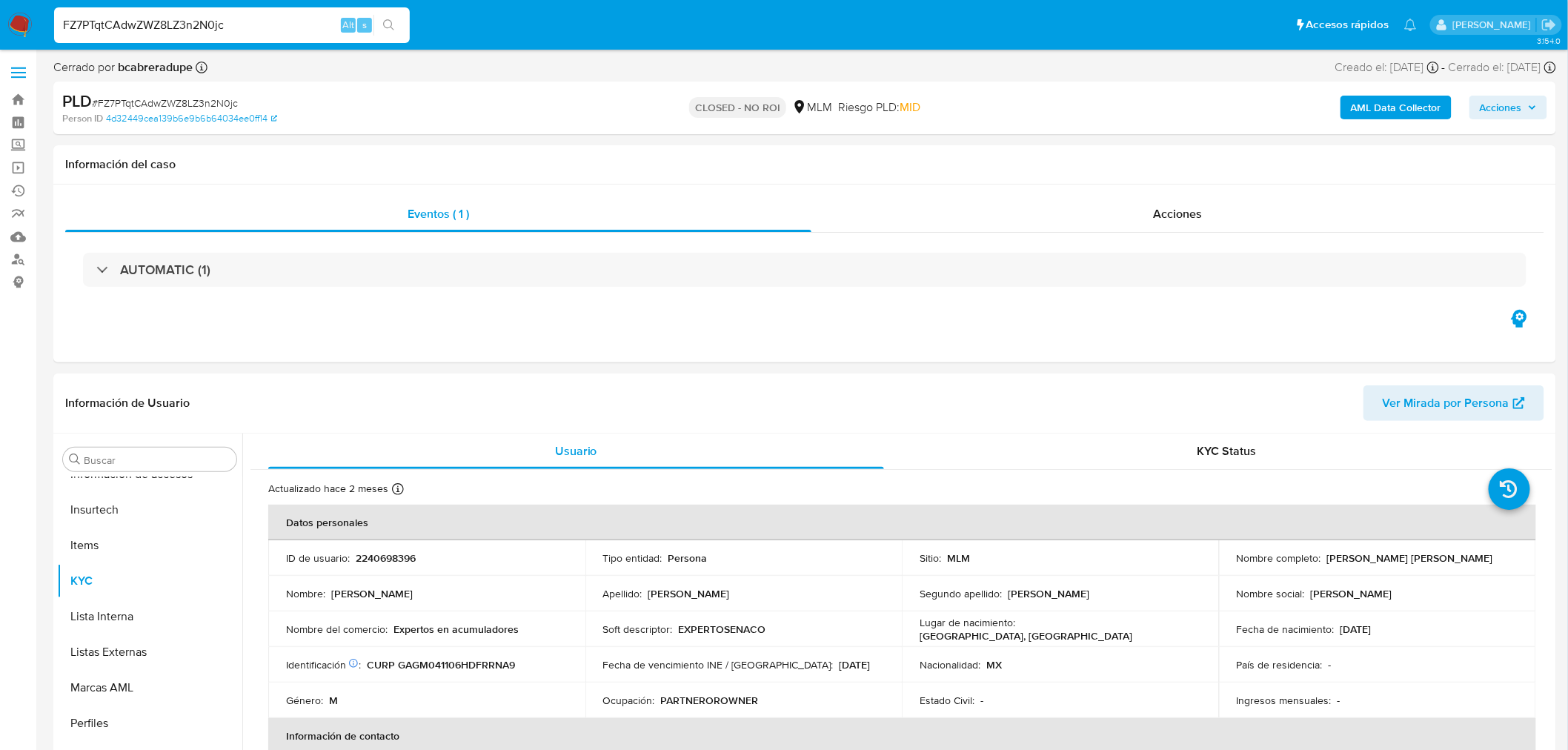
select select "10"
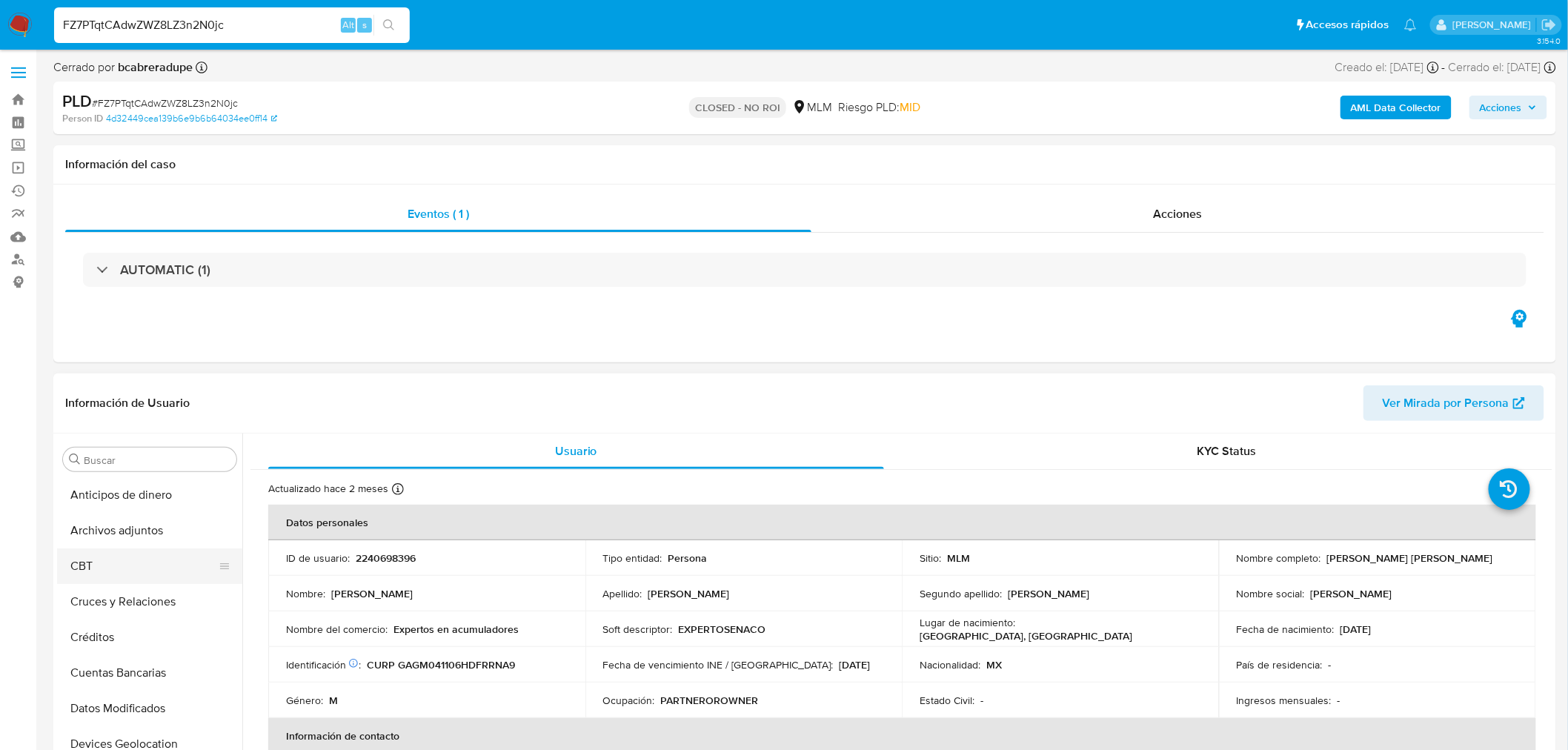
click at [140, 550] on button "CBT" at bounding box center [143, 565] width 173 height 35
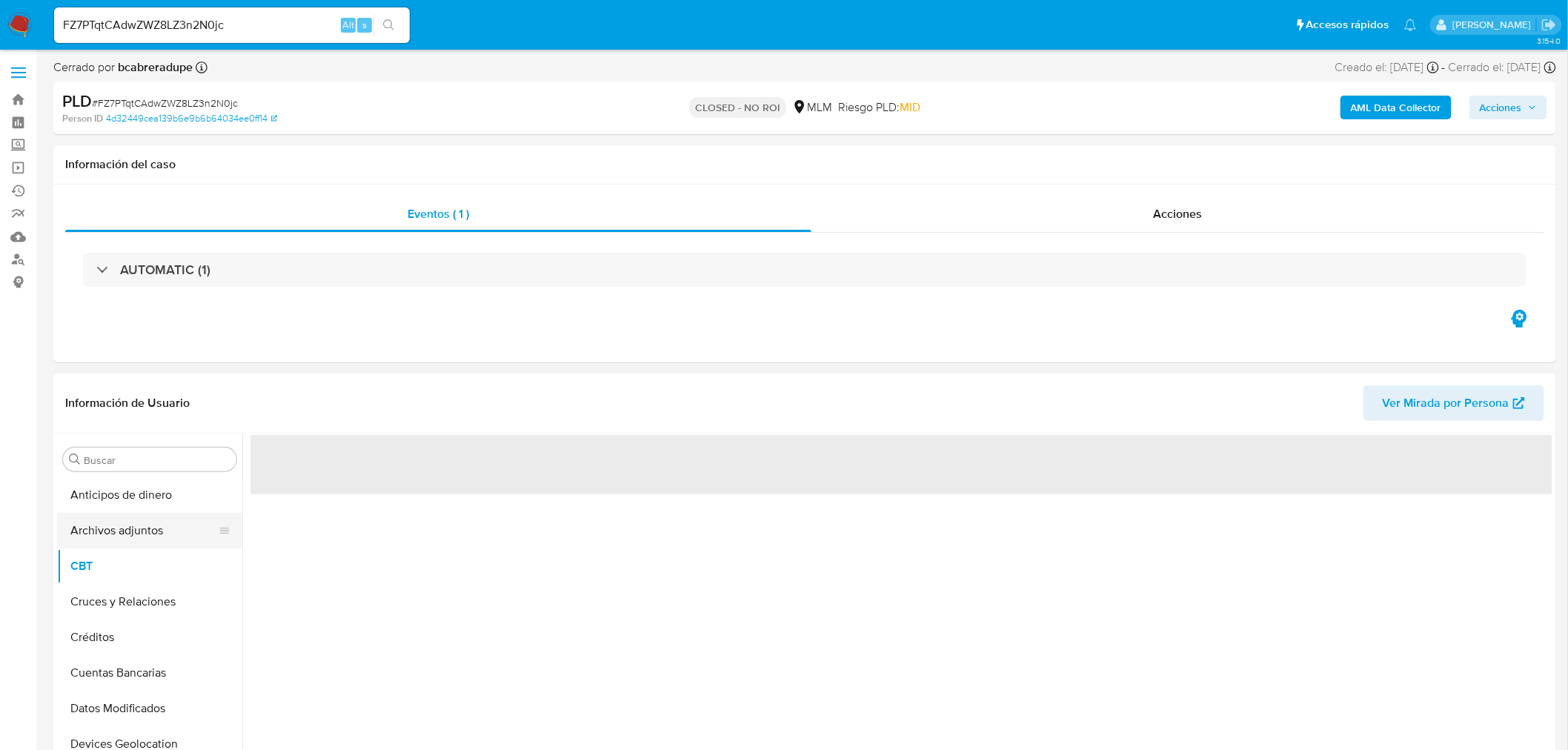
click at [157, 533] on button "Archivos adjuntos" at bounding box center [143, 530] width 173 height 35
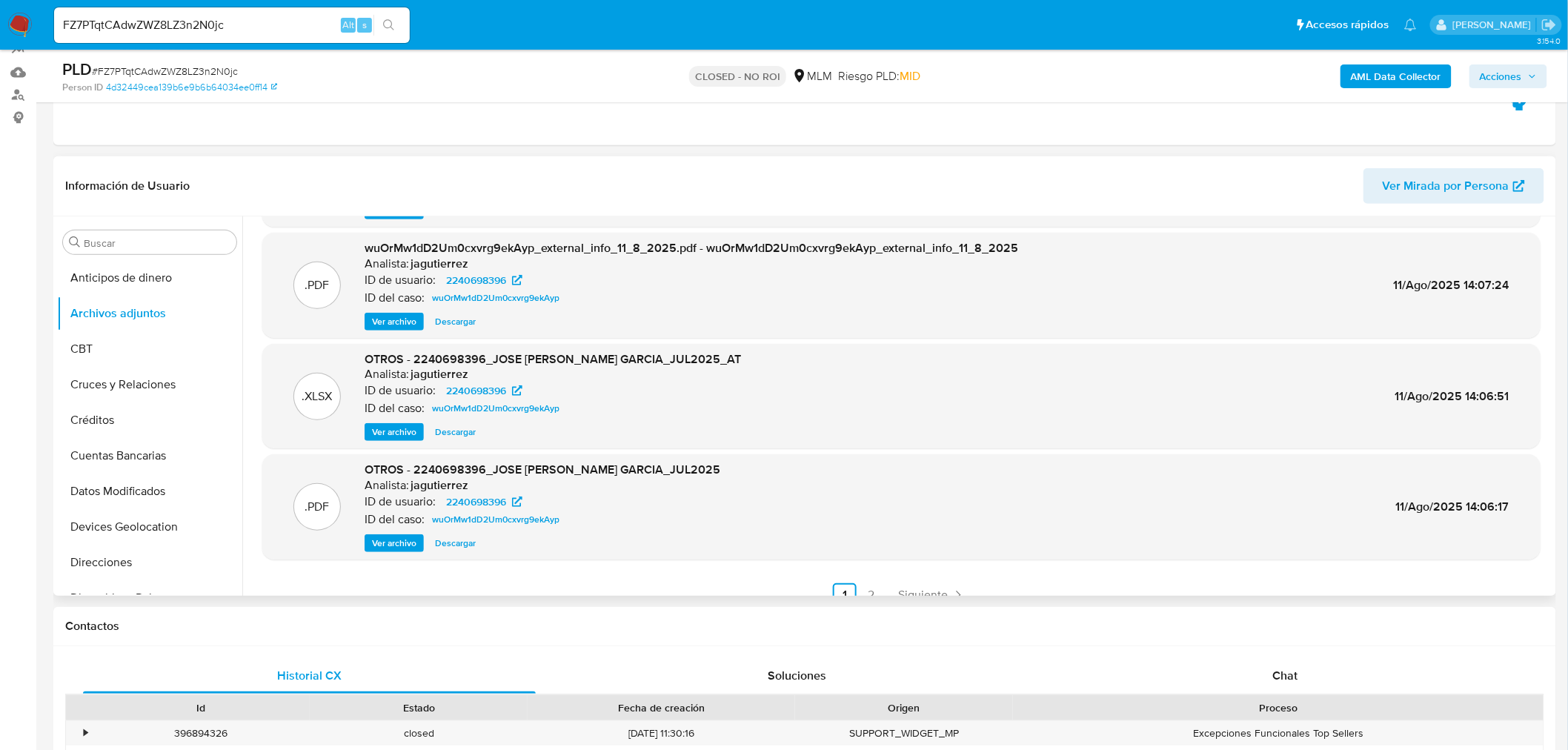
scroll to position [124, 0]
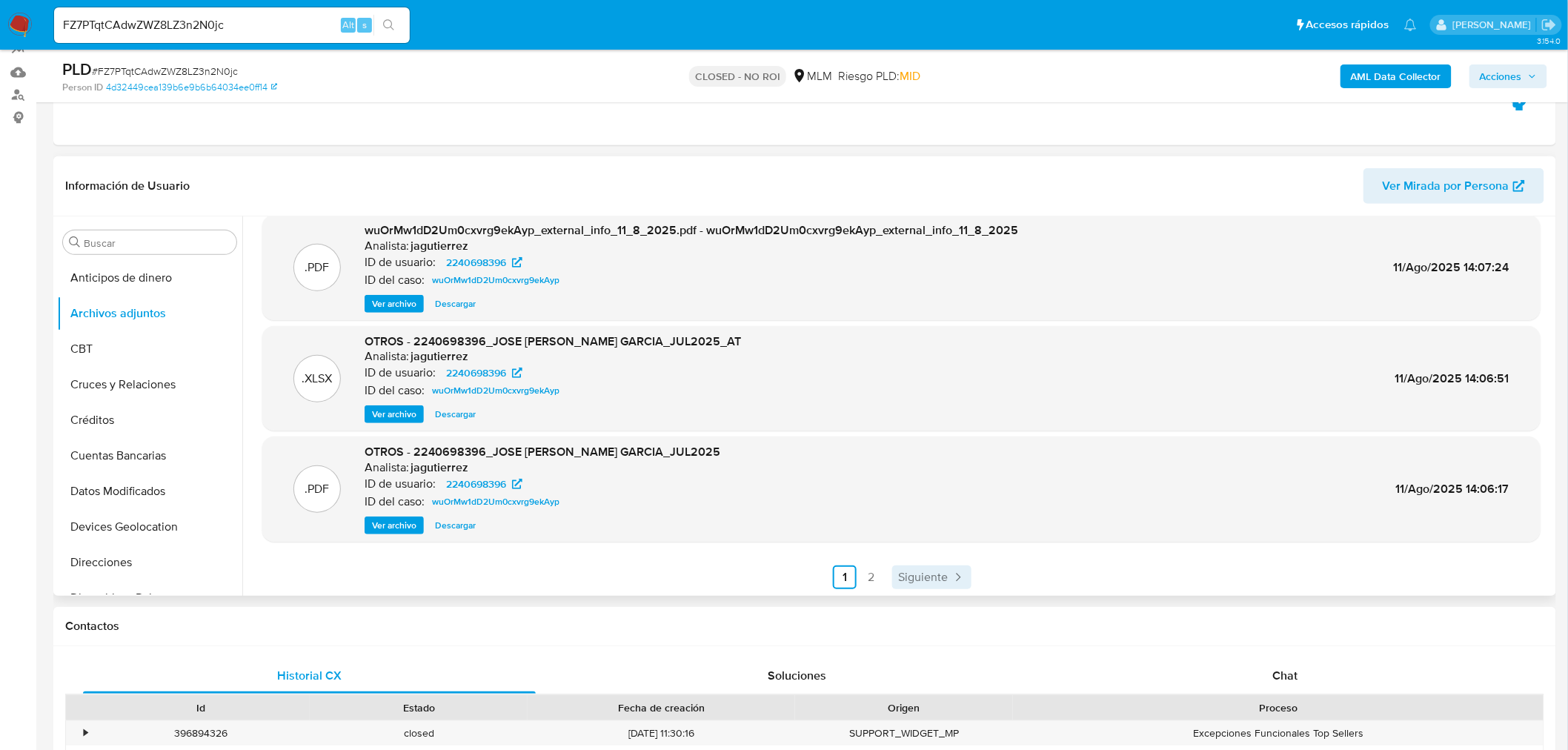
click at [892, 572] on link "Siguiente" at bounding box center [932, 577] width 79 height 24
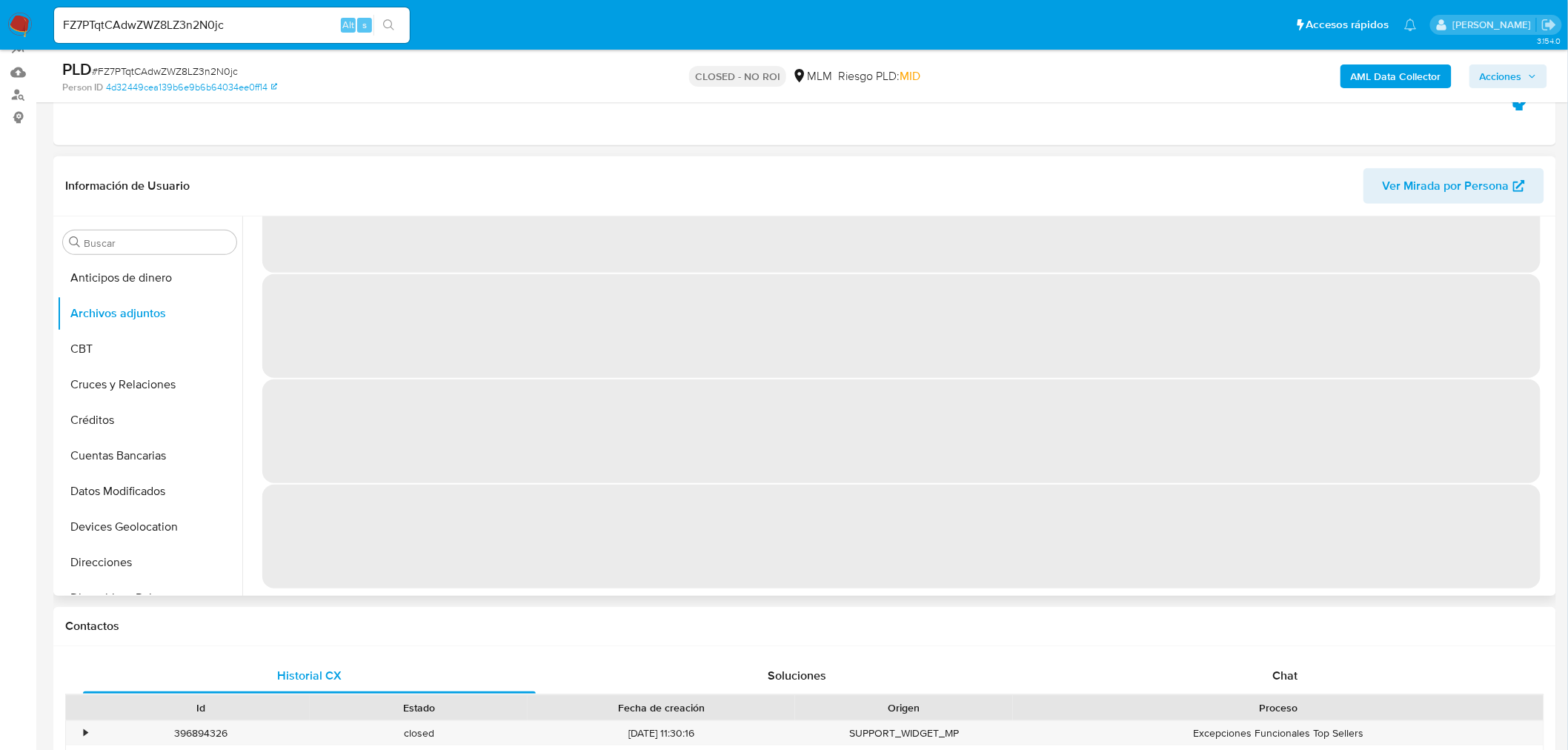
scroll to position [0, 0]
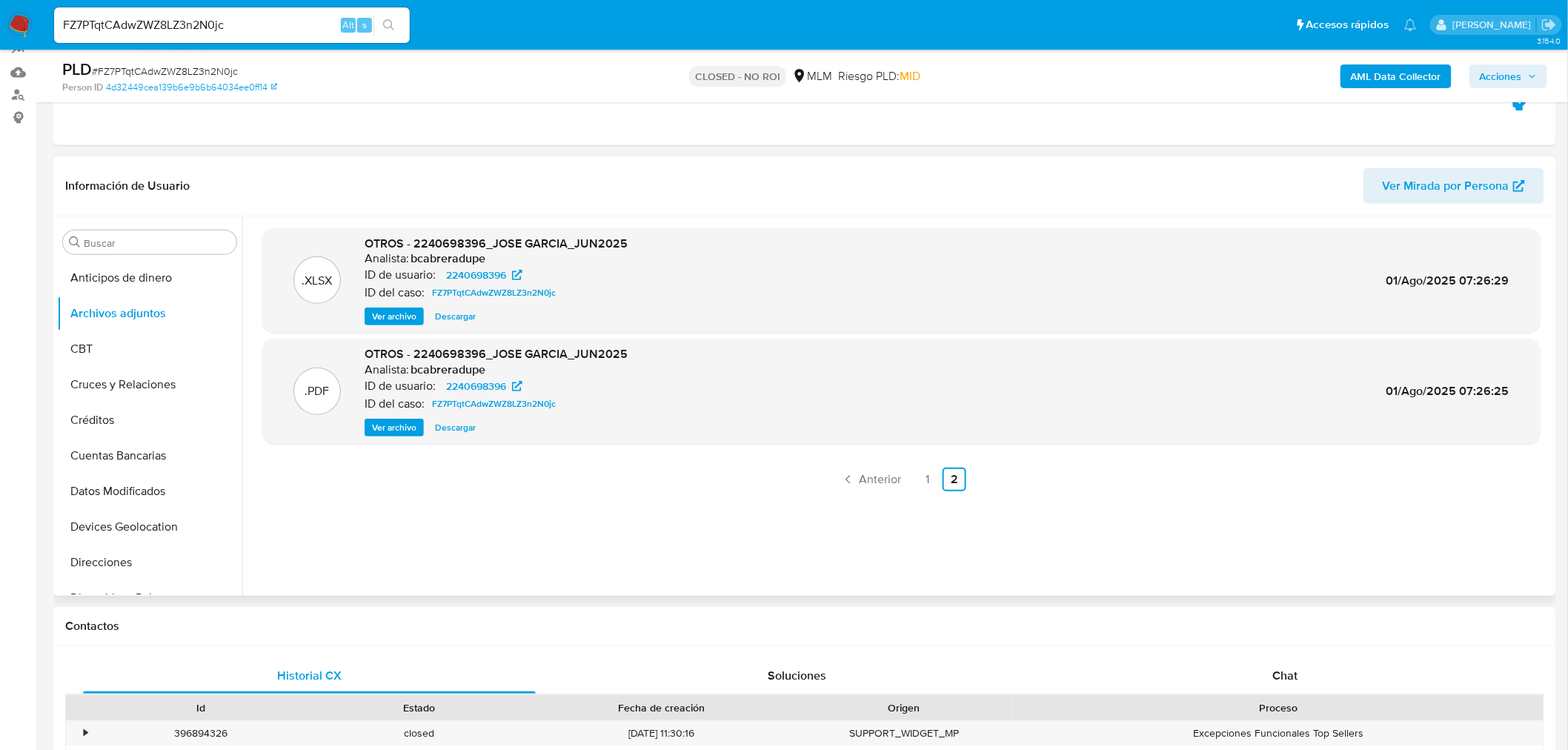
click at [401, 427] on span "Ver archivo" at bounding box center [394, 427] width 44 height 15
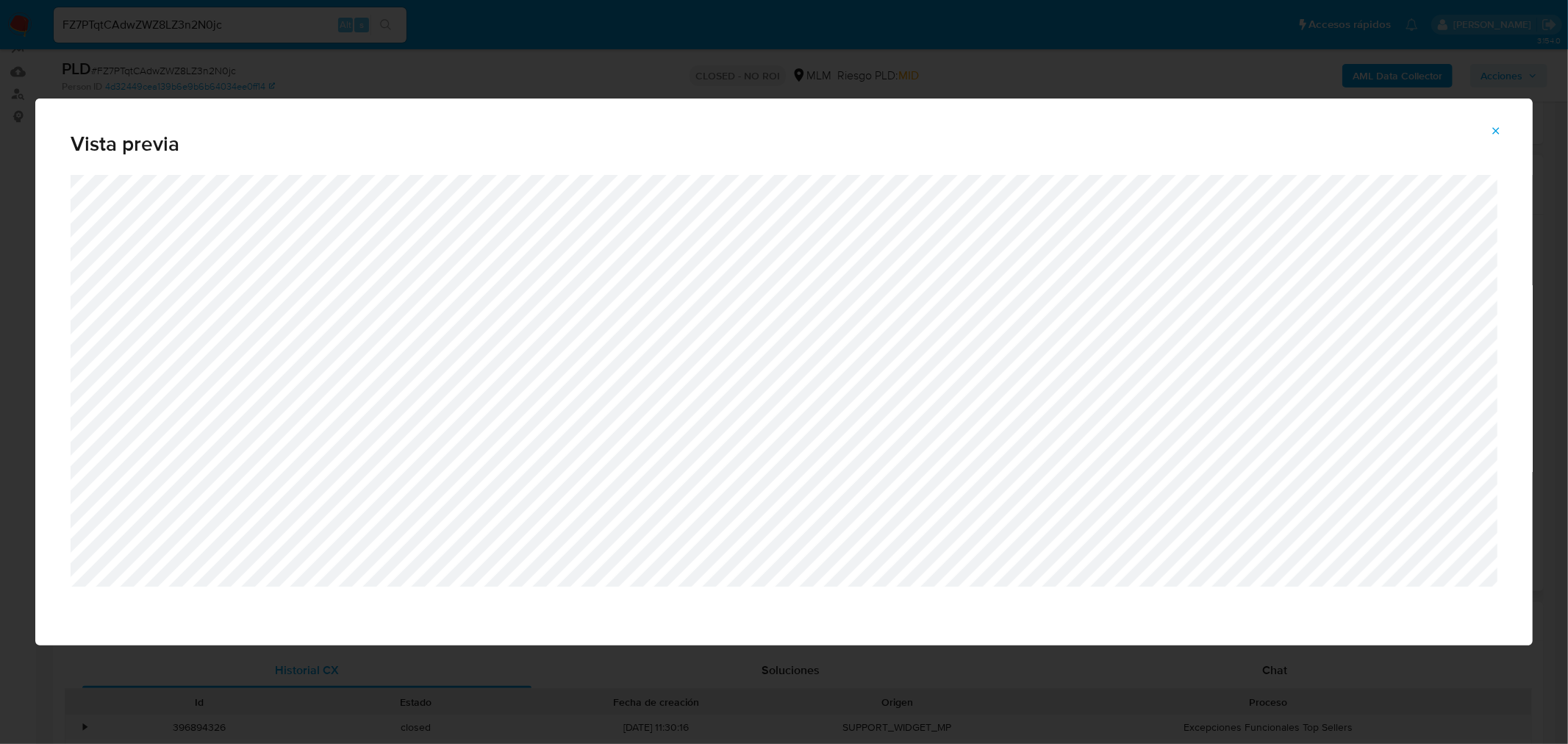
click at [1489, 130] on button "Attachment preview" at bounding box center [1496, 130] width 33 height 24
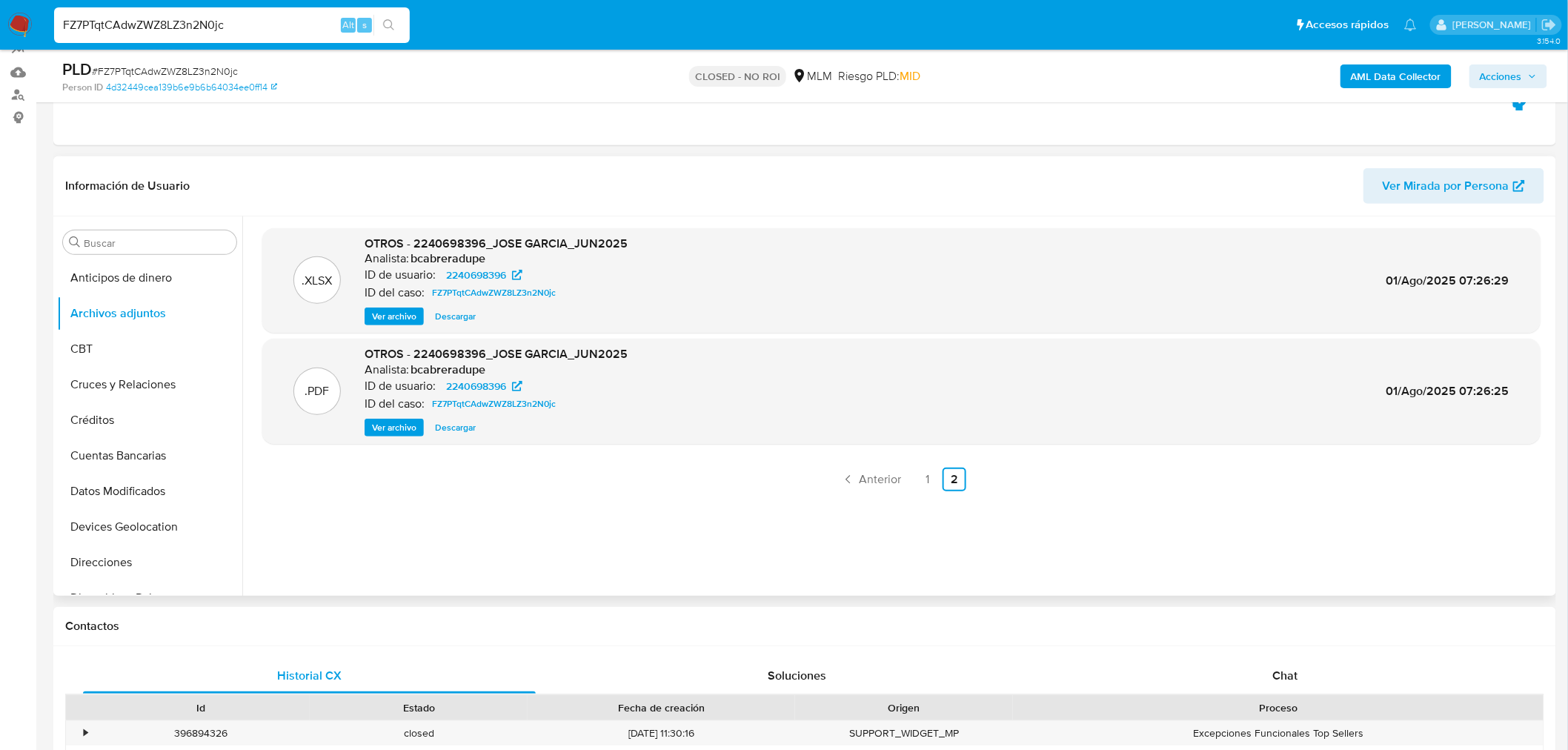
click at [196, 30] on input "FZ7PTqtCAdwZWZ8LZ3n2N0jc" at bounding box center [232, 25] width 356 height 19
paste input "fdgnHBaqo1eW32YDZe8pTRof"
type input "fdgnHBaqo1eW32YDZe8pTRof"
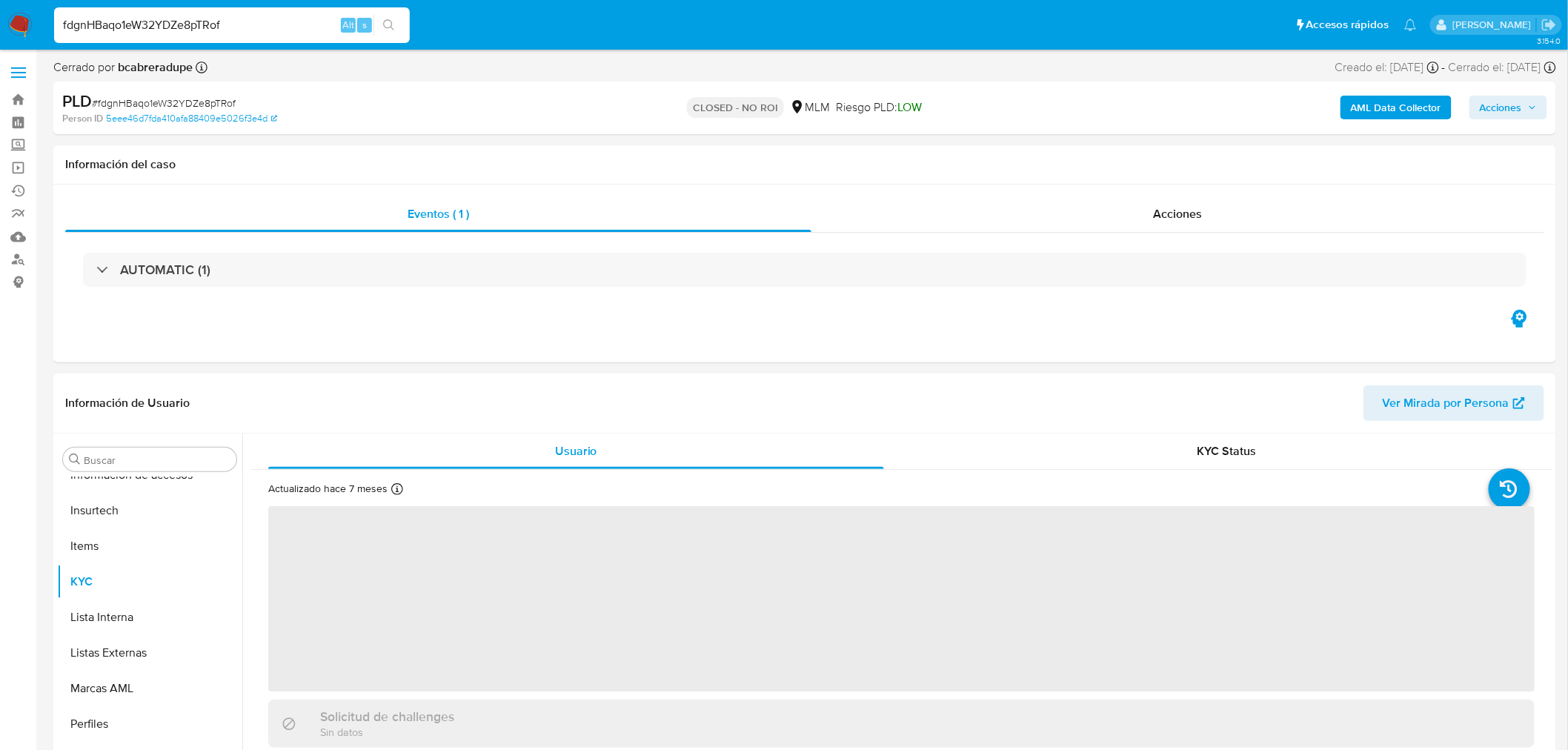
scroll to position [625, 0]
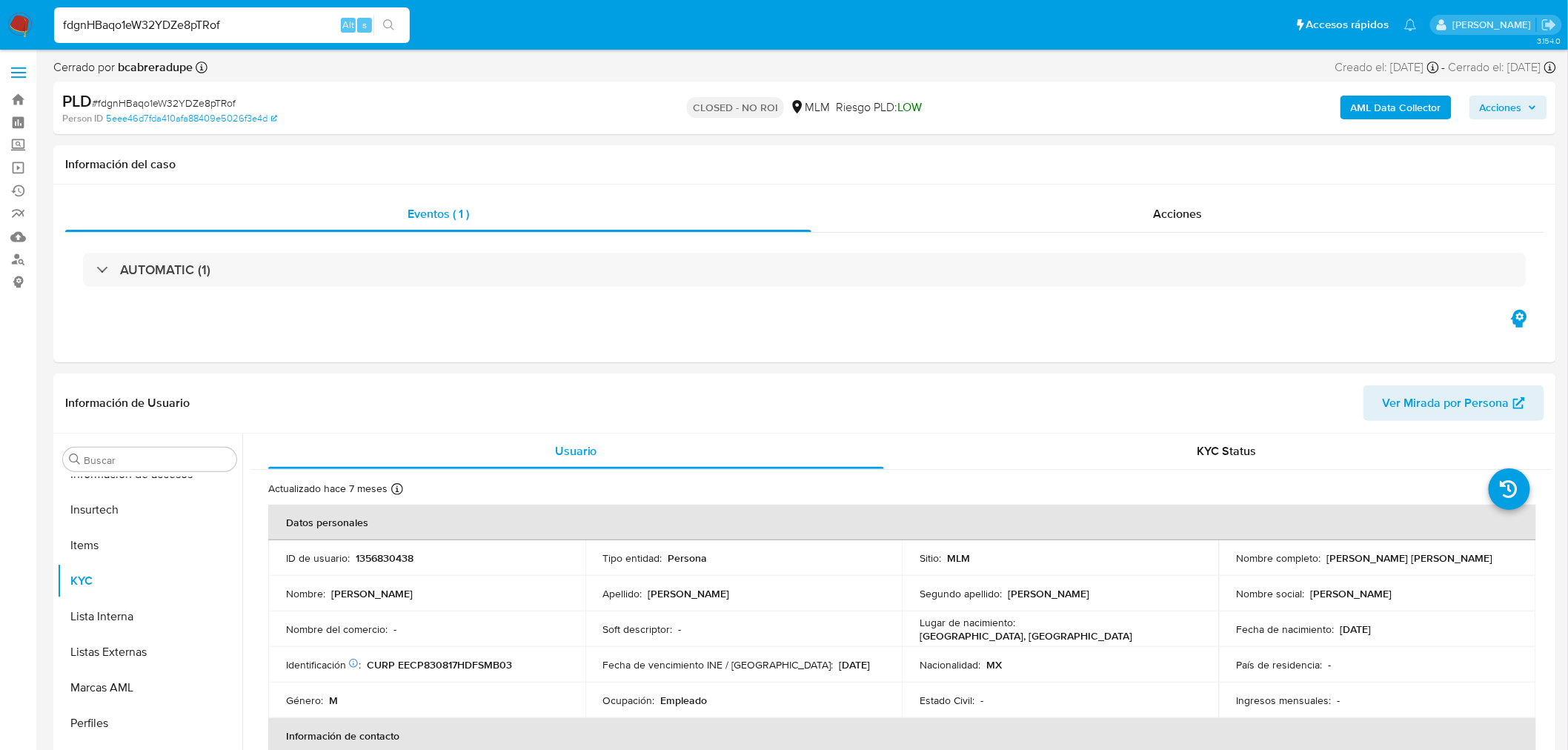
select select "10"
drag, startPoint x: 136, startPoint y: 537, endPoint x: 147, endPoint y: 533, distance: 11.7
click at [136, 536] on button "Archivos adjuntos" at bounding box center [143, 530] width 173 height 35
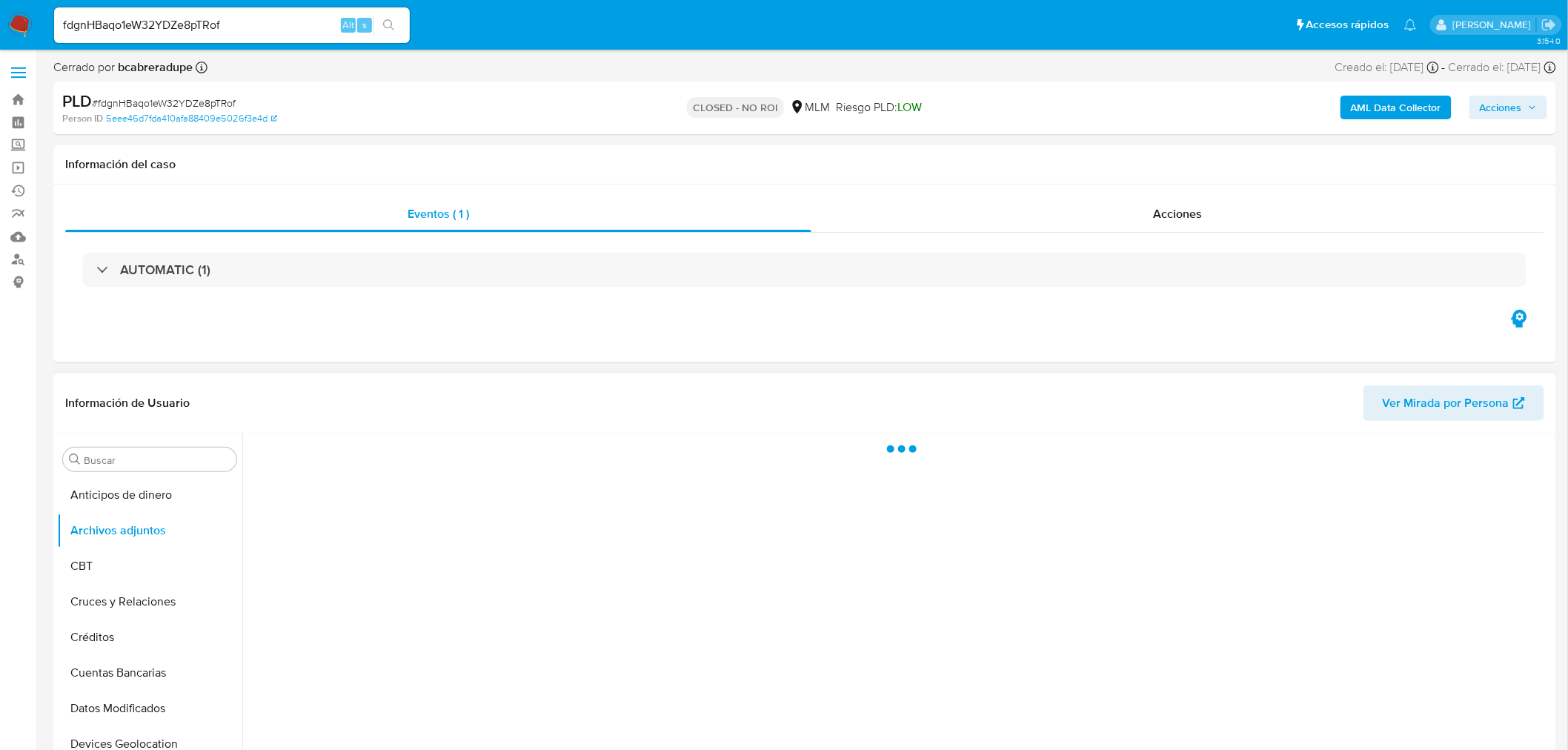
scroll to position [82, 0]
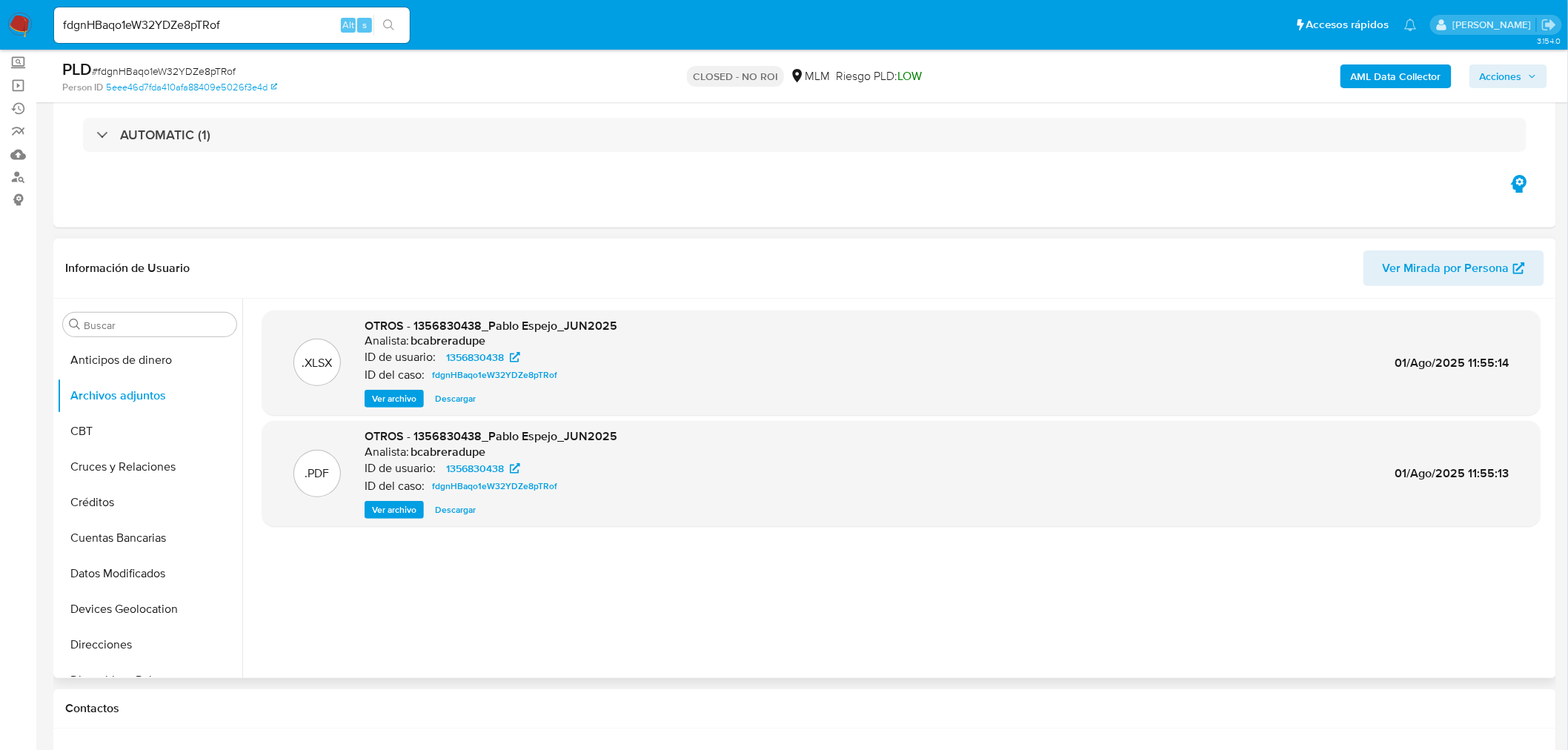
click at [400, 505] on span "Ver archivo" at bounding box center [394, 509] width 44 height 15
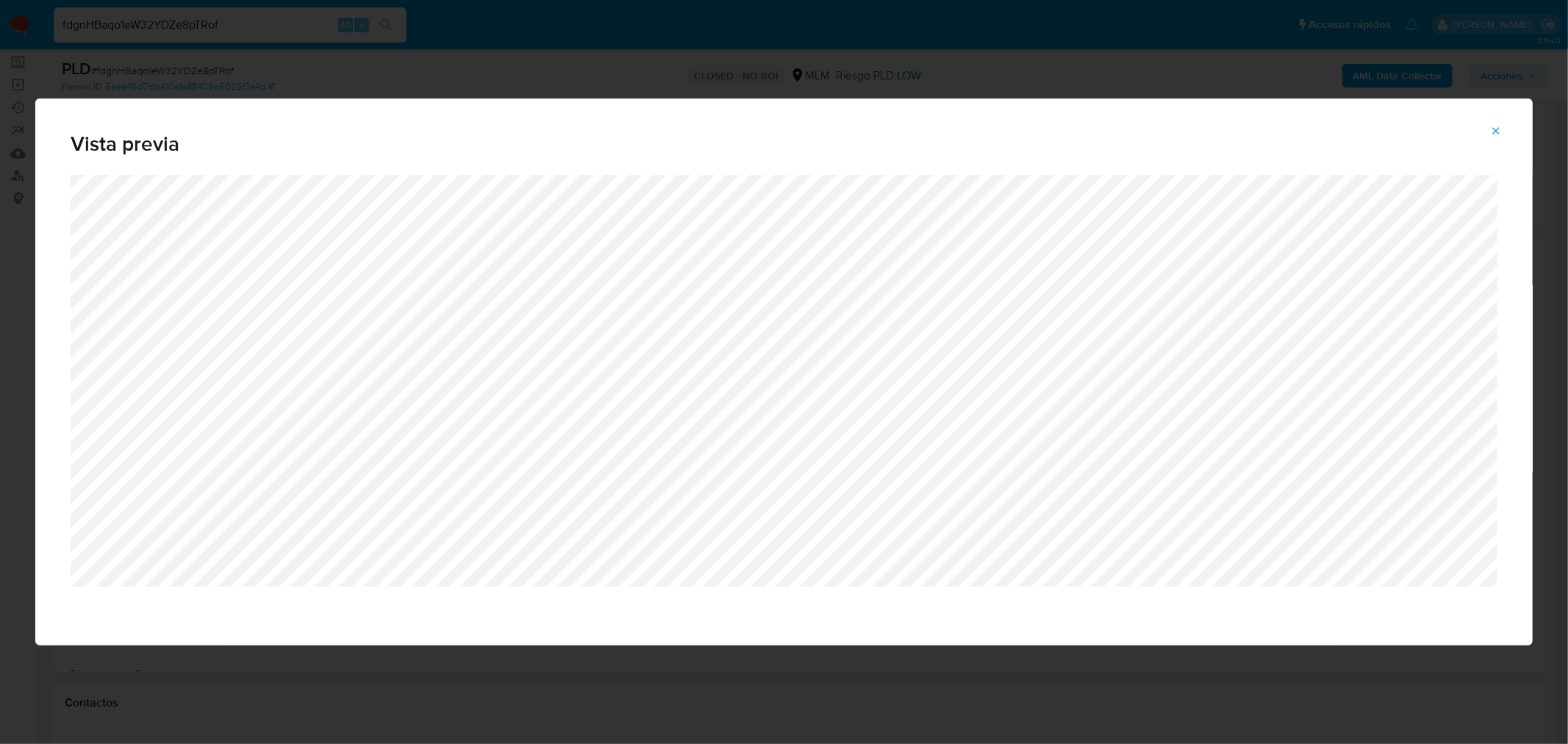
click at [1506, 130] on button "Attachment preview" at bounding box center [1496, 130] width 33 height 24
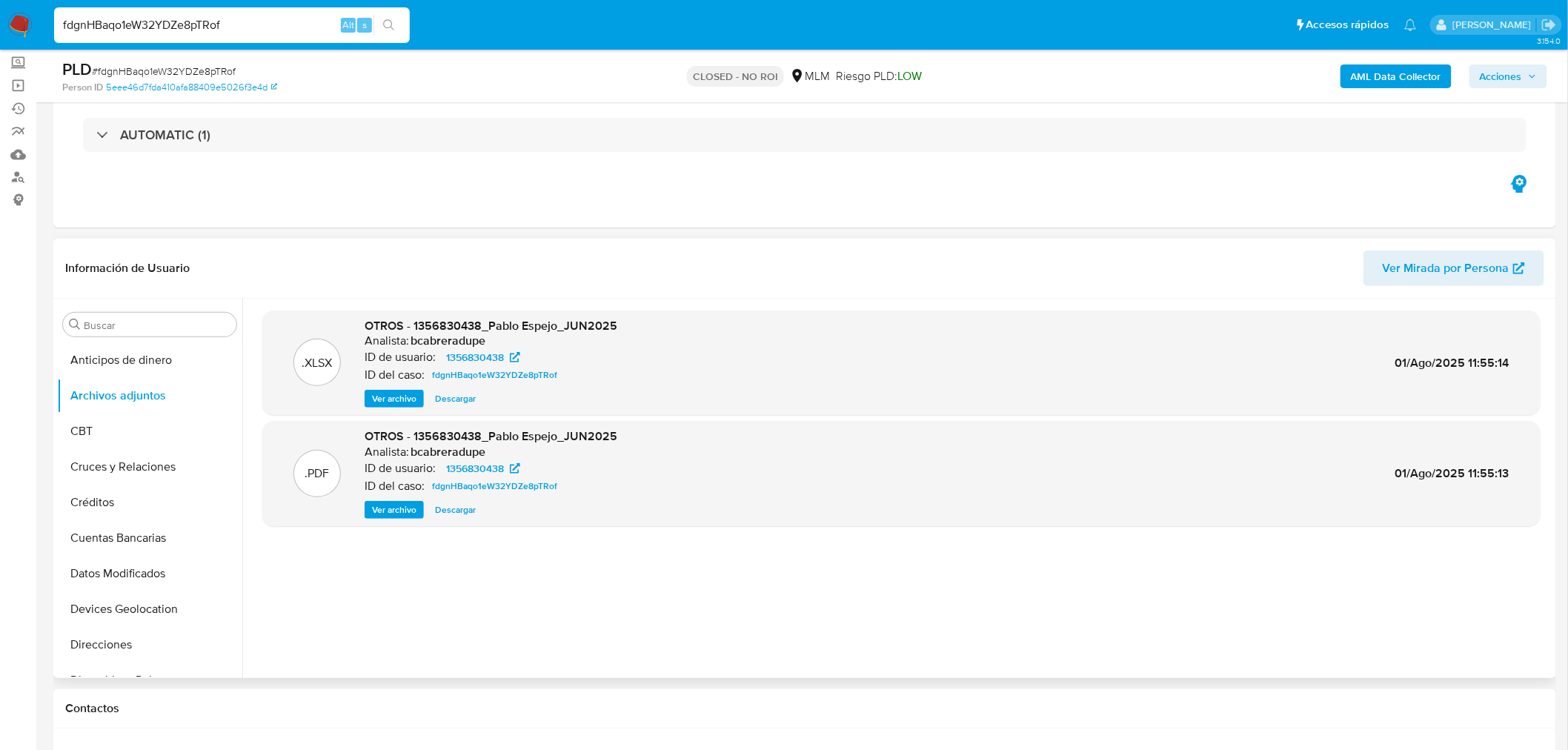
click at [210, 26] on input "fdgnHBaqo1eW32YDZe8pTRof" at bounding box center [232, 25] width 356 height 19
paste input "sTzWk9z18Ug12Ustk6IHtc7K"
type input "sTzWk9z18Ug12Ustk6IHtc7K"
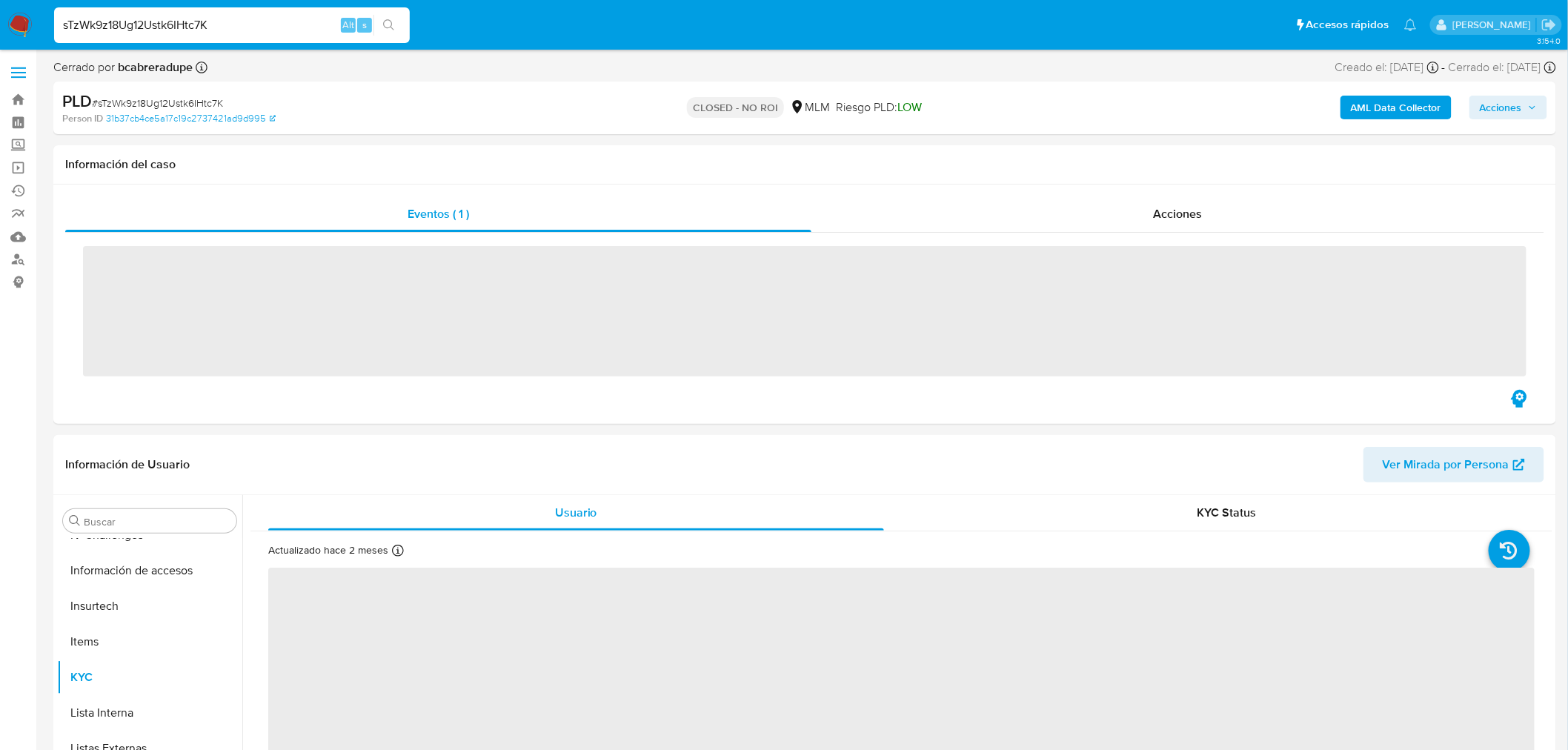
scroll to position [625, 0]
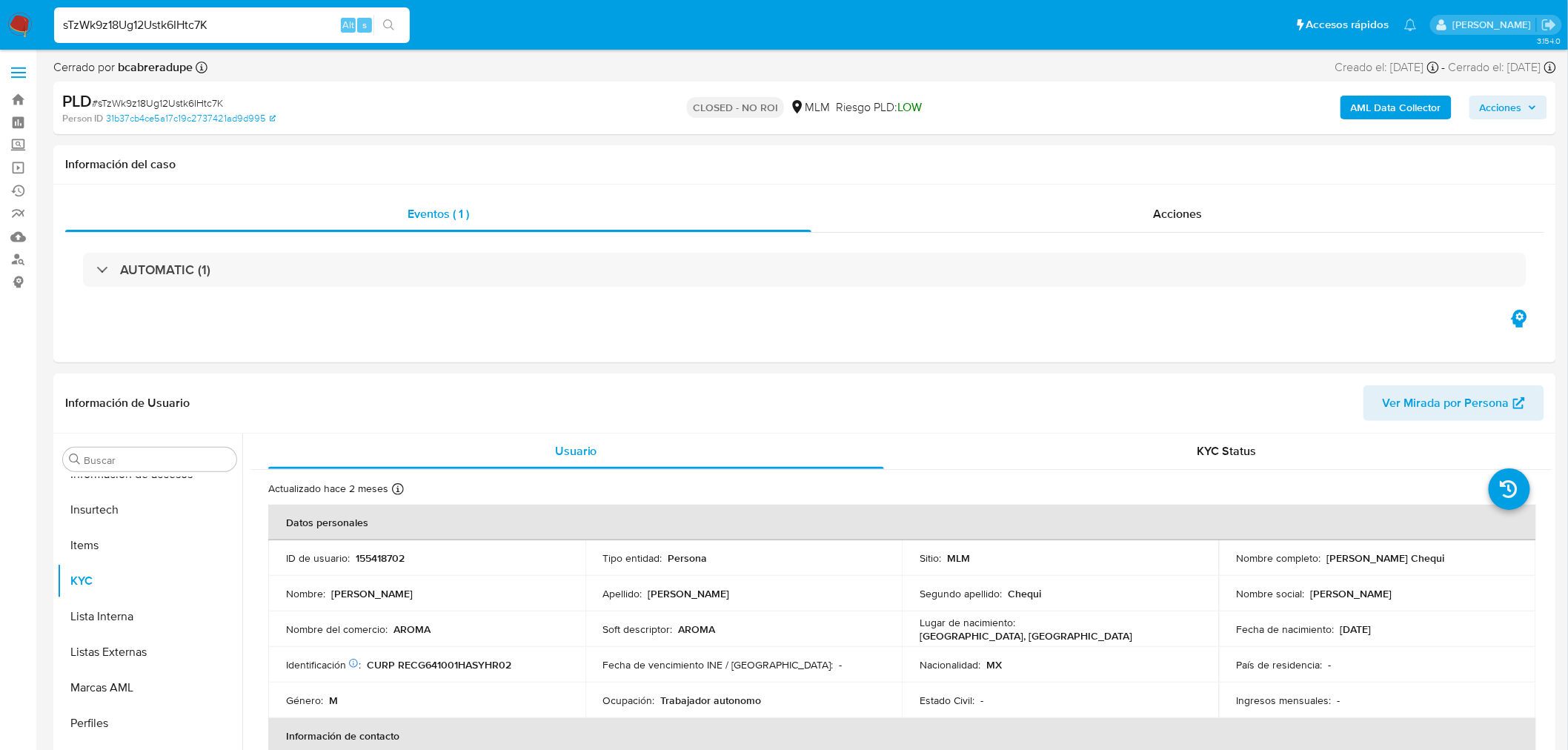
select select "10"
click at [155, 533] on button "Archivos adjuntos" at bounding box center [143, 530] width 173 height 35
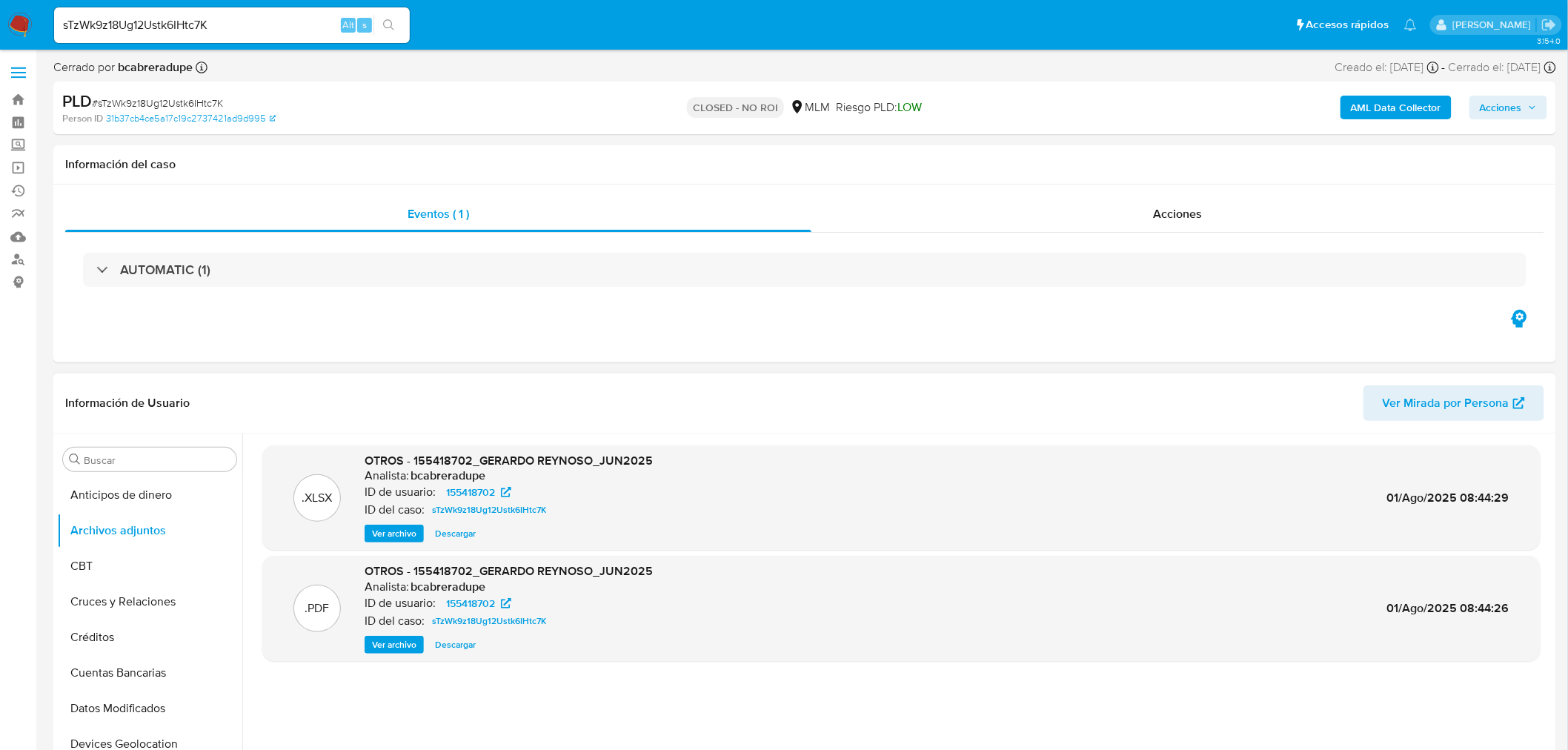
drag, startPoint x: 400, startPoint y: 645, endPoint x: 415, endPoint y: 648, distance: 15.3
click at [400, 645] on span "Ver archivo" at bounding box center [394, 645] width 44 height 15
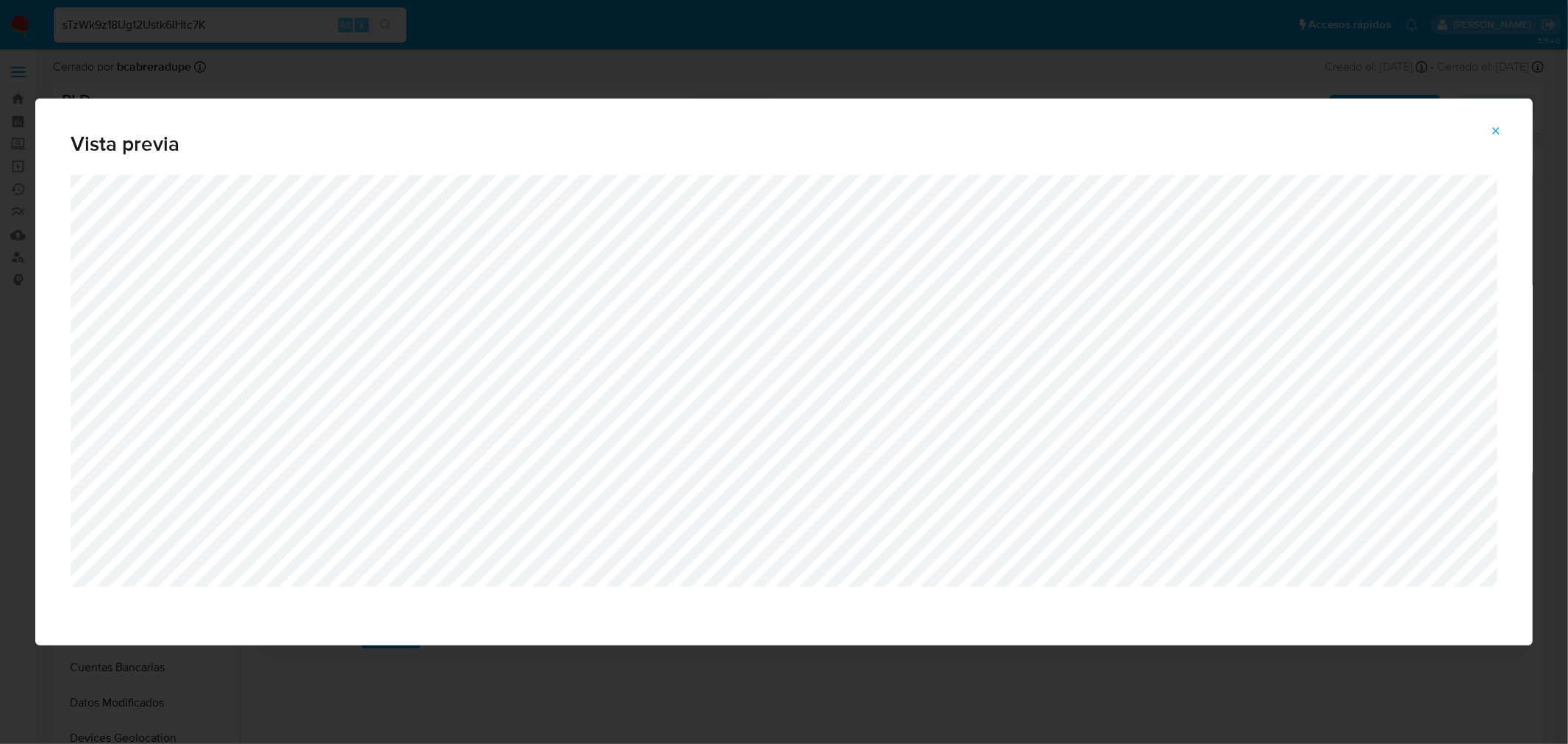
click at [1495, 125] on icon "Attachment preview" at bounding box center [1496, 130] width 11 height 11
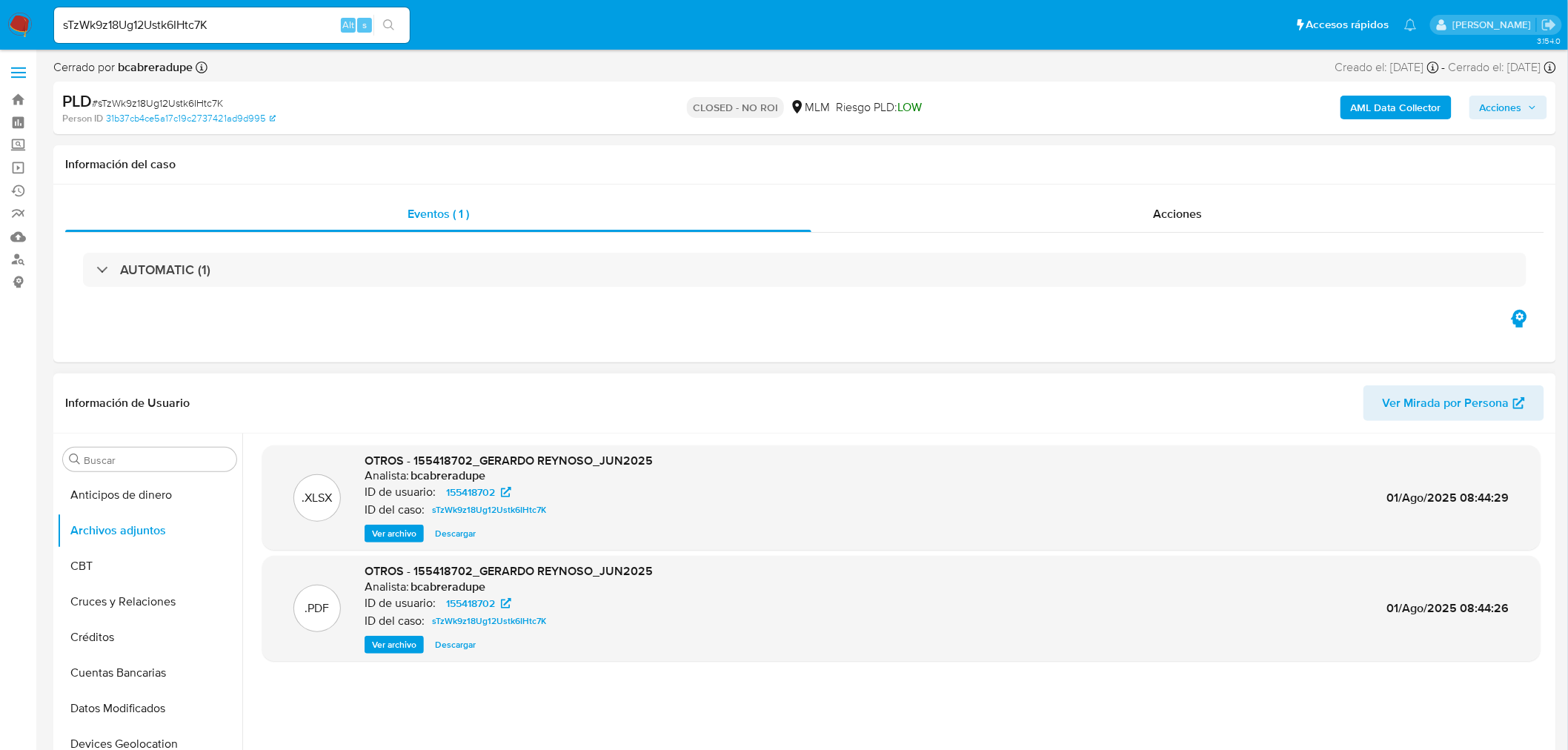
click at [224, 35] on div "sTzWk9z18Ug12Ustk6IHtc7K Alt s" at bounding box center [232, 25] width 356 height 35
click at [224, 28] on input "sTzWk9z18Ug12Ustk6IHtc7K" at bounding box center [232, 25] width 356 height 19
paste input "BMXUcB4qwkDlZlRU8Vu3hlpe"
type input "BMXUcB4qwkDlZlRU8Vu3hlpe"
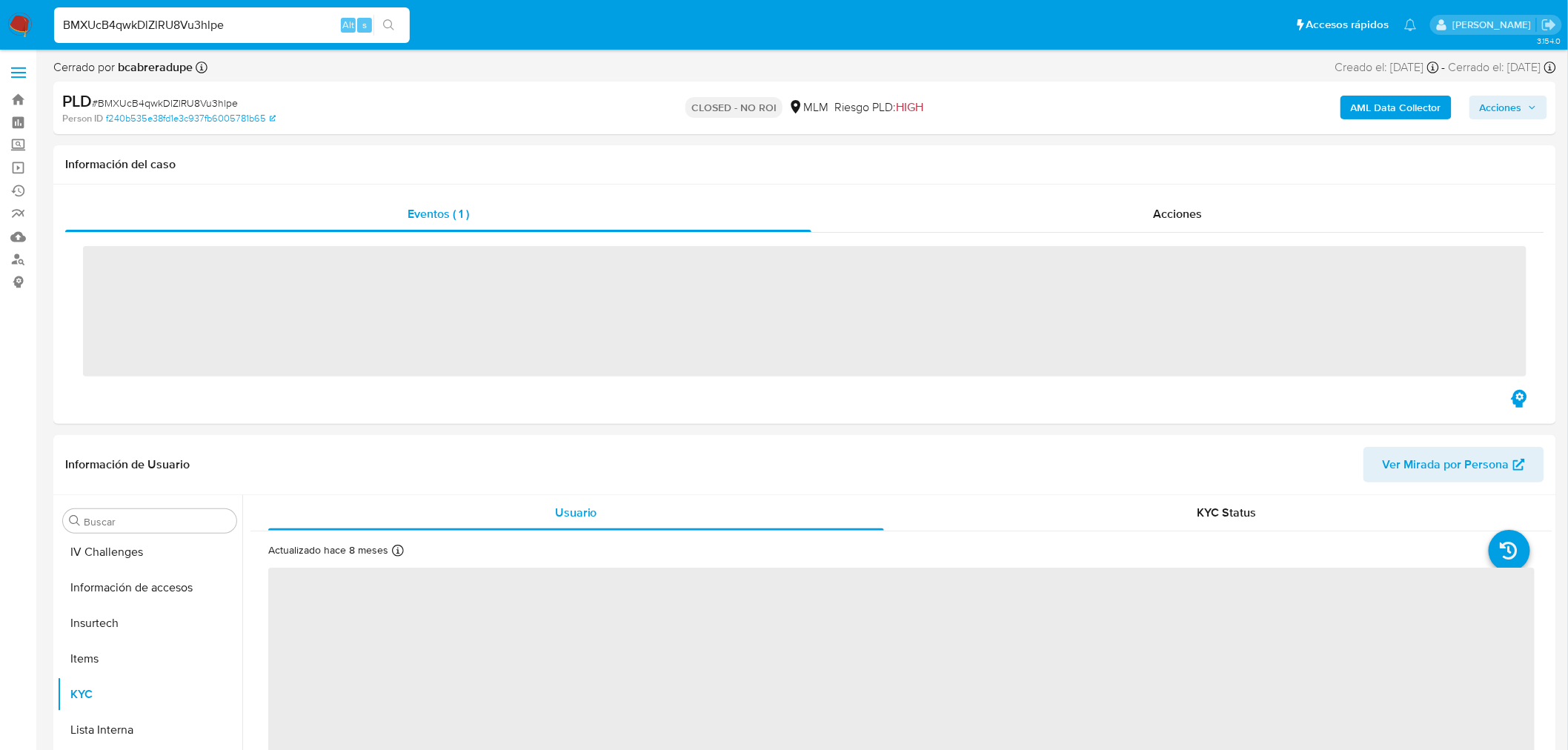
scroll to position [625, 0]
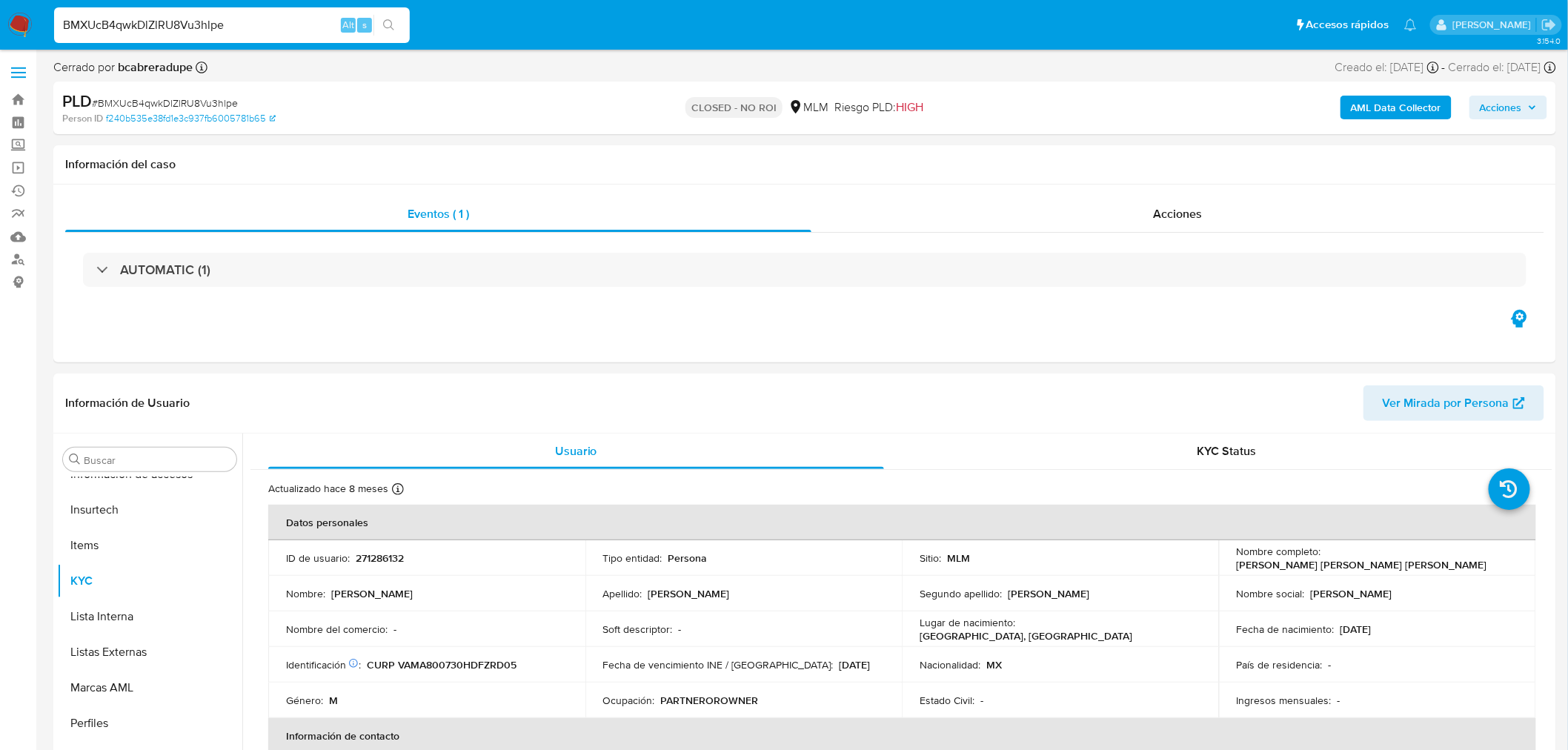
select select "10"
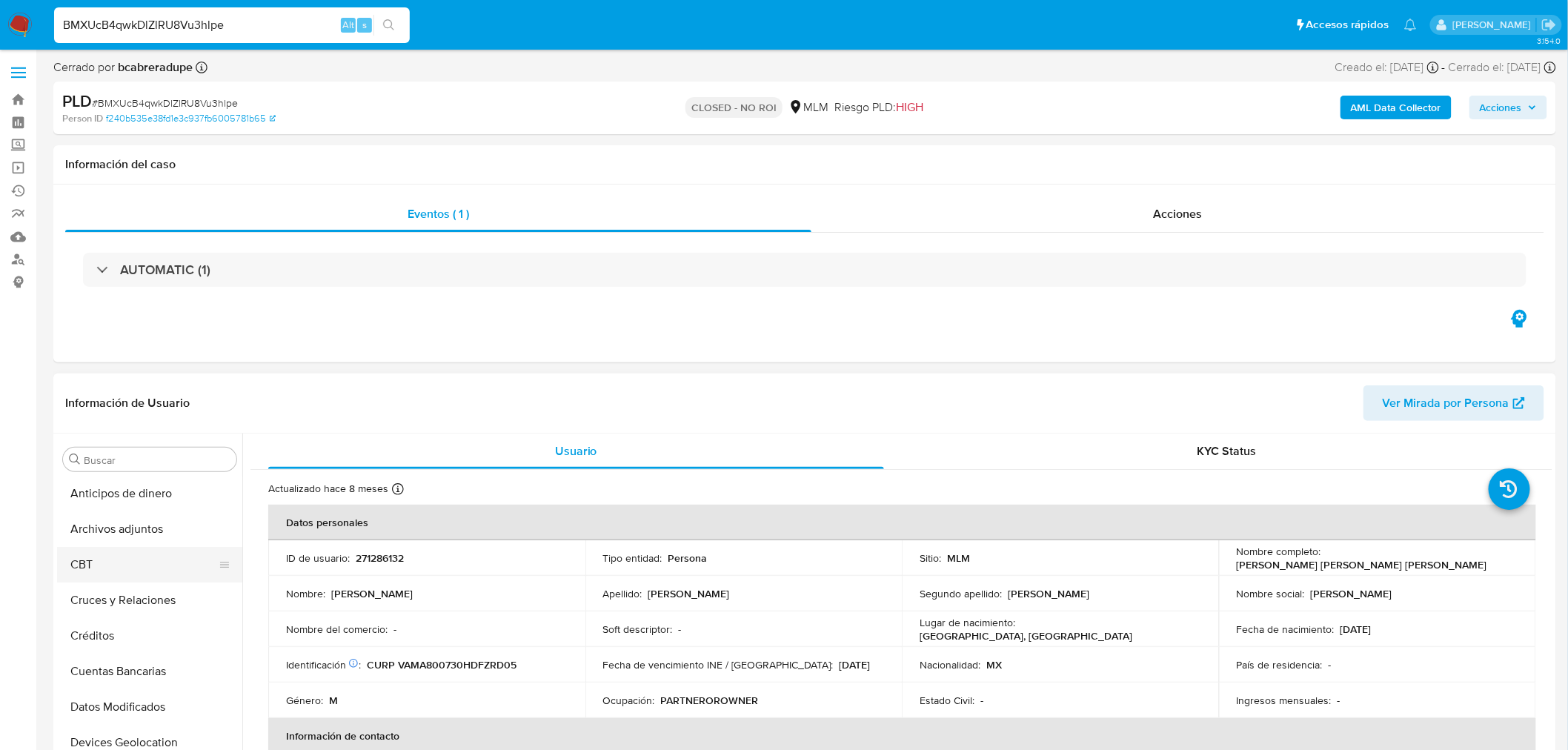
scroll to position [0, 0]
click at [133, 542] on button "Archivos adjuntos" at bounding box center [143, 530] width 173 height 35
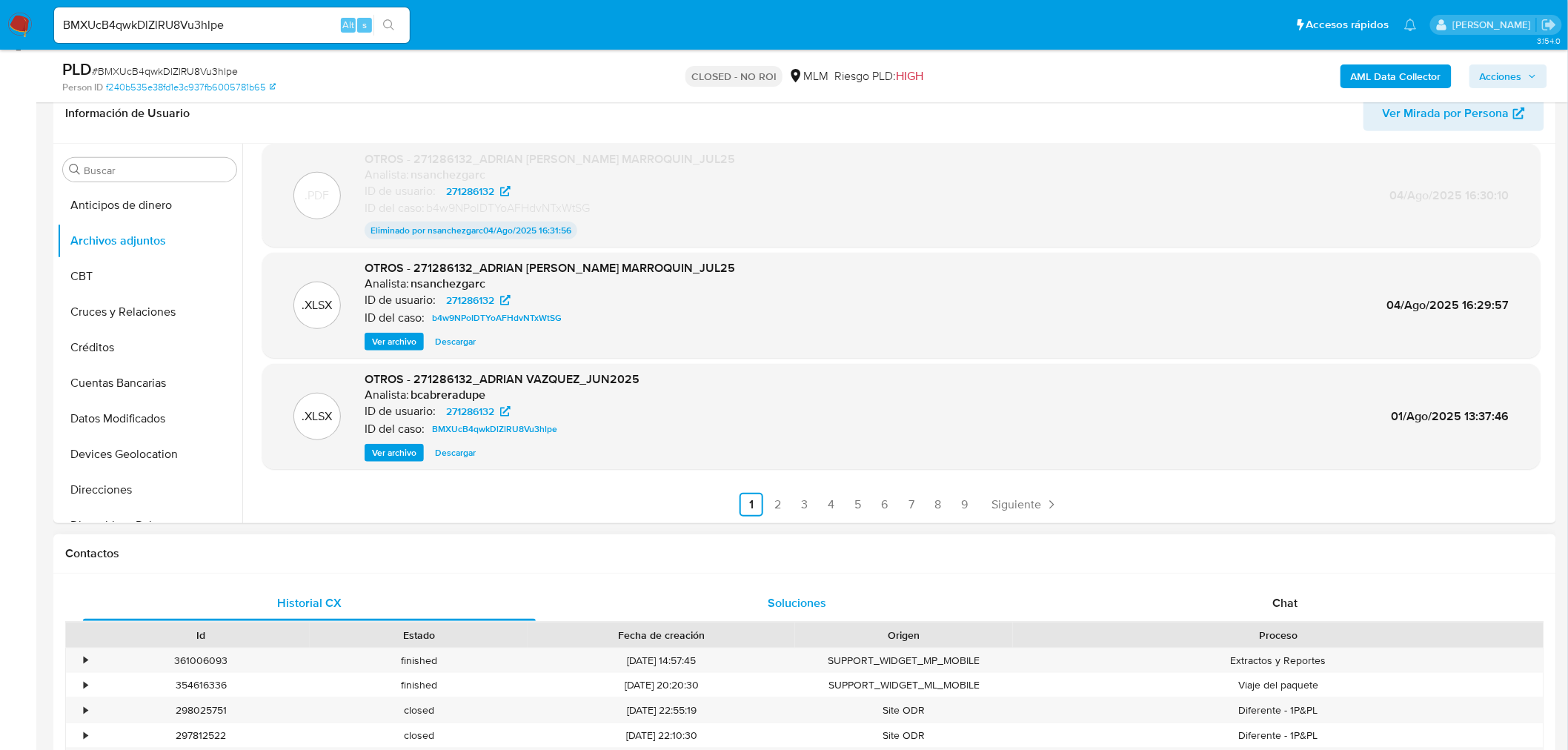
scroll to position [246, 0]
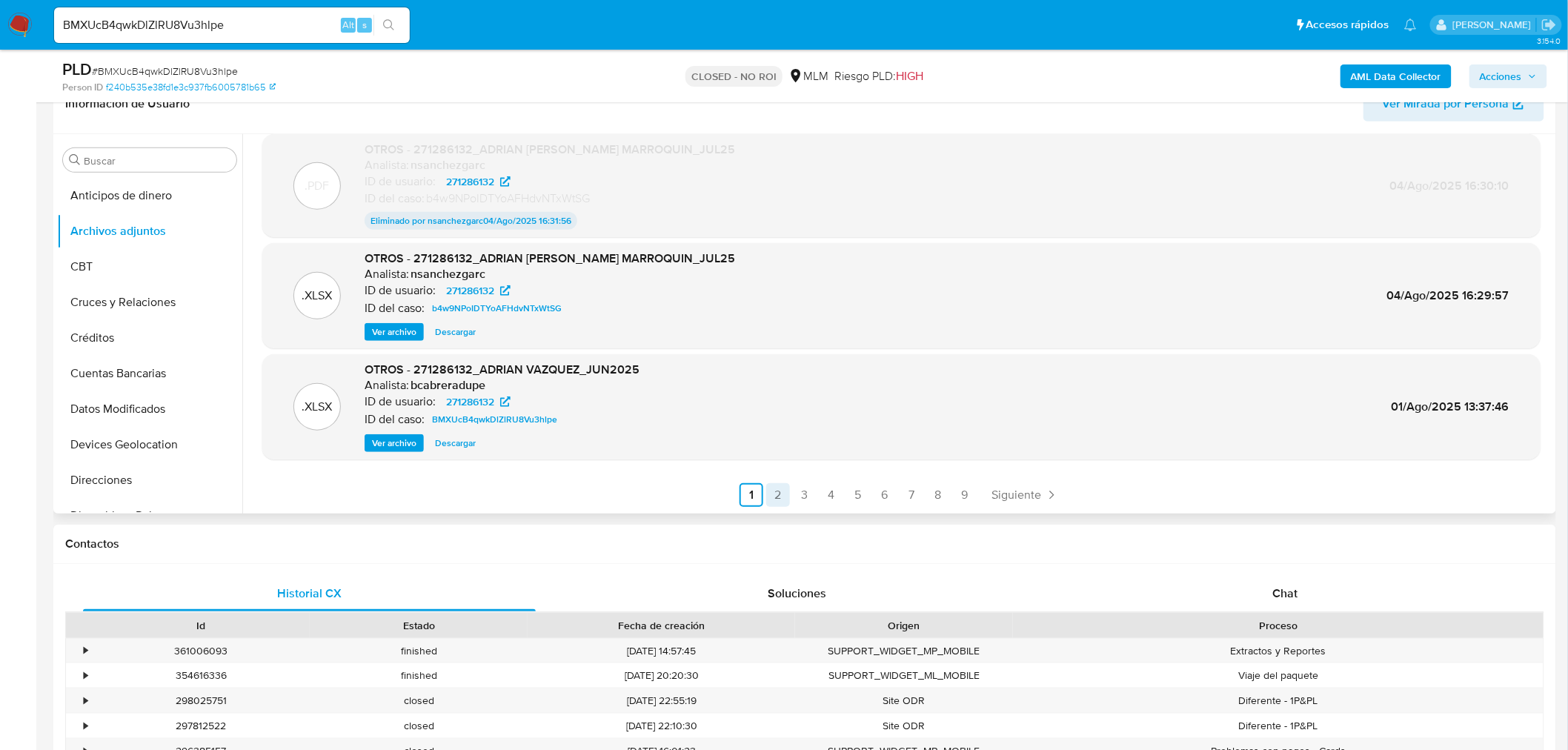
click at [772, 501] on link "2" at bounding box center [777, 495] width 24 height 24
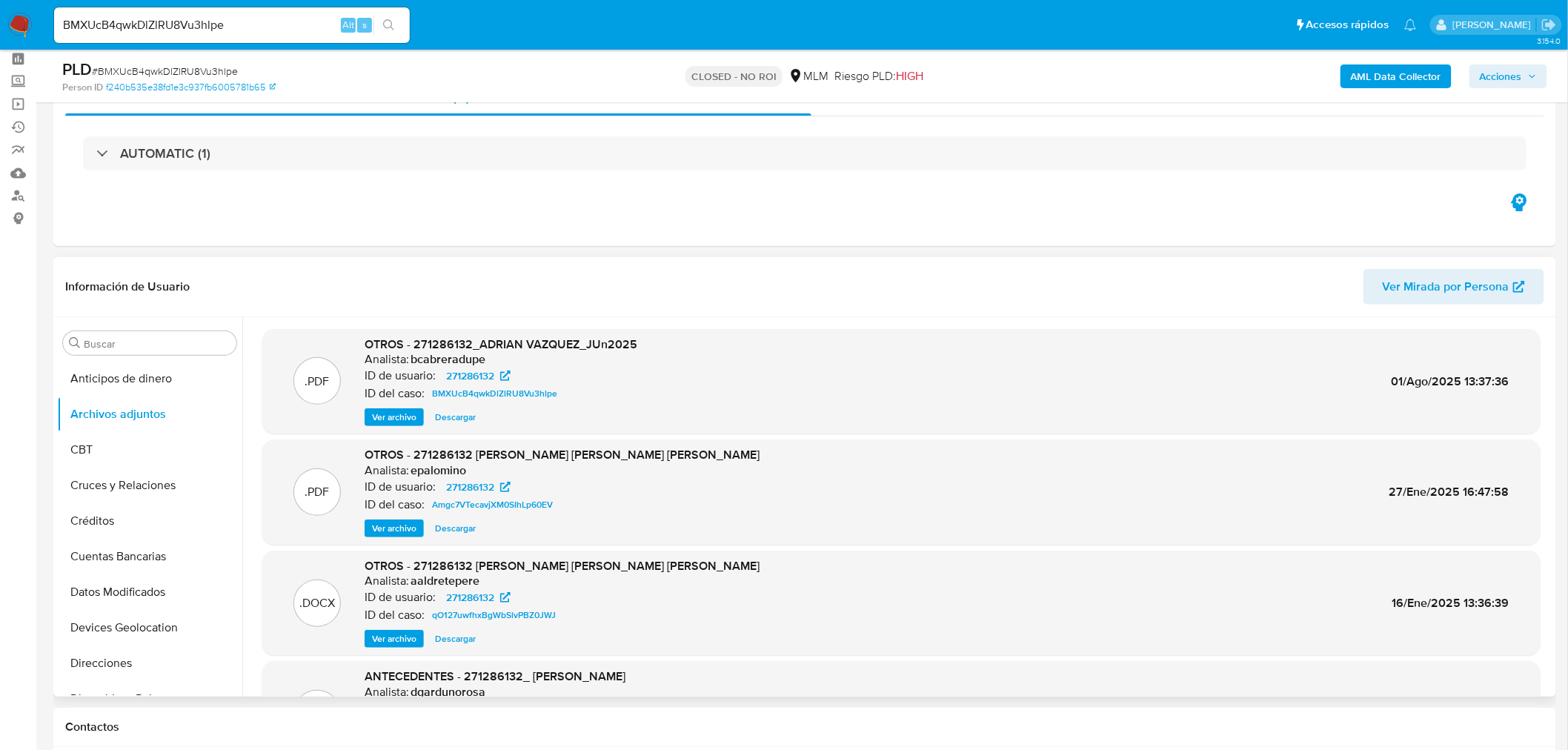
scroll to position [0, 0]
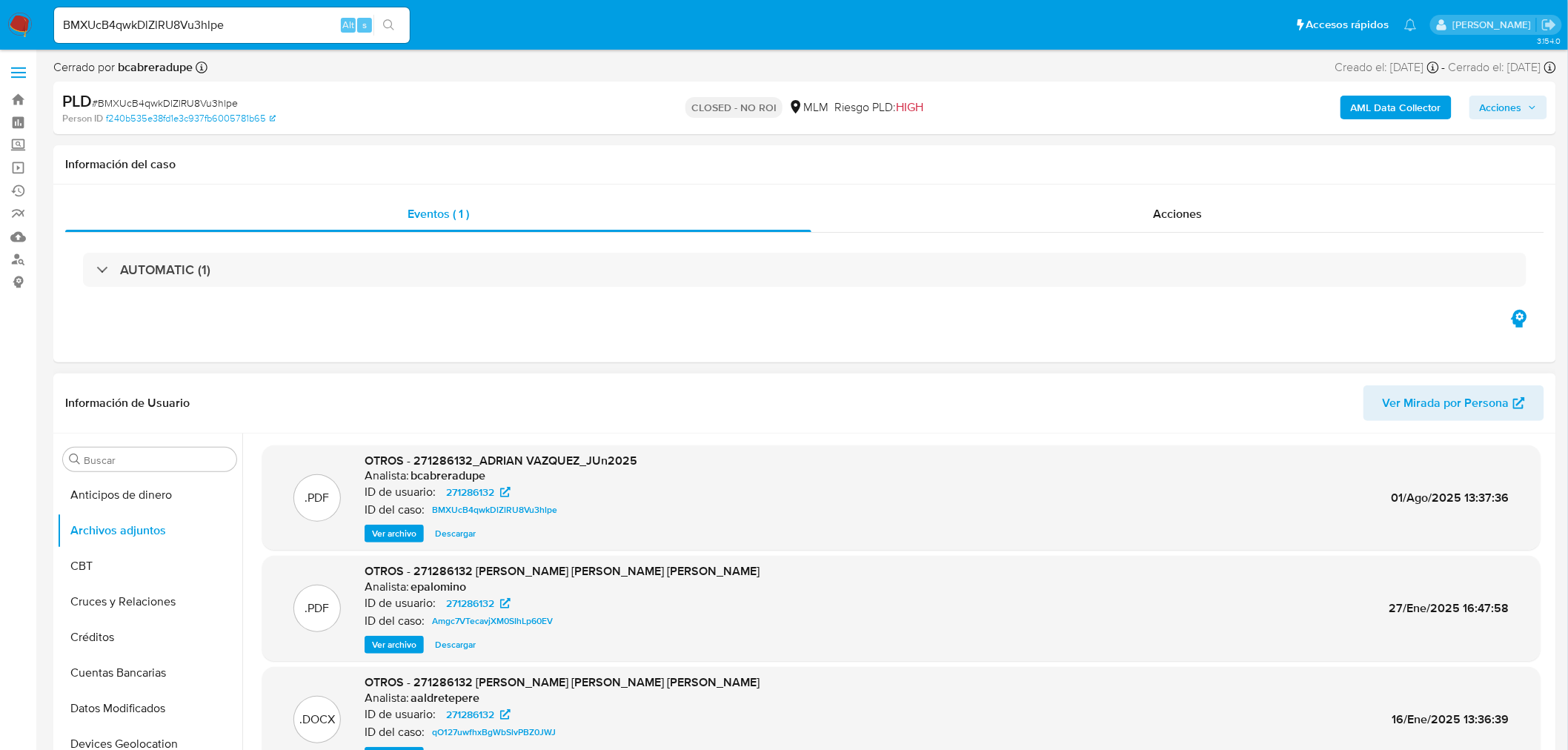
click at [400, 531] on span "Ver archivo" at bounding box center [394, 533] width 44 height 15
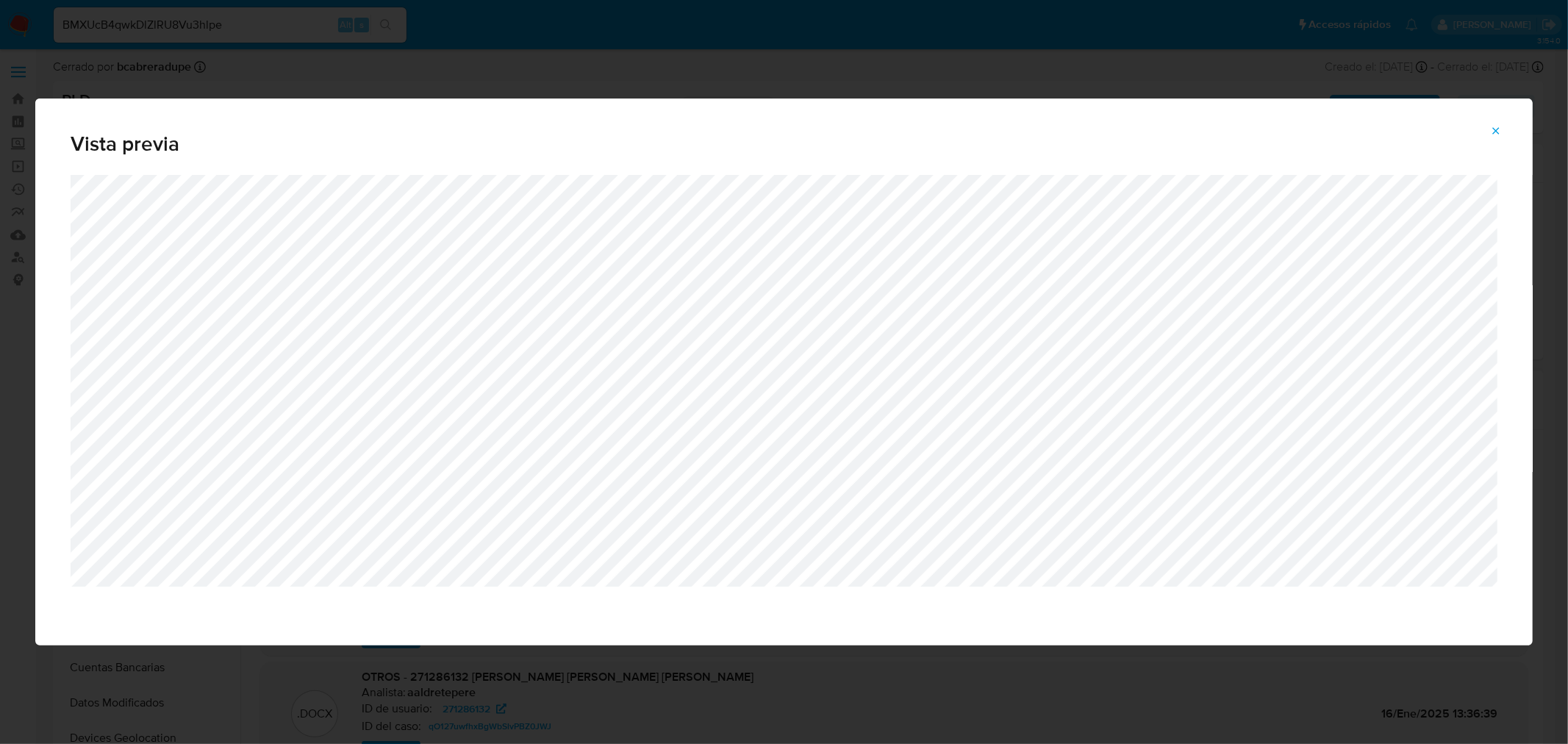
click at [1502, 123] on span "Attachment preview" at bounding box center [1496, 130] width 11 height 20
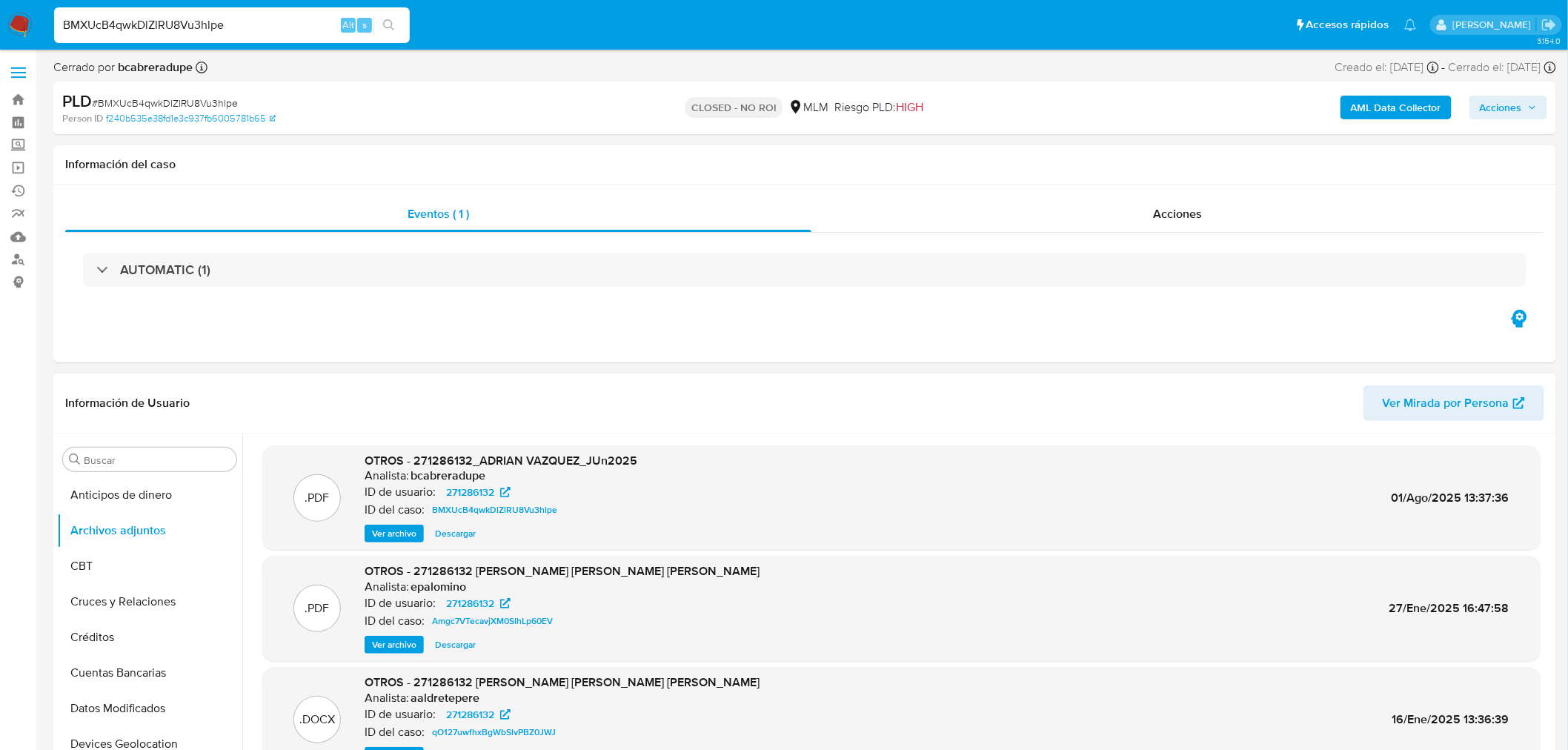
click at [196, 23] on input "BMXUcB4qwkDlZlRU8Vu3hlpe" at bounding box center [232, 25] width 356 height 19
paste input "pwBJJcoVqvPmU0vbTtUuDSoy"
type input "pwBJJcoVqvPmU0vbTtUuDSoy"
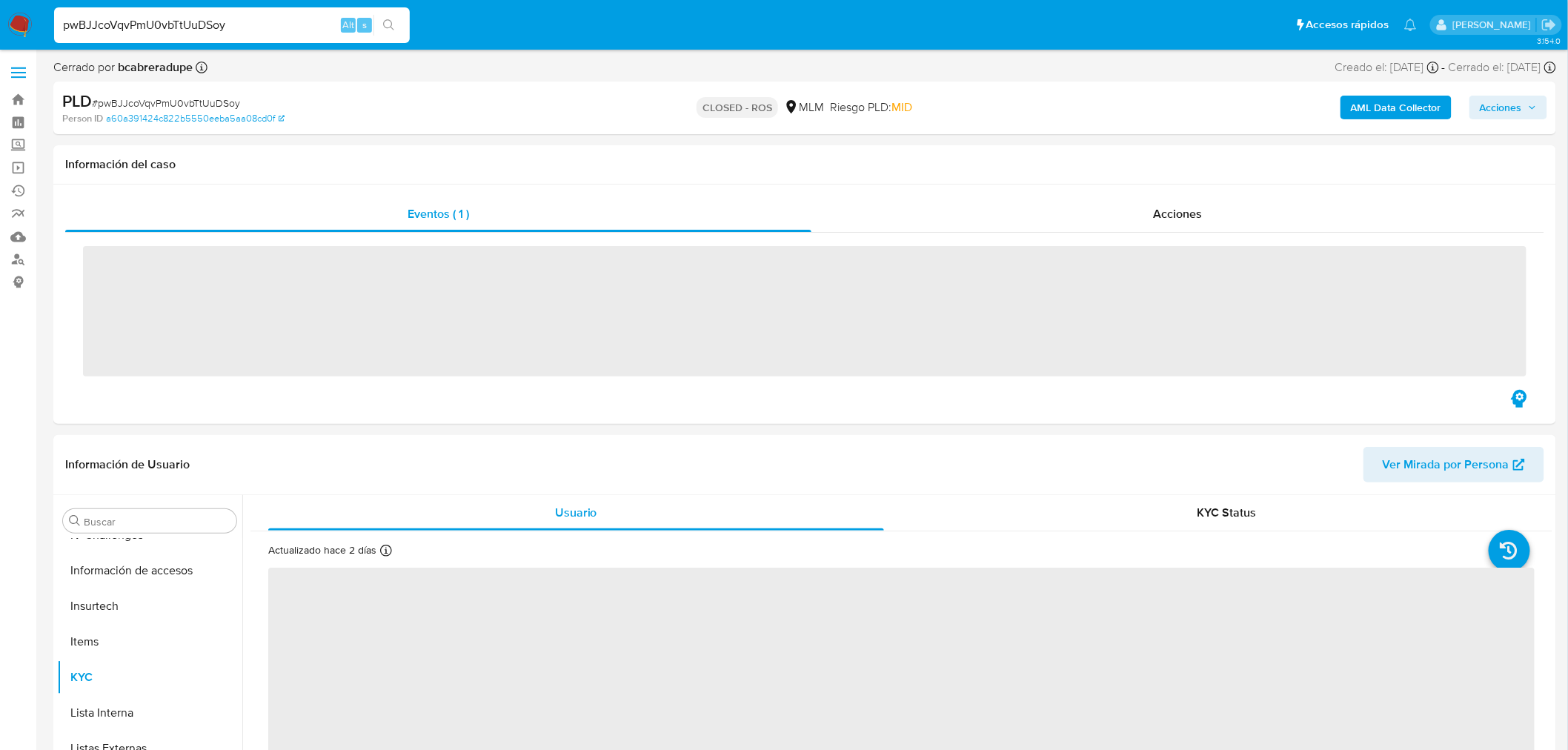
scroll to position [625, 0]
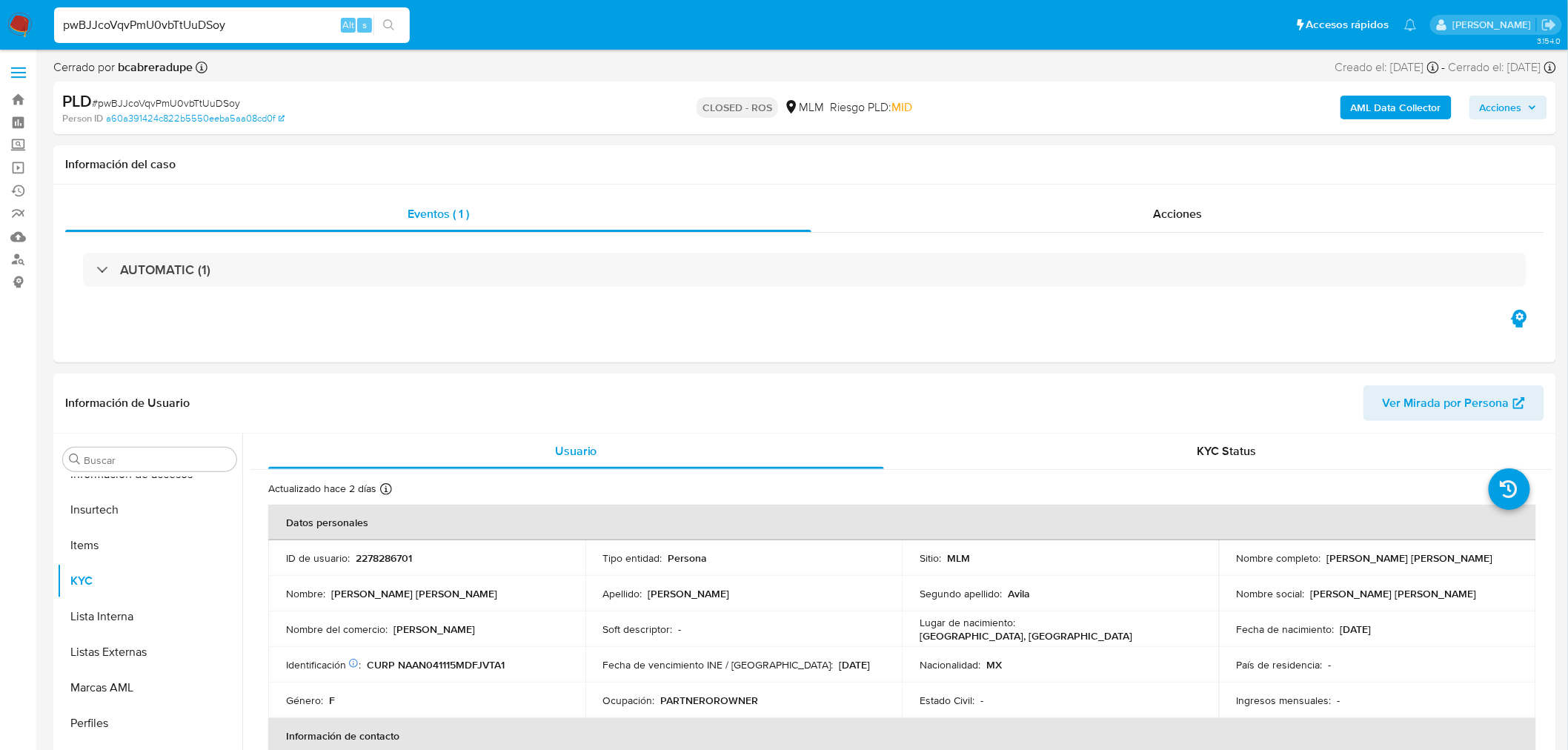
select select "10"
click at [136, 537] on button "Archivos adjuntos" at bounding box center [143, 530] width 173 height 35
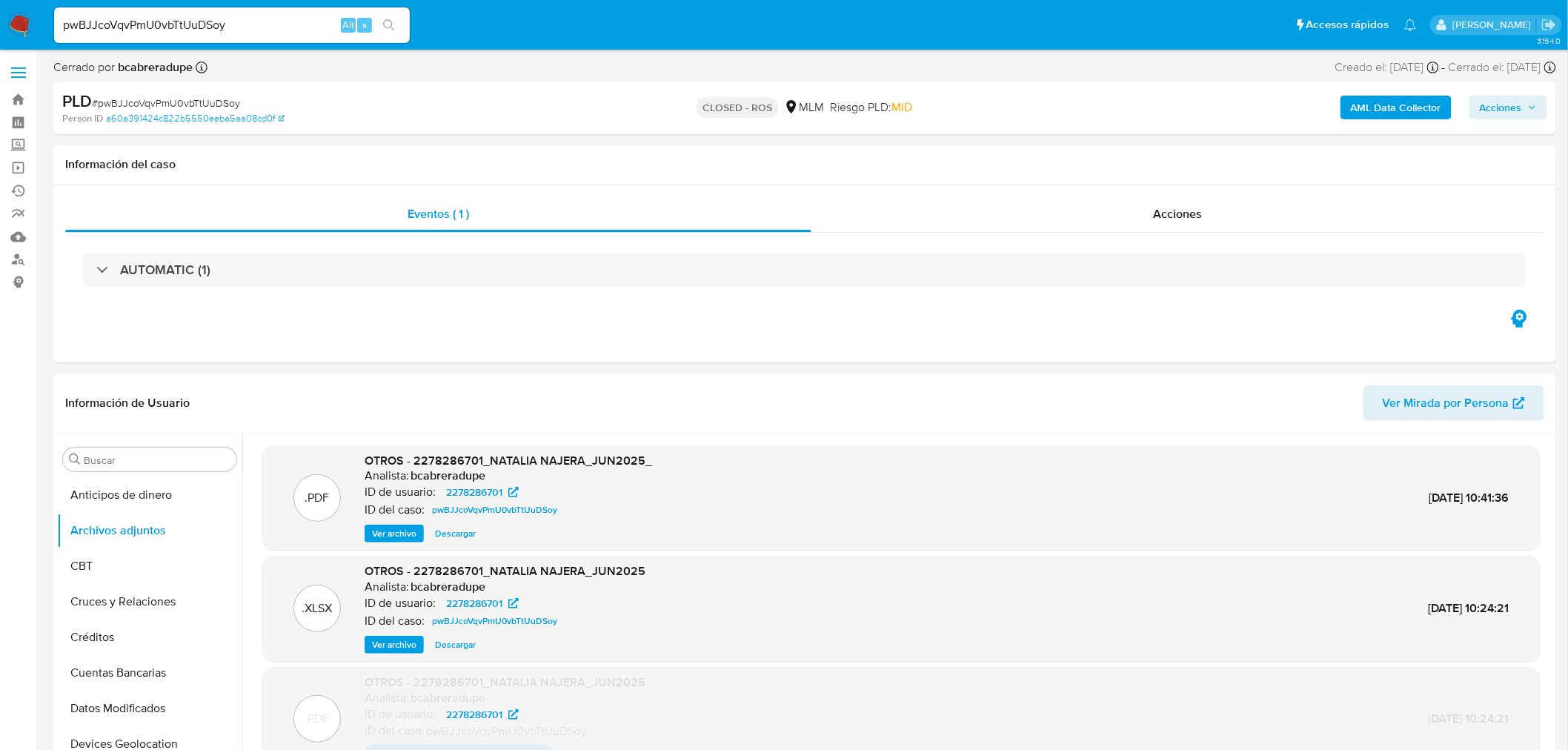
click at [415, 528] on span "Ver archivo" at bounding box center [394, 533] width 44 height 15
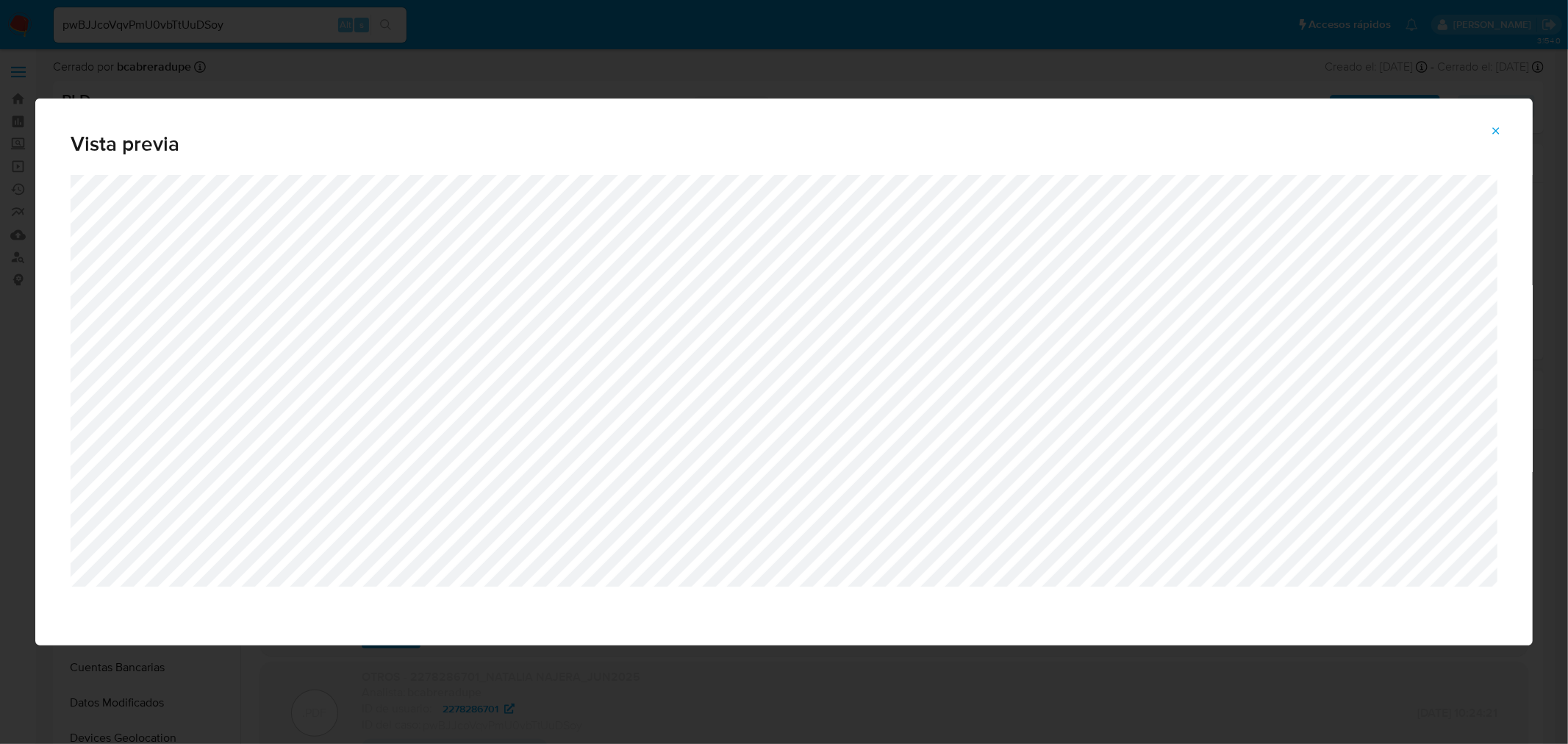
click at [1494, 121] on span "Attachment preview" at bounding box center [1496, 130] width 11 height 20
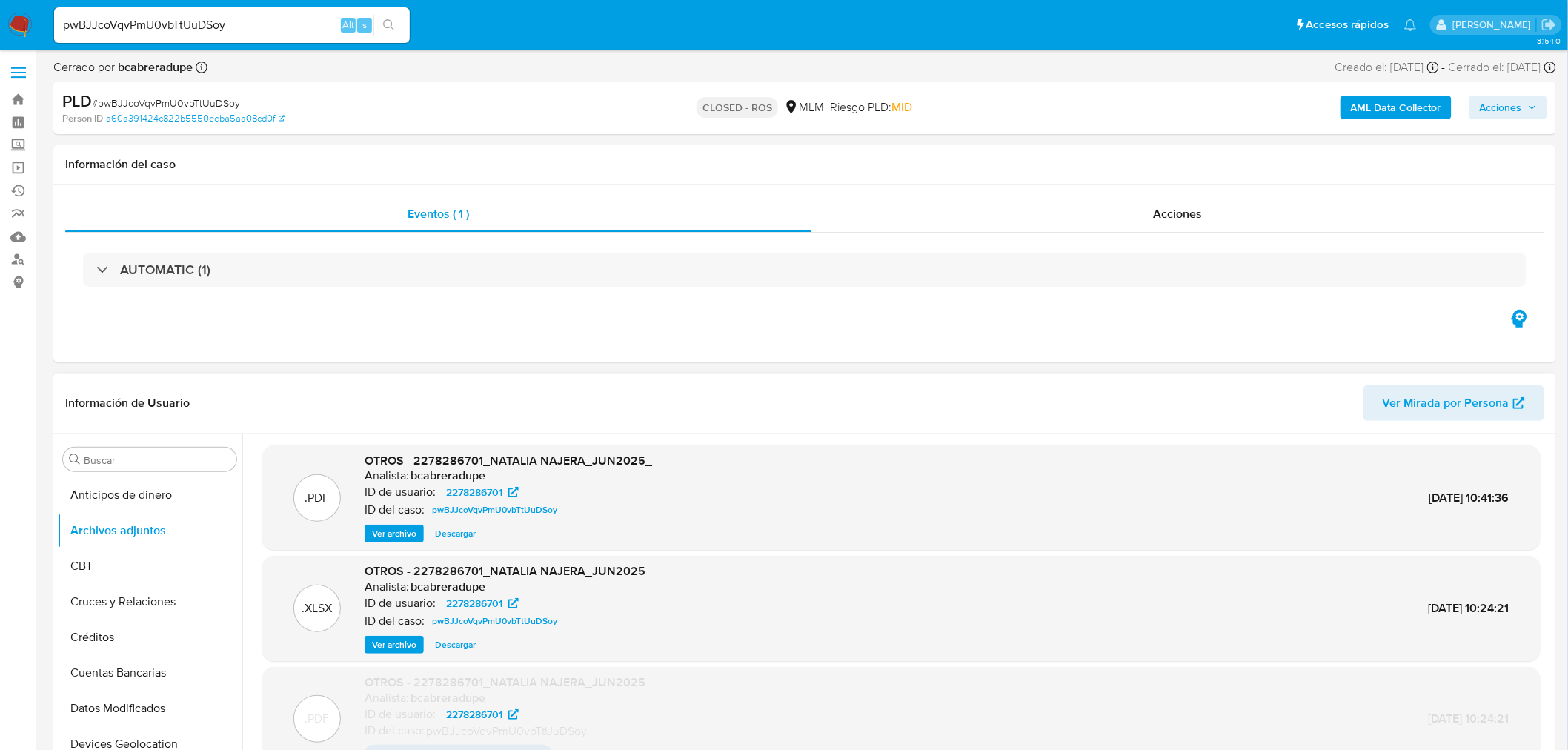
click at [176, 16] on input "pwBJJcoVqvPmU0vbTtUuDSoy" at bounding box center [232, 25] width 356 height 19
paste input "mpu1dB0rkkTneKV0KhWZOYcf"
type input "mpu1dB0rkkTneKV0KhWZOYcf"
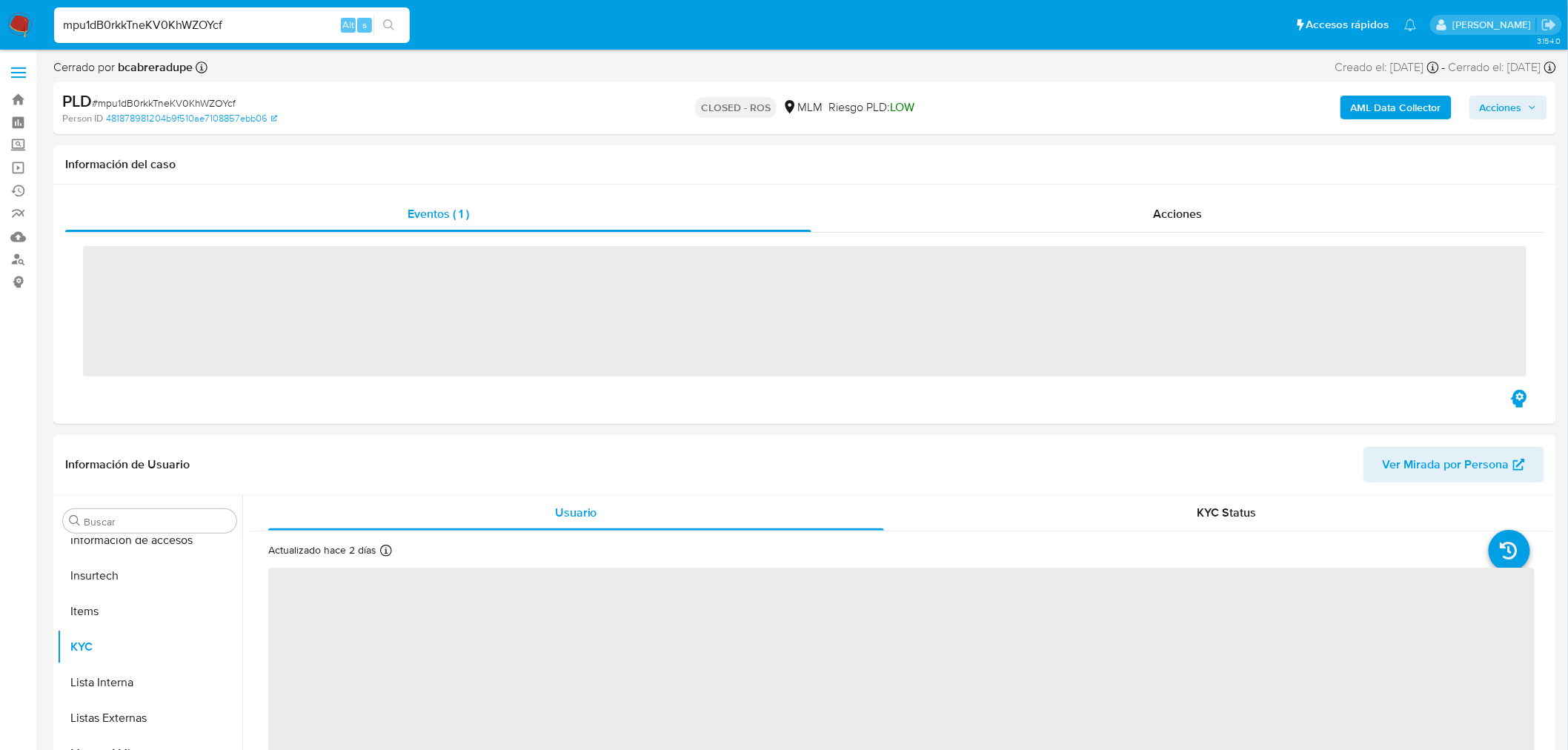
scroll to position [625, 0]
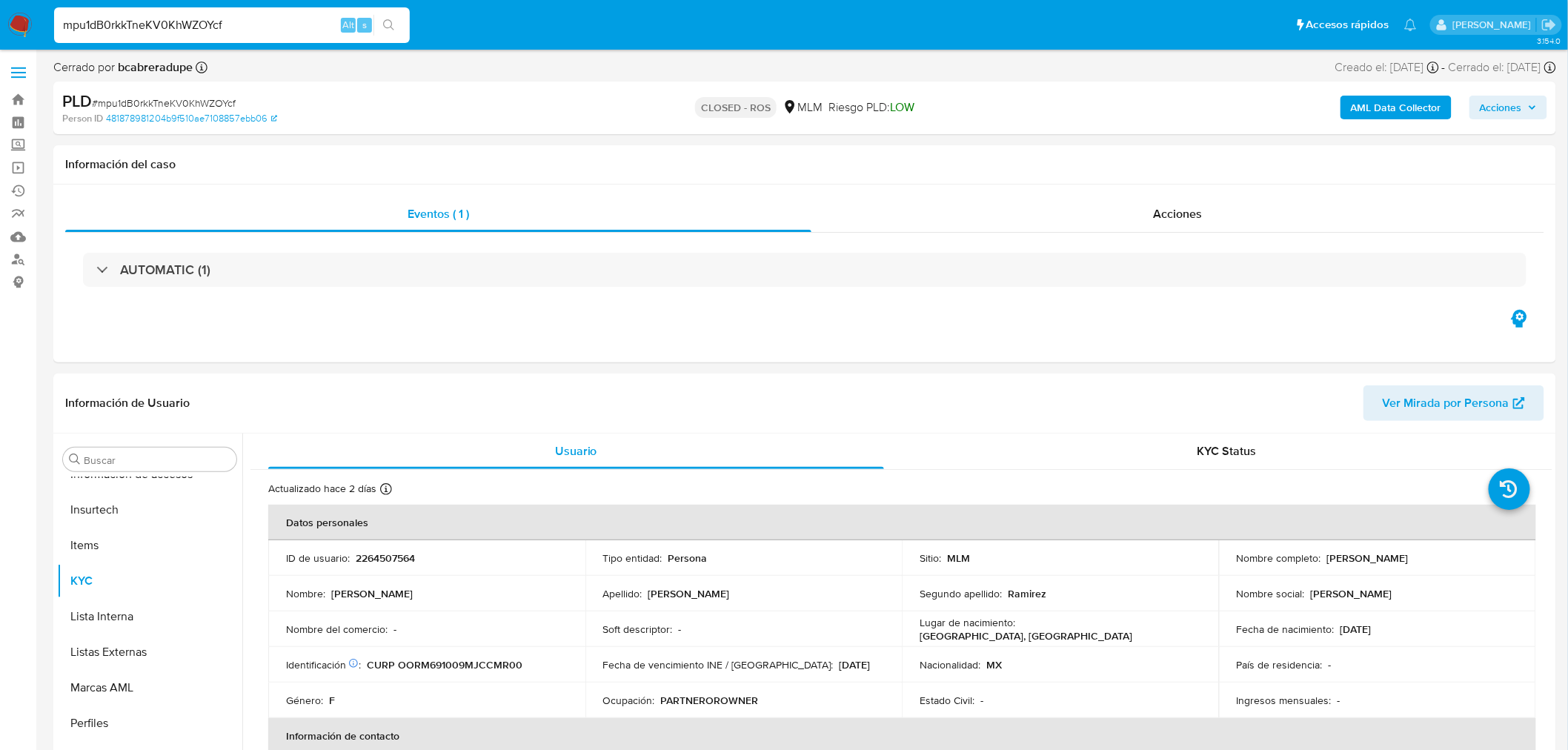
select select "10"
click at [136, 538] on button "Archivos adjuntos" at bounding box center [143, 530] width 173 height 35
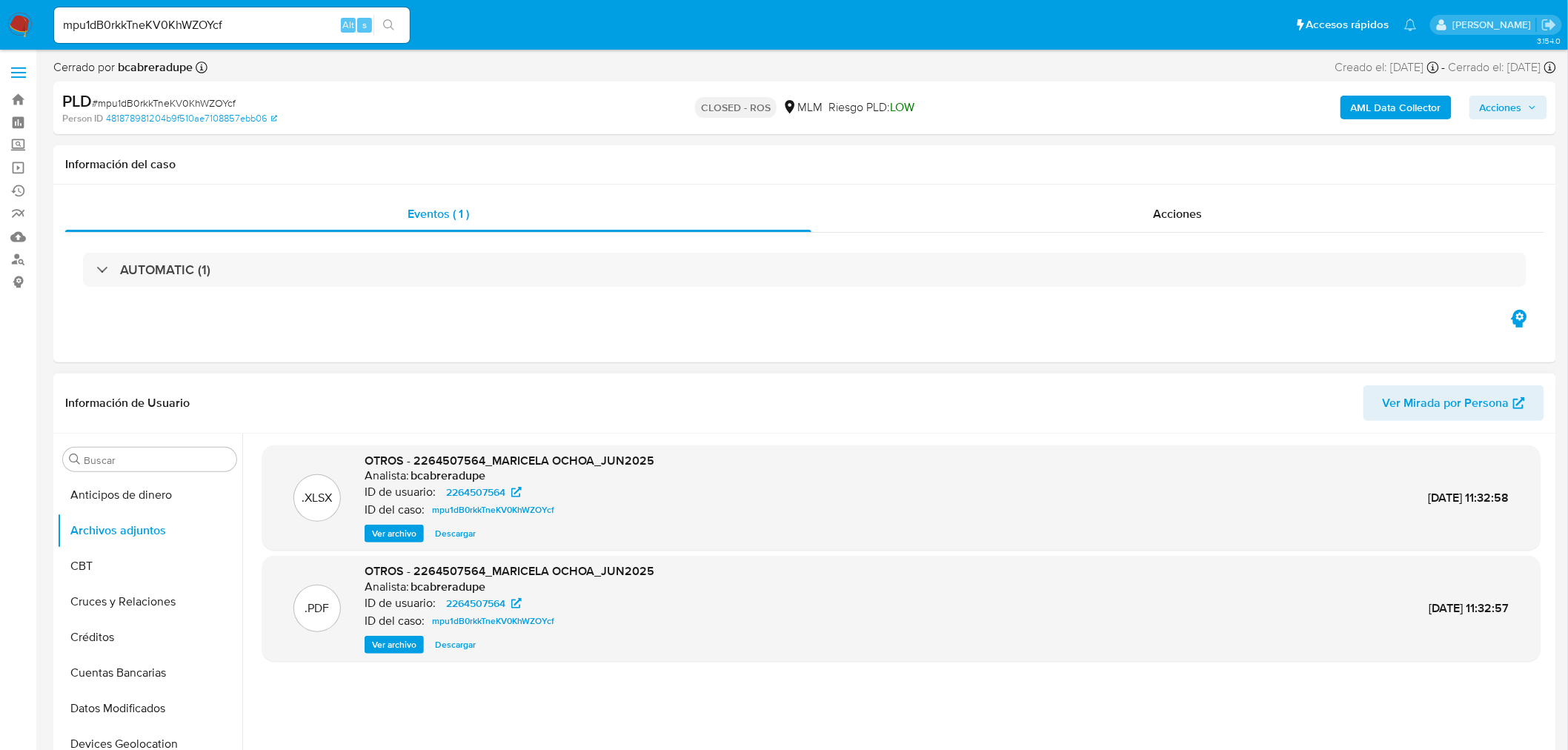
click at [394, 639] on span "Ver archivo" at bounding box center [394, 645] width 44 height 15
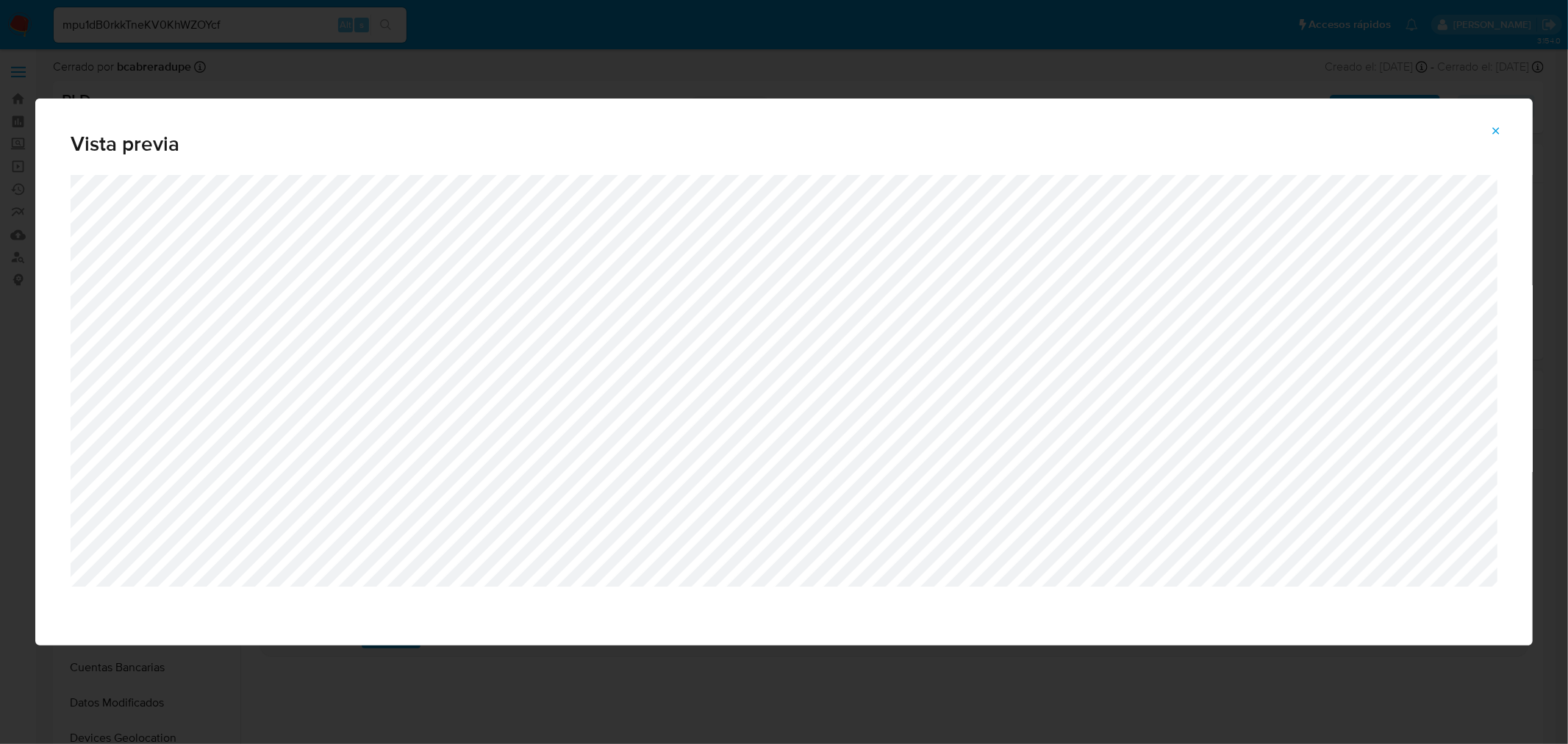
click at [1491, 121] on span "Attachment preview" at bounding box center [1496, 130] width 11 height 20
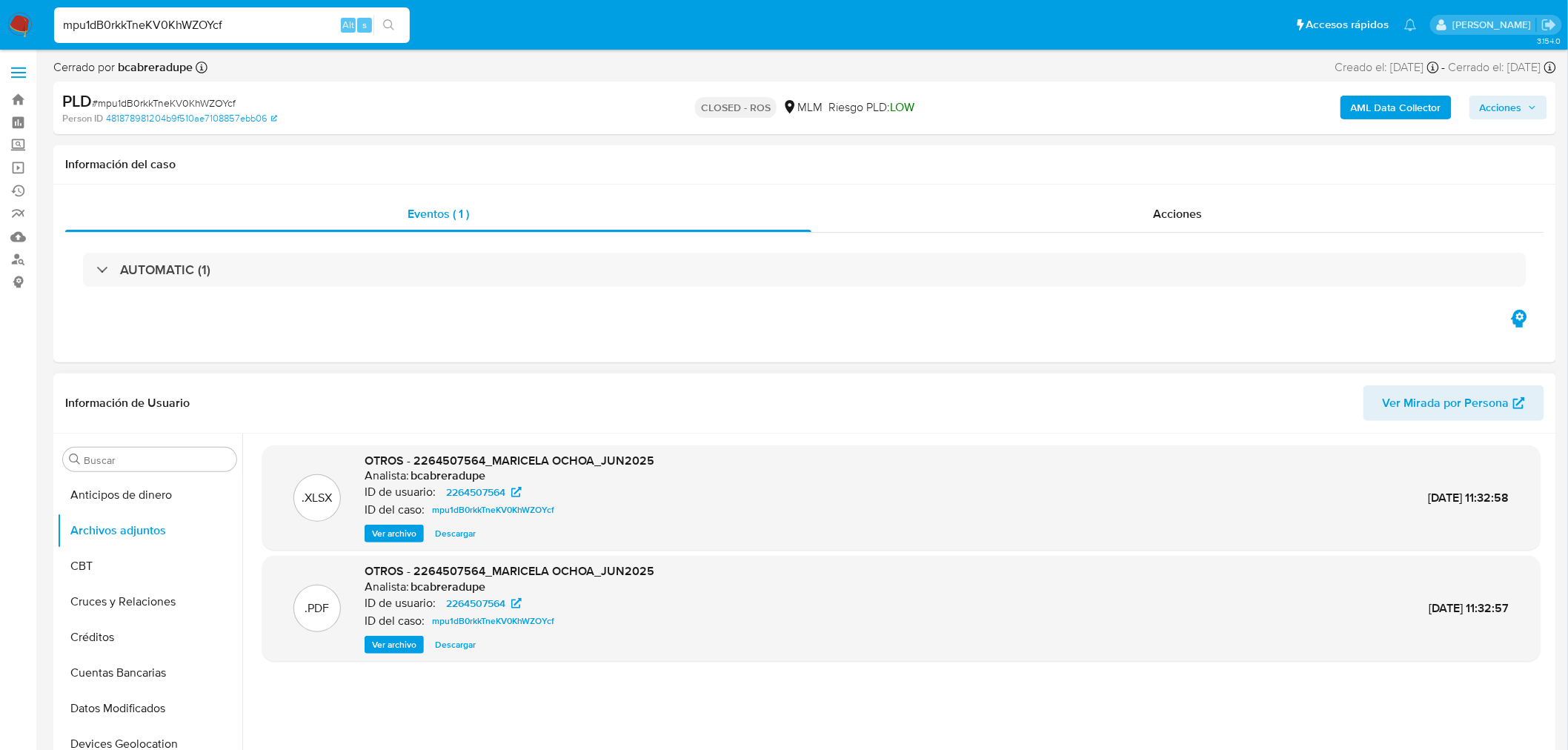
click at [242, 28] on input "mpu1dB0rkkTneKV0KhWZOYcf" at bounding box center [232, 25] width 356 height 19
paste input "VeYoFYfWCFz67Jf60bC0uSQR"
type input "VeYoFYfWCFz67Jf60bC0uSQR"
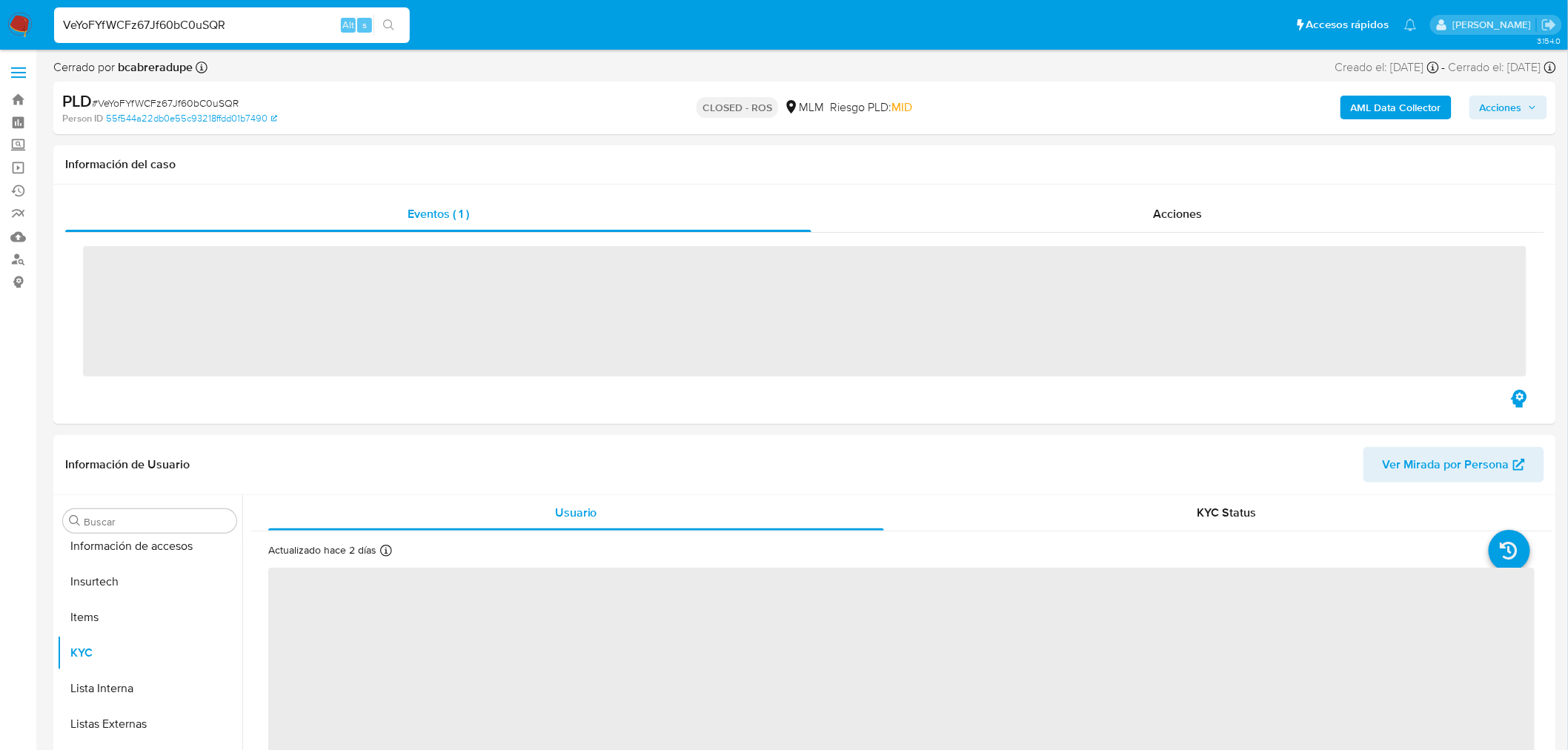
scroll to position [625, 0]
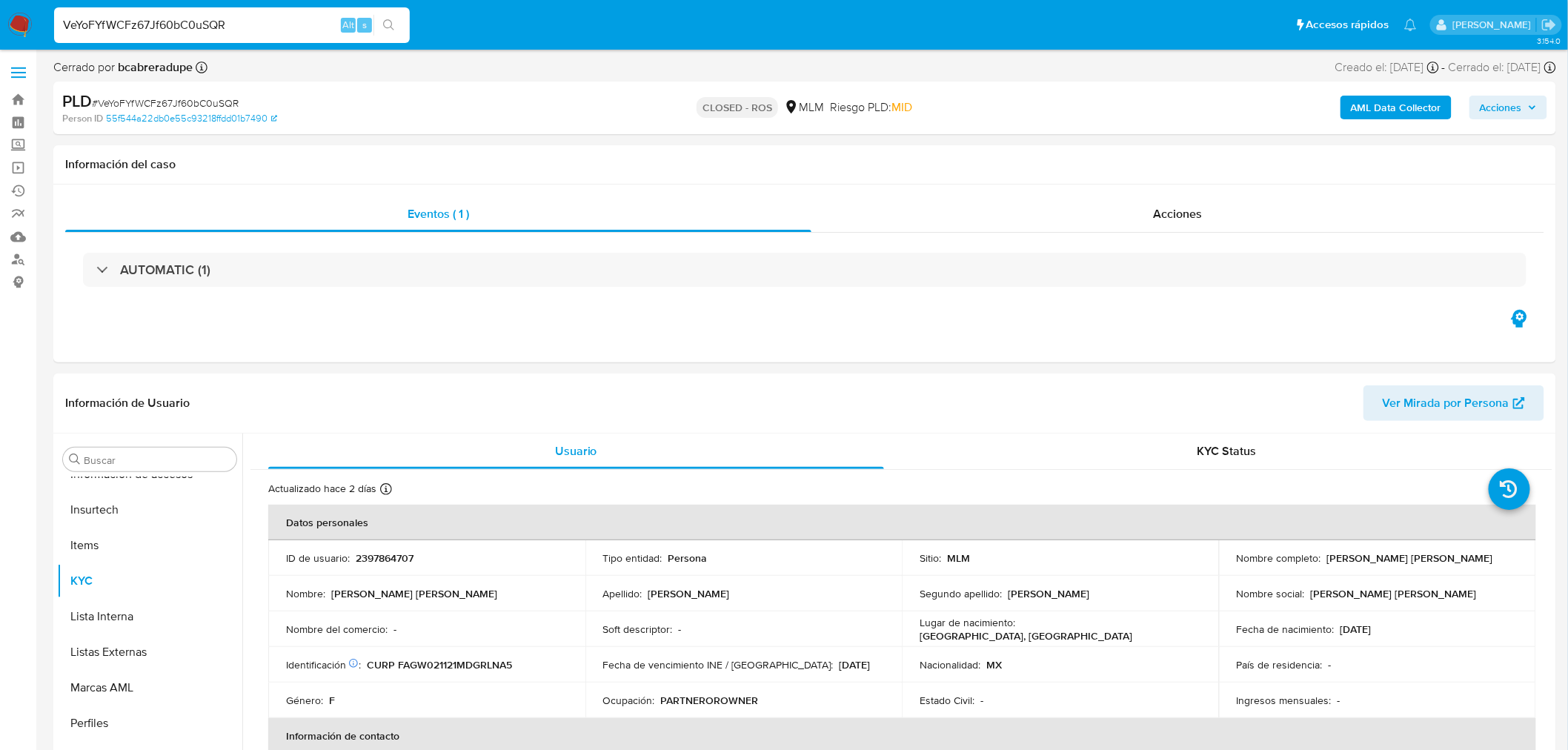
select select "10"
click at [142, 536] on button "Archivos adjuntos" at bounding box center [143, 530] width 173 height 35
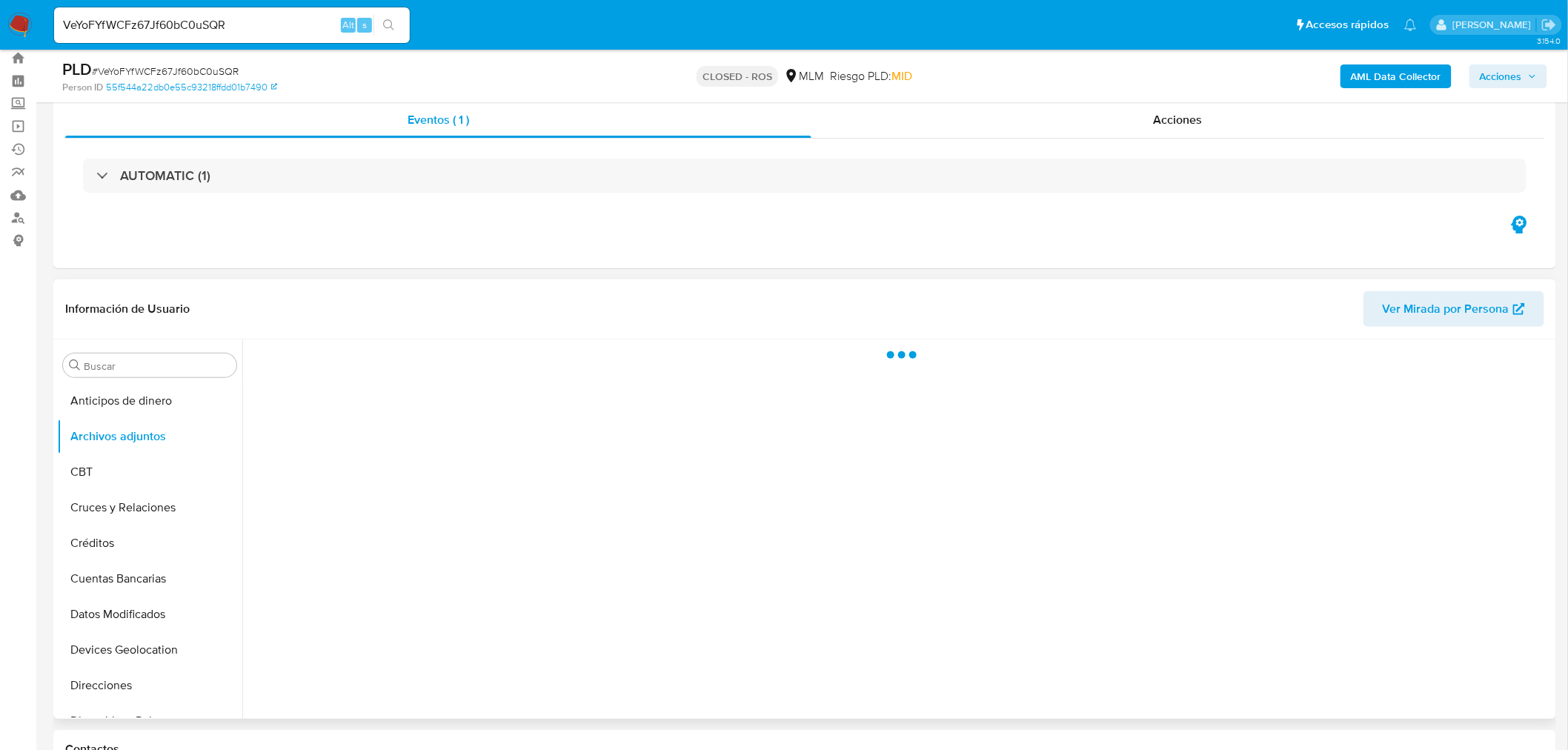
scroll to position [164, 0]
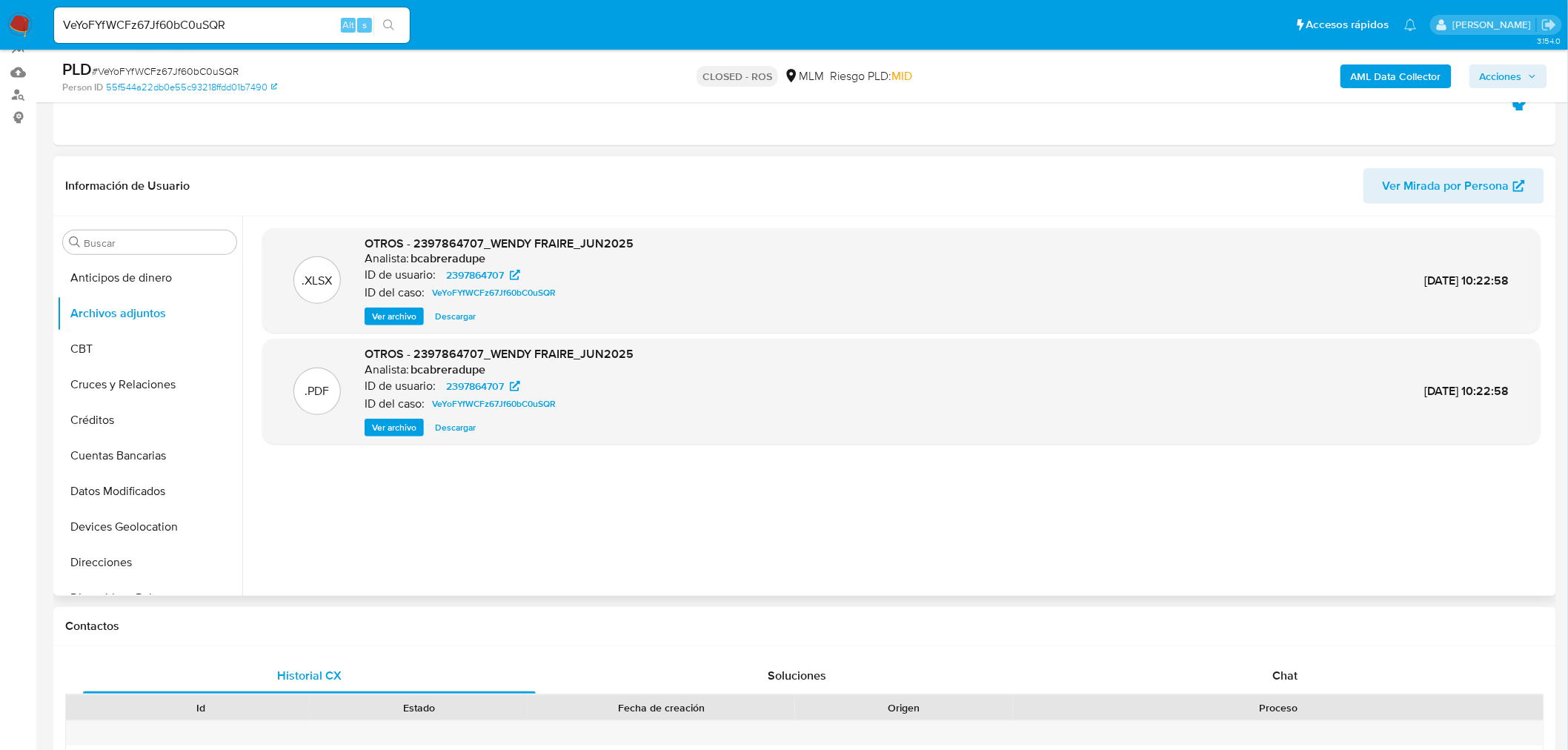
click at [389, 431] on span "Ver archivo" at bounding box center [394, 427] width 44 height 15
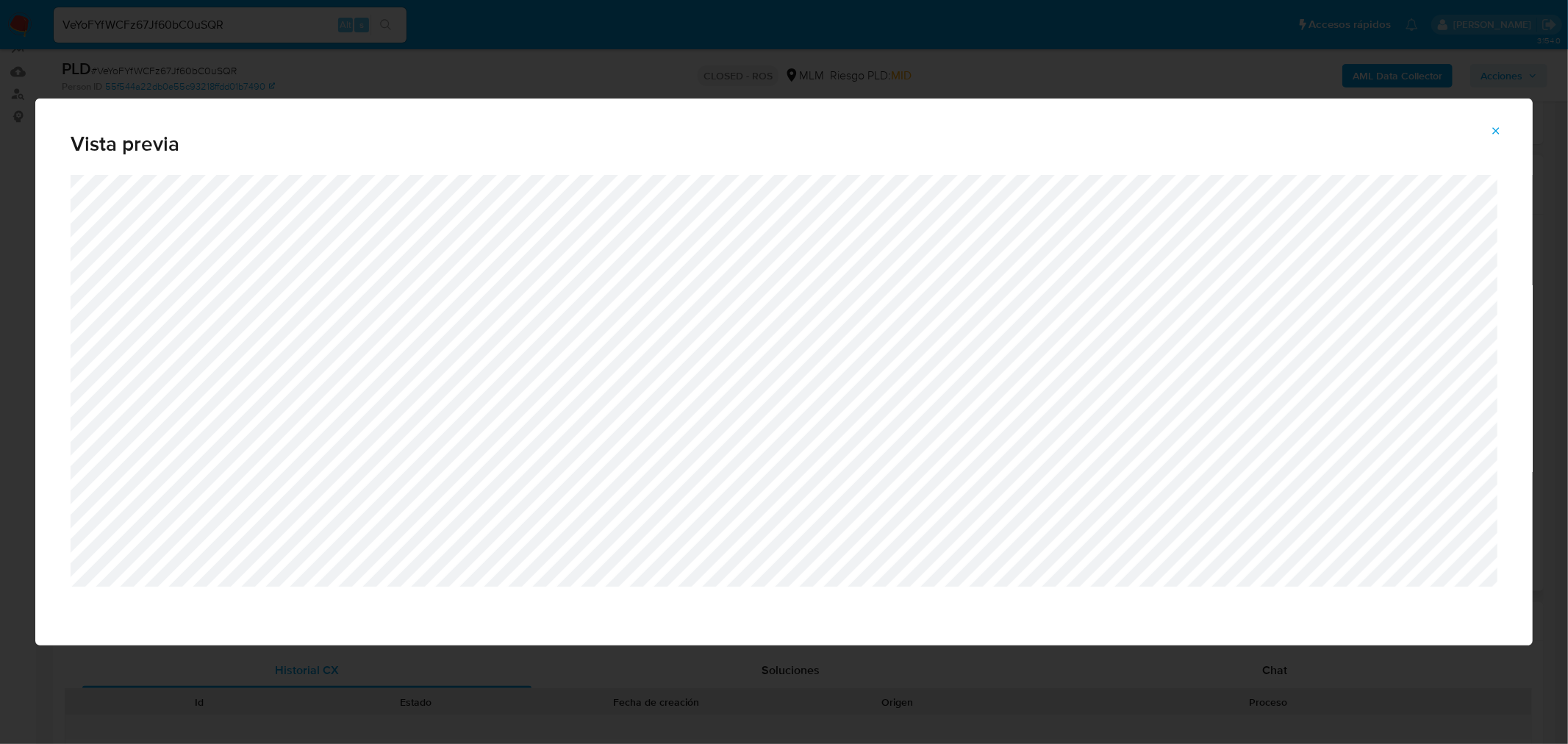
click at [1504, 130] on button "Attachment preview" at bounding box center [1496, 130] width 33 height 24
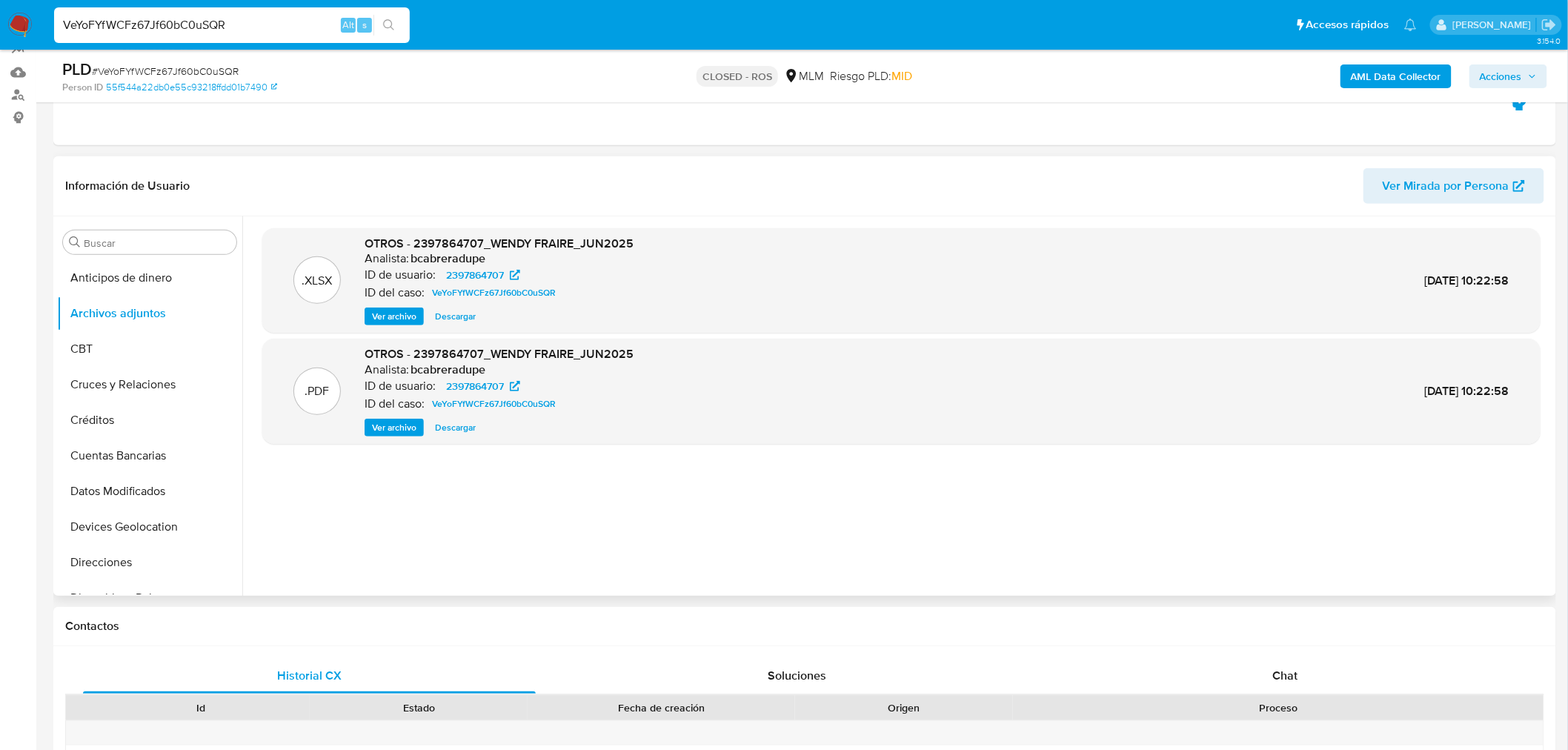
click at [208, 34] on input "VeYoFYfWCFz67Jf60bC0uSQR" at bounding box center [232, 25] width 356 height 19
paste input "uL9XsvhcOIUGLoWxbi2l9evB"
type input "uL9XsvhcOIUGLoWxbi2l9evB"
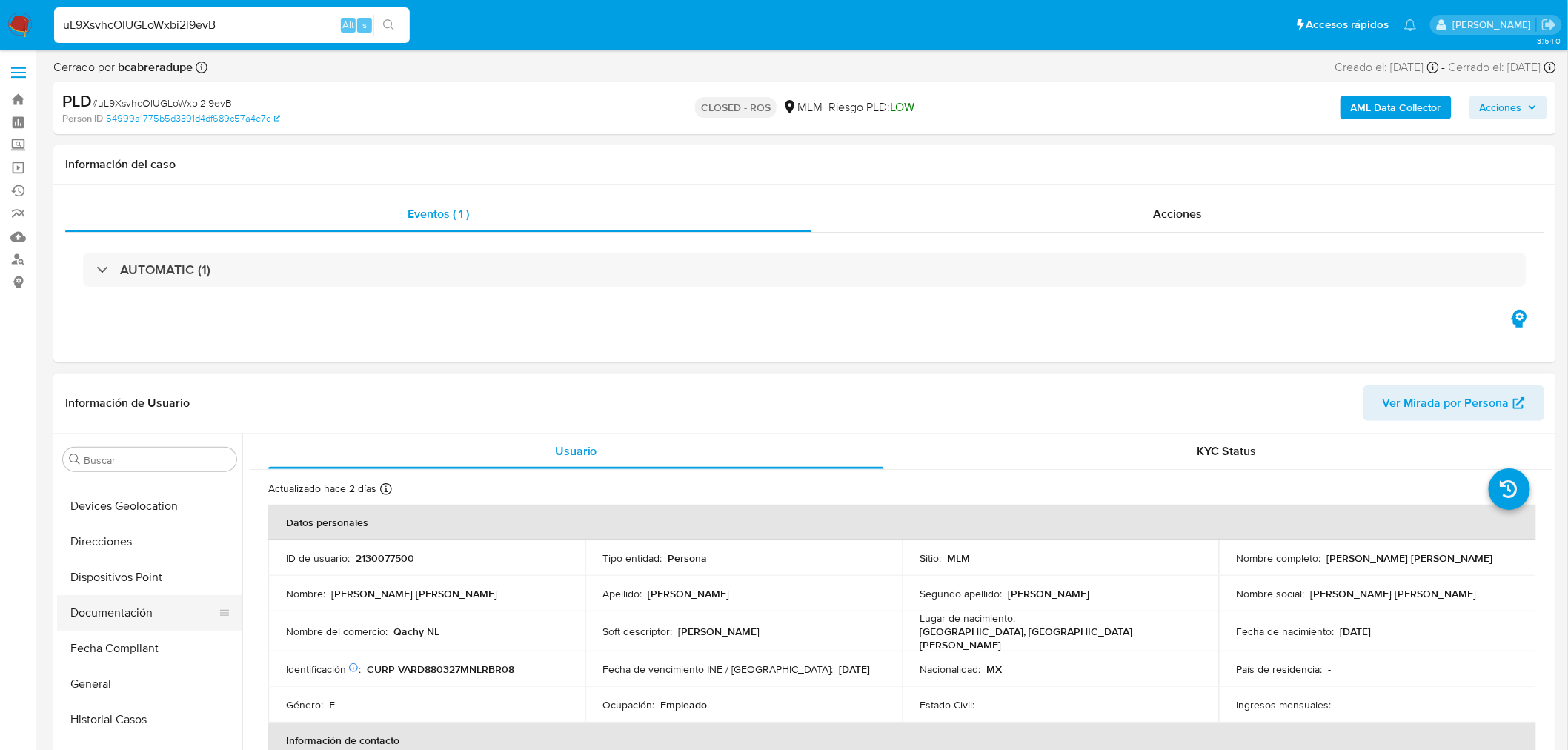
select select "10"
click at [154, 539] on button "Archivos adjuntos" at bounding box center [143, 530] width 173 height 35
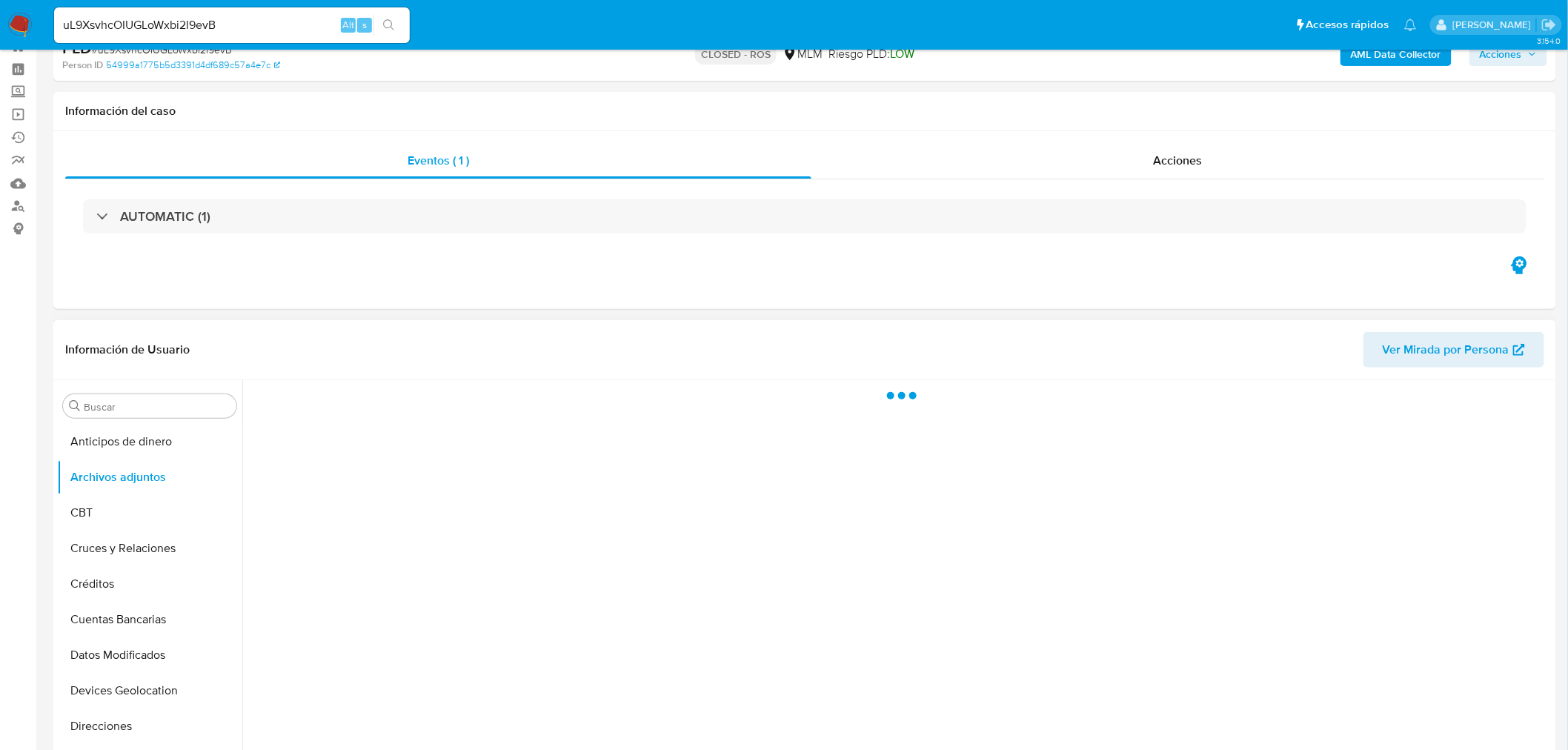
scroll to position [82, 0]
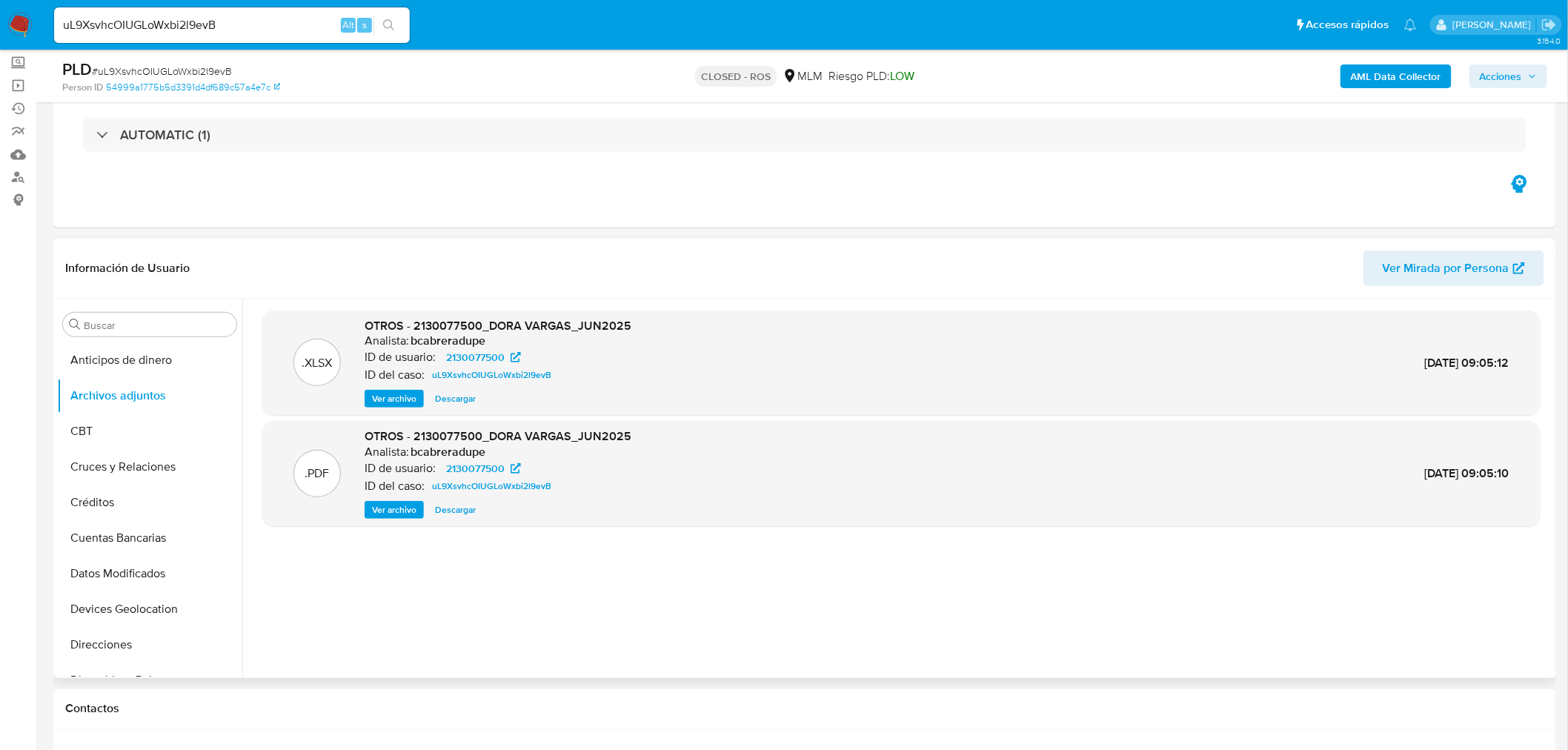
click at [404, 515] on span "Ver archivo" at bounding box center [394, 509] width 44 height 15
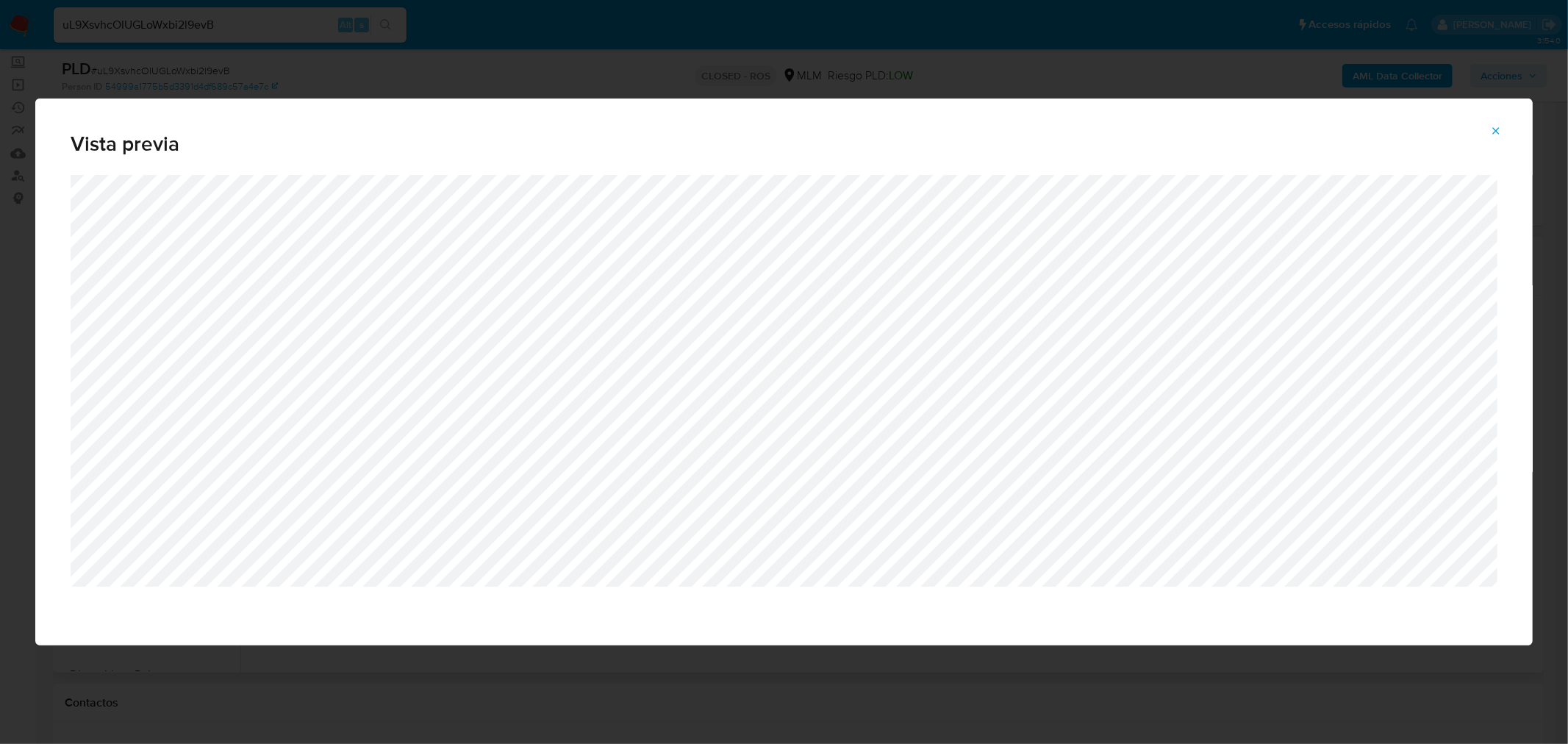
click at [1511, 131] on button "Attachment preview" at bounding box center [1496, 130] width 33 height 24
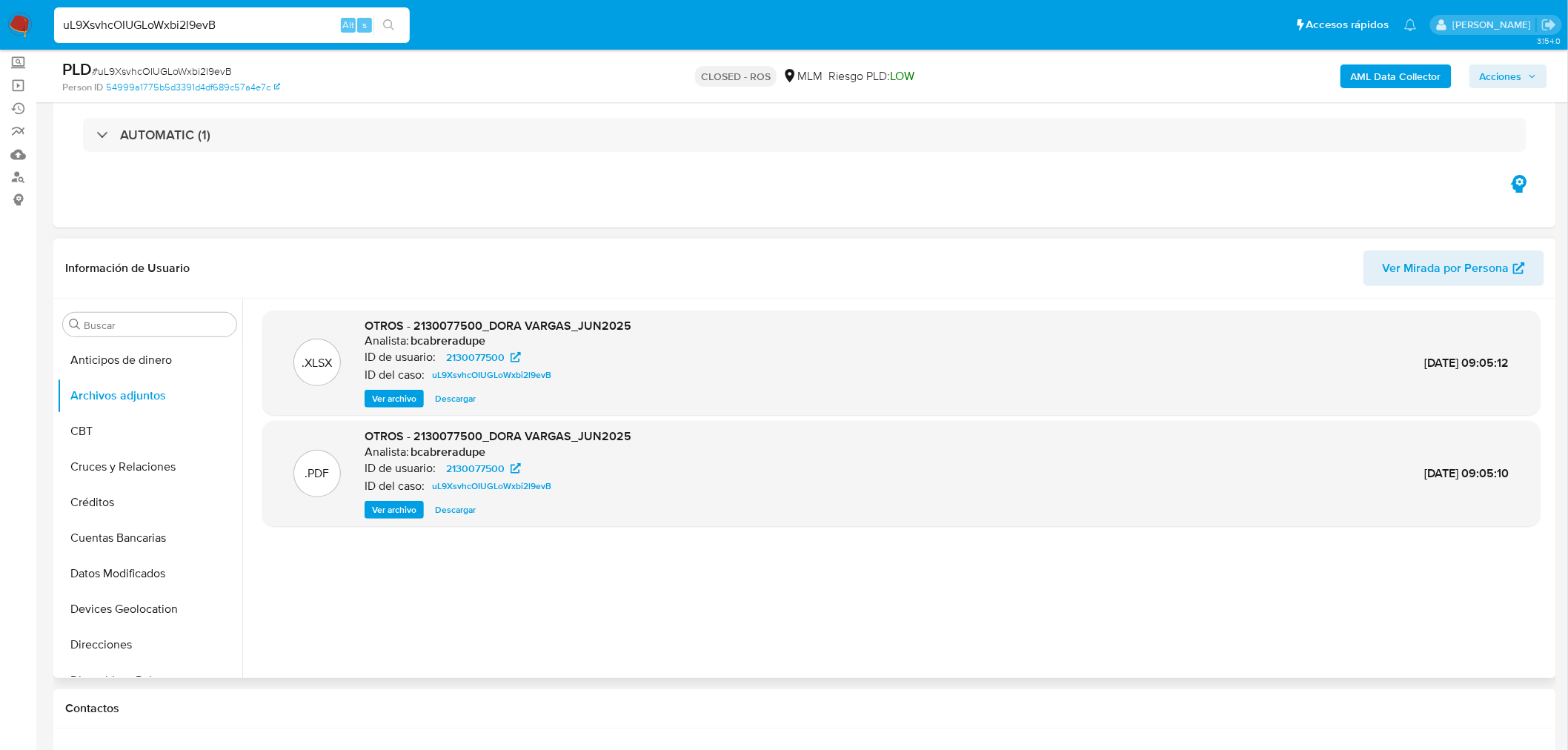
click at [268, 26] on input "uL9XsvhcOIUGLoWxbi2l9evB" at bounding box center [232, 25] width 356 height 19
paste input "hNtJlDO6WItEcd8zPJ3VmLu8"
type input "hNtJlDO6WItEcd8zPJ3VmLu8"
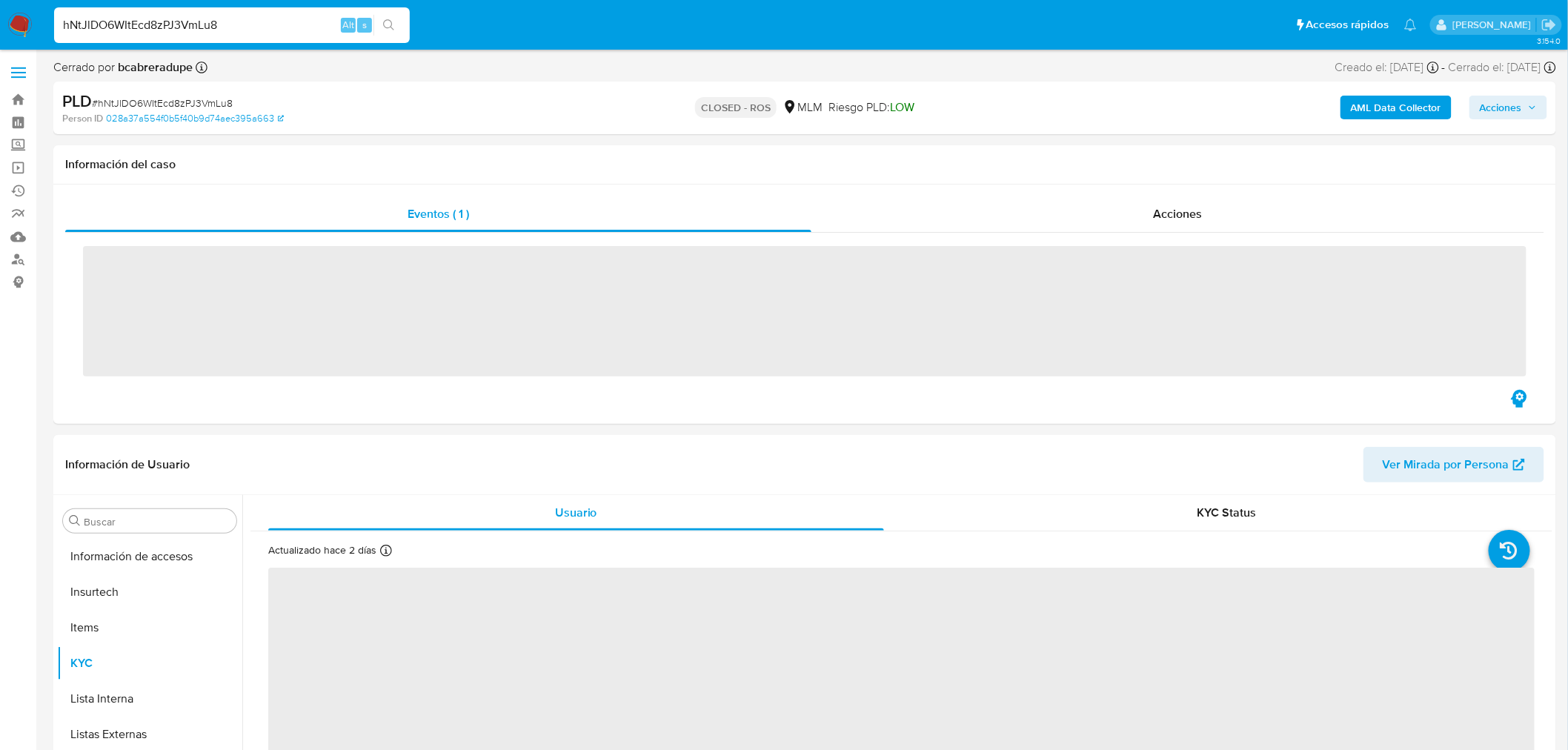
scroll to position [625, 0]
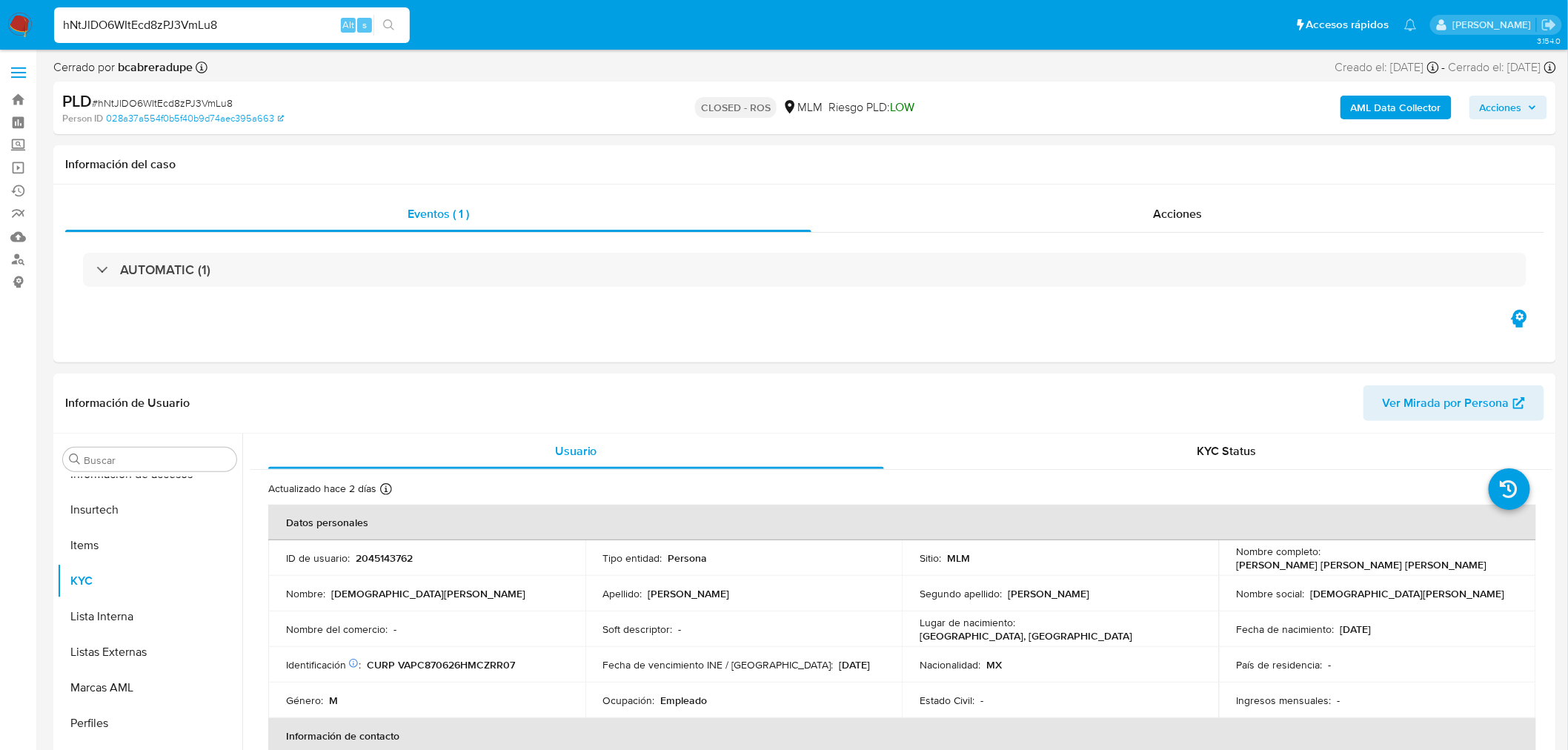
select select "10"
click at [143, 541] on button "Archivos adjuntos" at bounding box center [143, 530] width 173 height 35
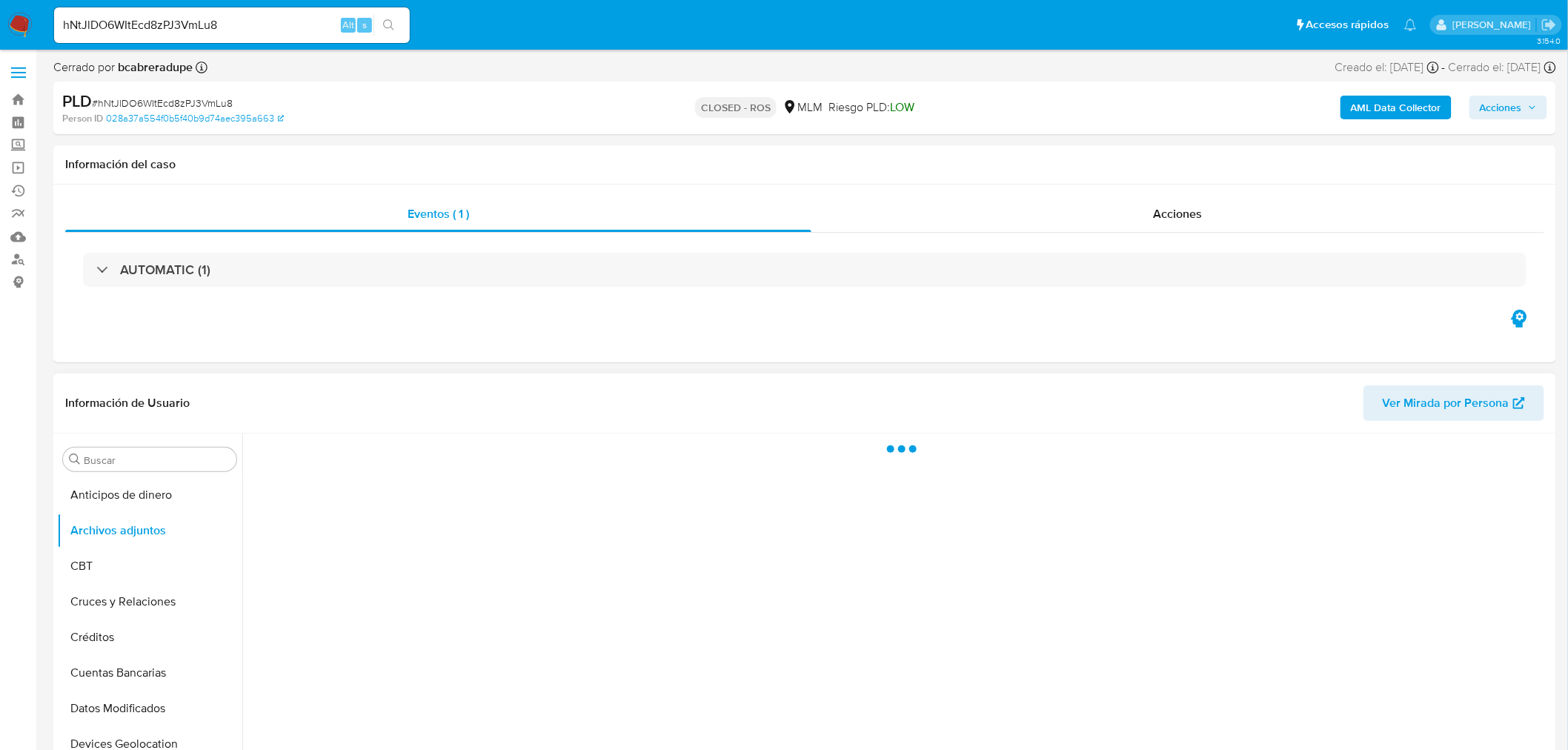
scroll to position [82, 0]
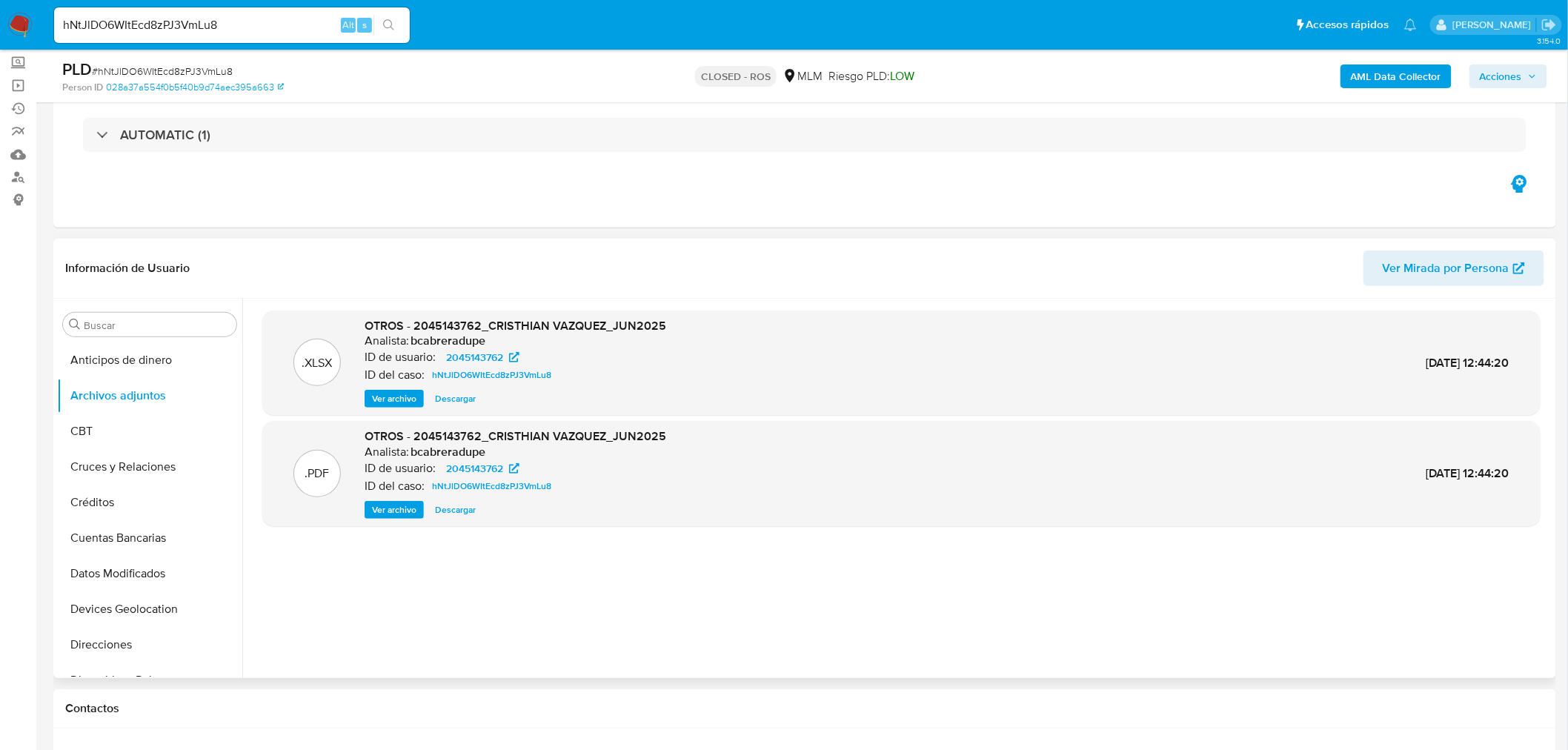
click at [396, 504] on span "Ver archivo" at bounding box center [394, 509] width 44 height 15
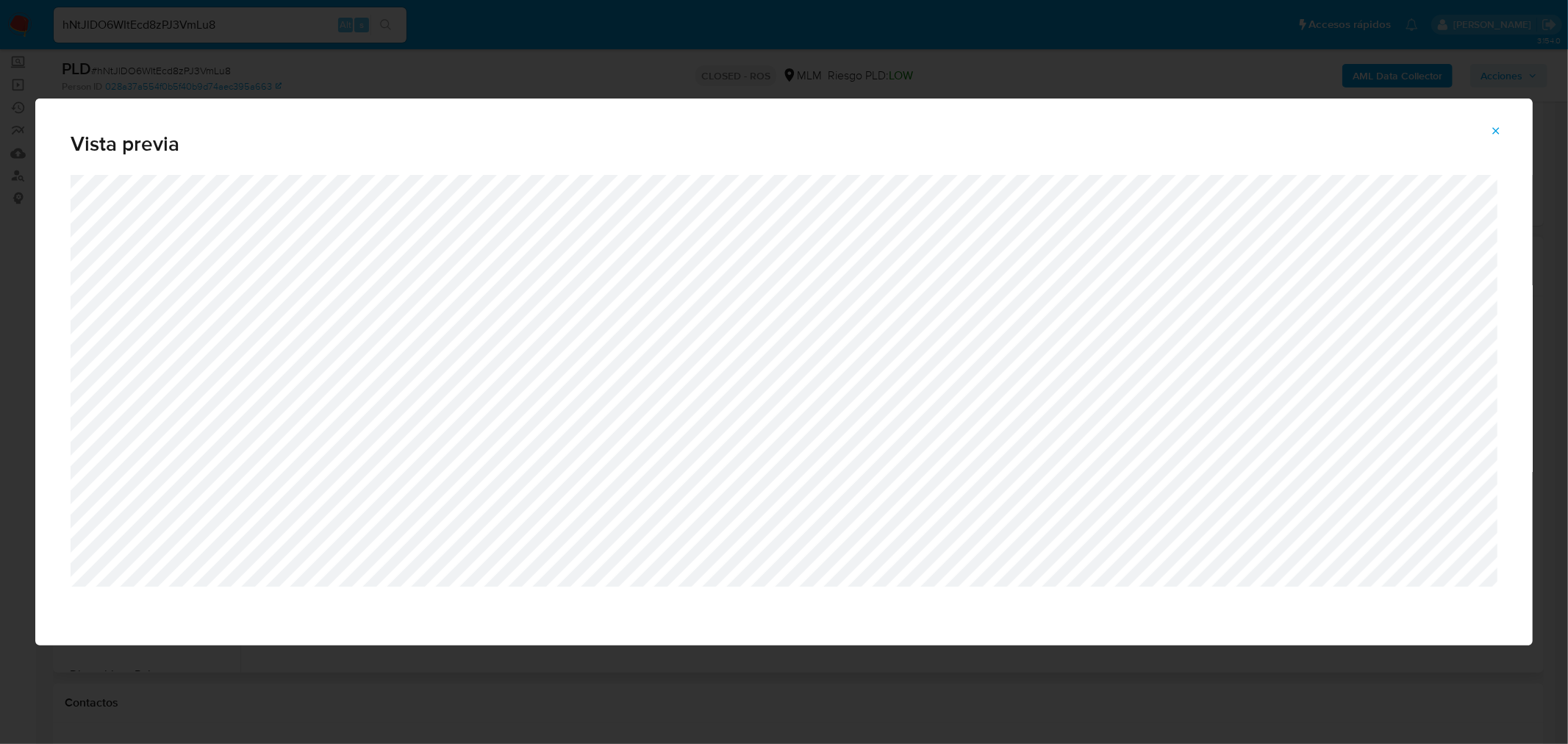
click at [1500, 129] on icon "Attachment preview" at bounding box center [1496, 130] width 11 height 11
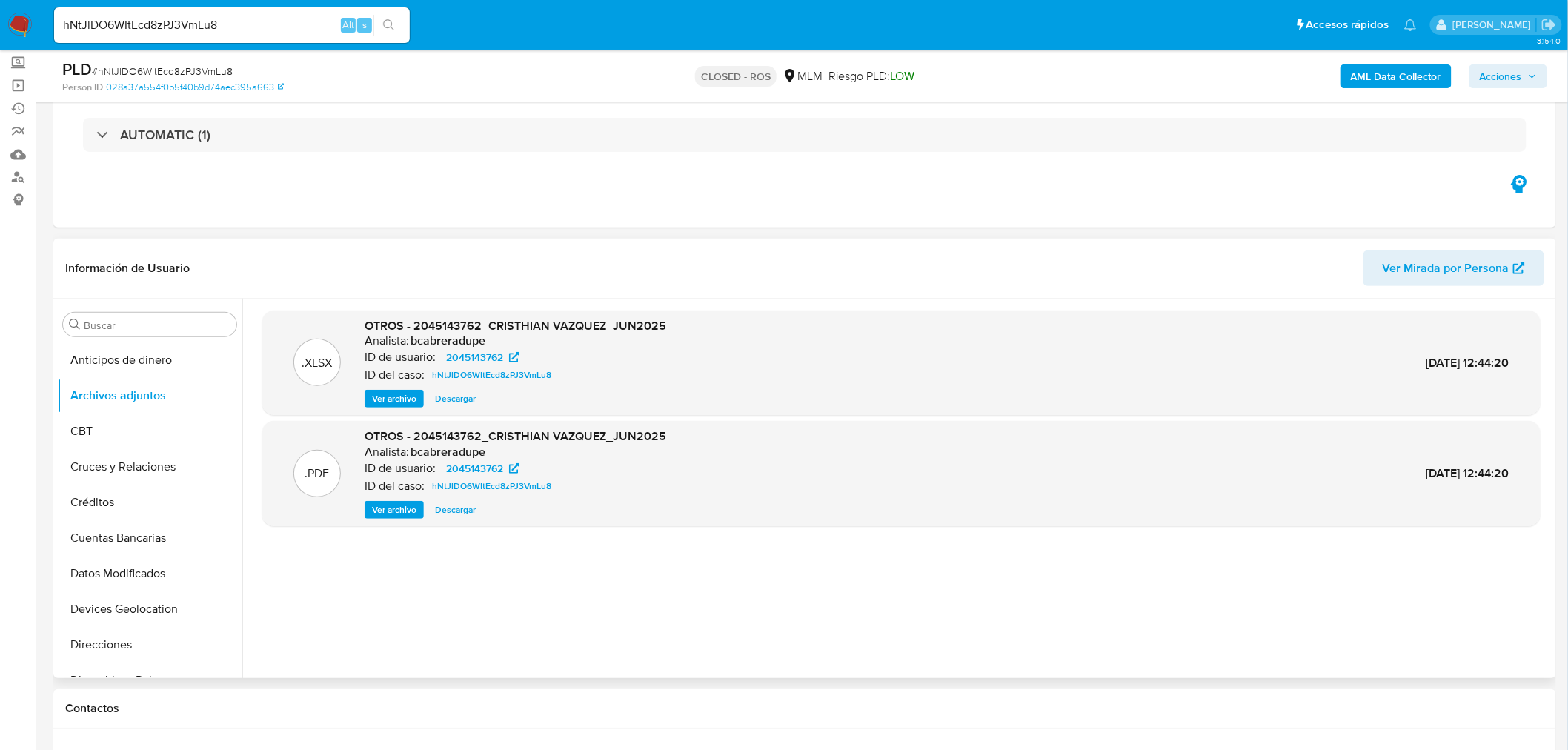
click at [145, 33] on input "hNtJlDO6WItEcd8zPJ3VmLu8" at bounding box center [232, 25] width 356 height 19
paste input "4MLZTW7YCRDxVTTEAUO7nJzM"
type input "4MLZTW7YCRDxVTTEAUO7nJzM"
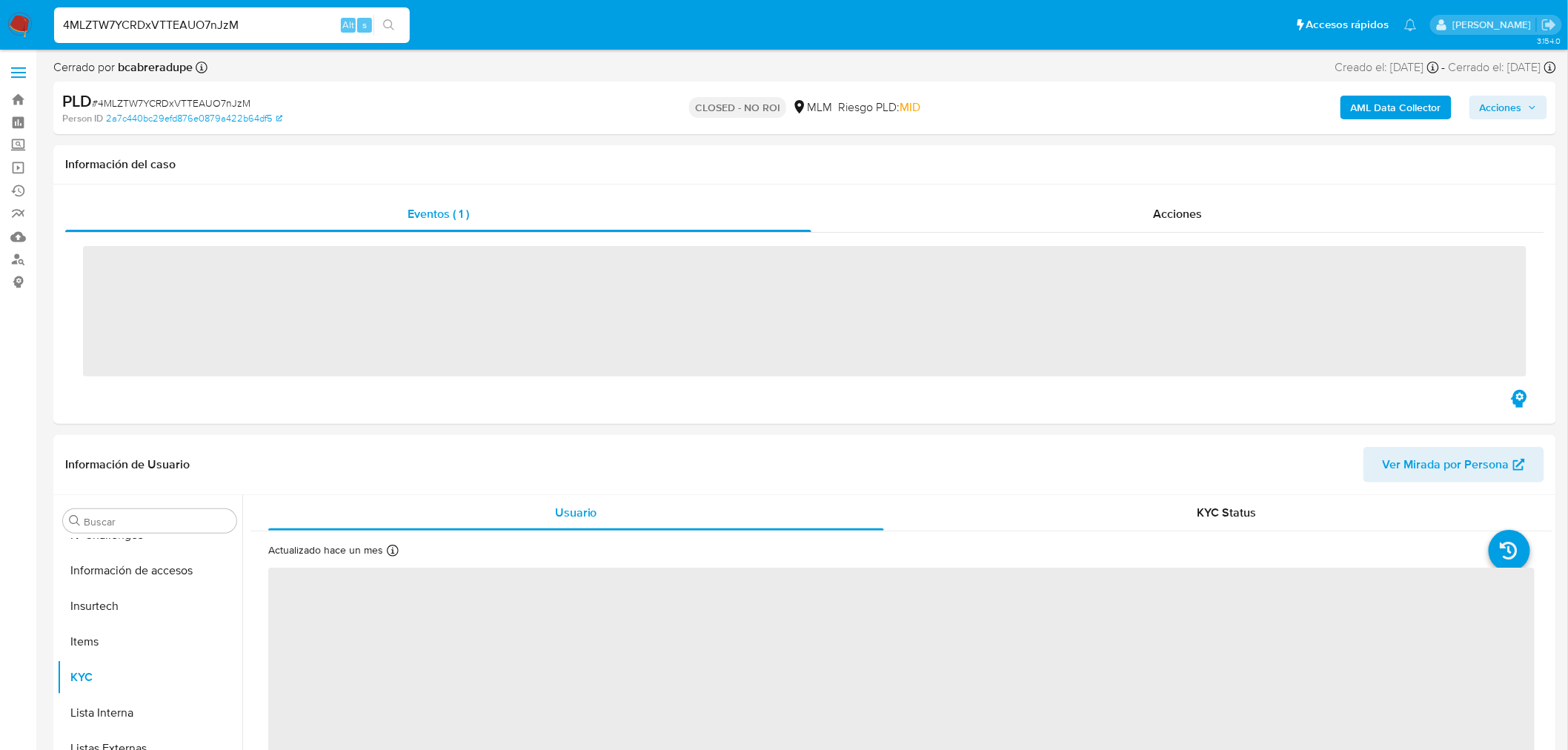
scroll to position [625, 0]
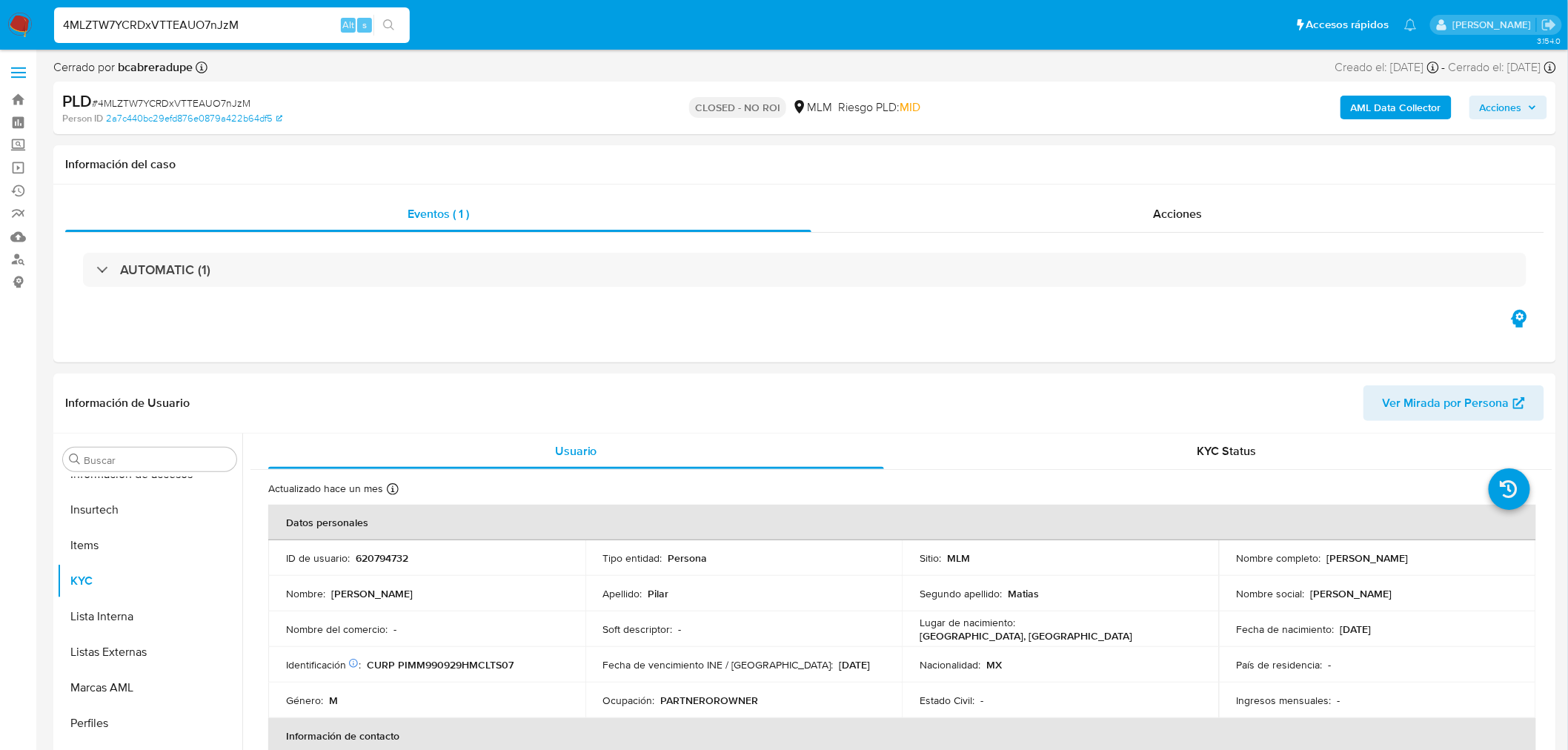
select select "10"
click at [159, 535] on button "Archivos adjuntos" at bounding box center [143, 530] width 173 height 35
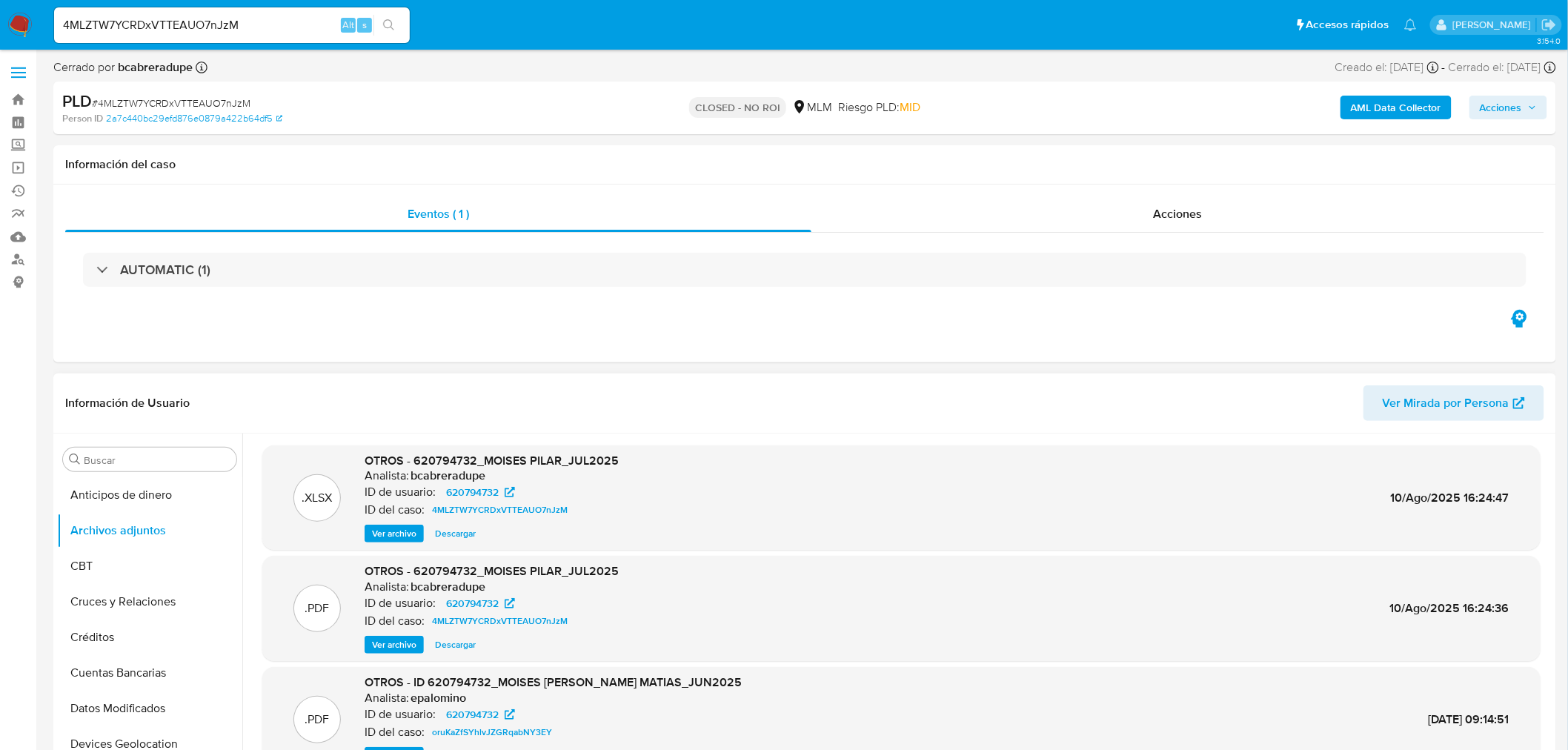
click at [411, 642] on span "Ver archivo" at bounding box center [394, 645] width 44 height 15
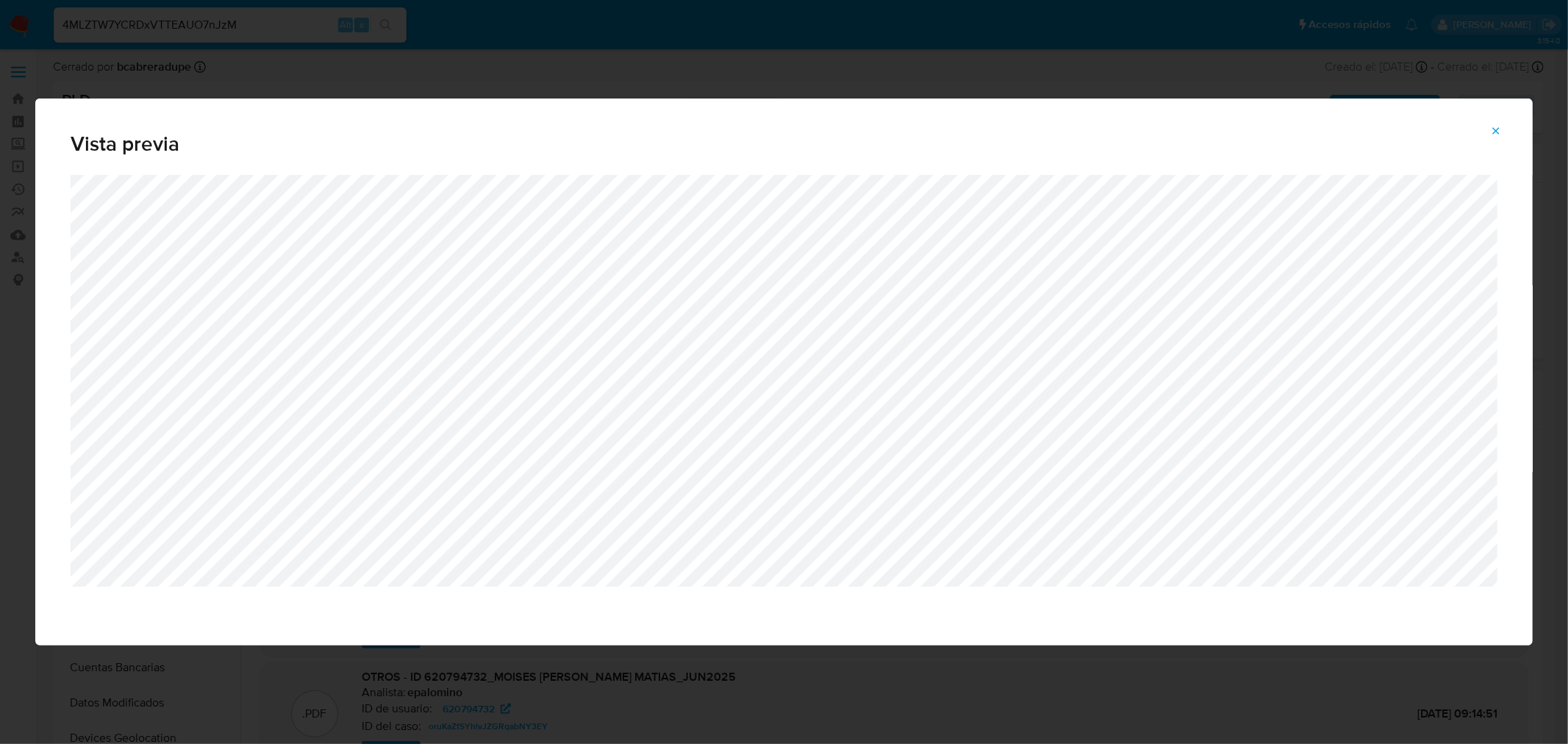
click at [1490, 137] on button "Attachment preview" at bounding box center [1496, 130] width 33 height 24
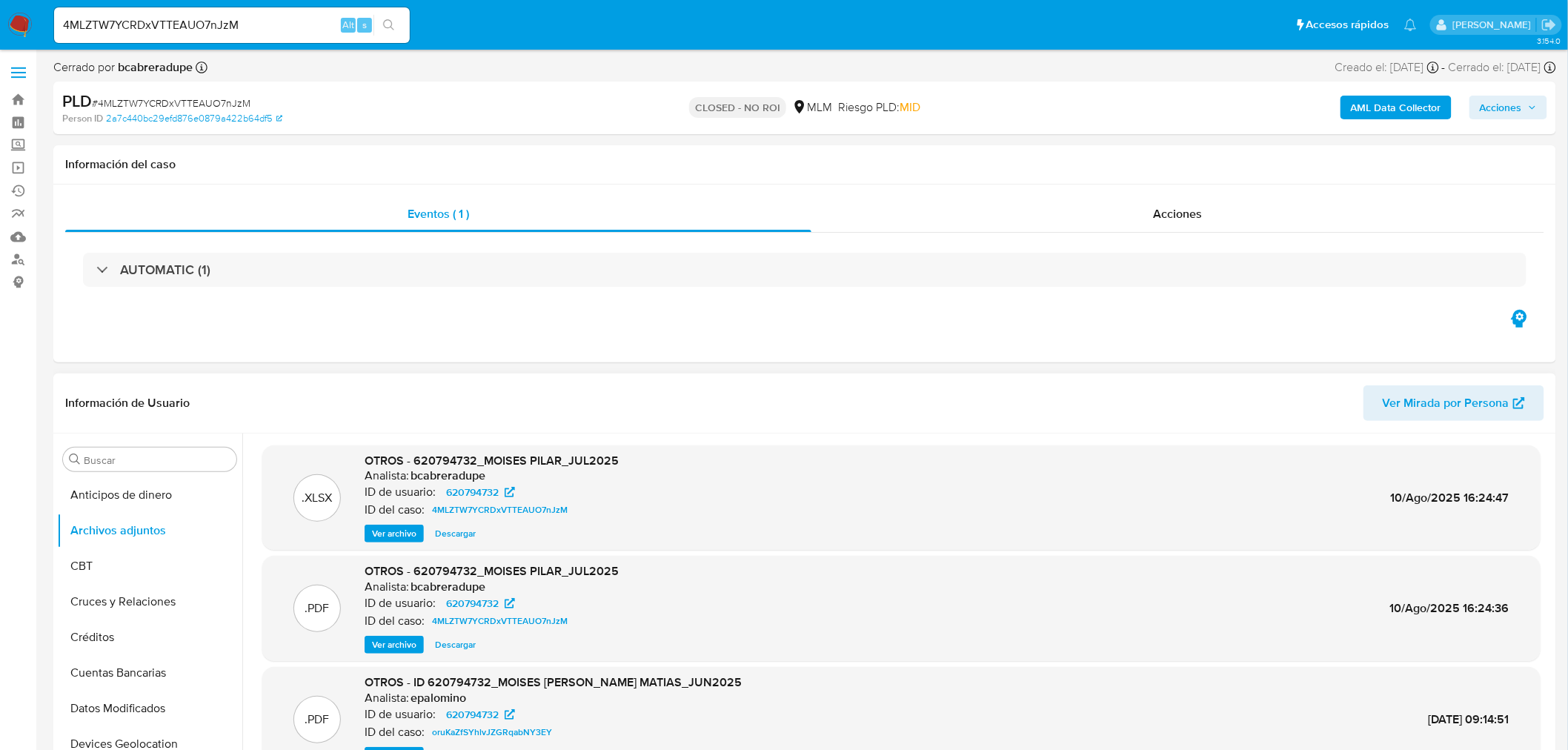
click at [208, 16] on input "4MLZTW7YCRDxVTTEAUO7nJzM" at bounding box center [232, 25] width 356 height 19
paste input "xs1VlnbVjdSAd9ichIzfarBW"
type input "xs1VlnbVjdSAd9ichIzfarBW"
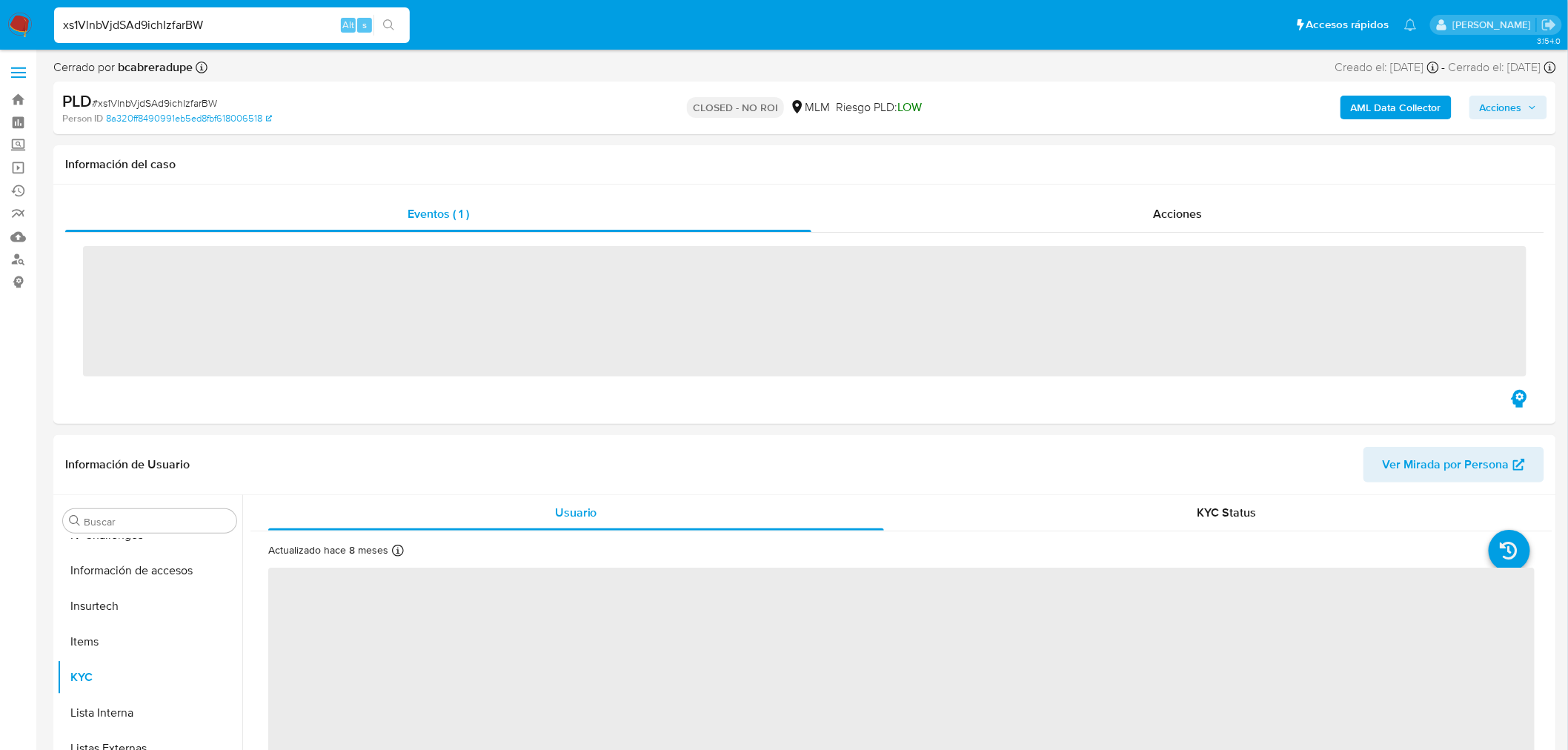
scroll to position [625, 0]
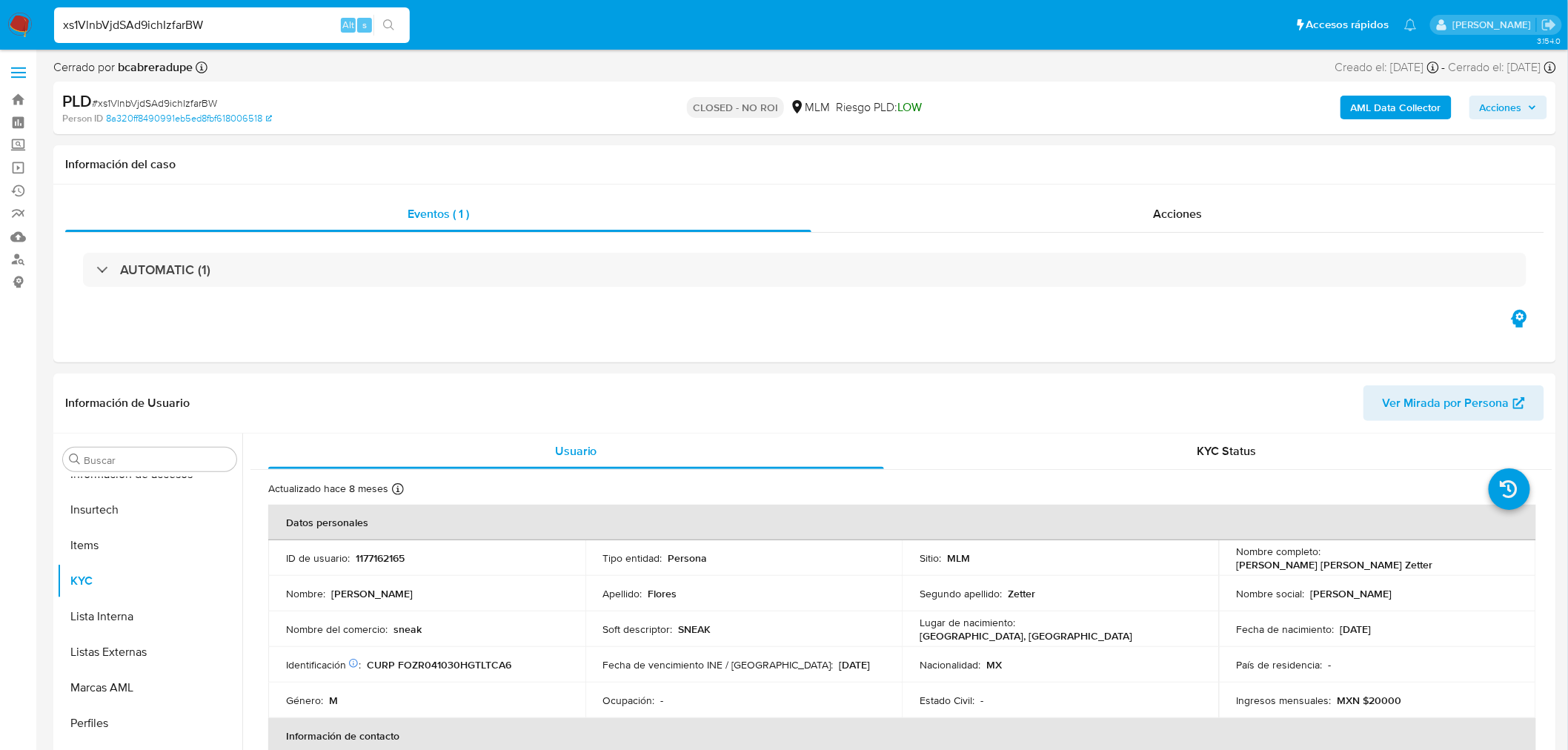
select select "10"
click at [150, 524] on button "Archivos adjuntos" at bounding box center [143, 530] width 173 height 35
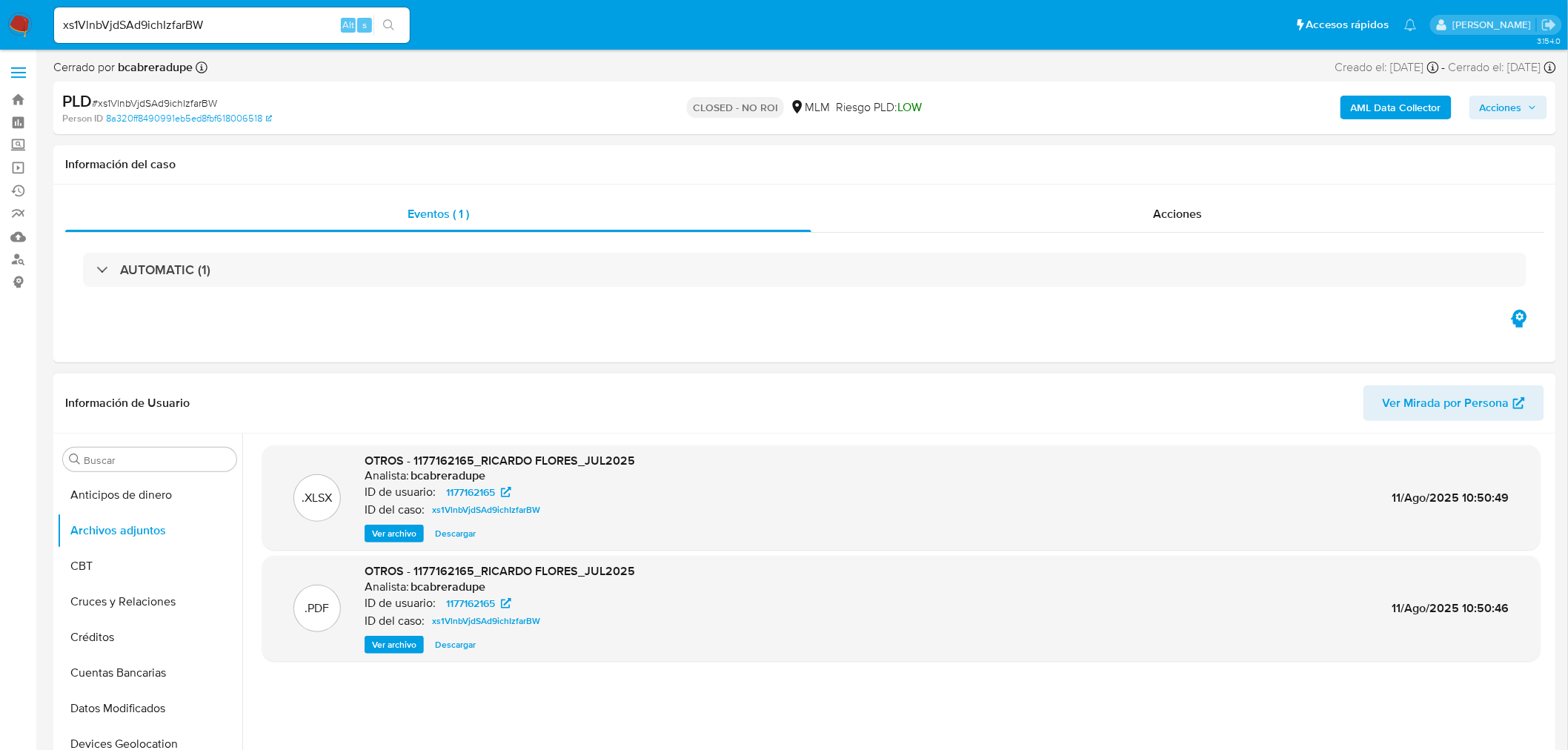
click at [409, 643] on span "Ver archivo" at bounding box center [394, 645] width 44 height 15
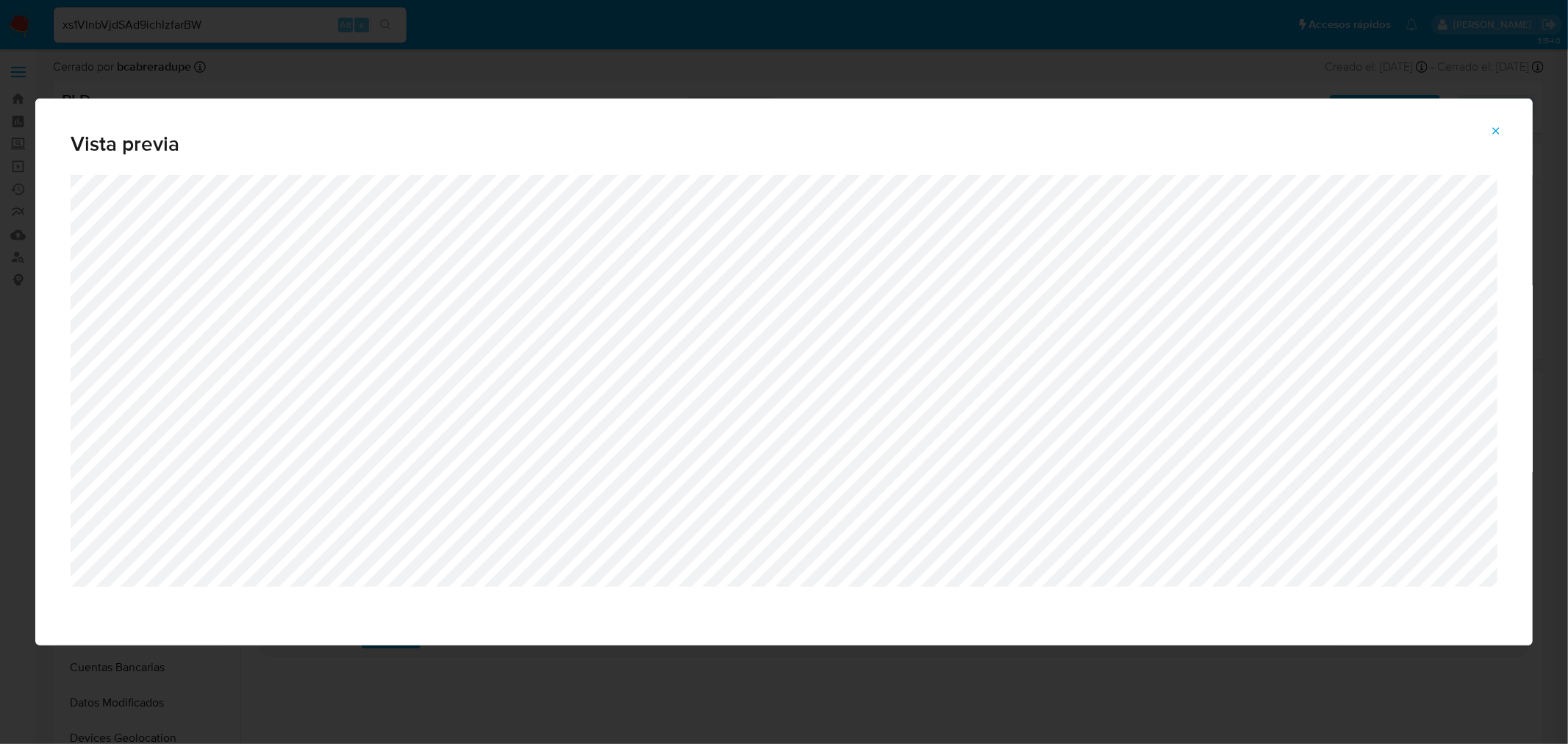
click at [1501, 123] on span "Attachment preview" at bounding box center [1496, 130] width 11 height 20
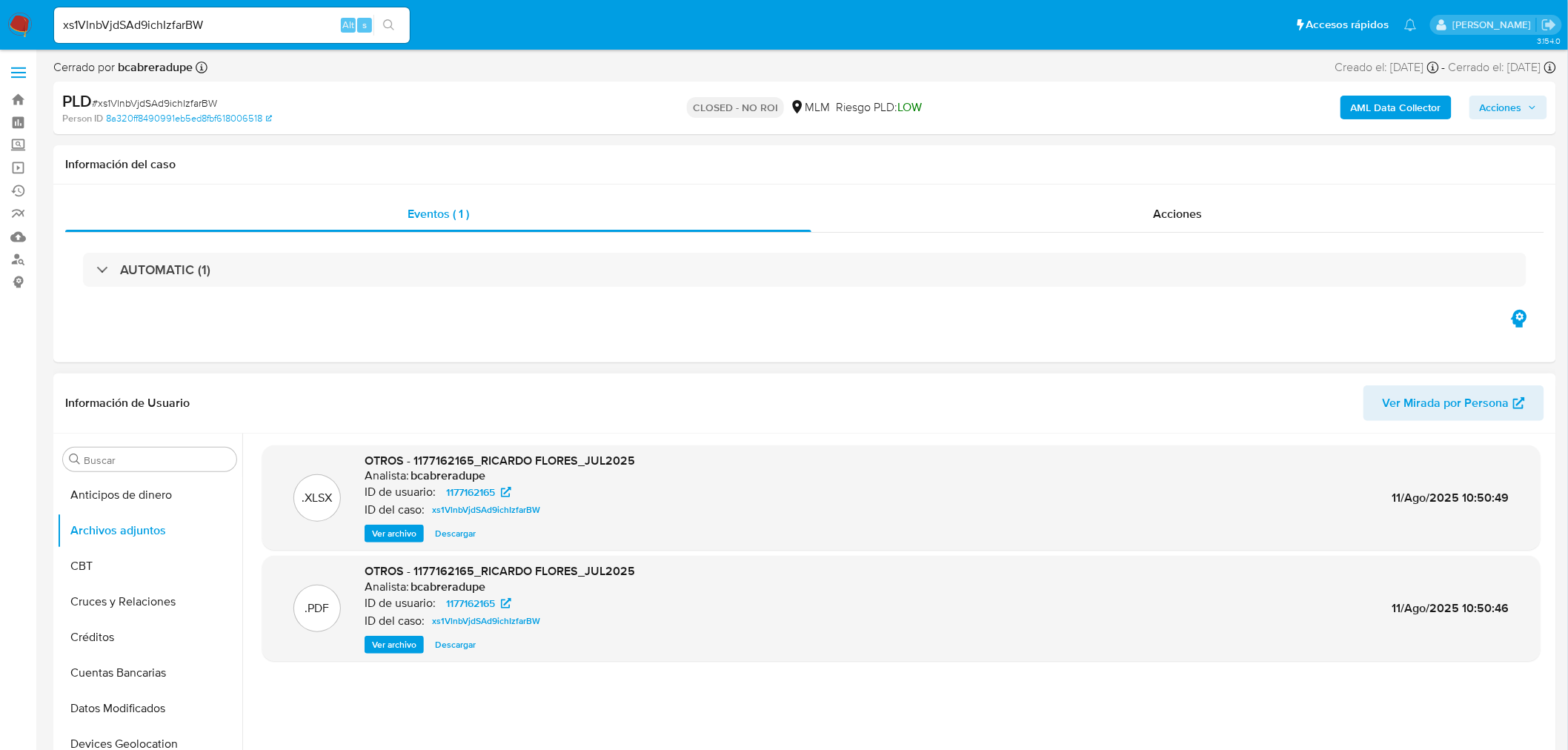
click at [168, 24] on input "xs1VlnbVjdSAd9ichIzfarBW" at bounding box center [232, 25] width 356 height 19
paste input "jBnuyqlP2AWcJlzYwmGhe3fB"
type input "jBnuyqlP2AWcJlzYwmGhe3fB"
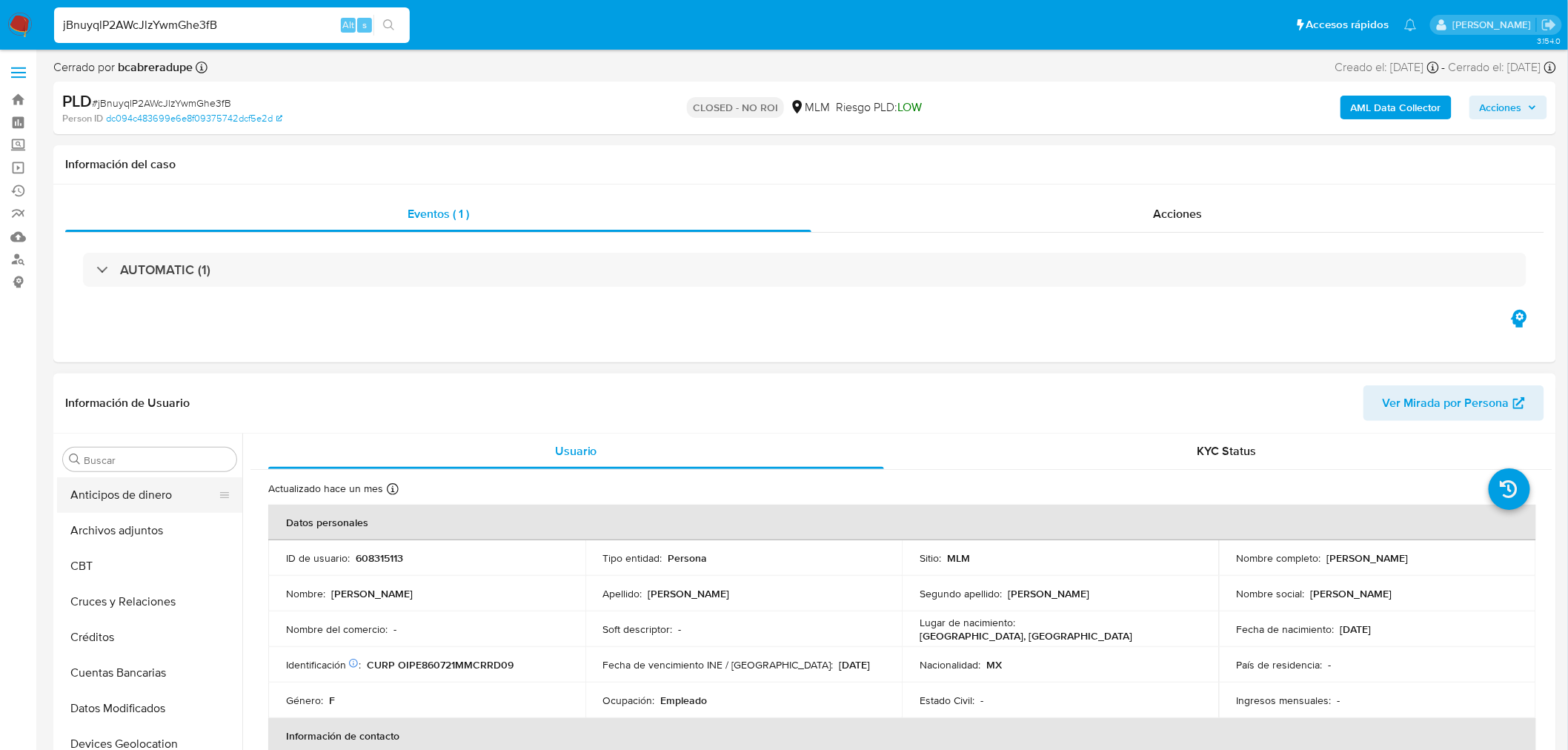
select select "10"
click at [155, 527] on button "Archivos adjuntos" at bounding box center [143, 530] width 173 height 35
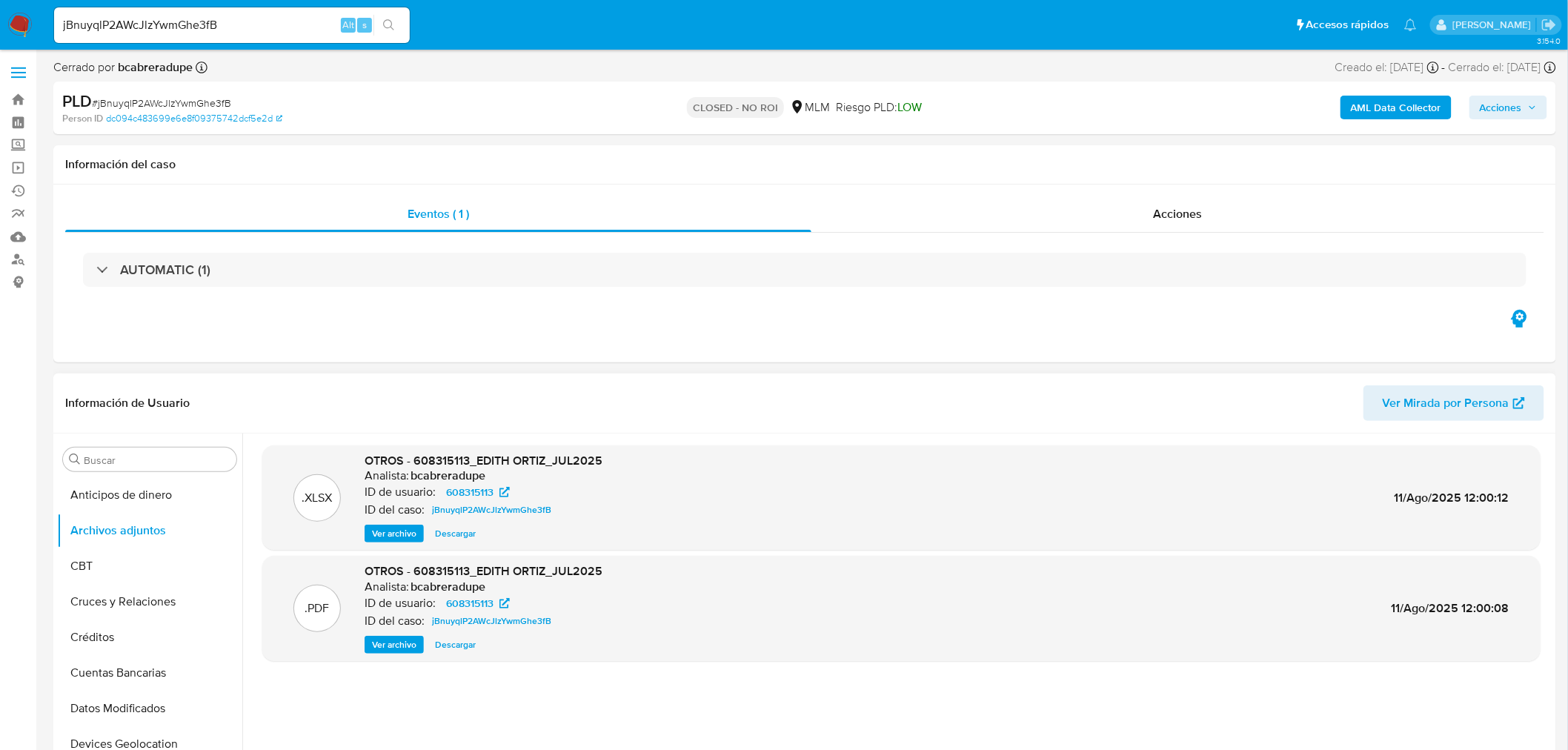
click at [418, 650] on button "Ver archivo" at bounding box center [394, 645] width 59 height 18
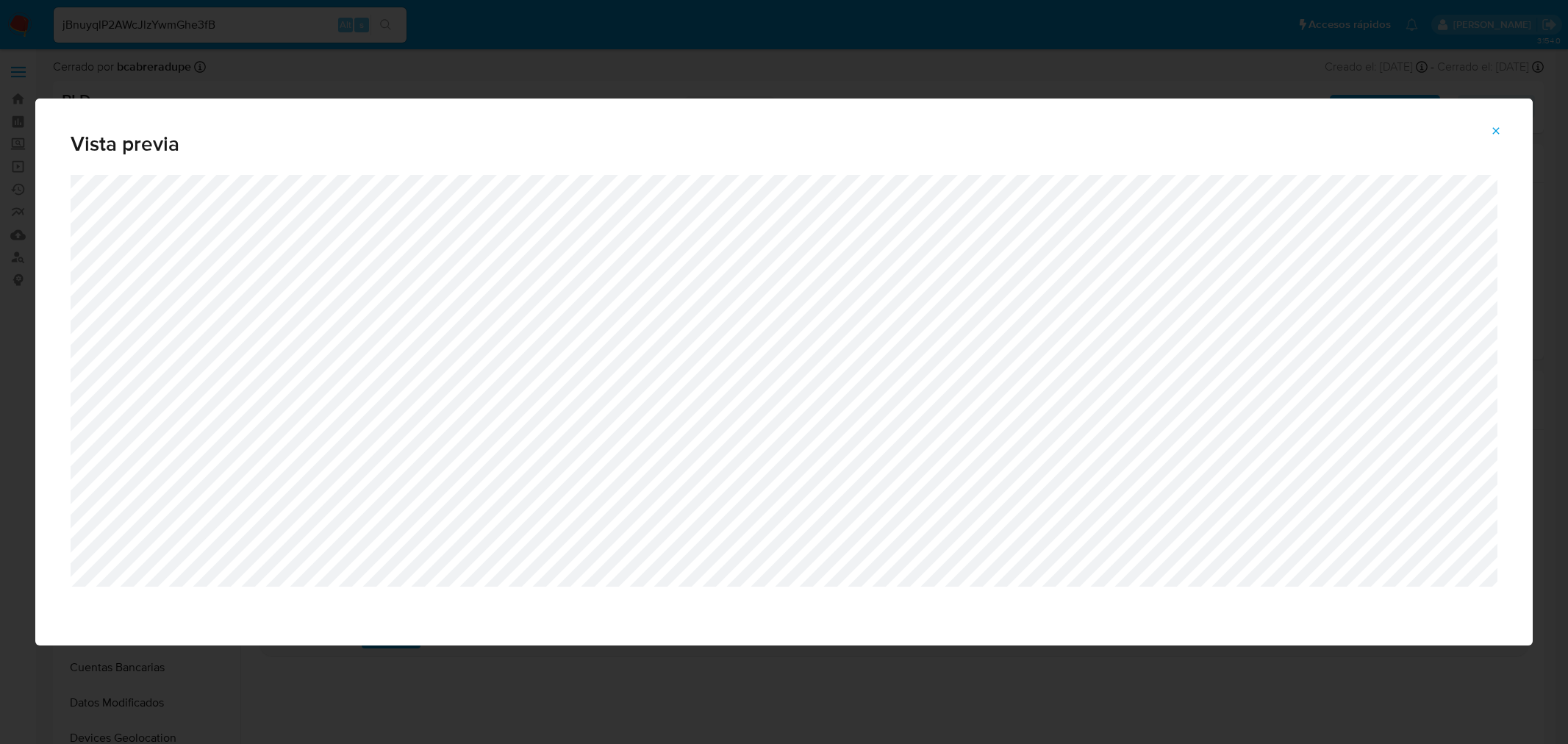
select select "10"
click at [1511, 125] on button "Attachment preview" at bounding box center [1496, 130] width 33 height 24
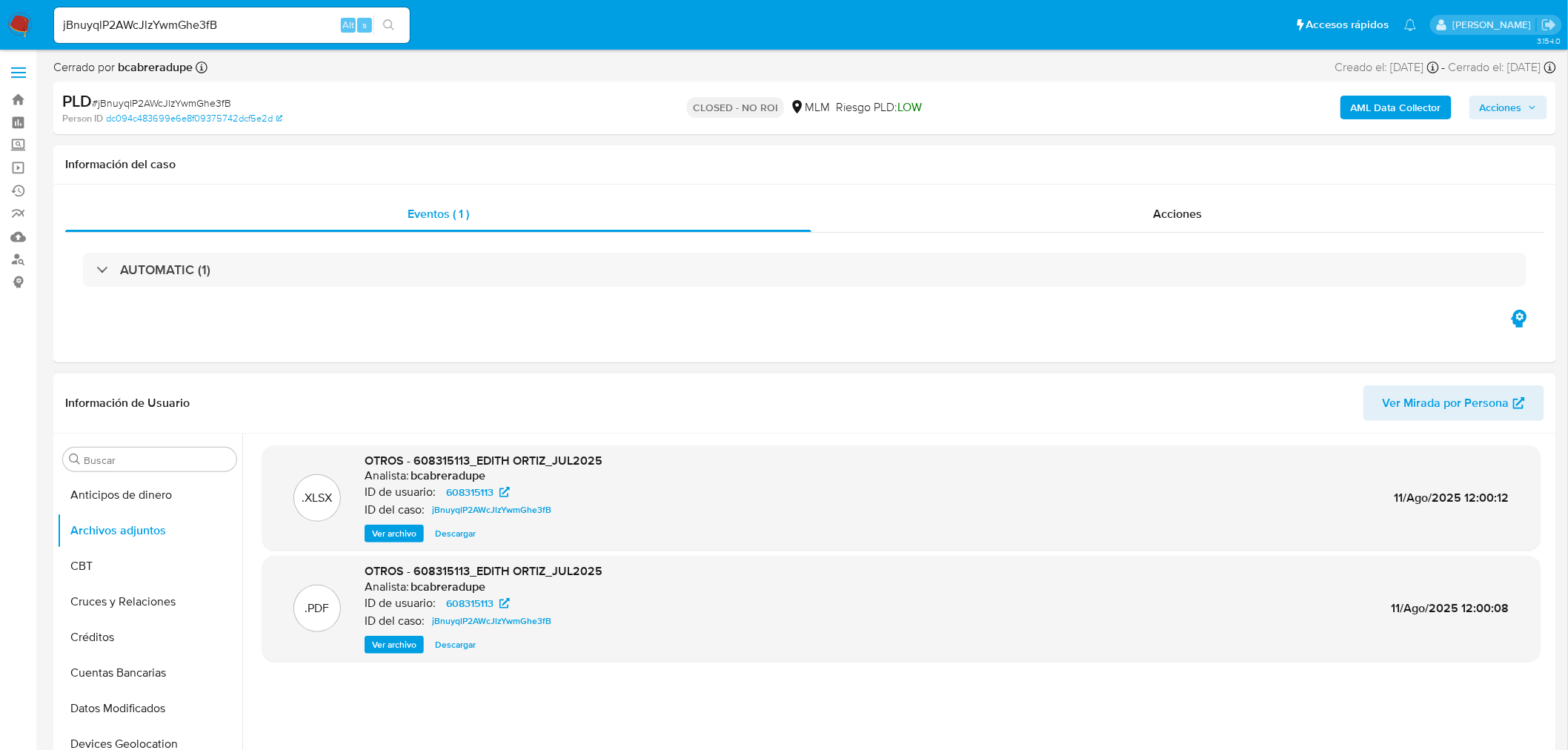
click at [241, 30] on input "jBnuyqlP2AWcJlzYwmGhe3fB" at bounding box center [232, 25] width 356 height 19
paste input "mxR09p0qdzjI5hPoN8ntFkAv"
type input "mxR09p0qdzjI5hPoN8ntFkAv"
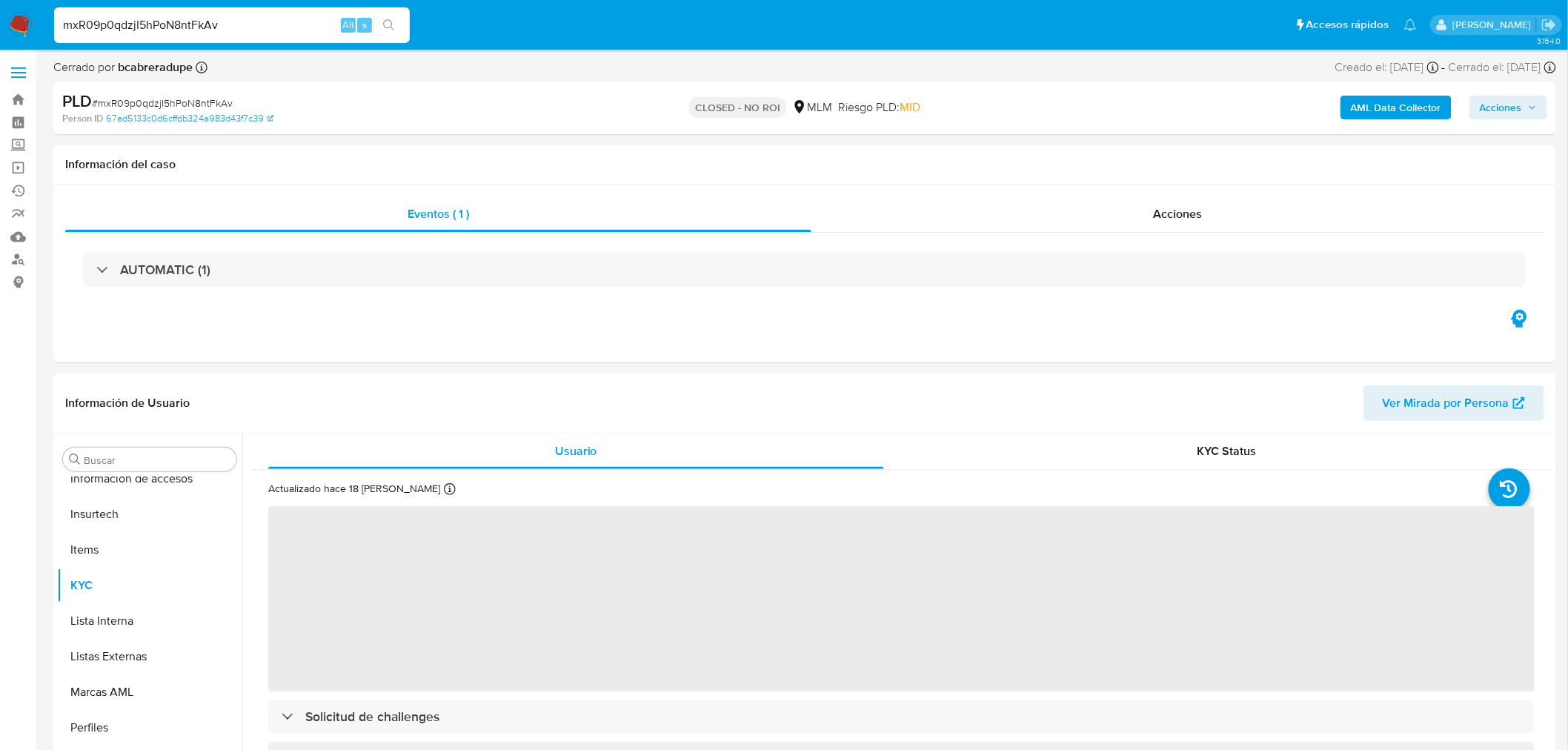
scroll to position [625, 0]
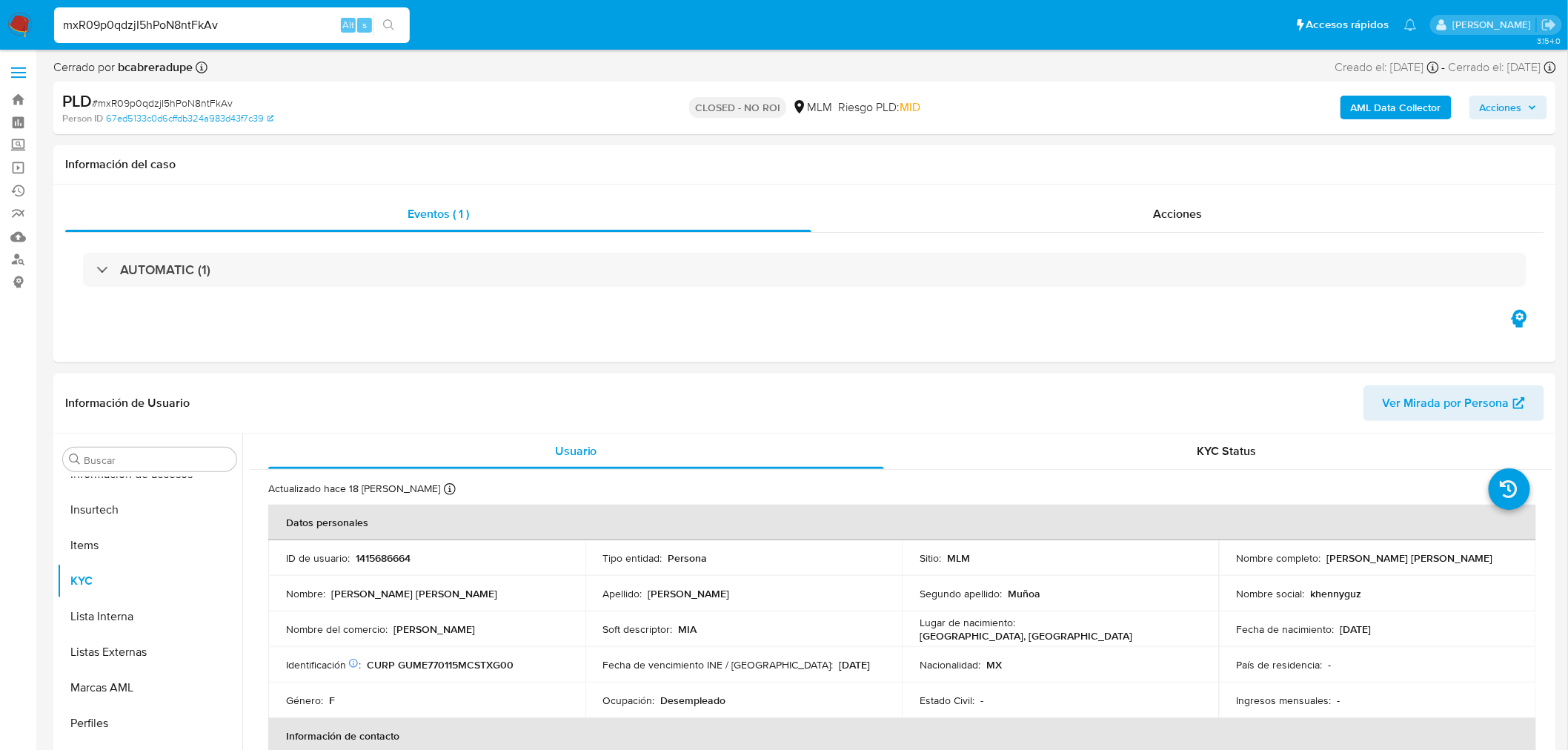
select select "10"
drag, startPoint x: 140, startPoint y: 495, endPoint x: 180, endPoint y: 499, distance: 40.2
click at [140, 495] on button "Archivos adjuntos" at bounding box center [149, 481] width 185 height 35
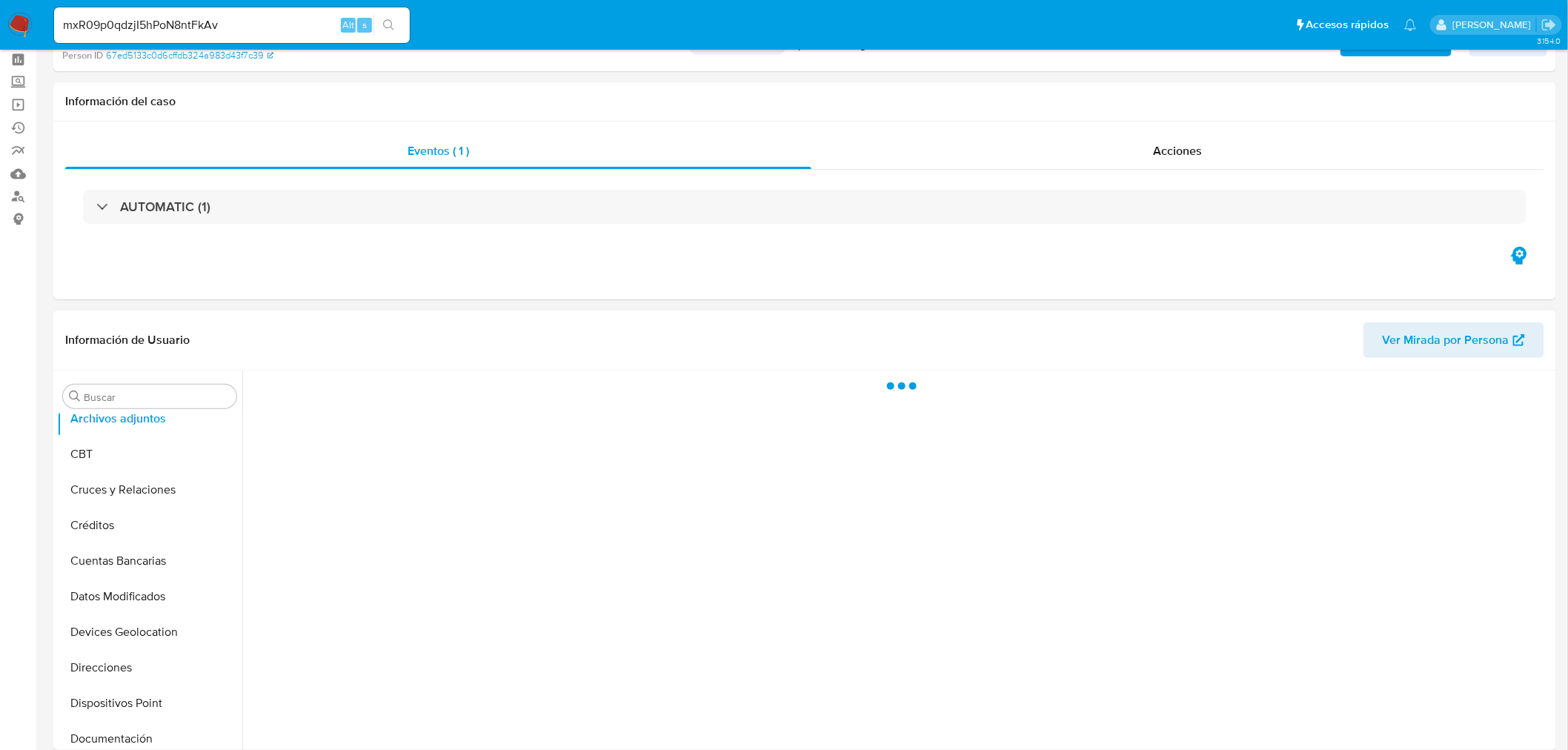
scroll to position [82, 0]
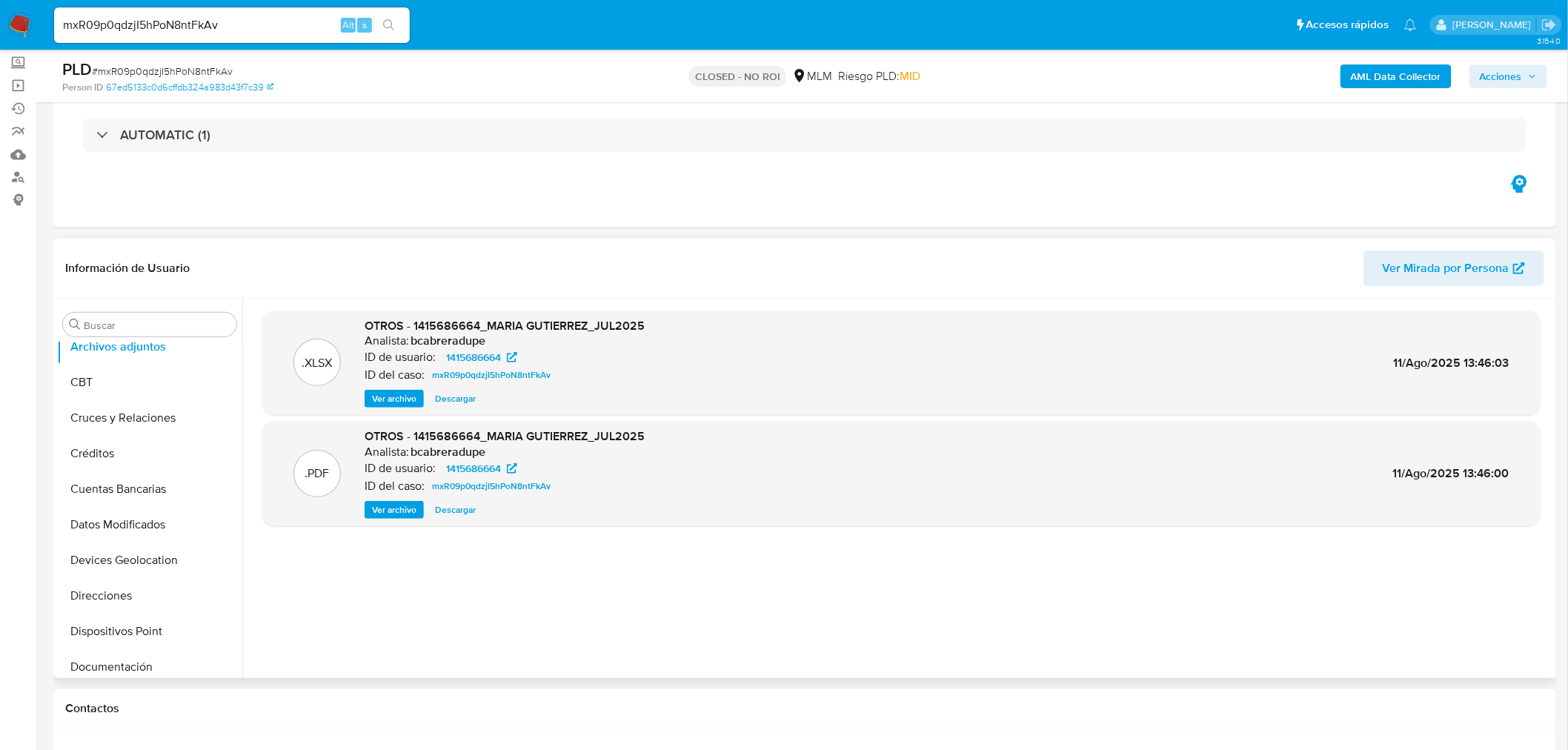
click at [394, 517] on span "Ver archivo" at bounding box center [394, 509] width 44 height 15
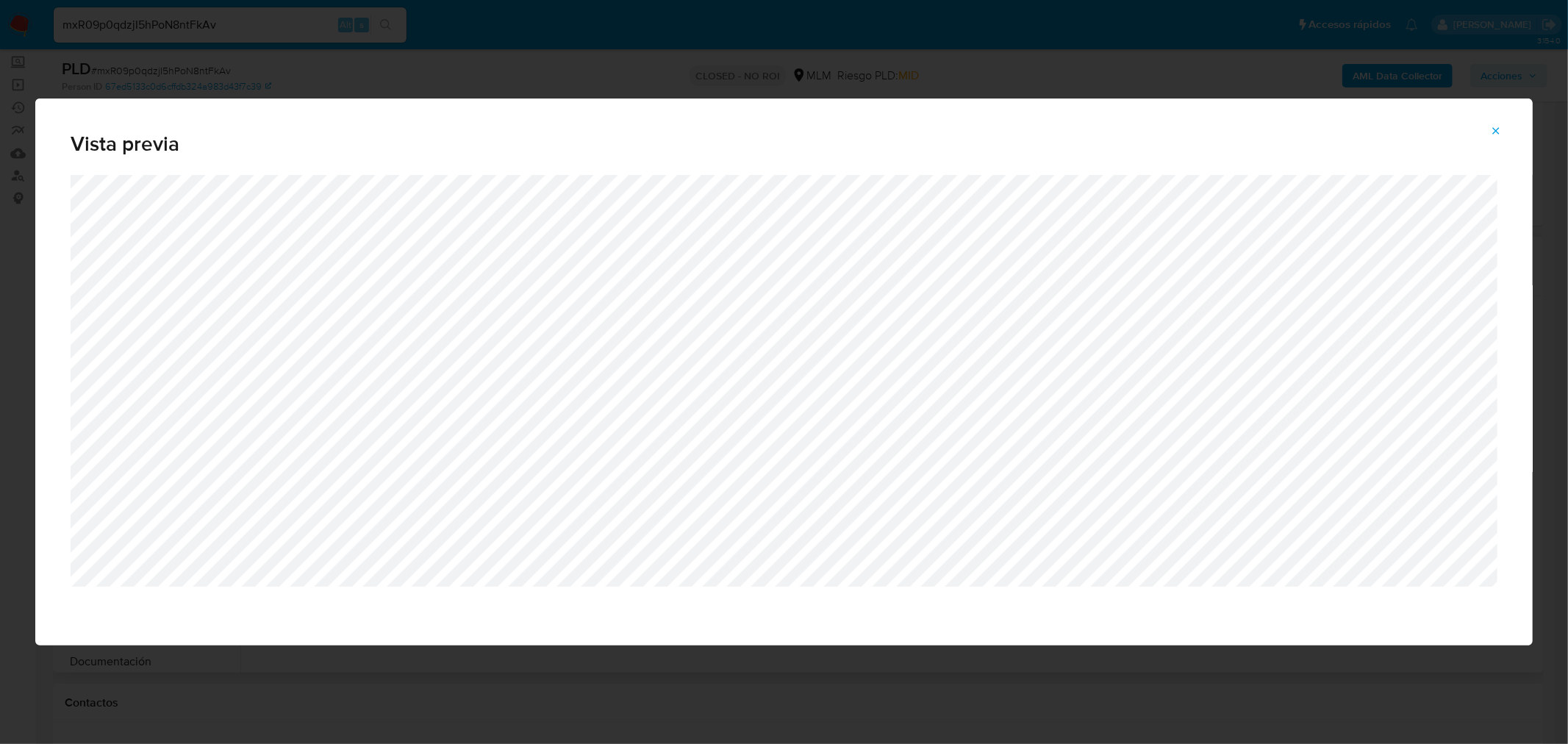
click at [1493, 136] on icon "Attachment preview" at bounding box center [1496, 130] width 11 height 11
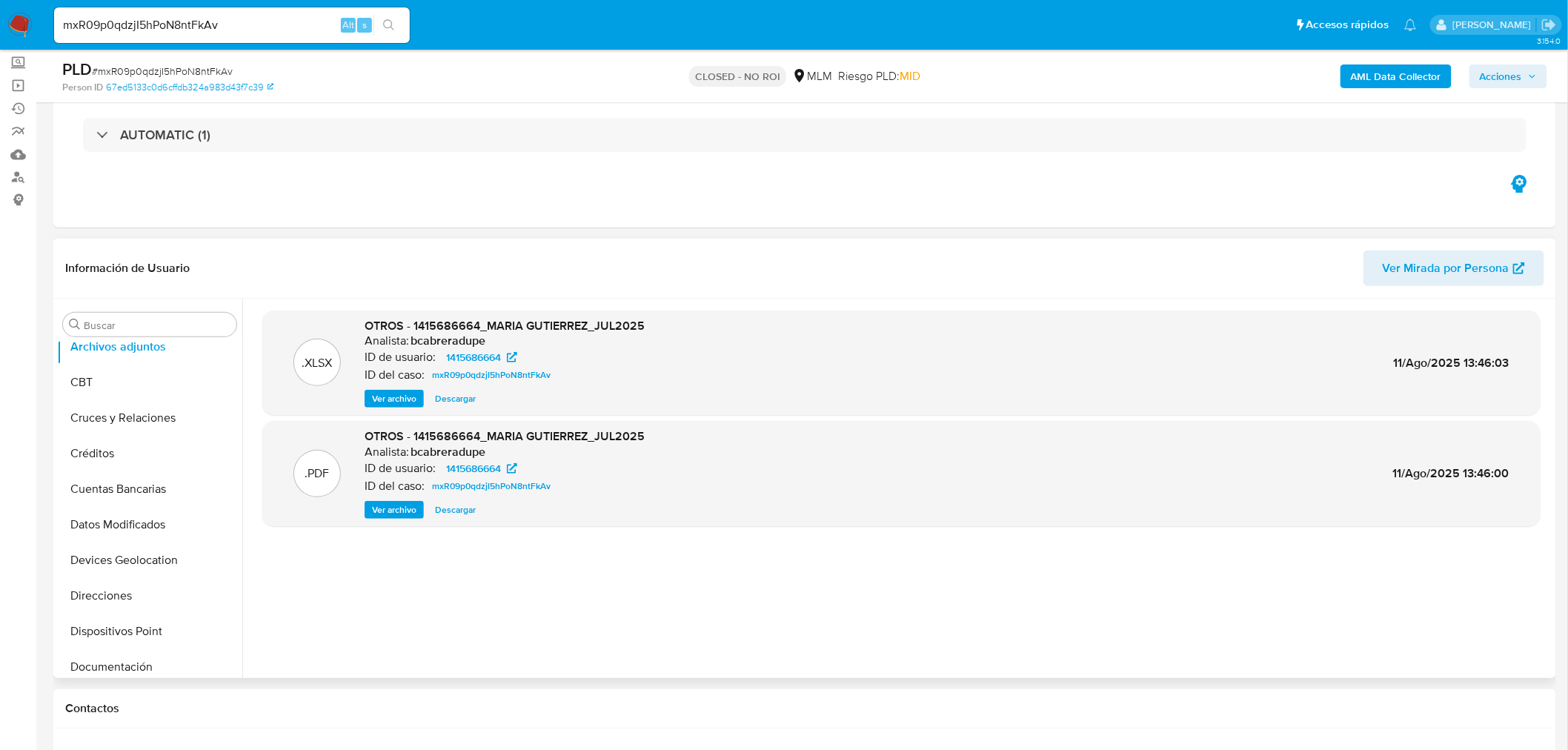
click at [256, 12] on div "mxR09p0qdzjI5hPoN8ntFkAv Alt s" at bounding box center [232, 25] width 356 height 35
click at [254, 23] on input "mxR09p0qdzjI5hPoN8ntFkAv" at bounding box center [232, 25] width 356 height 19
paste input "wg4ceXBYiQALprRDKOcZ8sAY"
type input "wg4ceXBYiQALprRDKOcZ8sAY"
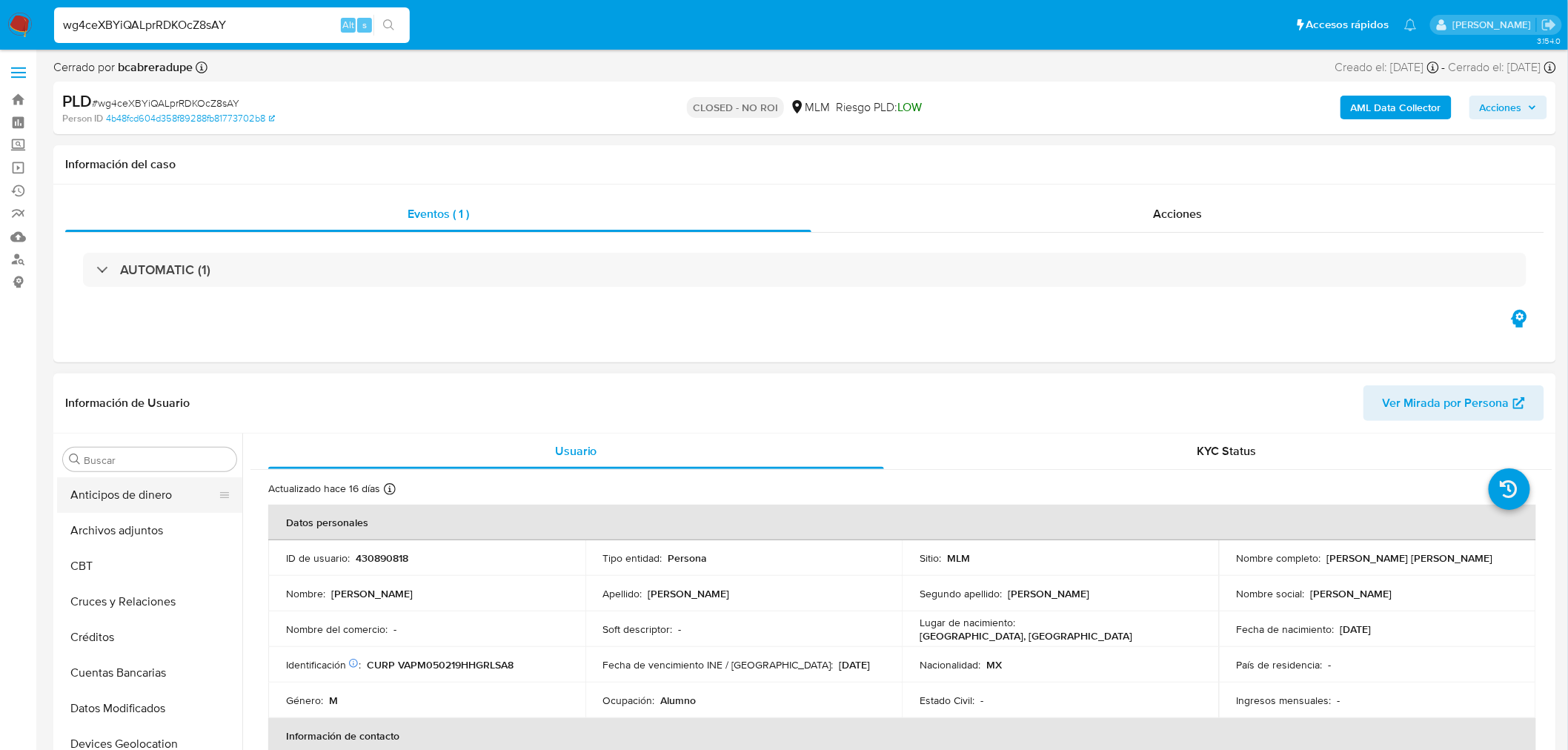
select select "10"
click at [143, 509] on button "Anticipos de dinero" at bounding box center [143, 495] width 173 height 35
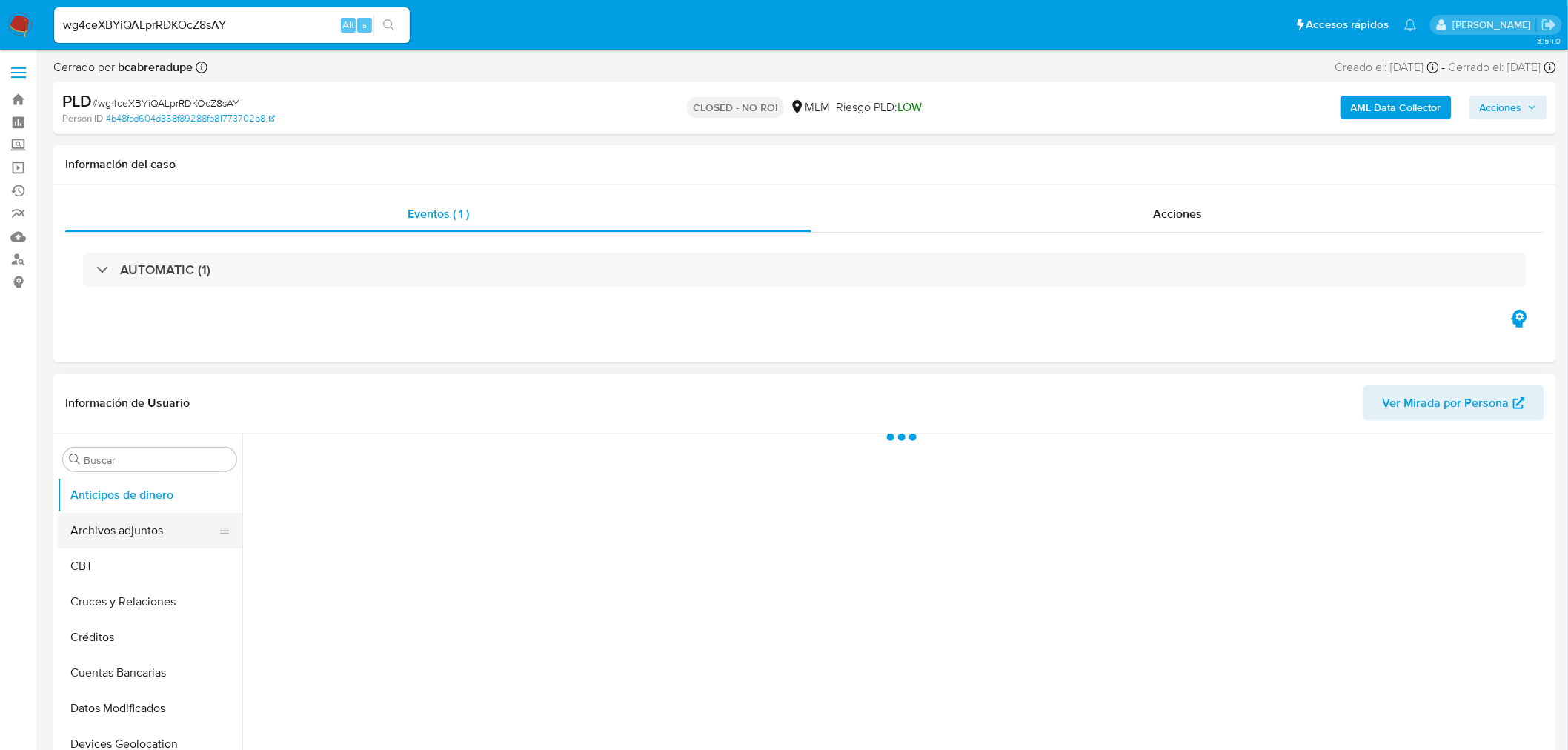
click at [145, 528] on button "Archivos adjuntos" at bounding box center [143, 530] width 173 height 35
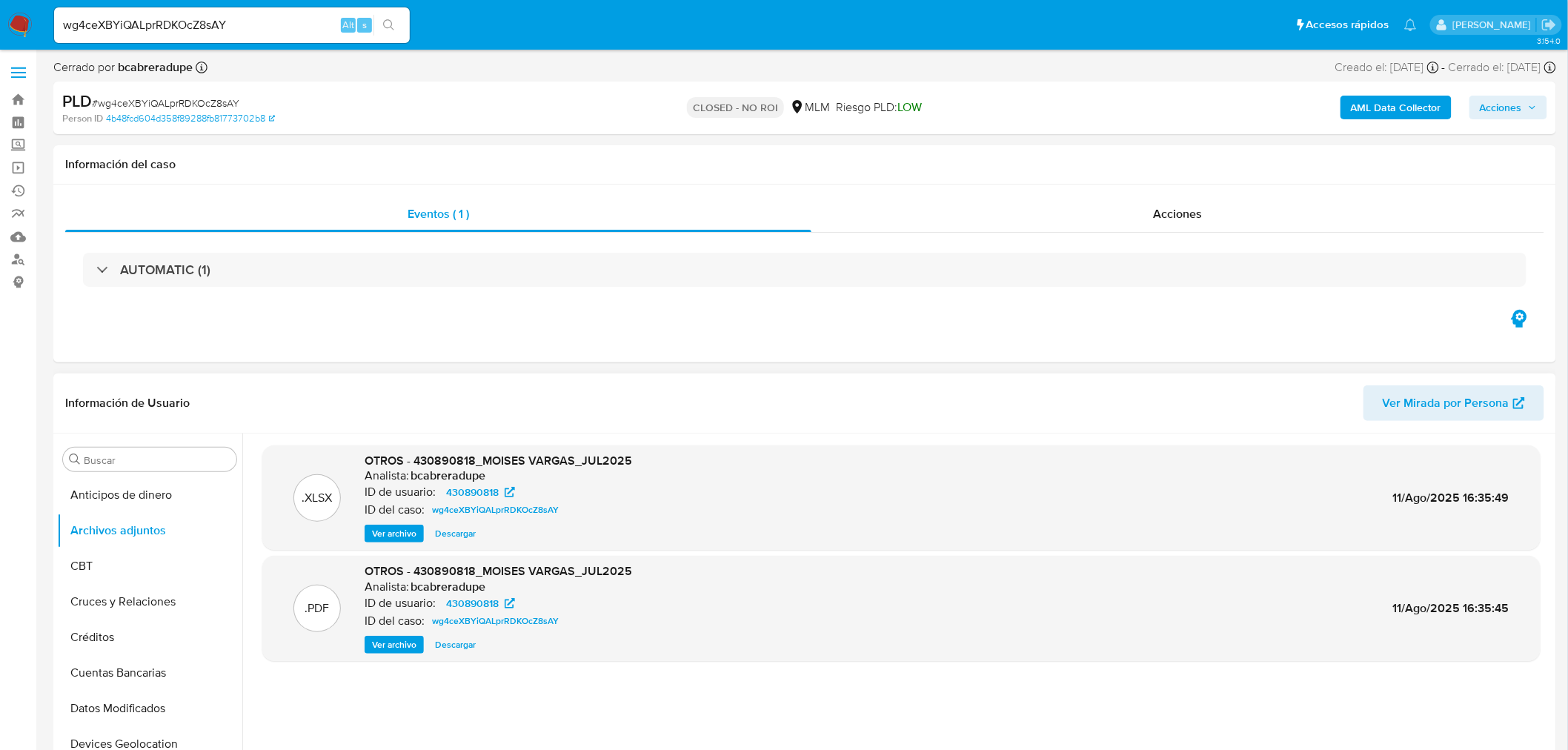
click at [379, 653] on div ".PDF OTROS - 430890818_MOISES VARGAS_JUL2025 Analista: bcabreradupe ID de usuar…" at bounding box center [902, 608] width 1279 height 105
click at [376, 645] on span "Ver archivo" at bounding box center [394, 645] width 44 height 15
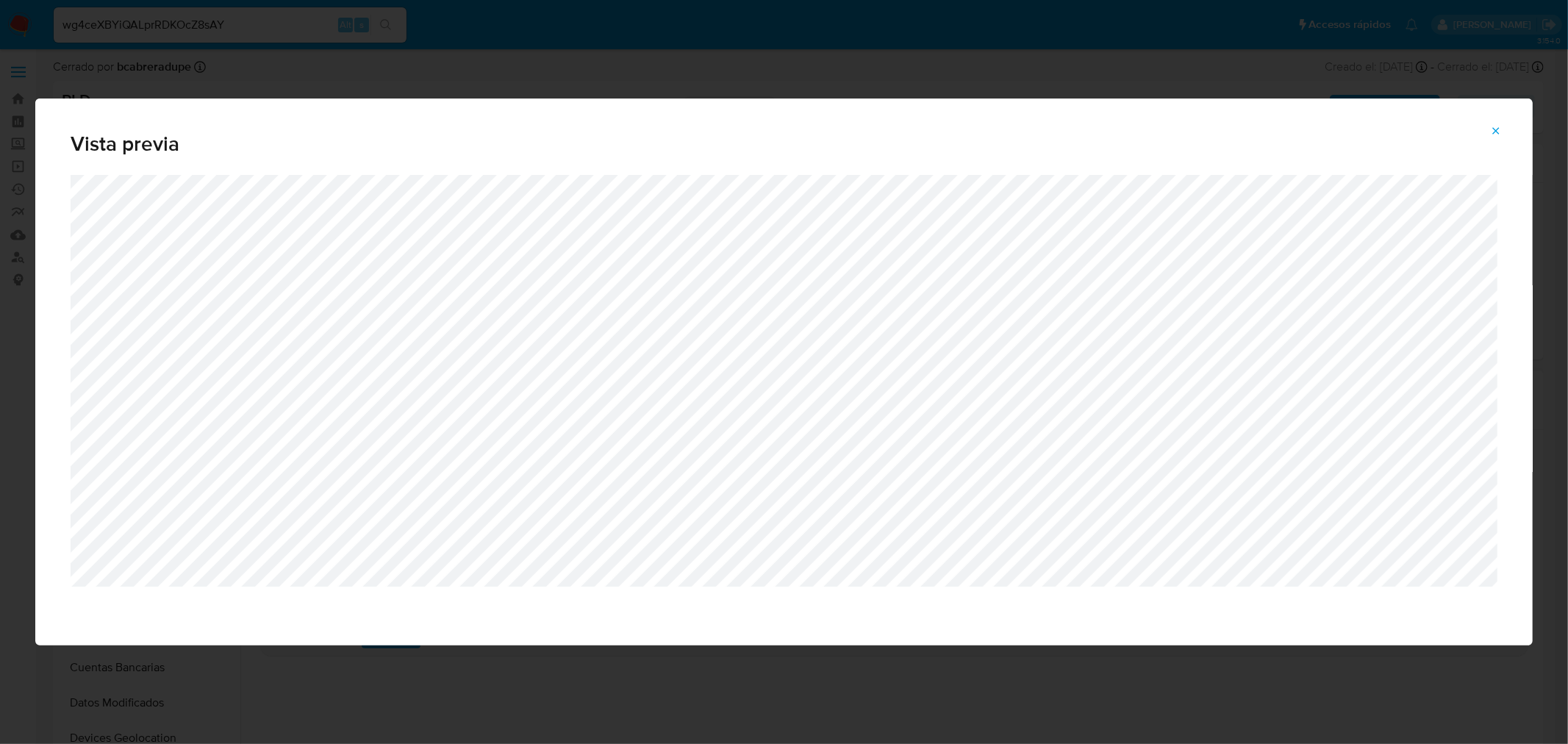
drag, startPoint x: 1491, startPoint y: 134, endPoint x: 1473, endPoint y: 131, distance: 18.2
click at [1491, 134] on icon "Attachment preview" at bounding box center [1496, 130] width 11 height 11
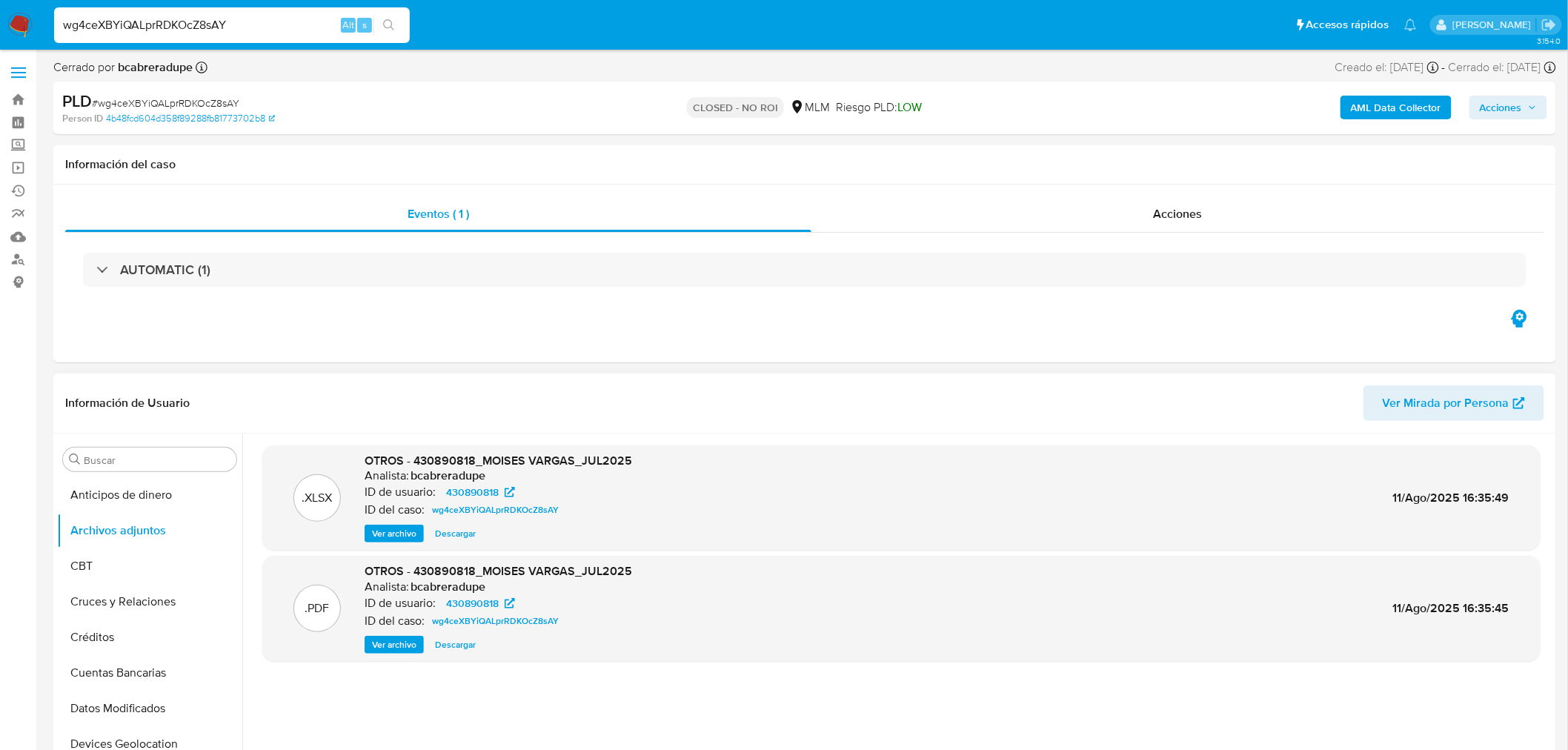
click at [173, 19] on input "wg4ceXBYiQALprRDKOcZ8sAY" at bounding box center [232, 25] width 356 height 19
paste input "[DEMOGRAPHIC_DATA]"
type input "[DEMOGRAPHIC_DATA]"
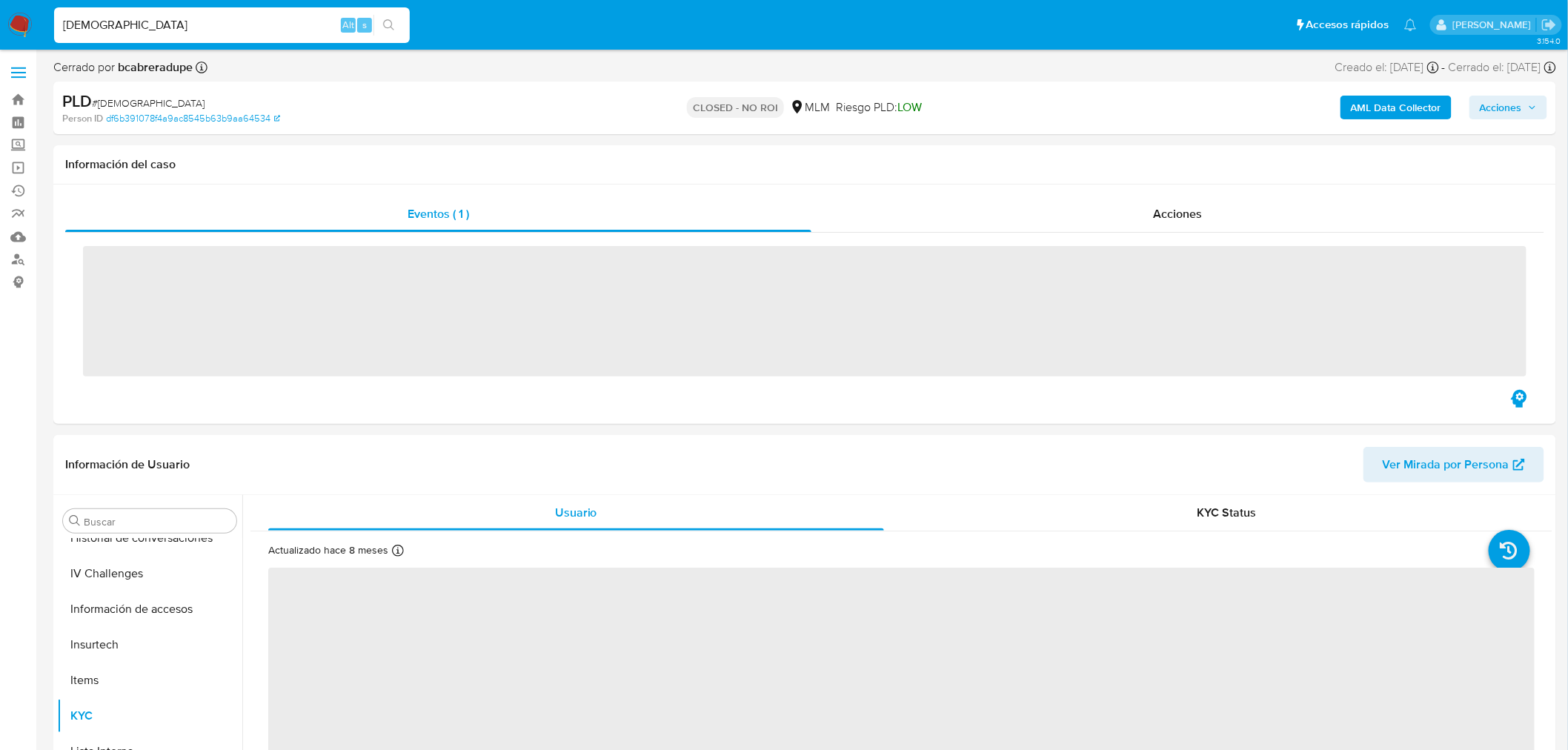
scroll to position [625, 0]
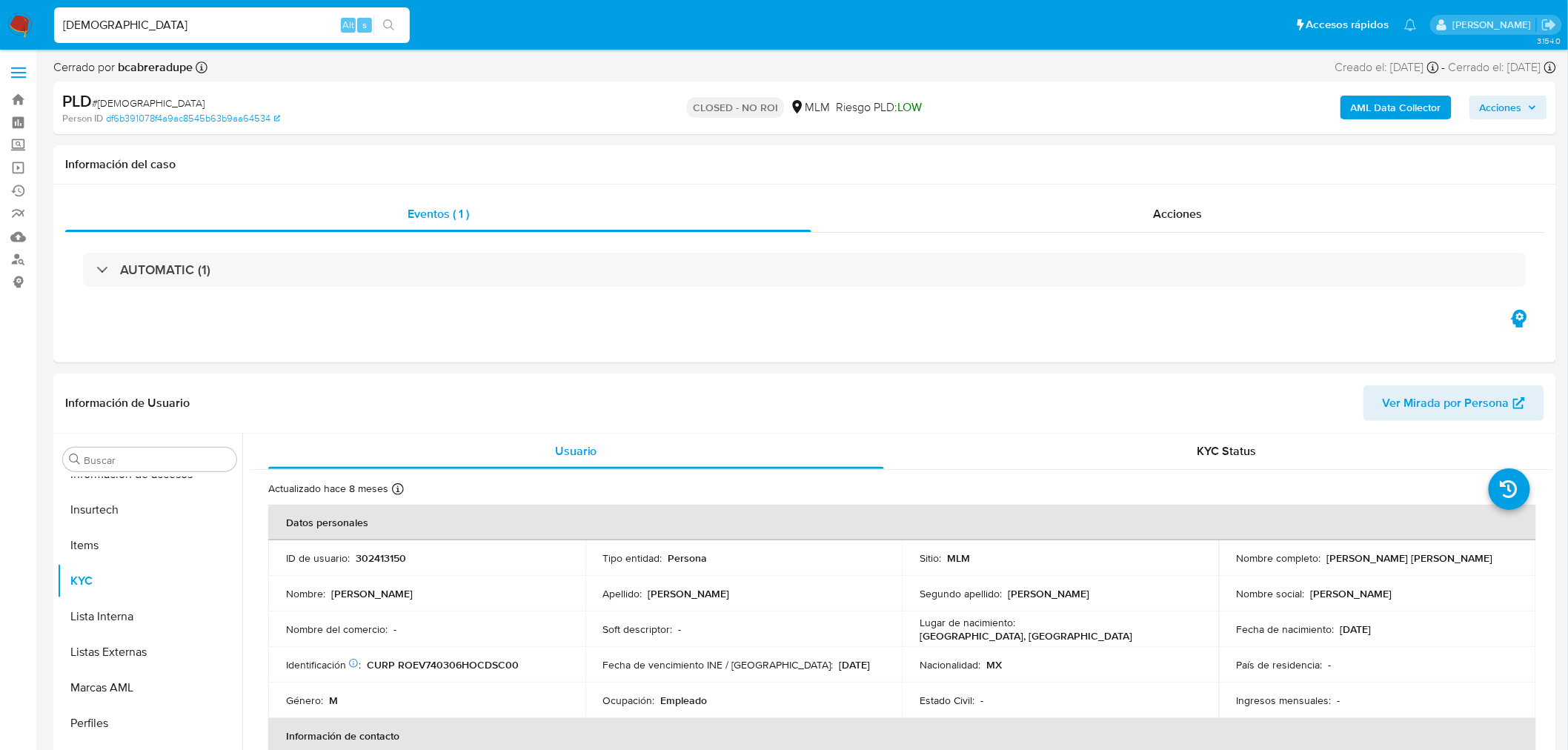
select select "10"
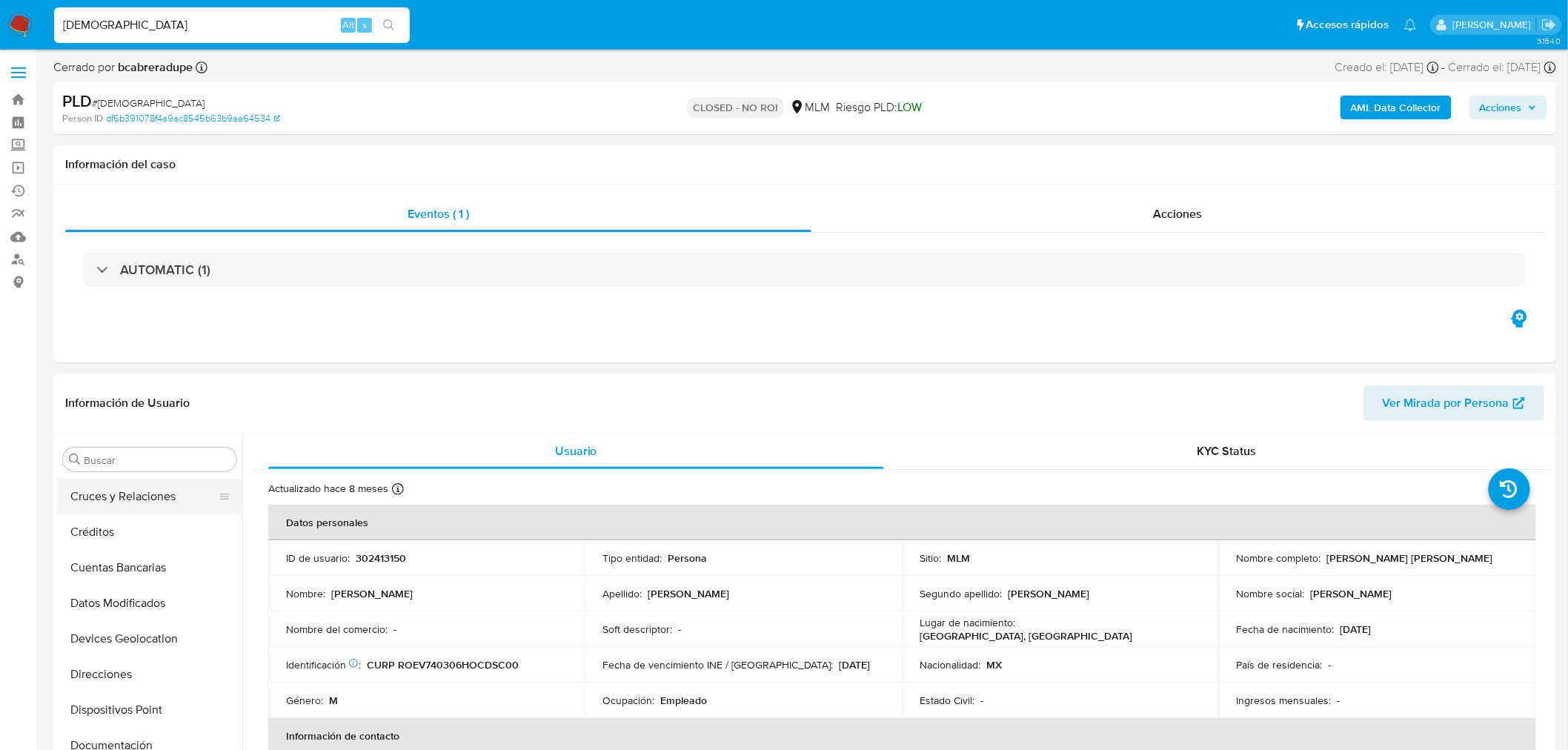
scroll to position [0, 0]
click at [141, 539] on button "Archivos adjuntos" at bounding box center [143, 530] width 173 height 35
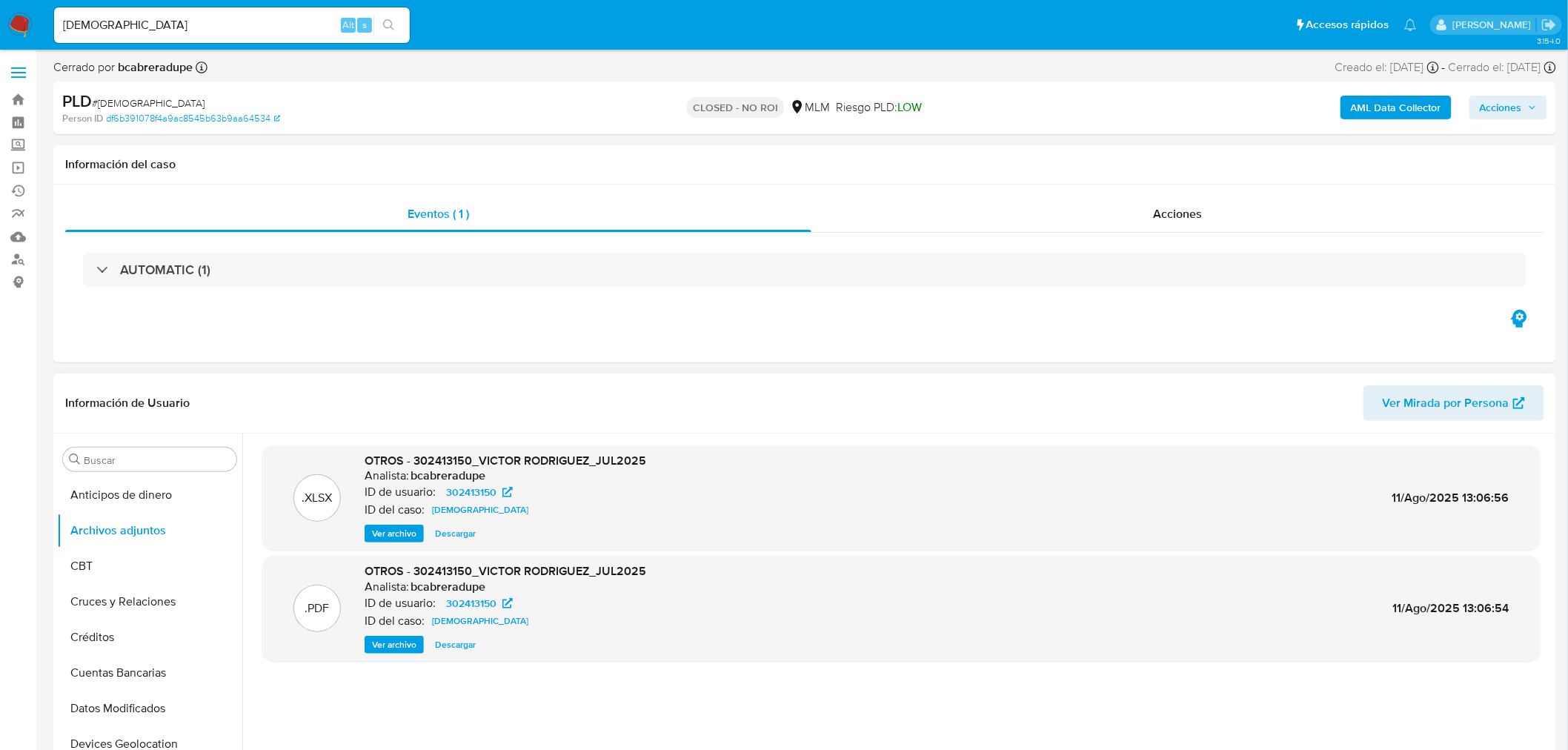
click at [411, 642] on span "Ver archivo" at bounding box center [394, 645] width 44 height 15
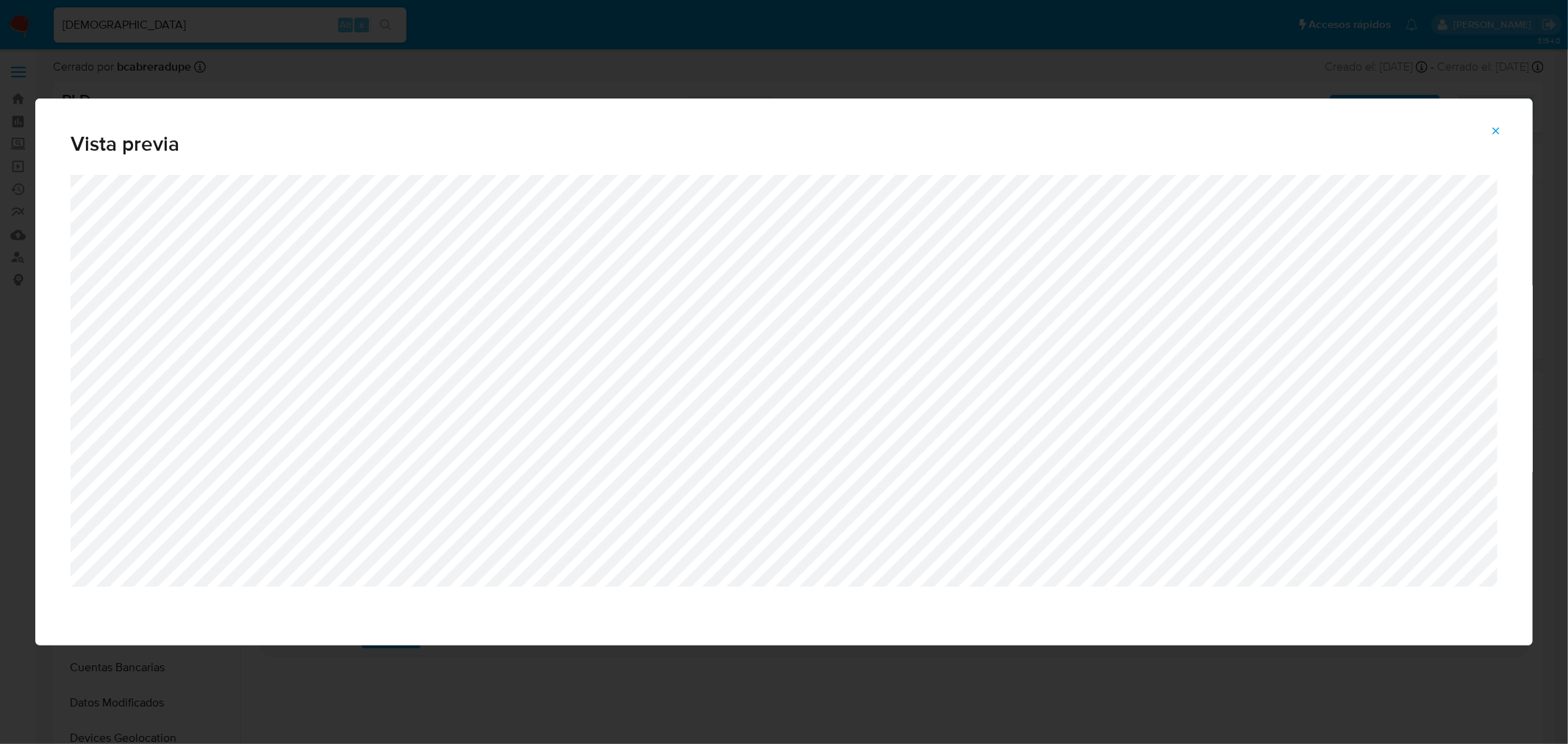
click at [1497, 127] on icon "Attachment preview" at bounding box center [1496, 130] width 11 height 11
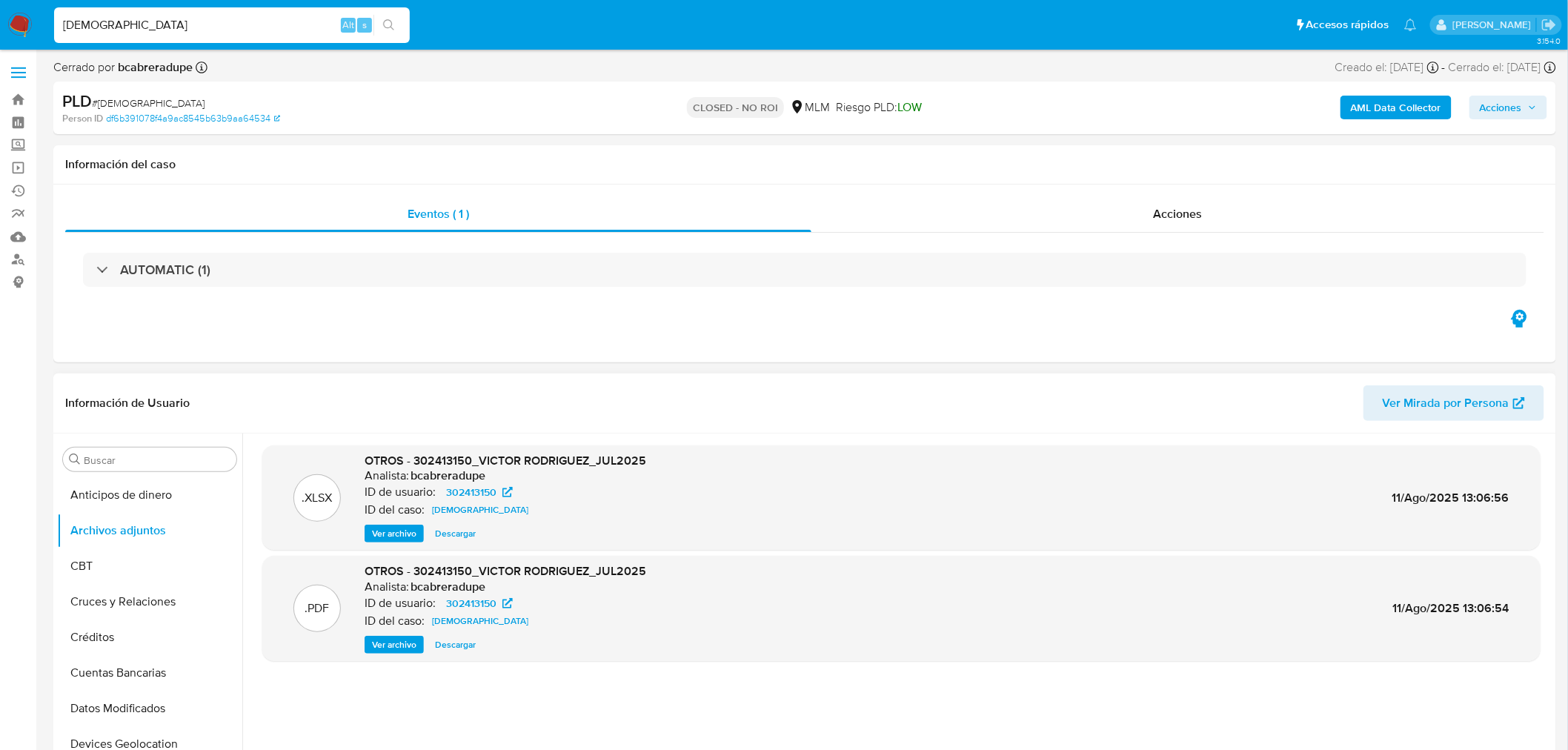
click at [307, 22] on input "[DEMOGRAPHIC_DATA]" at bounding box center [232, 25] width 356 height 19
click at [307, 22] on input "[DEMOGRAPHIC_DATA]" at bounding box center [232, 25] width 356 height 19
paste input "4pSJOqWzi73ozwyKHPMTE5V"
type input "4pSJOqWzi73ozwyKHPMTE5VY"
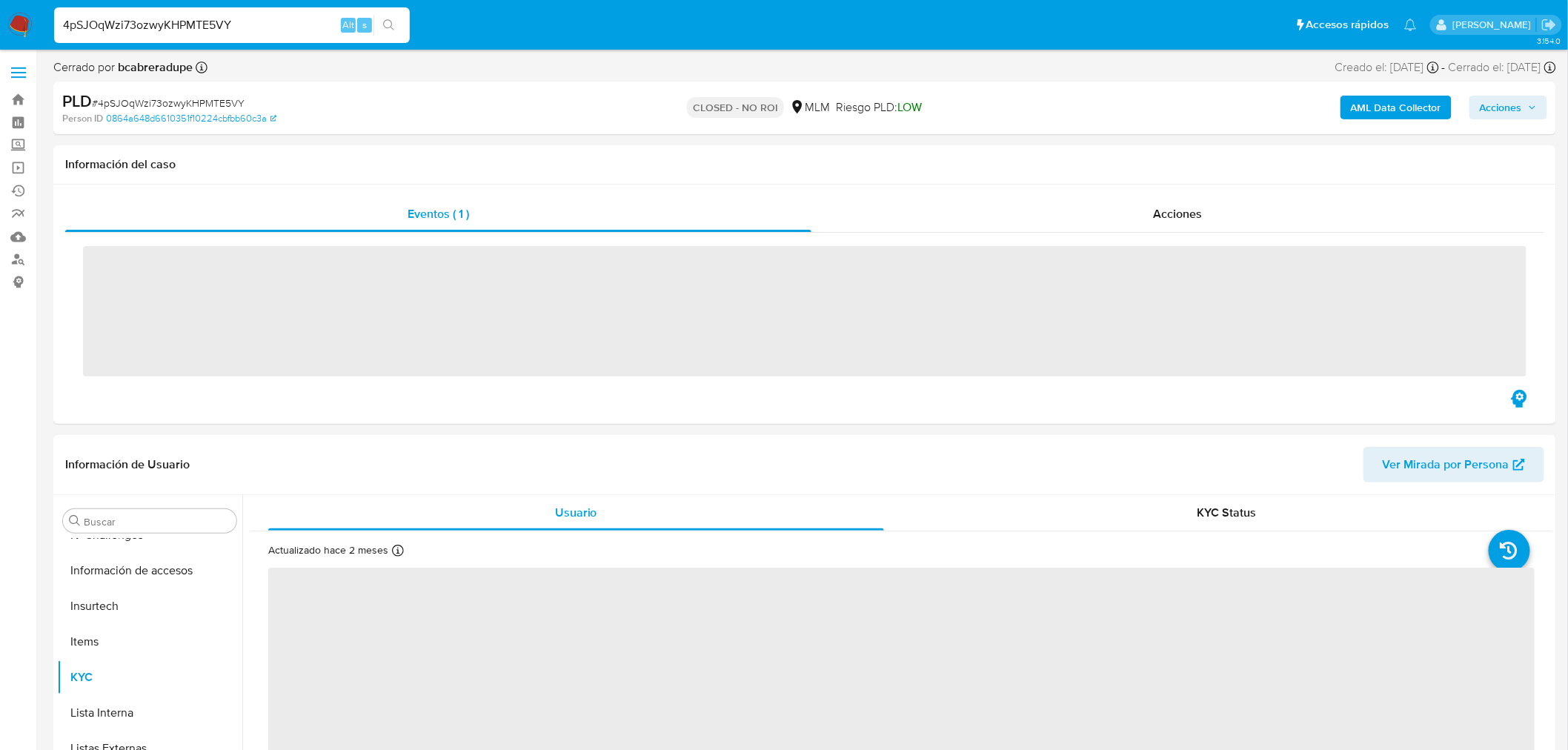
scroll to position [625, 0]
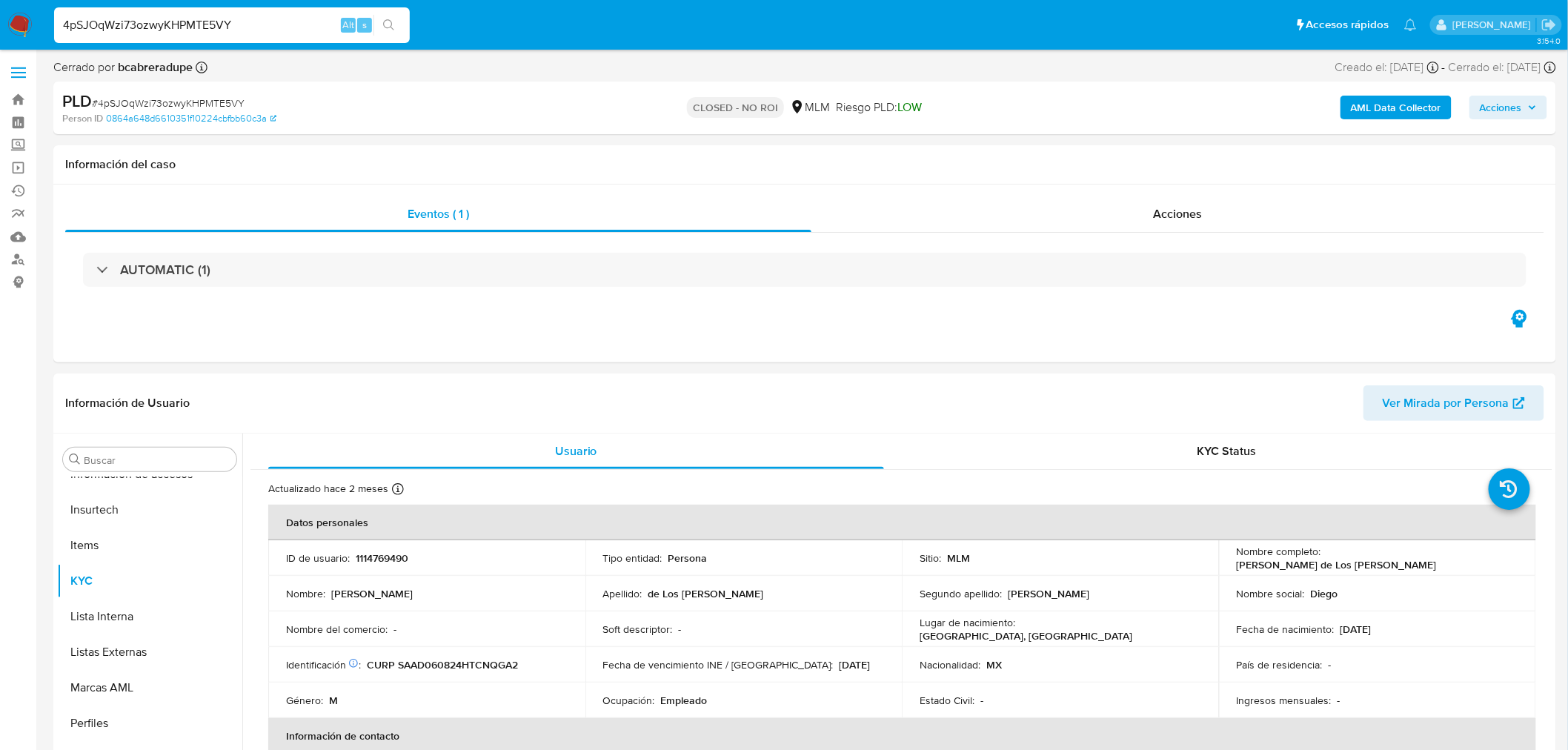
select select "10"
click at [146, 527] on button "Archivos adjuntos" at bounding box center [143, 530] width 173 height 35
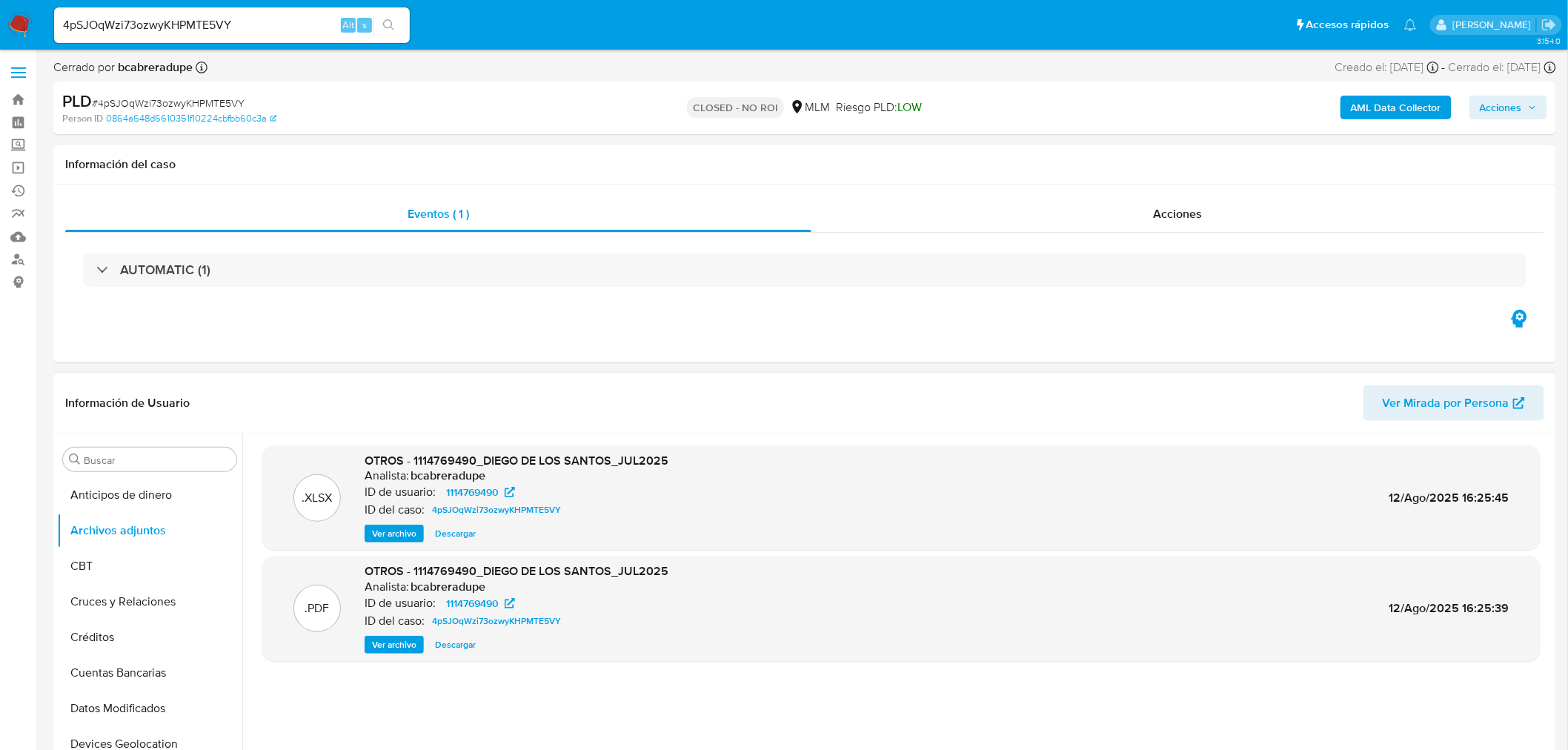
click at [409, 640] on span "Ver archivo" at bounding box center [394, 645] width 44 height 15
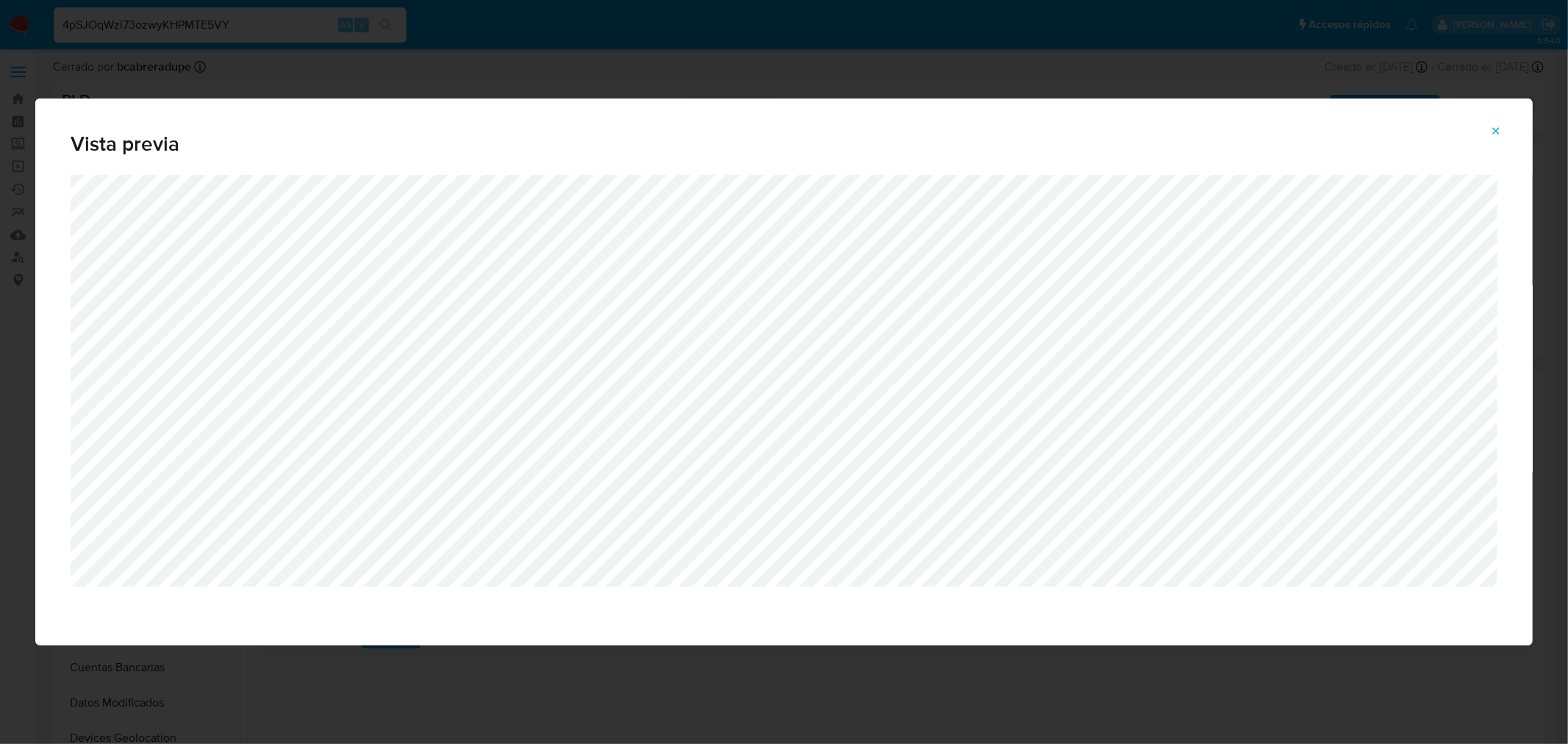
click at [1495, 116] on div "Vista previa" at bounding box center [784, 137] width 1498 height 77
drag, startPoint x: 1499, startPoint y: 120, endPoint x: 1411, endPoint y: 116, distance: 88.1
click at [1499, 121] on span "Attachment preview" at bounding box center [1496, 130] width 11 height 20
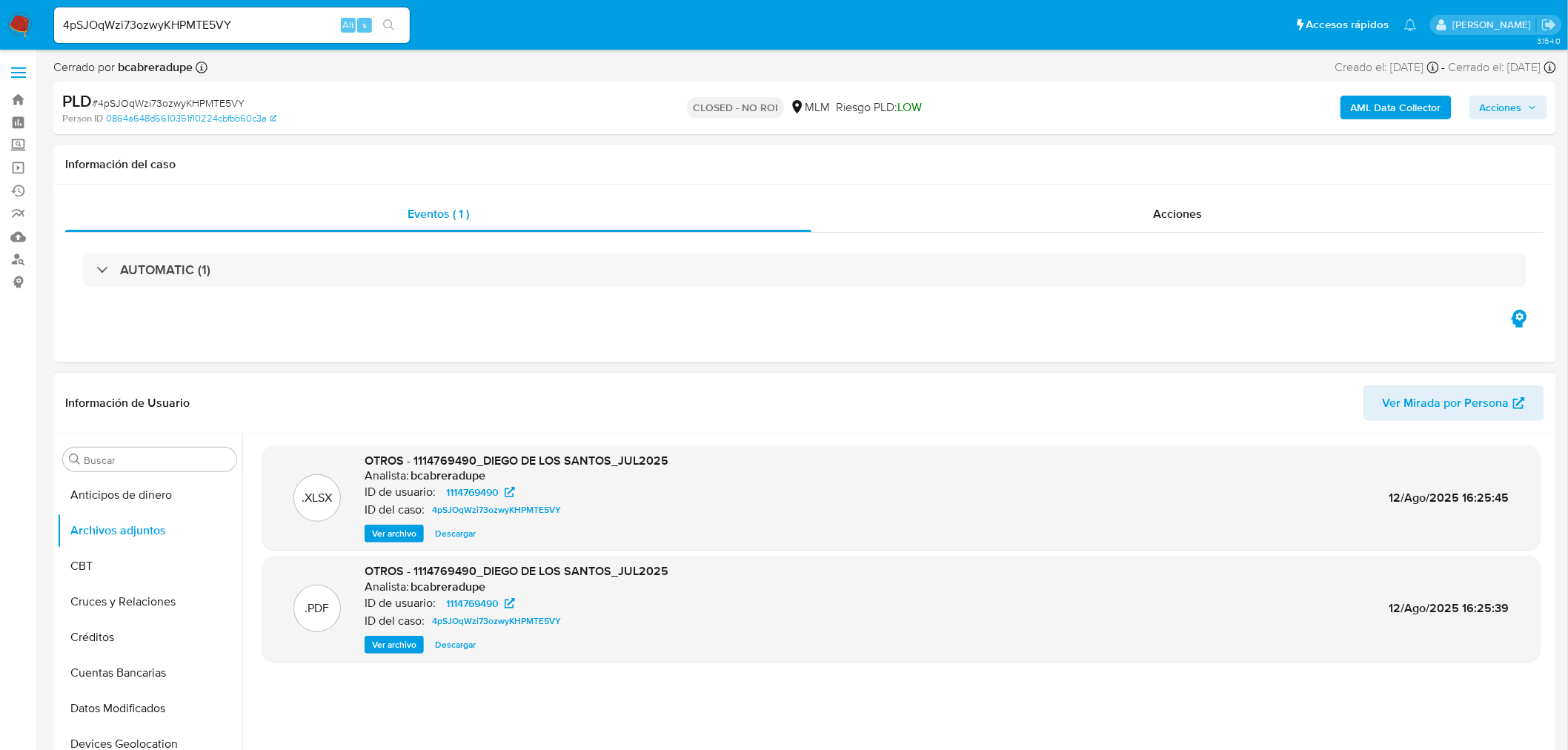
click at [178, 35] on div "4pSJOqWzi73ozwyKHPMTE5VY Alt s" at bounding box center [232, 25] width 356 height 35
click at [182, 28] on input "4pSJOqWzi73ozwyKHPMTE5VY" at bounding box center [232, 25] width 356 height 19
paste input "xUZVVIazbV05SkuKUbzUtBKL"
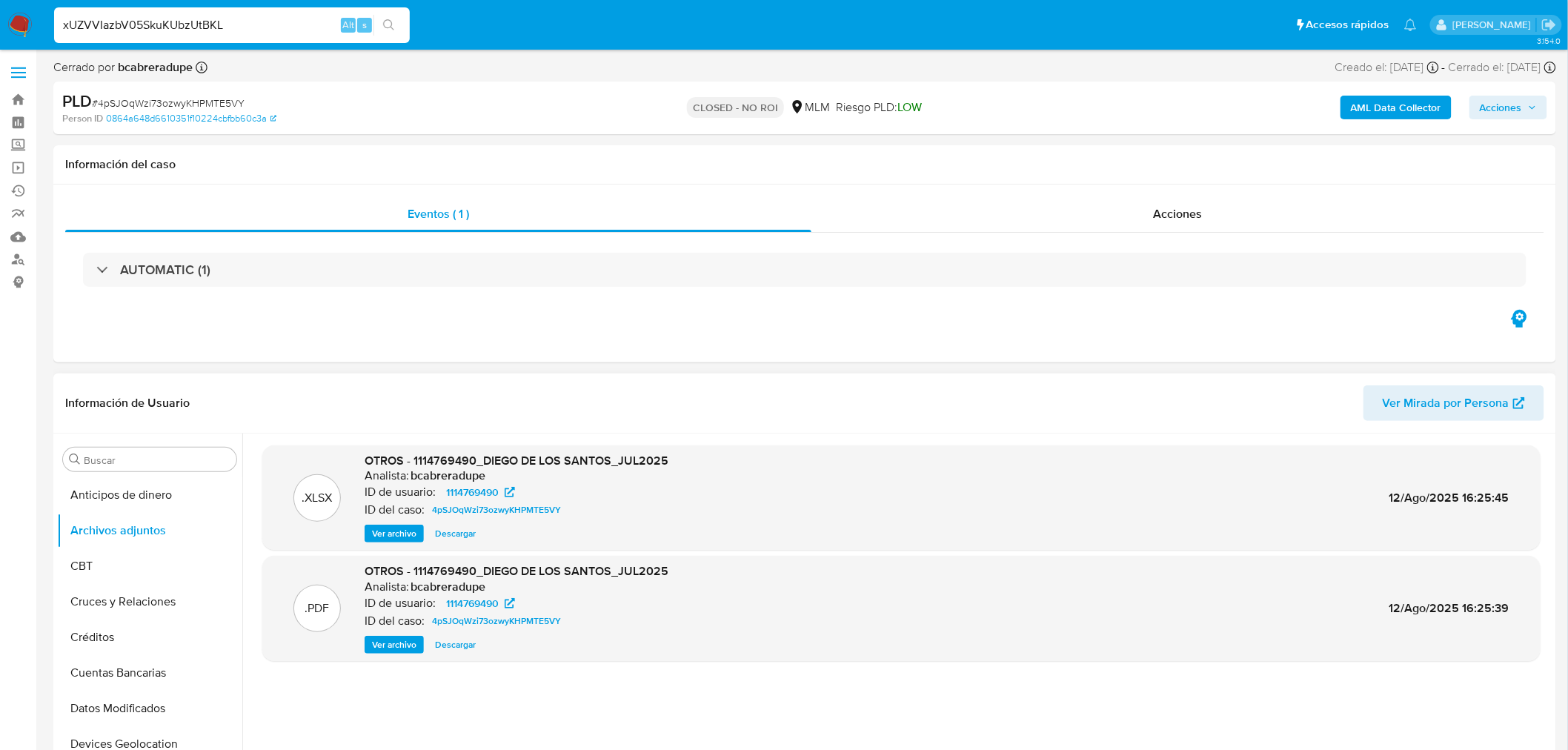
type input "xUZVVIazbV05SkuKUbzUtBKL"
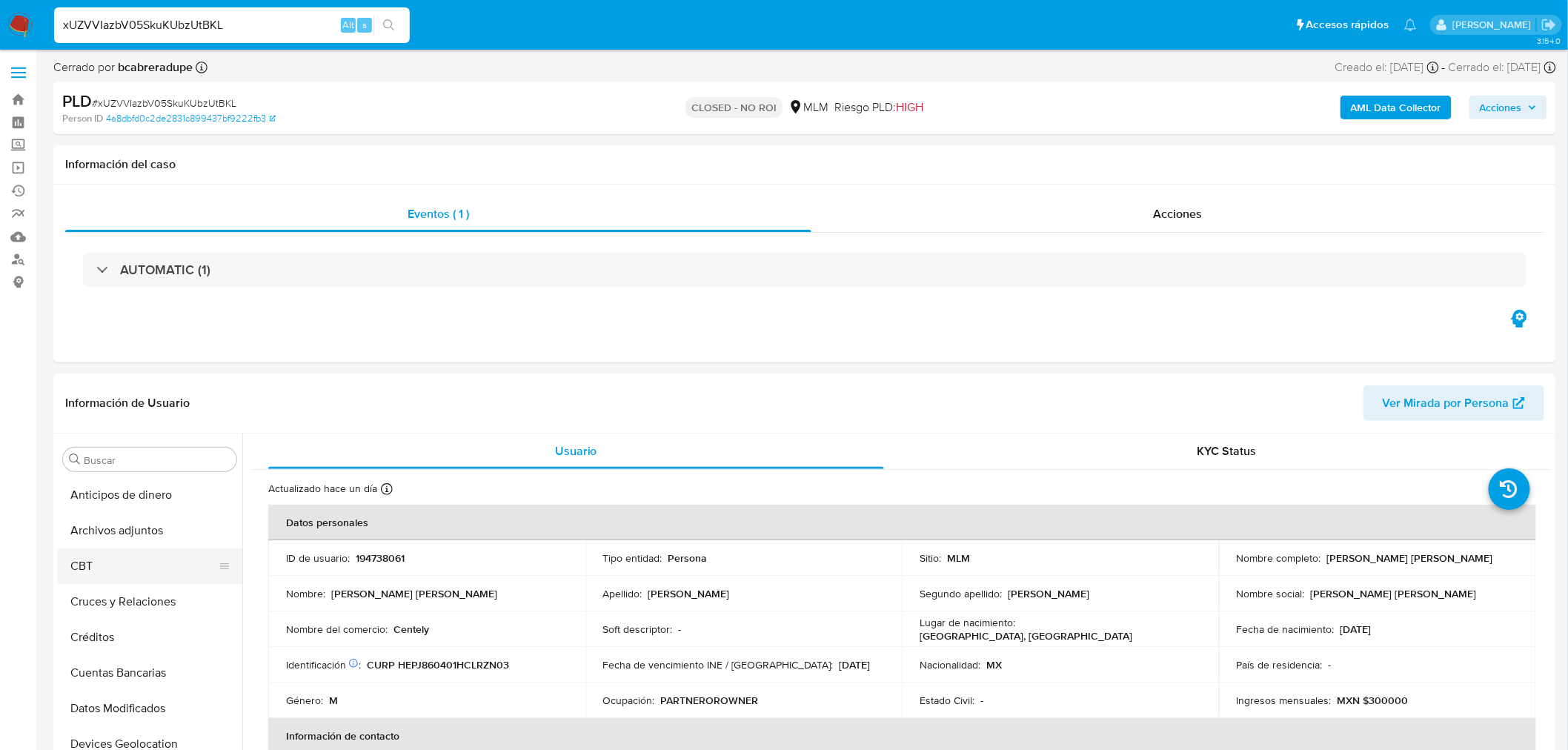
select select "10"
click at [147, 538] on button "Archivos adjuntos" at bounding box center [143, 530] width 173 height 35
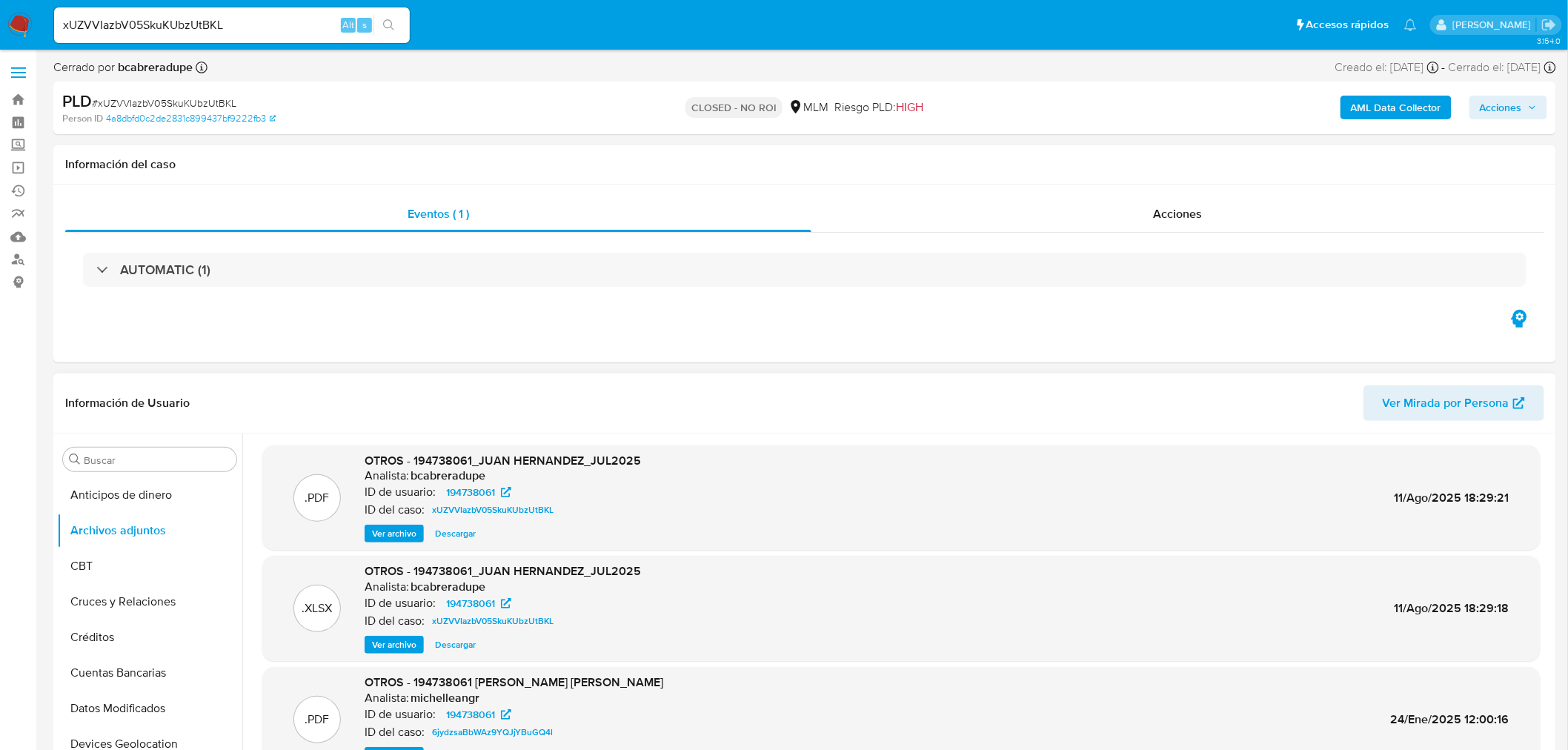
drag, startPoint x: 396, startPoint y: 531, endPoint x: 409, endPoint y: 531, distance: 13.0
click at [396, 531] on span "Ver archivo" at bounding box center [394, 533] width 44 height 15
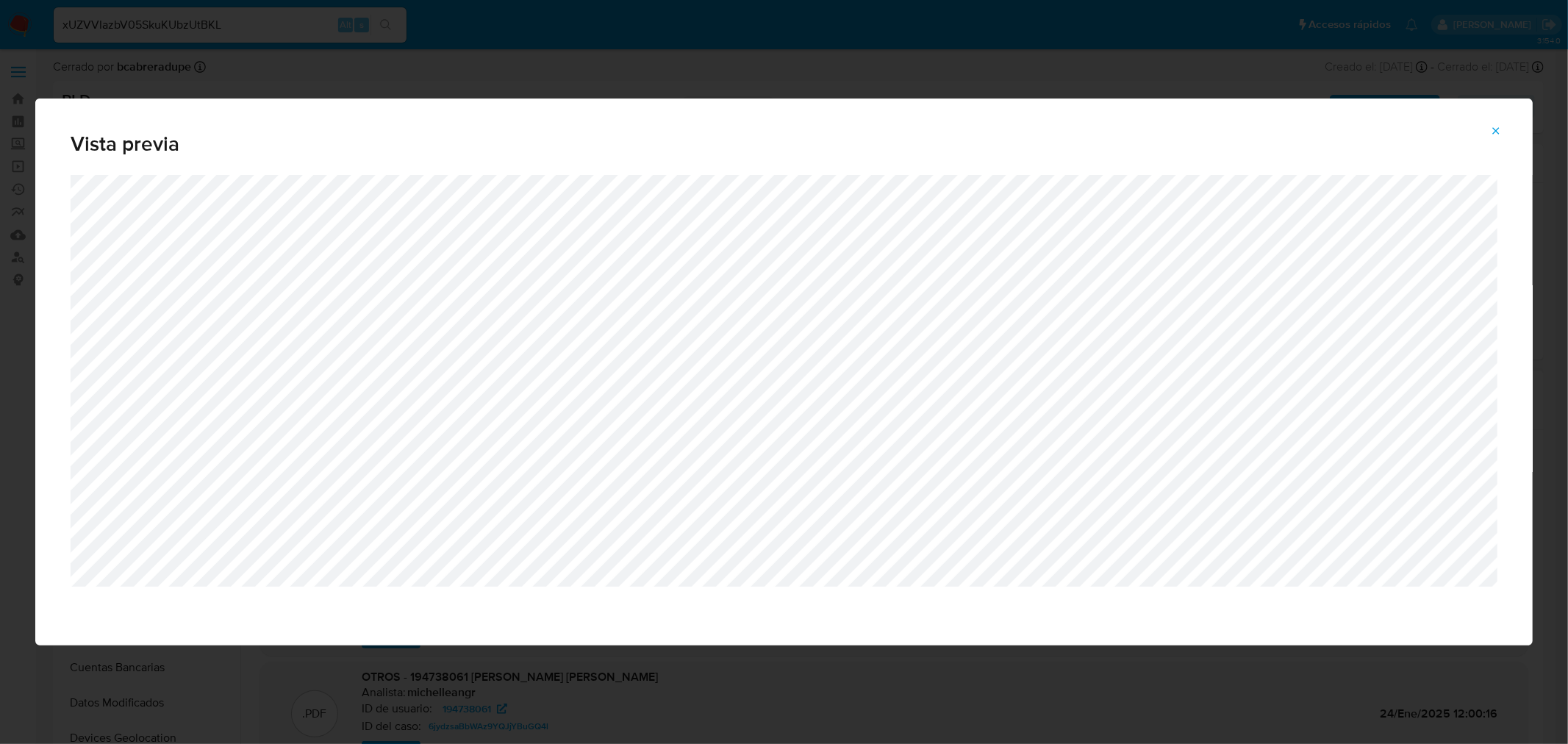
drag, startPoint x: 1505, startPoint y: 130, endPoint x: 1482, endPoint y: 149, distance: 29.8
click at [1504, 131] on button "Attachment preview" at bounding box center [1496, 130] width 33 height 24
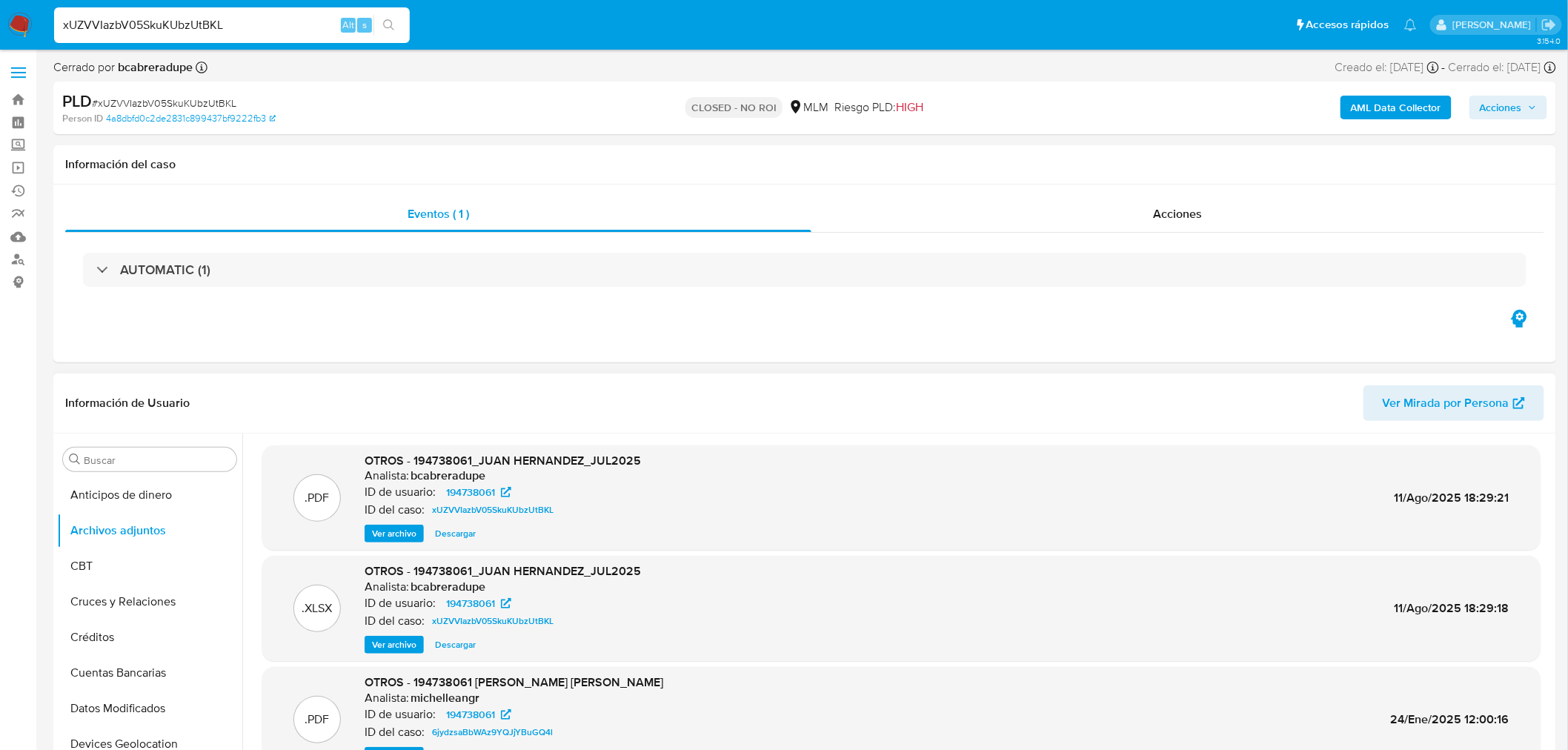
click at [151, 27] on input "xUZVVIazbV05SkuKUbzUtBKL" at bounding box center [232, 25] width 356 height 19
paste input "Xm2Af00oHer8py1GCnm5lNeK"
type input "Xm2Af00oHer8py1GCnm5lNeK"
click at [380, 32] on button "search-icon" at bounding box center [388, 25] width 30 height 21
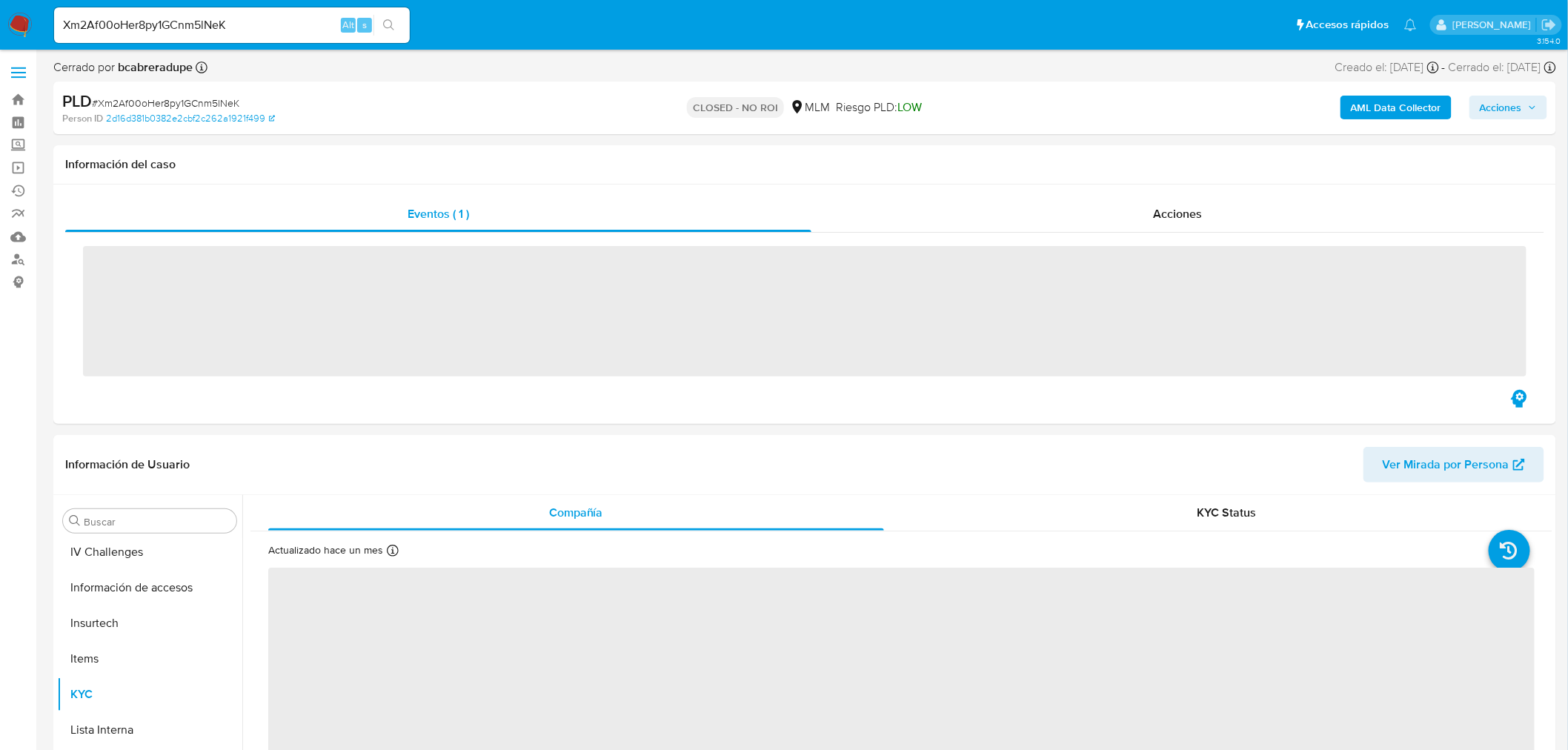
scroll to position [625, 0]
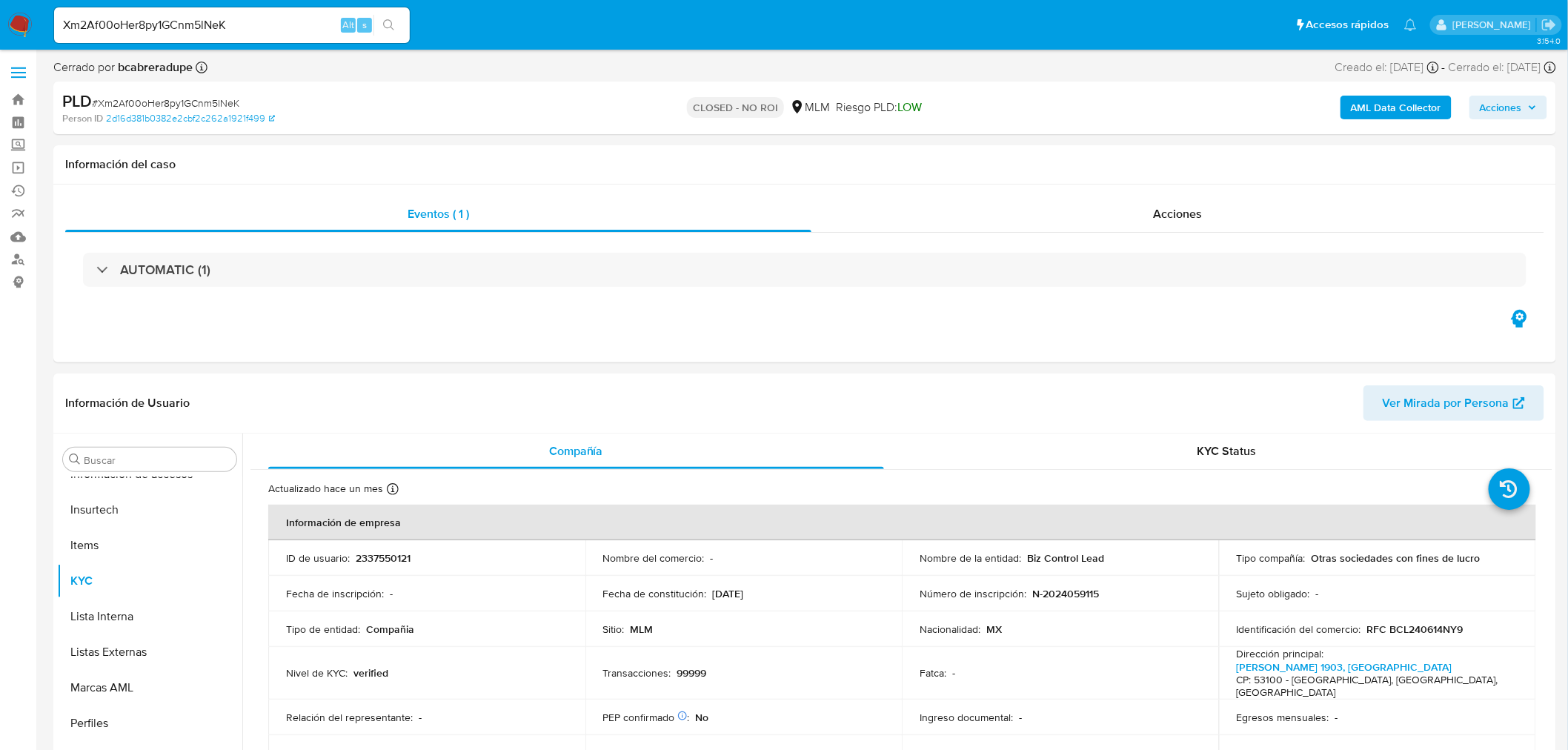
select select "10"
drag, startPoint x: 141, startPoint y: 535, endPoint x: 164, endPoint y: 535, distance: 23.0
click at [142, 534] on button "Archivos adjuntos" at bounding box center [143, 530] width 173 height 35
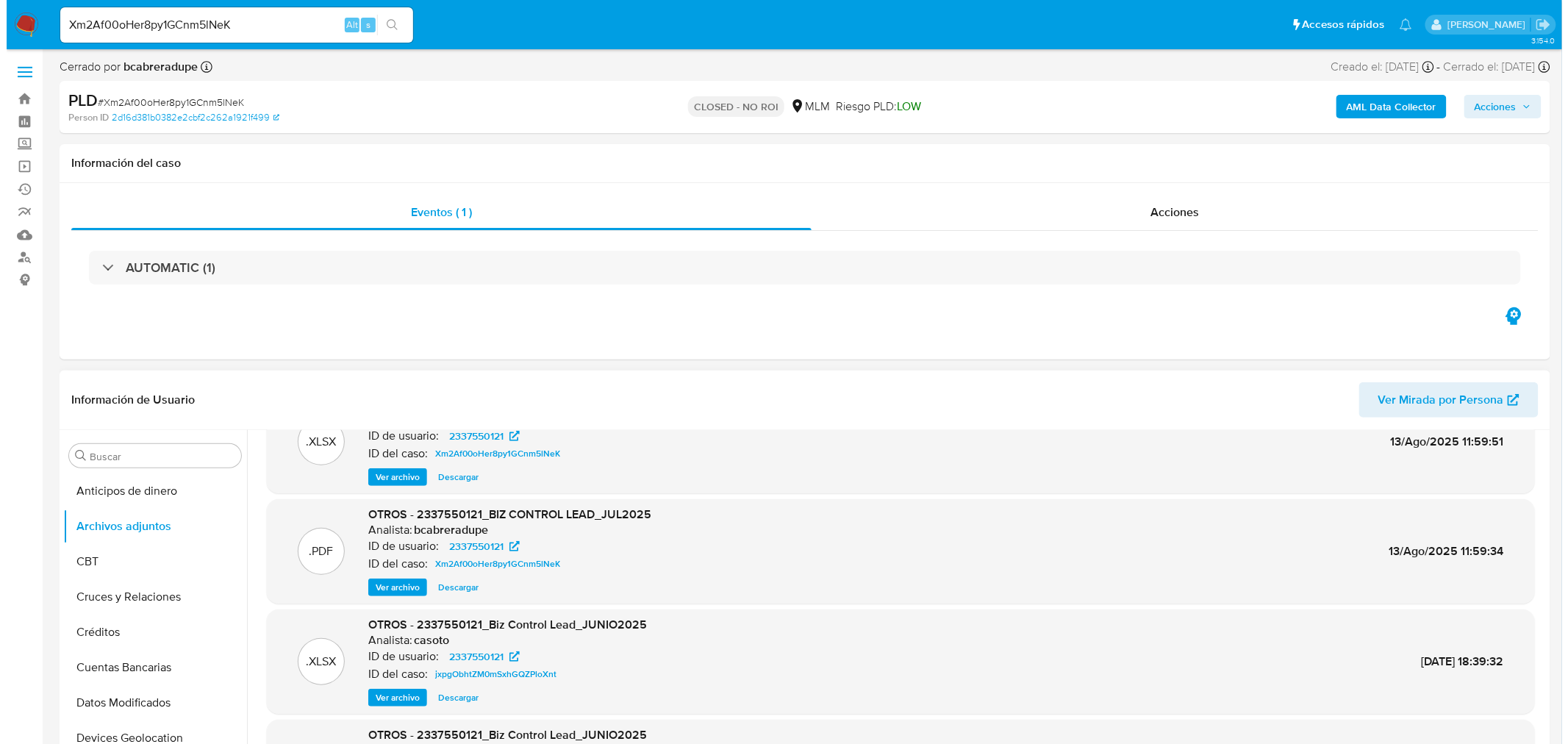
scroll to position [81, 0]
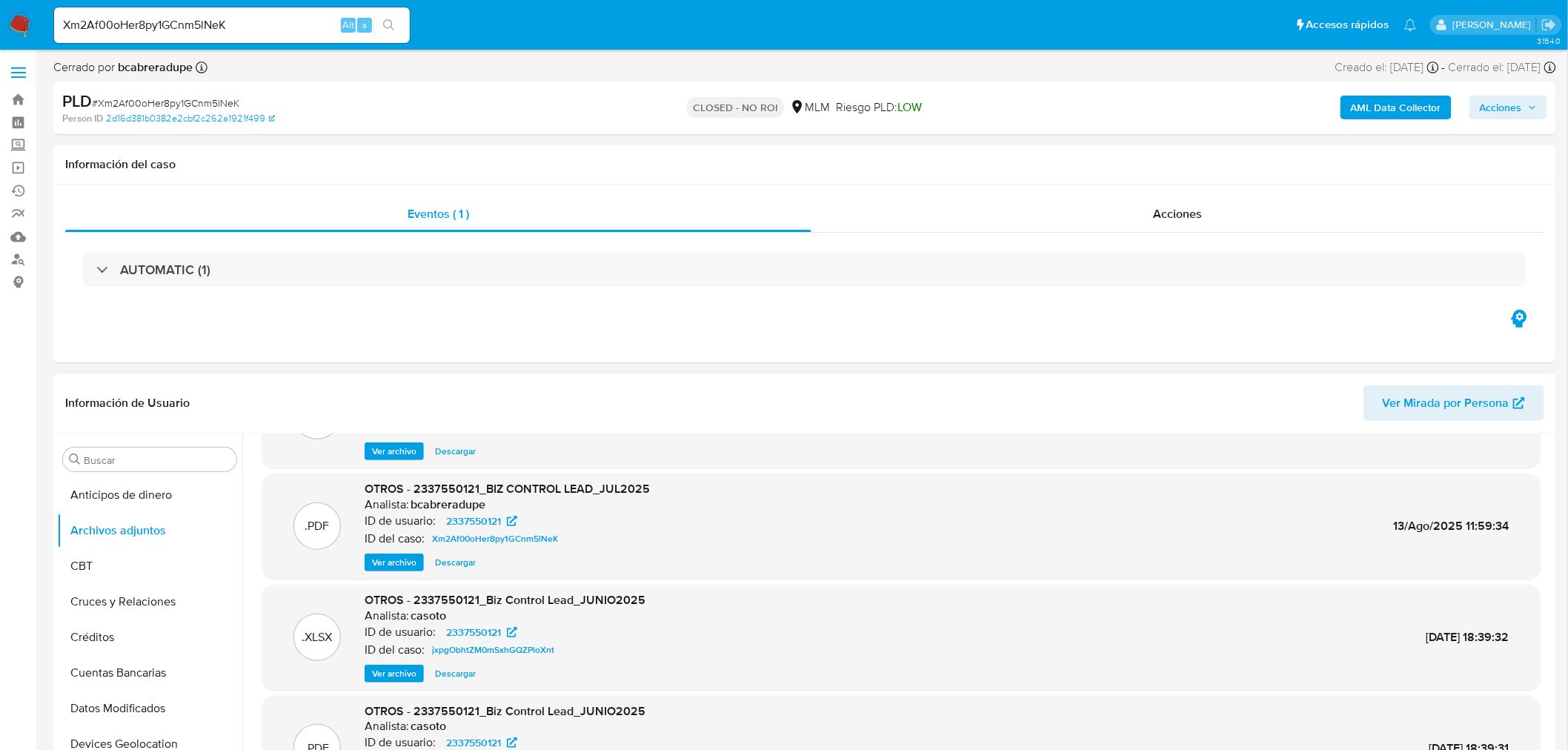
click at [408, 563] on span "Ver archivo" at bounding box center [394, 562] width 44 height 15
